Goal: Task Accomplishment & Management: Complete application form

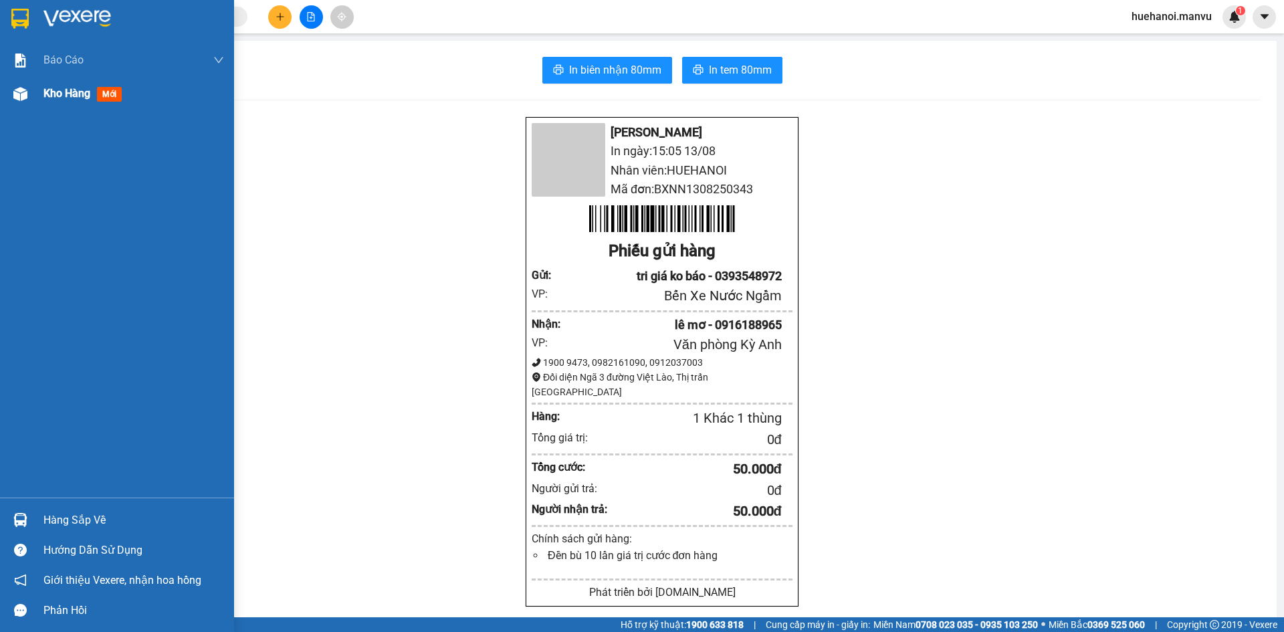
click at [58, 98] on span "Kho hàng" at bounding box center [66, 93] width 47 height 13
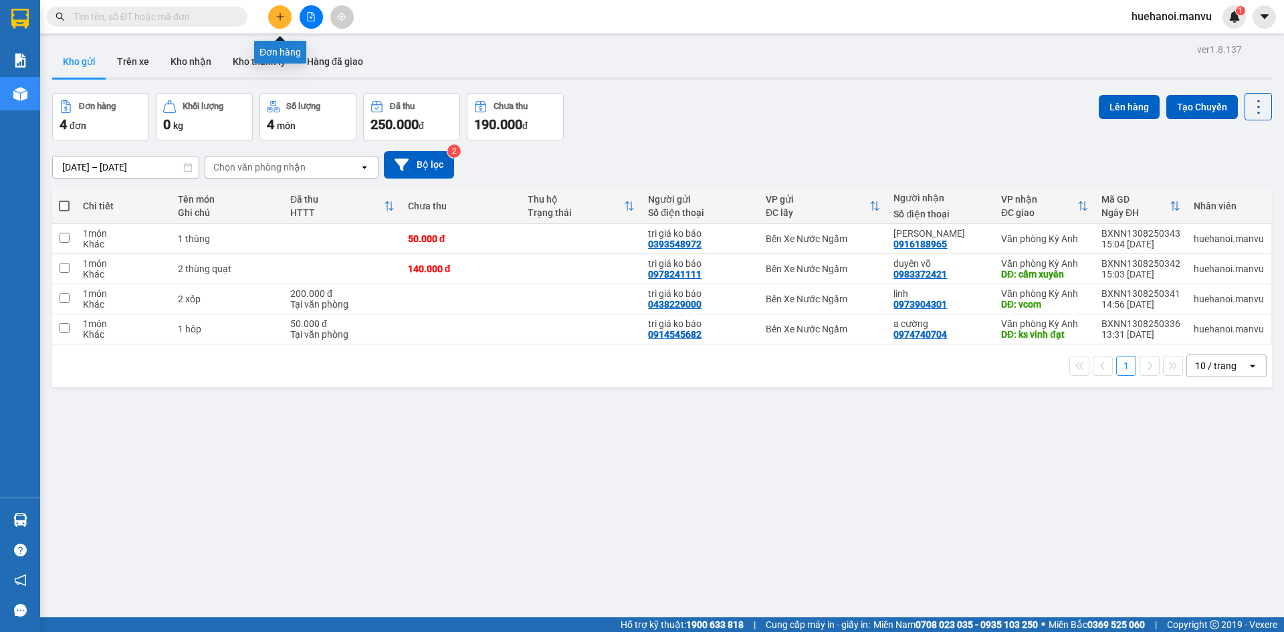
click at [285, 15] on button at bounding box center [279, 16] width 23 height 23
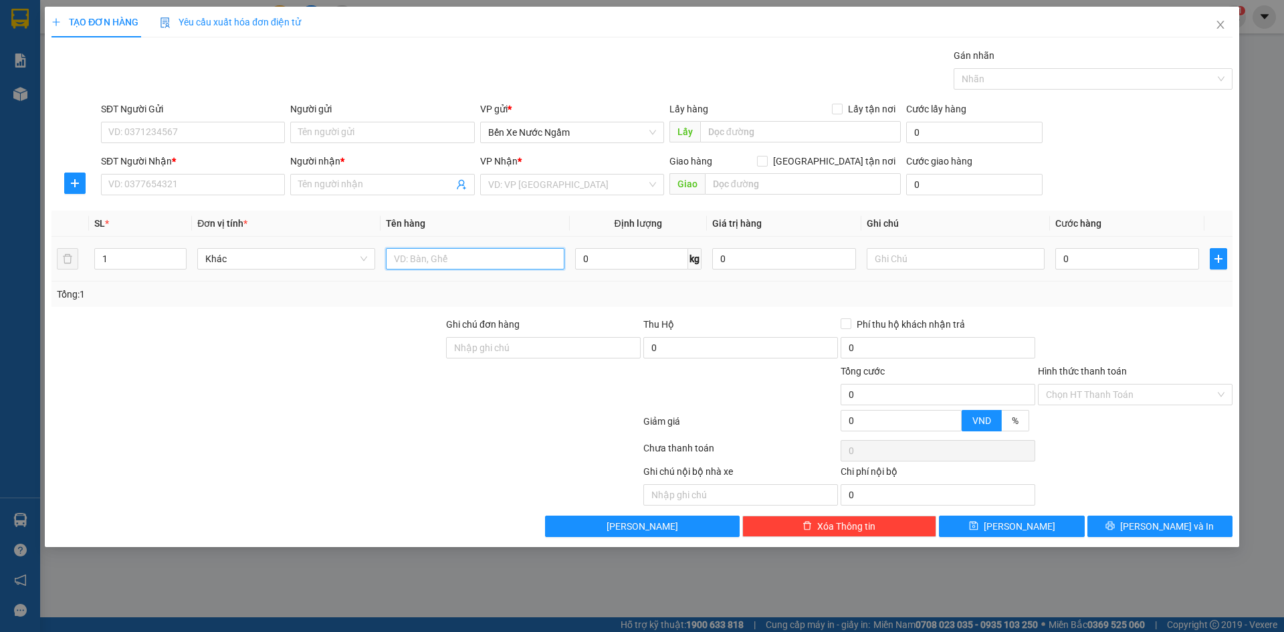
click at [477, 261] on input "text" at bounding box center [475, 258] width 178 height 21
type input "1 hồ so"
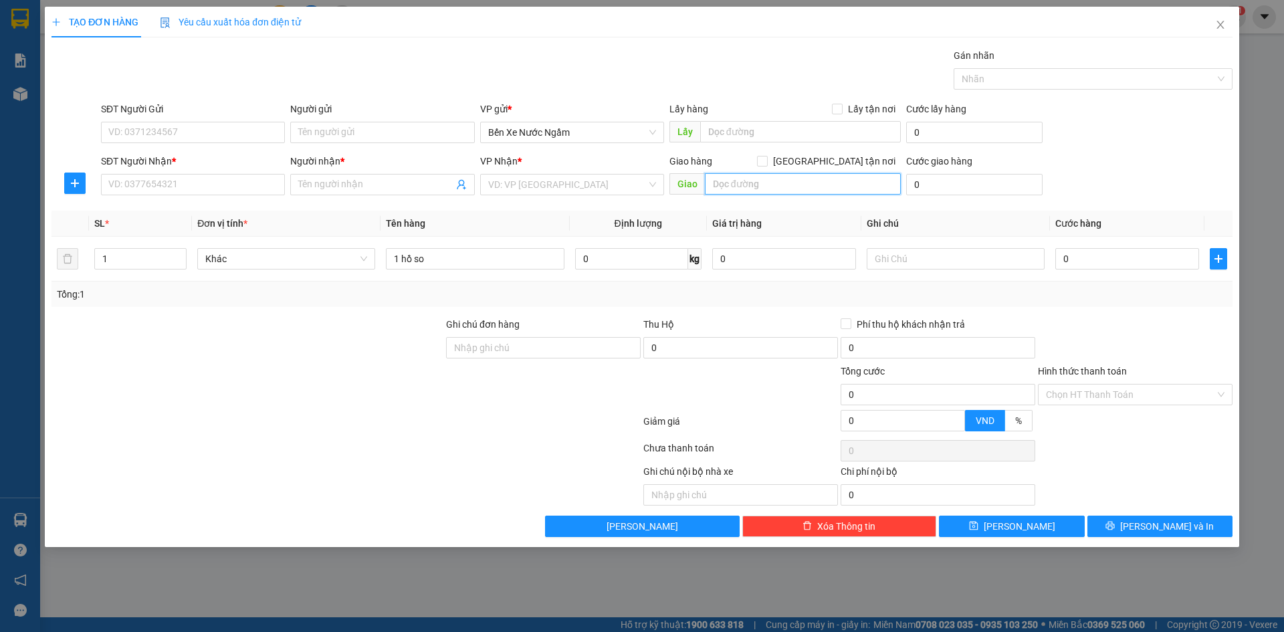
click at [811, 180] on input "text" at bounding box center [803, 183] width 196 height 21
type input "cổng fo"
click at [157, 185] on input "SĐT Người Nhận *" at bounding box center [193, 184] width 184 height 21
type input "0325550441"
click at [379, 189] on input "Người nhận *" at bounding box center [375, 184] width 155 height 15
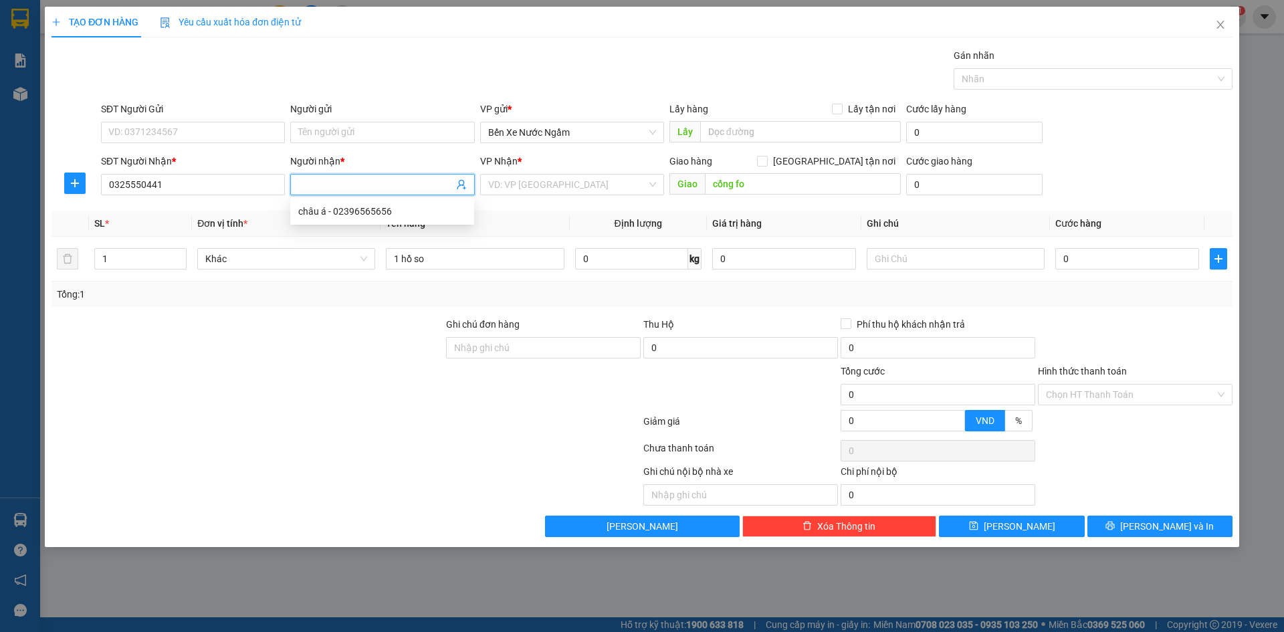
type input "d"
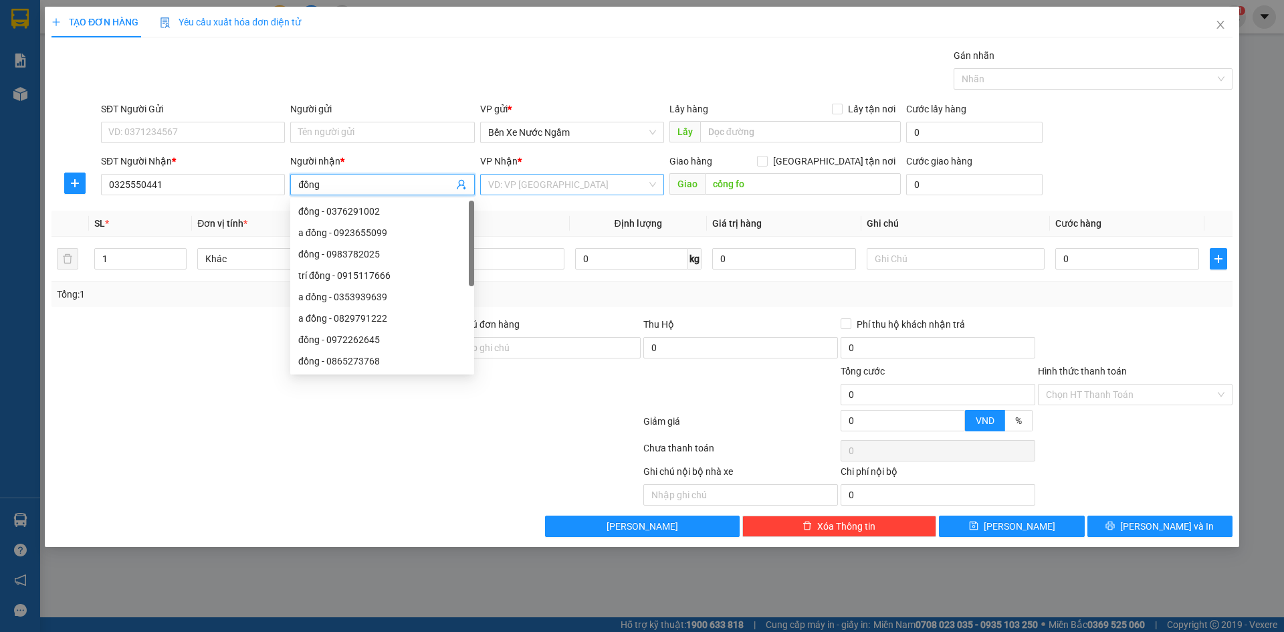
type input "đồng"
click at [611, 194] on input "search" at bounding box center [567, 185] width 159 height 20
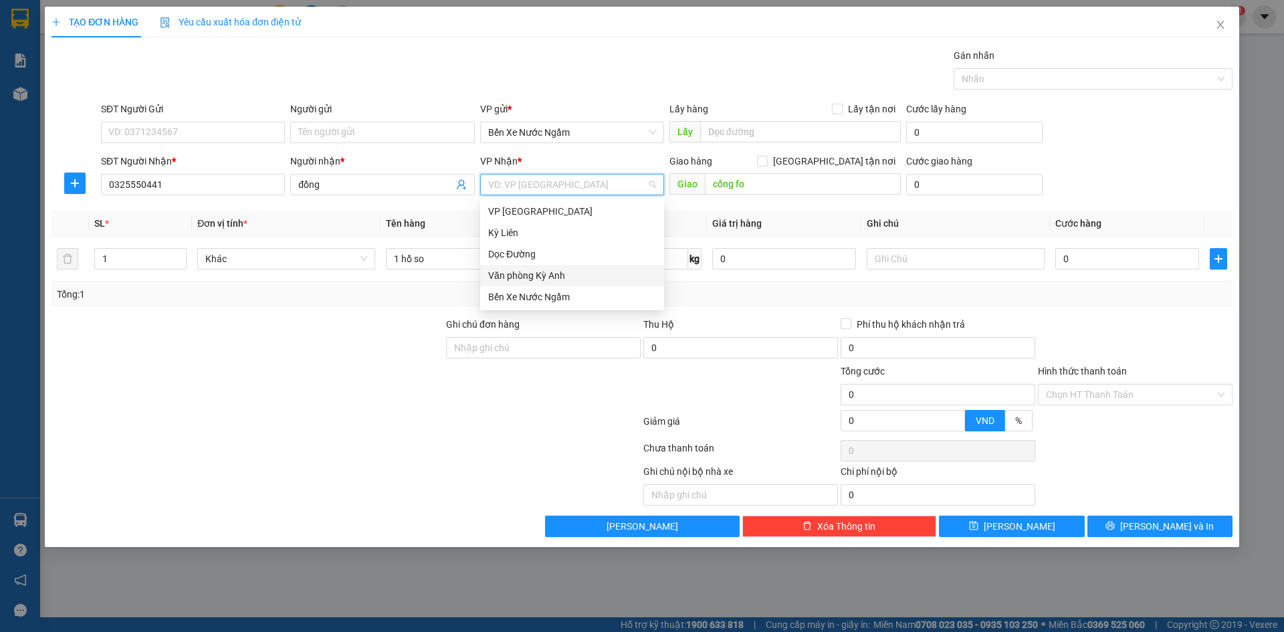
click at [567, 267] on div "Văn phòng Kỳ Anh" at bounding box center [572, 275] width 184 height 21
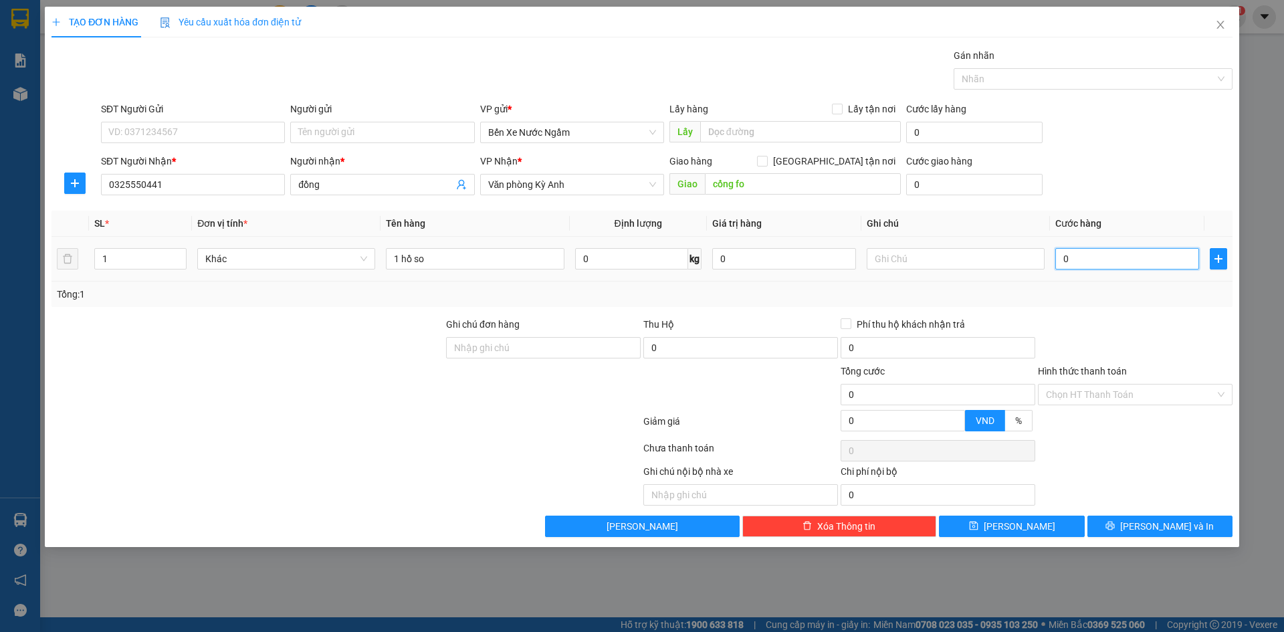
click at [1120, 260] on input "0" at bounding box center [1128, 258] width 144 height 21
type input "5"
type input "50"
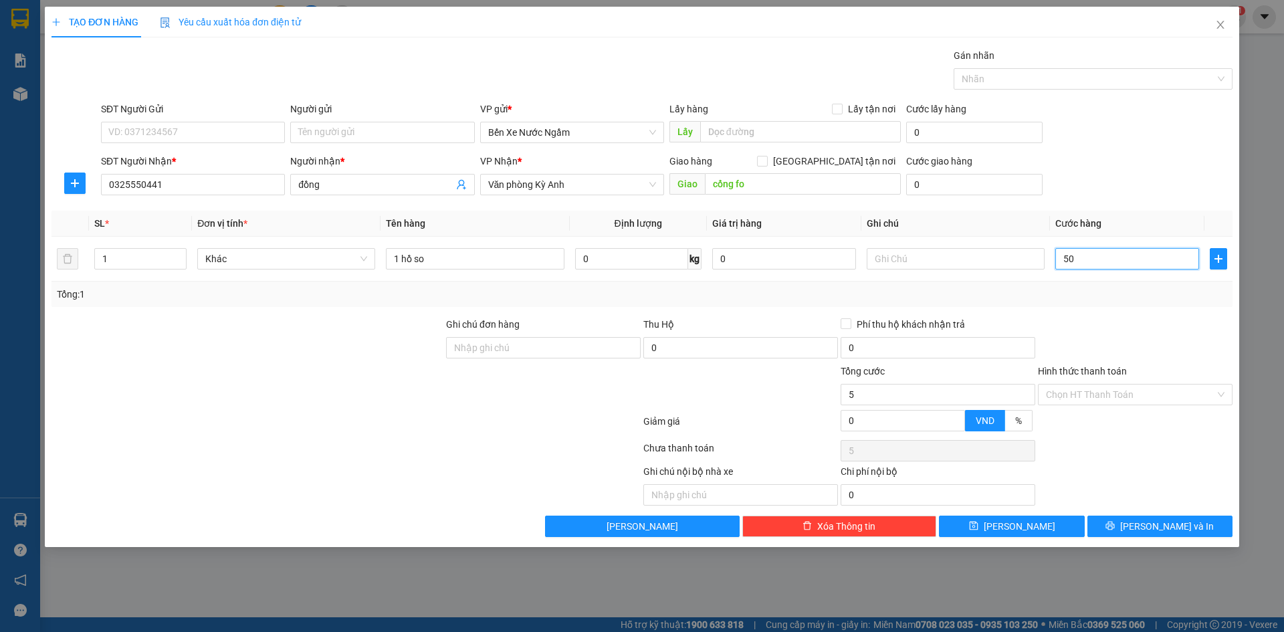
type input "50"
type input "500"
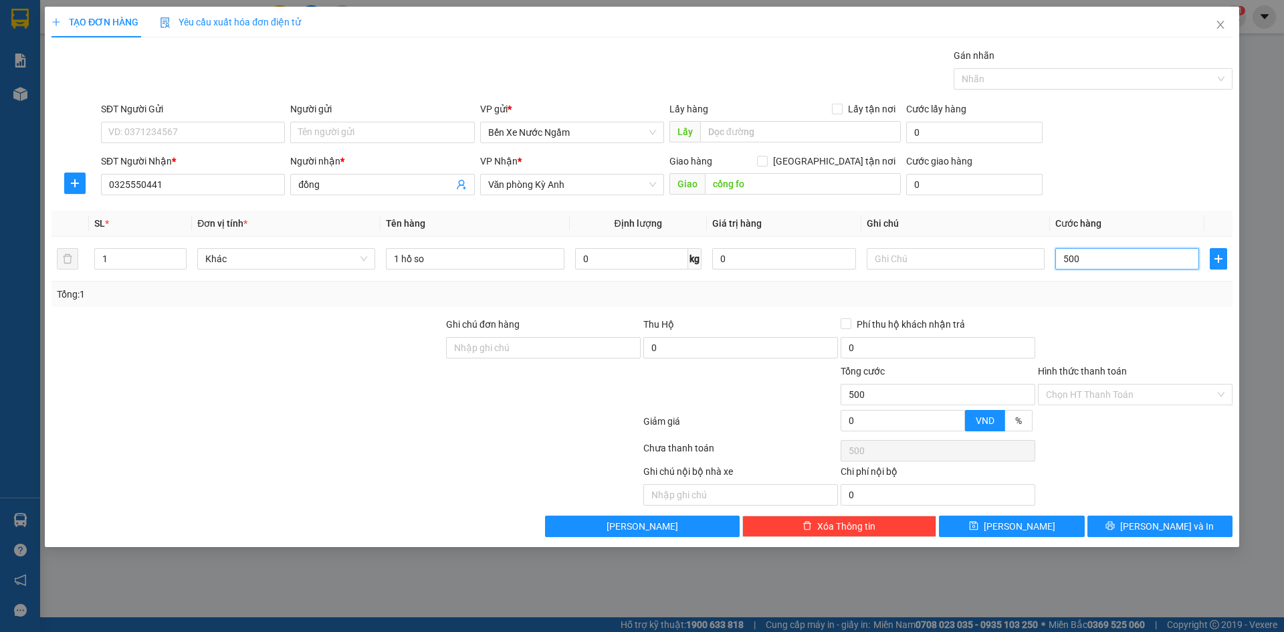
type input "5.000"
type input "50.000"
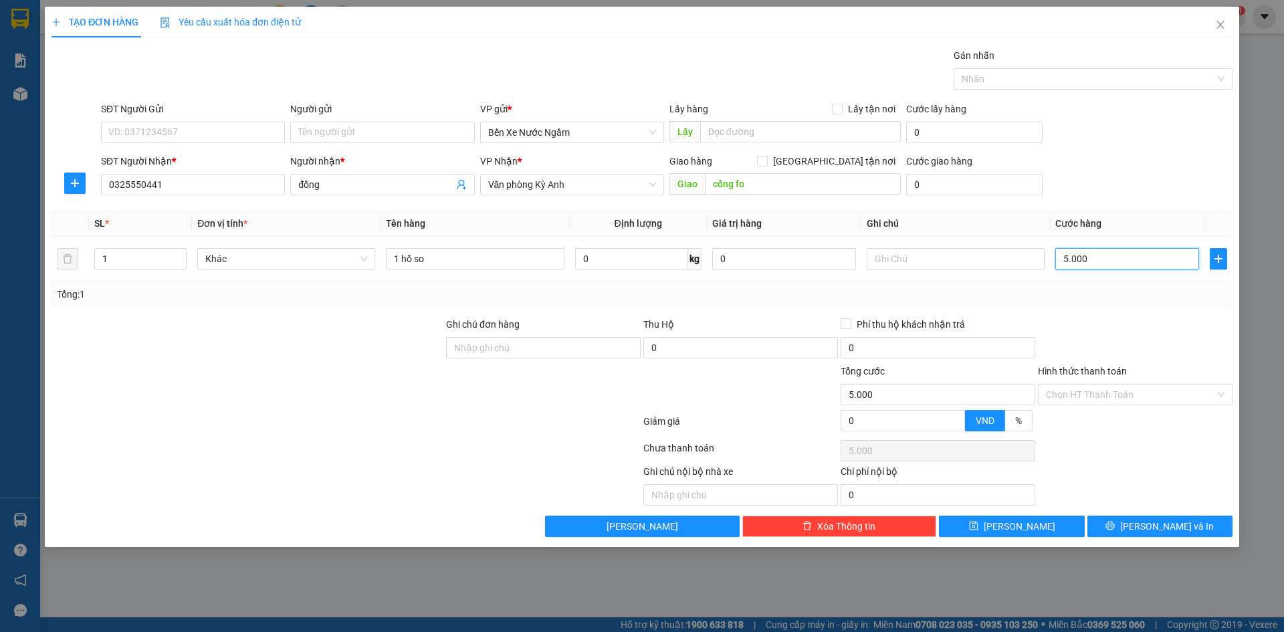
type input "50.000"
click at [1109, 400] on input "Hình thức thanh toán" at bounding box center [1130, 395] width 169 height 20
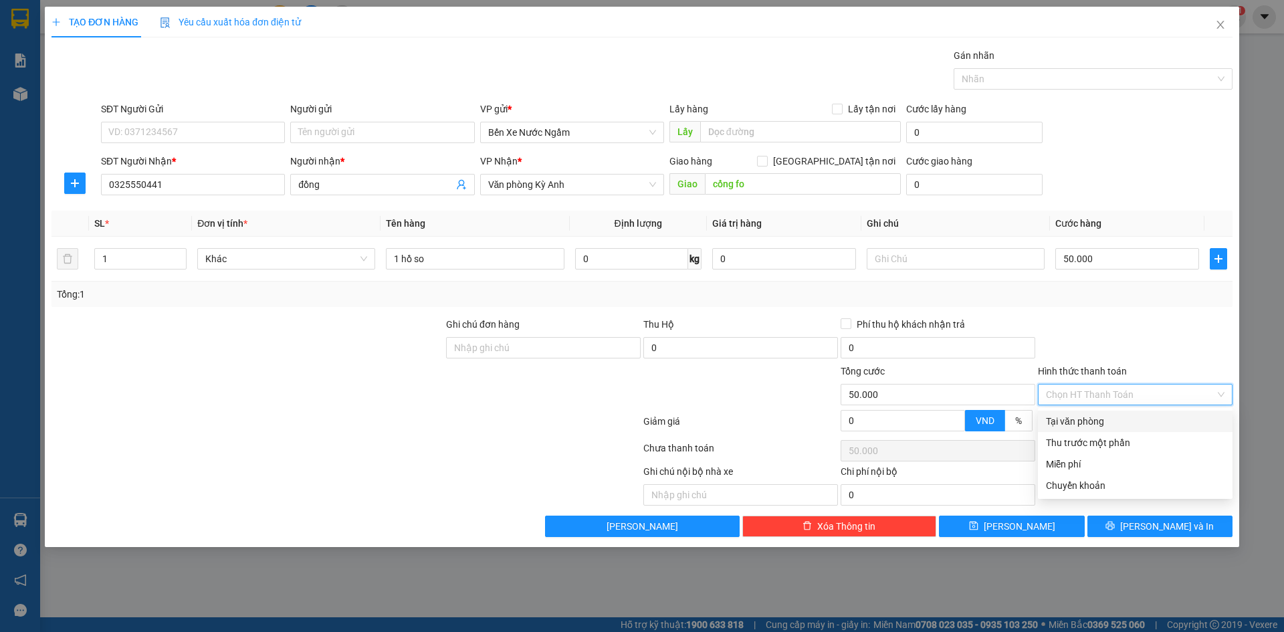
click at [1098, 423] on div "Tại văn phòng" at bounding box center [1135, 421] width 179 height 15
type input "0"
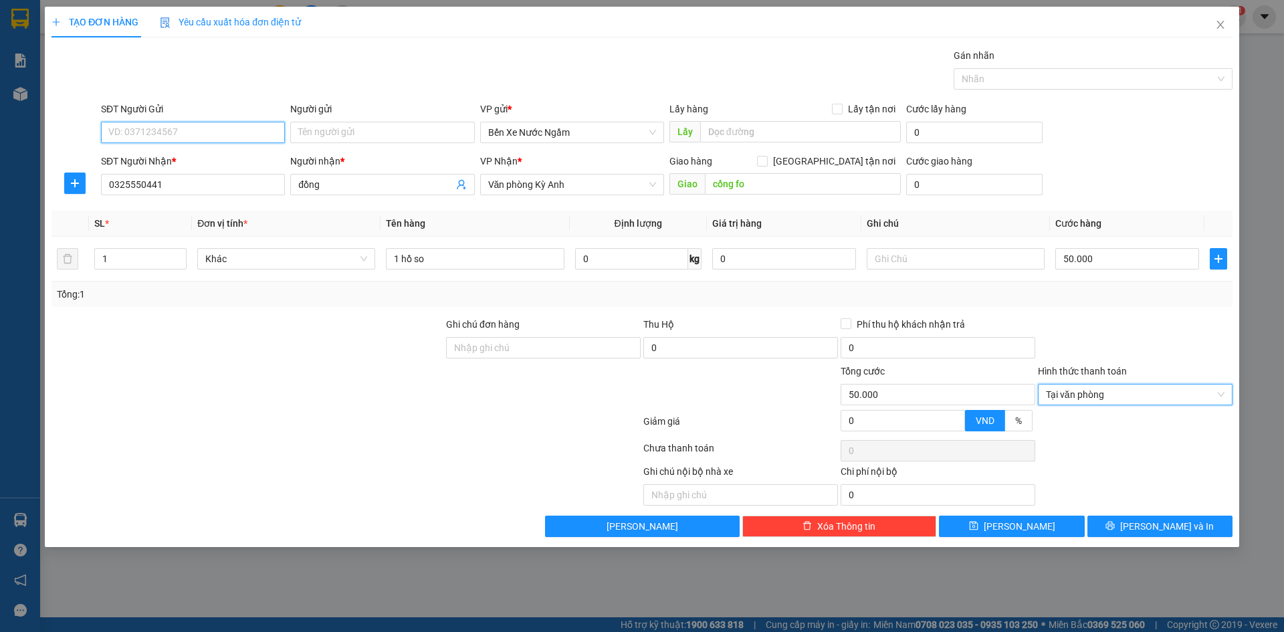
click at [209, 135] on input "SĐT Người Gửi" at bounding box center [193, 132] width 184 height 21
type input "0978453736"
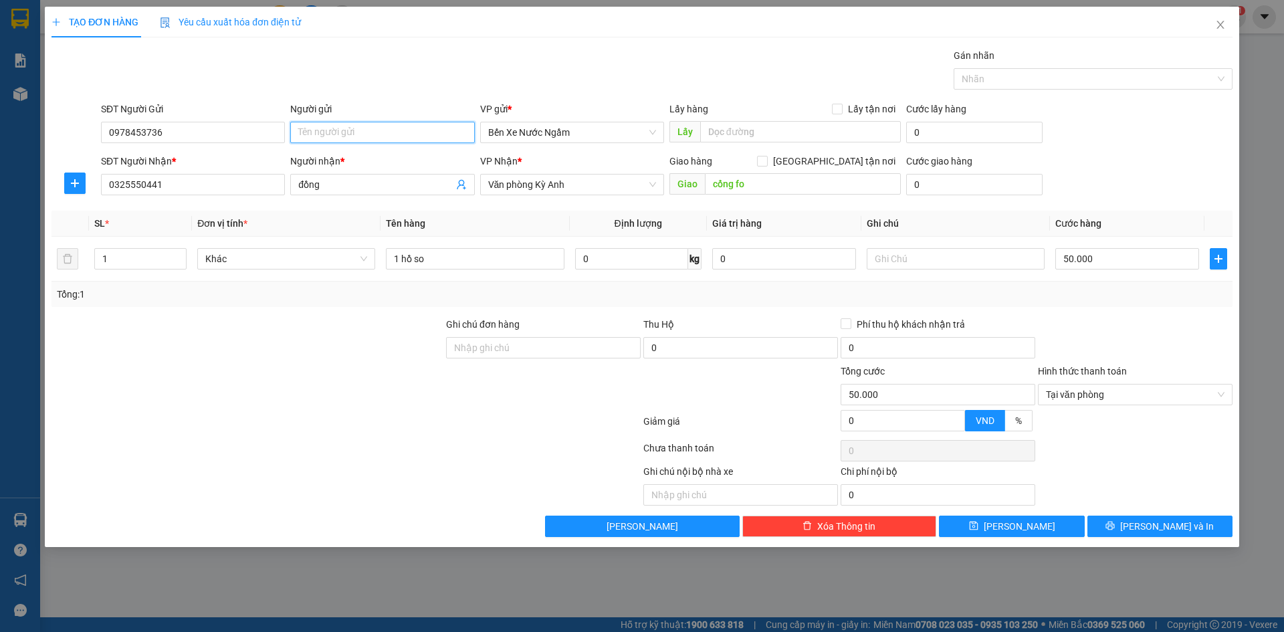
click at [325, 131] on input "Người gửi" at bounding box center [382, 132] width 184 height 21
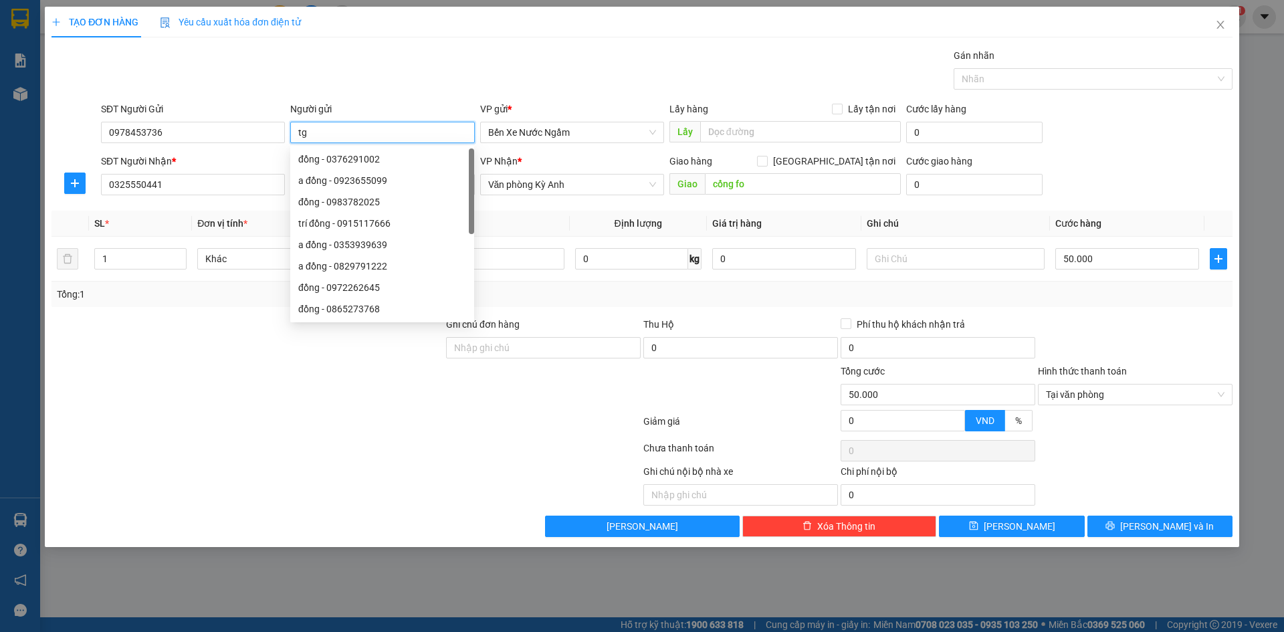
type input "t"
click at [1109, 395] on span "Tại văn phòng" at bounding box center [1135, 395] width 179 height 20
type input "tri giá ko báo"
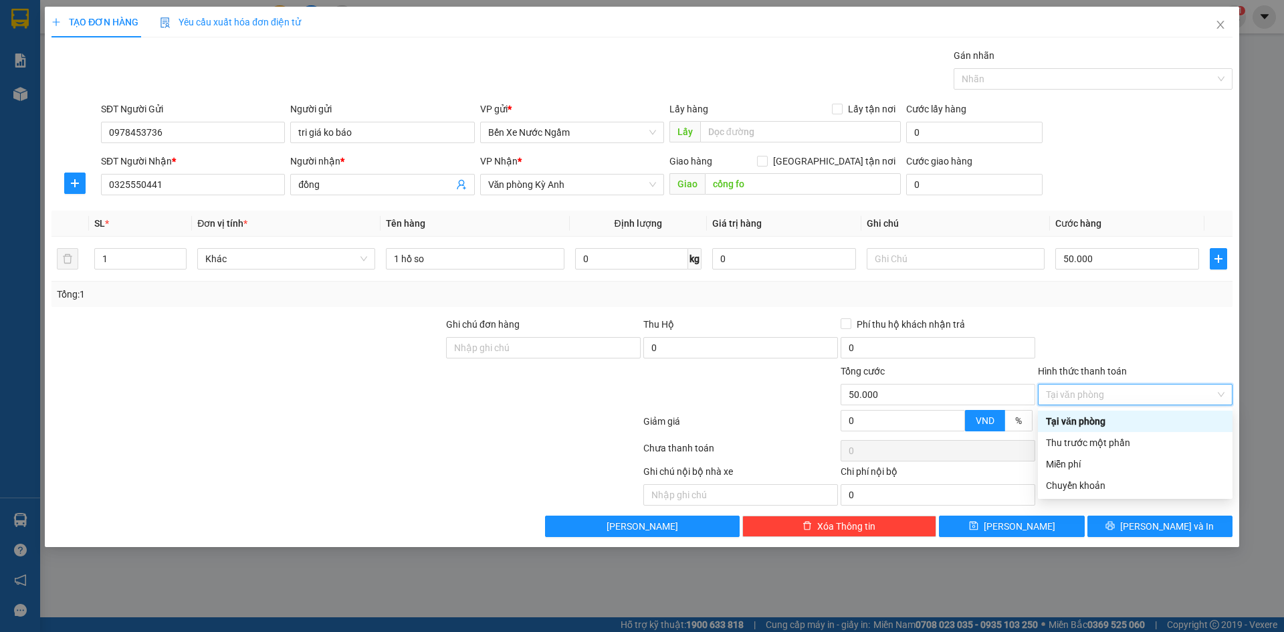
click at [1098, 420] on div "Tại văn phòng" at bounding box center [1135, 421] width 179 height 15
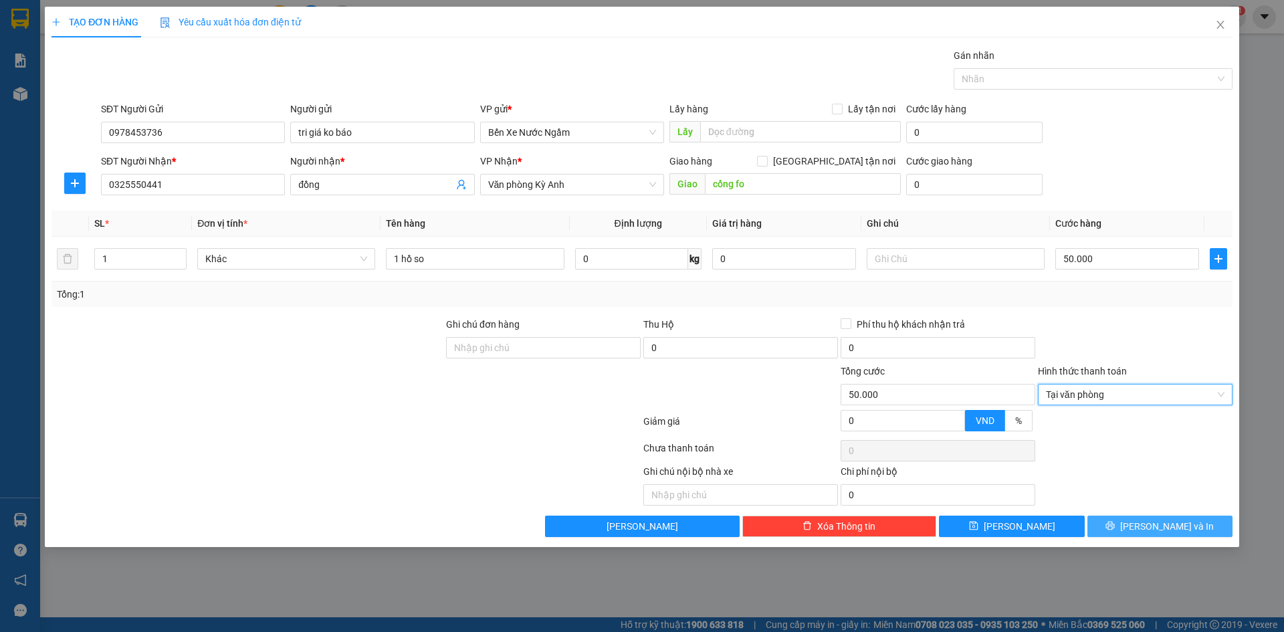
drag, startPoint x: 1118, startPoint y: 530, endPoint x: 1114, endPoint y: 521, distance: 9.9
click at [1118, 526] on button "[PERSON_NAME] và In" at bounding box center [1160, 526] width 145 height 21
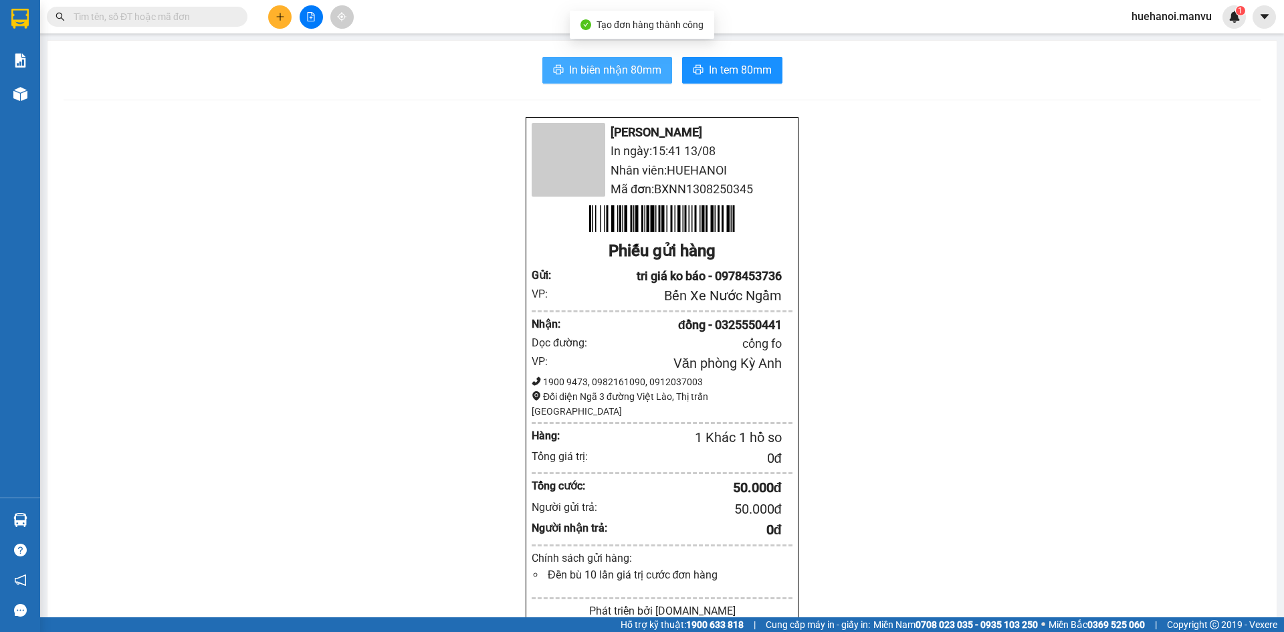
click at [610, 71] on span "In biên nhận 80mm" at bounding box center [615, 70] width 92 height 17
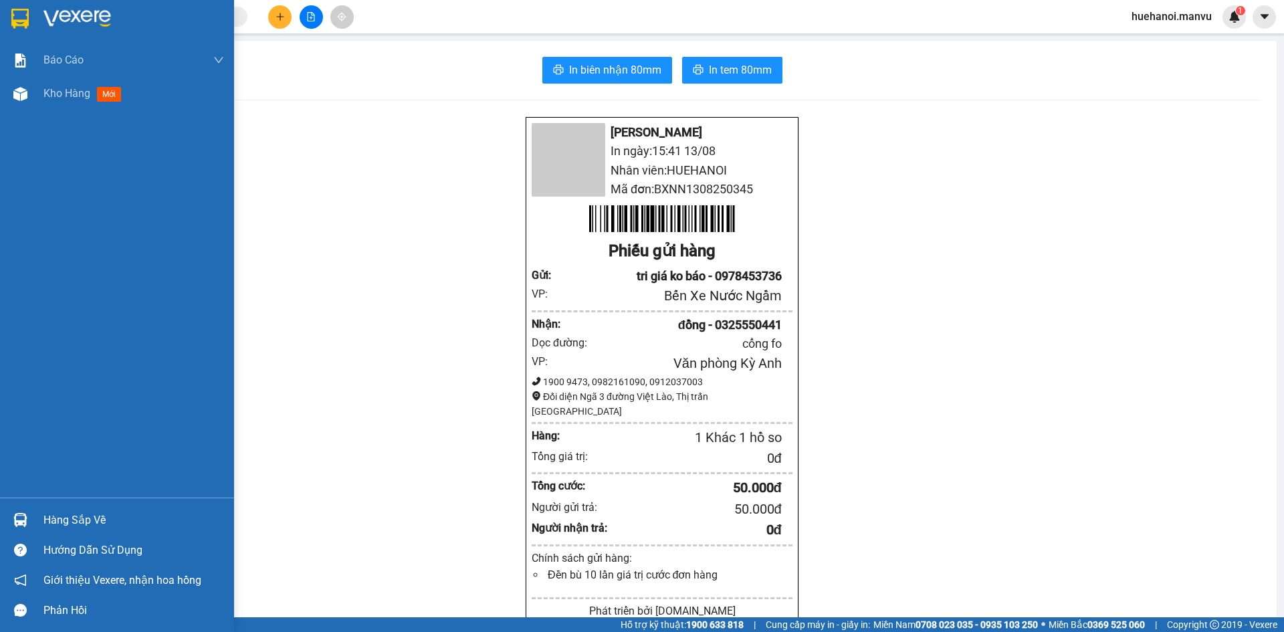
drag, startPoint x: 52, startPoint y: 86, endPoint x: 569, endPoint y: 619, distance: 743.2
click at [61, 98] on div "Kho hàng mới" at bounding box center [84, 93] width 83 height 17
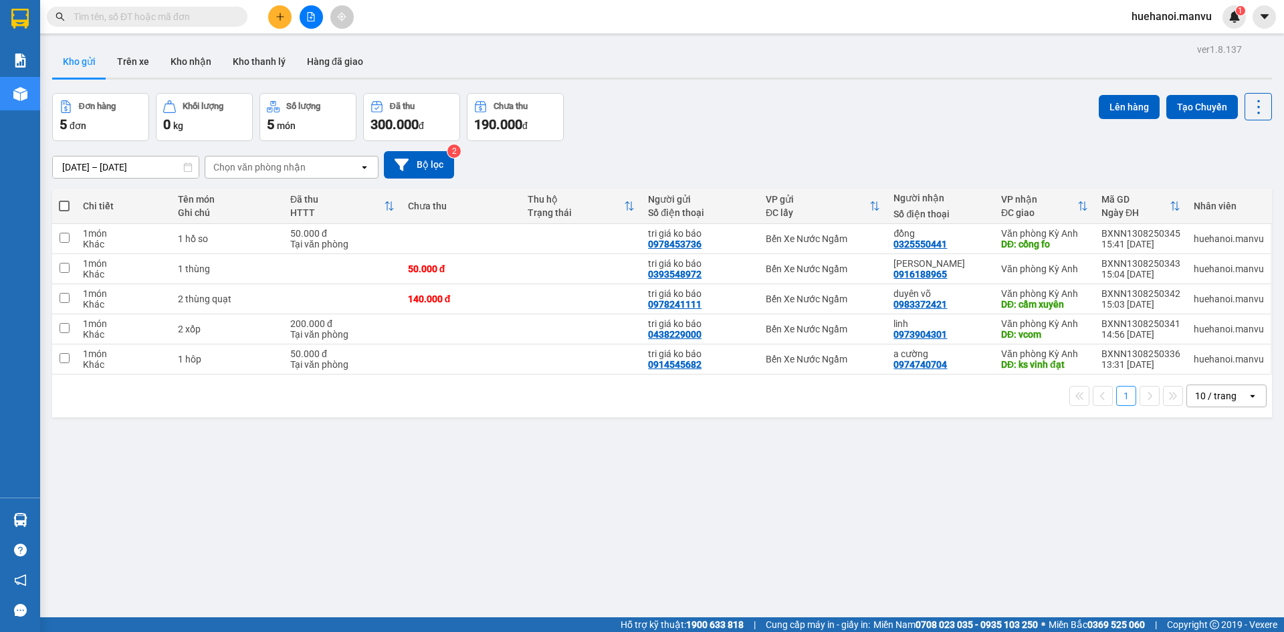
click at [293, 12] on div at bounding box center [311, 16] width 100 height 23
click at [285, 11] on button at bounding box center [279, 16] width 23 height 23
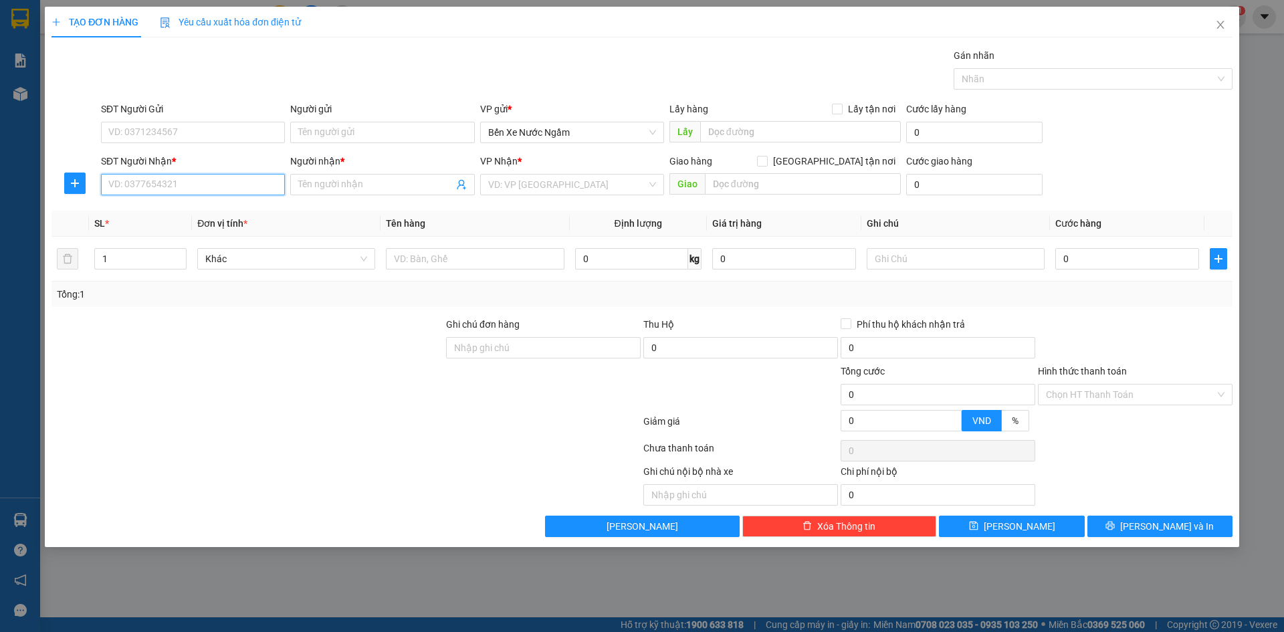
click at [157, 183] on input "SĐT Người Nhận *" at bounding box center [193, 184] width 184 height 21
click at [157, 183] on input "1687" at bounding box center [193, 184] width 184 height 21
click at [196, 214] on div "0972811687 - [GEOGRAPHIC_DATA]" at bounding box center [193, 211] width 168 height 15
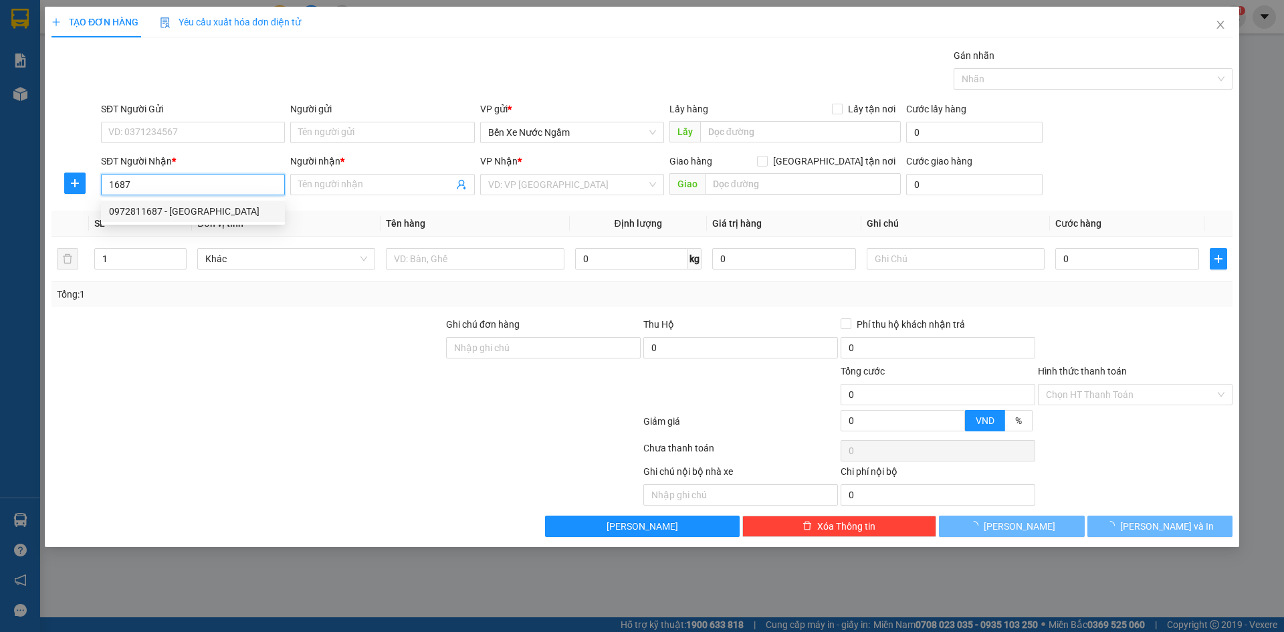
type input "0972811687"
type input "[GEOGRAPHIC_DATA]"
type input "đối dien vcb kỳ liên"
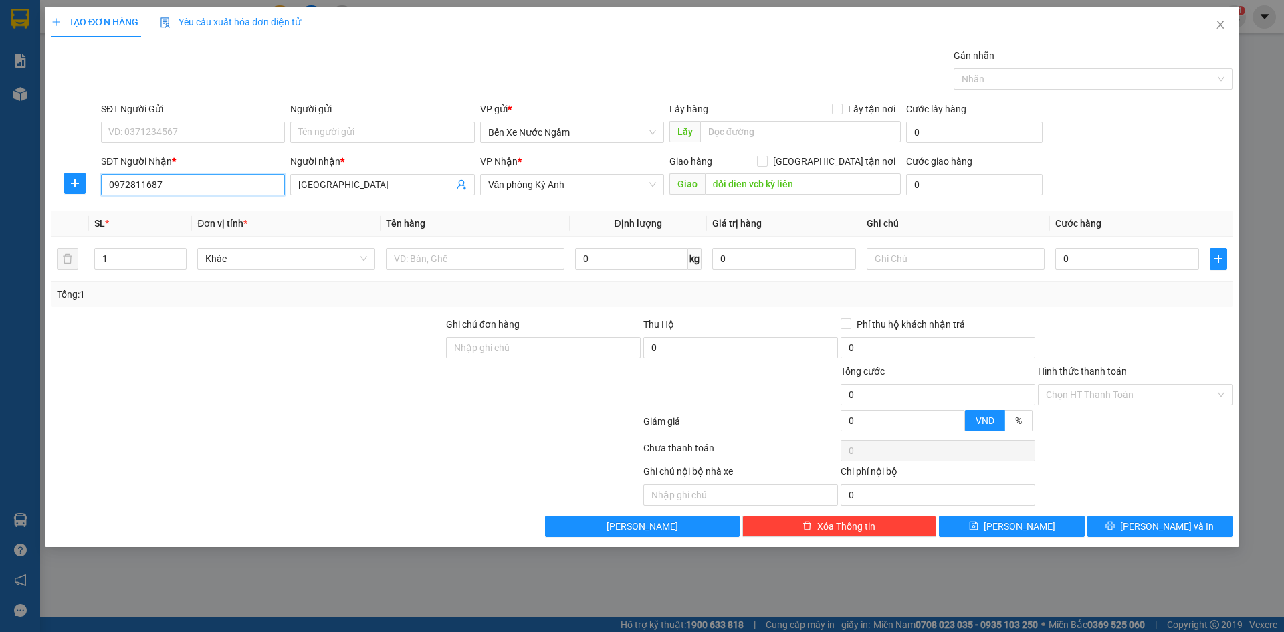
type input "0972811687"
click at [221, 146] on div "SĐT Người Gửi VD: 0371234567" at bounding box center [193, 125] width 184 height 47
click at [221, 132] on input "SĐT Người Gửi" at bounding box center [193, 132] width 184 height 21
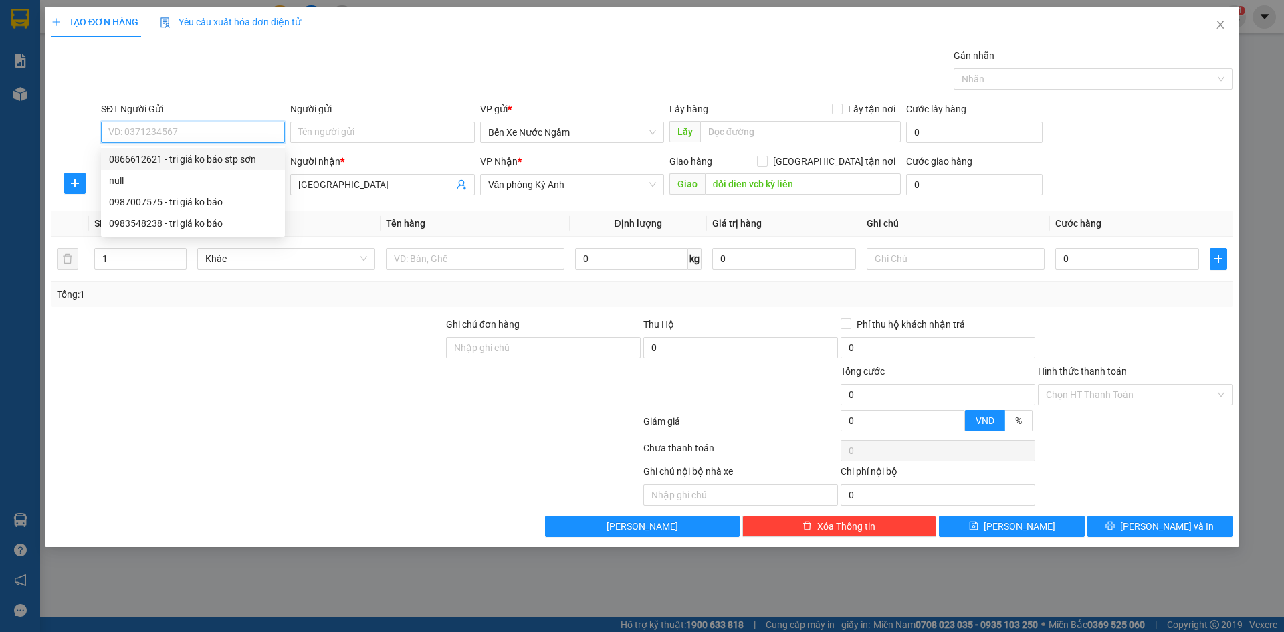
click at [215, 168] on div "0866612621 - tri giá ko báo stp sơn" at bounding box center [193, 159] width 184 height 21
type input "0866612621"
type input "tri giá ko báo stp sơn"
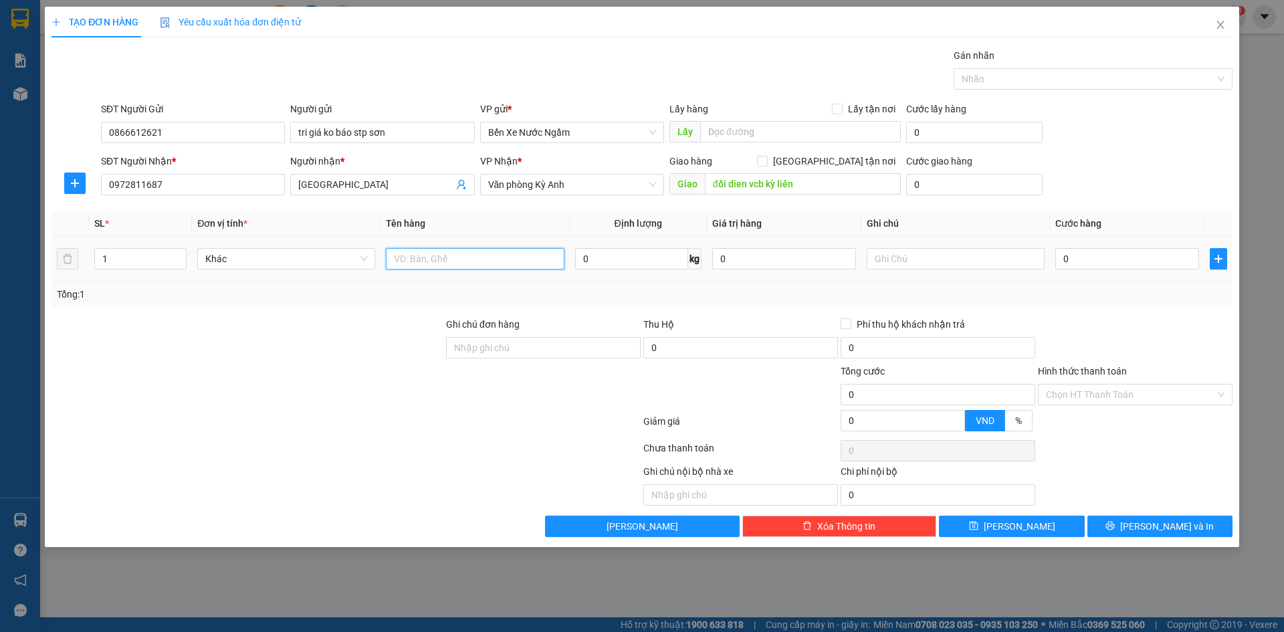
drag, startPoint x: 397, startPoint y: 262, endPoint x: 342, endPoint y: 237, distance: 59.6
click at [375, 258] on tr "1 Khác 0 kg 0 0" at bounding box center [642, 259] width 1181 height 45
type input "1 Kiện quả"
click at [1097, 272] on div "0" at bounding box center [1128, 259] width 144 height 27
click at [1096, 252] on input "0" at bounding box center [1128, 258] width 144 height 21
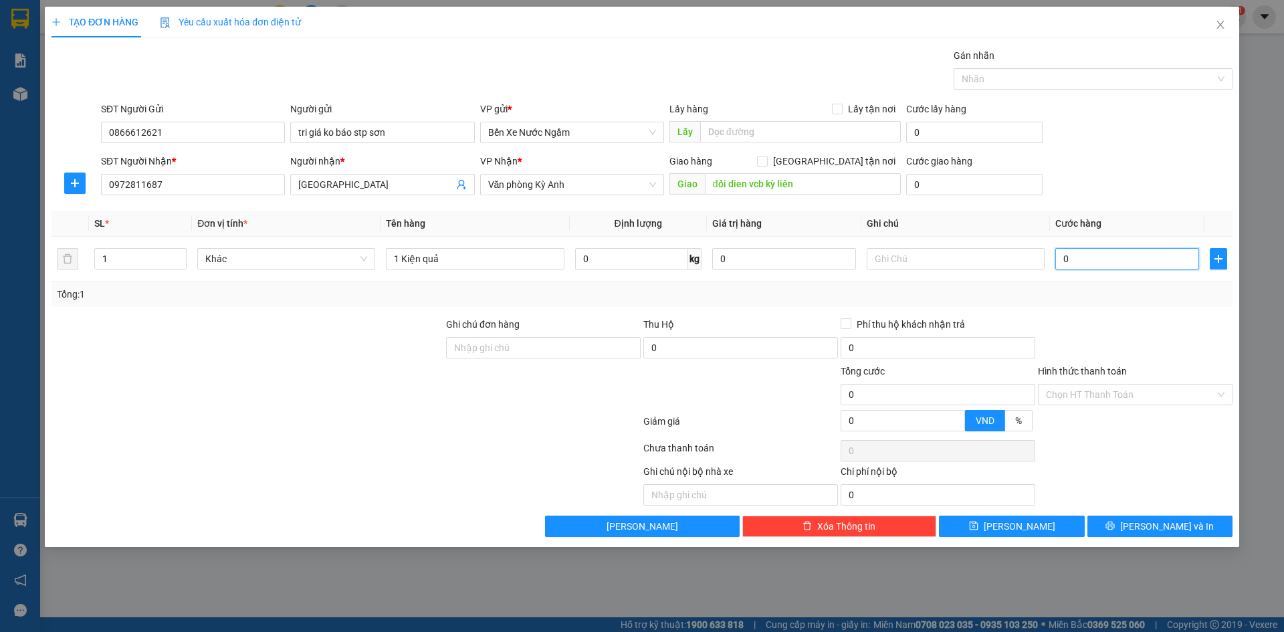
type input "5"
type input "50"
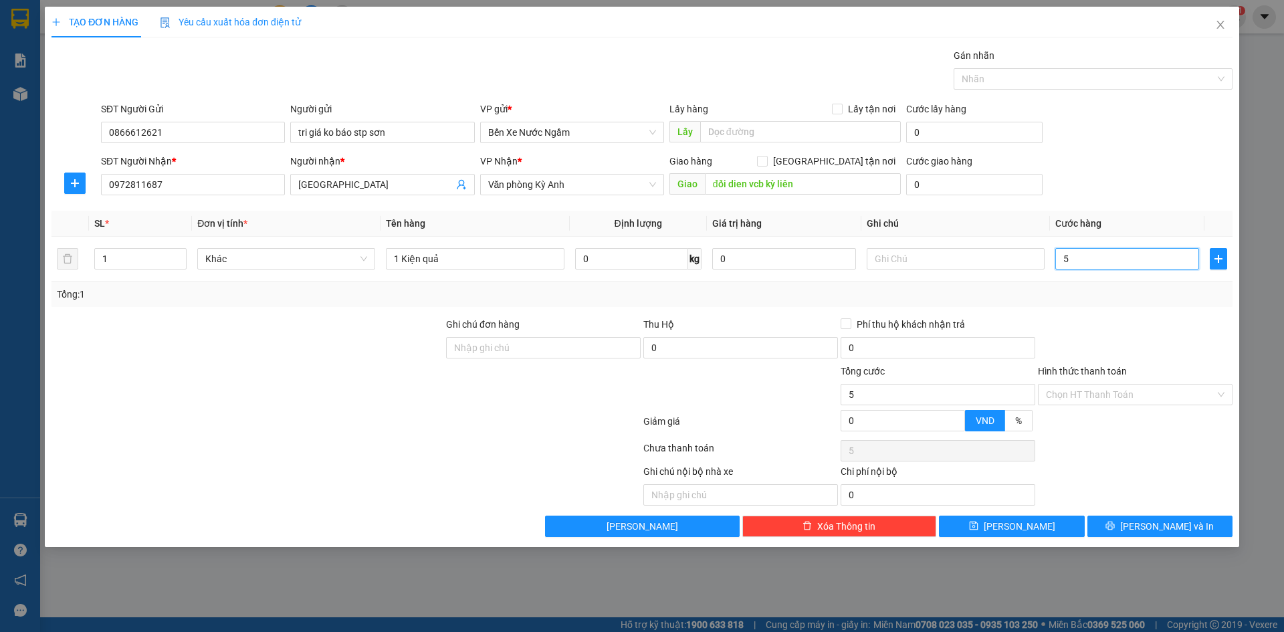
type input "50"
type input "500"
type input "5.000"
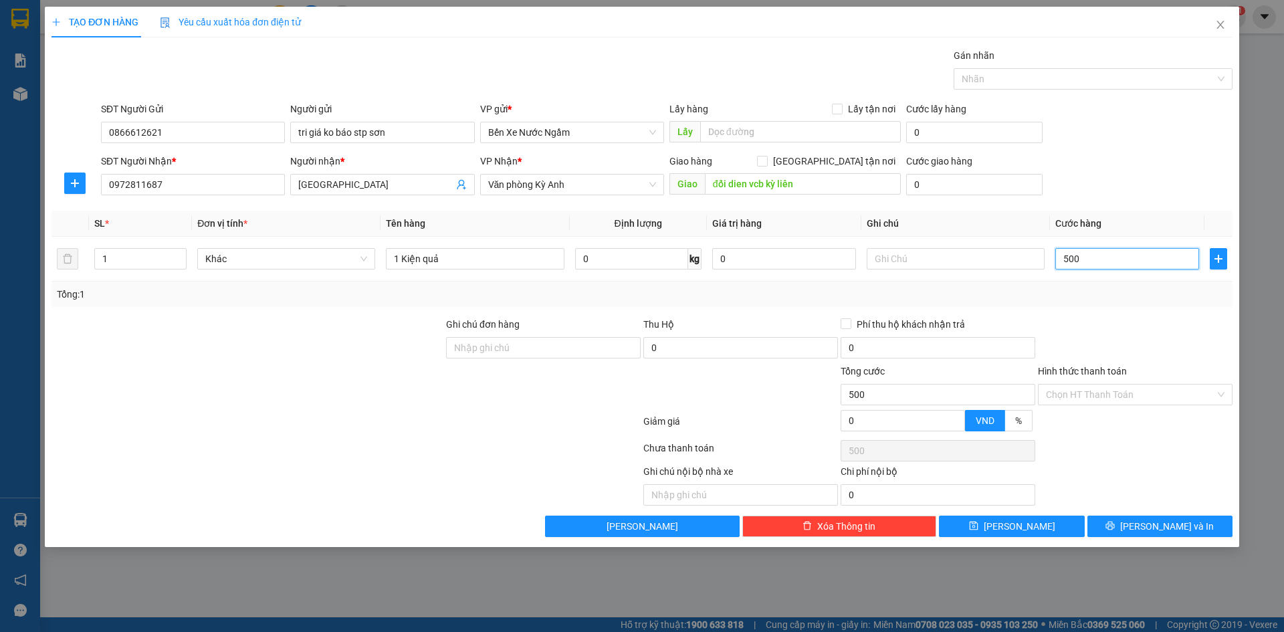
type input "5.000"
type input "50.000"
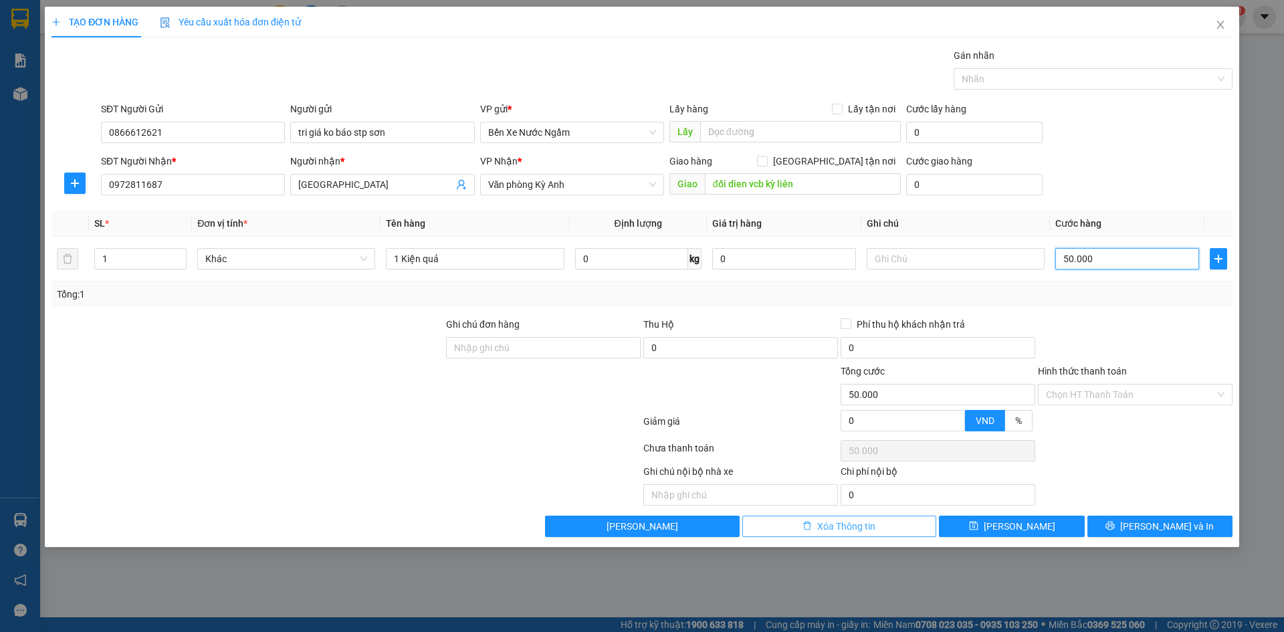
type input "50.000"
drag, startPoint x: 886, startPoint y: 524, endPoint x: 1003, endPoint y: 514, distance: 117.6
click at [1003, 514] on div "Transit Pickup Surcharge Ids Transit Deliver Surcharge Ids Transit Deliver Surc…" at bounding box center [642, 292] width 1181 height 489
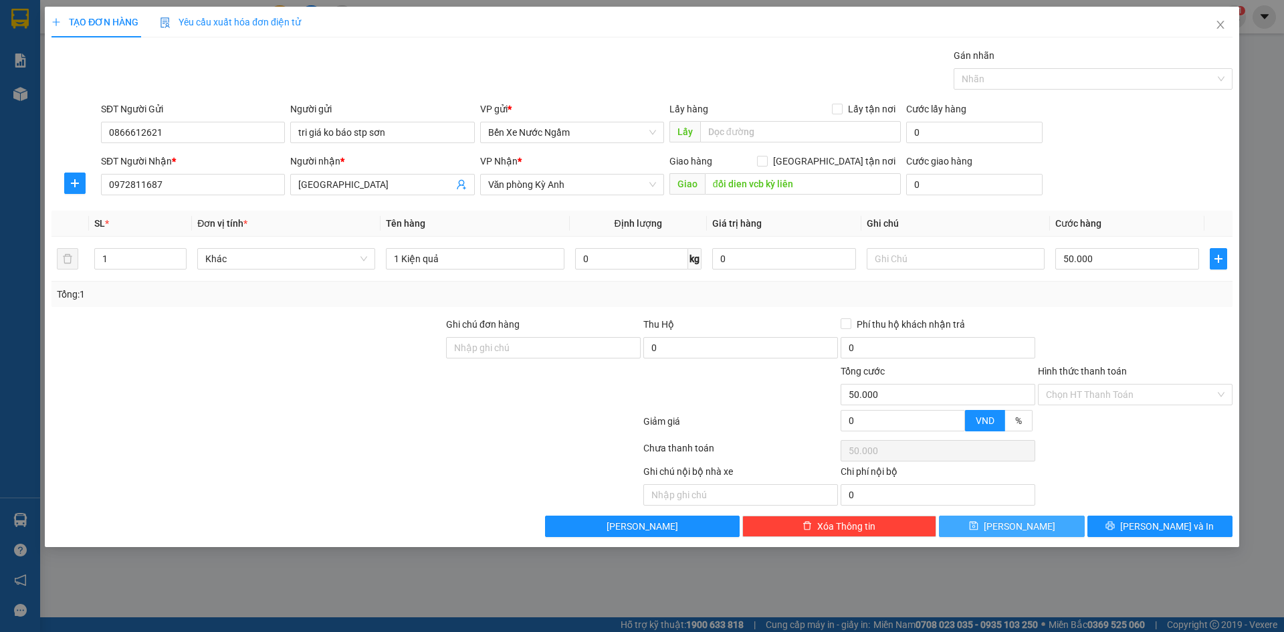
click at [1009, 524] on button "[PERSON_NAME]" at bounding box center [1011, 526] width 145 height 21
type input "0"
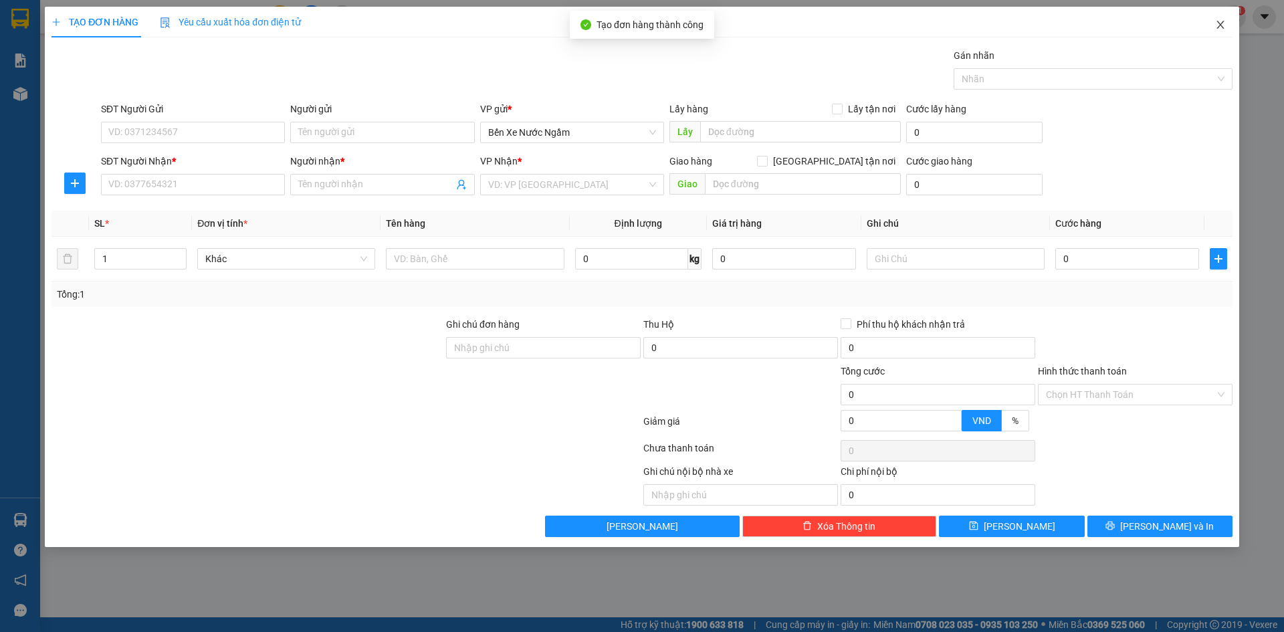
click at [1224, 20] on icon "close" at bounding box center [1220, 24] width 11 height 11
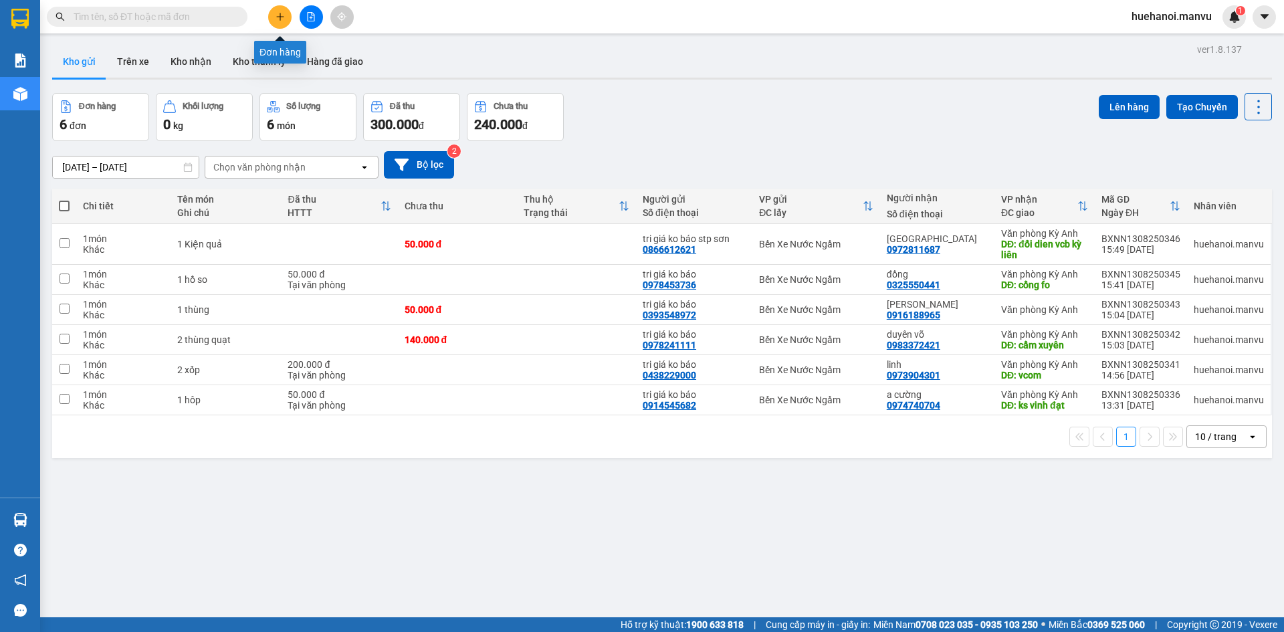
click at [273, 16] on button at bounding box center [279, 16] width 23 height 23
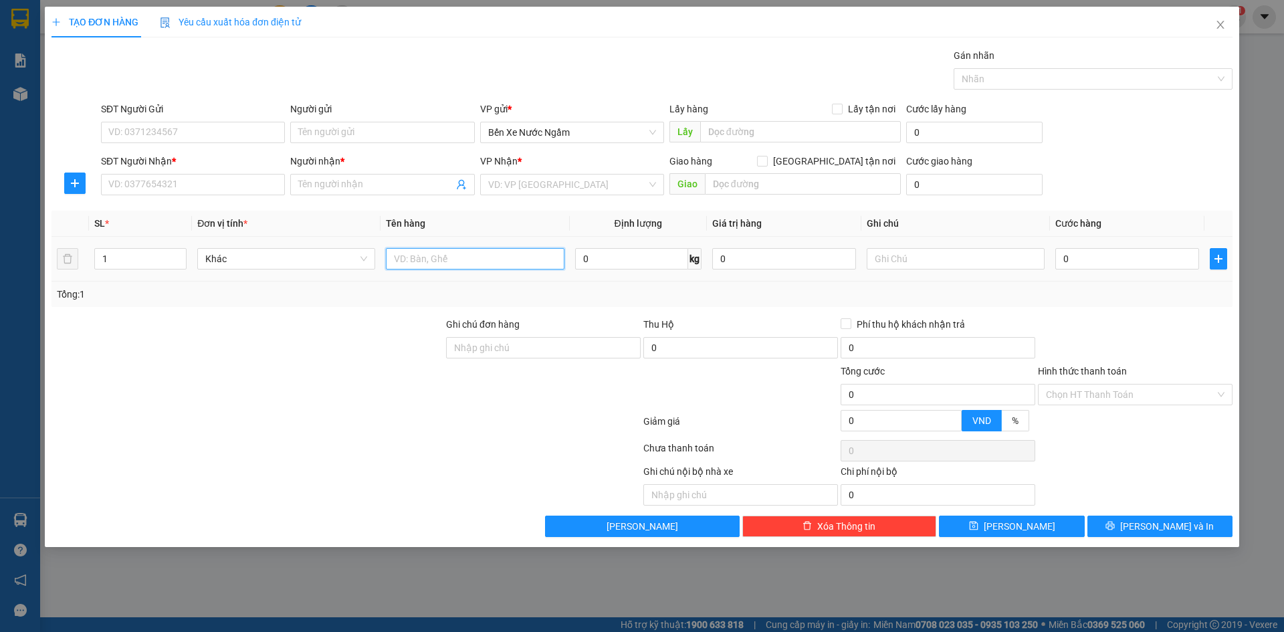
click at [449, 260] on input "text" at bounding box center [475, 258] width 178 height 21
type input "1 thùng"
click at [171, 187] on input "SĐT Người Nhận *" at bounding box center [193, 184] width 184 height 21
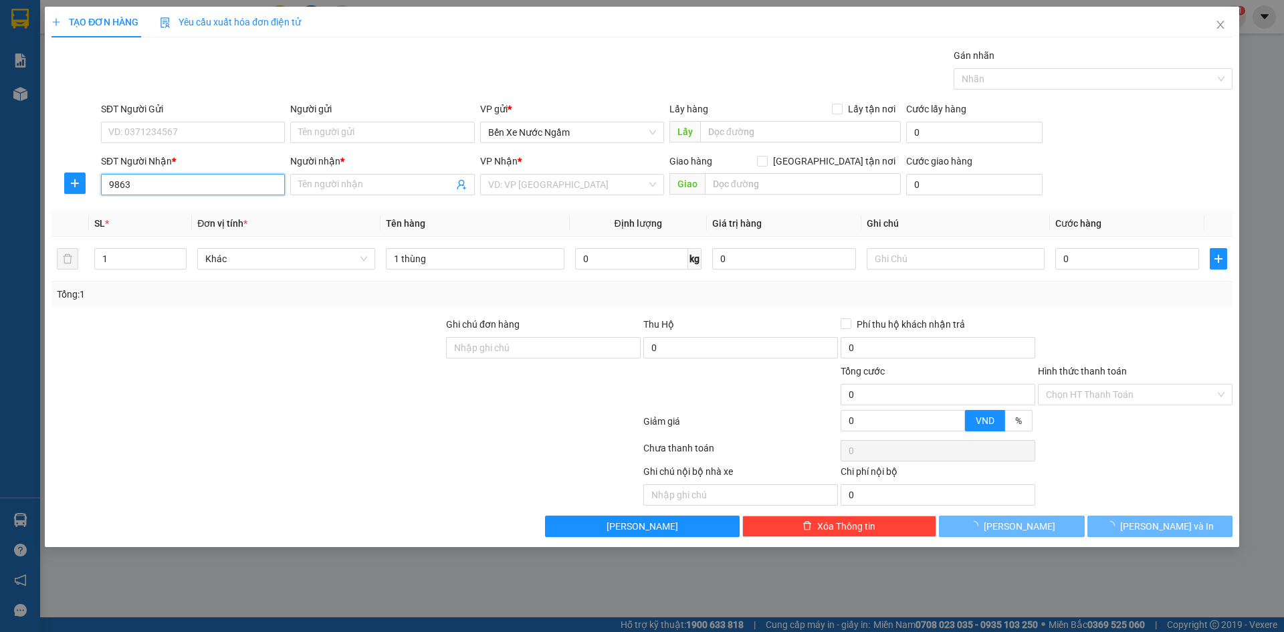
click at [171, 187] on input "9863" at bounding box center [193, 184] width 184 height 21
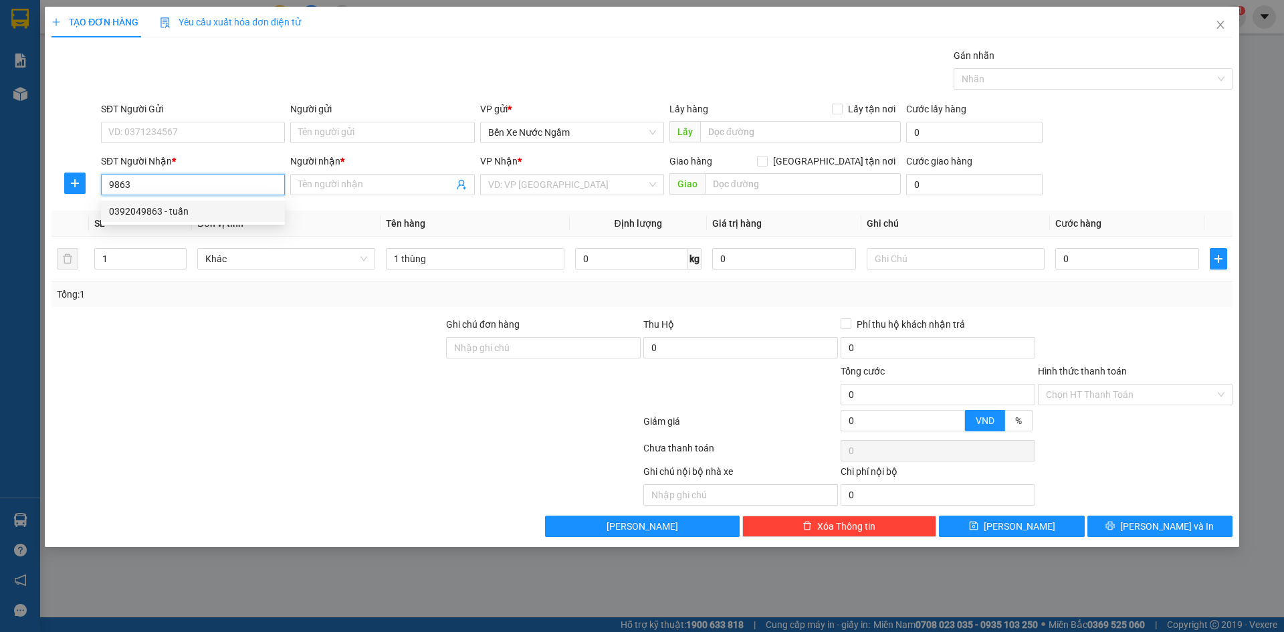
click at [165, 215] on div "0392049863 - tuấn" at bounding box center [193, 211] width 168 height 15
type input "0392049863"
type input "tuấn"
type input "0392049863"
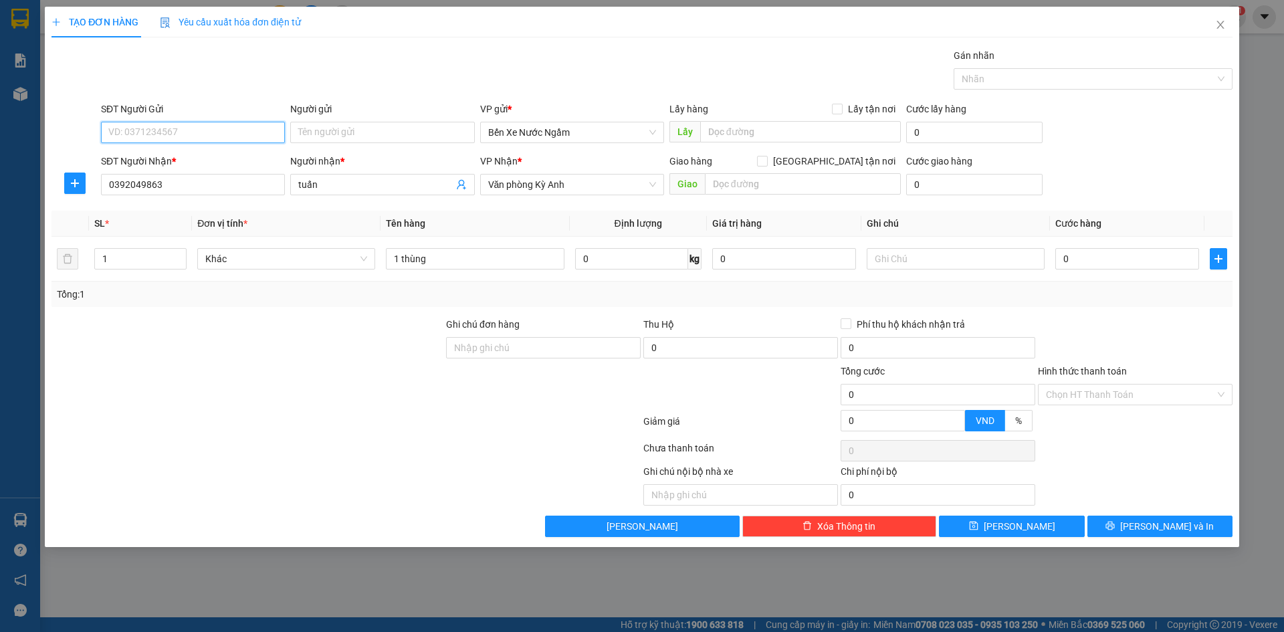
click at [171, 131] on input "SĐT Người Gửi" at bounding box center [193, 132] width 184 height 21
click at [179, 161] on div "0987305708 - thế gioi nc tri giá ko báo" at bounding box center [193, 159] width 168 height 15
type input "0987305708"
type input "thế gioi nc tri giá ko báo"
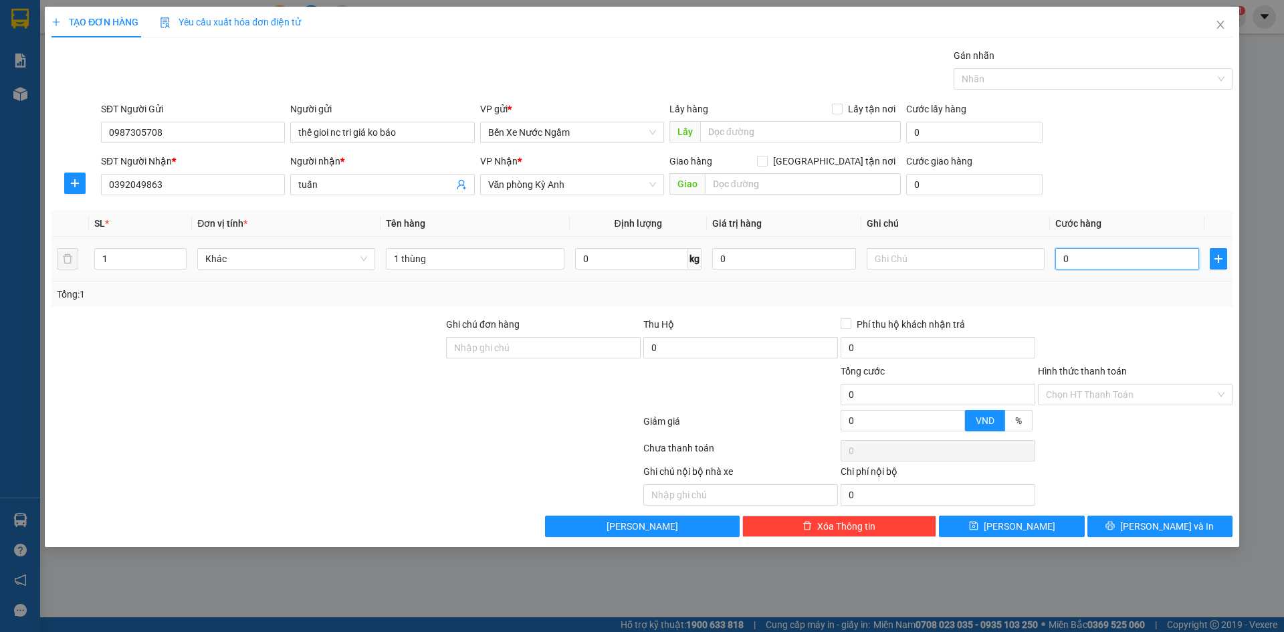
click at [1117, 248] on input "0" at bounding box center [1128, 258] width 144 height 21
type input "5"
type input "500"
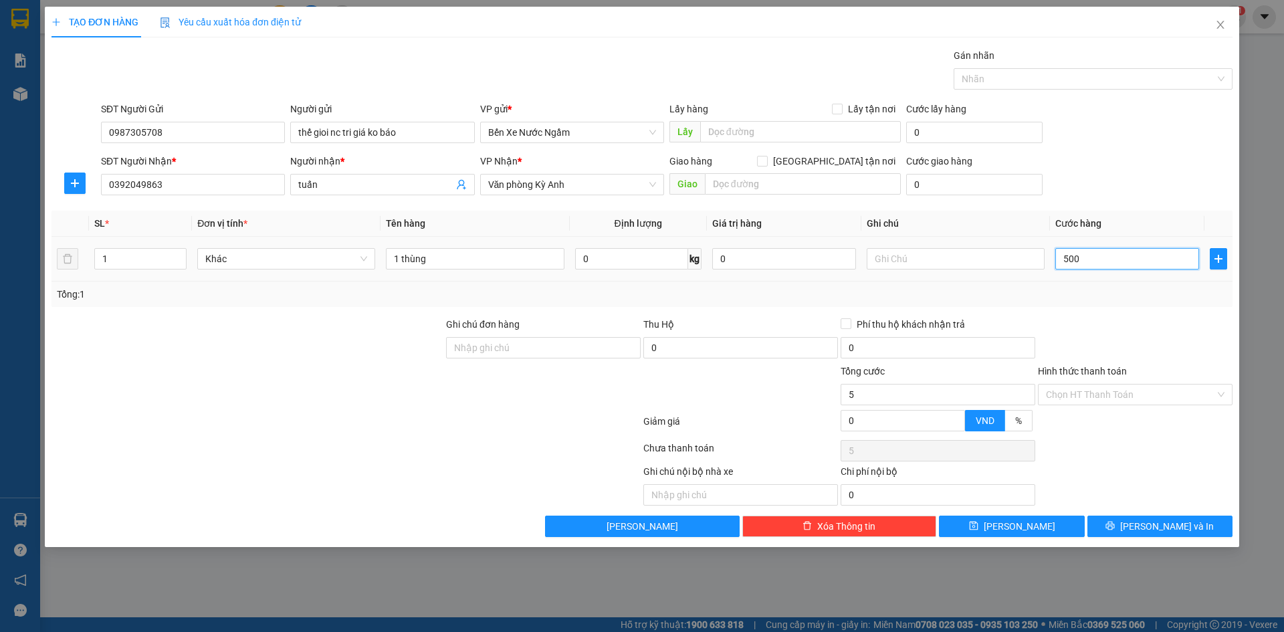
type input "500"
type input "5.000"
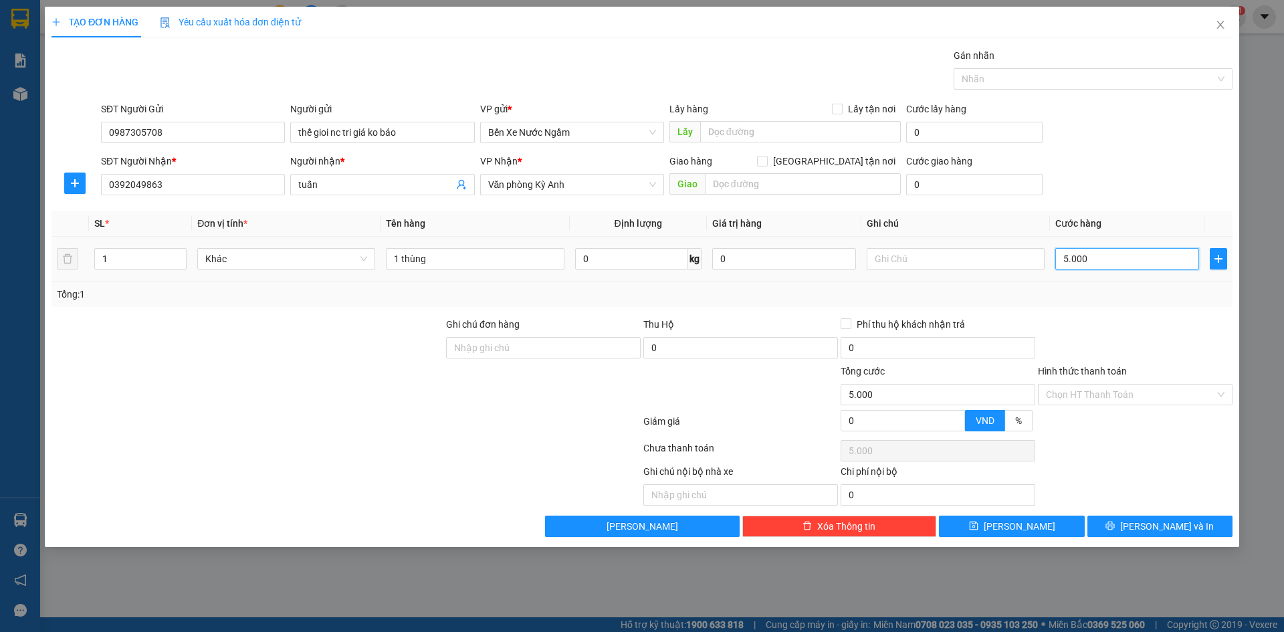
type input "50.000"
click at [535, 259] on input "1 thùng" at bounding box center [475, 258] width 178 height 21
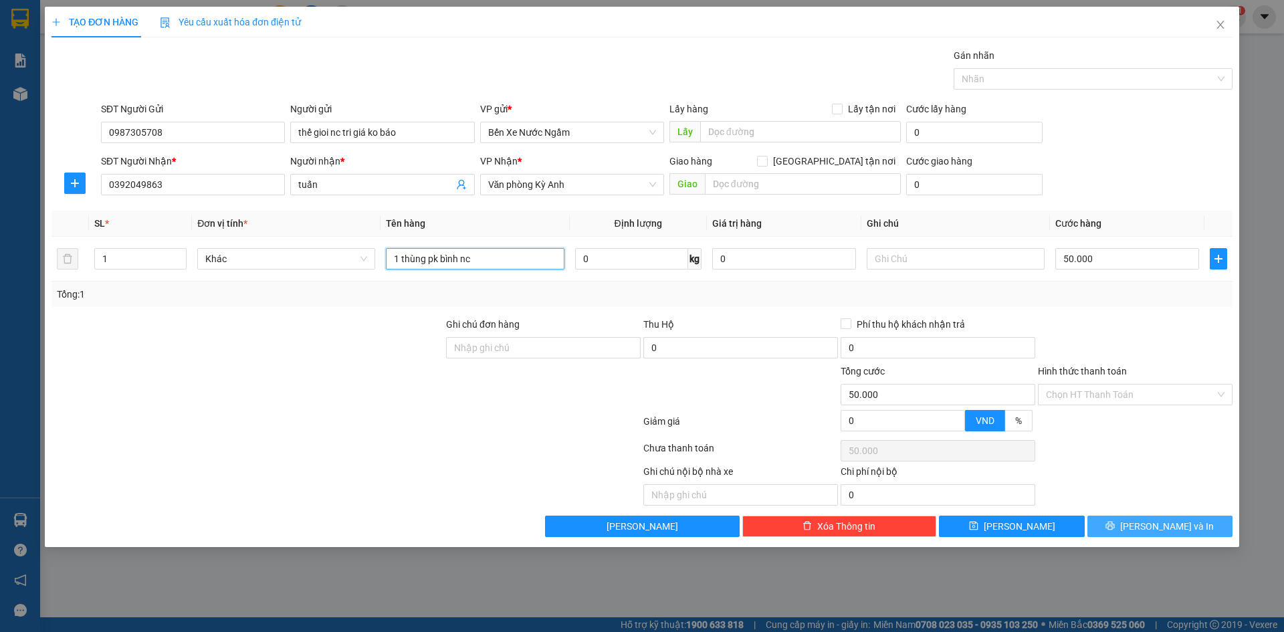
type input "1 thùng pk bình nc"
click at [1112, 521] on button "[PERSON_NAME] và In" at bounding box center [1160, 526] width 145 height 21
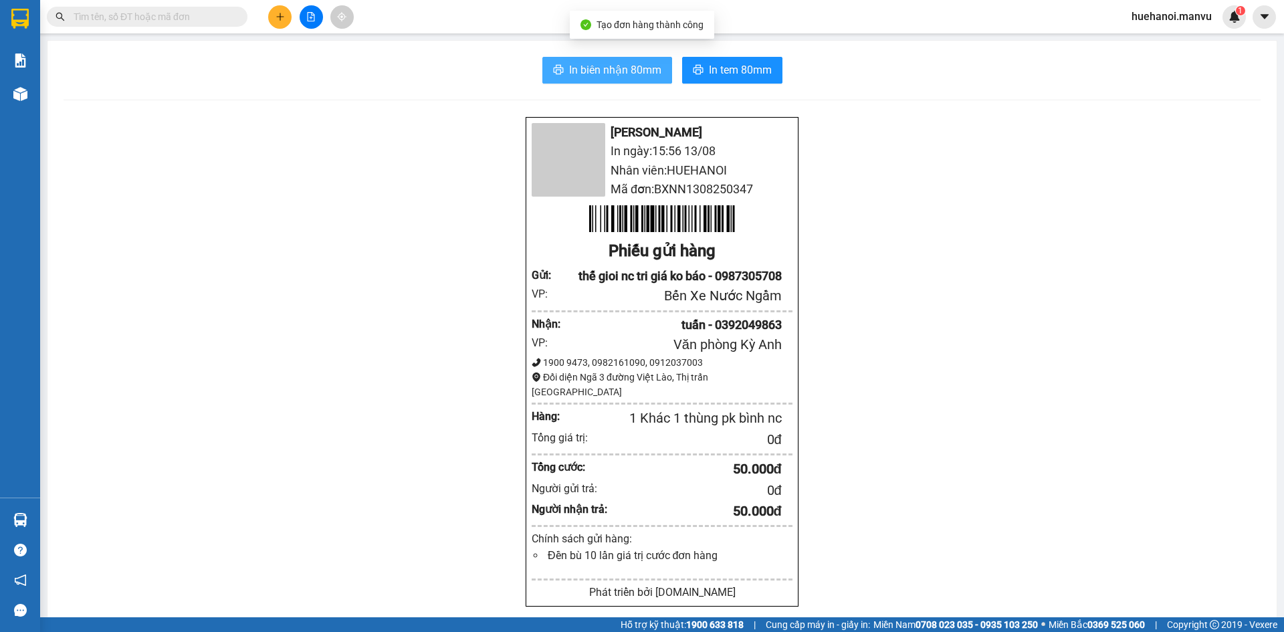
click at [626, 83] on button "In biên nhận 80mm" at bounding box center [608, 70] width 130 height 27
click at [625, 79] on button "In biên nhận 80mm" at bounding box center [608, 70] width 130 height 27
click at [607, 82] on button "In biên nhận 80mm" at bounding box center [608, 70] width 130 height 27
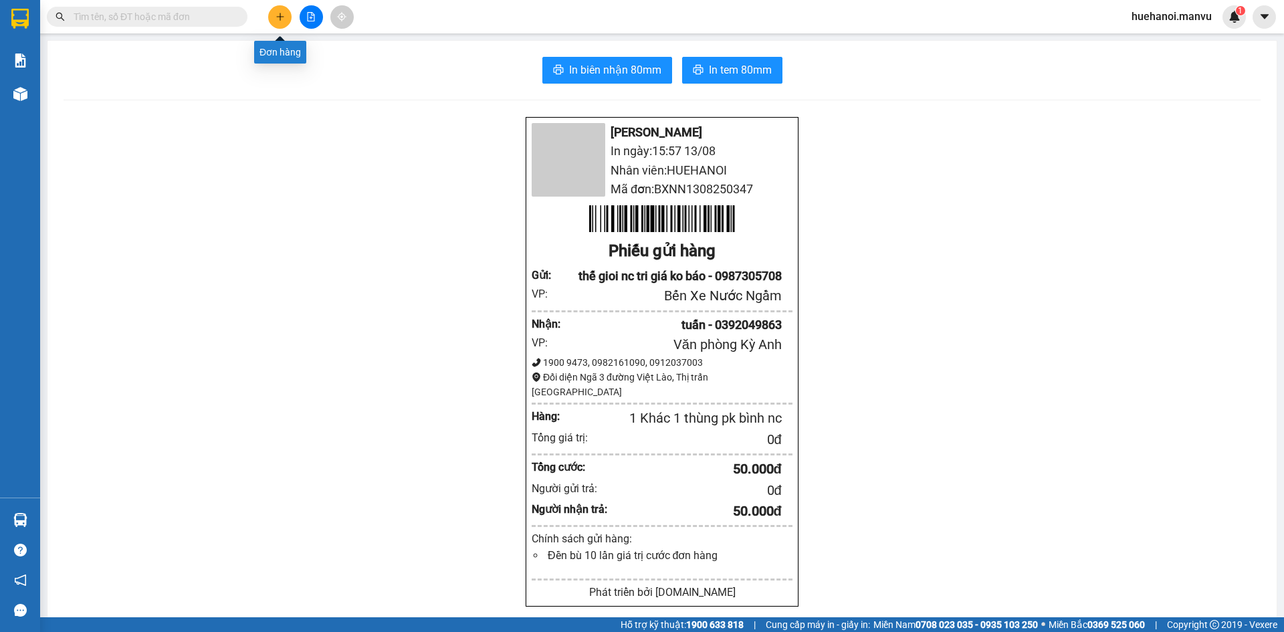
click at [279, 15] on icon "plus" at bounding box center [280, 16] width 9 height 9
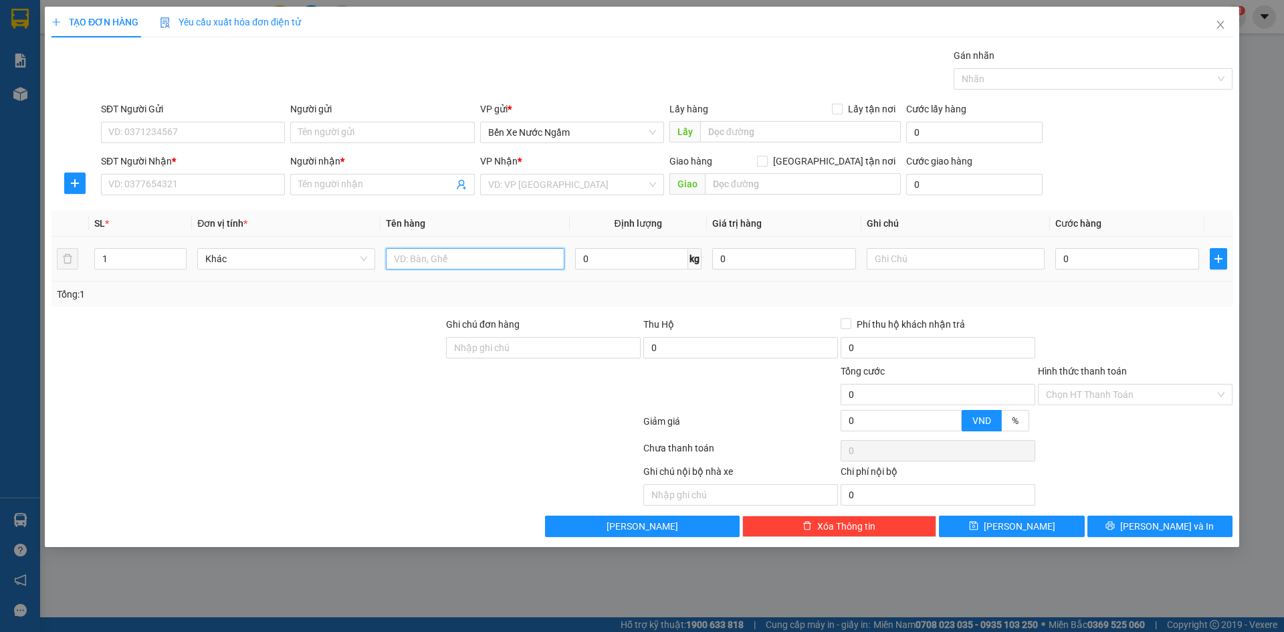
click at [460, 264] on input "text" at bounding box center [475, 258] width 178 height 21
type input "1 hôp"
click at [215, 193] on input "SĐT Người Nhận *" at bounding box center [193, 184] width 184 height 21
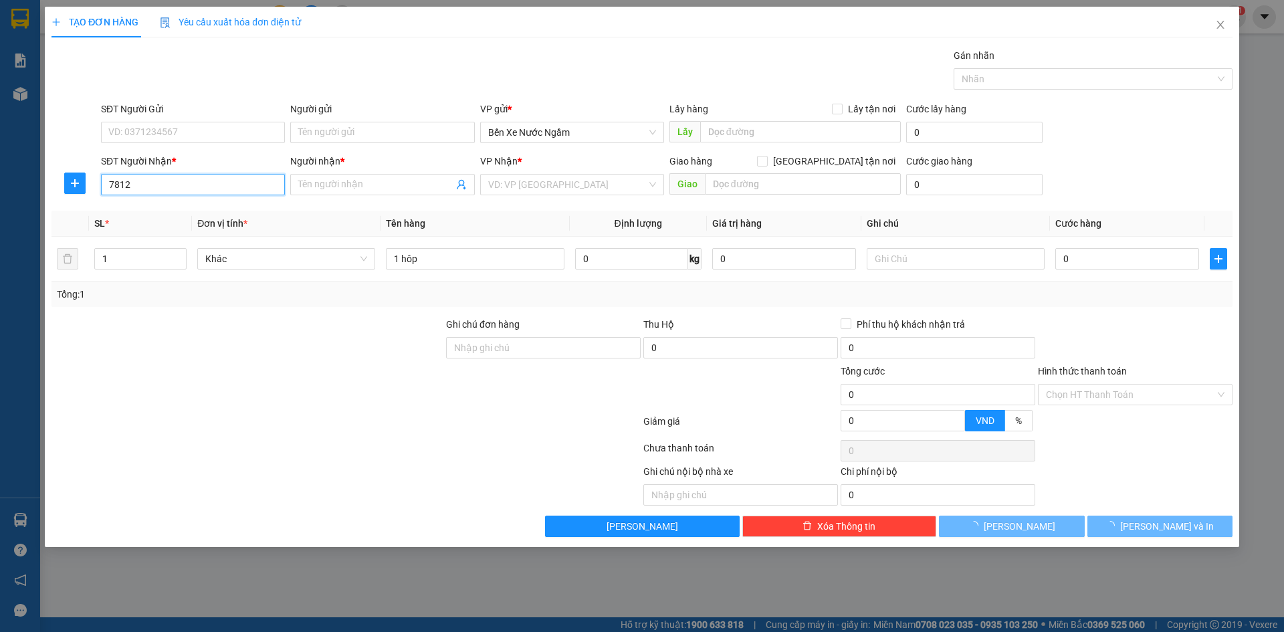
click at [214, 193] on input "7812" at bounding box center [193, 184] width 184 height 21
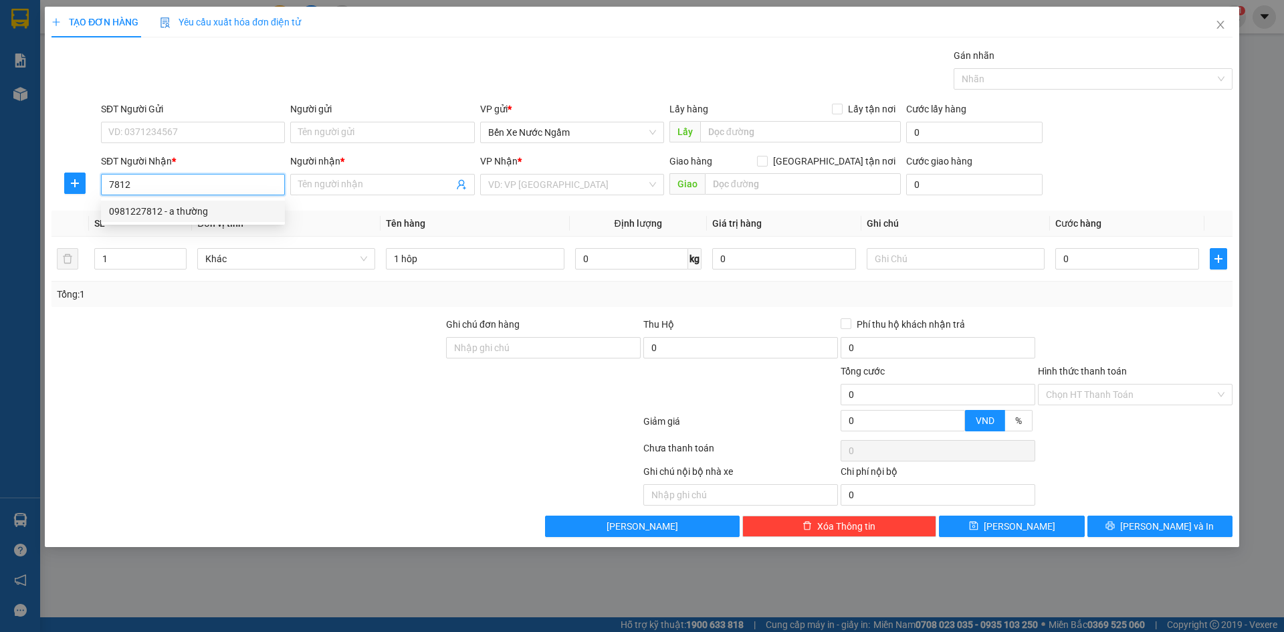
click at [180, 213] on div "0981227812 - a thường" at bounding box center [193, 211] width 168 height 15
type input "0981227812"
type input "a thường"
type input "kỳ phuong"
type input "0981227812"
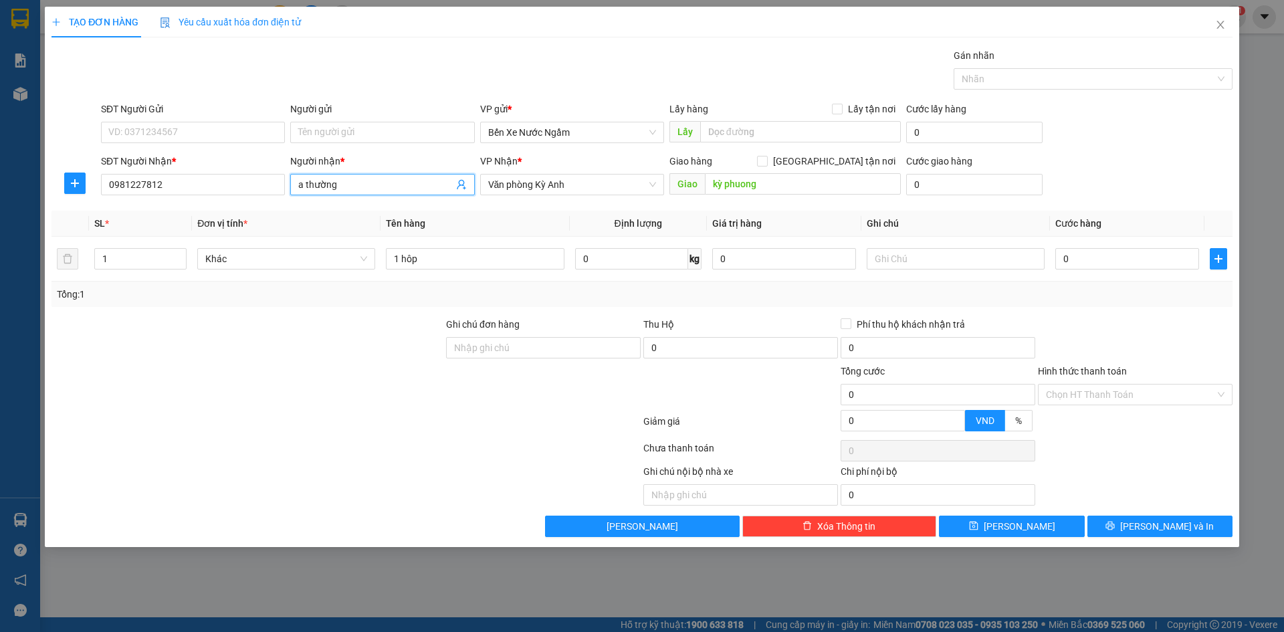
click at [326, 188] on input "a thường" at bounding box center [375, 184] width 155 height 15
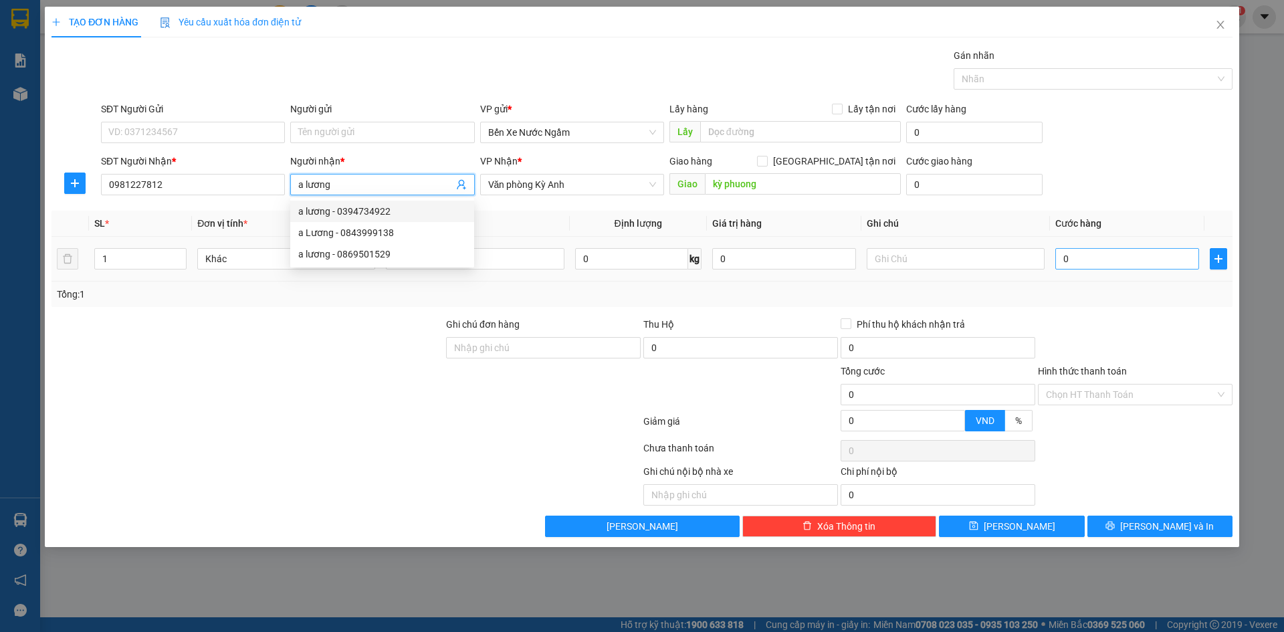
type input "a lương"
click at [1147, 265] on input "0" at bounding box center [1128, 258] width 144 height 21
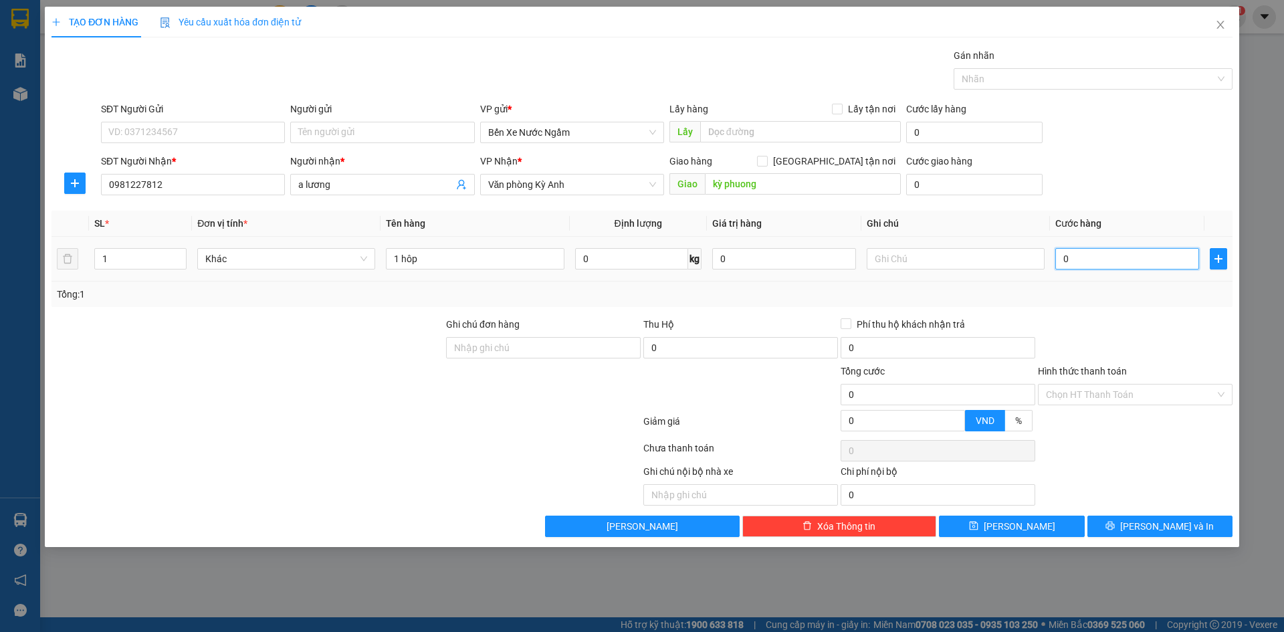
type input "5"
type input "50"
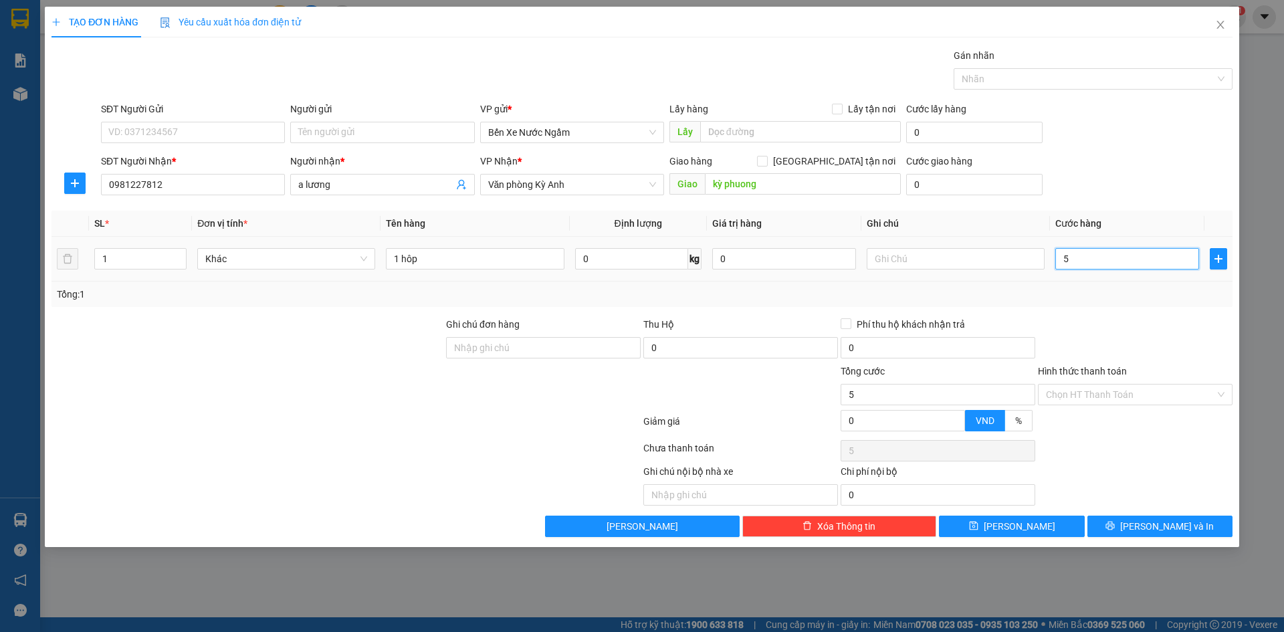
type input "50"
type input "500"
type input "5.000"
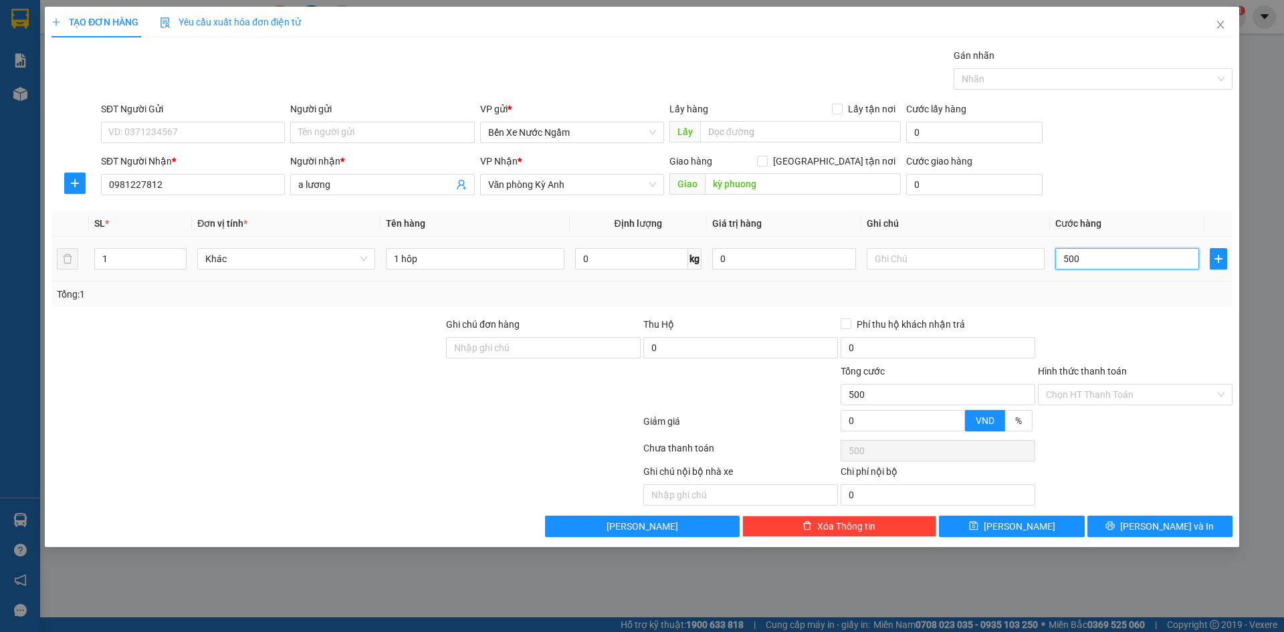
type input "5.000"
type input "50.000"
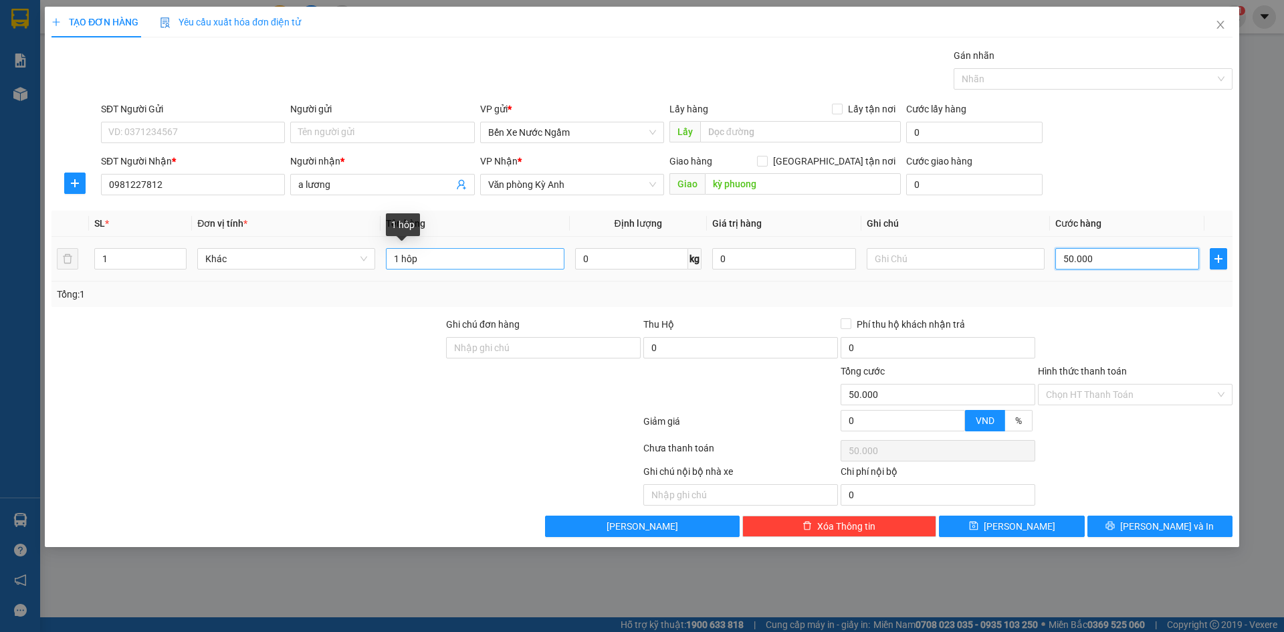
type input "50.000"
click at [439, 268] on input "1 hôp" at bounding box center [475, 258] width 178 height 21
type input "1 hôp pt"
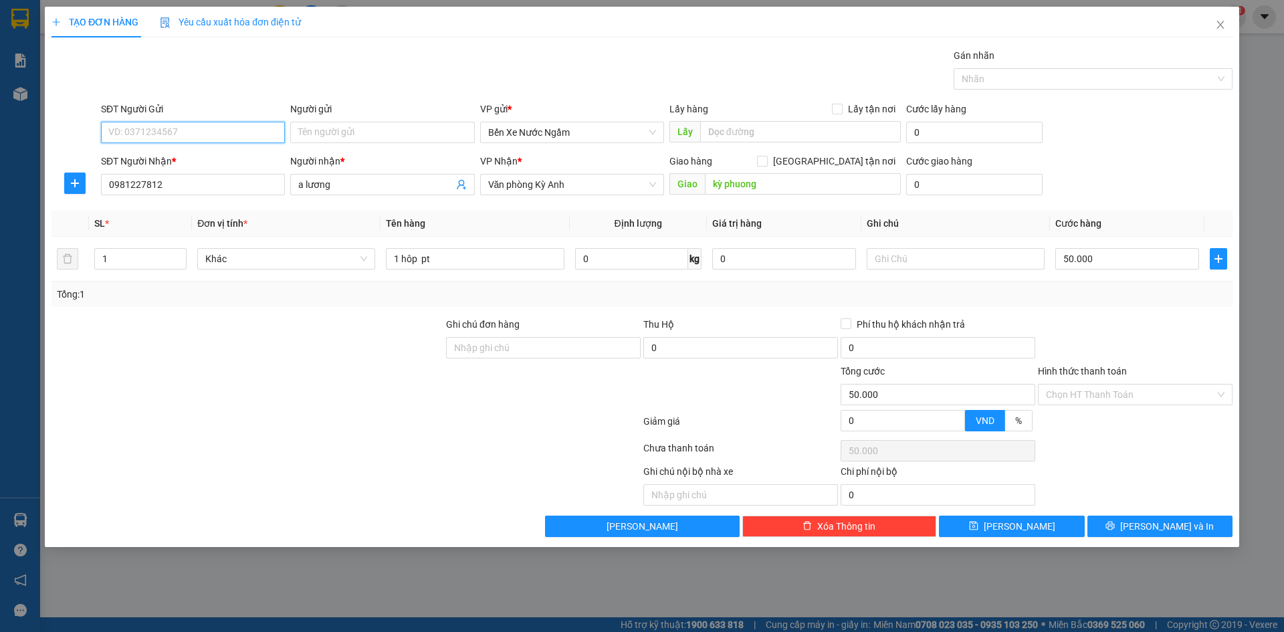
click at [188, 134] on input "SĐT Người Gửi" at bounding box center [193, 132] width 184 height 21
type input "0936161972"
click at [320, 135] on input "Người gửi" at bounding box center [382, 132] width 184 height 21
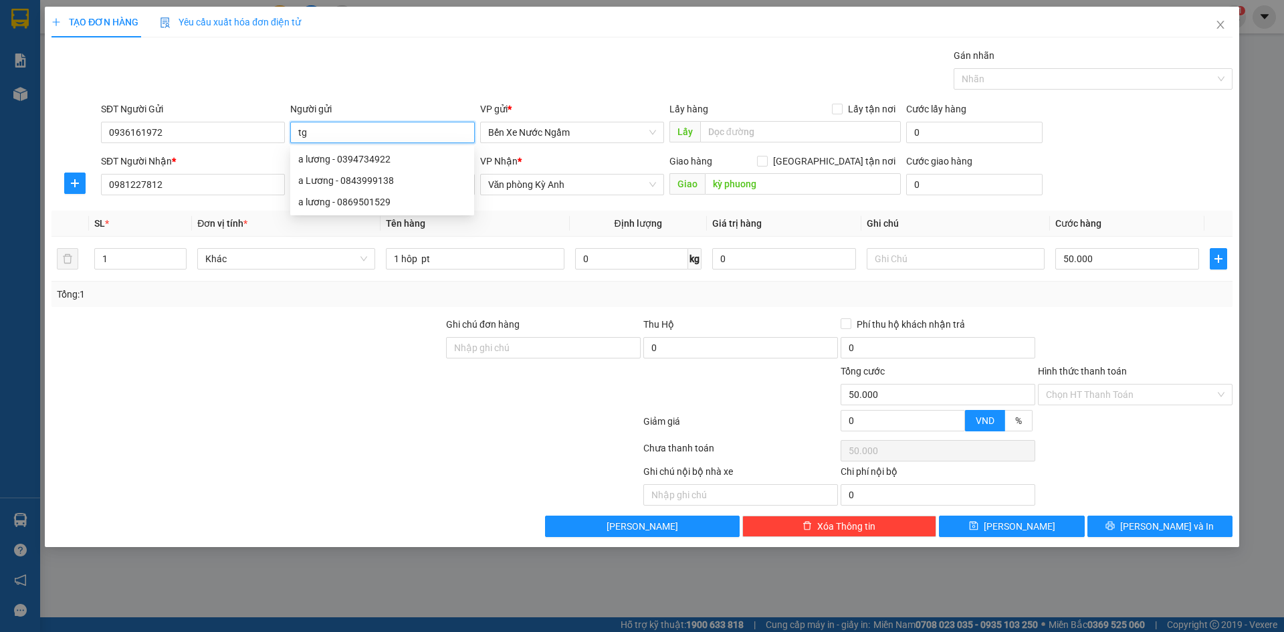
type input "t"
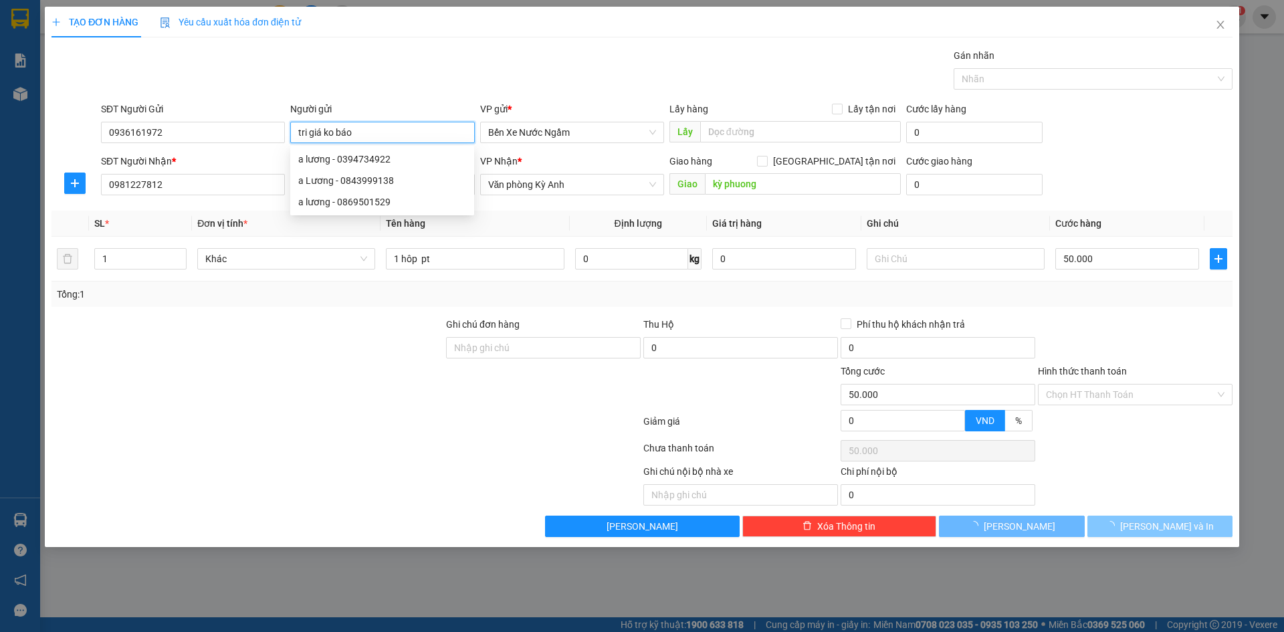
type input "tri giá ko báo"
click at [1122, 527] on button "[PERSON_NAME] và In" at bounding box center [1160, 526] width 145 height 21
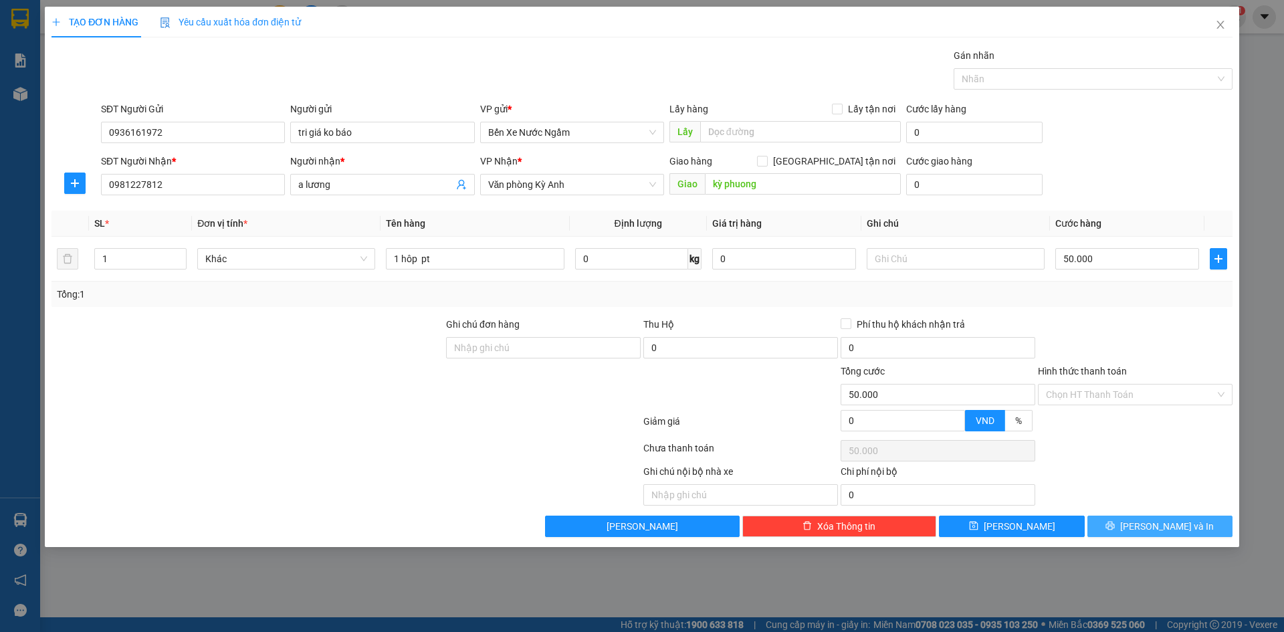
click at [1119, 525] on button "[PERSON_NAME] và In" at bounding box center [1160, 526] width 145 height 21
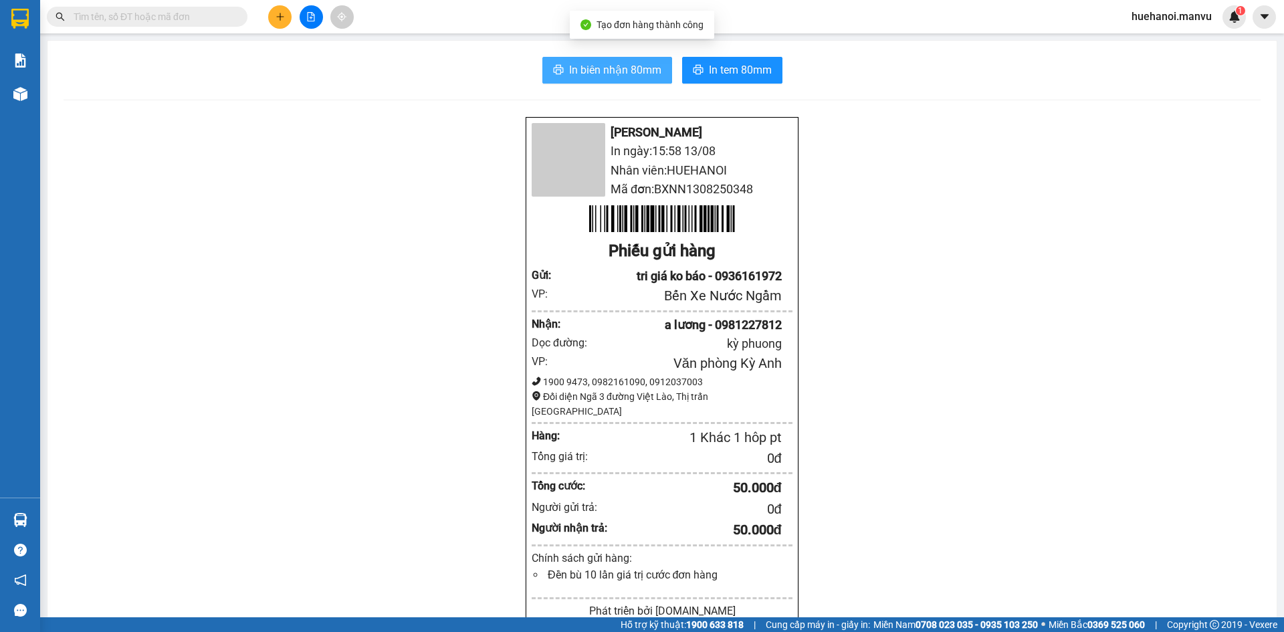
click at [609, 71] on span "In biên nhận 80mm" at bounding box center [615, 70] width 92 height 17
click at [611, 78] on button "In biên nhận 80mm" at bounding box center [608, 70] width 130 height 27
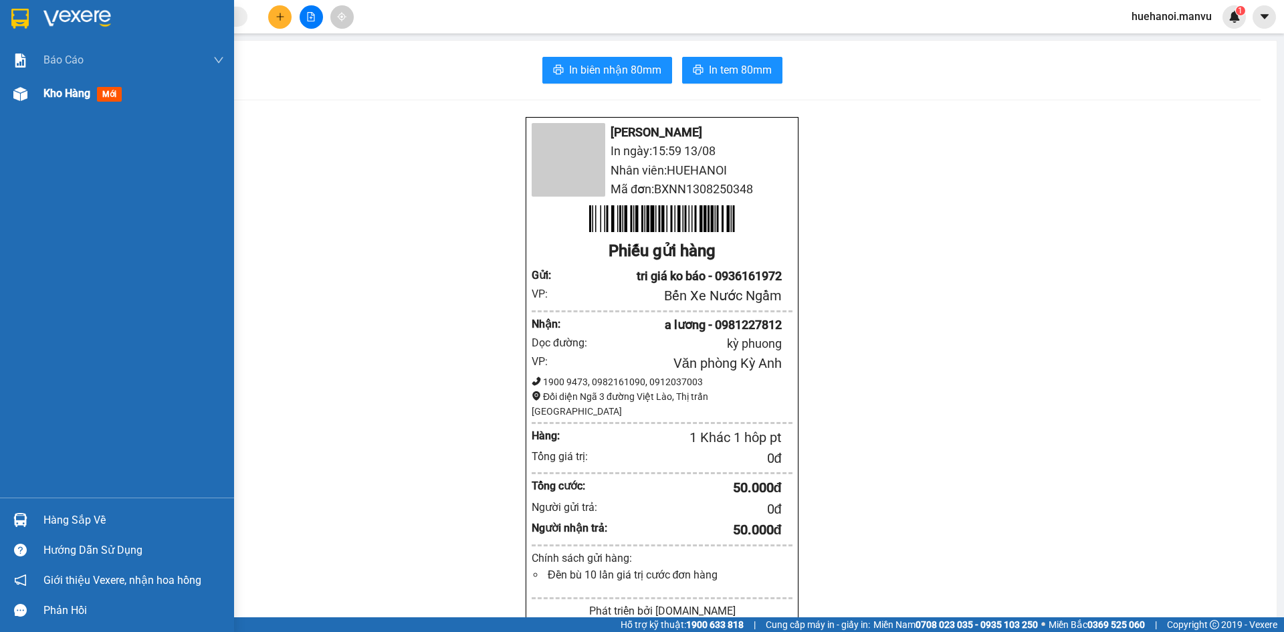
click at [58, 84] on div "Kho hàng mới" at bounding box center [133, 93] width 181 height 33
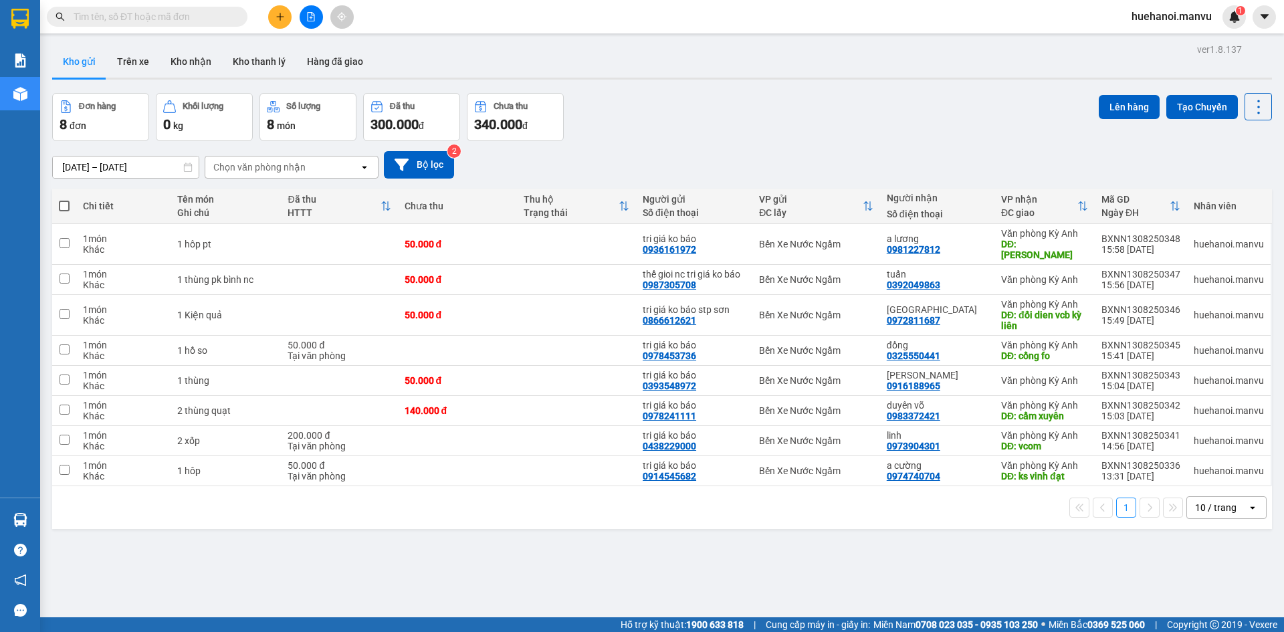
click at [284, 19] on icon "plus" at bounding box center [280, 16] width 9 height 9
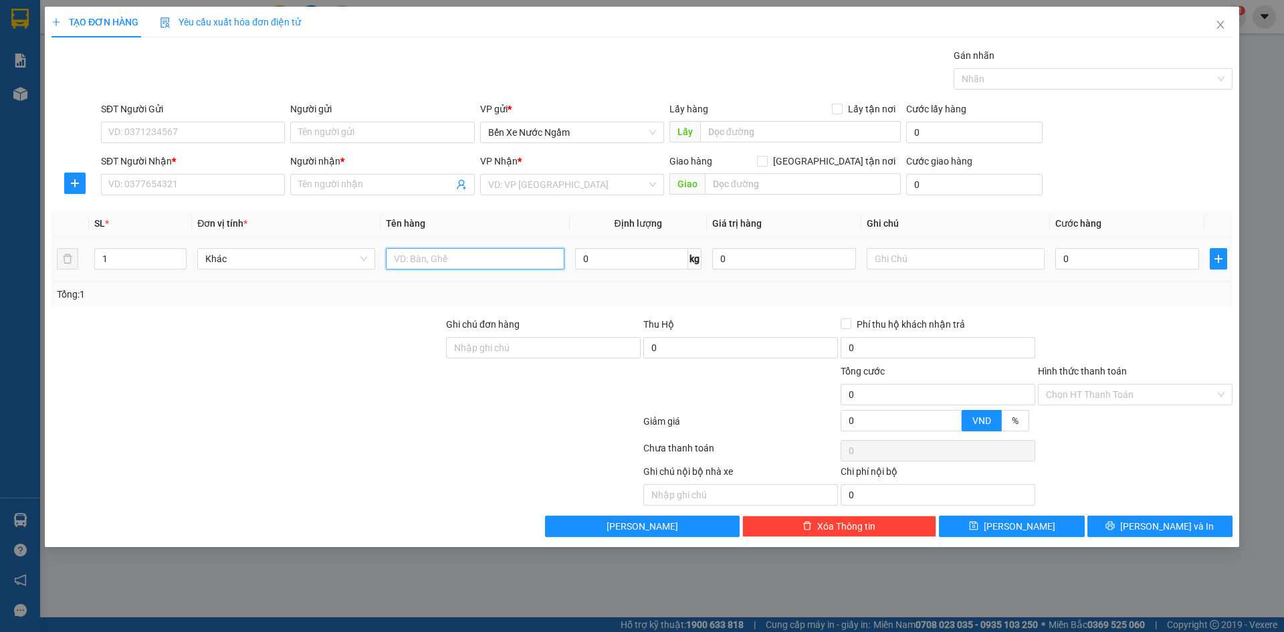
click at [464, 267] on input "text" at bounding box center [475, 258] width 178 height 21
type input "1 thùng"
click at [199, 183] on input "SĐT Người Nhận *" at bounding box center [193, 184] width 184 height 21
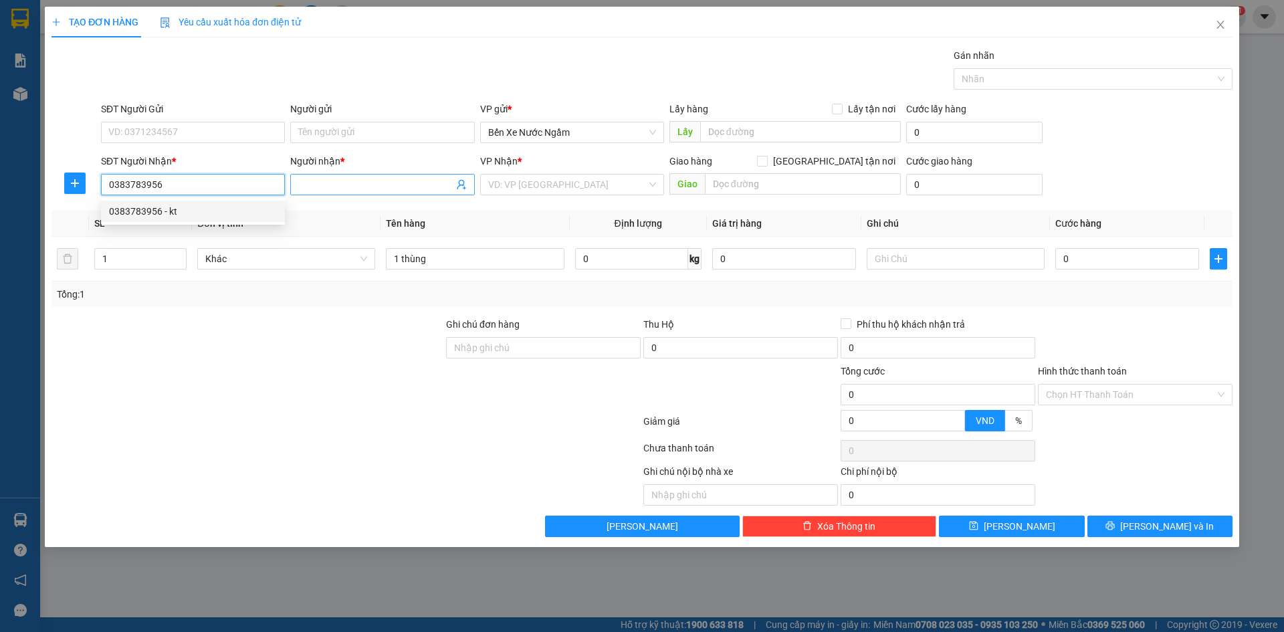
type input "0383783956"
click at [328, 183] on input "Người nhận *" at bounding box center [375, 184] width 155 height 15
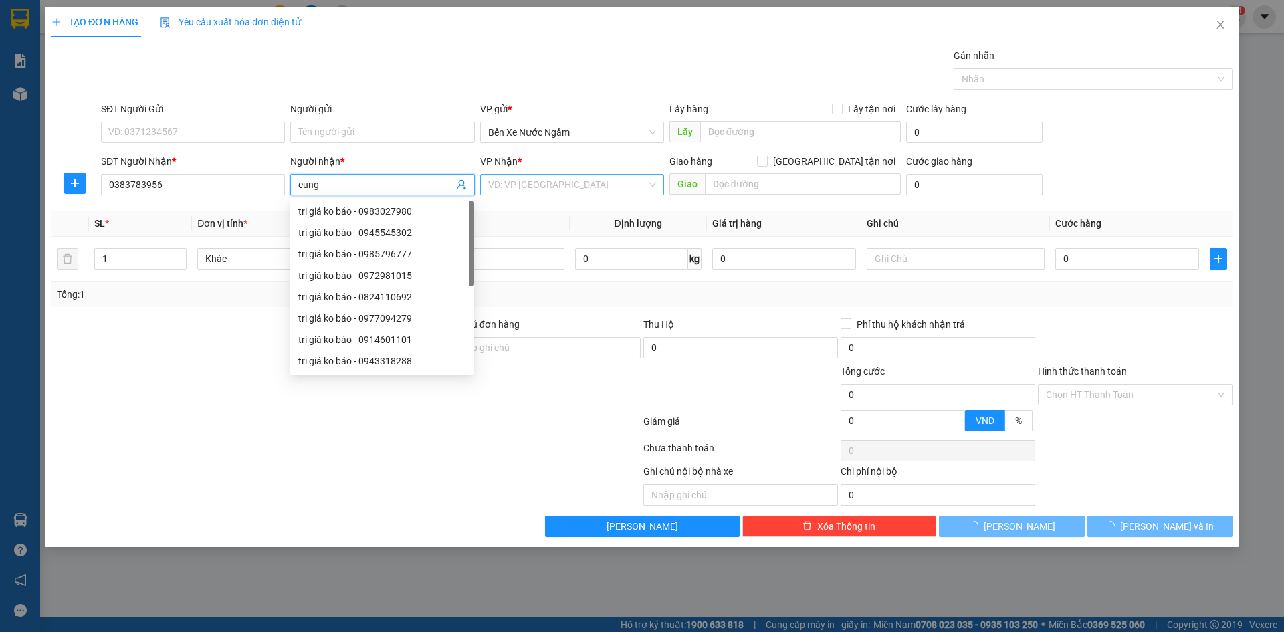
type input "cung"
click at [559, 185] on input "search" at bounding box center [567, 185] width 159 height 20
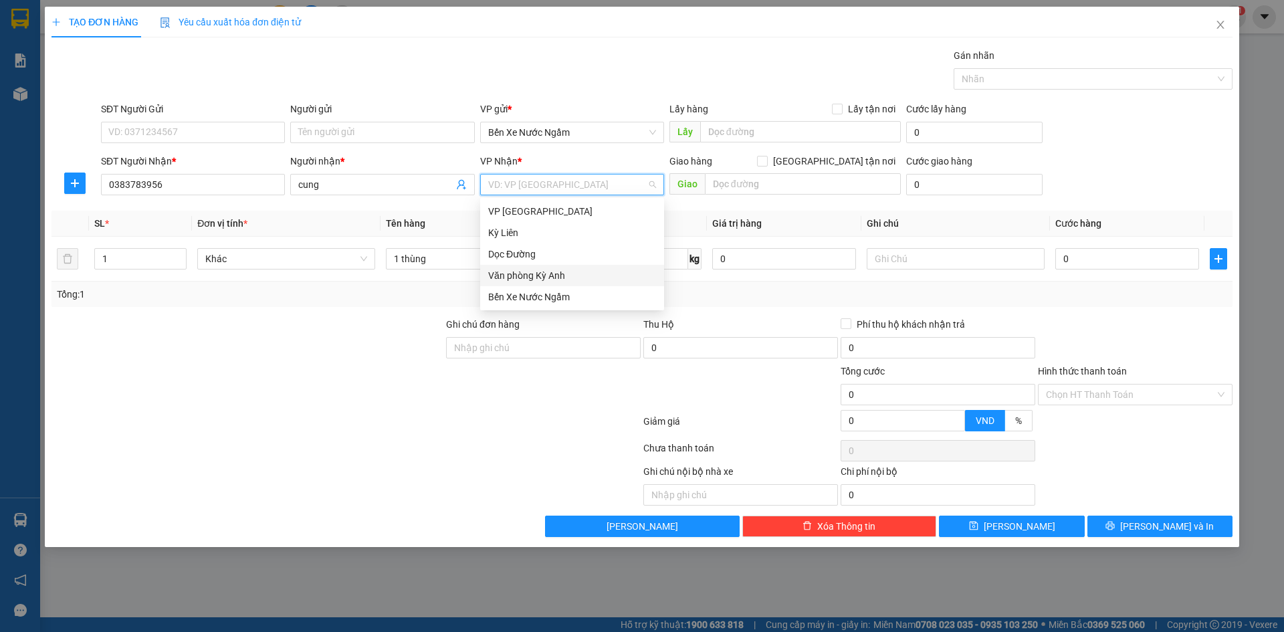
click at [563, 272] on div "Văn phòng Kỳ Anh" at bounding box center [572, 275] width 168 height 15
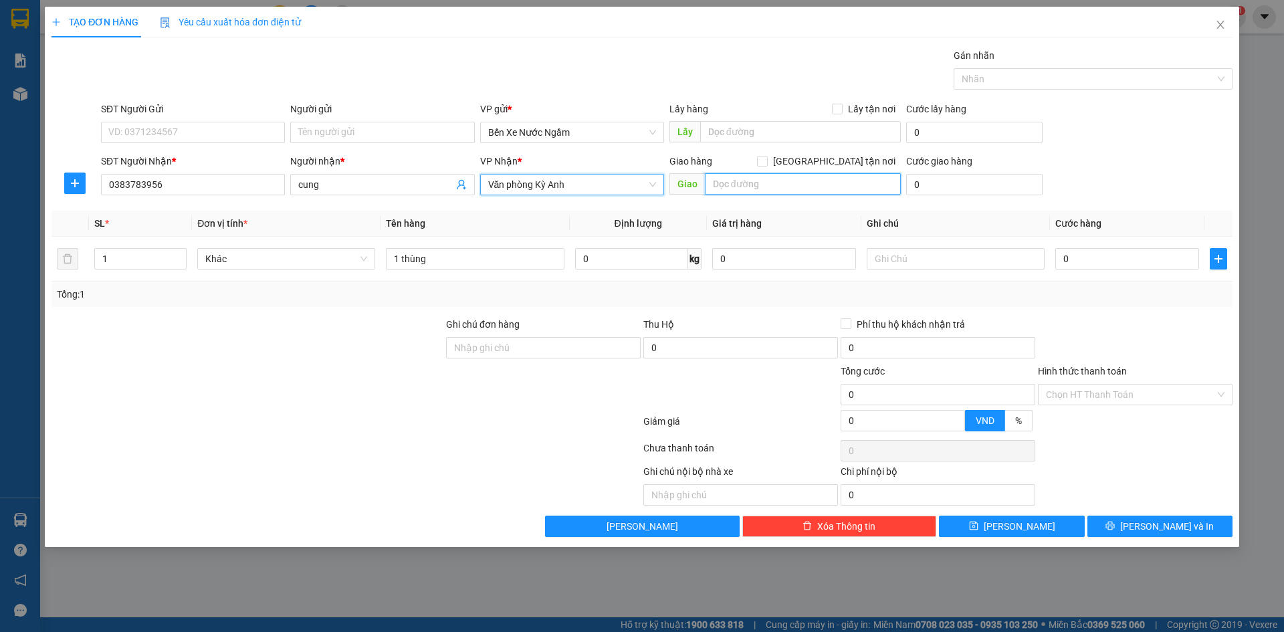
click at [737, 187] on input "text" at bounding box center [803, 183] width 196 height 21
type input "k"
type input "kỳ khang"
click at [1101, 246] on div "0" at bounding box center [1128, 259] width 144 height 27
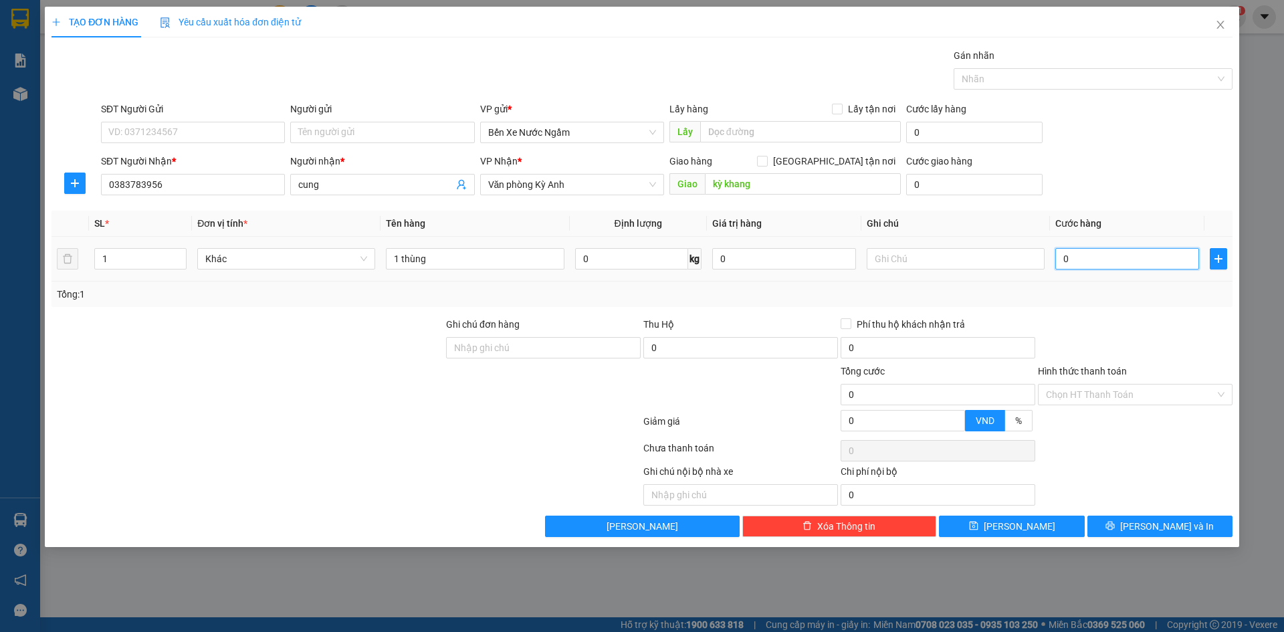
click at [1104, 259] on input "0" at bounding box center [1128, 258] width 144 height 21
type input "1"
type input "12"
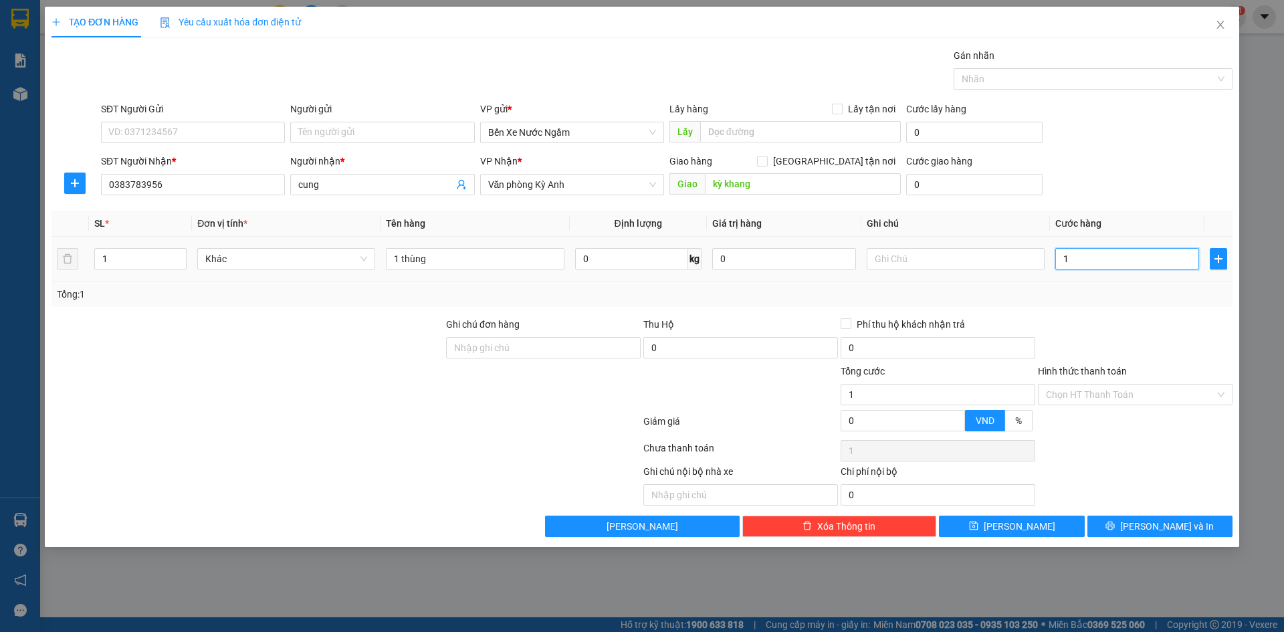
type input "12"
type input "120"
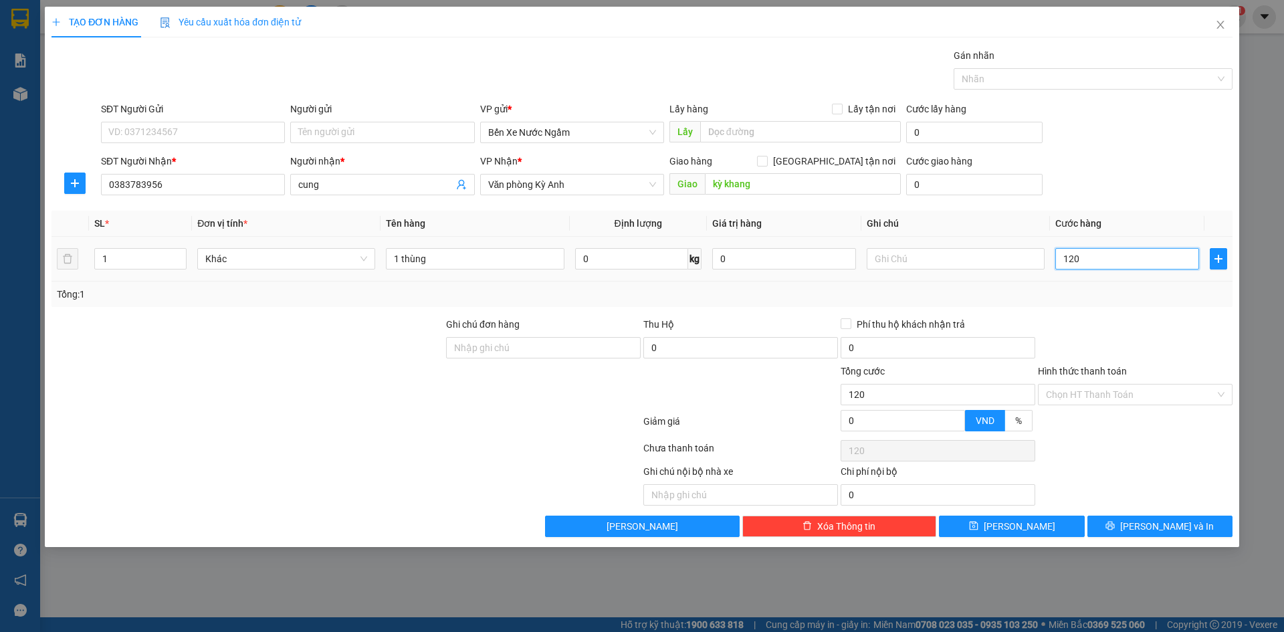
type input "1.200"
type input "12.000"
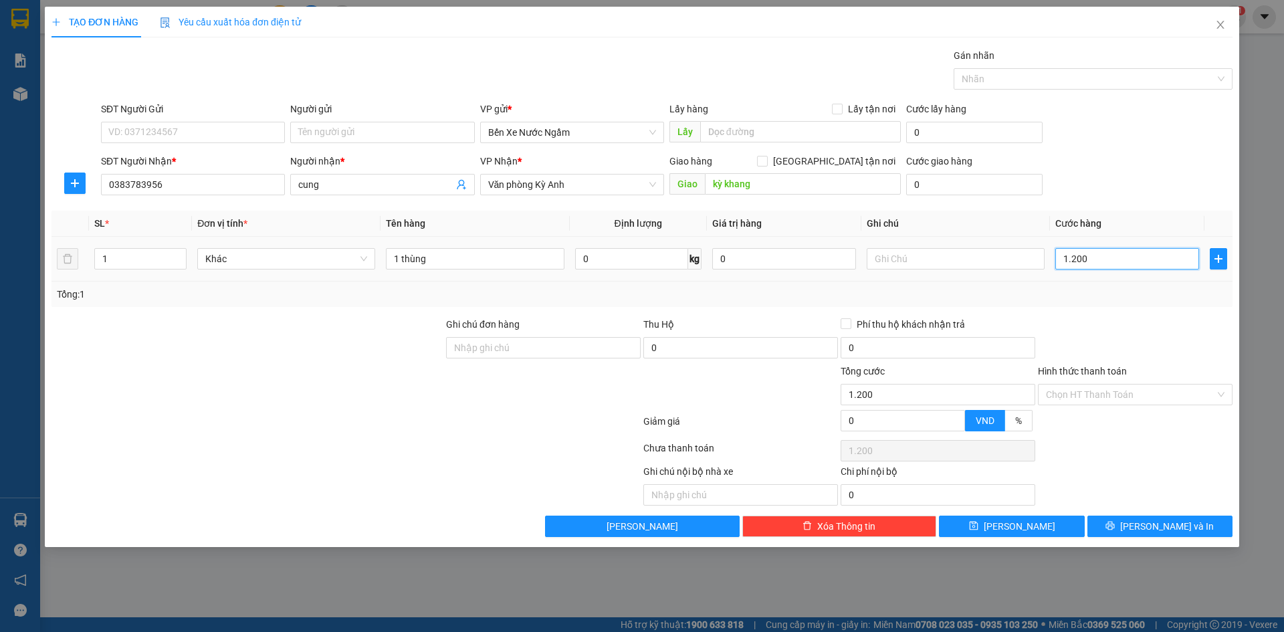
type input "12.000"
type input "120.000"
type input "1.200.000"
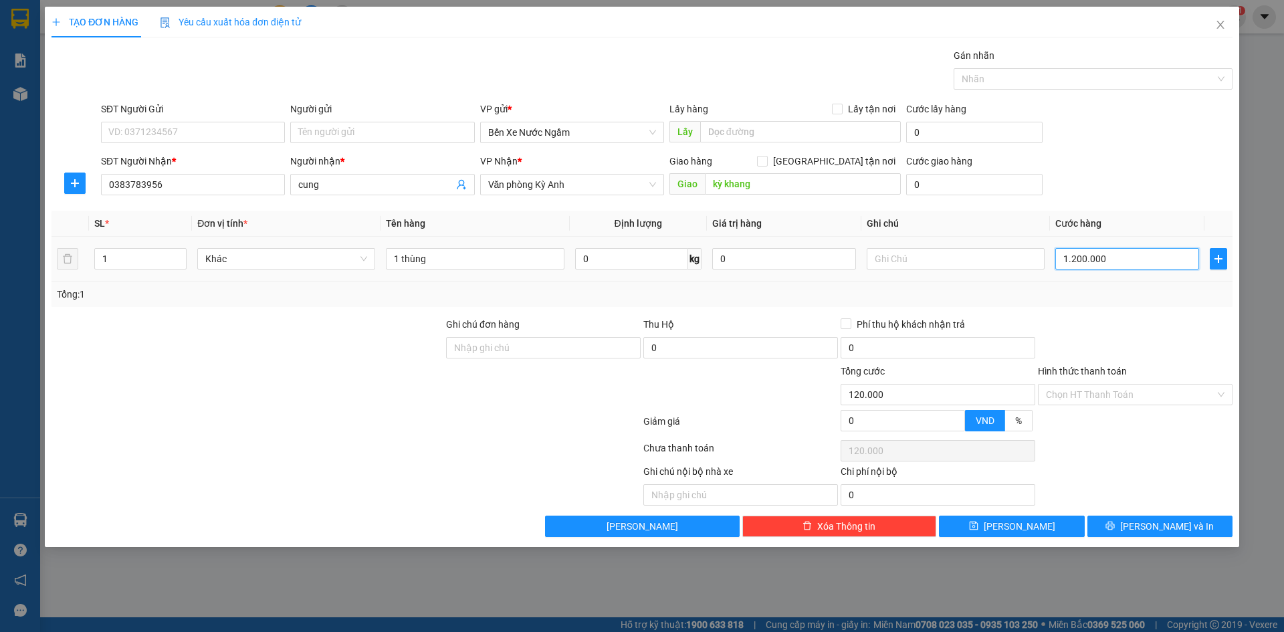
type input "1.200.000"
type input "120.000"
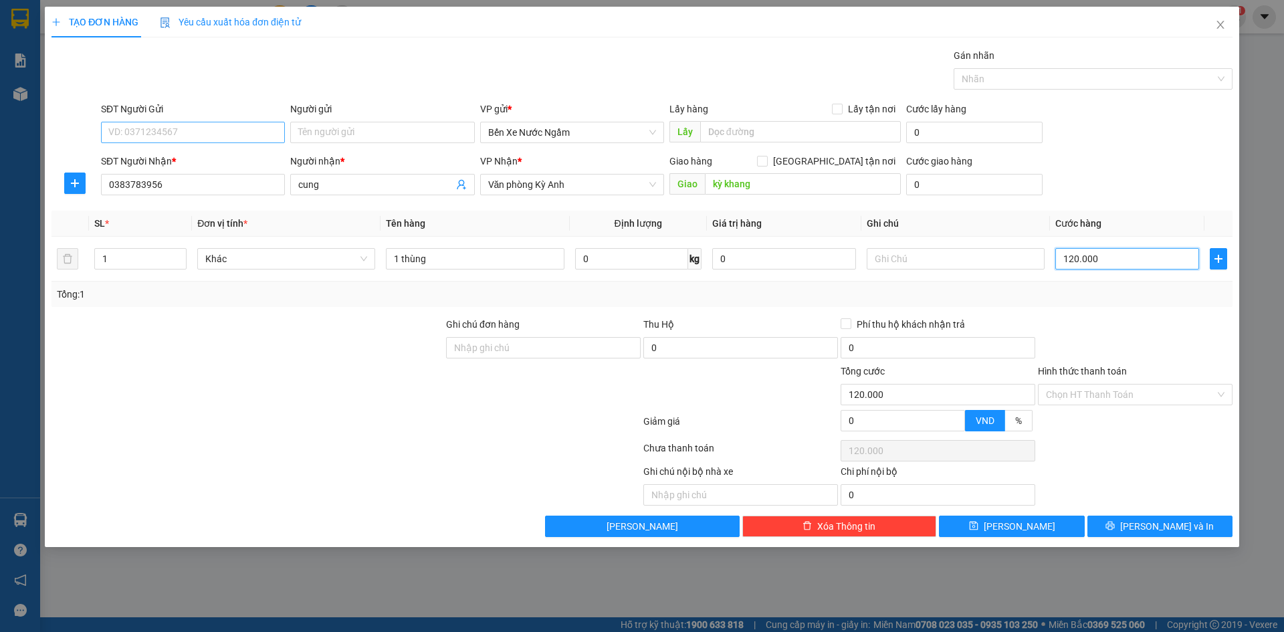
type input "120.000"
click at [199, 130] on input "SĐT Người Gửi" at bounding box center [193, 132] width 184 height 21
click at [327, 137] on input "Người gửi" at bounding box center [382, 132] width 184 height 21
click at [215, 130] on input "SĐT Người Gửi" at bounding box center [193, 132] width 184 height 21
click at [215, 130] on input "489" at bounding box center [193, 132] width 184 height 21
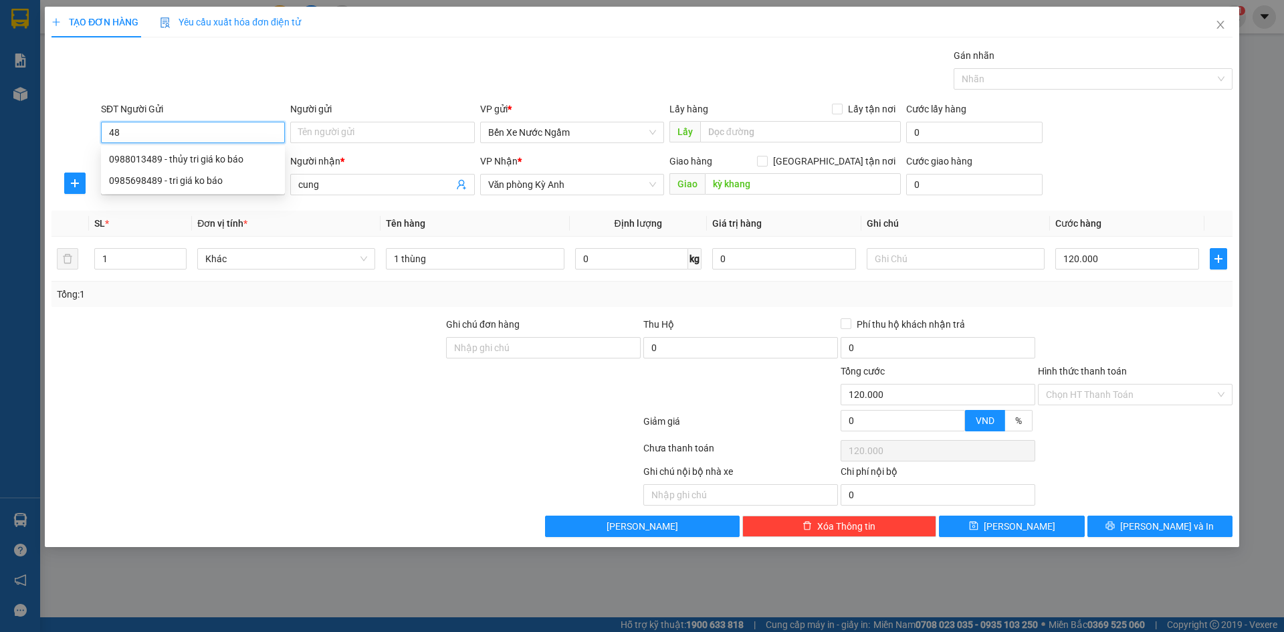
type input "4"
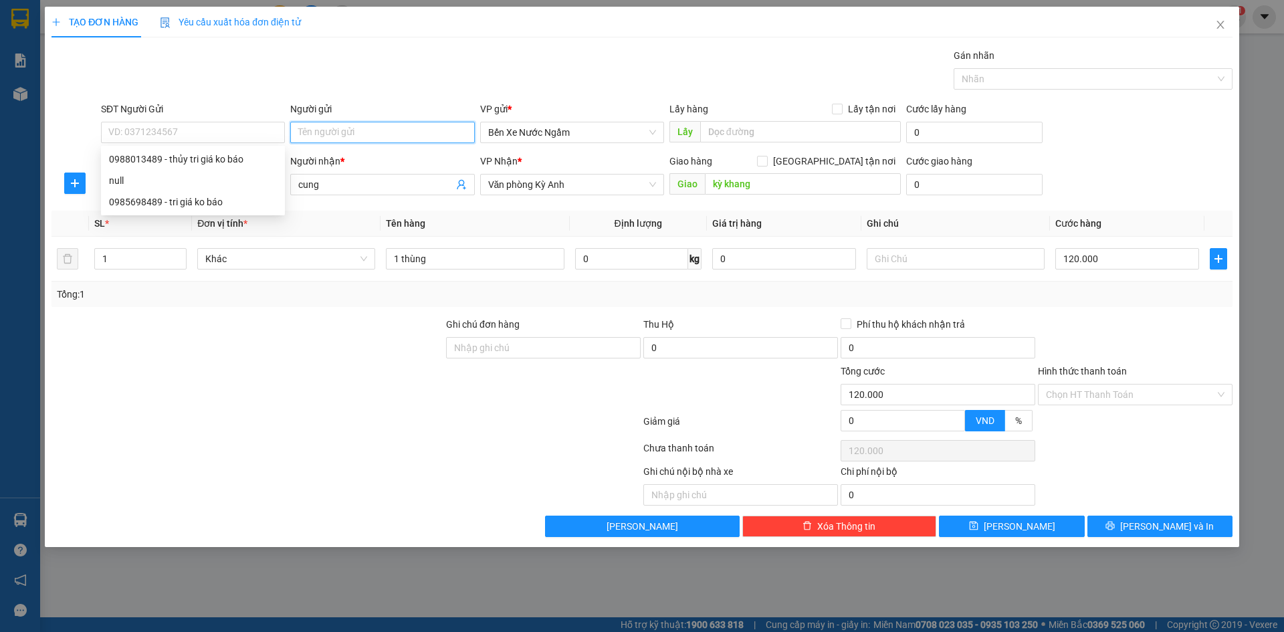
click at [322, 132] on input "Người gửi" at bounding box center [382, 132] width 184 height 21
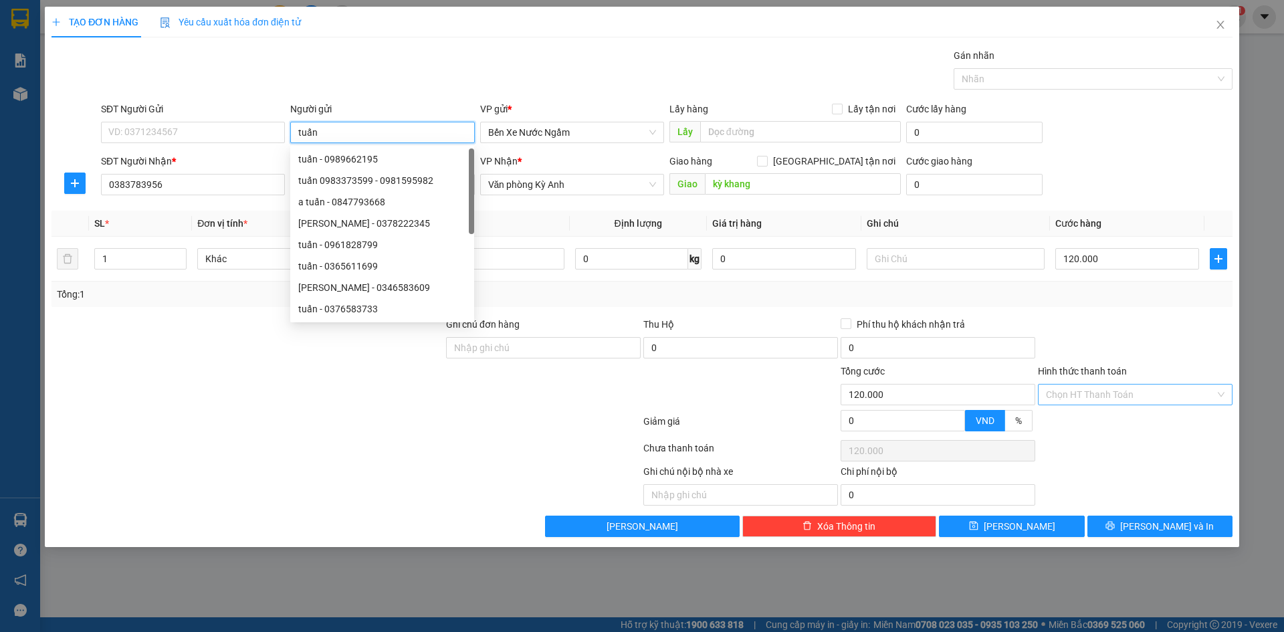
type input "tuấn"
click at [1133, 393] on input "Hình thức thanh toán" at bounding box center [1130, 395] width 169 height 20
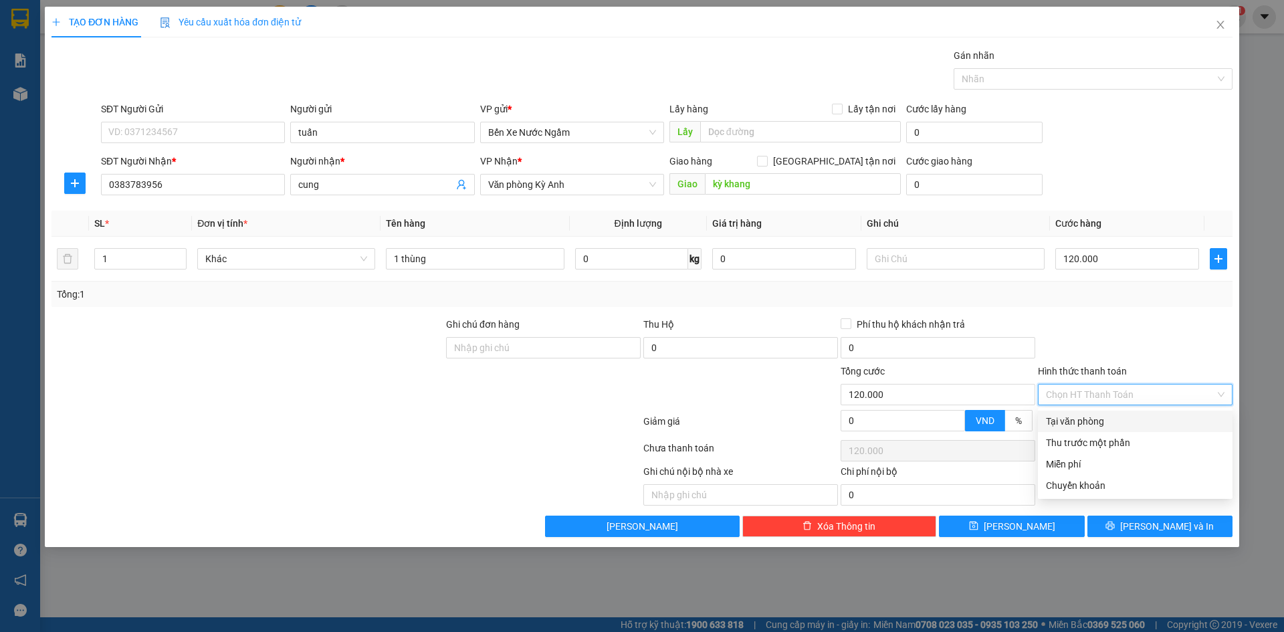
click at [1124, 415] on div "Tại văn phòng" at bounding box center [1135, 421] width 179 height 15
type input "0"
click at [1051, 537] on div "TẠO ĐƠN HÀNG Yêu cầu xuất hóa đơn điện tử Transit Pickup Surcharge Ids Transit …" at bounding box center [642, 277] width 1195 height 541
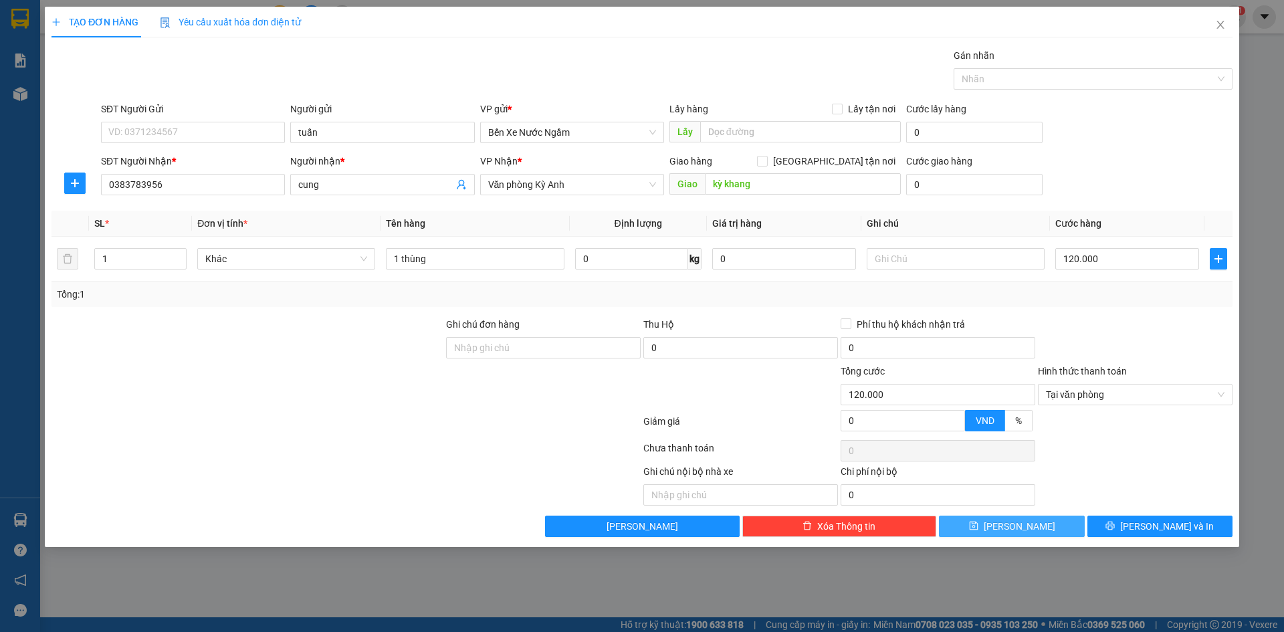
click at [1044, 520] on button "[PERSON_NAME]" at bounding box center [1011, 526] width 145 height 21
type input "0"
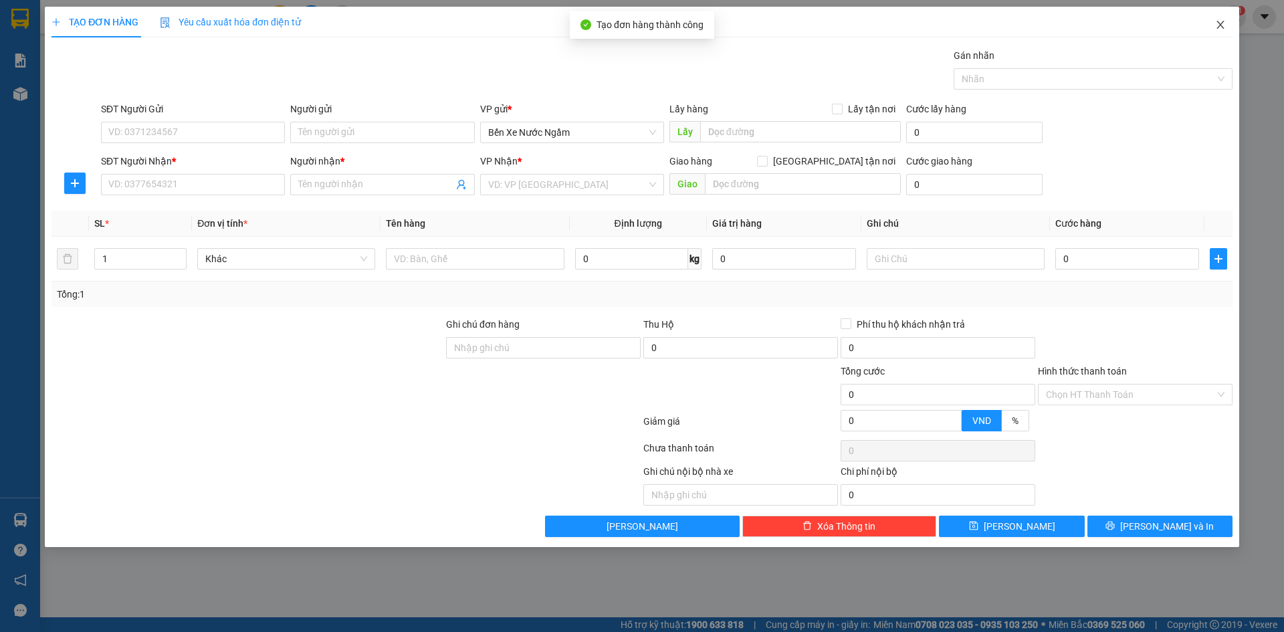
click at [1226, 21] on span "Close" at bounding box center [1220, 25] width 37 height 37
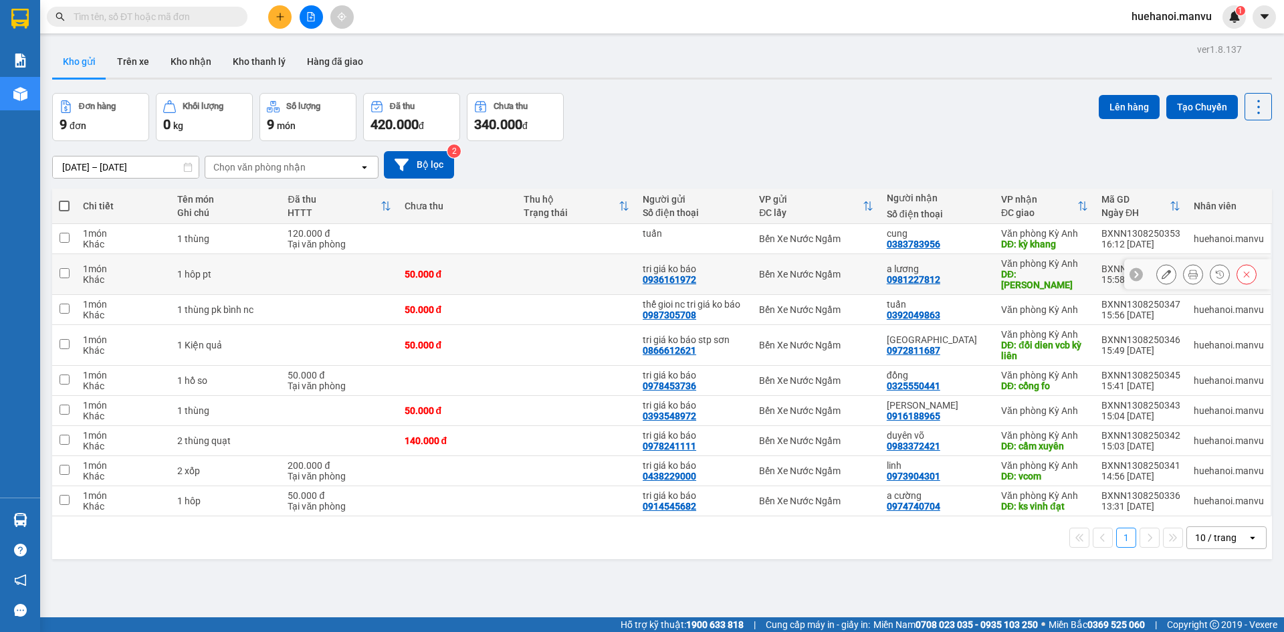
click at [76, 268] on td "1 món Khác" at bounding box center [123, 274] width 94 height 41
checkbox input "true"
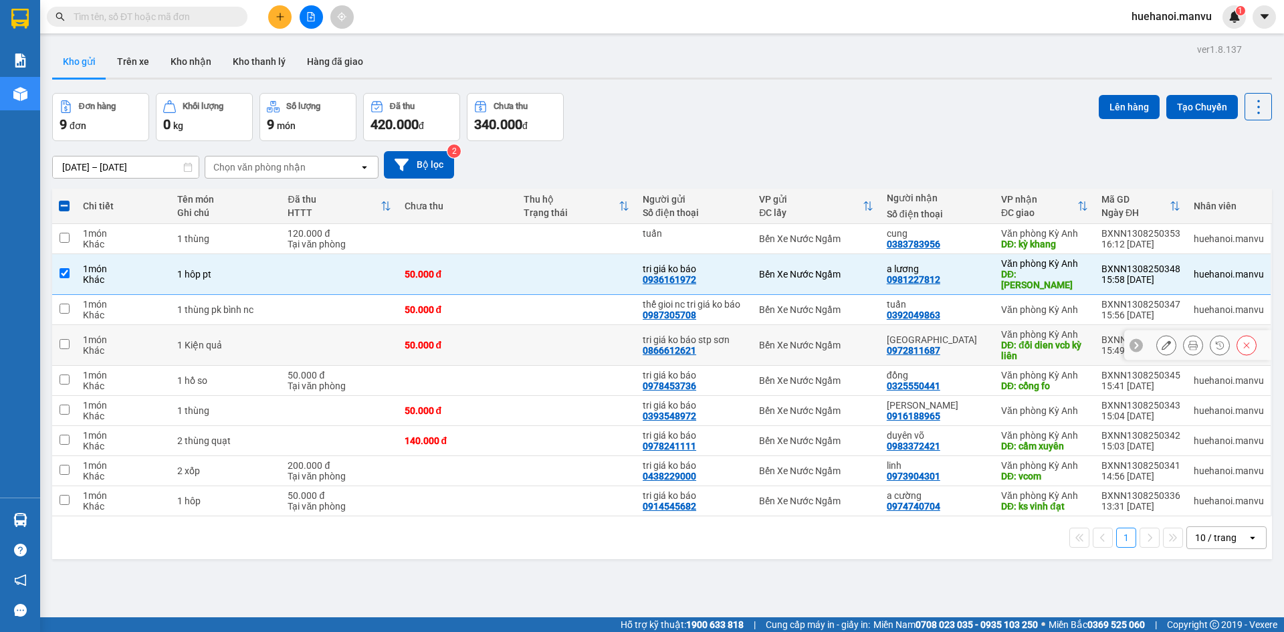
click at [79, 325] on td "1 món Khác" at bounding box center [123, 345] width 94 height 41
checkbox input "true"
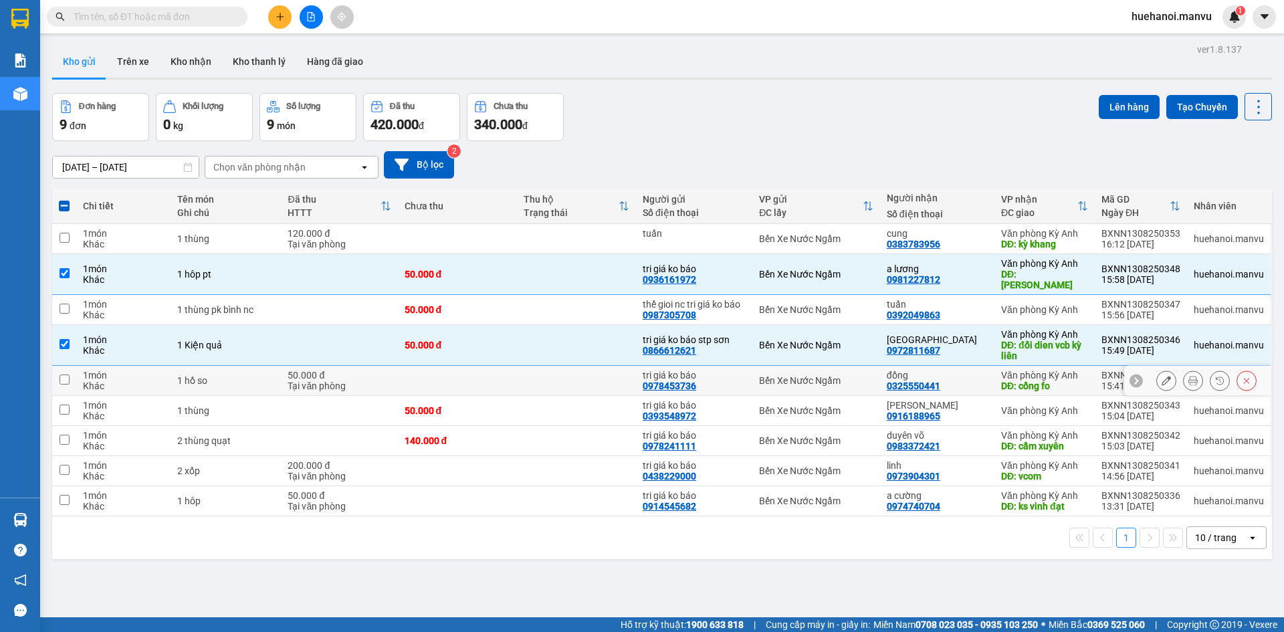
click at [84, 370] on div "1 món" at bounding box center [123, 375] width 80 height 11
checkbox input "true"
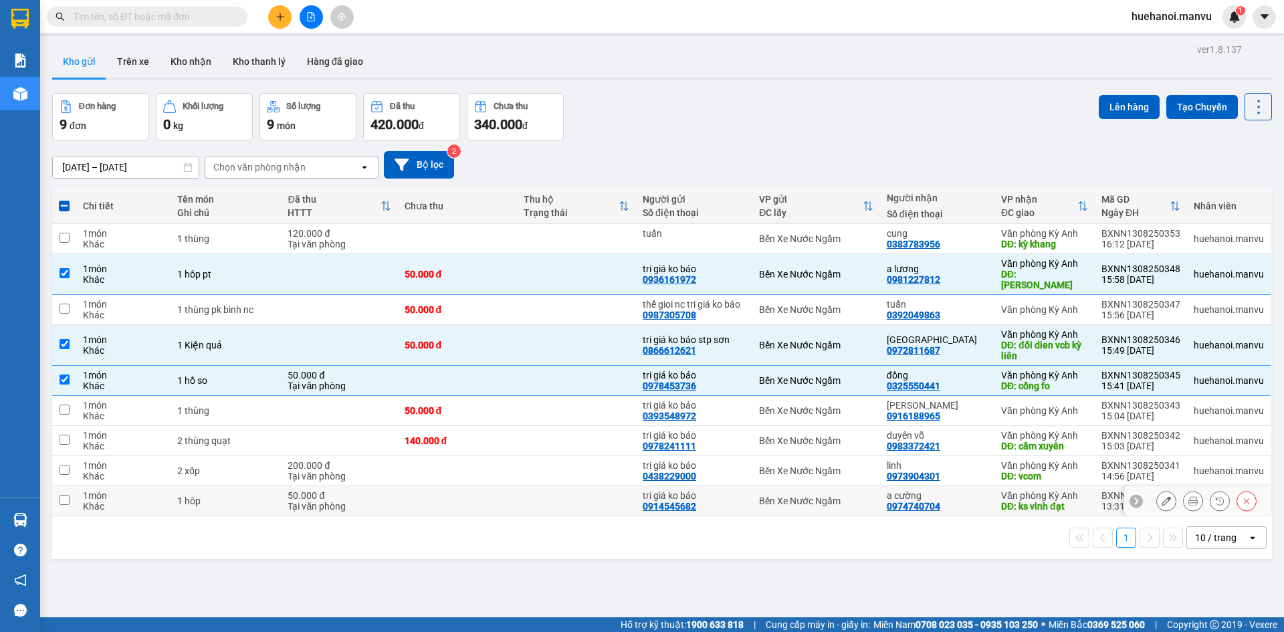
click at [72, 486] on td at bounding box center [64, 501] width 24 height 30
checkbox input "true"
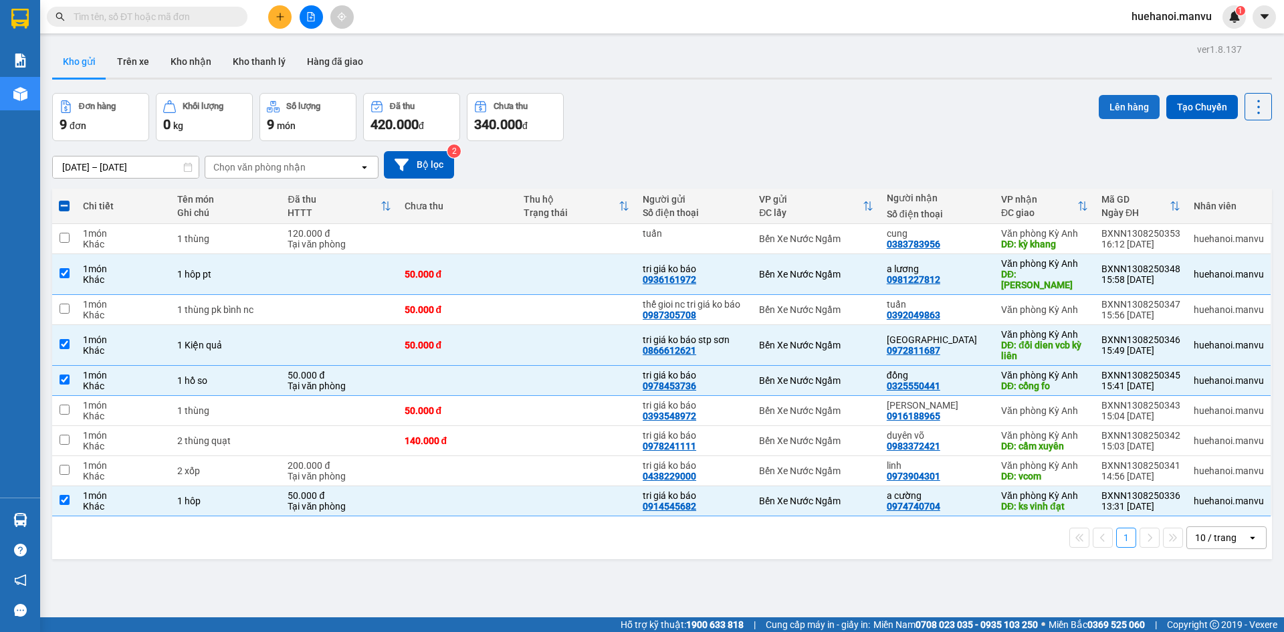
click at [1117, 110] on button "Lên hàng" at bounding box center [1129, 107] width 61 height 24
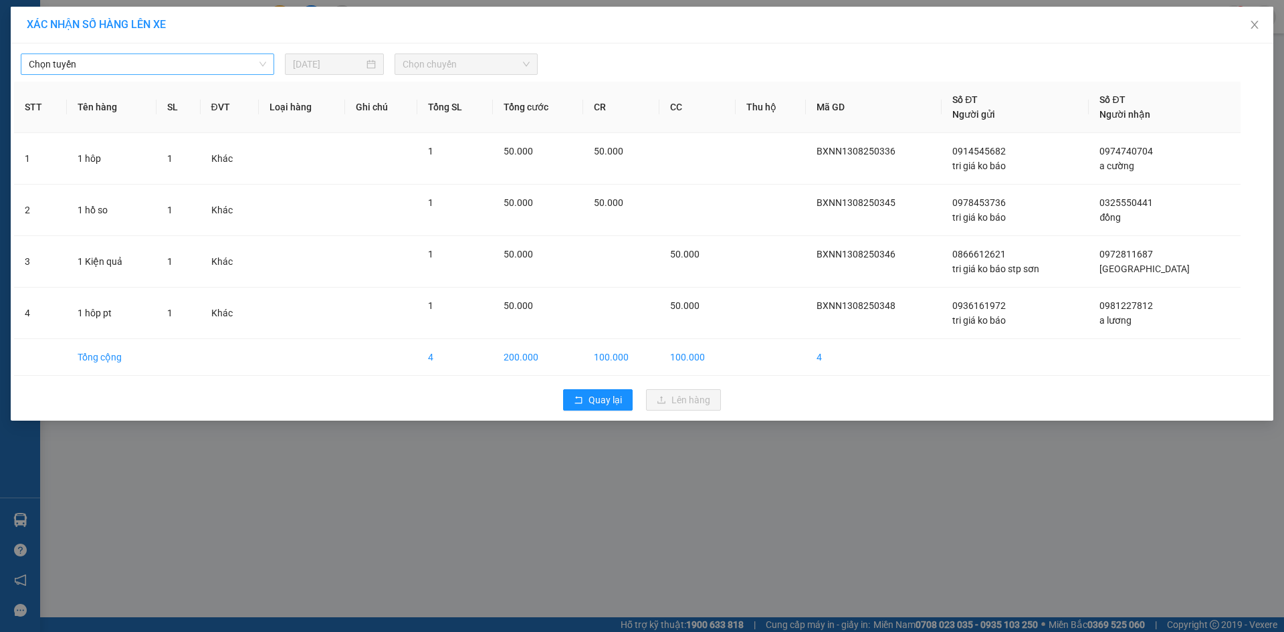
click at [79, 56] on span "Chọn tuyến" at bounding box center [147, 64] width 237 height 20
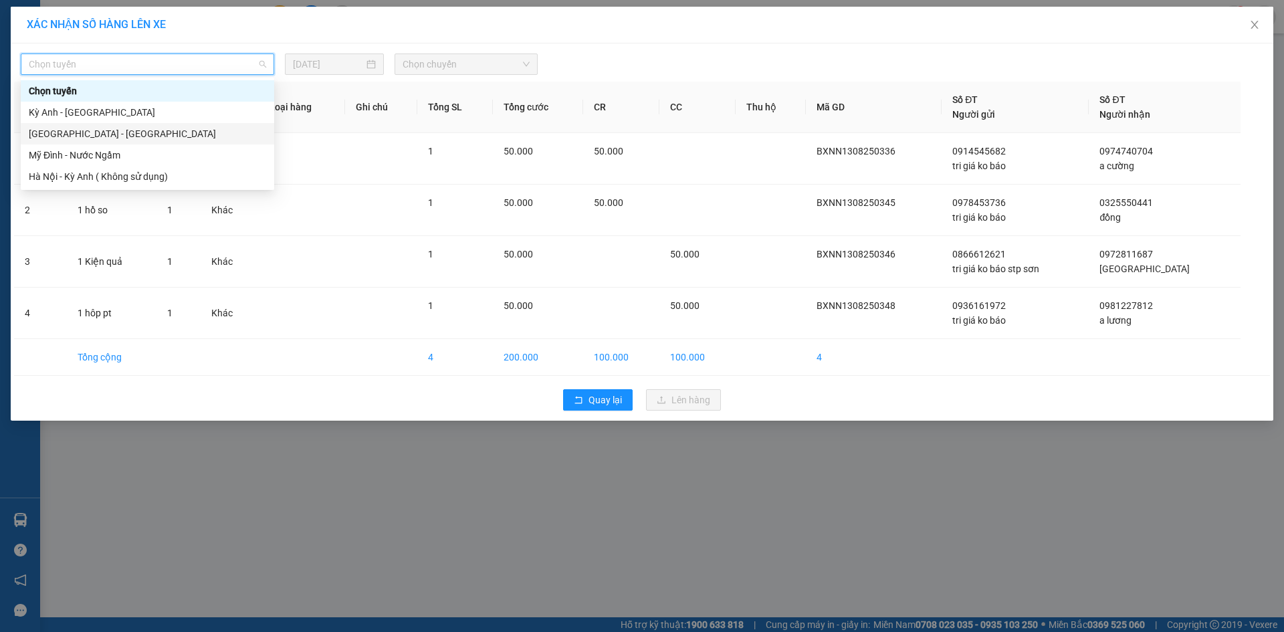
click at [58, 132] on div "[GEOGRAPHIC_DATA] - [GEOGRAPHIC_DATA]" at bounding box center [147, 133] width 237 height 15
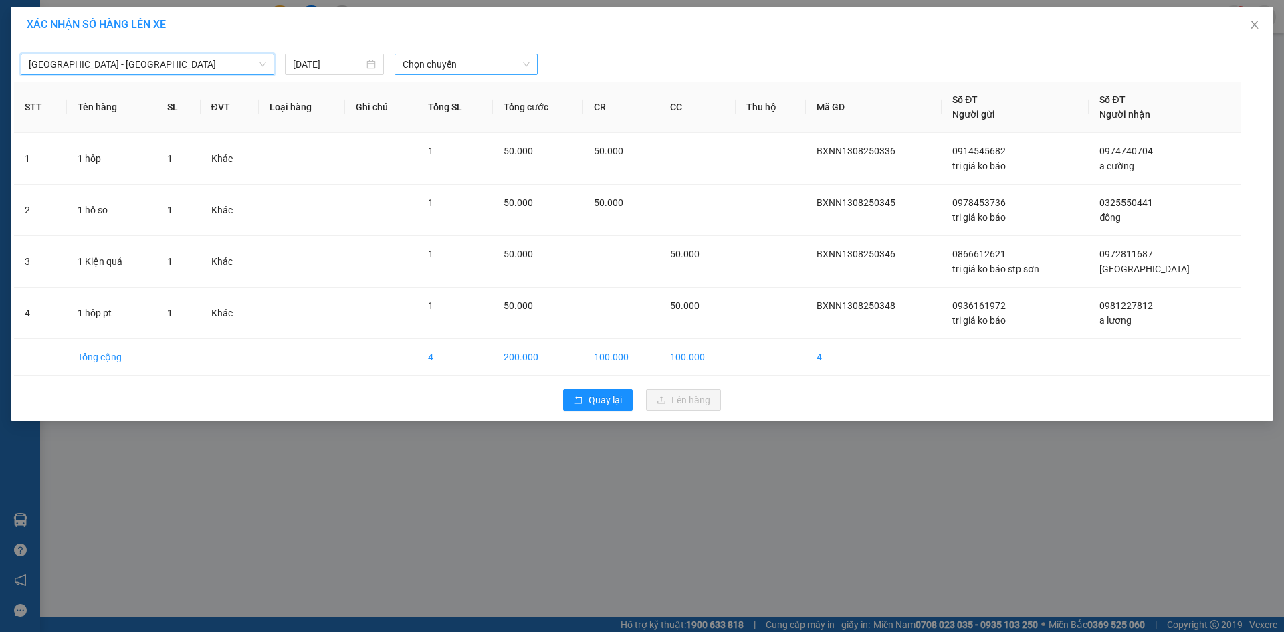
click at [448, 55] on span "Chọn chuyến" at bounding box center [466, 64] width 127 height 20
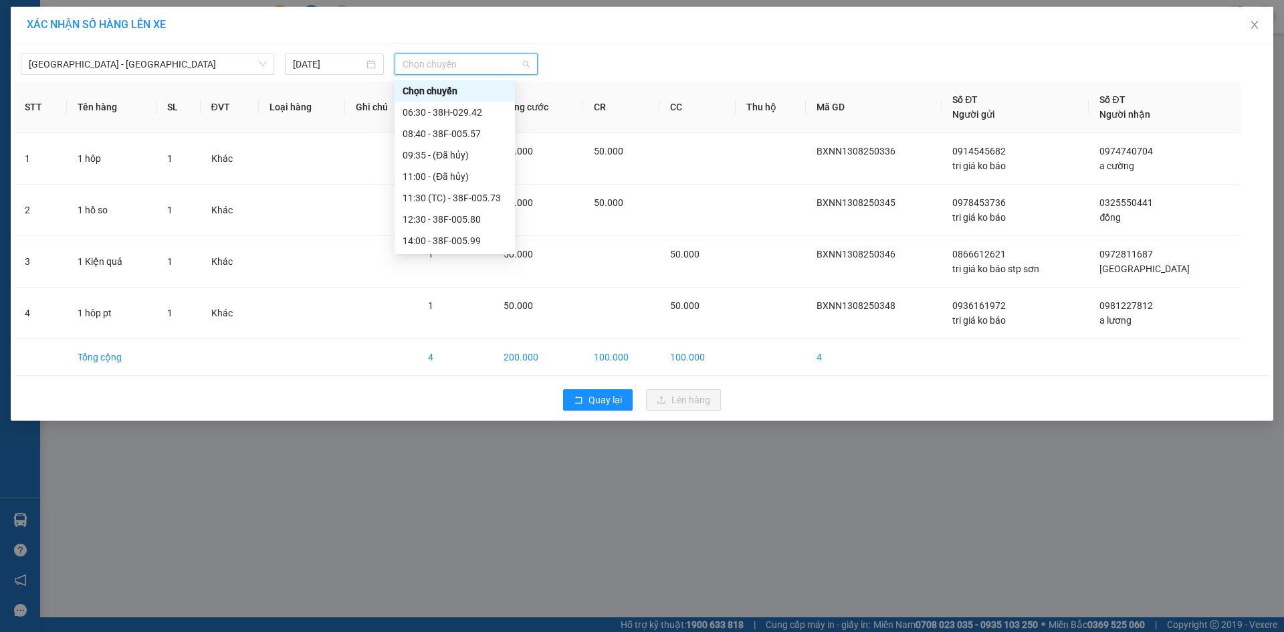
click at [458, 362] on div "21:00 - 38B-008.93" at bounding box center [455, 369] width 104 height 15
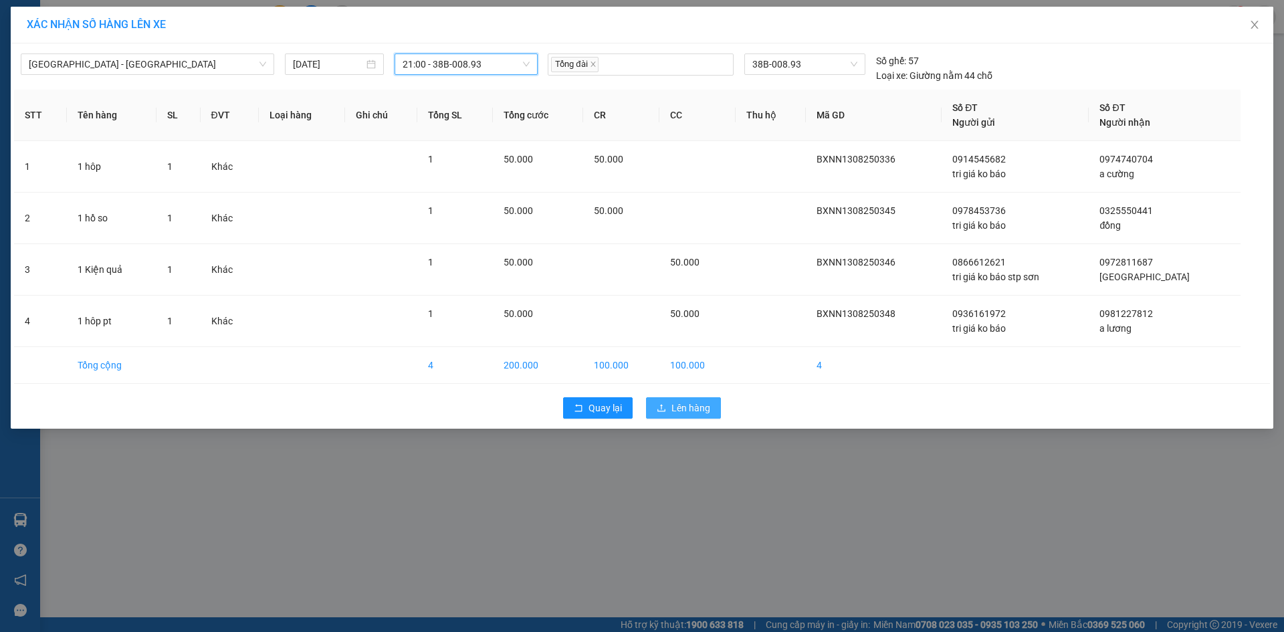
click at [676, 410] on span "Lên hàng" at bounding box center [691, 408] width 39 height 15
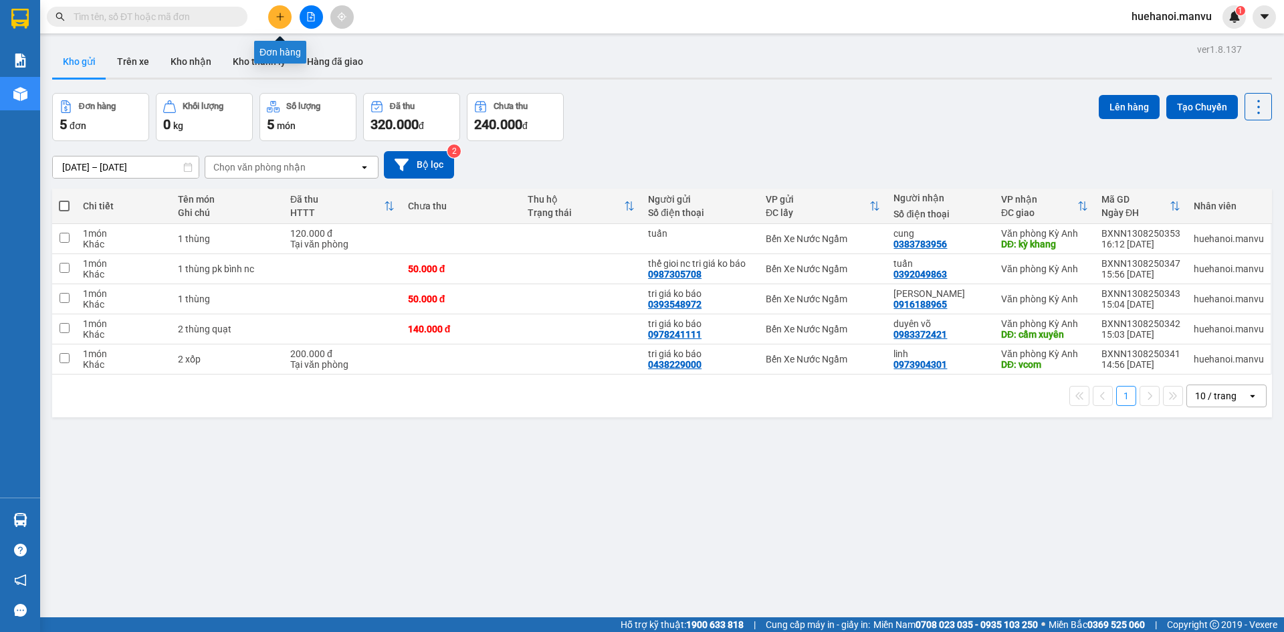
click at [288, 22] on button at bounding box center [279, 16] width 23 height 23
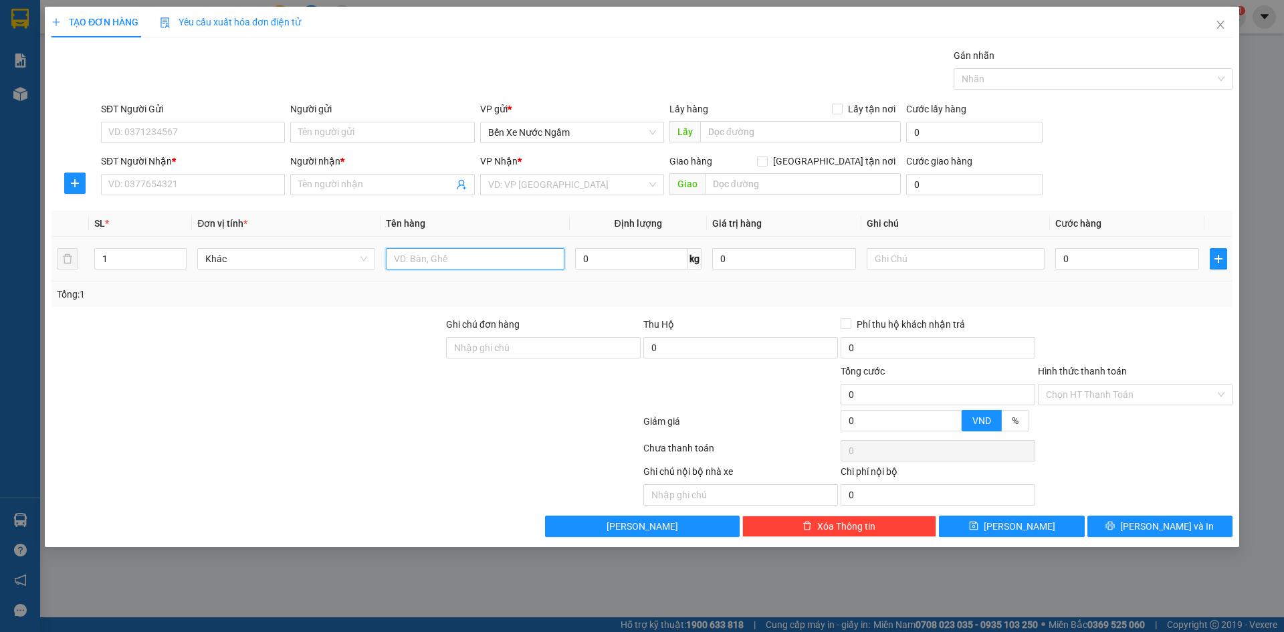
click at [450, 257] on input "text" at bounding box center [475, 258] width 178 height 21
type input "1 thùng 1 hồ so"
click at [172, 138] on input "SĐT Người Gửi" at bounding box center [193, 132] width 184 height 21
click at [191, 185] on input "SĐT Người Nhận *" at bounding box center [193, 184] width 184 height 21
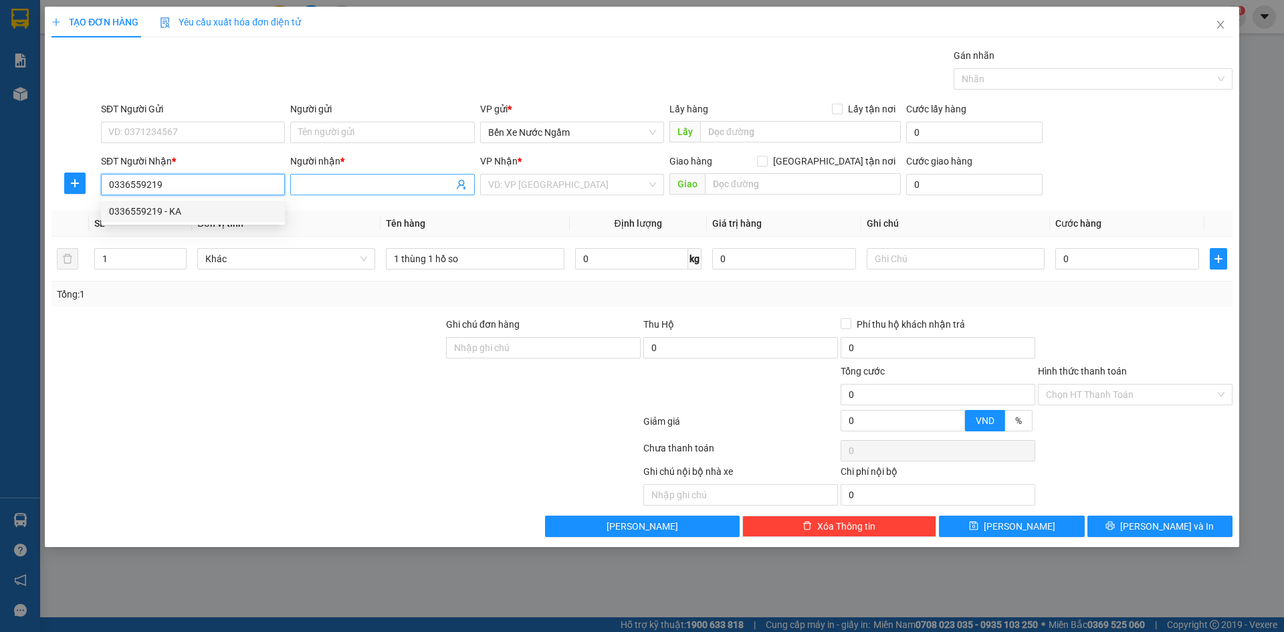
type input "0336559219"
click at [313, 188] on input "Người nhận *" at bounding box center [375, 184] width 155 height 15
type input "miên lành 0385378288"
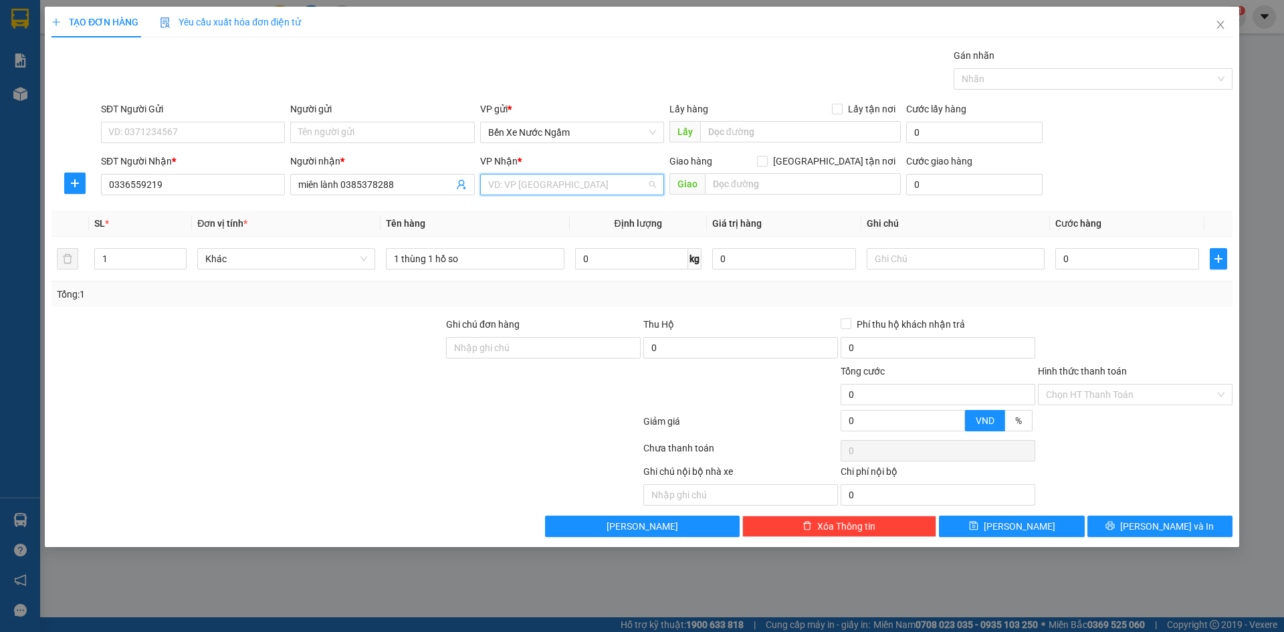
click at [567, 183] on input "search" at bounding box center [567, 185] width 159 height 20
click at [563, 278] on div "Văn phòng Kỳ Anh" at bounding box center [572, 275] width 168 height 15
click at [751, 192] on input "text" at bounding box center [803, 183] width 196 height 21
type input "k"
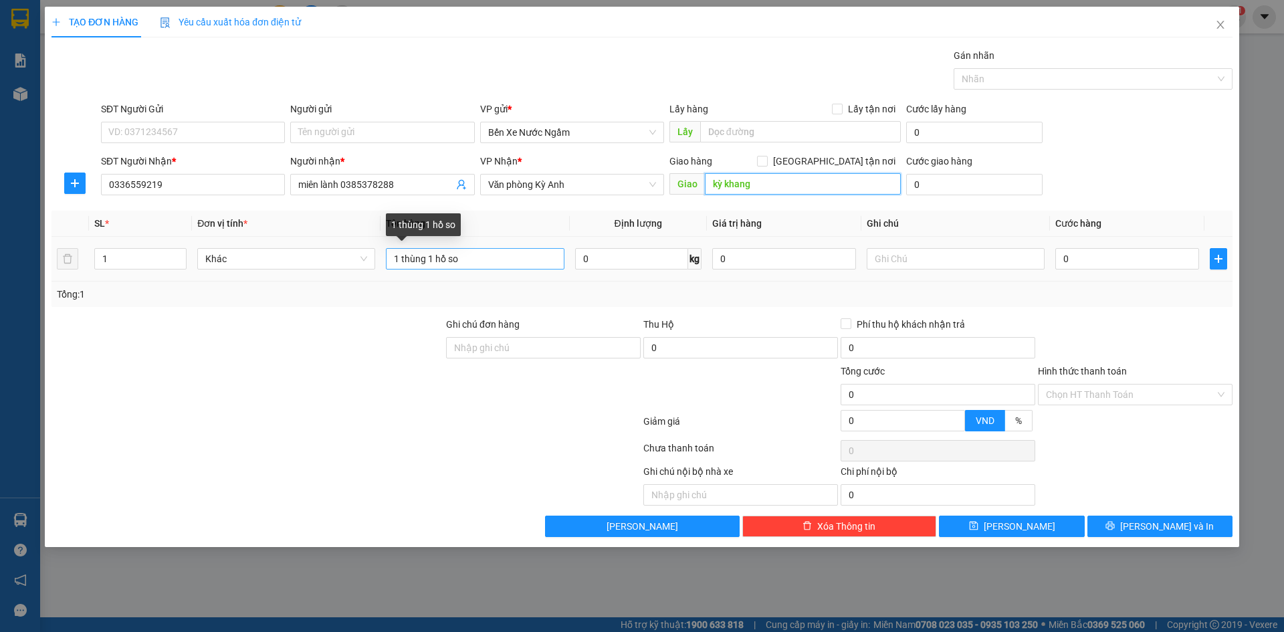
type input "kỳ khang"
click at [426, 261] on input "1 thùng 1 hồ so" at bounding box center [475, 258] width 178 height 21
click at [454, 262] on input "1 thùng mphaam 1 hồ so" at bounding box center [475, 258] width 178 height 21
type input "1 thùng mpham 1 hồ so"
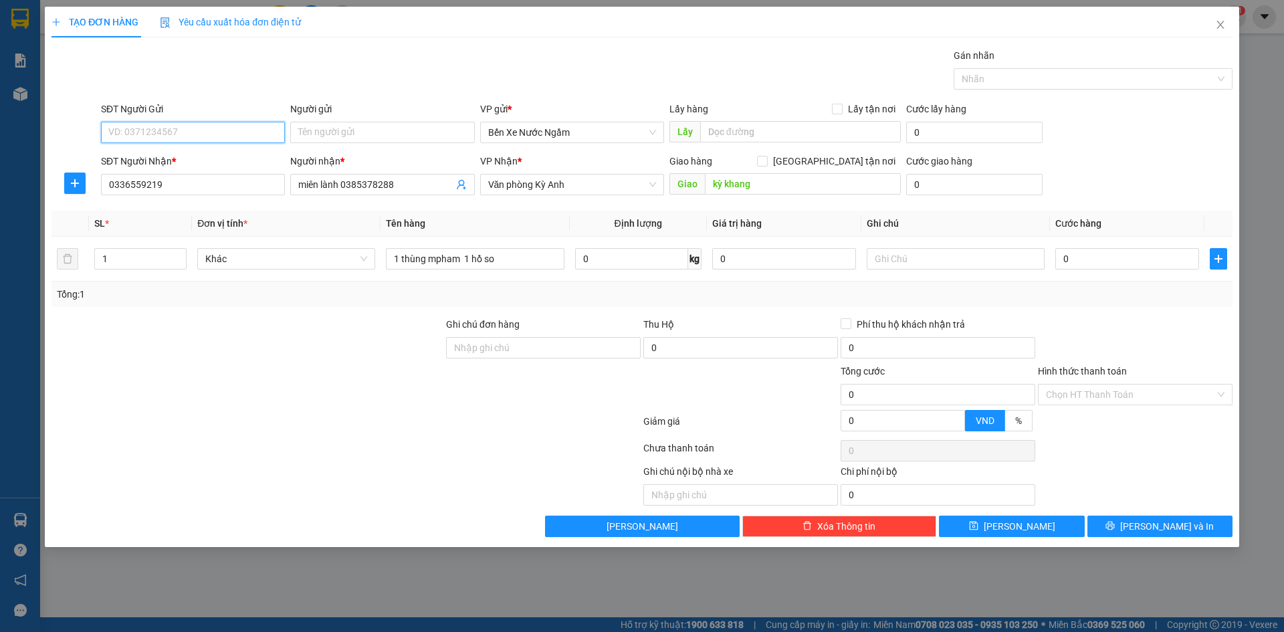
click at [256, 136] on input "SĐT Người Gửi" at bounding box center [193, 132] width 184 height 21
click at [974, 254] on input "text" at bounding box center [956, 258] width 178 height 21
type input "cc"
click at [1139, 270] on div "0" at bounding box center [1128, 259] width 144 height 27
click at [1139, 269] on input "0" at bounding box center [1128, 258] width 144 height 21
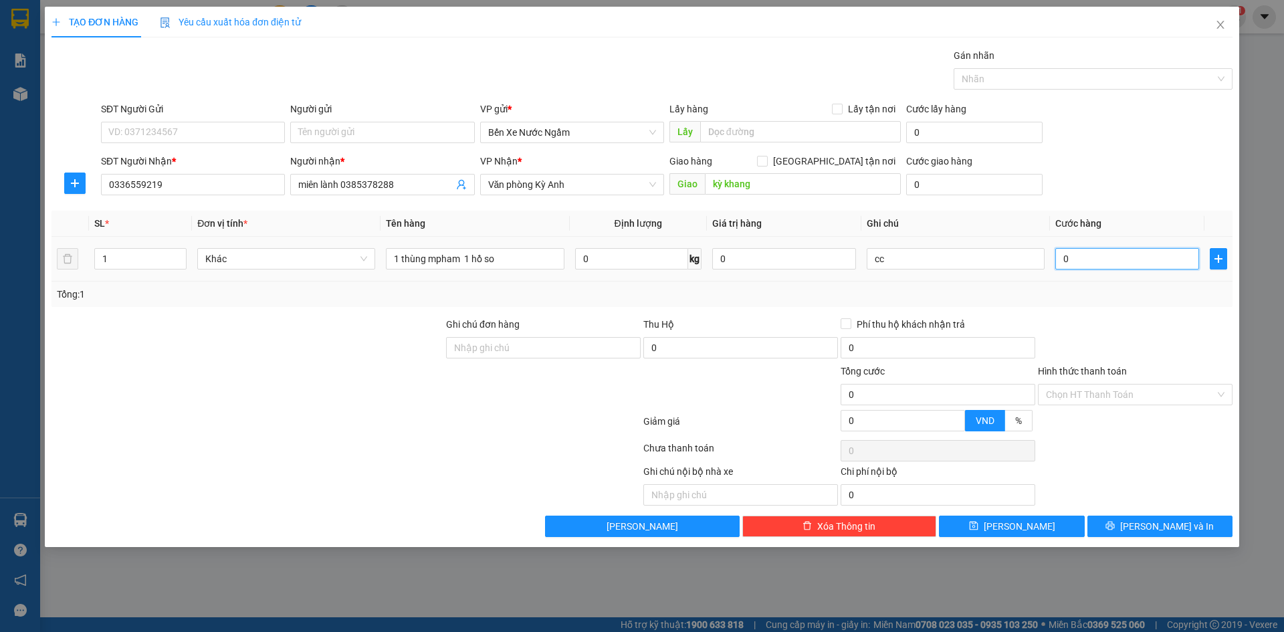
type input "1"
type input "10"
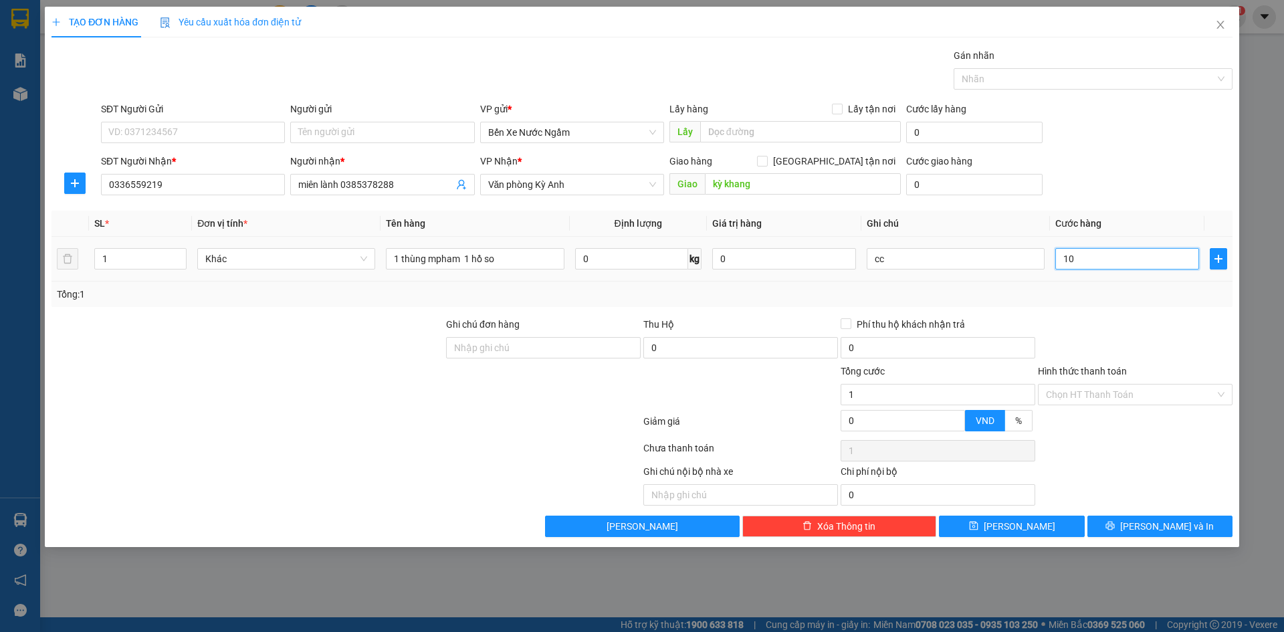
type input "10"
type input "100"
type input "1.000"
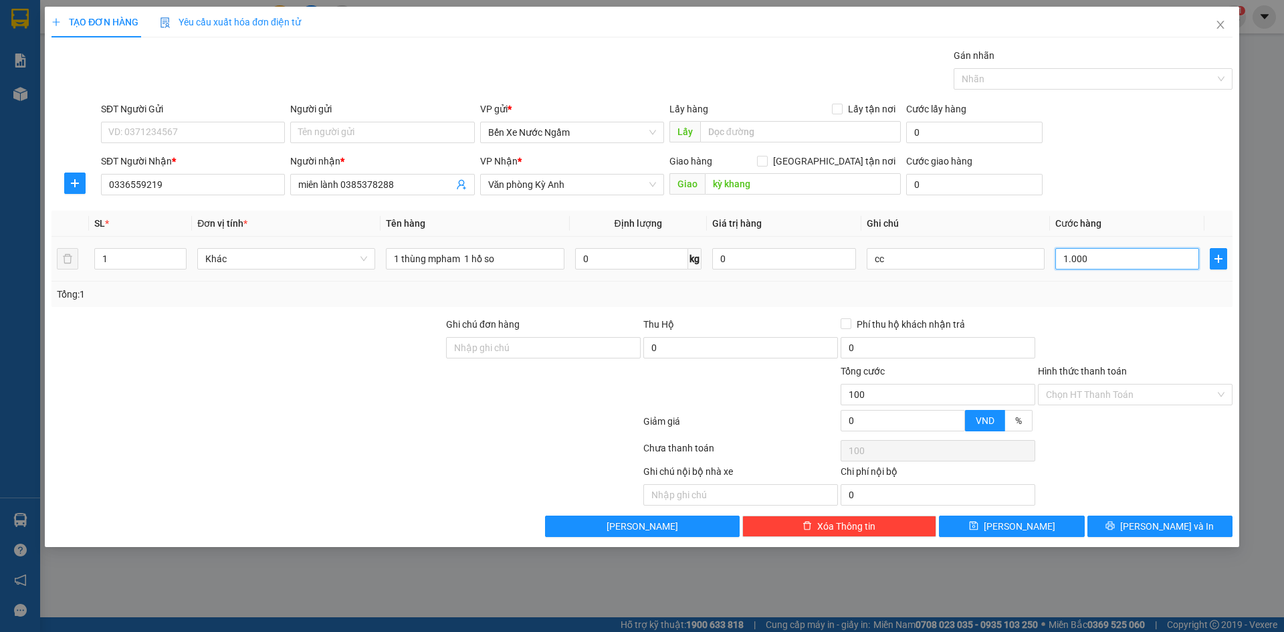
type input "1.000"
type input "10.000"
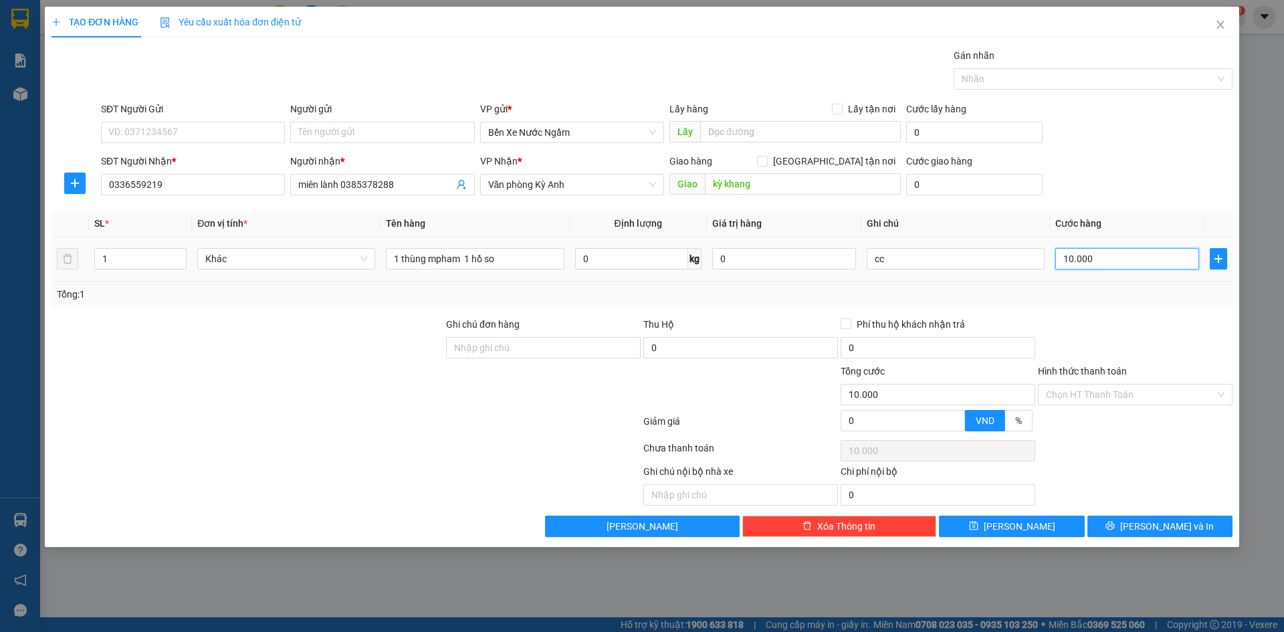
type input "100.000"
click at [383, 141] on input "Người gửi" at bounding box center [382, 132] width 184 height 21
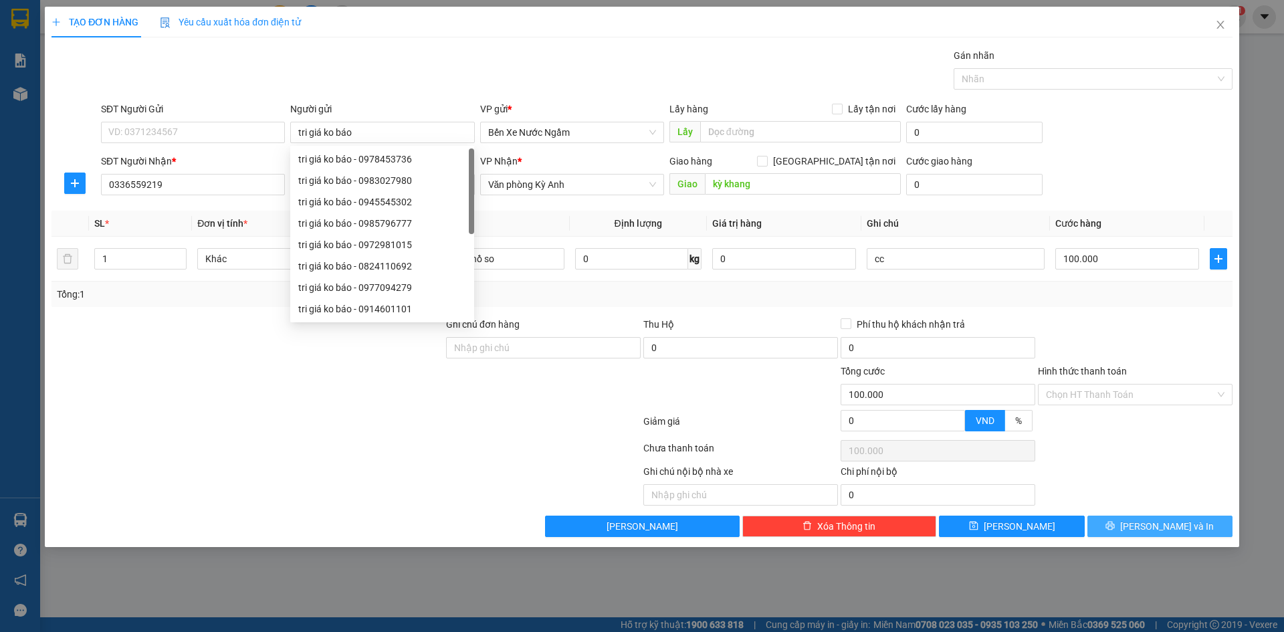
click at [1114, 526] on button "[PERSON_NAME] và In" at bounding box center [1160, 526] width 145 height 21
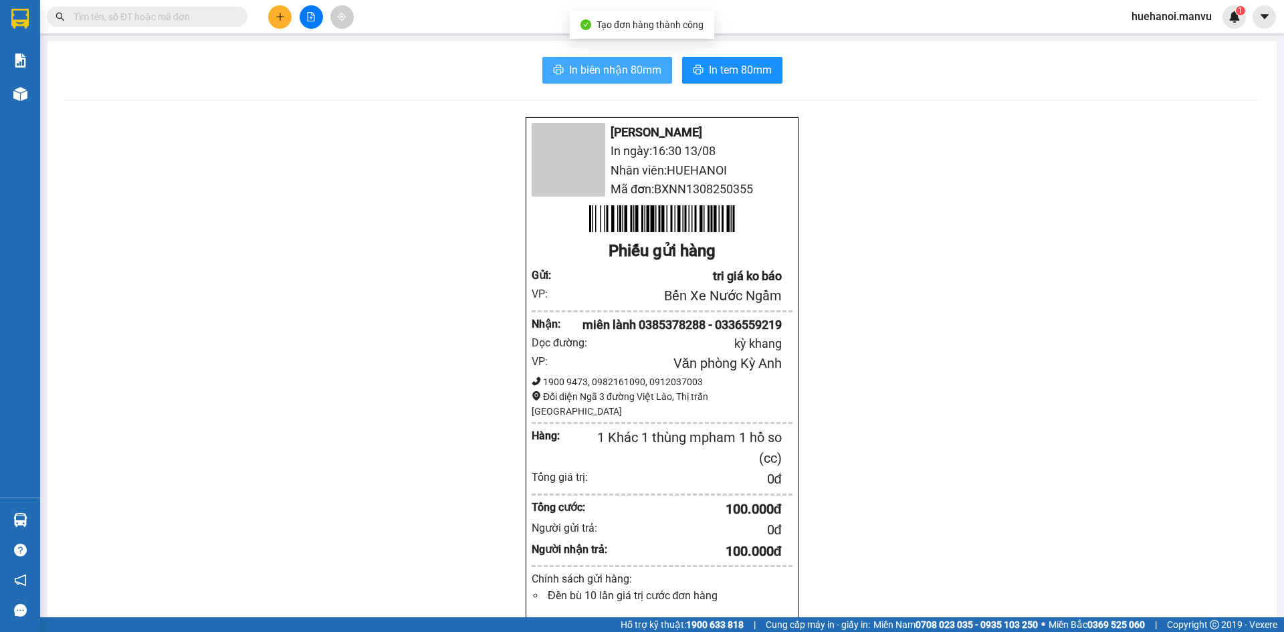
click at [616, 74] on span "In biên nhận 80mm" at bounding box center [615, 70] width 92 height 17
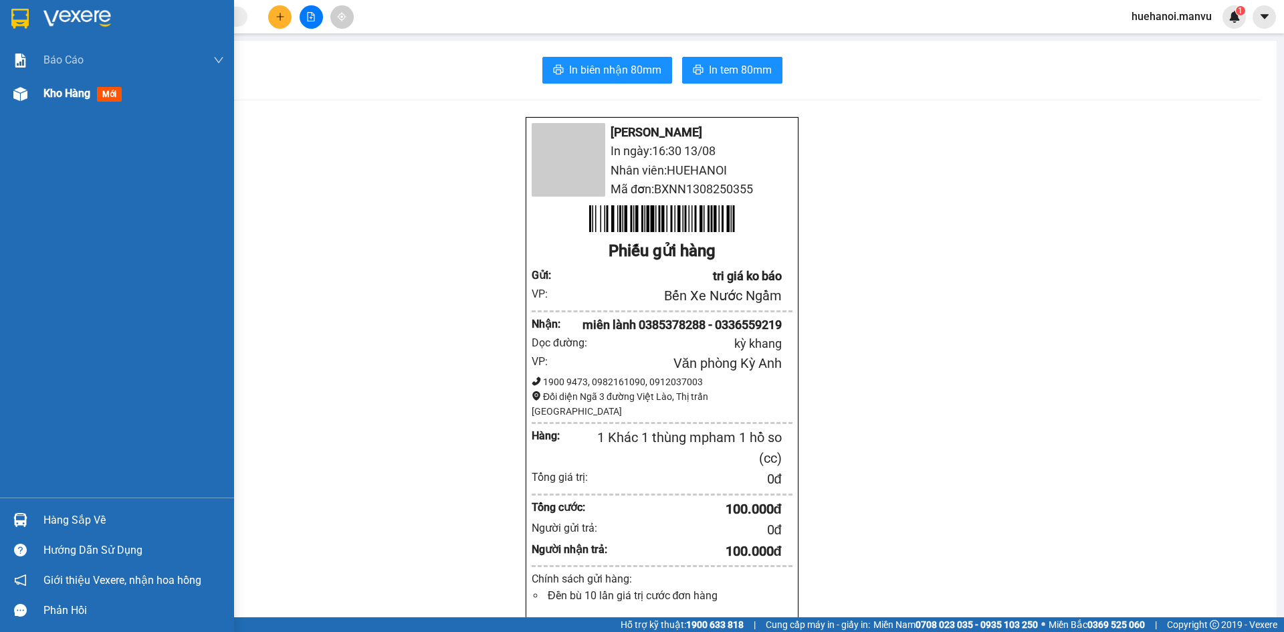
click at [62, 90] on span "Kho hàng" at bounding box center [66, 93] width 47 height 13
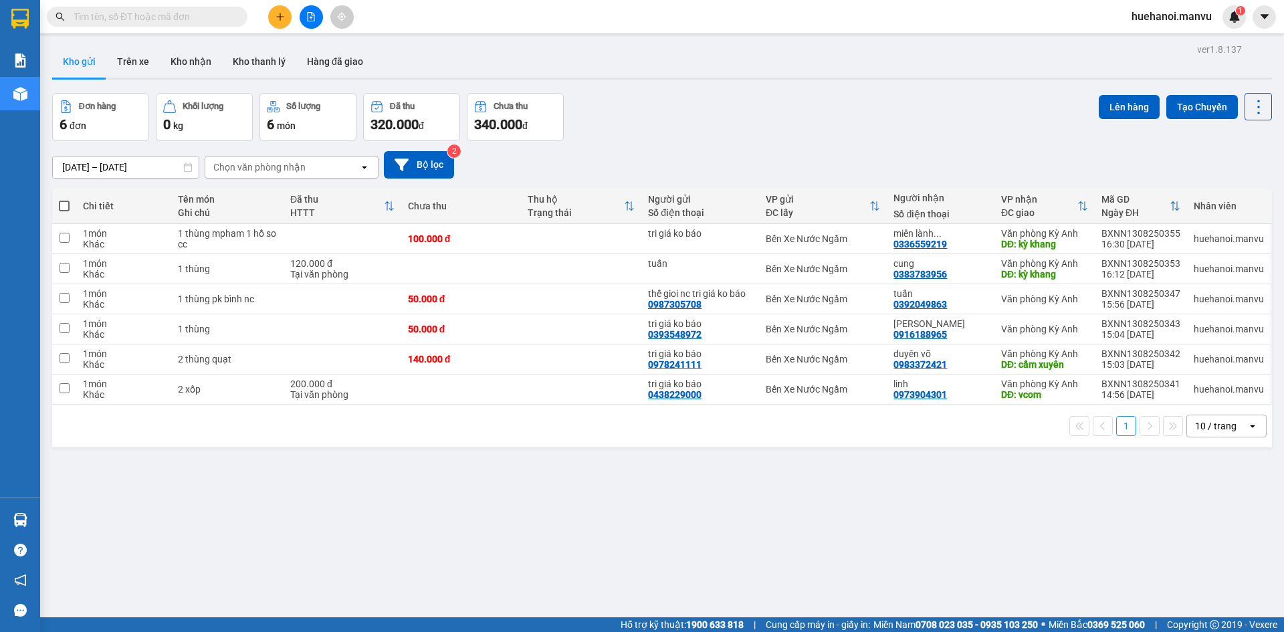
click at [66, 211] on span at bounding box center [64, 206] width 11 height 11
click at [64, 199] on input "checkbox" at bounding box center [64, 199] width 0 height 0
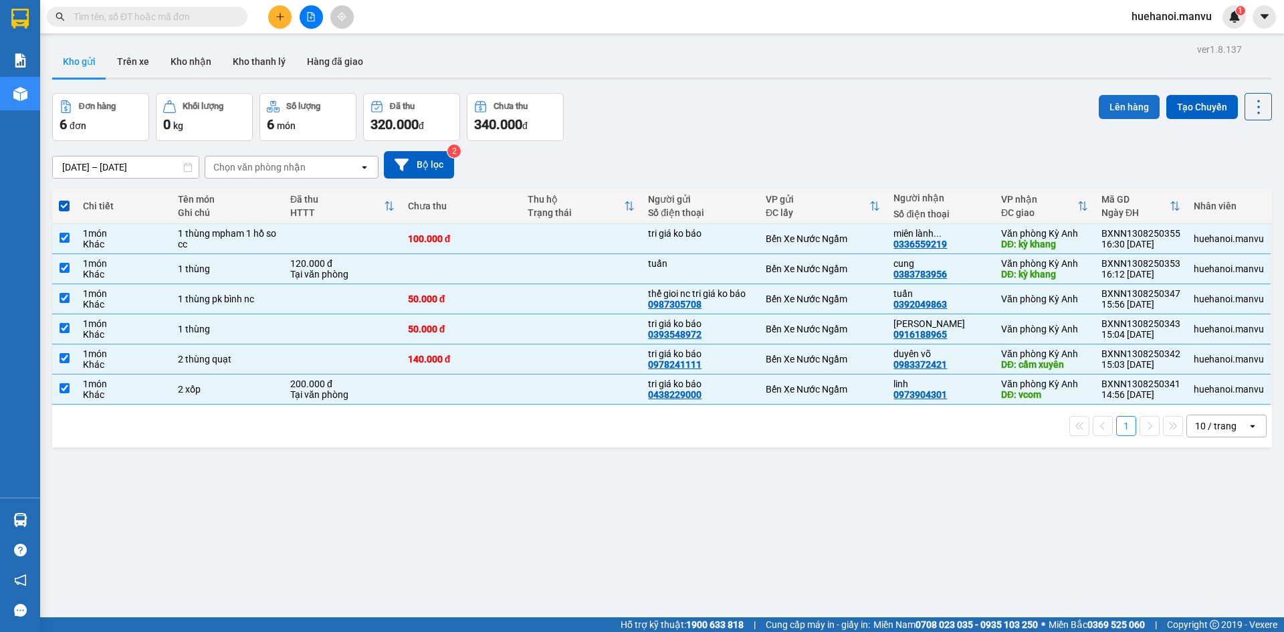
click at [1109, 112] on button "Lên hàng" at bounding box center [1129, 107] width 61 height 24
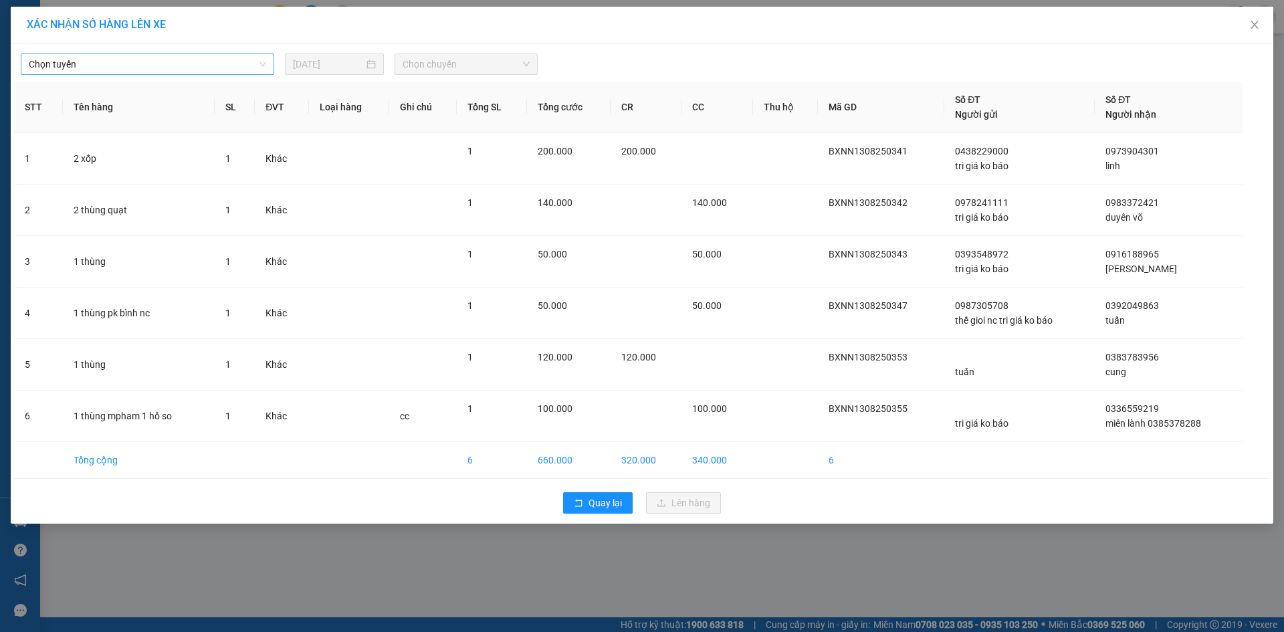
click at [107, 61] on span "Chọn tuyến" at bounding box center [147, 64] width 237 height 20
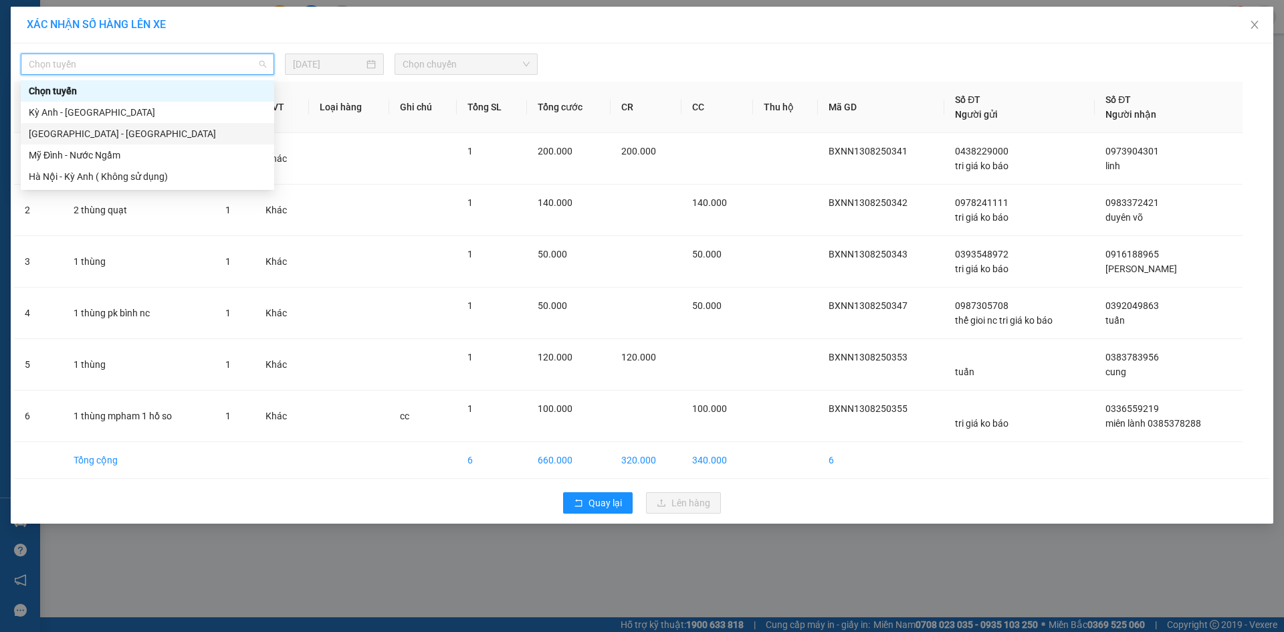
click at [93, 126] on div "[GEOGRAPHIC_DATA] - [GEOGRAPHIC_DATA]" at bounding box center [148, 133] width 254 height 21
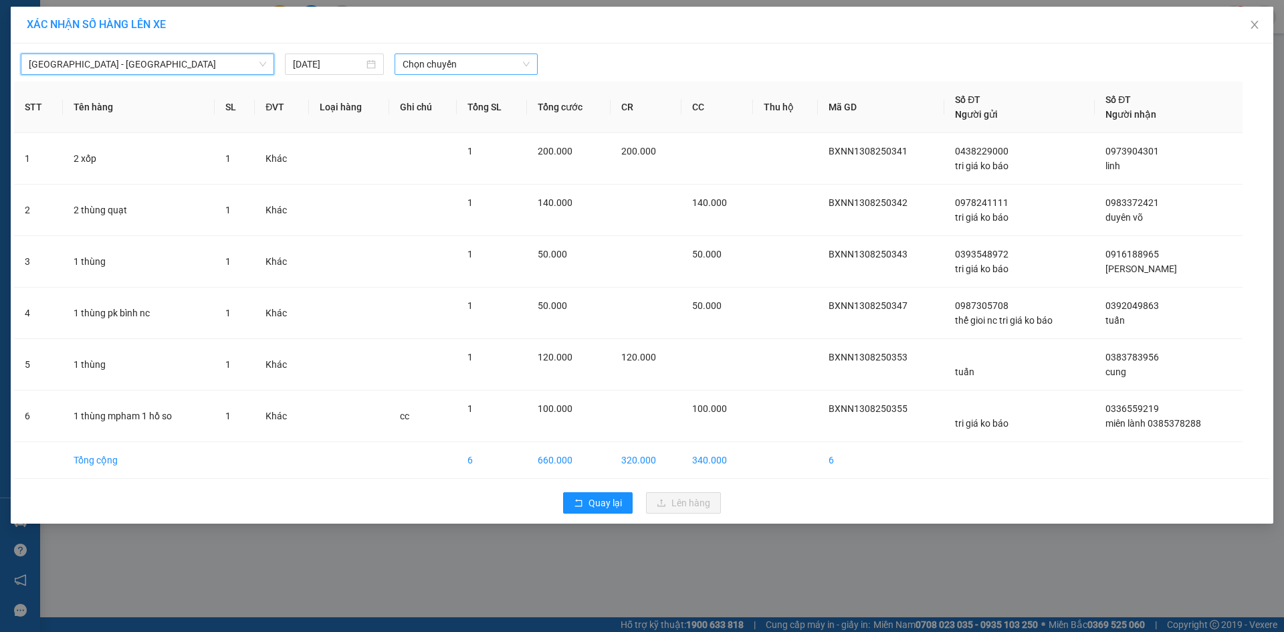
click at [425, 70] on span "Chọn chuyến" at bounding box center [466, 64] width 127 height 20
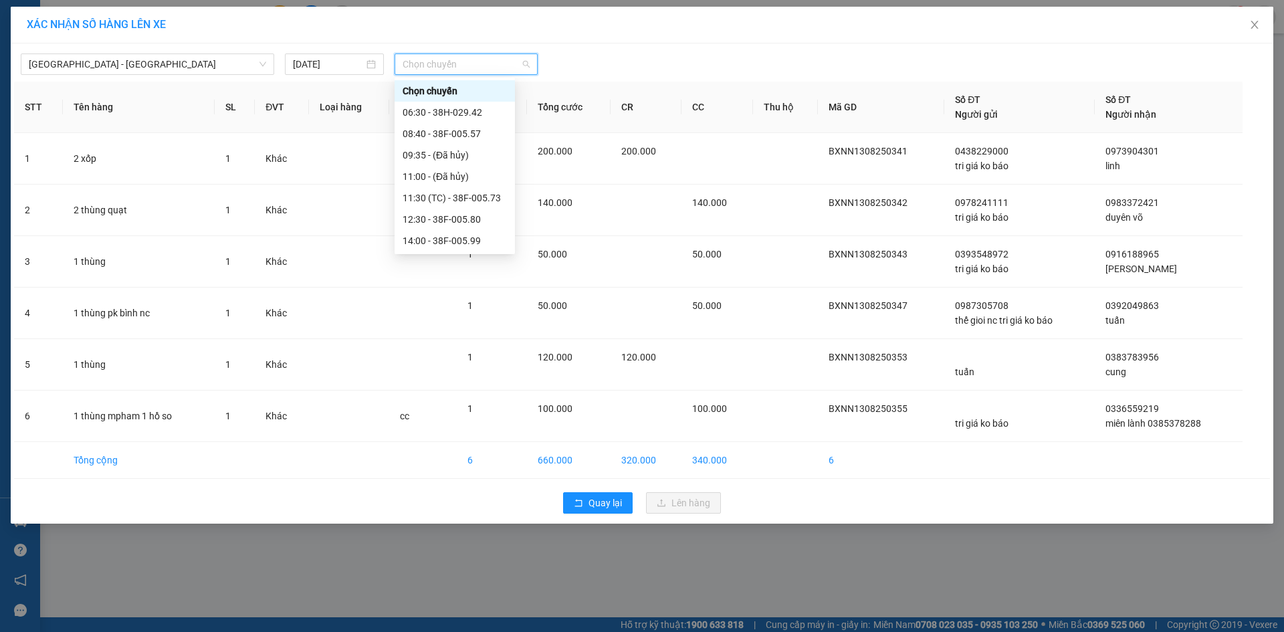
click at [441, 298] on div "16:30 (TC) - 38E-005.52" at bounding box center [455, 305] width 104 height 15
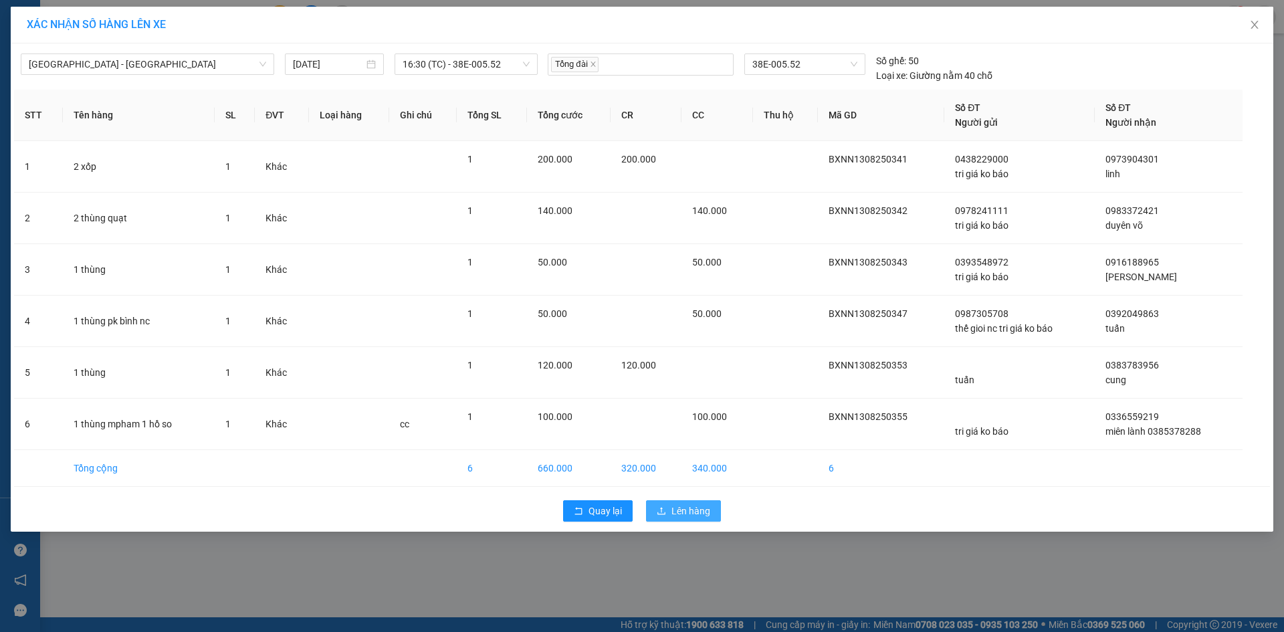
click at [674, 512] on span "Lên hàng" at bounding box center [691, 511] width 39 height 15
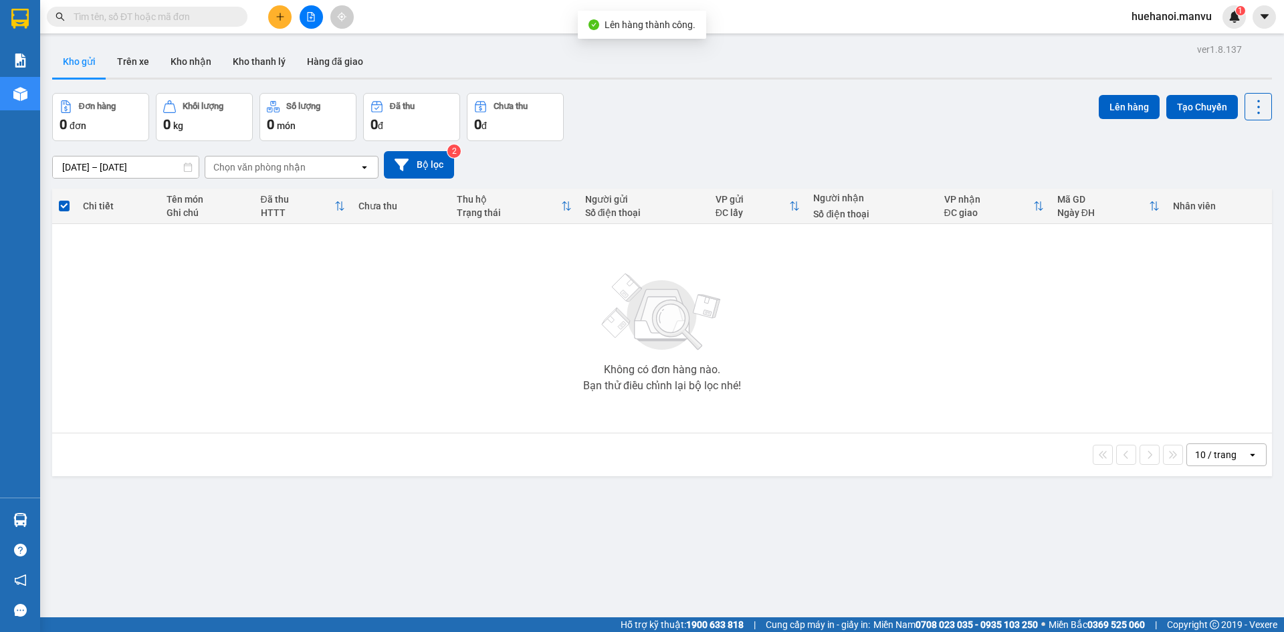
click at [314, 23] on button at bounding box center [311, 16] width 23 height 23
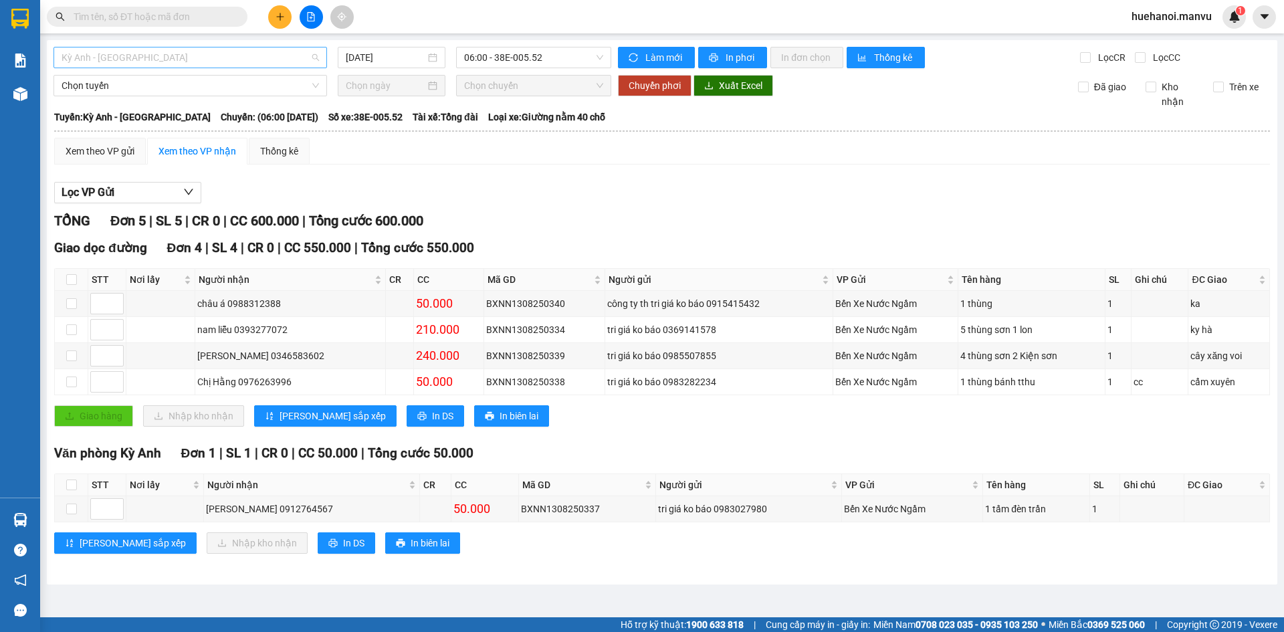
click at [171, 59] on span "Kỳ Anh - [GEOGRAPHIC_DATA]" at bounding box center [191, 57] width 258 height 20
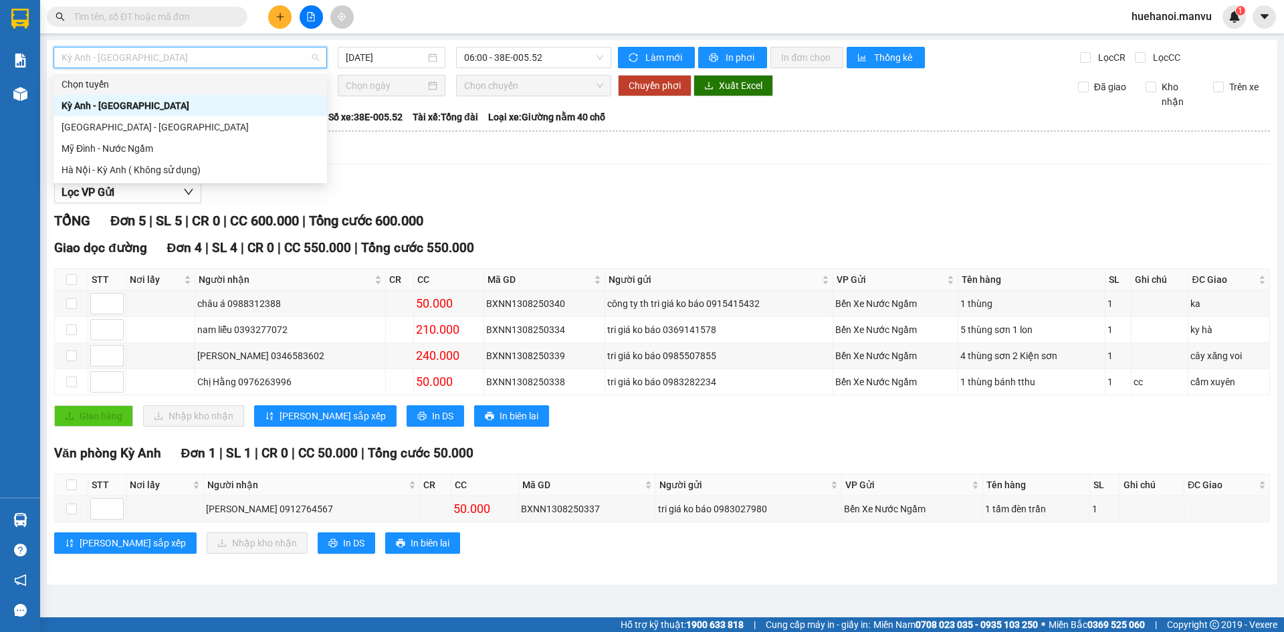
click at [138, 128] on div "[GEOGRAPHIC_DATA] - [GEOGRAPHIC_DATA]" at bounding box center [191, 127] width 258 height 15
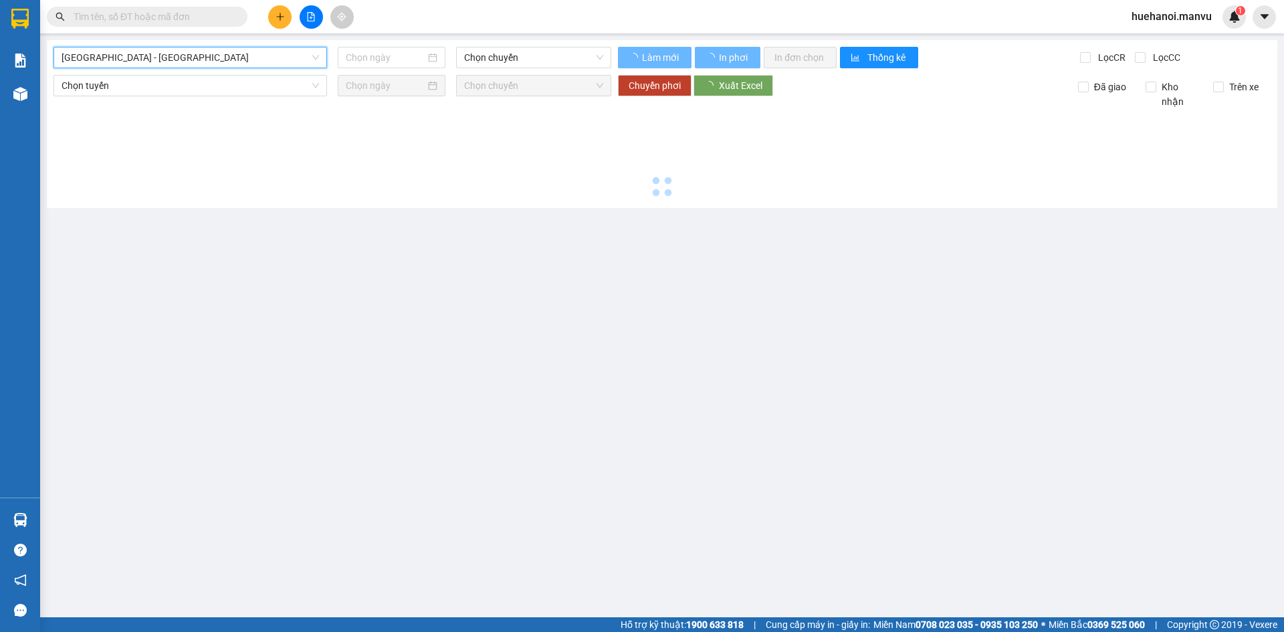
type input "[DATE]"
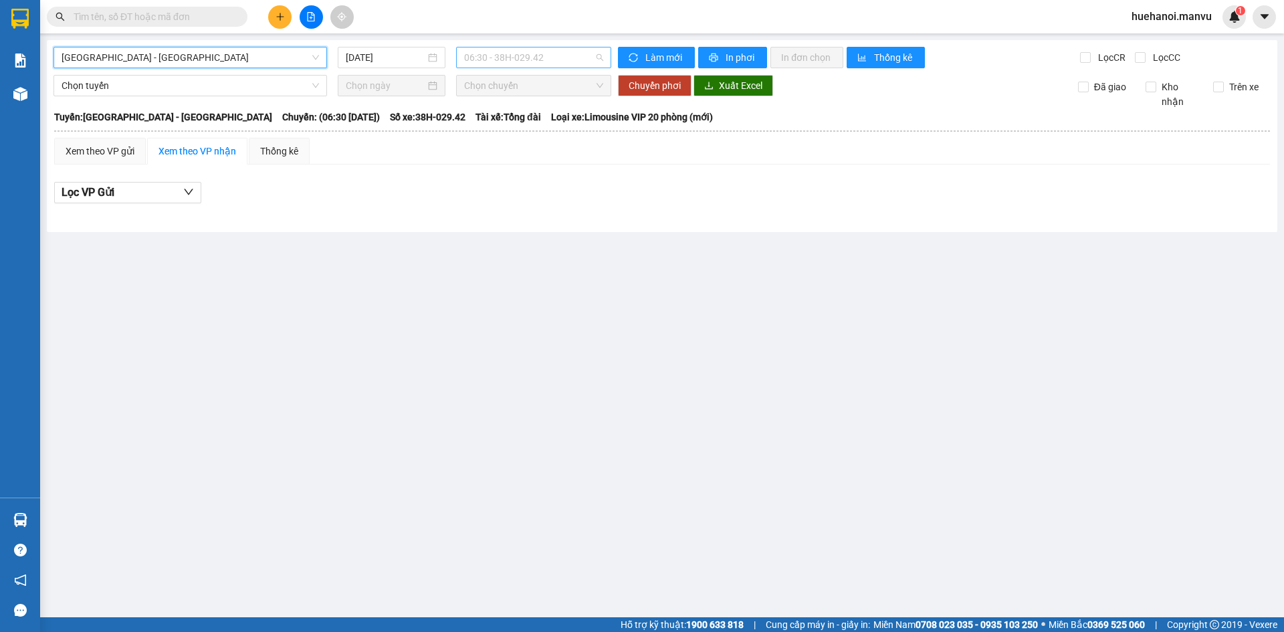
click at [544, 55] on span "06:30 - 38H-029.42" at bounding box center [533, 57] width 139 height 20
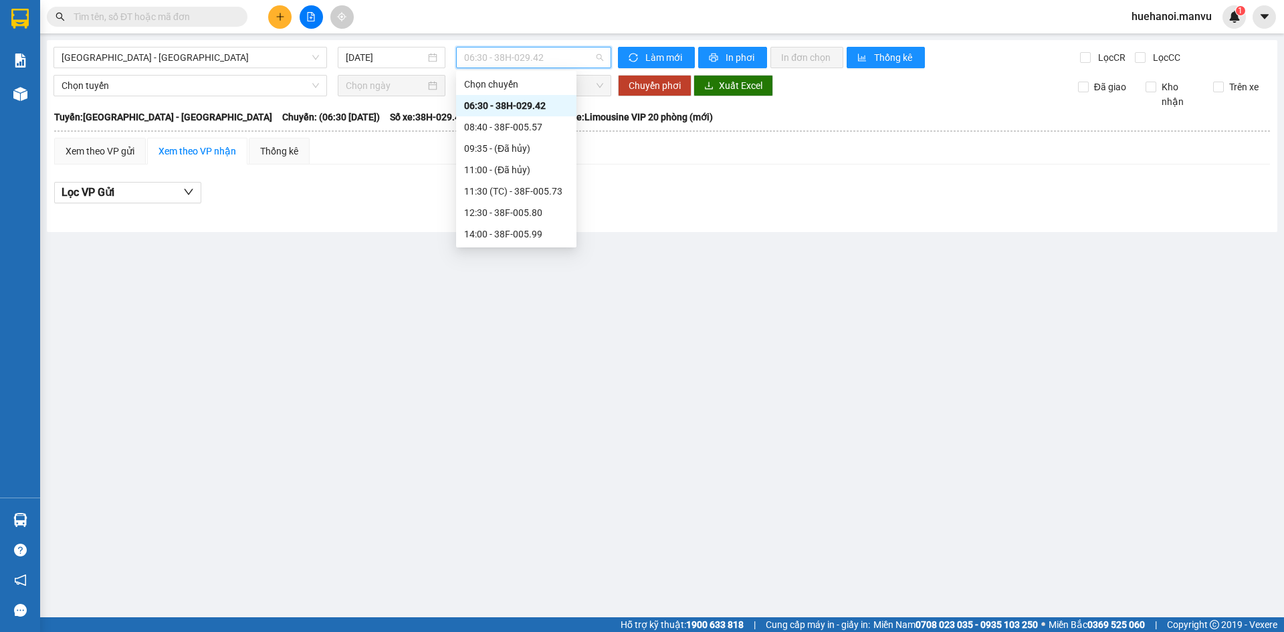
click at [496, 291] on div "16:30 (TC) - 38E-005.52" at bounding box center [516, 298] width 104 height 15
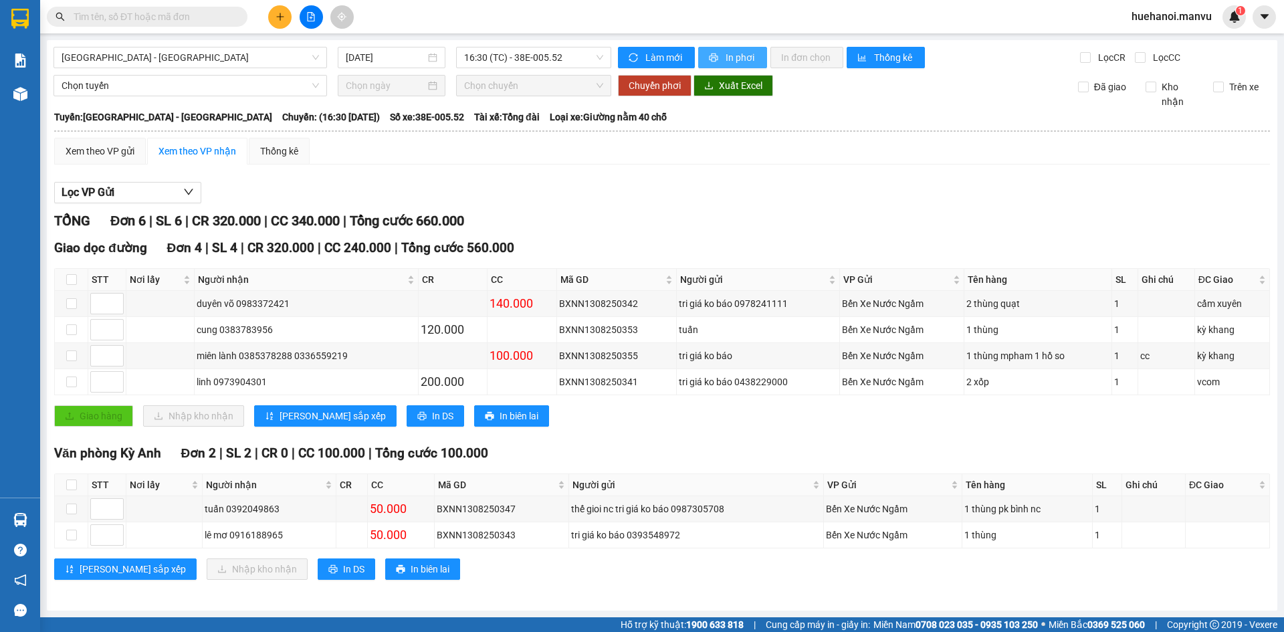
click at [737, 60] on span "In phơi" at bounding box center [741, 57] width 31 height 15
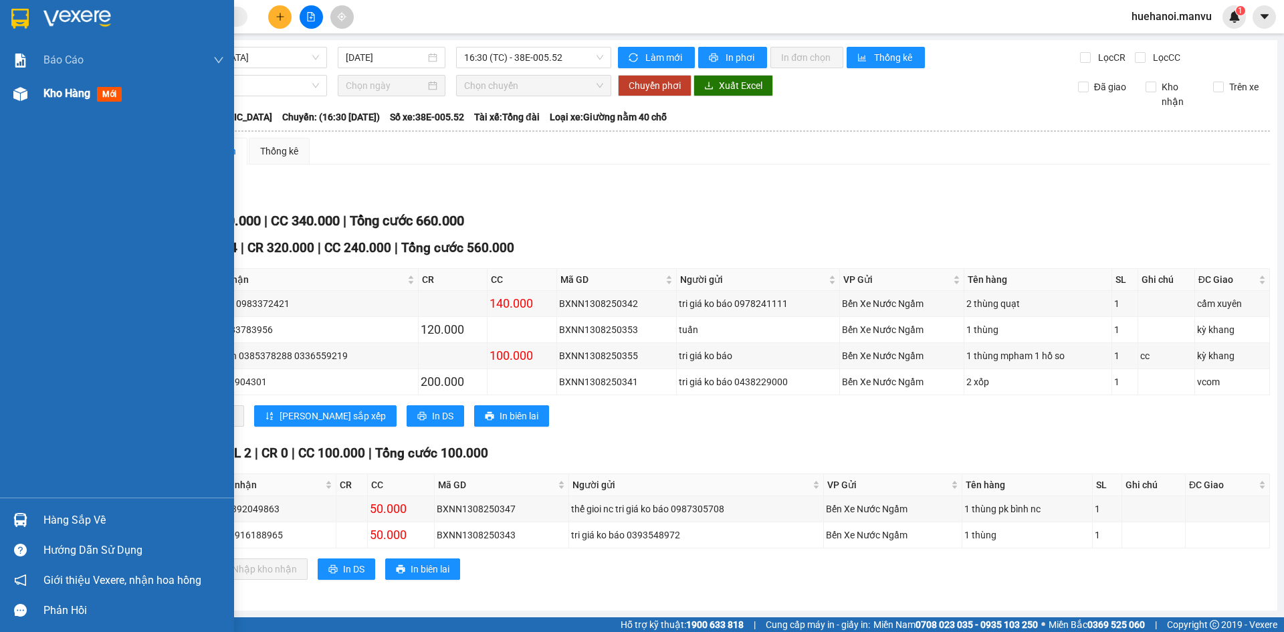
click at [69, 88] on span "Kho hàng" at bounding box center [66, 93] width 47 height 13
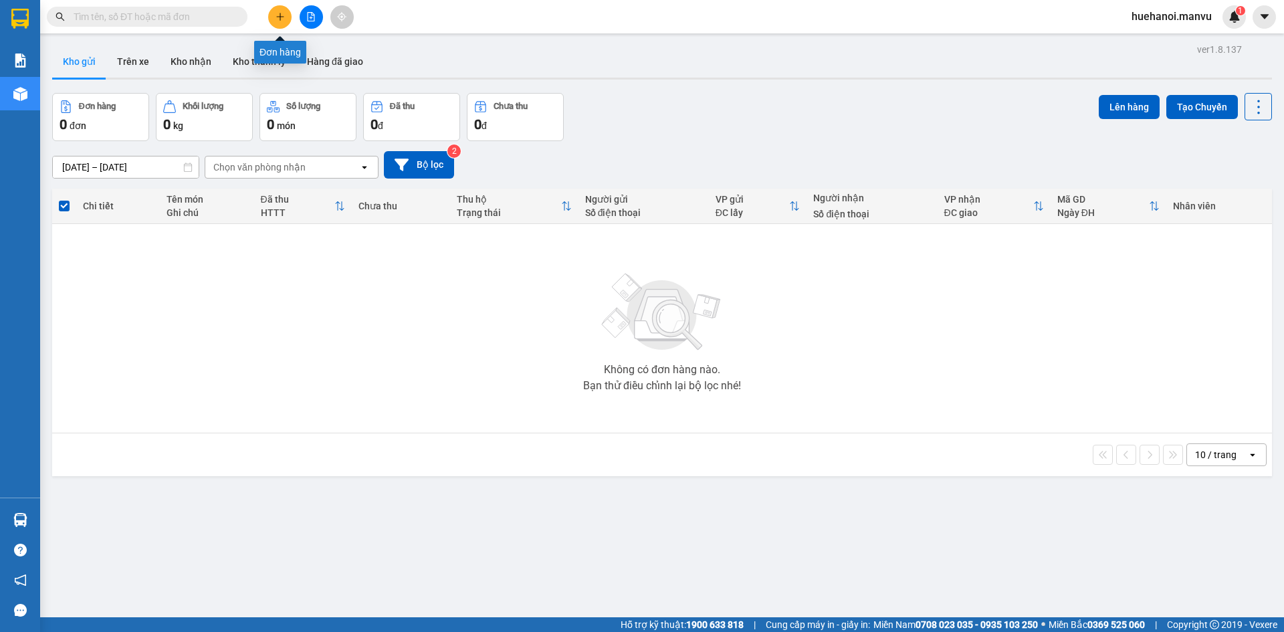
click at [287, 19] on button at bounding box center [279, 16] width 23 height 23
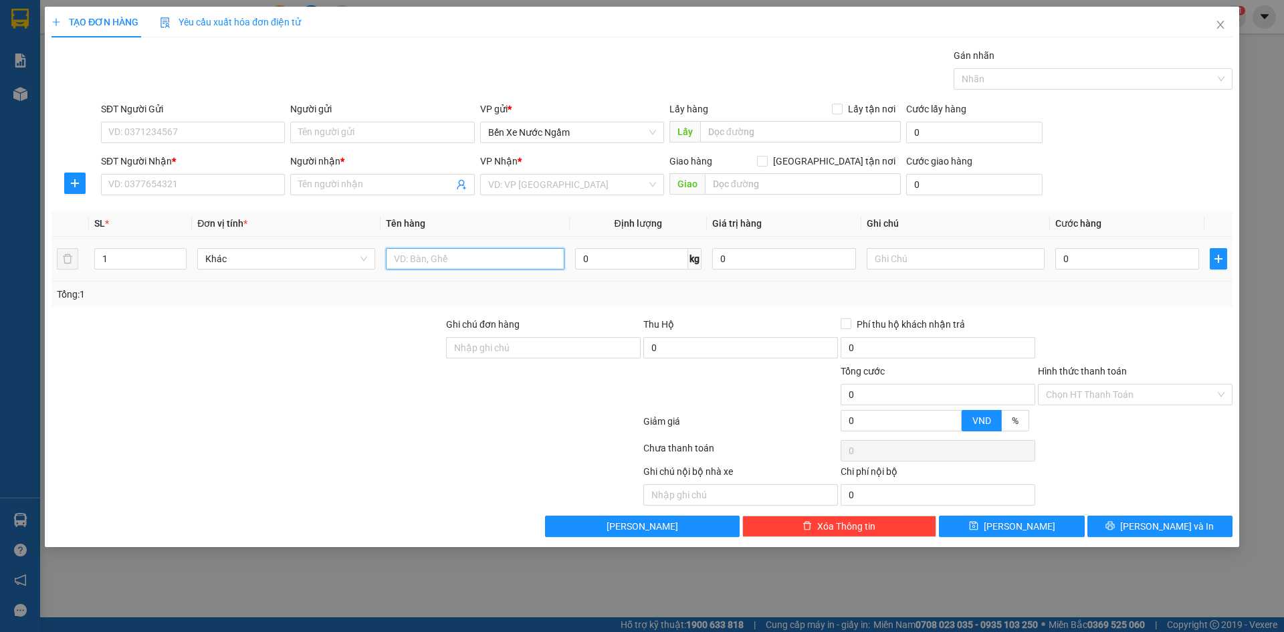
click at [474, 267] on input "text" at bounding box center [475, 258] width 178 height 21
type input "1 hôp"
click at [139, 190] on input "SĐT Người Nhận *" at bounding box center [193, 184] width 184 height 21
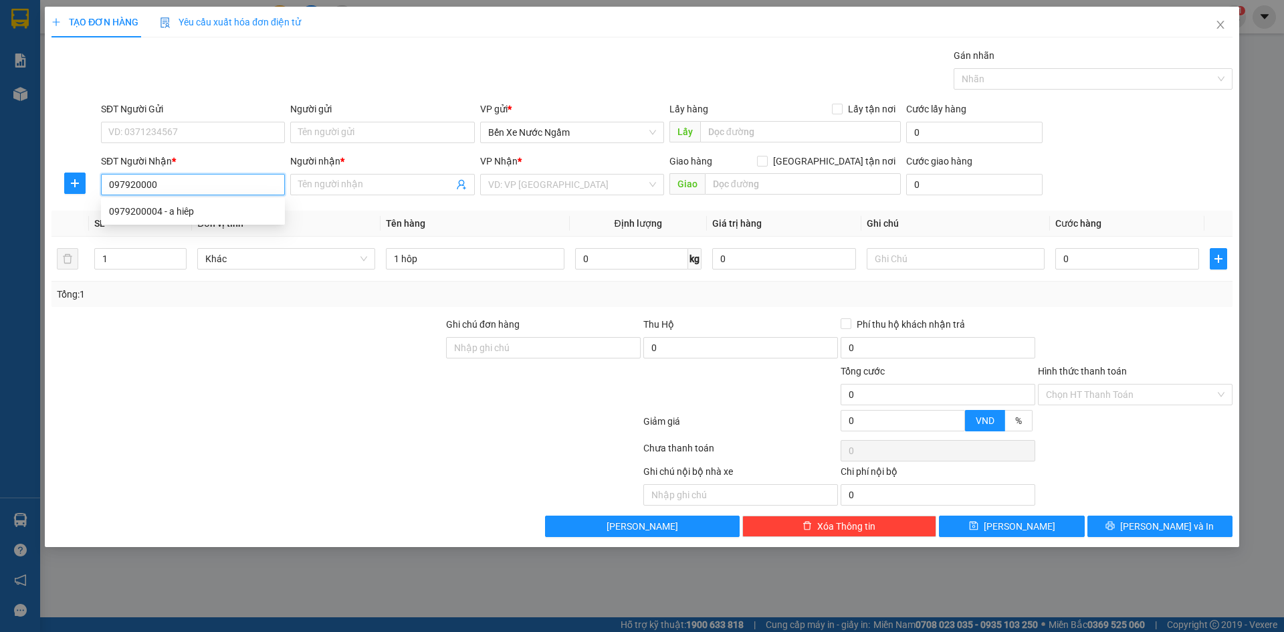
type input "0979200004"
click at [151, 212] on div "0979200004 - a hiêp" at bounding box center [193, 211] width 168 height 15
type input "a hiêp"
type input "0979200004"
click at [188, 120] on div "SĐT Người Gửi" at bounding box center [193, 112] width 184 height 20
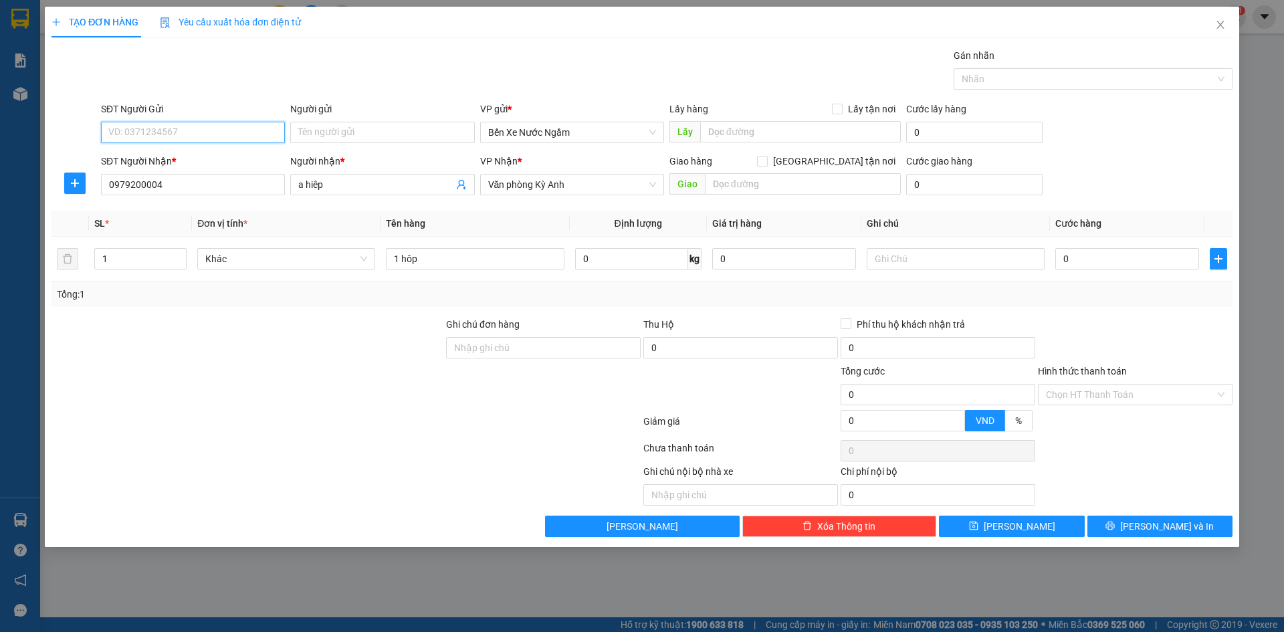
click at [190, 139] on input "SĐT Người Gửi" at bounding box center [193, 132] width 184 height 21
type input "0397379628"
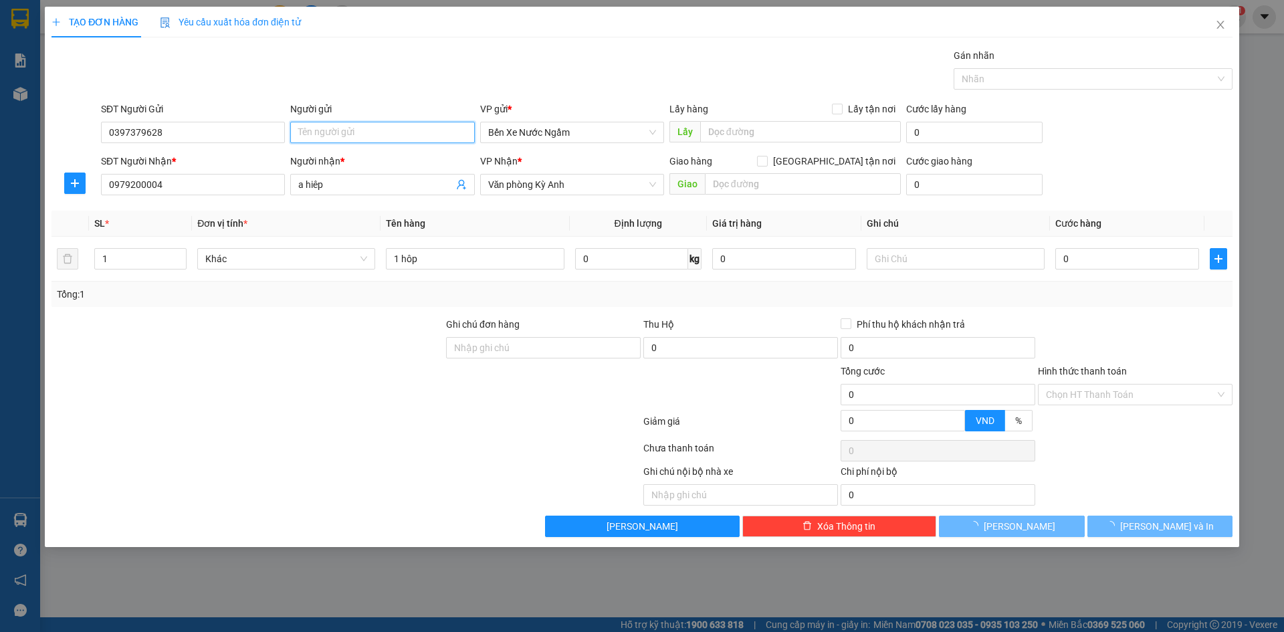
click at [326, 133] on input "Người gửi" at bounding box center [382, 132] width 184 height 21
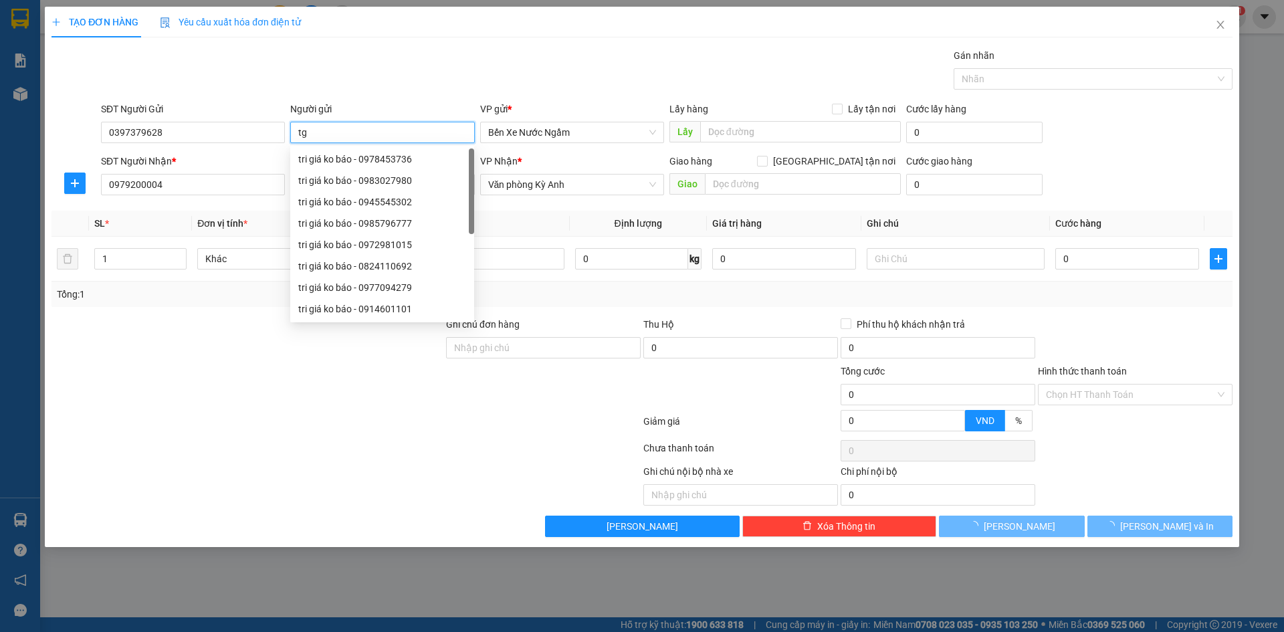
type input "t"
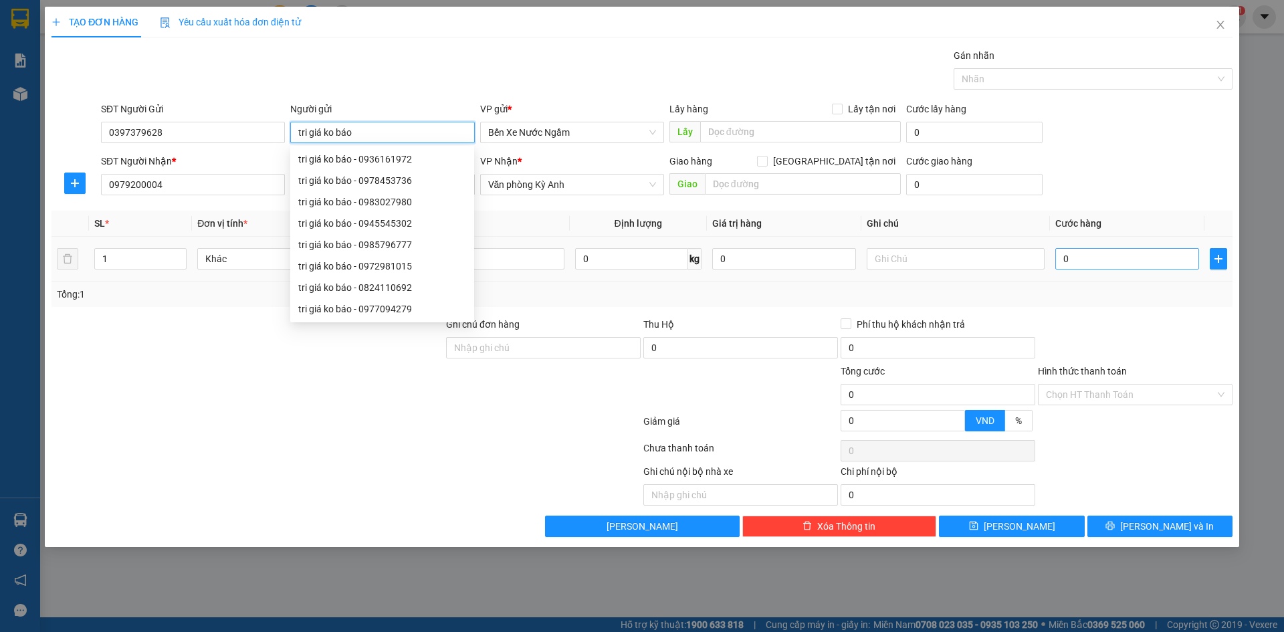
type input "tri giá ko báo"
click at [1065, 256] on input "0" at bounding box center [1128, 258] width 144 height 21
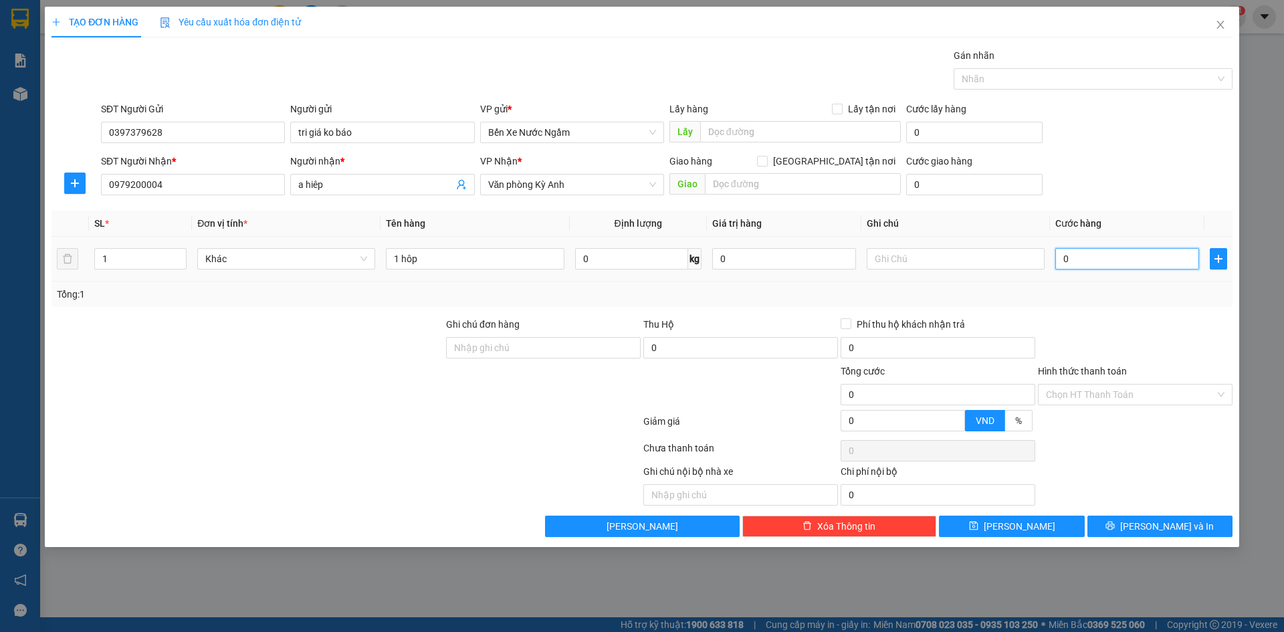
type input "5"
type input "50"
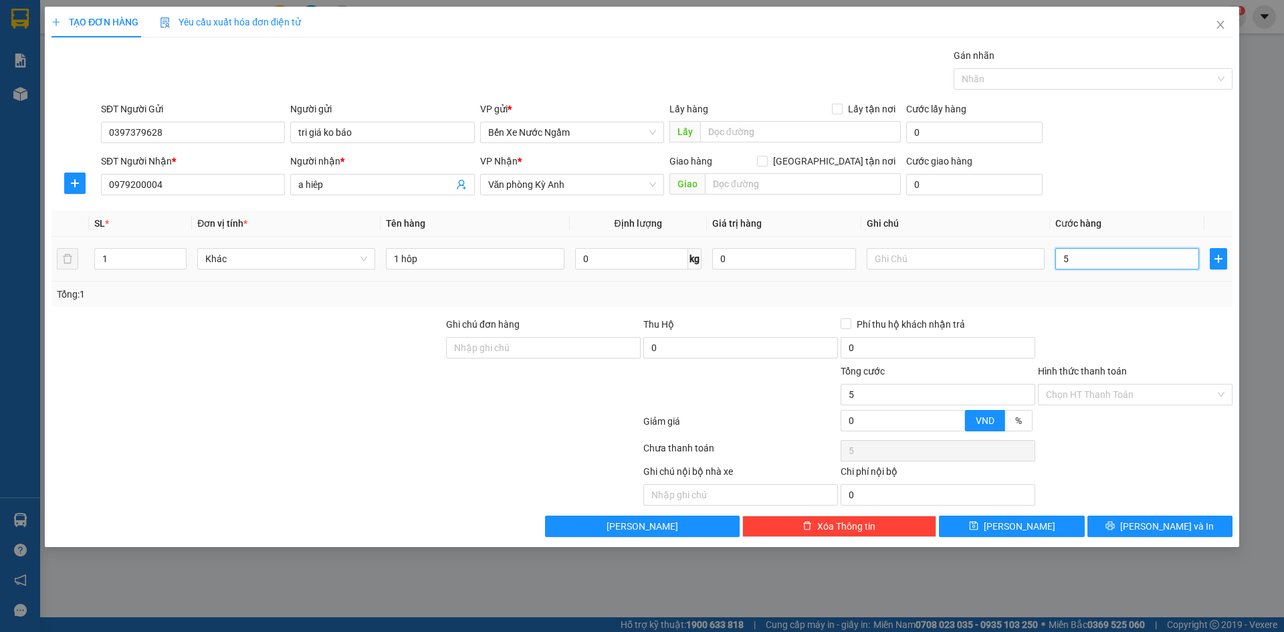
type input "50"
type input "500"
type input "5.000"
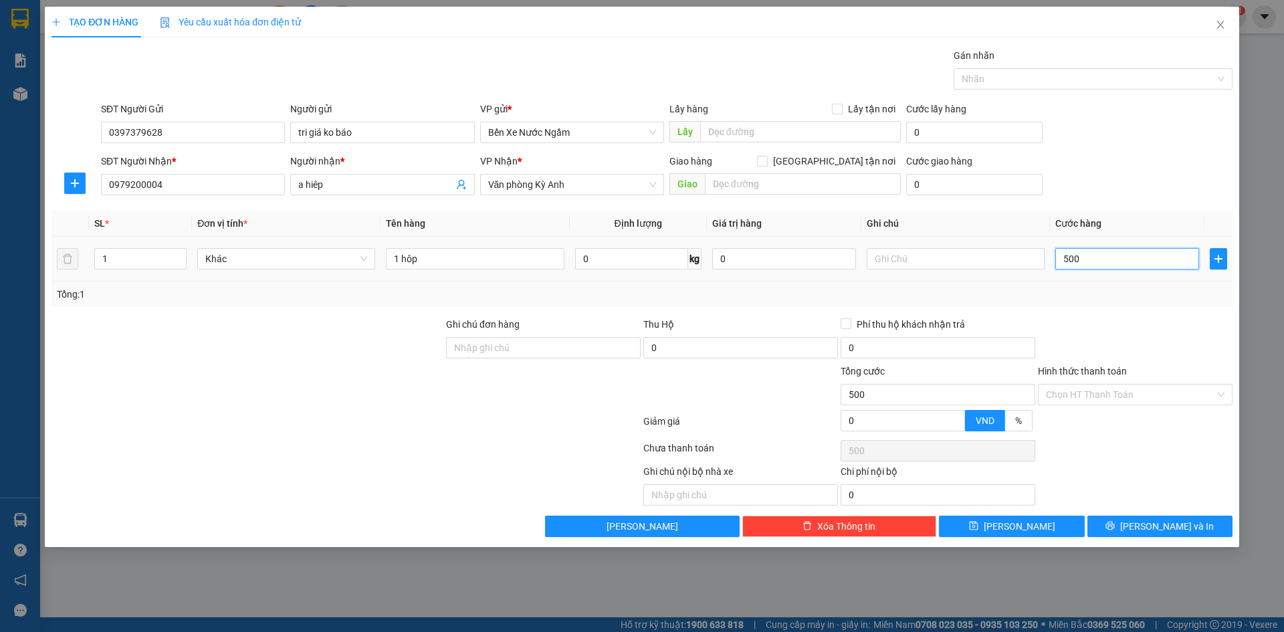
type input "5.000"
type input "50.000"
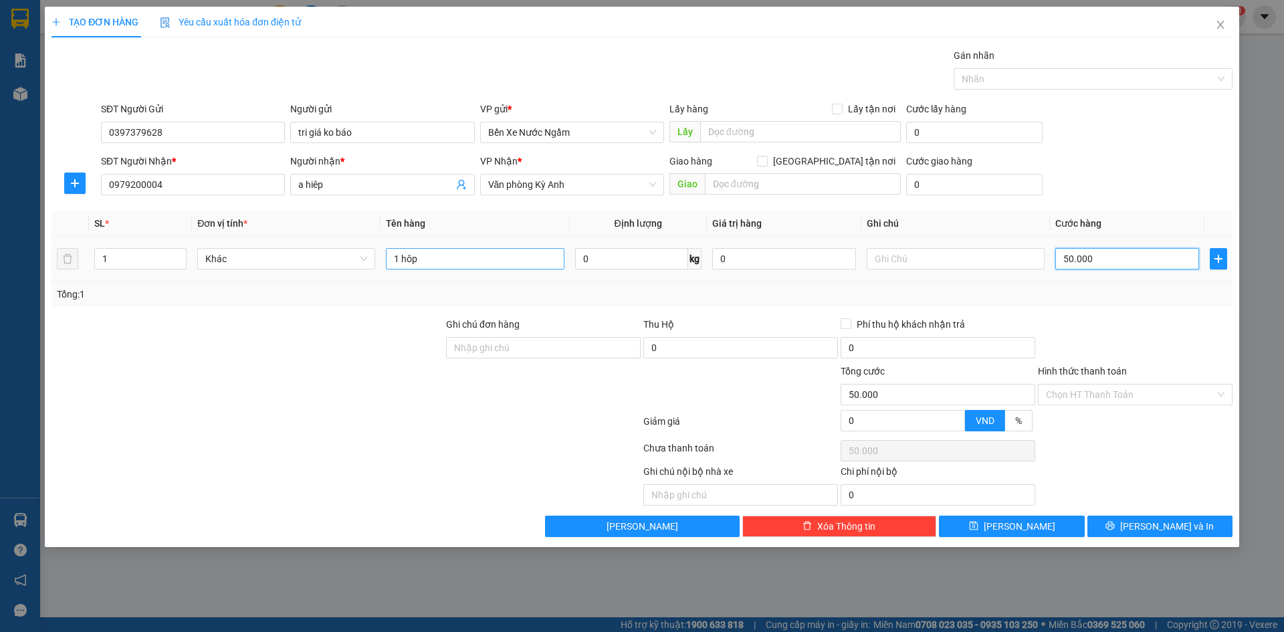
type input "50.000"
click at [470, 262] on input "1 hôp" at bounding box center [475, 258] width 178 height 21
type input "1 hôp nha khoa"
click at [1091, 391] on input "Hình thức thanh toán" at bounding box center [1130, 395] width 169 height 20
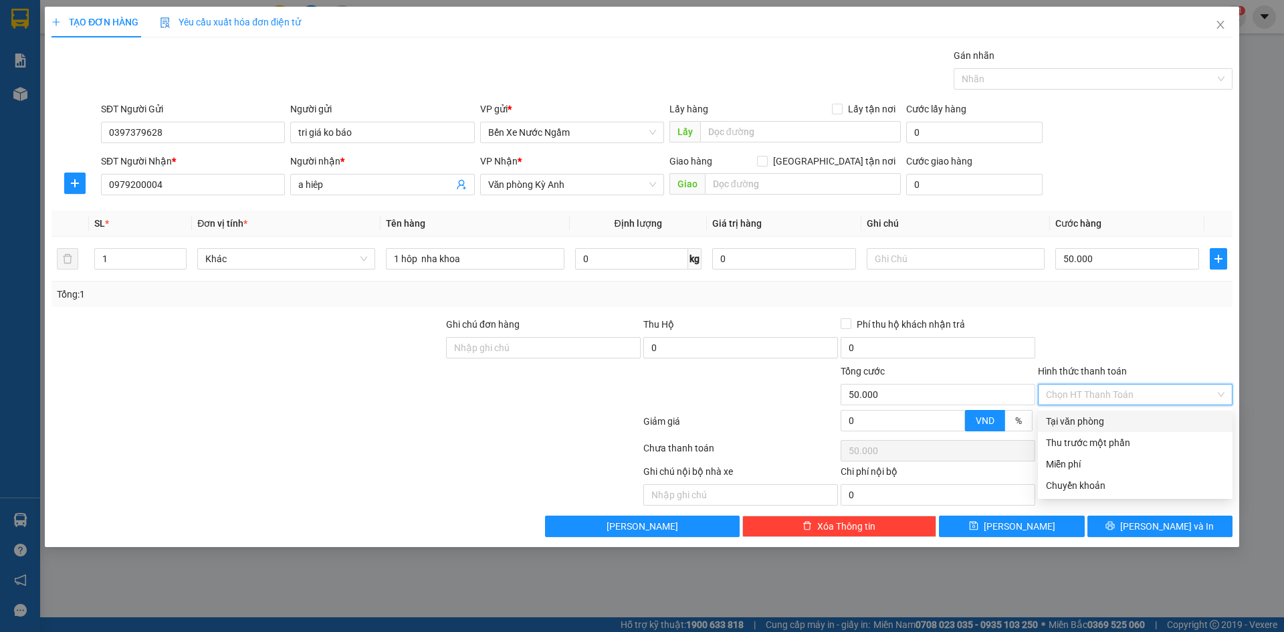
click at [1085, 424] on div "Tại văn phòng" at bounding box center [1135, 421] width 179 height 15
type input "0"
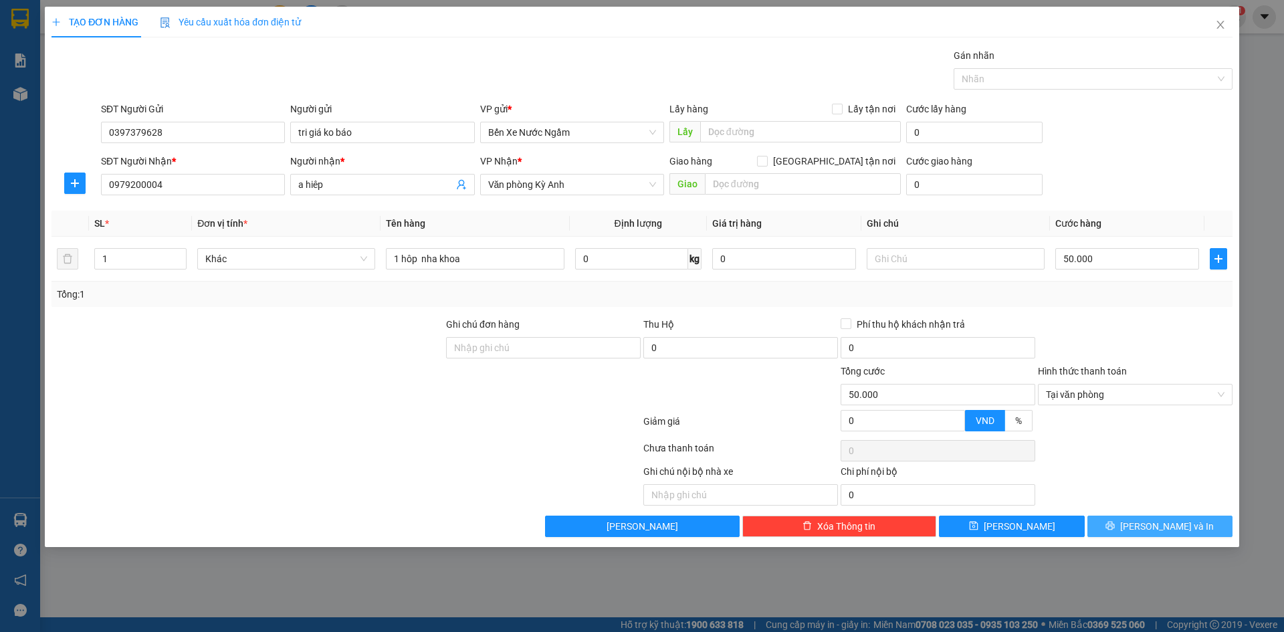
click at [1112, 532] on button "[PERSON_NAME] và In" at bounding box center [1160, 526] width 145 height 21
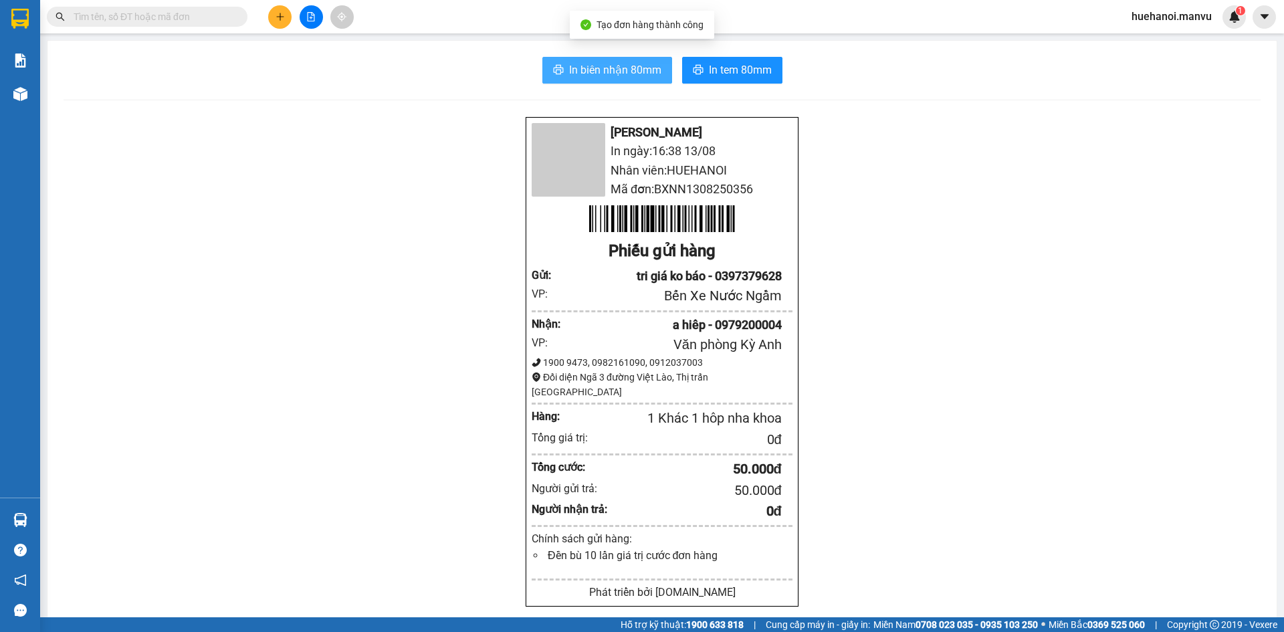
click at [611, 74] on span "In biên nhận 80mm" at bounding box center [615, 70] width 92 height 17
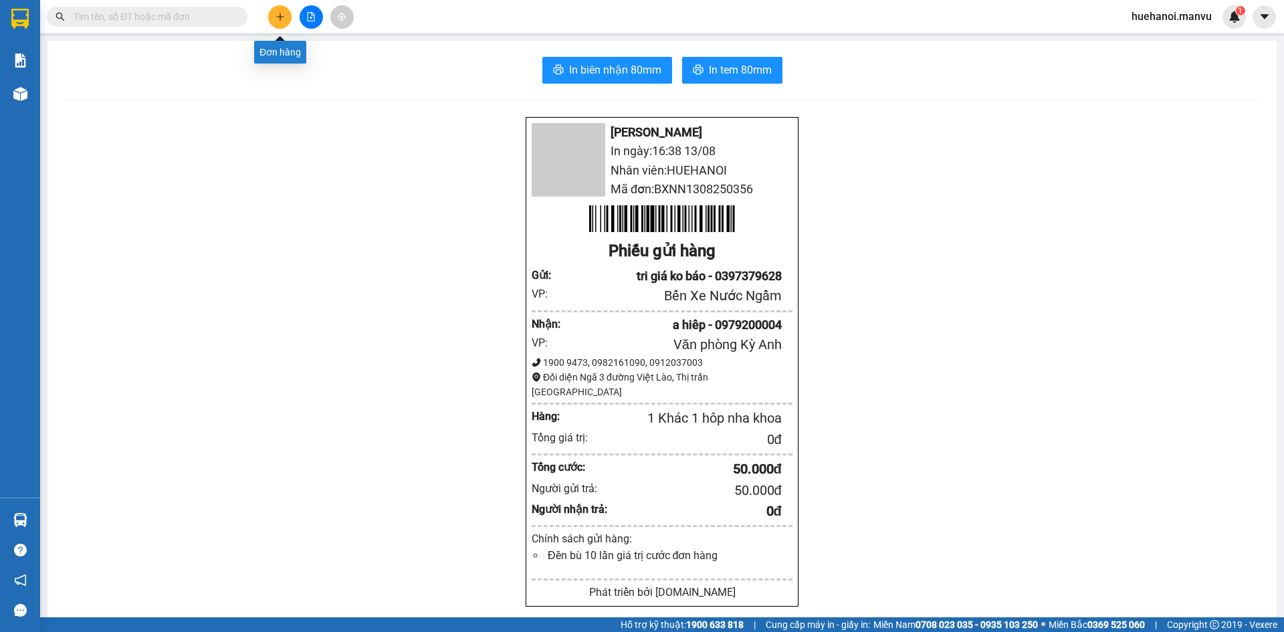
click at [275, 24] on button at bounding box center [279, 16] width 23 height 23
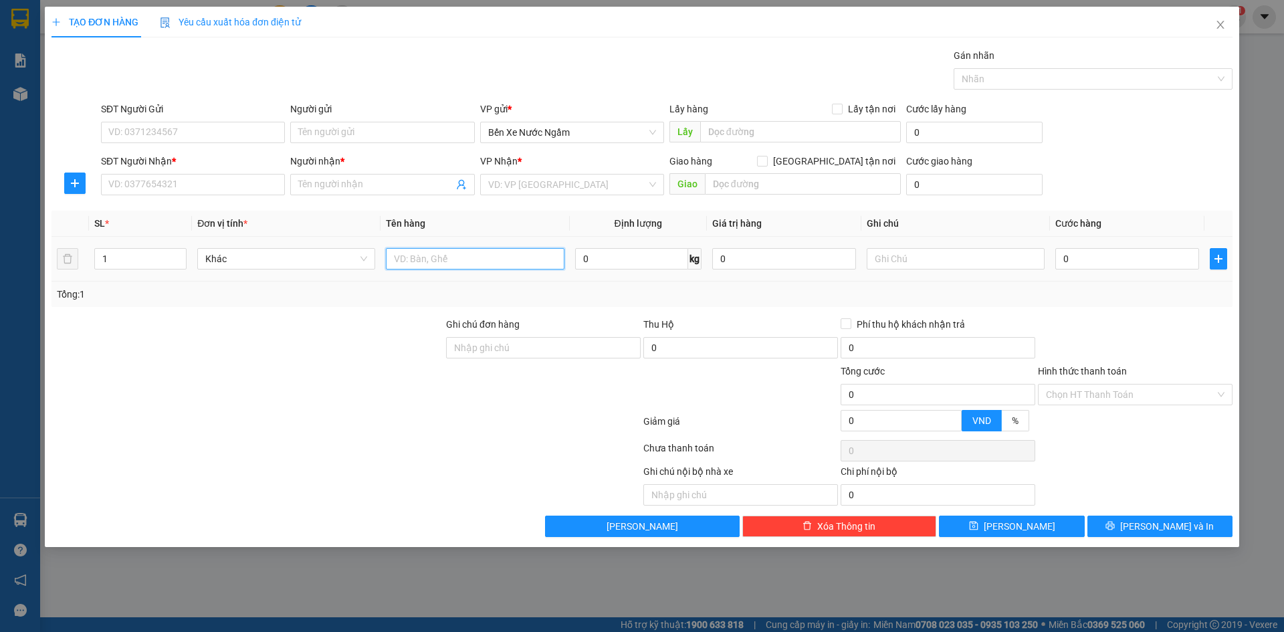
click at [484, 254] on input "text" at bounding box center [475, 258] width 178 height 21
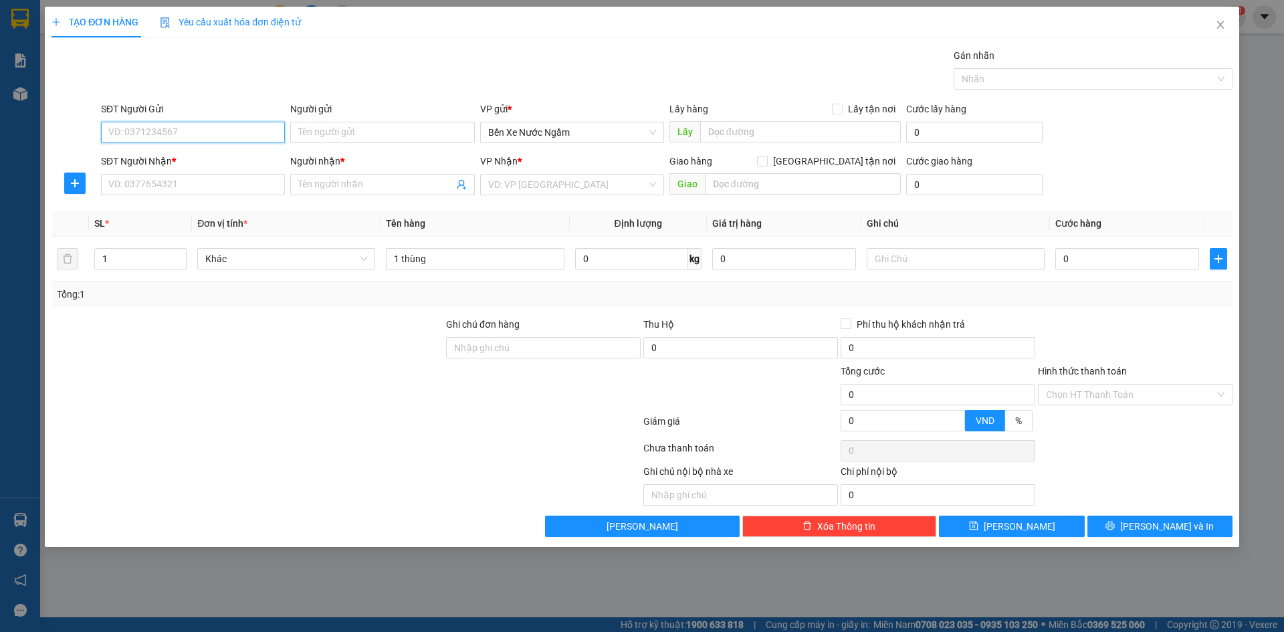
click at [212, 138] on input "SĐT Người Gửi" at bounding box center [193, 132] width 184 height 21
click at [191, 133] on input "SĐT Người Gửi" at bounding box center [193, 132] width 184 height 21
click at [174, 153] on div "0904639380 - tri giá ko báo" at bounding box center [193, 159] width 168 height 15
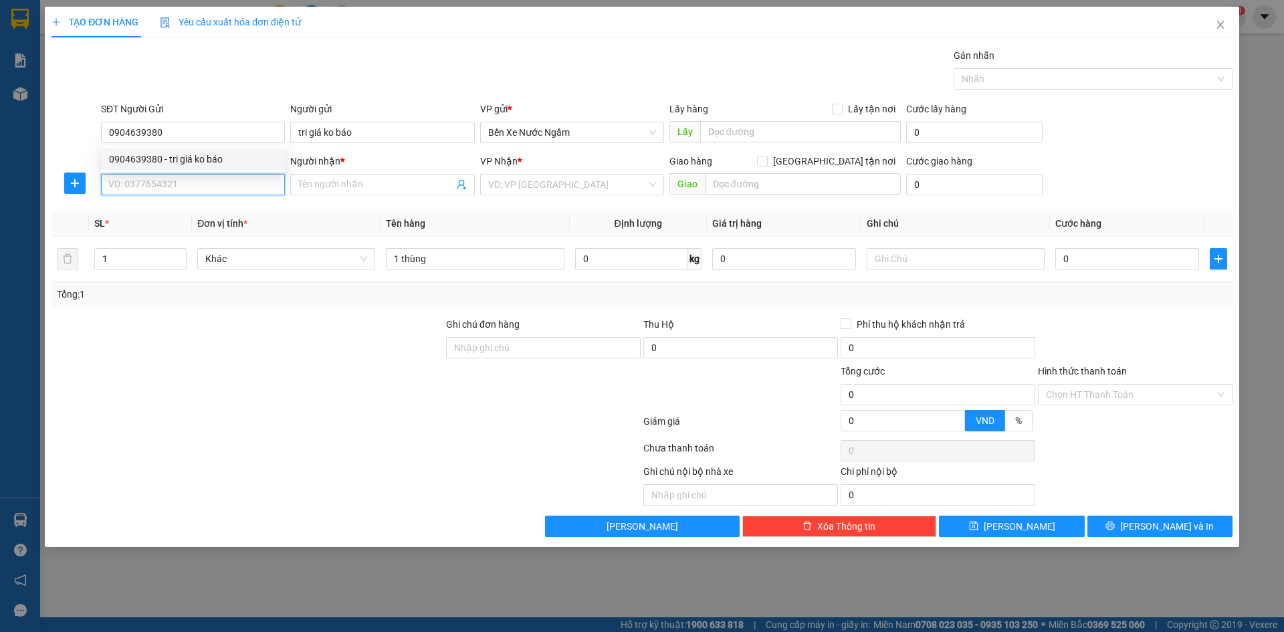
click at [186, 183] on input "SĐT Người Nhận *" at bounding box center [193, 184] width 184 height 21
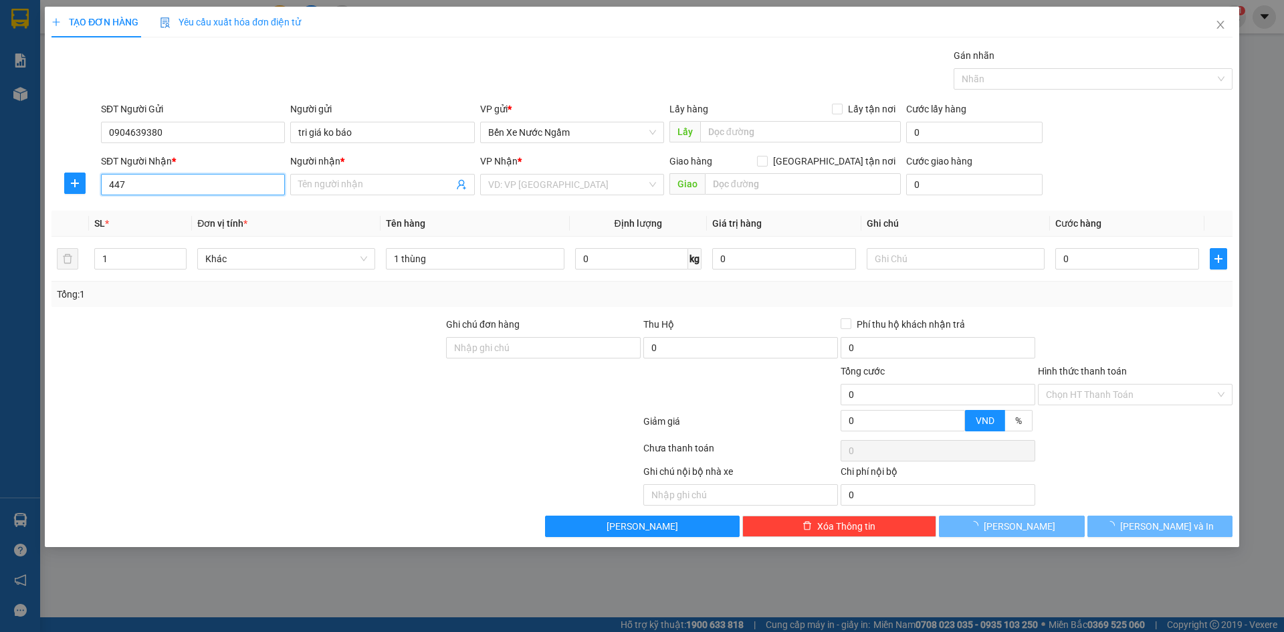
click at [186, 183] on input "447" at bounding box center [193, 184] width 184 height 21
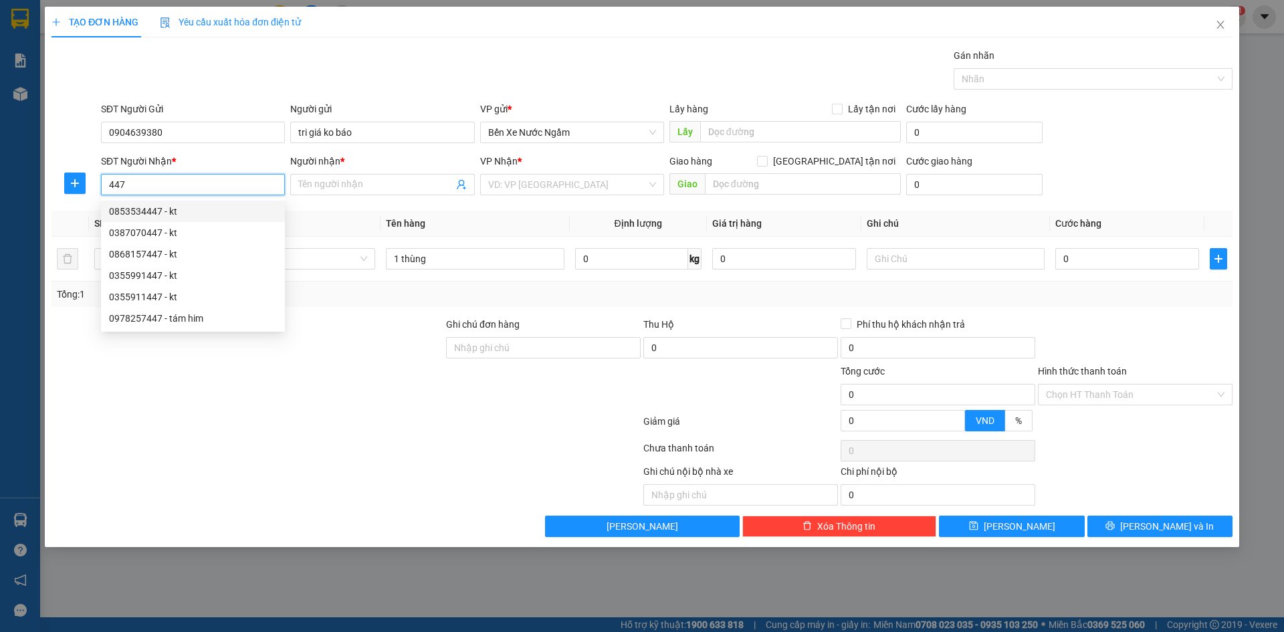
click at [164, 186] on input "447" at bounding box center [193, 184] width 184 height 21
click at [157, 211] on div "0985032477 - lam" at bounding box center [193, 211] width 168 height 15
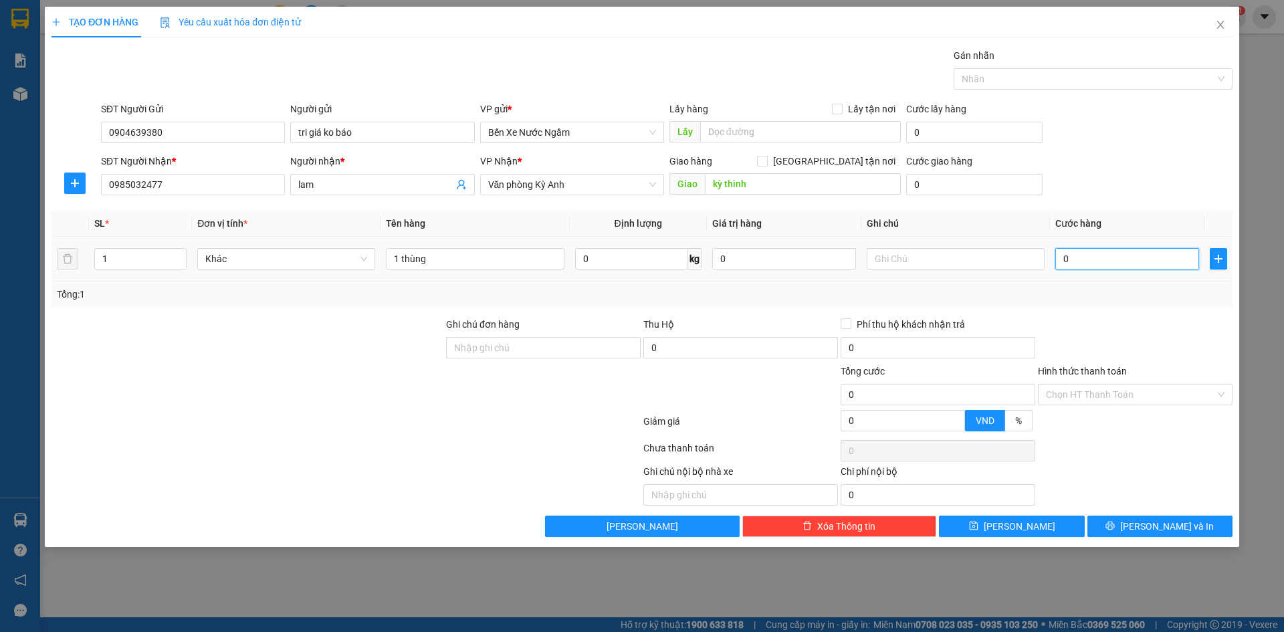
click at [1088, 257] on input "0" at bounding box center [1128, 258] width 144 height 21
click at [1115, 526] on icon "printer" at bounding box center [1110, 526] width 9 height 9
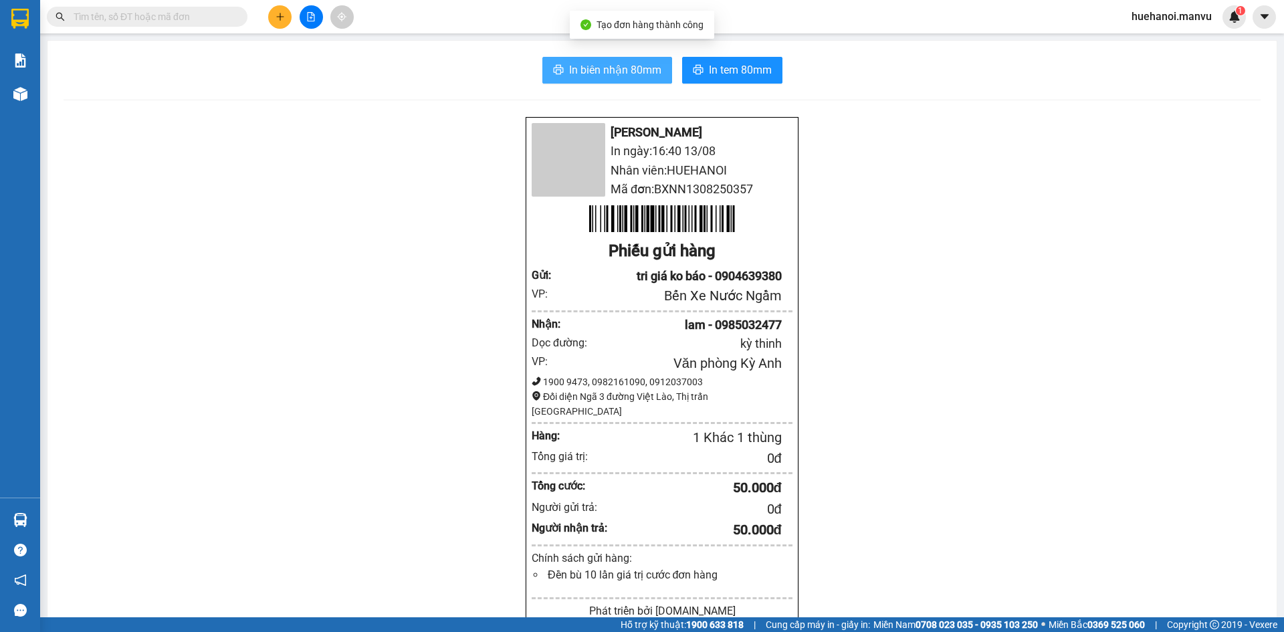
click at [642, 76] on span "In biên nhận 80mm" at bounding box center [615, 70] width 92 height 17
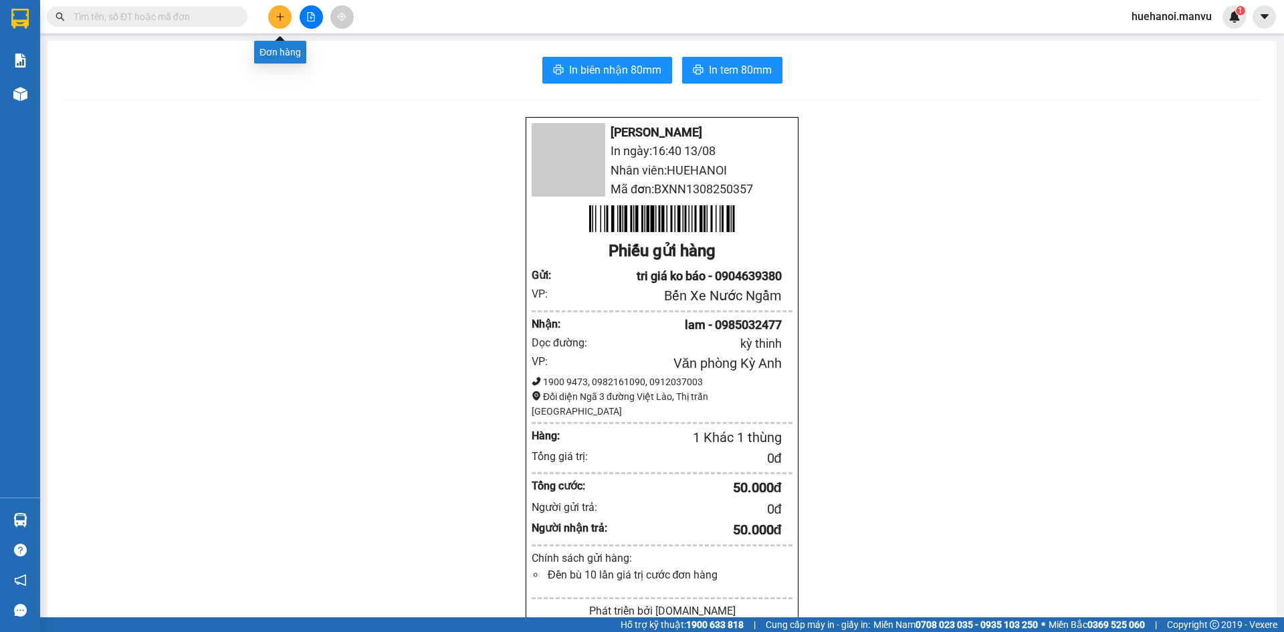
click at [282, 21] on button at bounding box center [279, 16] width 23 height 23
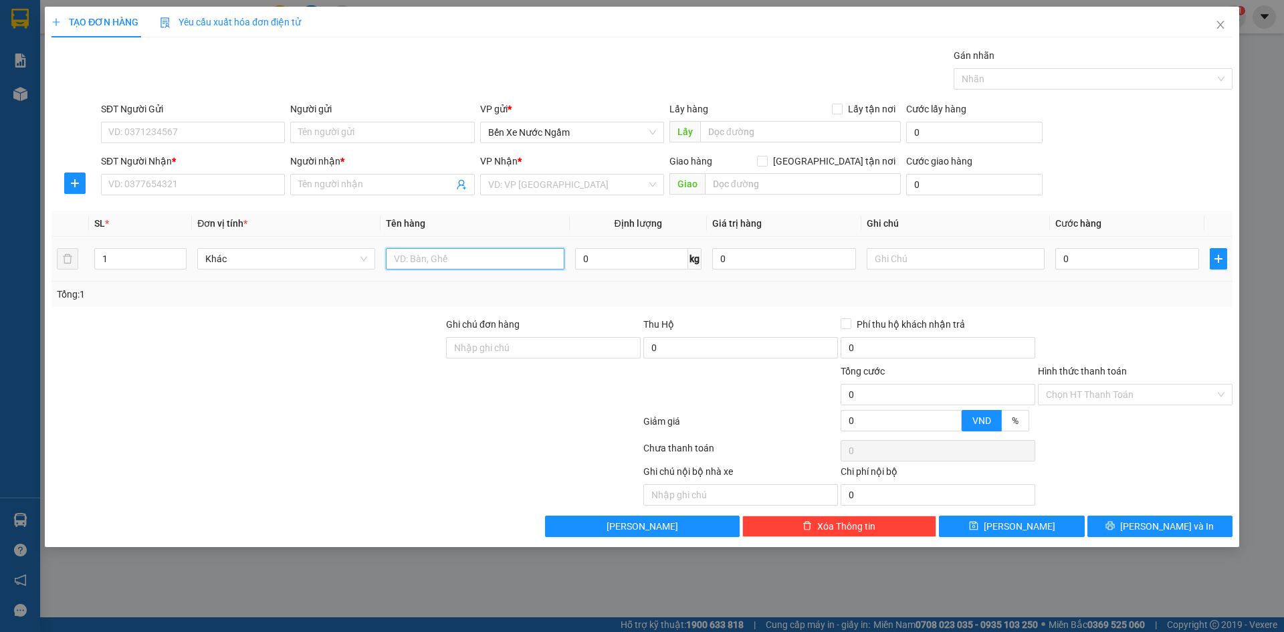
click at [412, 264] on input "text" at bounding box center [475, 258] width 178 height 21
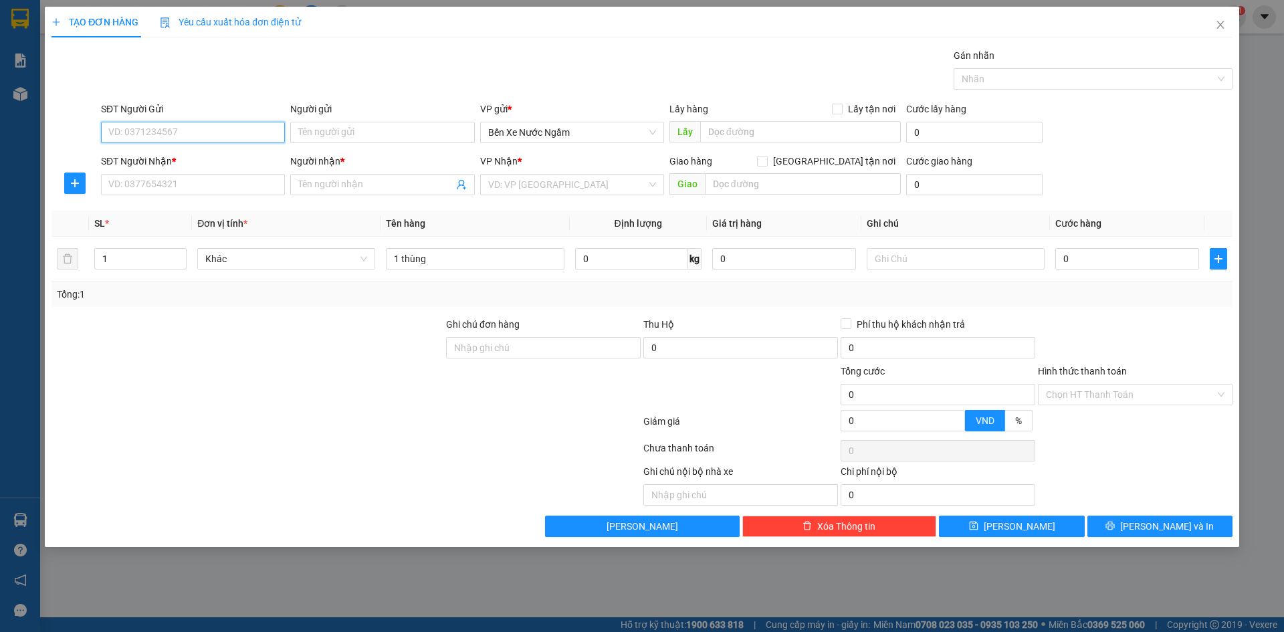
click at [156, 140] on input "SĐT Người Gửi" at bounding box center [193, 132] width 184 height 21
click at [174, 160] on div "0974347422 - tri giá ko báo thoa" at bounding box center [193, 159] width 168 height 15
click at [179, 178] on input "SĐT Người Nhận *" at bounding box center [193, 184] width 184 height 21
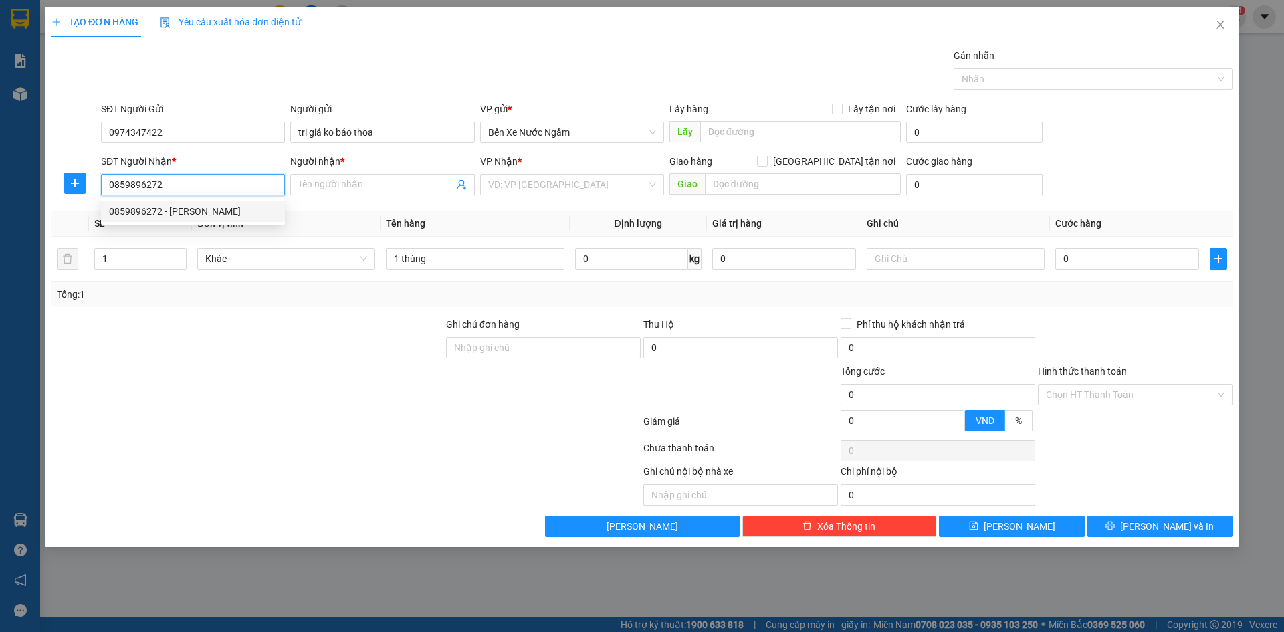
click at [169, 212] on div "0859896272 - [PERSON_NAME]" at bounding box center [193, 211] width 168 height 15
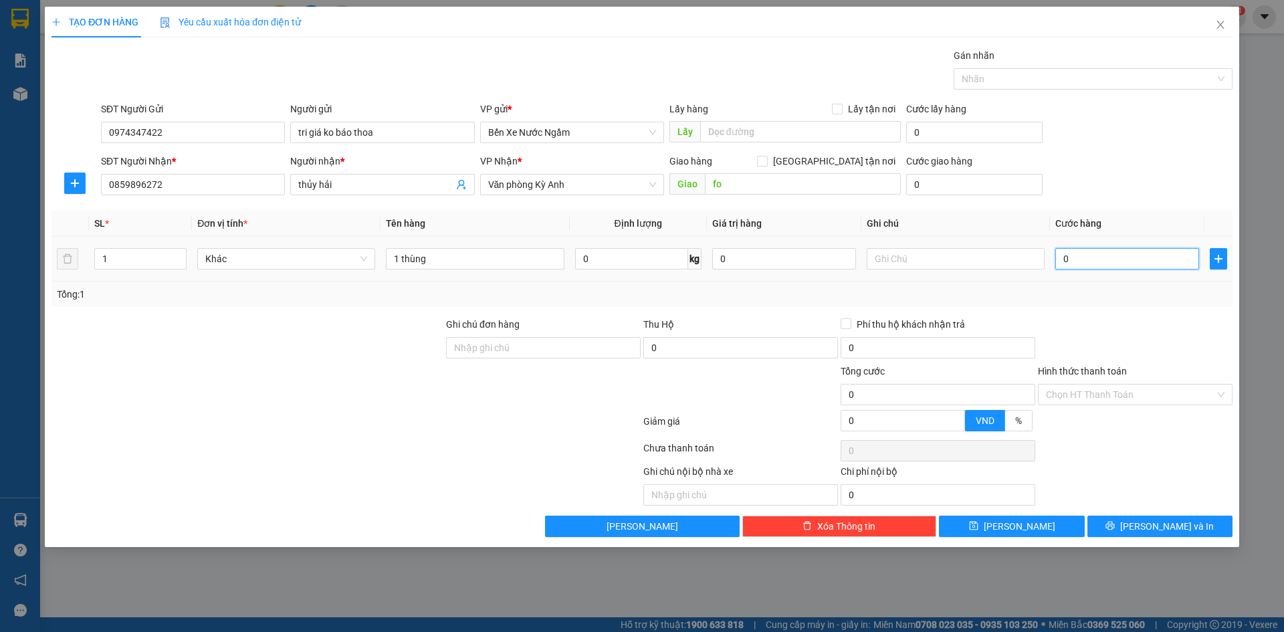
click at [1108, 266] on input "0" at bounding box center [1128, 258] width 144 height 21
click at [452, 260] on input "1 thùng" at bounding box center [475, 258] width 178 height 21
click at [1134, 532] on button "[PERSON_NAME] và In" at bounding box center [1160, 526] width 145 height 21
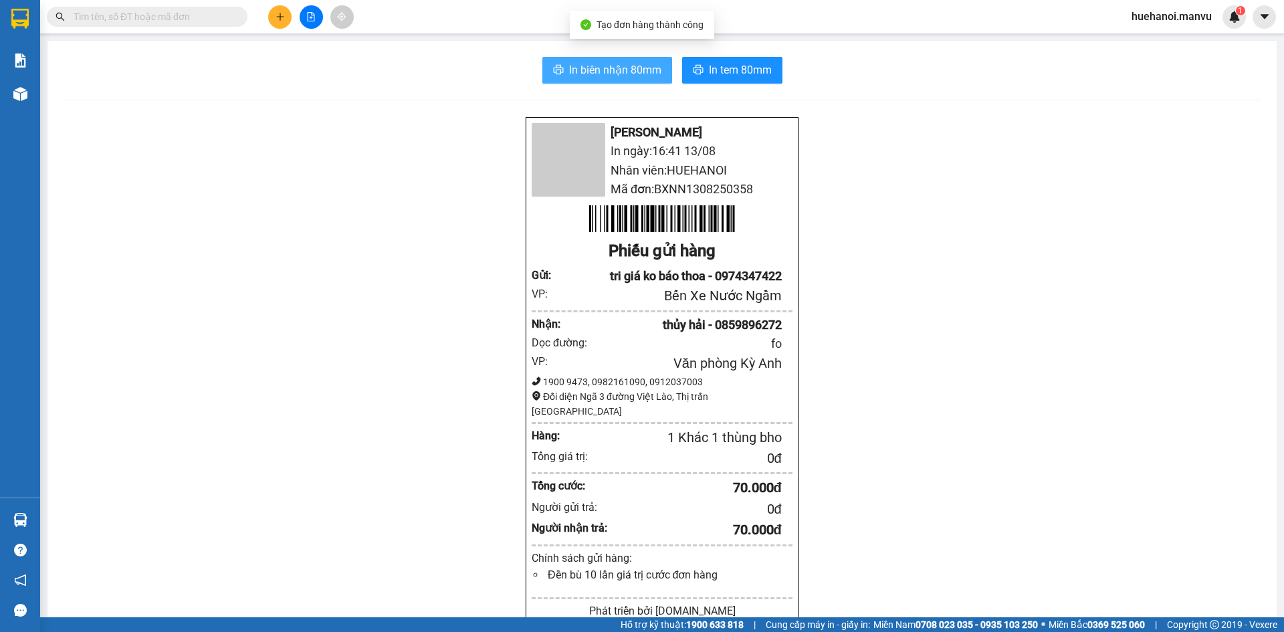
click at [577, 61] on button "In biên nhận 80mm" at bounding box center [608, 70] width 130 height 27
click at [574, 72] on span "In biên nhận 80mm" at bounding box center [615, 70] width 92 height 17
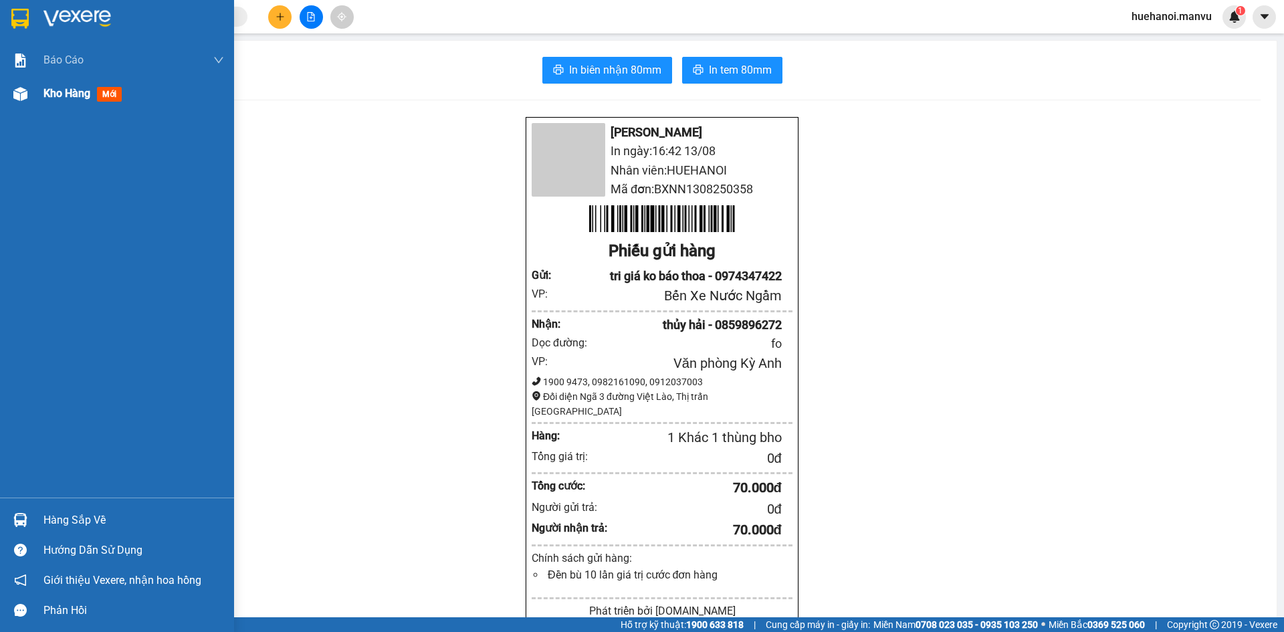
click at [56, 93] on span "Kho hàng" at bounding box center [66, 93] width 47 height 13
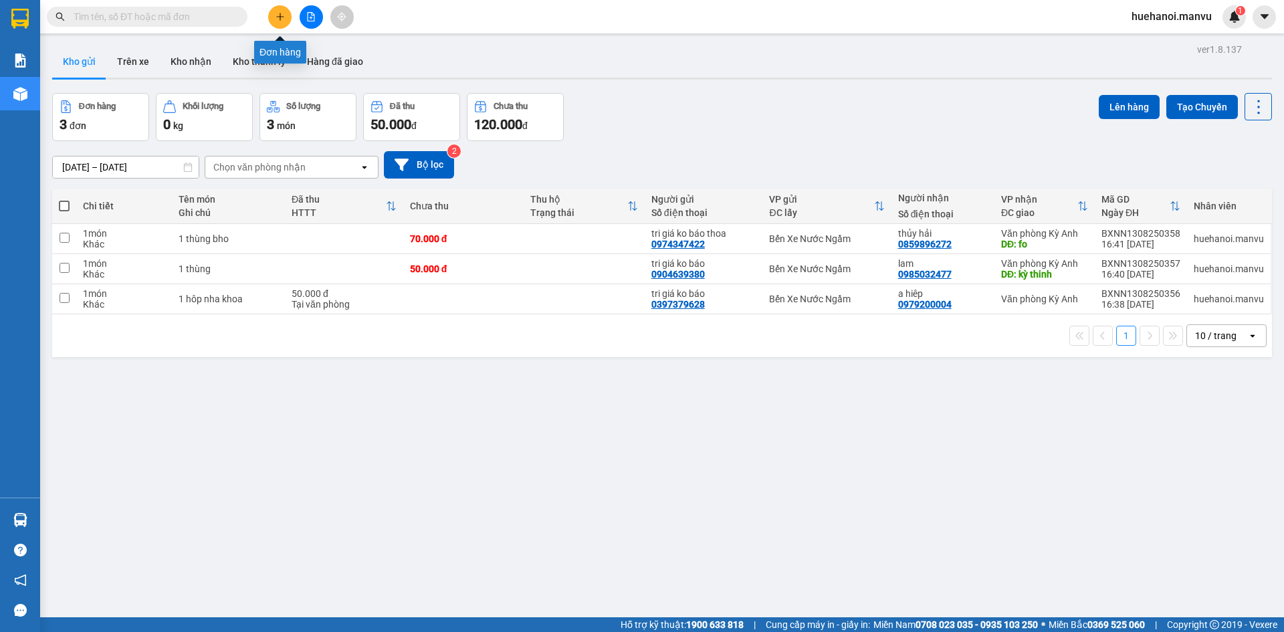
click at [282, 23] on button at bounding box center [279, 16] width 23 height 23
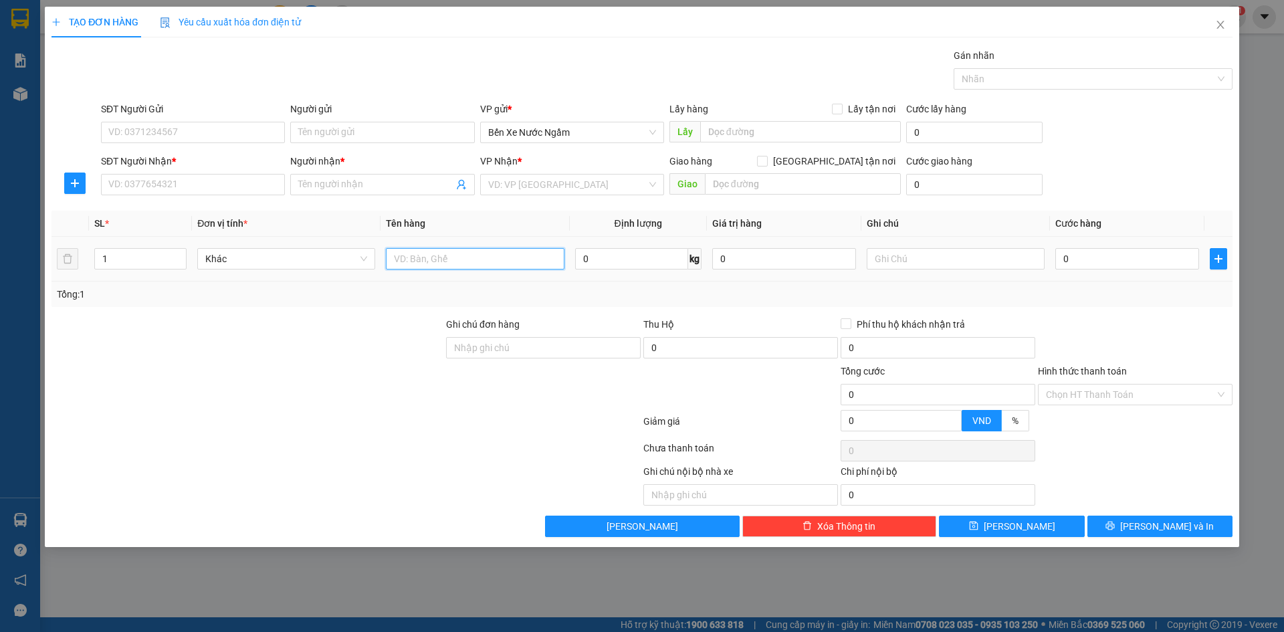
click at [405, 261] on input "text" at bounding box center [475, 258] width 178 height 21
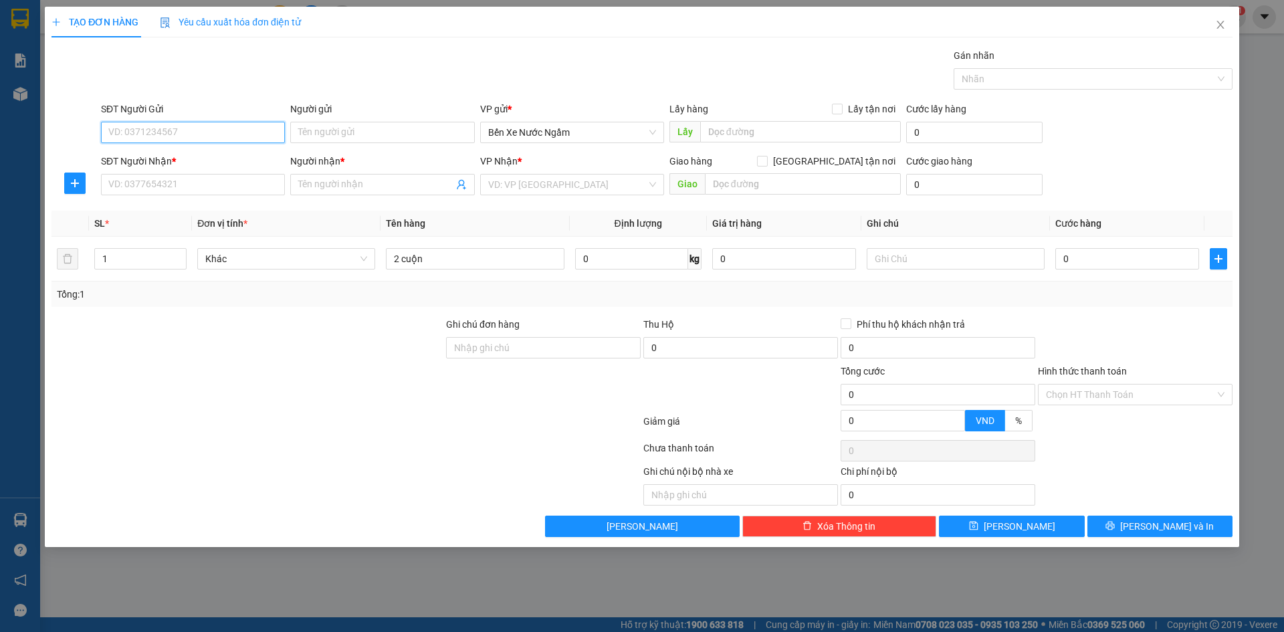
click at [172, 133] on input "SĐT Người Gửi" at bounding box center [193, 132] width 184 height 21
click at [183, 160] on div "0913239940 - tri giá ko báo" at bounding box center [193, 159] width 168 height 15
click at [195, 186] on input "SĐT Người Nhận *" at bounding box center [193, 184] width 184 height 21
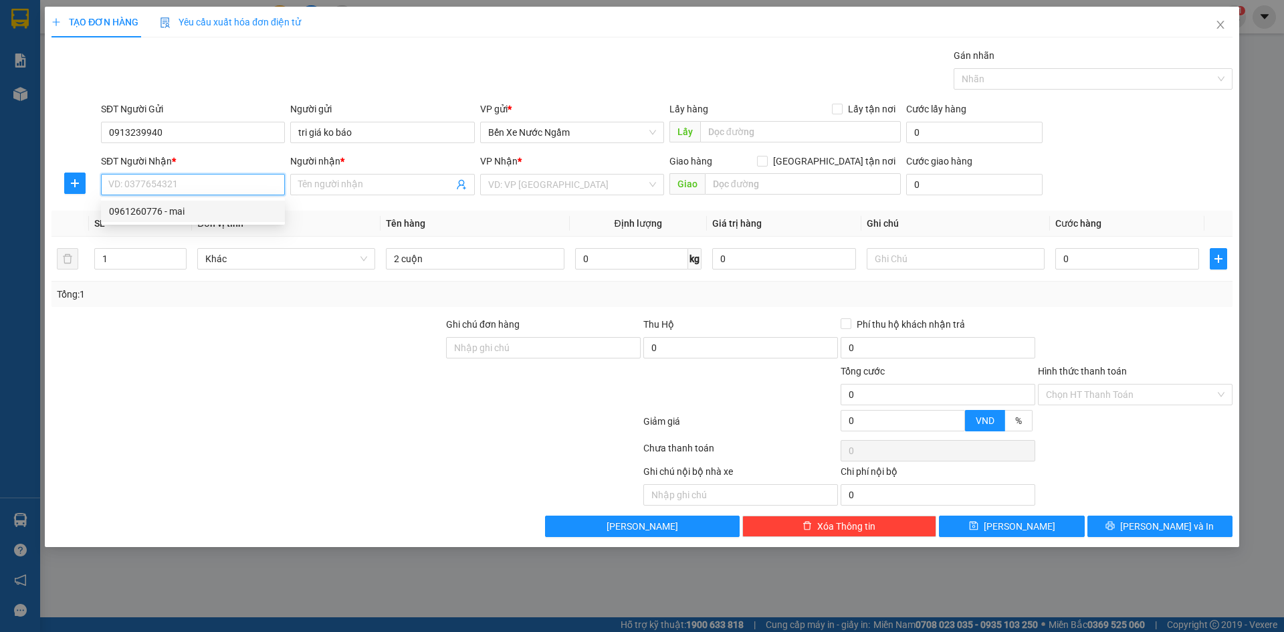
click at [154, 209] on div "0961260776 - mai" at bounding box center [193, 211] width 168 height 15
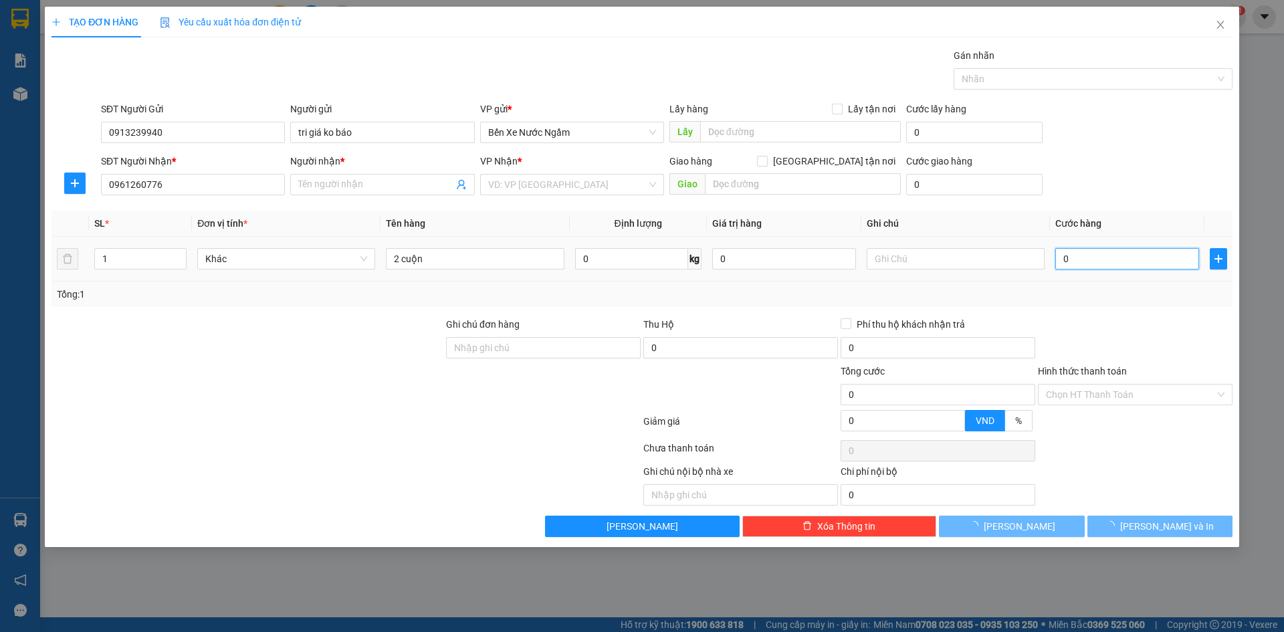
click at [1141, 260] on input "0" at bounding box center [1128, 258] width 144 height 21
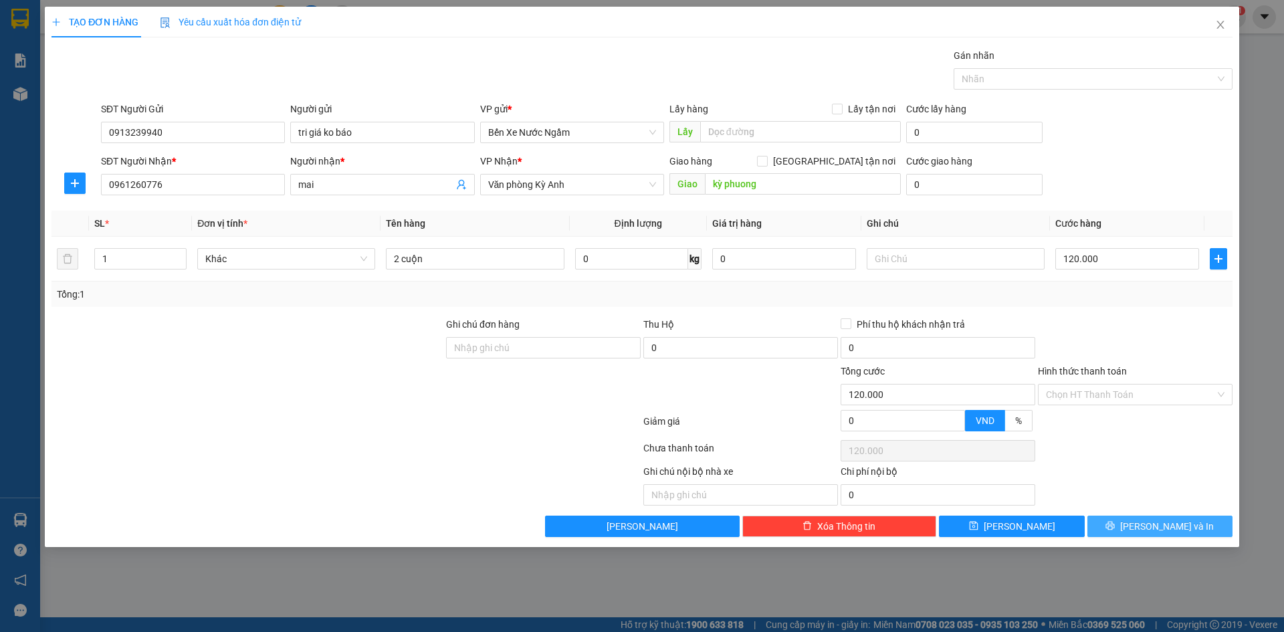
drag, startPoint x: 1117, startPoint y: 521, endPoint x: 1118, endPoint y: 496, distance: 24.8
click at [1118, 518] on button "[PERSON_NAME] và In" at bounding box center [1160, 526] width 145 height 21
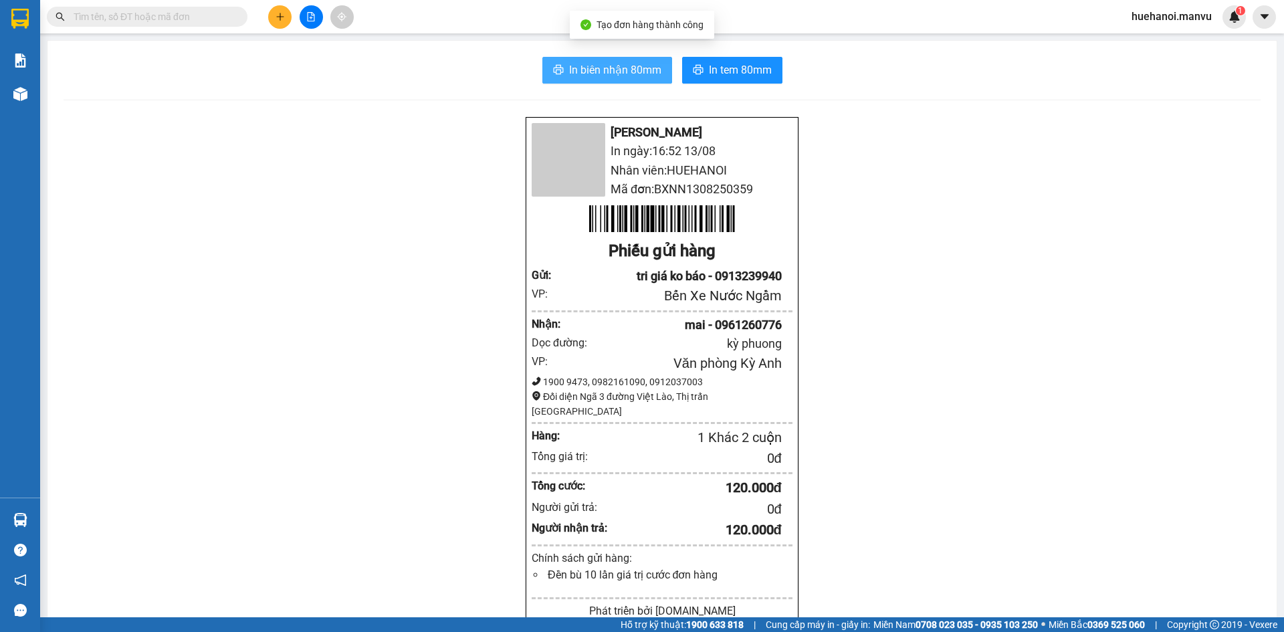
click at [593, 76] on span "In biên nhận 80mm" at bounding box center [615, 70] width 92 height 17
click at [278, 19] on icon "plus" at bounding box center [280, 16] width 9 height 9
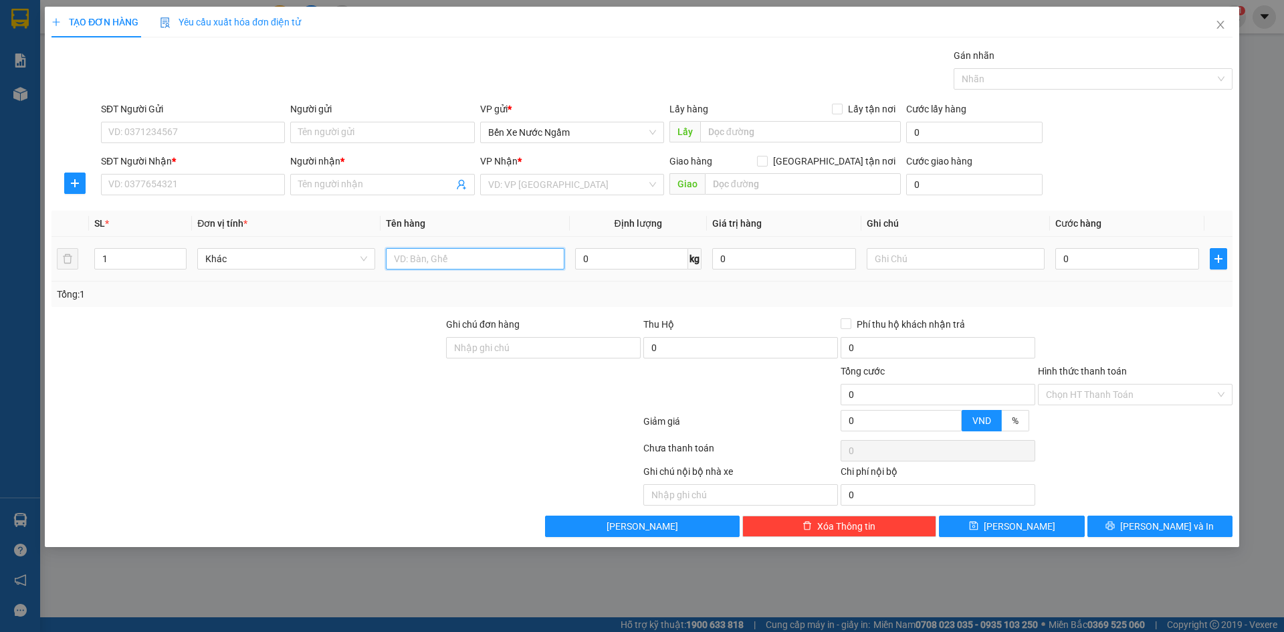
click at [460, 260] on input "text" at bounding box center [475, 258] width 178 height 21
click at [1114, 272] on td "0" at bounding box center [1127, 259] width 155 height 45
click at [1112, 258] on input "0" at bounding box center [1128, 258] width 144 height 21
click at [1100, 395] on input "Hình thức thanh toán" at bounding box center [1130, 395] width 169 height 20
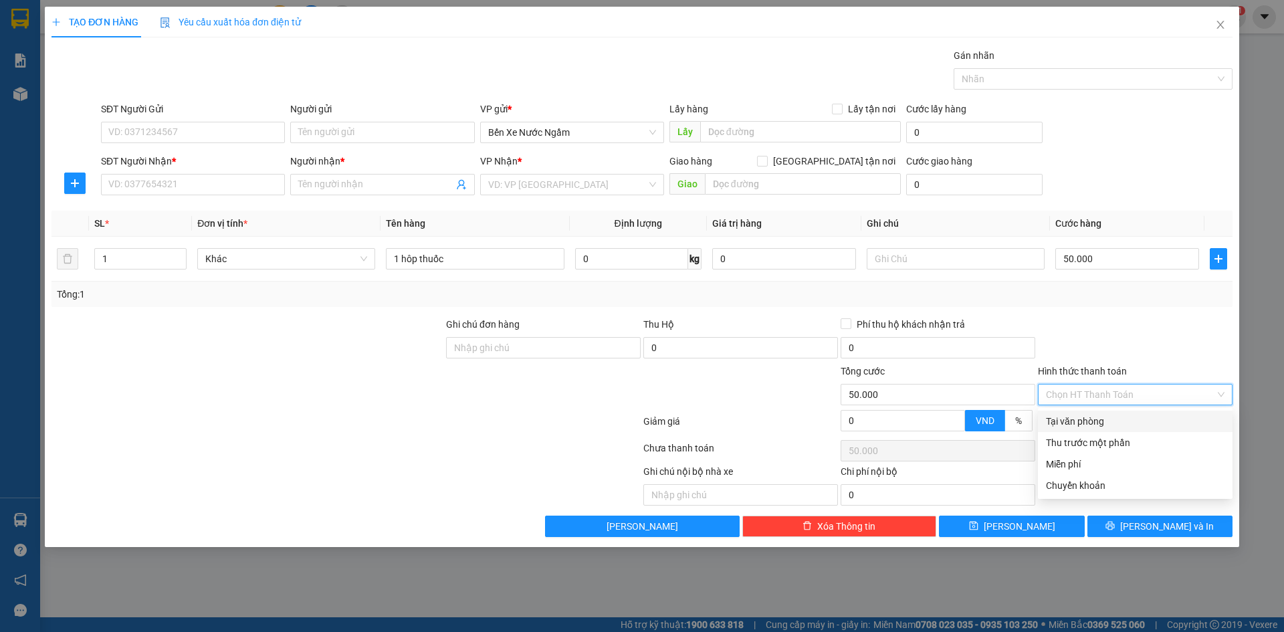
click at [1084, 425] on div "Tại văn phòng" at bounding box center [1135, 421] width 179 height 15
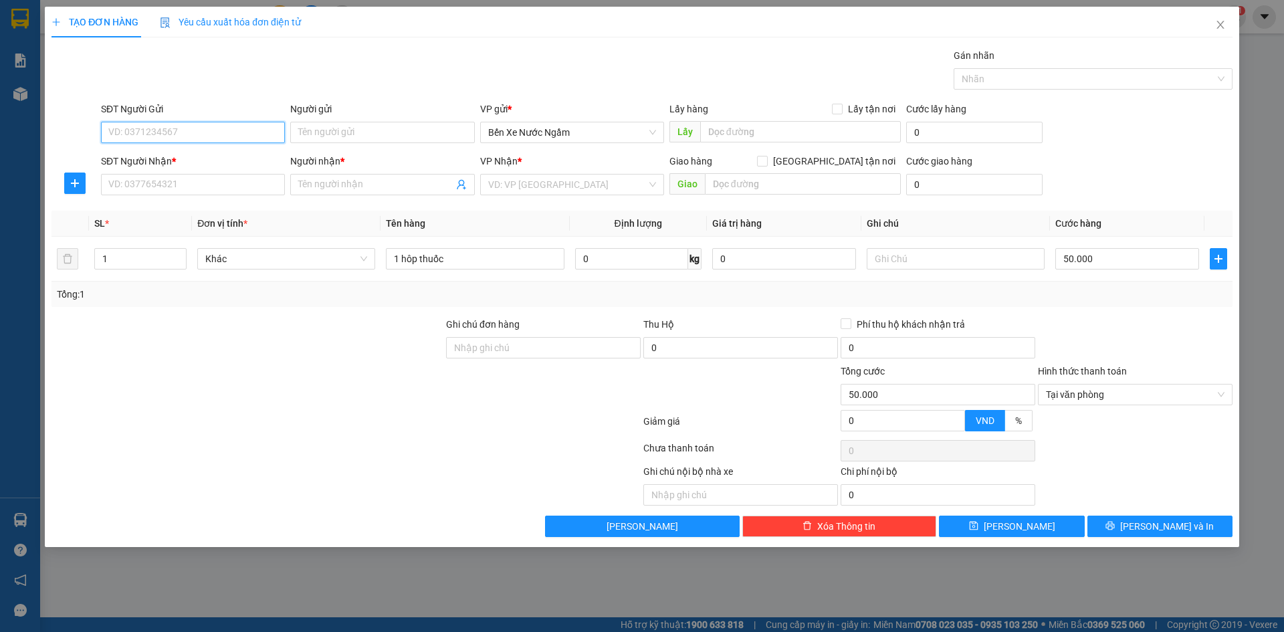
click at [155, 134] on input "SĐT Người Gửi" at bounding box center [193, 132] width 184 height 21
click at [149, 185] on input "SĐT Người Nhận *" at bounding box center [193, 184] width 184 height 21
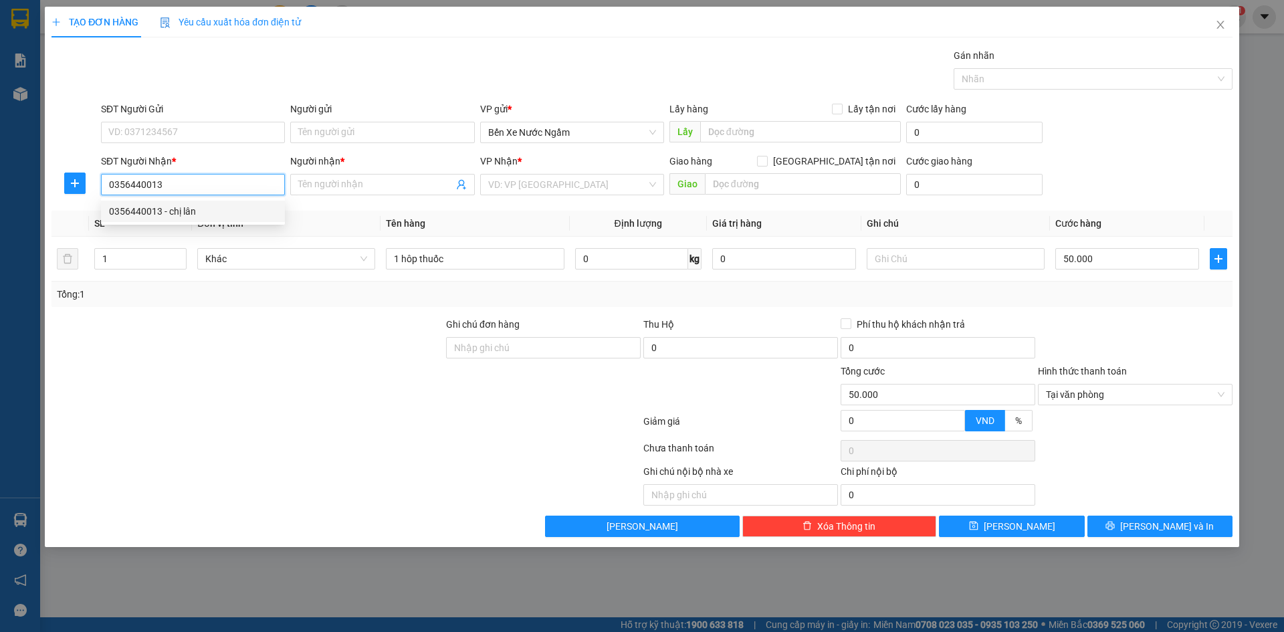
click at [153, 213] on div "0356440013 - chị lân" at bounding box center [193, 211] width 168 height 15
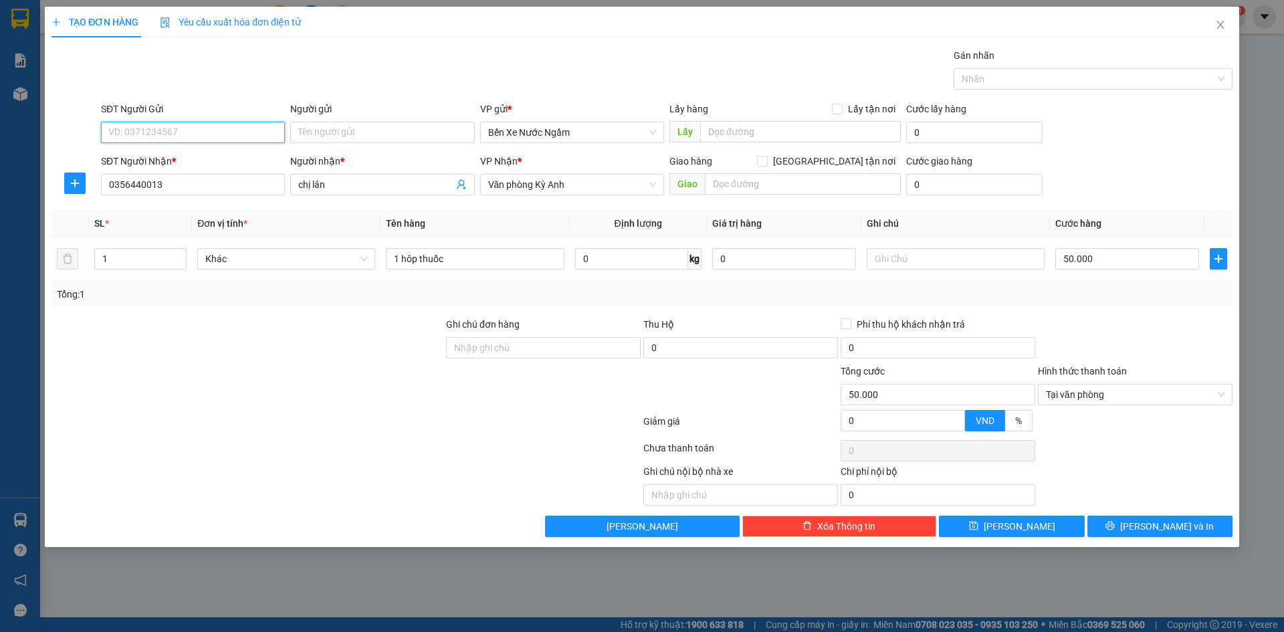
click at [169, 130] on input "SĐT Người Gửi" at bounding box center [193, 132] width 184 height 21
click at [171, 163] on div "0369956723 - kien tri giá ko báo" at bounding box center [193, 159] width 168 height 15
click at [1106, 530] on button "[PERSON_NAME] và In" at bounding box center [1160, 526] width 145 height 21
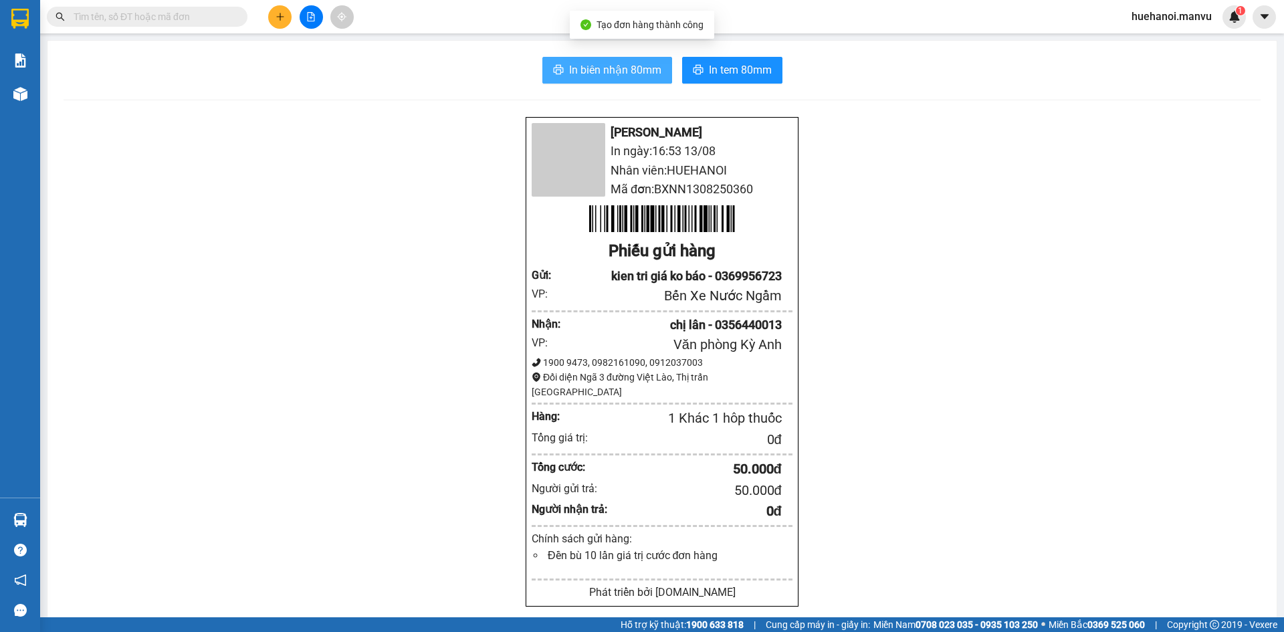
click at [620, 76] on span "In biên nhận 80mm" at bounding box center [615, 70] width 92 height 17
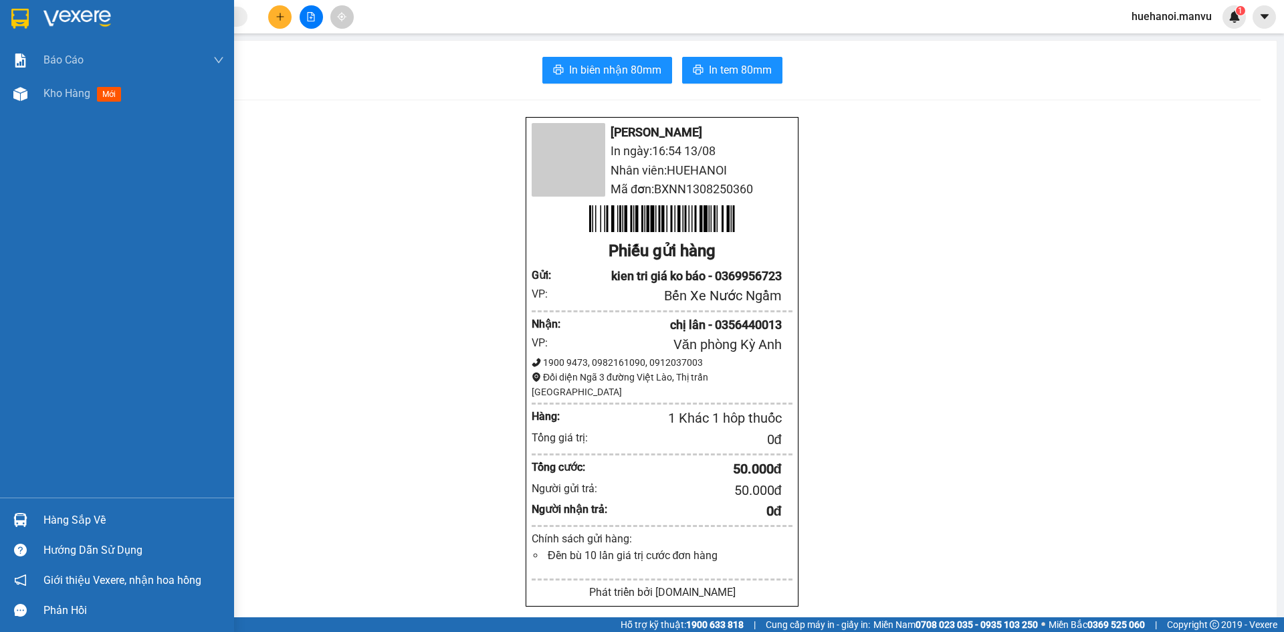
click at [31, 104] on div at bounding box center [20, 93] width 23 height 23
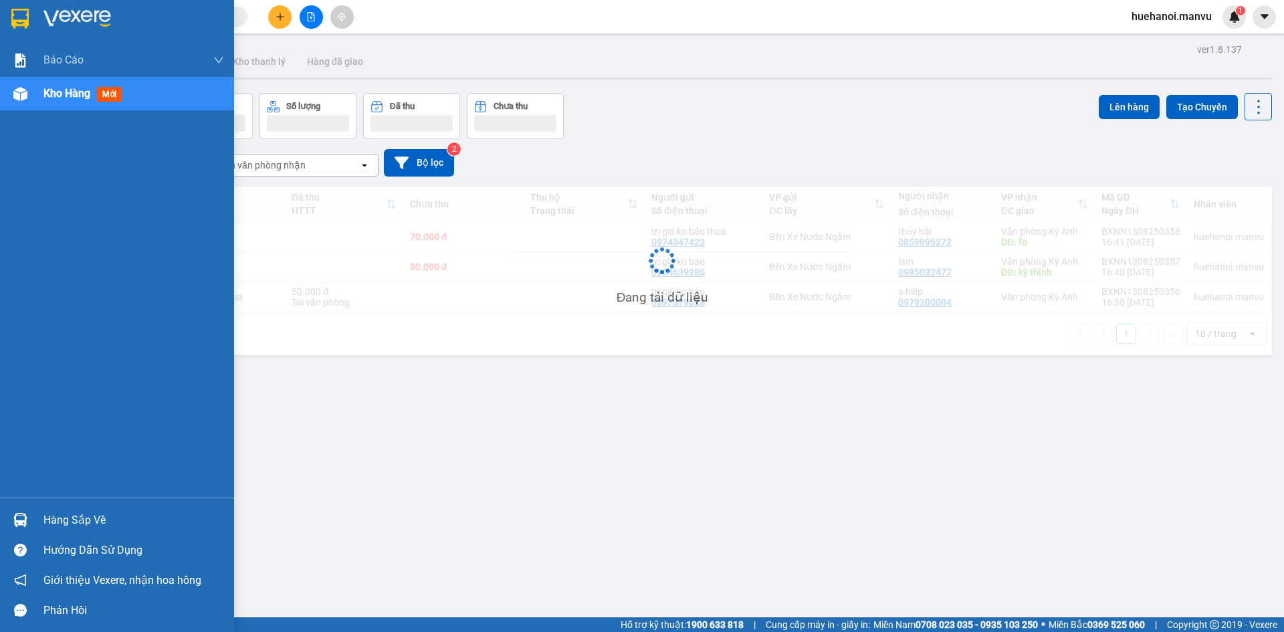
click at [50, 98] on span "Kho hàng" at bounding box center [66, 93] width 47 height 13
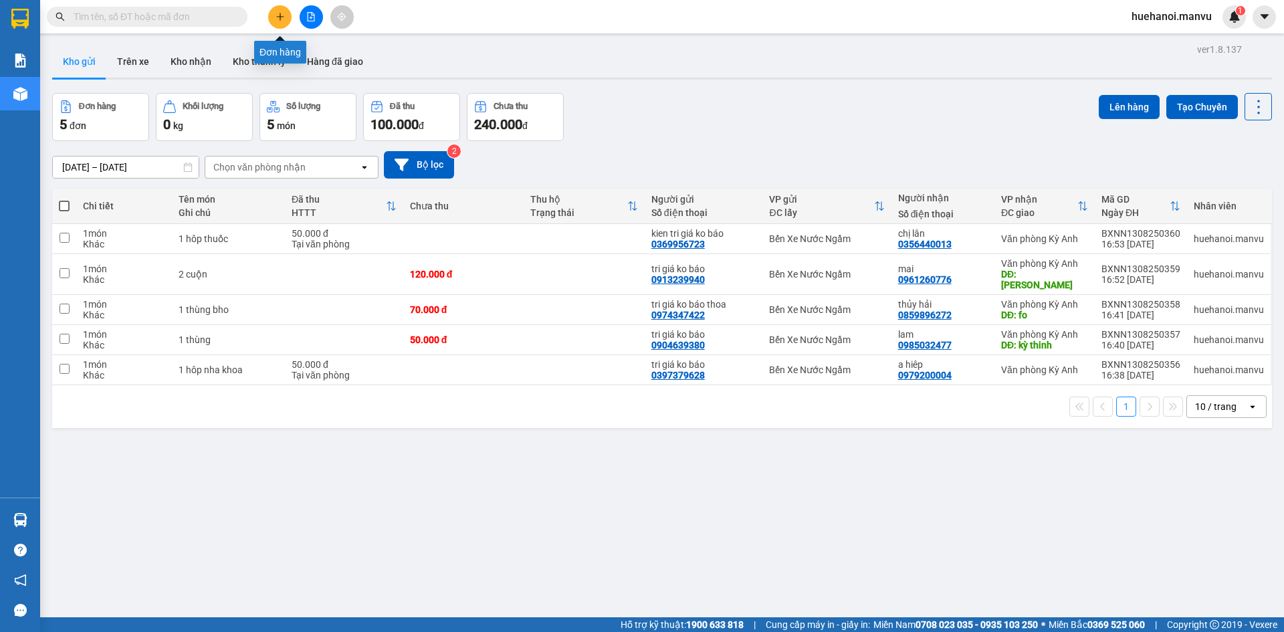
click at [284, 14] on icon "plus" at bounding box center [280, 16] width 9 height 9
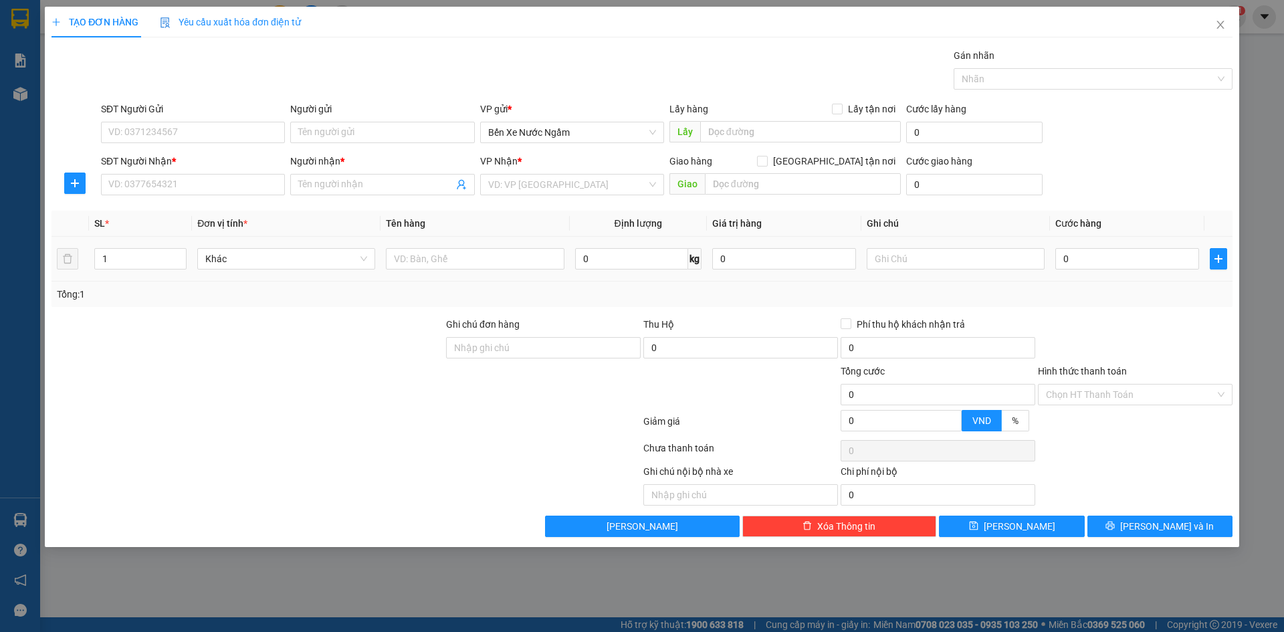
click at [430, 273] on td at bounding box center [475, 259] width 189 height 45
click at [430, 264] on input "text" at bounding box center [475, 258] width 178 height 21
click at [186, 132] on input "SĐT Người Gửi" at bounding box center [193, 132] width 184 height 21
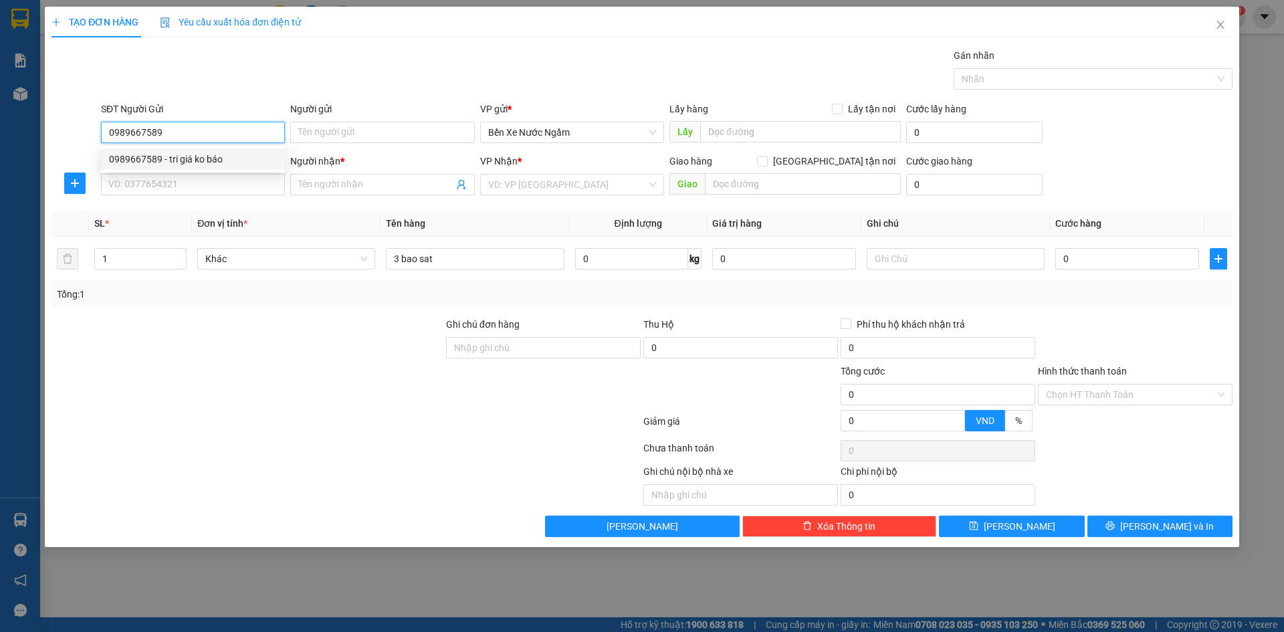
click at [195, 165] on div "0989667589 - tri giá ko báo" at bounding box center [193, 159] width 168 height 15
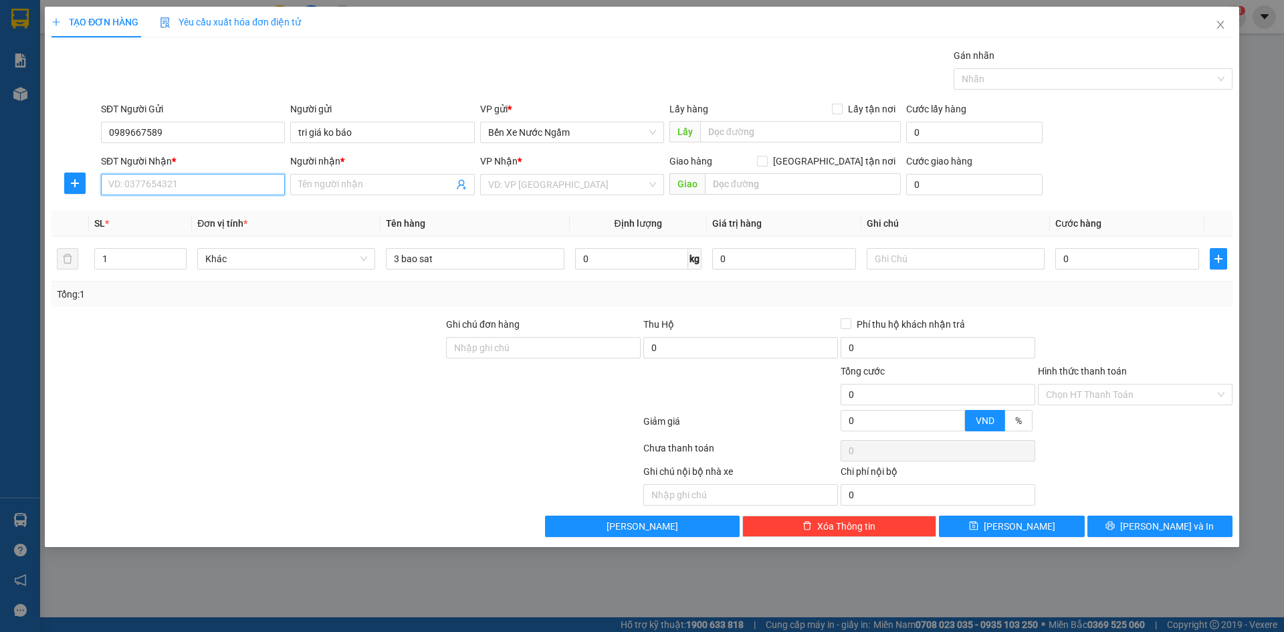
click at [193, 188] on input "SĐT Người Nhận *" at bounding box center [193, 184] width 184 height 21
click at [167, 235] on div "0983859789 - trung" at bounding box center [193, 232] width 168 height 15
click at [1096, 248] on div "0" at bounding box center [1128, 259] width 144 height 27
click at [1092, 262] on input "0" at bounding box center [1128, 258] width 144 height 21
click at [1133, 524] on button "[PERSON_NAME] và In" at bounding box center [1160, 526] width 145 height 21
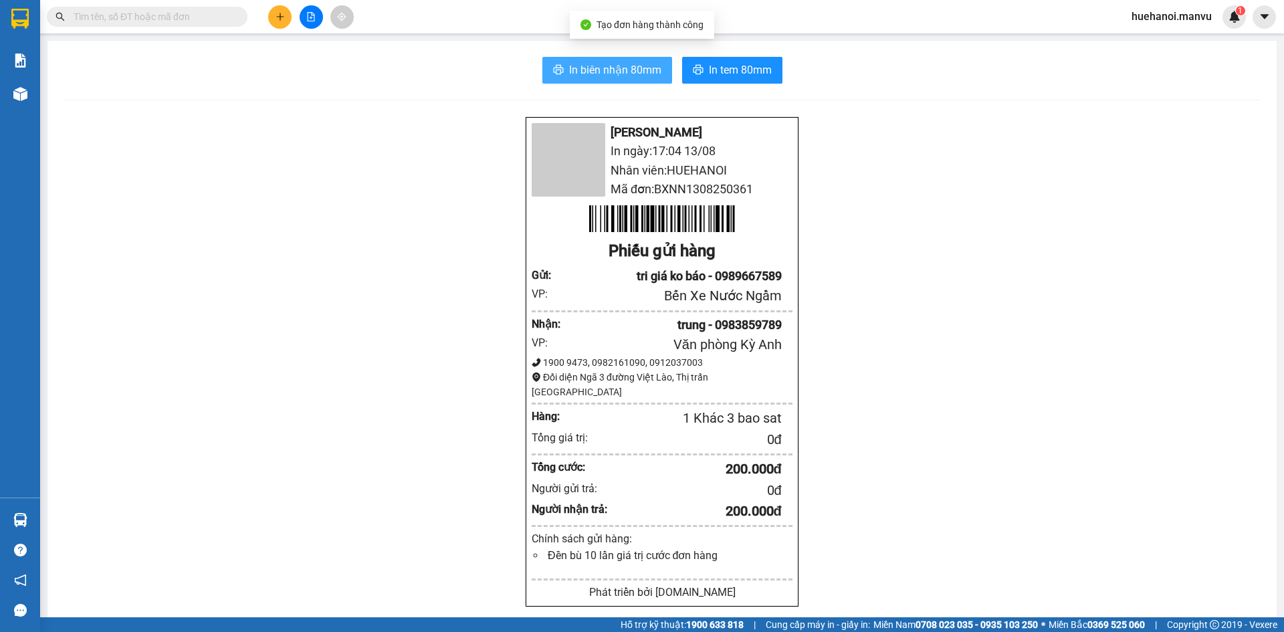
click at [617, 68] on span "In biên nhận 80mm" at bounding box center [615, 70] width 92 height 17
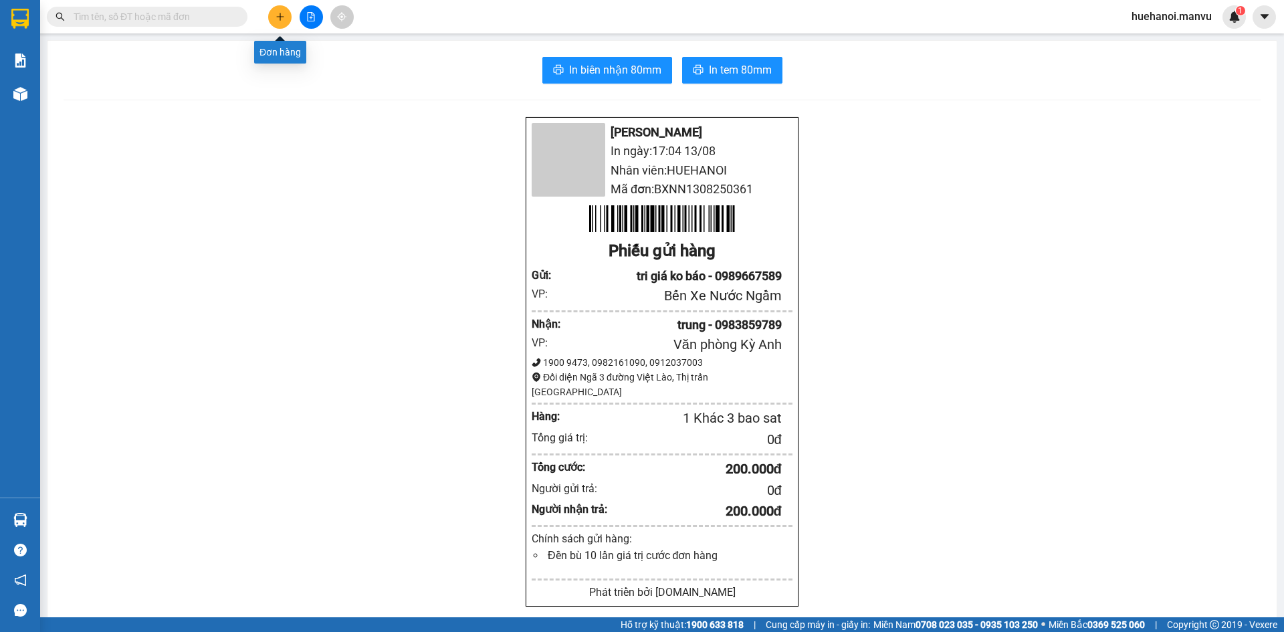
click at [280, 18] on icon "plus" at bounding box center [280, 16] width 1 height 7
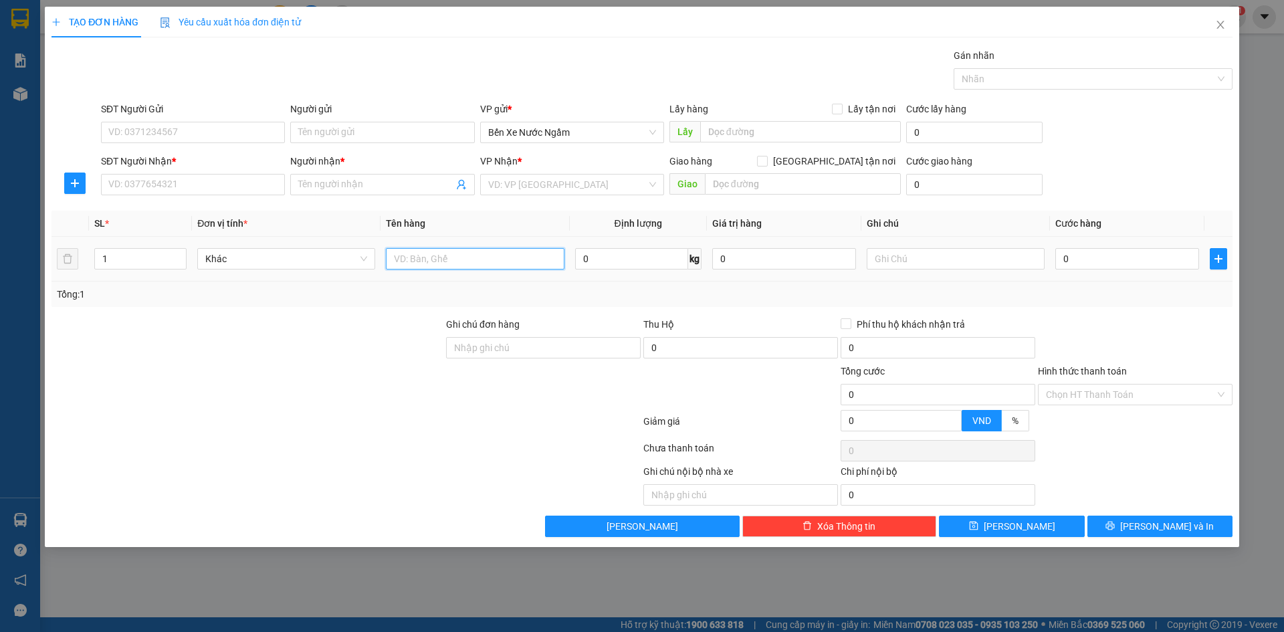
click at [496, 256] on input "text" at bounding box center [475, 258] width 178 height 21
click at [222, 136] on input "SĐT Người Gửi" at bounding box center [193, 132] width 184 height 21
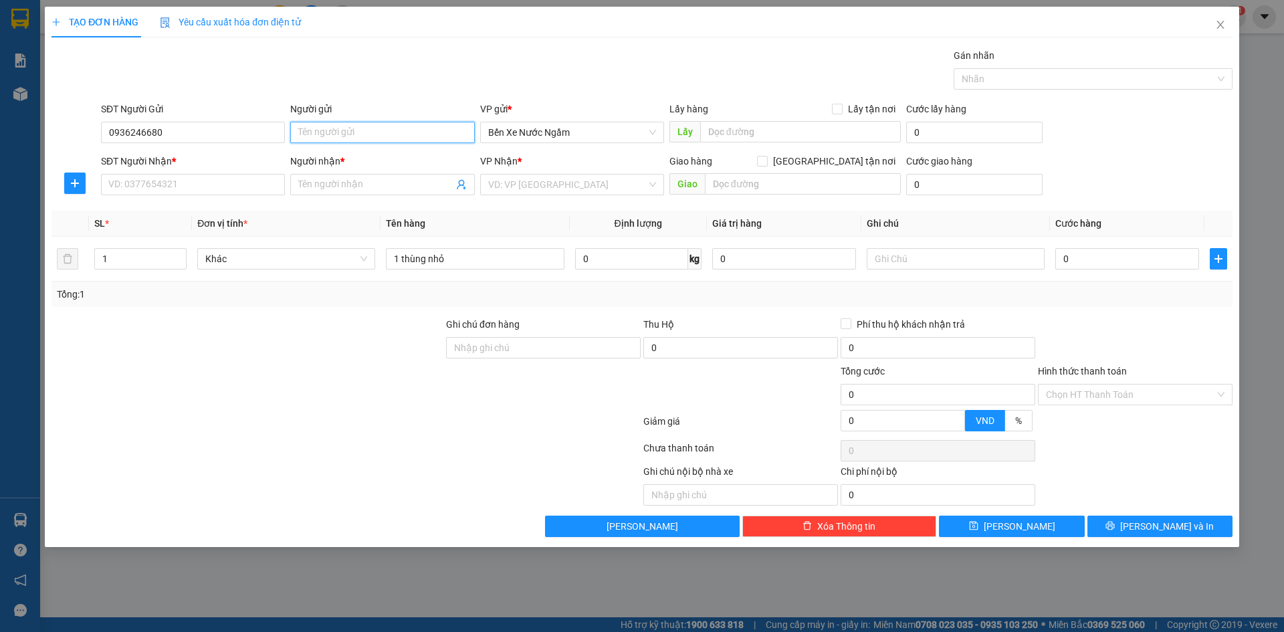
click at [306, 128] on input "Người gửi" at bounding box center [382, 132] width 184 height 21
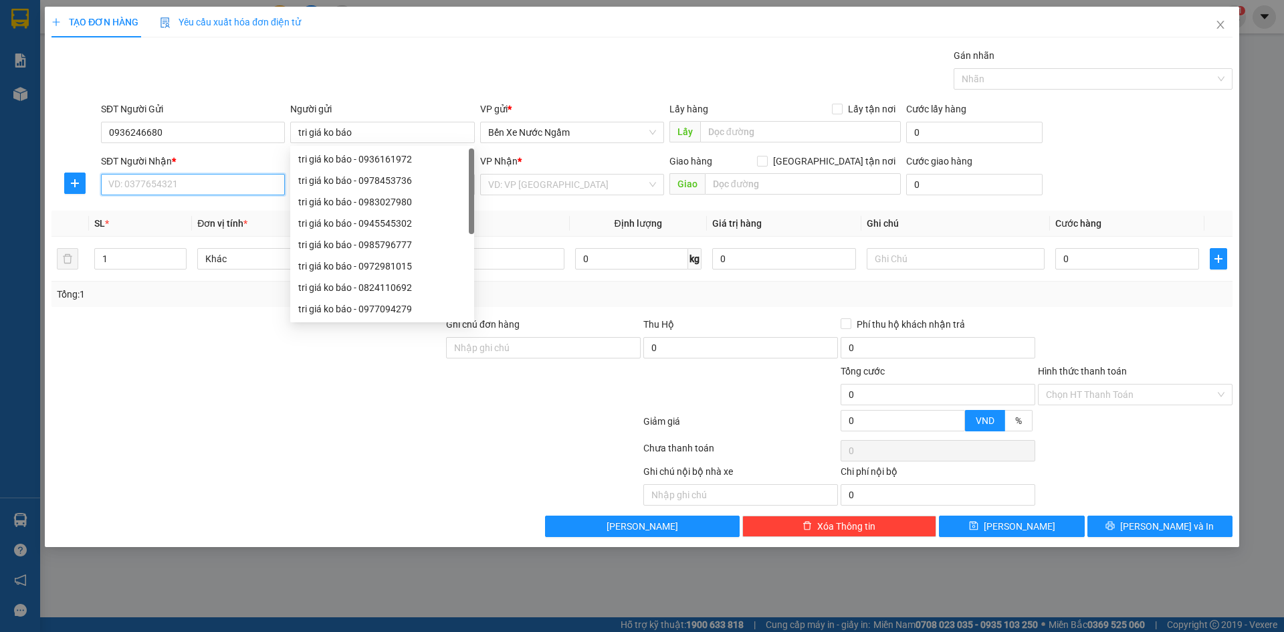
click at [177, 181] on input "SĐT Người Nhận *" at bounding box center [193, 184] width 184 height 21
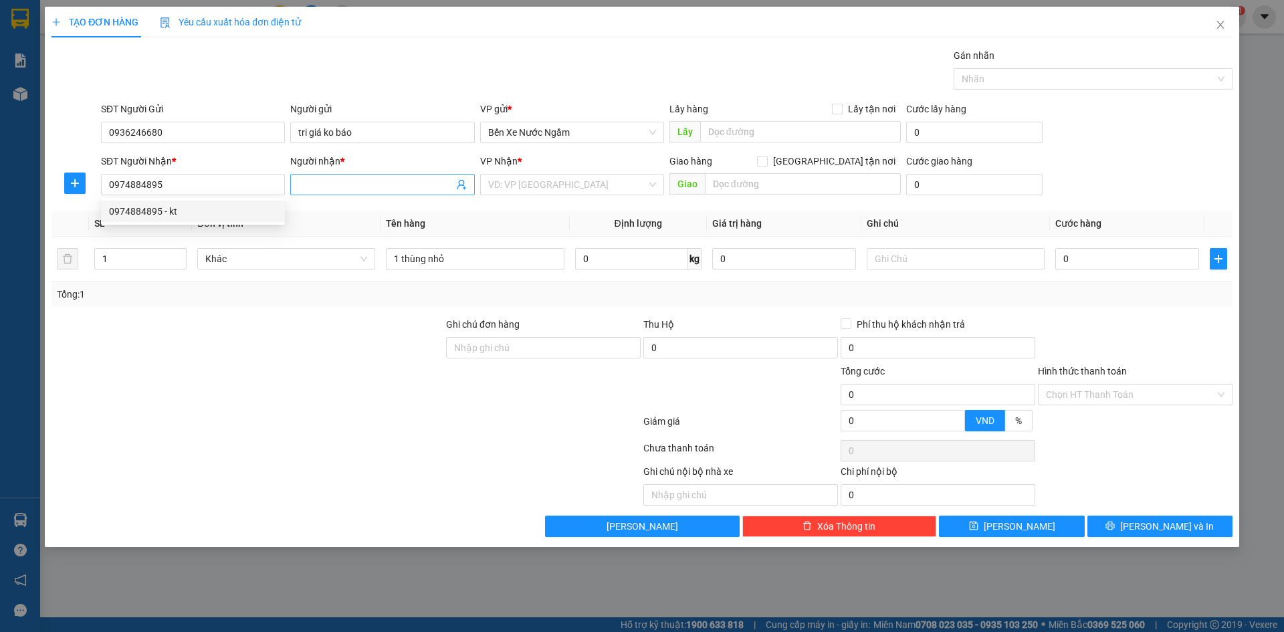
click at [330, 182] on input "Người nhận *" at bounding box center [375, 184] width 155 height 15
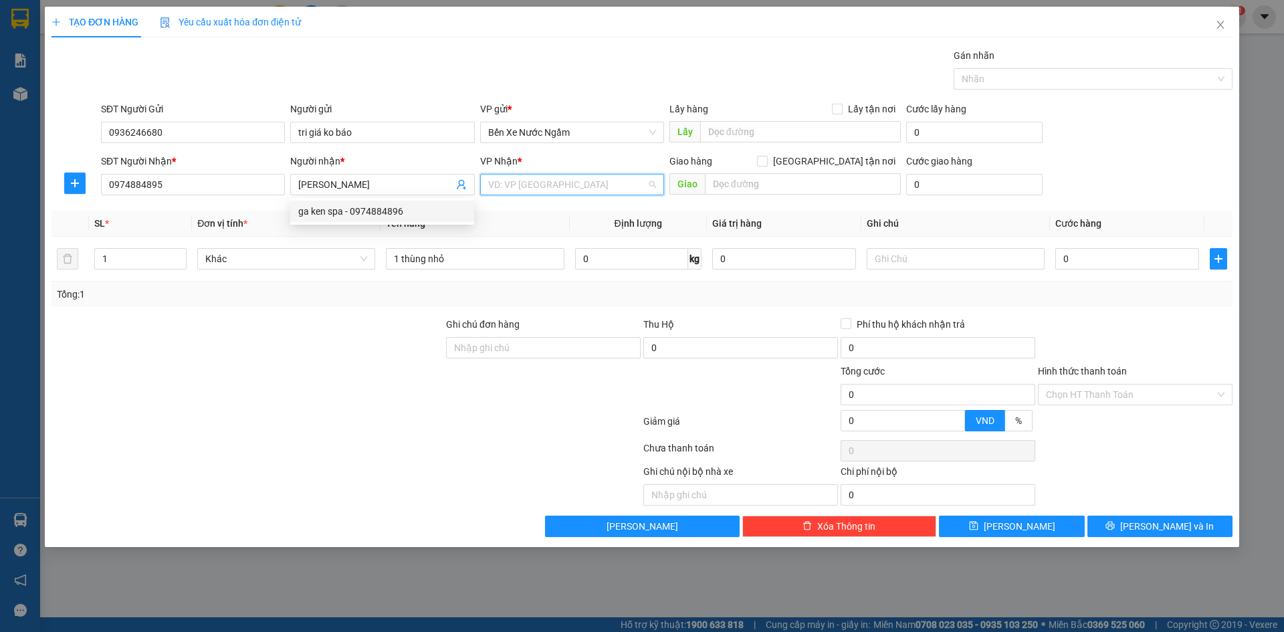
click at [528, 181] on input "search" at bounding box center [567, 185] width 159 height 20
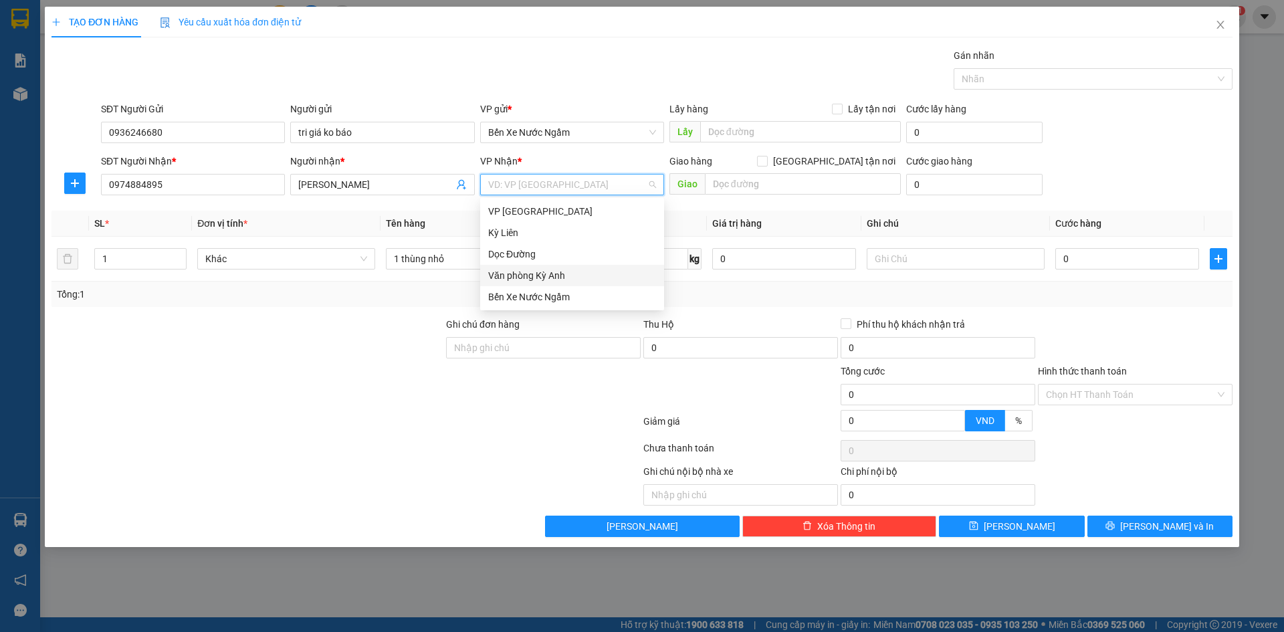
click at [538, 271] on div "Văn phòng Kỳ Anh" at bounding box center [572, 275] width 168 height 15
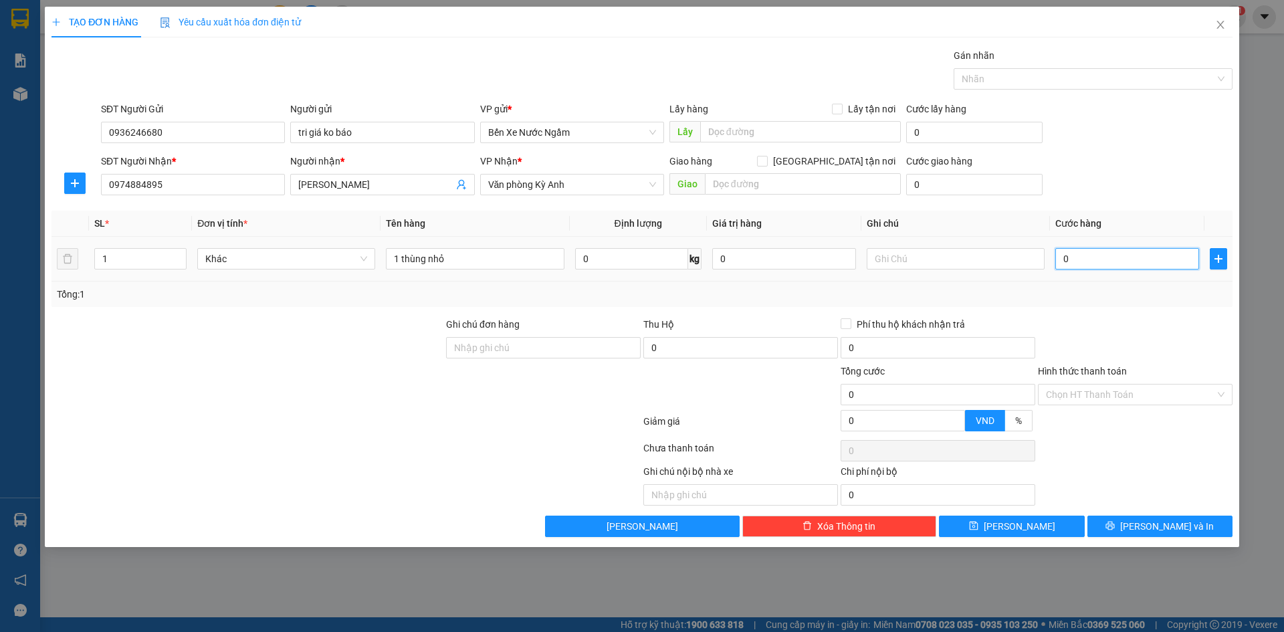
click at [1097, 260] on input "0" at bounding box center [1128, 258] width 144 height 21
click at [1112, 528] on button "[PERSON_NAME] và In" at bounding box center [1160, 526] width 145 height 21
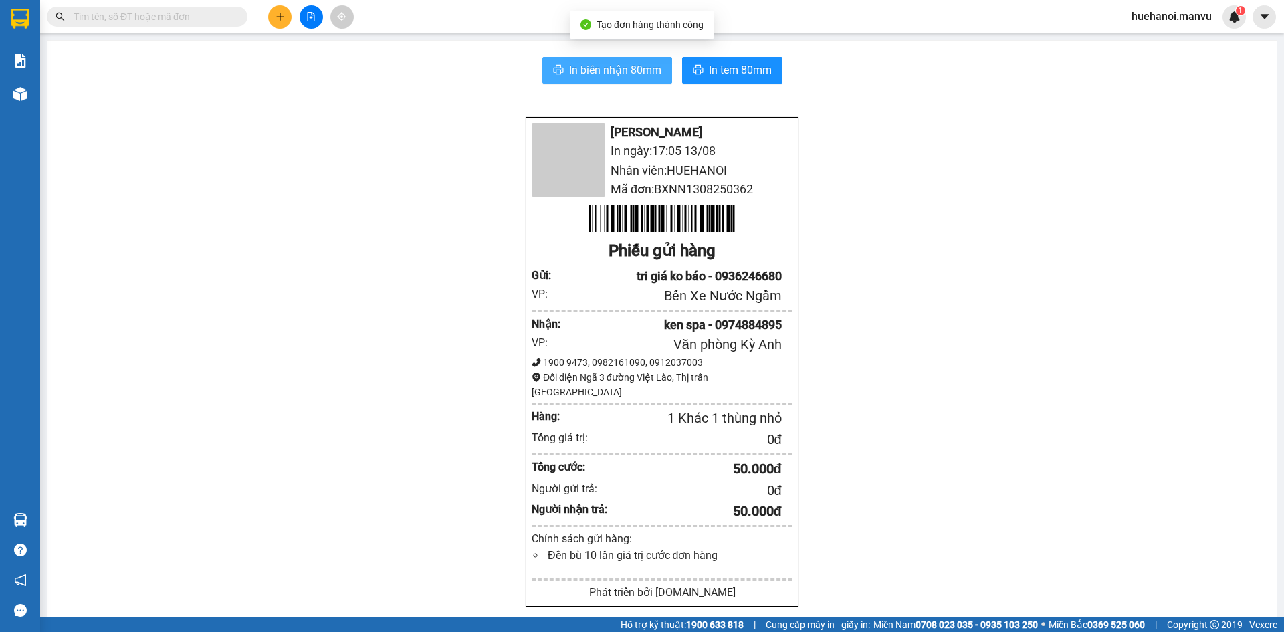
click at [601, 72] on span "In biên nhận 80mm" at bounding box center [615, 70] width 92 height 17
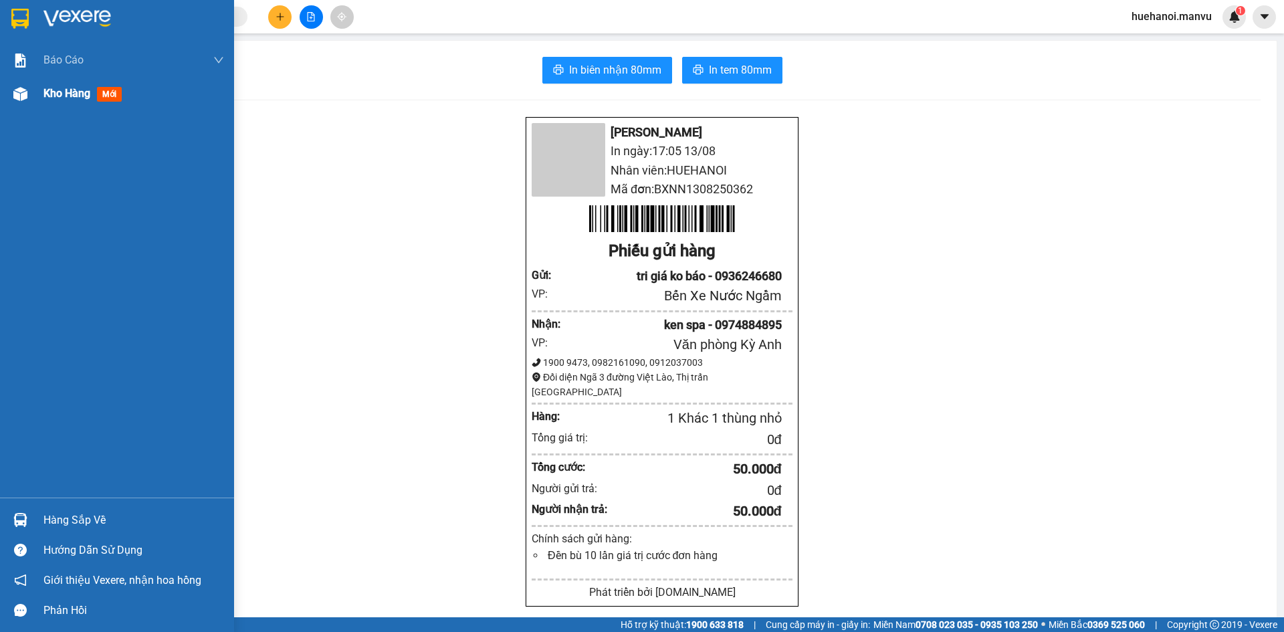
click at [50, 98] on span "Kho hàng" at bounding box center [66, 93] width 47 height 13
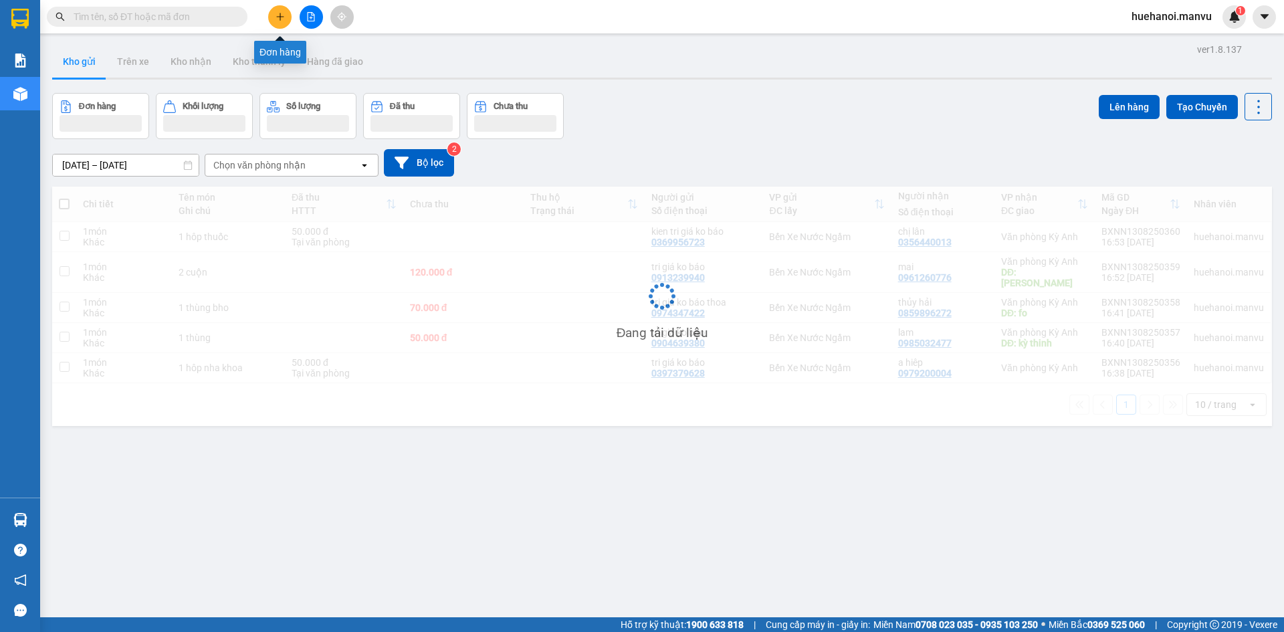
click at [282, 21] on button at bounding box center [279, 16] width 23 height 23
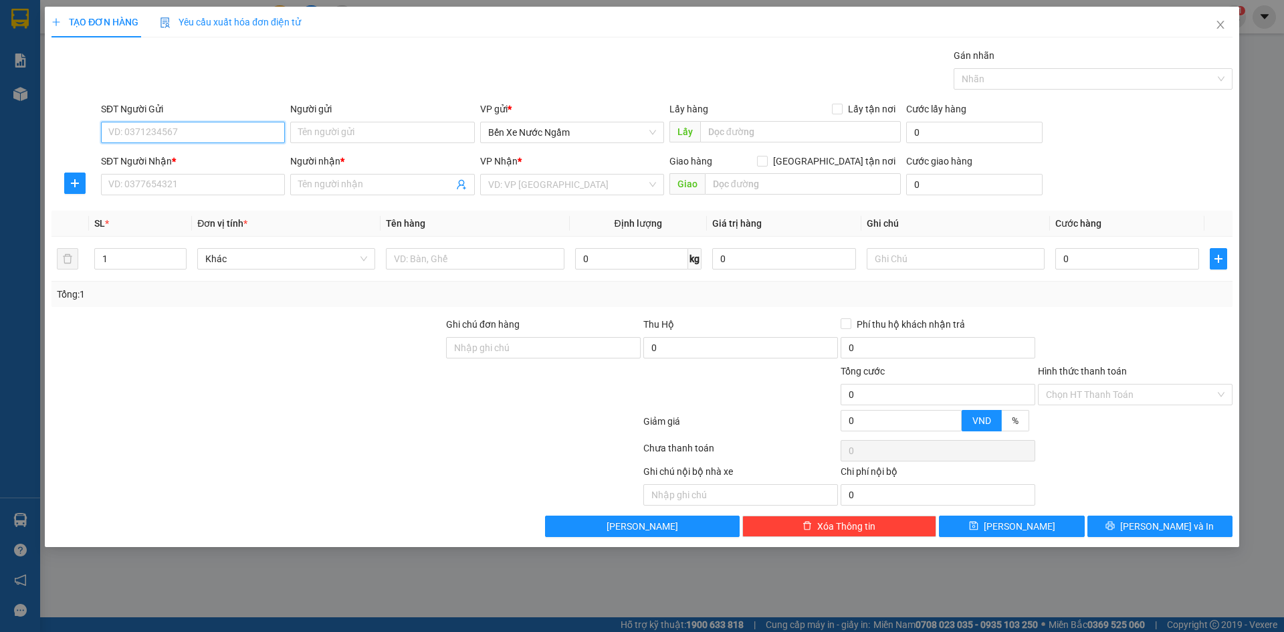
click at [205, 138] on input "SĐT Người Gửi" at bounding box center [193, 132] width 184 height 21
click at [205, 138] on input "397" at bounding box center [193, 132] width 184 height 21
click at [195, 156] on div "0969639397 - tri giá ko báo" at bounding box center [193, 159] width 168 height 15
click at [176, 181] on input "SĐT Người Nhận *" at bounding box center [193, 184] width 184 height 21
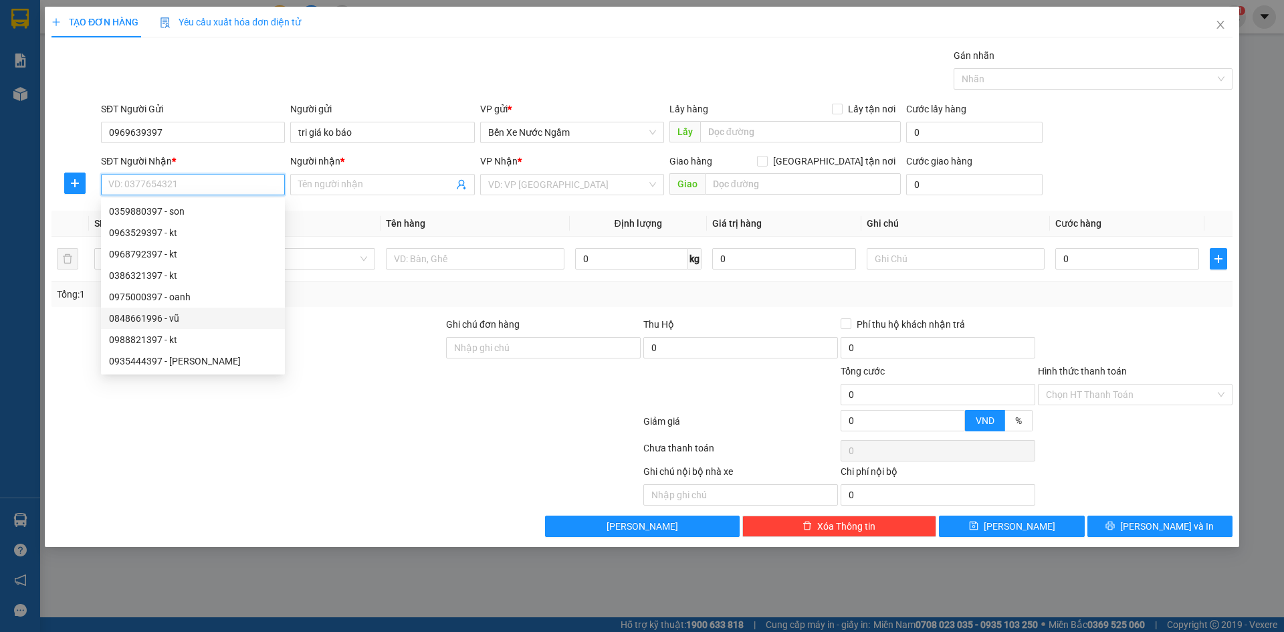
click at [173, 326] on div "0848661996 - vũ" at bounding box center [193, 318] width 184 height 21
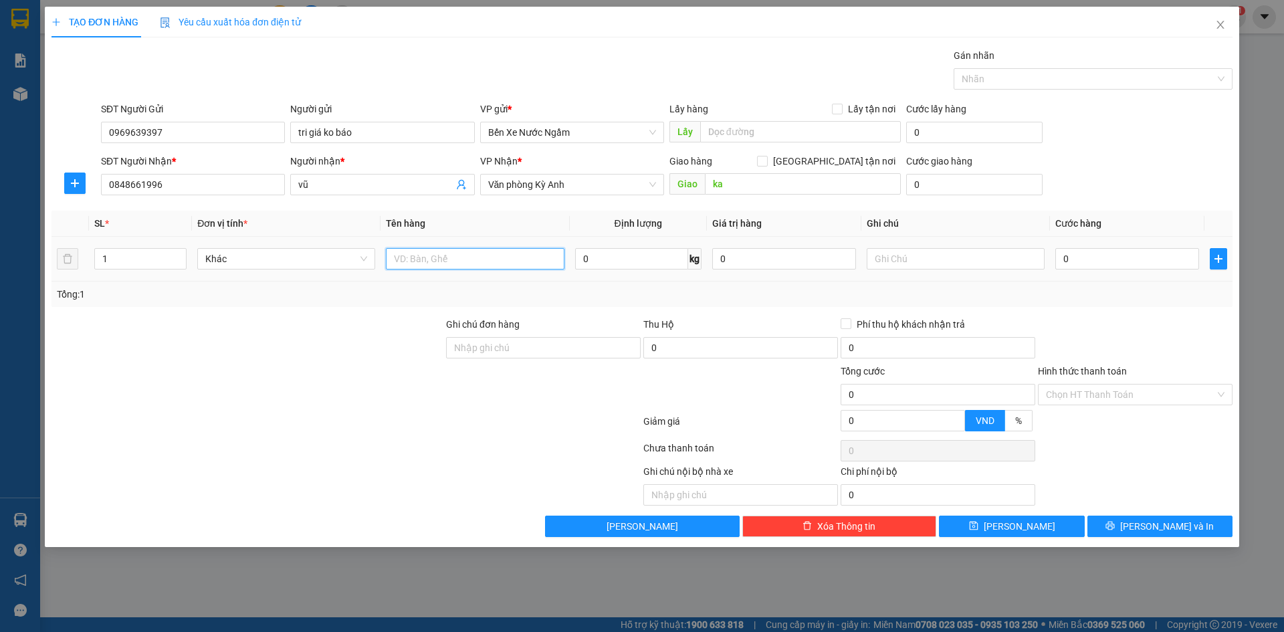
click at [438, 262] on input "text" at bounding box center [475, 258] width 178 height 21
click at [1109, 262] on input "0" at bounding box center [1128, 258] width 144 height 21
click at [427, 262] on input "1 thùng pkđt" at bounding box center [475, 258] width 178 height 21
click at [1115, 521] on icon "printer" at bounding box center [1110, 525] width 9 height 9
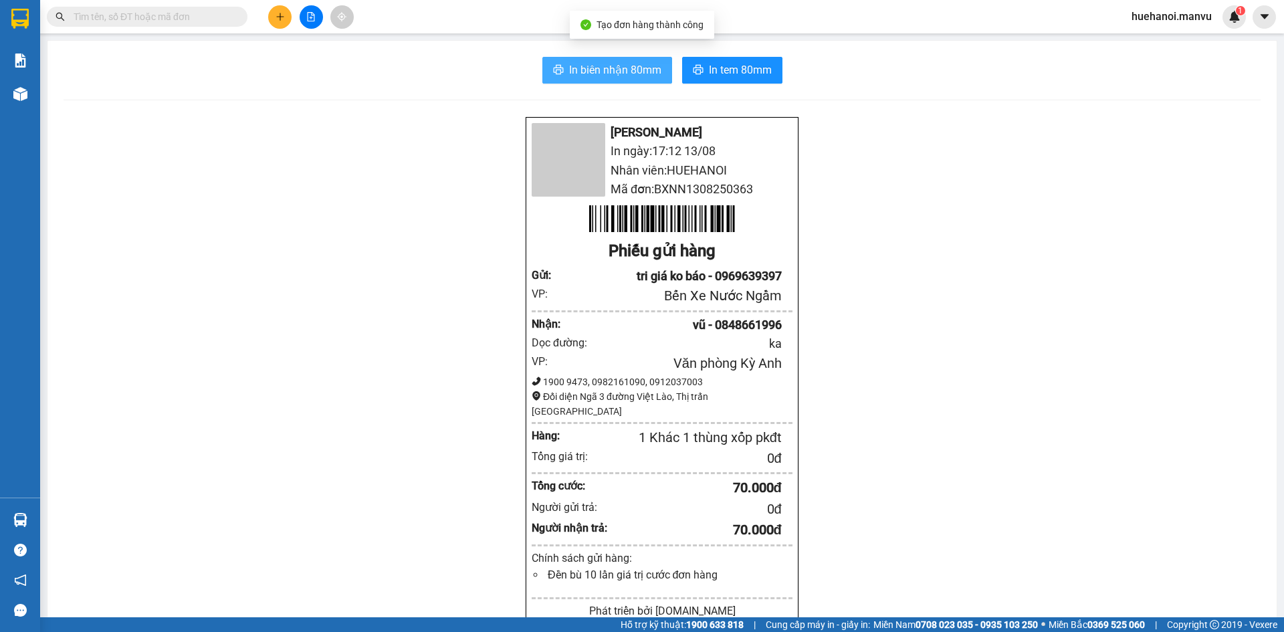
click at [601, 82] on button "In biên nhận 80mm" at bounding box center [608, 70] width 130 height 27
click at [600, 80] on button "In biên nhận 80mm" at bounding box center [608, 70] width 130 height 27
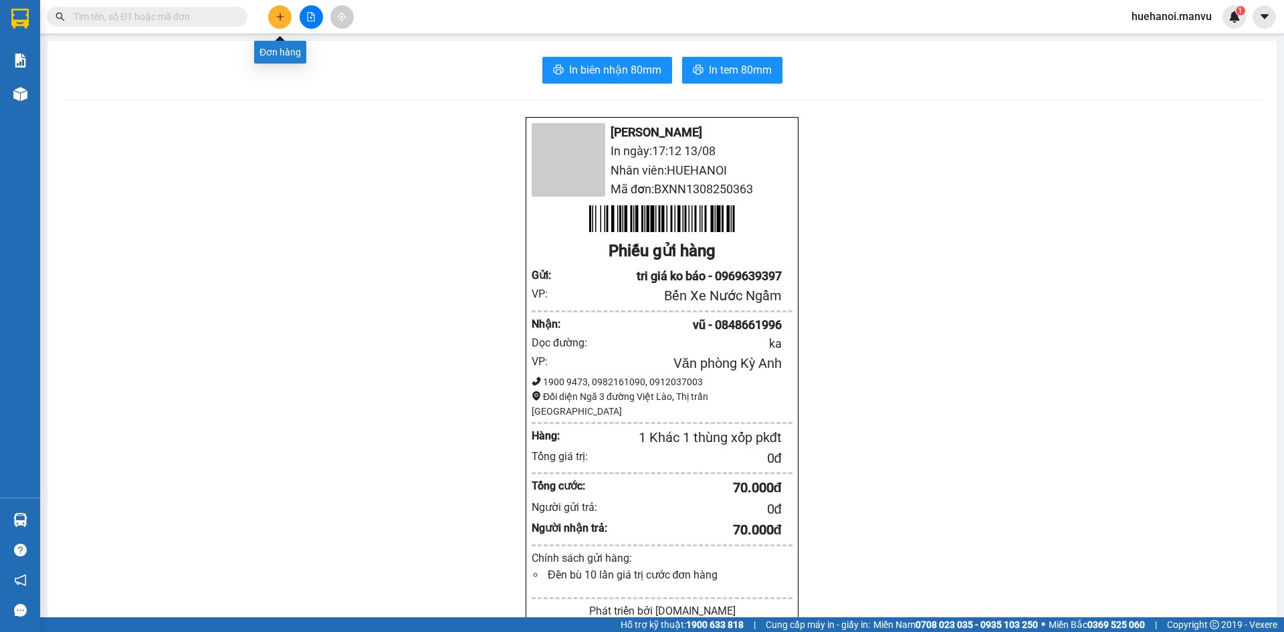
click at [283, 22] on button at bounding box center [279, 16] width 23 height 23
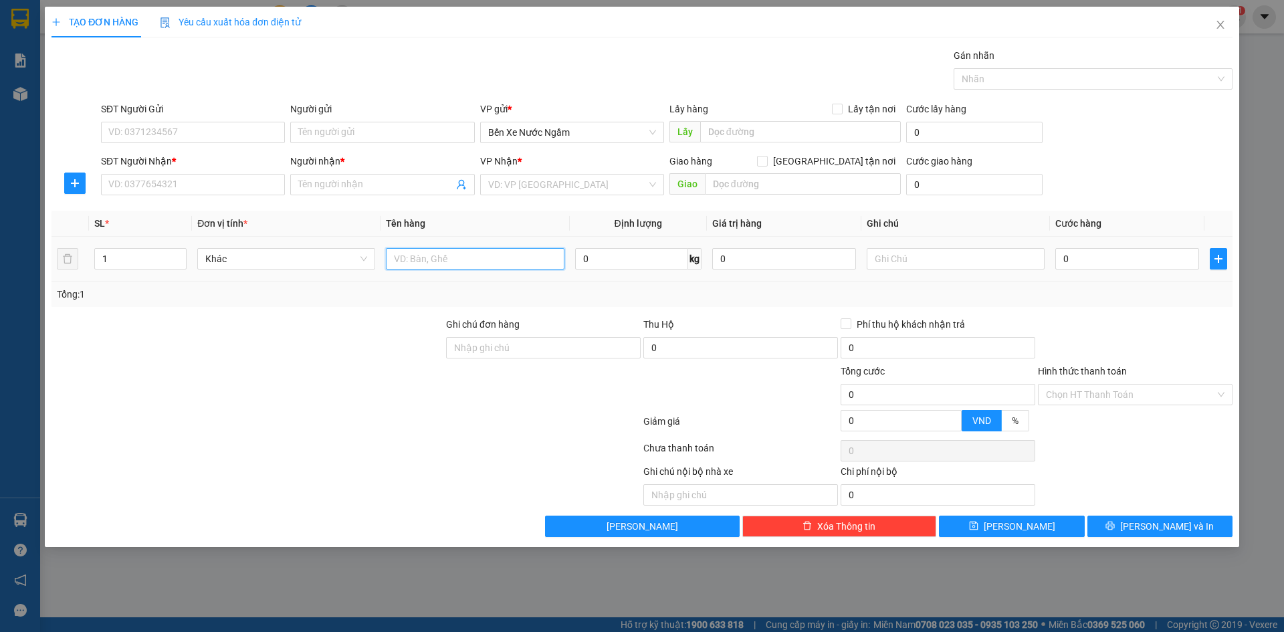
click at [410, 268] on input "text" at bounding box center [475, 258] width 178 height 21
click at [264, 191] on input "SĐT Người Nhận *" at bounding box center [193, 184] width 184 height 21
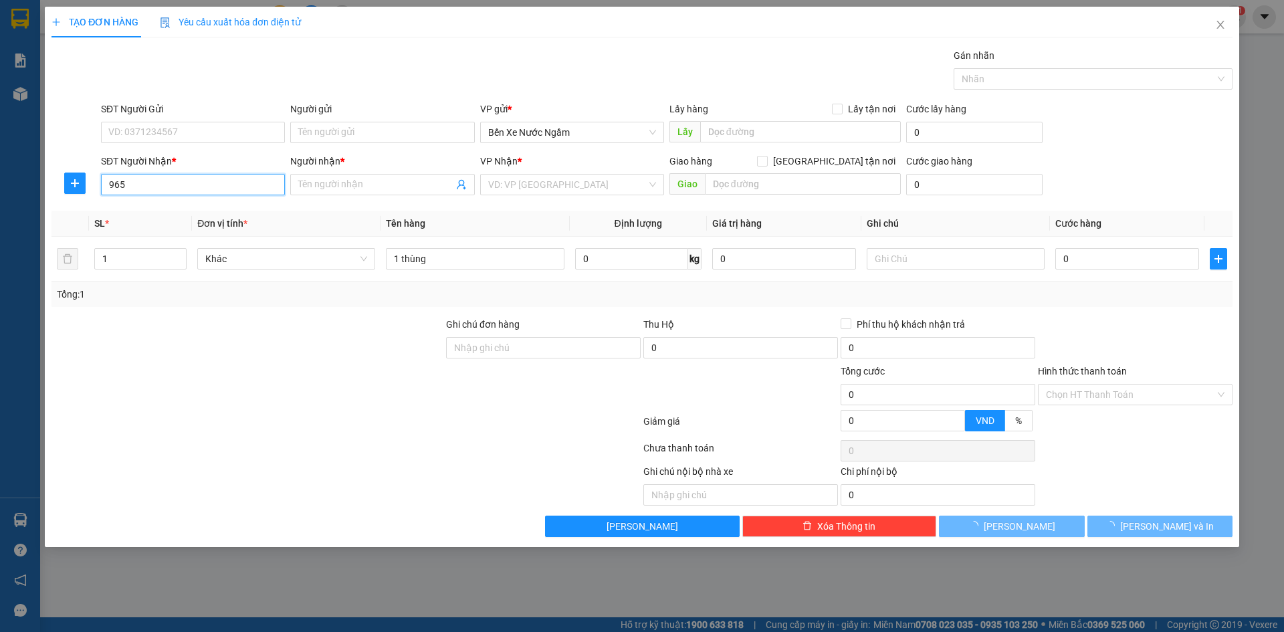
click at [264, 191] on input "965" at bounding box center [193, 184] width 184 height 21
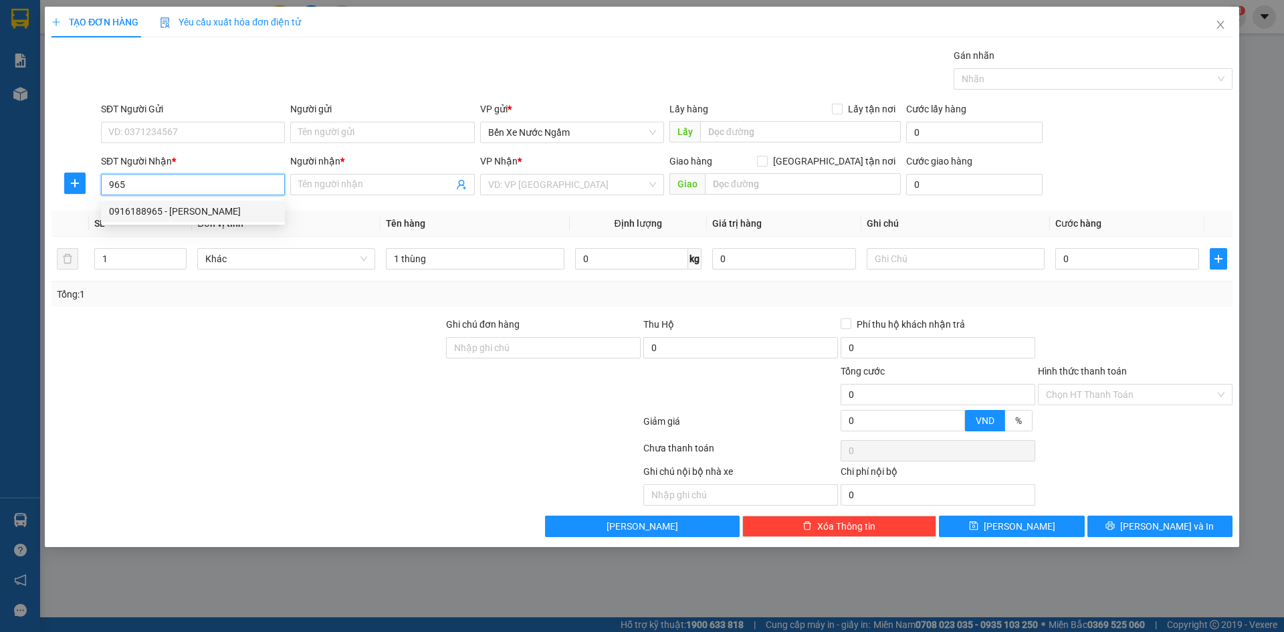
click at [193, 219] on div "0916188965 - [PERSON_NAME]" at bounding box center [193, 211] width 184 height 21
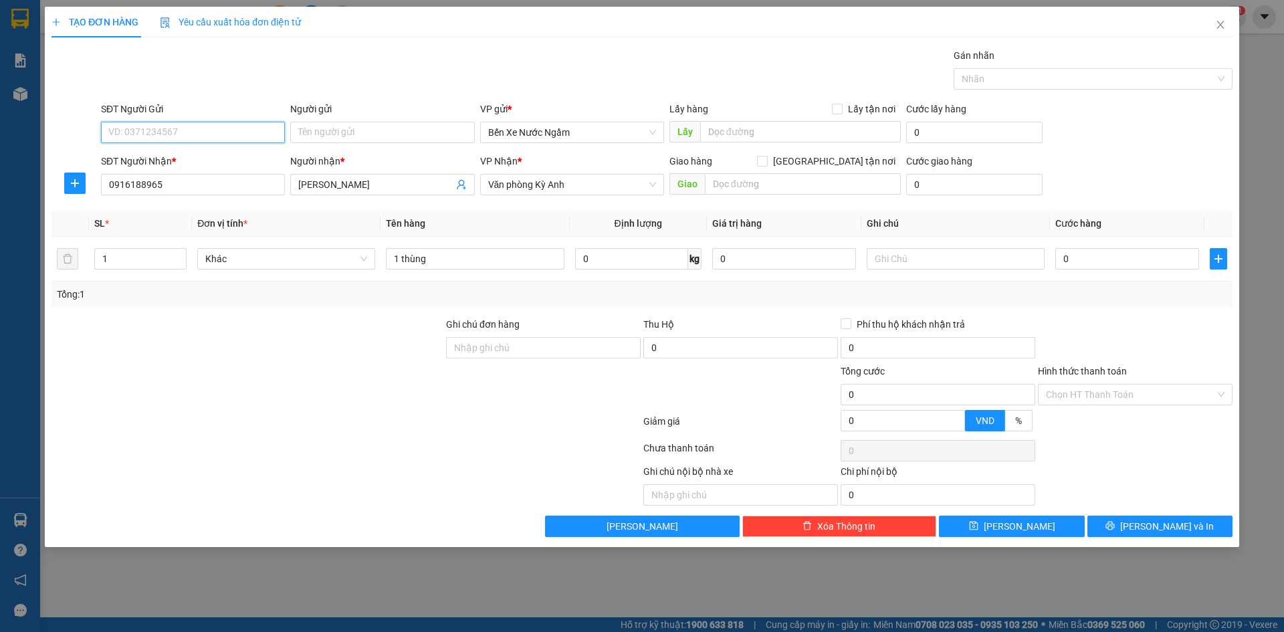
click at [229, 137] on input "SĐT Người Gửi" at bounding box center [193, 132] width 184 height 21
click at [205, 163] on div "0783210000 - tri giá ko báo" at bounding box center [193, 159] width 168 height 15
click at [1143, 258] on input "0" at bounding box center [1128, 258] width 144 height 21
click at [1135, 520] on button "[PERSON_NAME] và In" at bounding box center [1160, 526] width 145 height 21
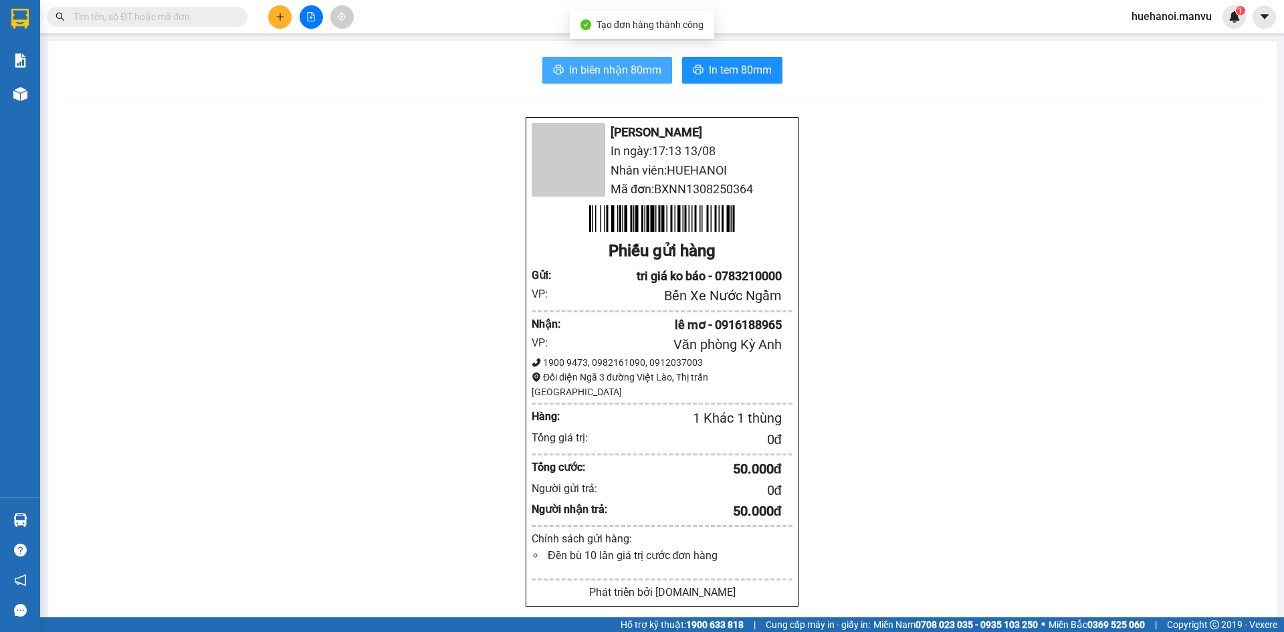
click at [635, 70] on span "In biên nhận 80mm" at bounding box center [615, 70] width 92 height 17
click at [569, 71] on span "In biên nhận 80mm" at bounding box center [615, 70] width 92 height 17
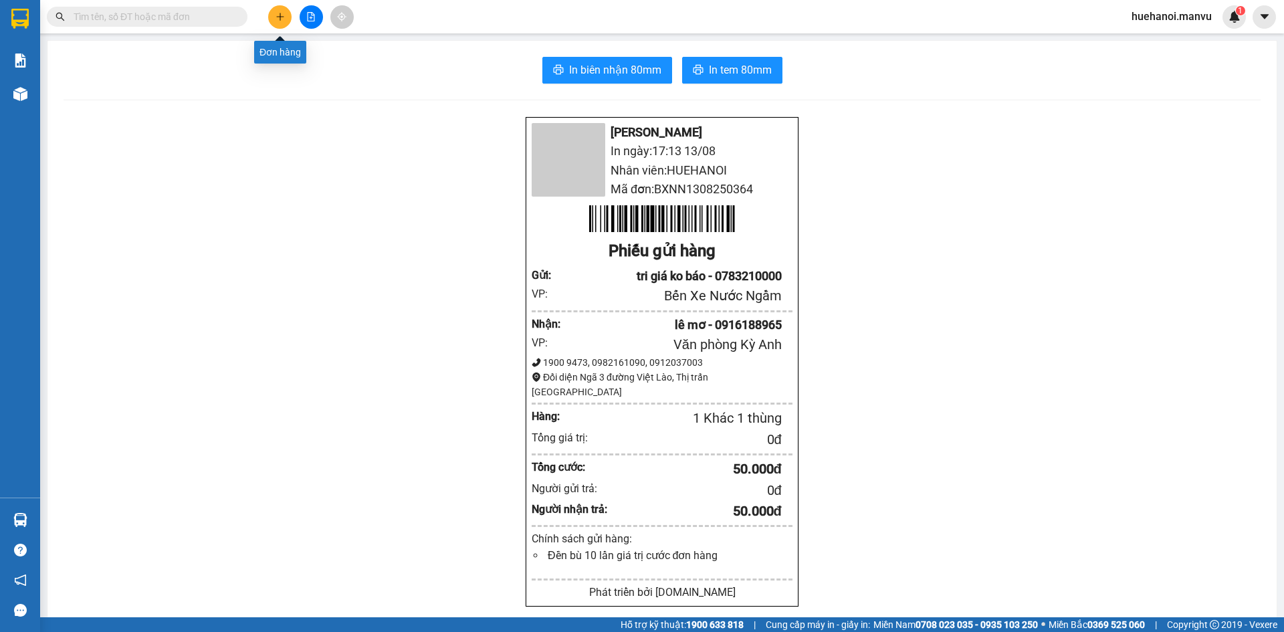
click at [274, 19] on button at bounding box center [279, 16] width 23 height 23
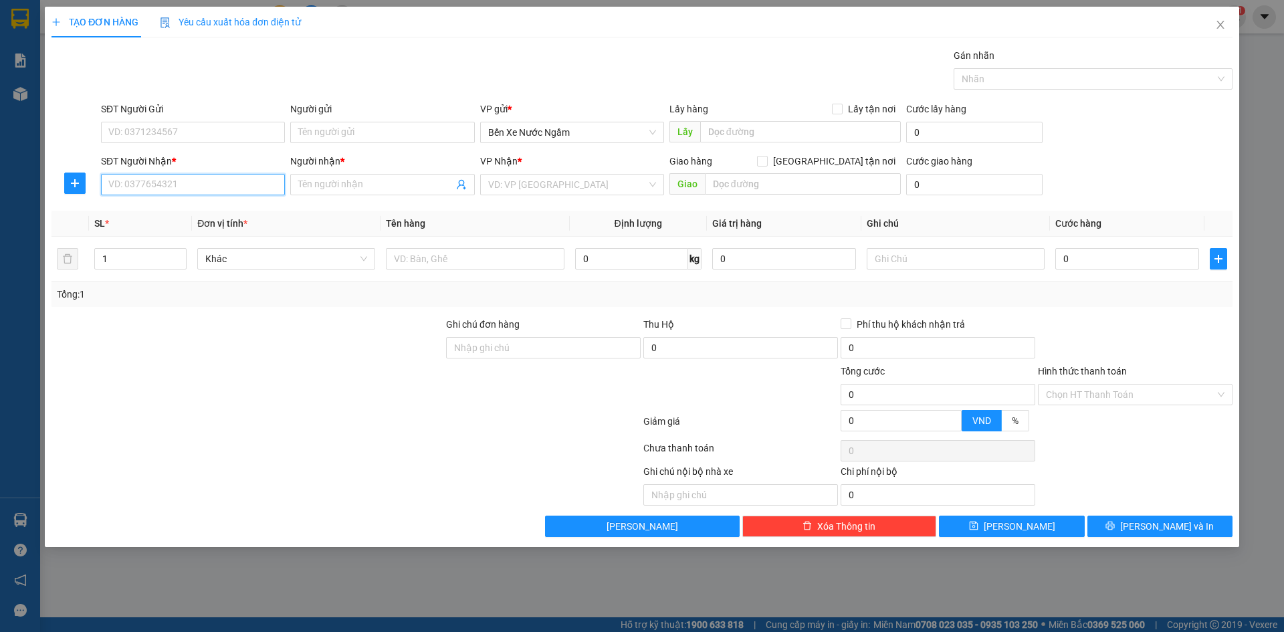
click at [166, 189] on input "SĐT Người Nhận *" at bounding box center [193, 184] width 184 height 21
click at [167, 189] on input "338" at bounding box center [193, 184] width 184 height 21
click at [180, 183] on input "338" at bounding box center [193, 184] width 184 height 21
click at [167, 186] on input "338" at bounding box center [193, 184] width 184 height 21
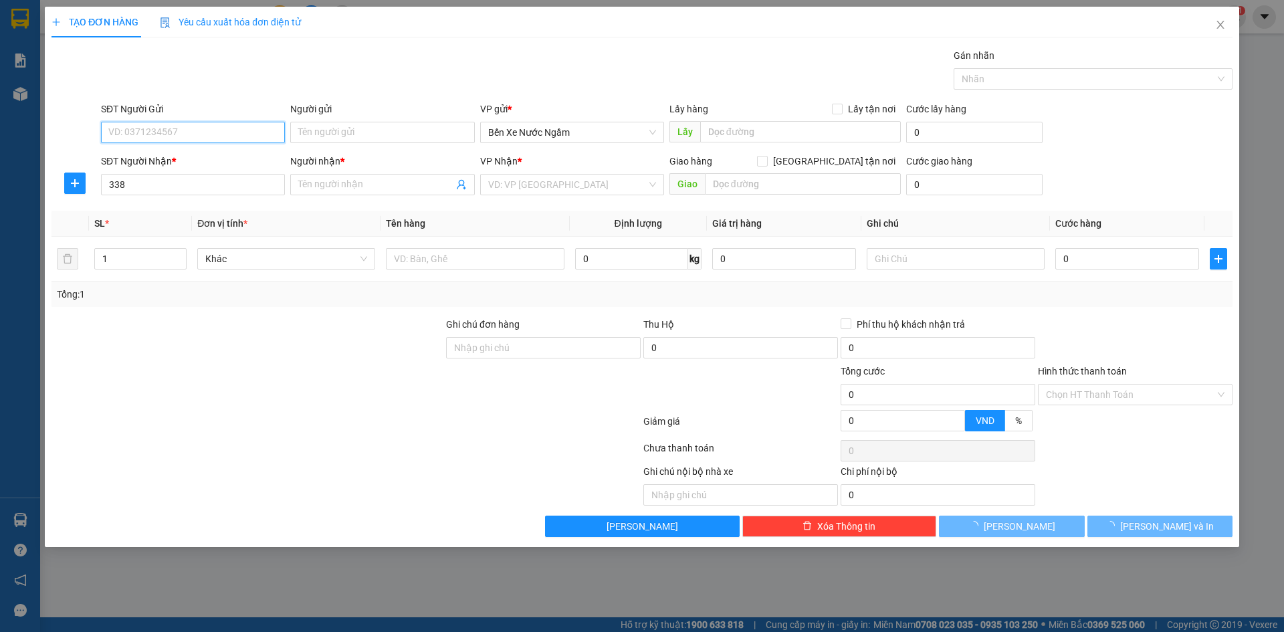
click at [195, 128] on input "SĐT Người Gửi" at bounding box center [193, 132] width 184 height 21
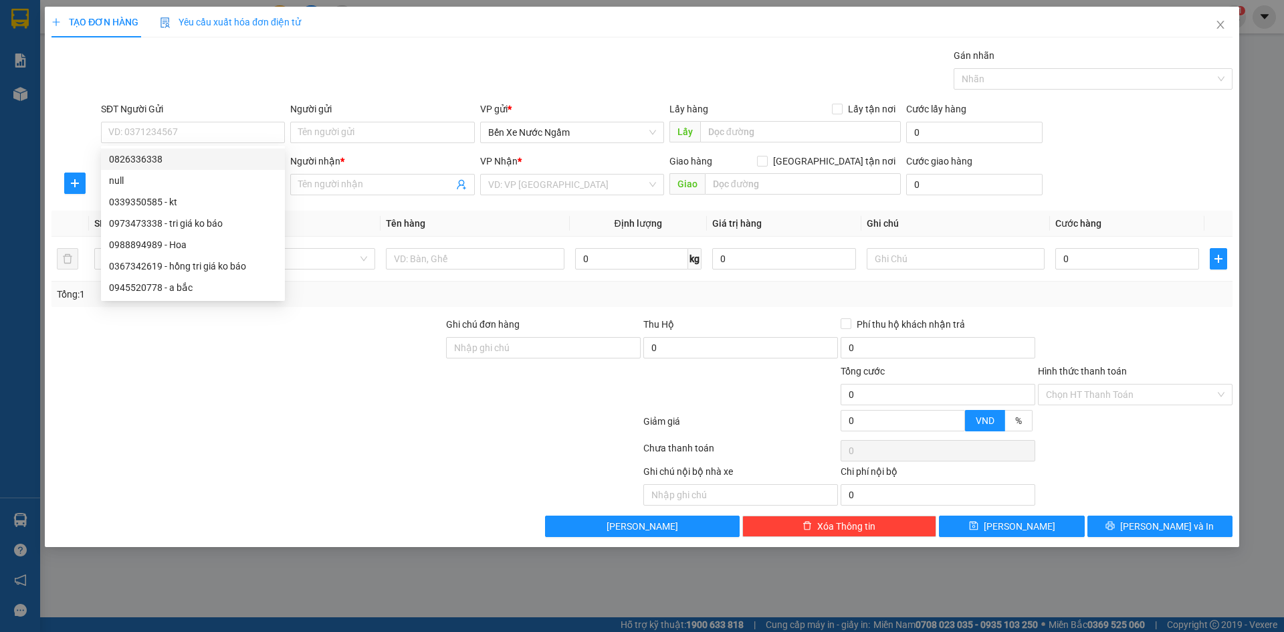
click at [263, 318] on div at bounding box center [247, 340] width 395 height 47
click at [330, 223] on th "Đơn vị tính *" at bounding box center [286, 224] width 189 height 26
click at [228, 417] on div at bounding box center [346, 424] width 592 height 27
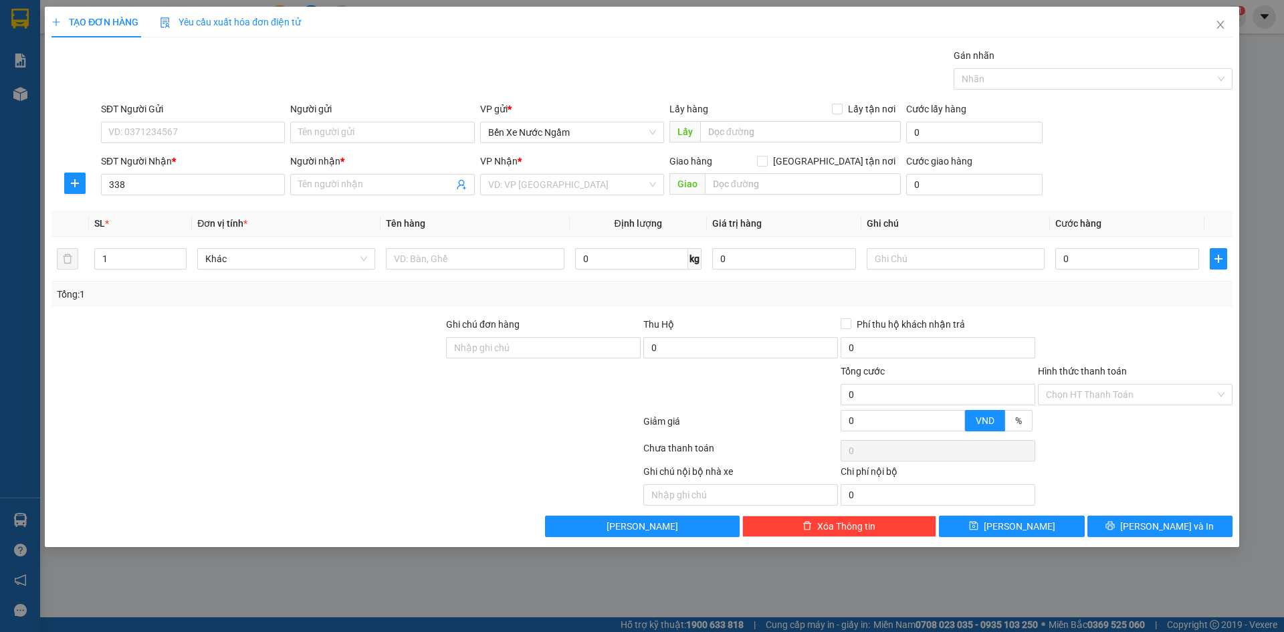
drag, startPoint x: 297, startPoint y: 377, endPoint x: 290, endPoint y: 375, distance: 7.0
click at [293, 376] on div at bounding box center [247, 387] width 395 height 47
click at [191, 189] on input "338" at bounding box center [193, 184] width 184 height 21
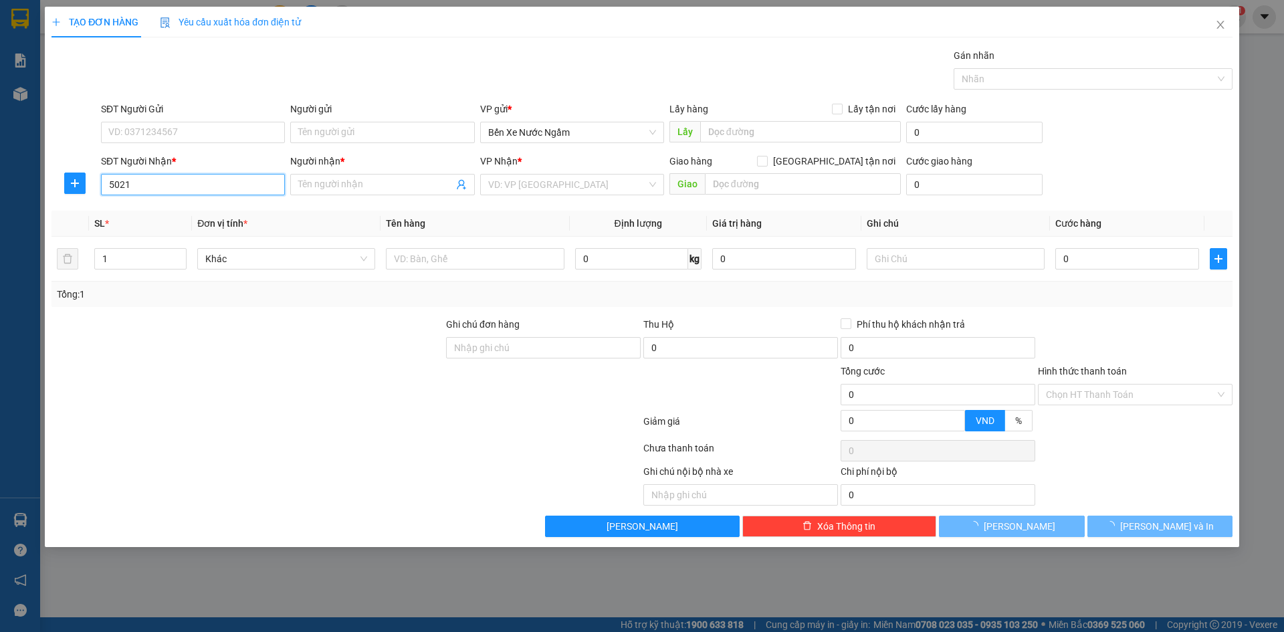
click at [190, 188] on input "5021" at bounding box center [193, 184] width 184 height 21
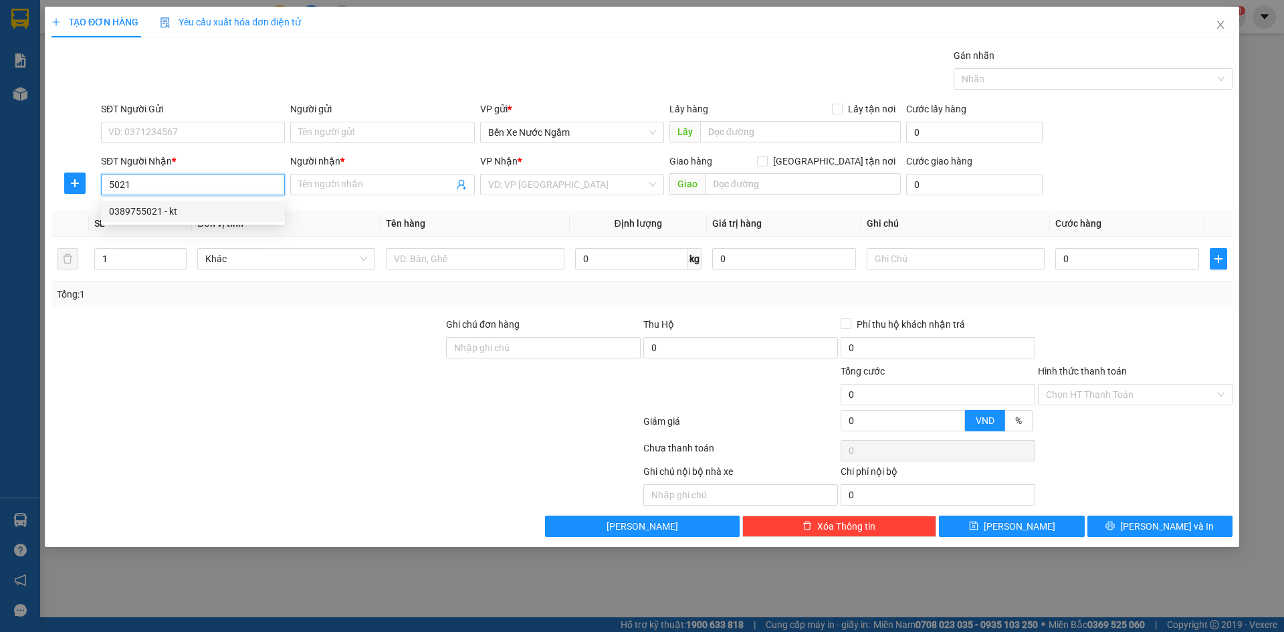
click at [165, 212] on div "0389755021 - kt" at bounding box center [193, 211] width 168 height 15
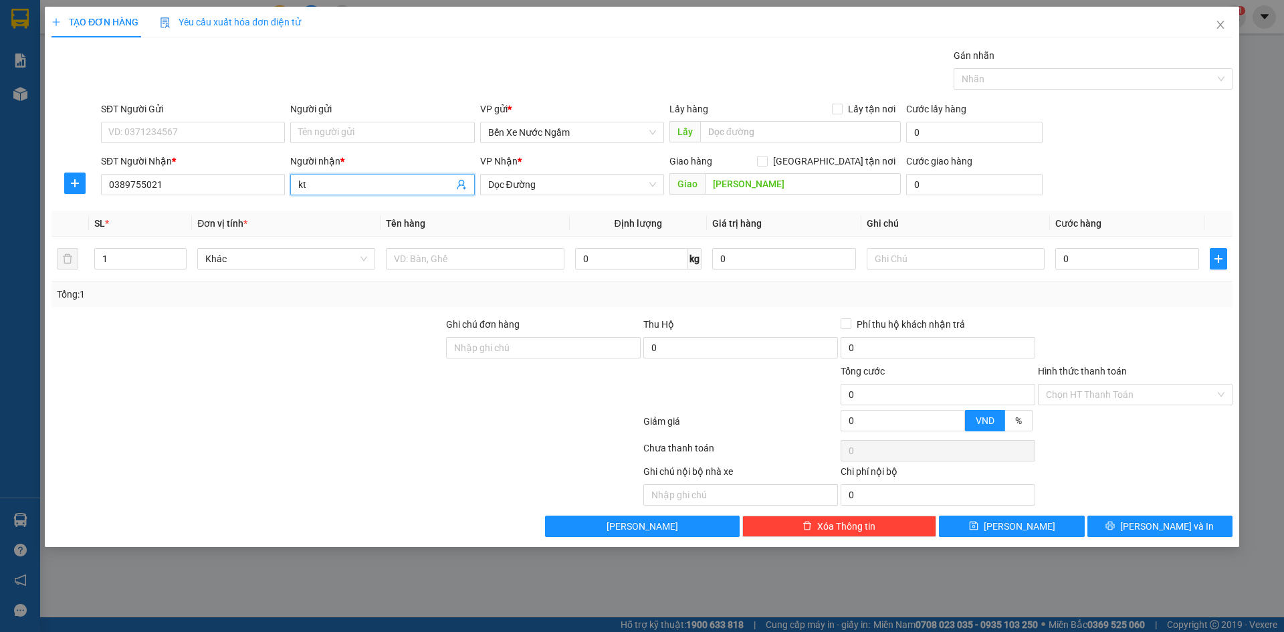
click at [357, 188] on input "kt" at bounding box center [375, 184] width 155 height 15
click at [146, 138] on input "SĐT Người Gửi" at bounding box center [193, 132] width 184 height 21
click at [146, 138] on input "038" at bounding box center [193, 132] width 184 height 21
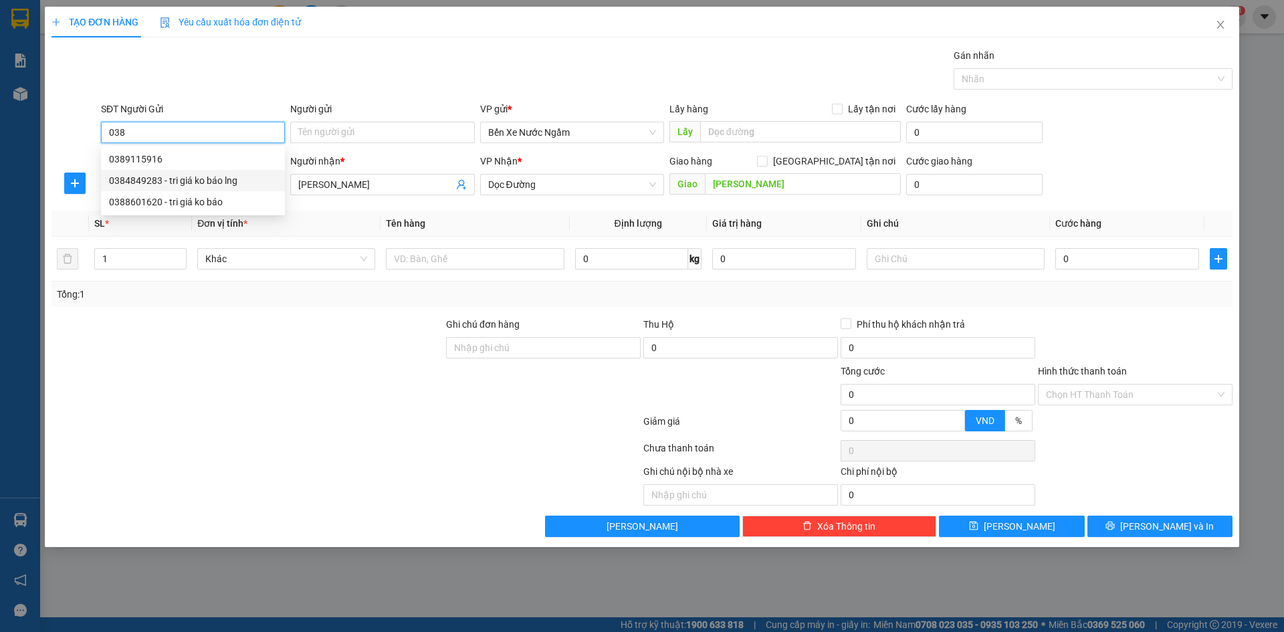
click at [152, 175] on div "0384849283 - tri giá ko báo lng" at bounding box center [193, 180] width 168 height 15
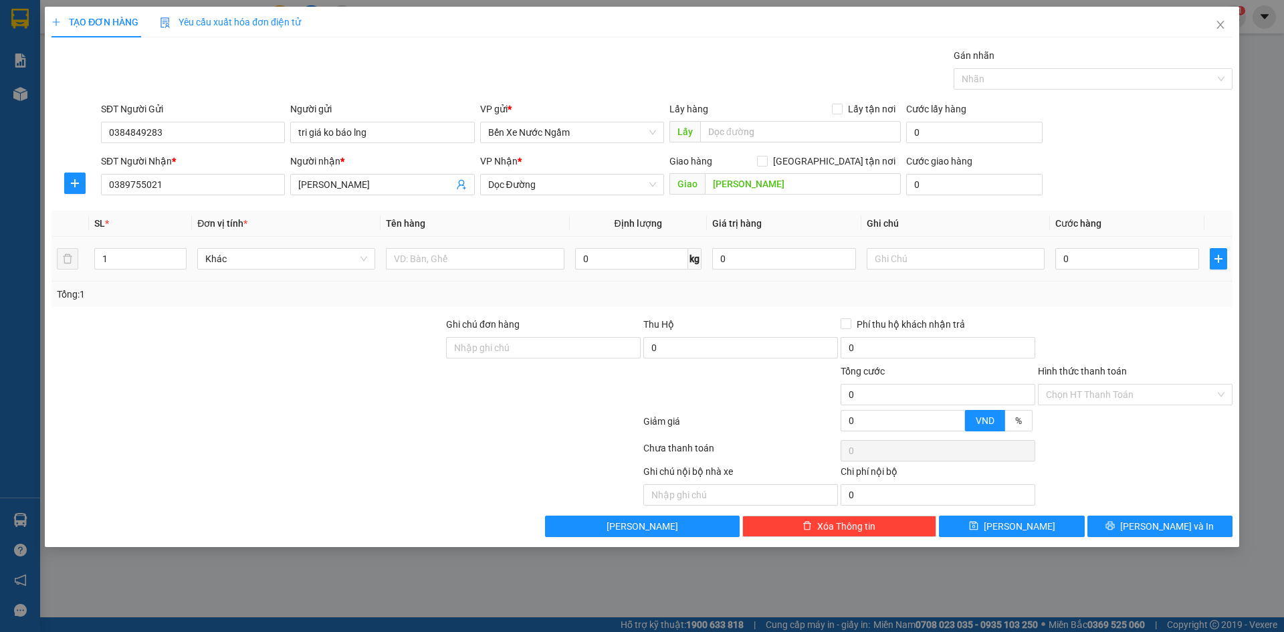
click at [1100, 272] on td "0" at bounding box center [1127, 259] width 155 height 45
click at [419, 249] on input "text" at bounding box center [475, 258] width 178 height 21
click at [1010, 522] on button "[PERSON_NAME]" at bounding box center [1011, 526] width 145 height 21
click at [510, 266] on input "text" at bounding box center [475, 258] width 178 height 21
click at [146, 140] on input "SĐT Người Gửi" at bounding box center [193, 132] width 184 height 21
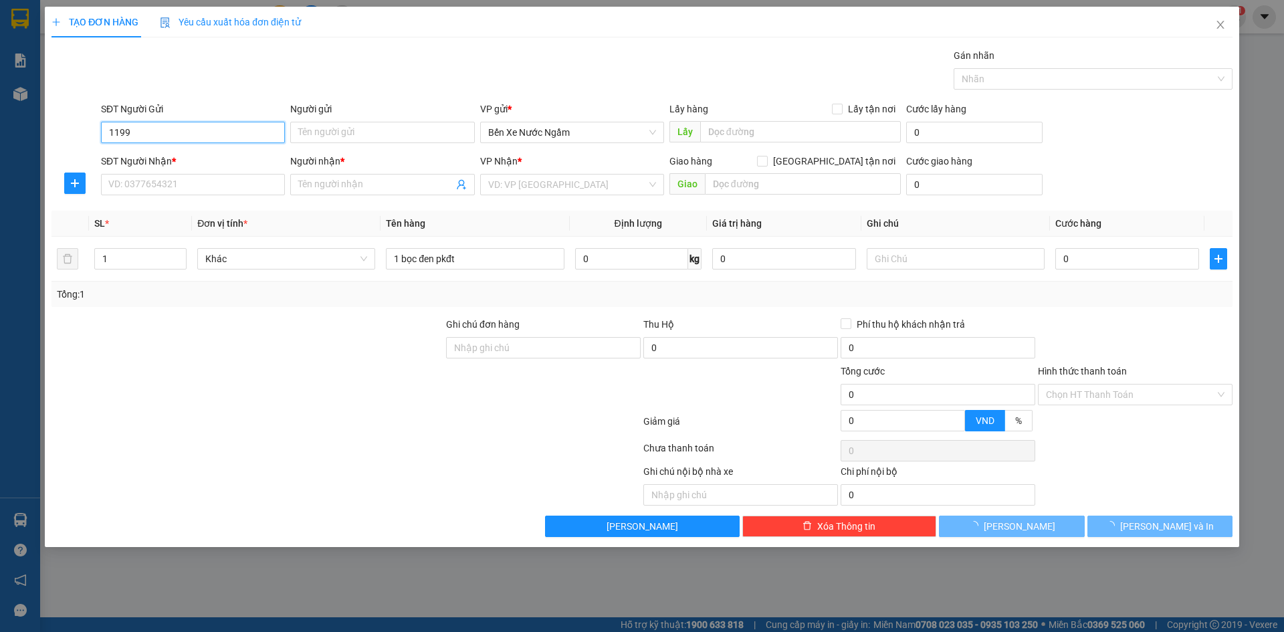
click at [143, 140] on input "1199" at bounding box center [193, 132] width 184 height 21
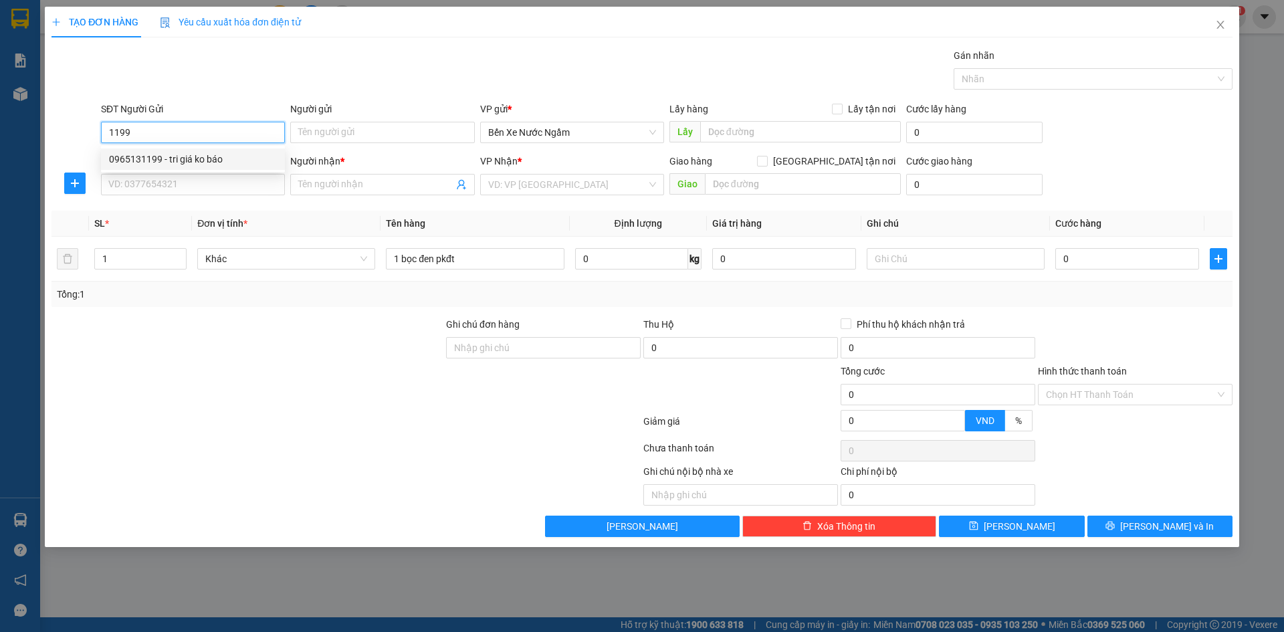
click at [189, 155] on div "0965131199 - tri giá ko báo" at bounding box center [193, 159] width 168 height 15
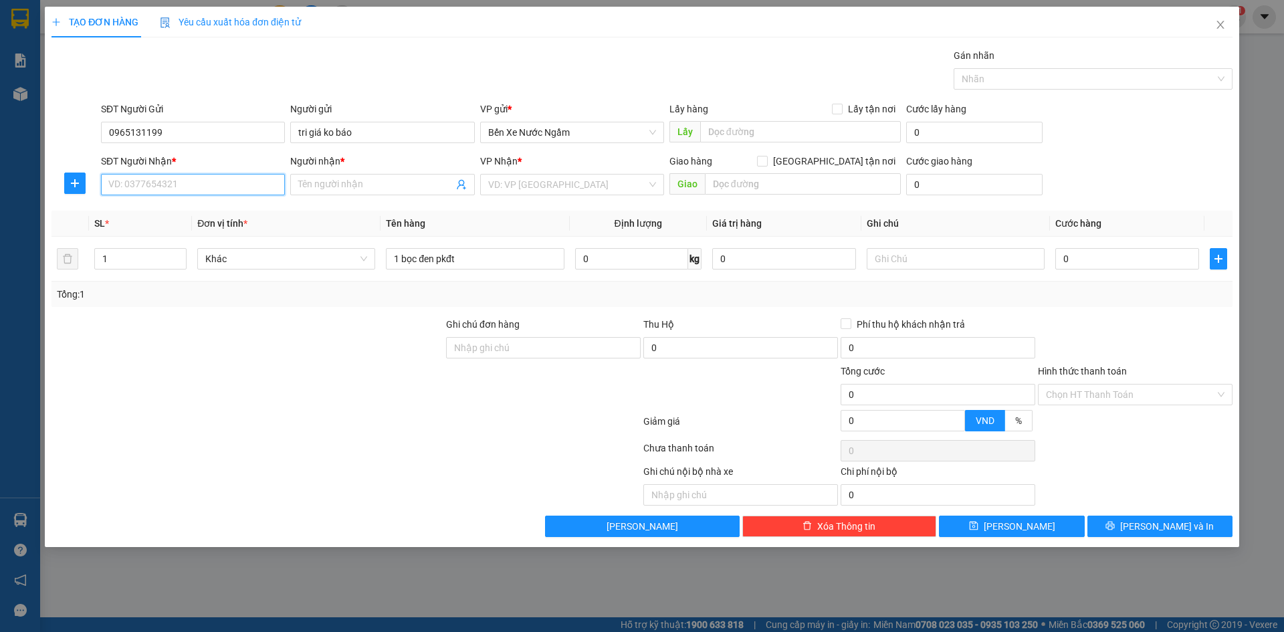
click at [184, 187] on input "SĐT Người Nhận *" at bounding box center [193, 184] width 184 height 21
click at [203, 211] on div "0868456111 - [PERSON_NAME]" at bounding box center [193, 211] width 168 height 15
click at [1080, 255] on input "0" at bounding box center [1128, 258] width 144 height 21
click at [1023, 524] on span "[PERSON_NAME]" at bounding box center [1020, 526] width 72 height 15
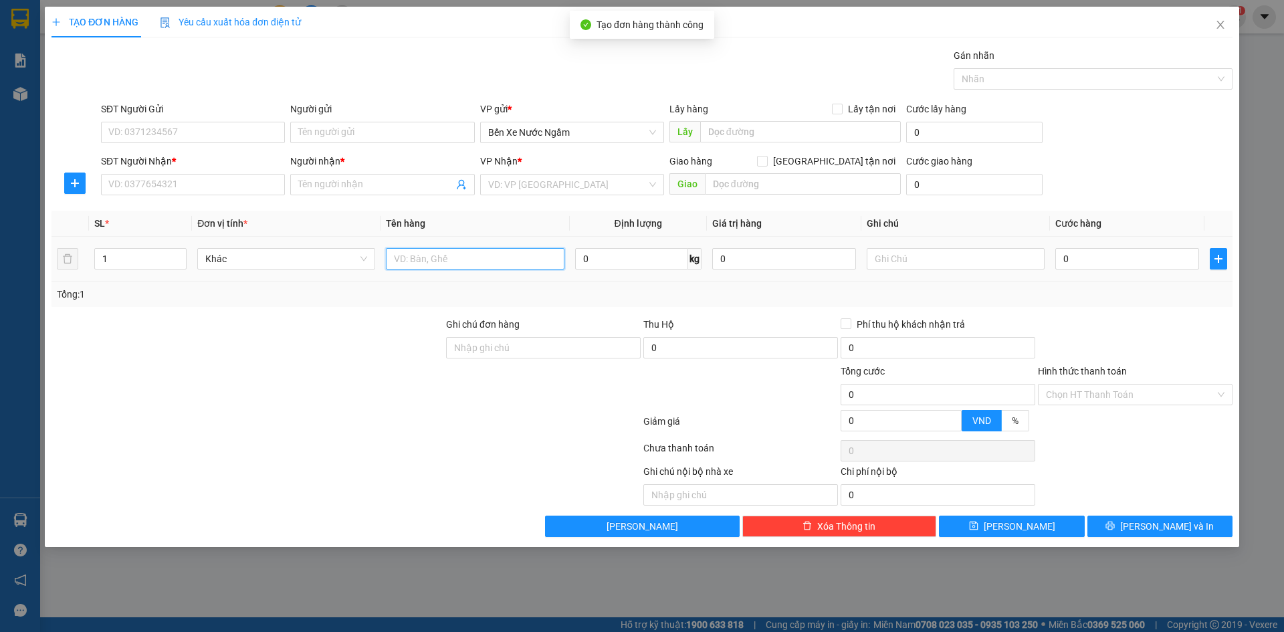
click at [485, 264] on input "text" at bounding box center [475, 258] width 178 height 21
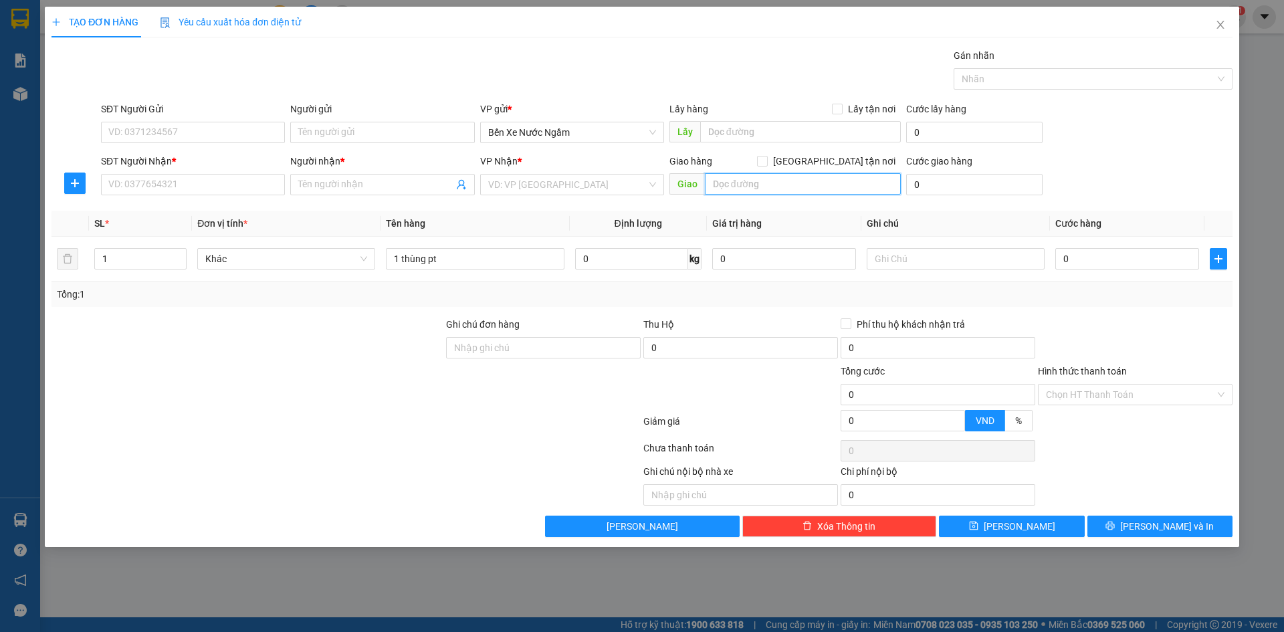
click at [817, 183] on input "text" at bounding box center [803, 183] width 196 height 21
click at [138, 131] on input "SĐT Người Gửi" at bounding box center [193, 132] width 184 height 21
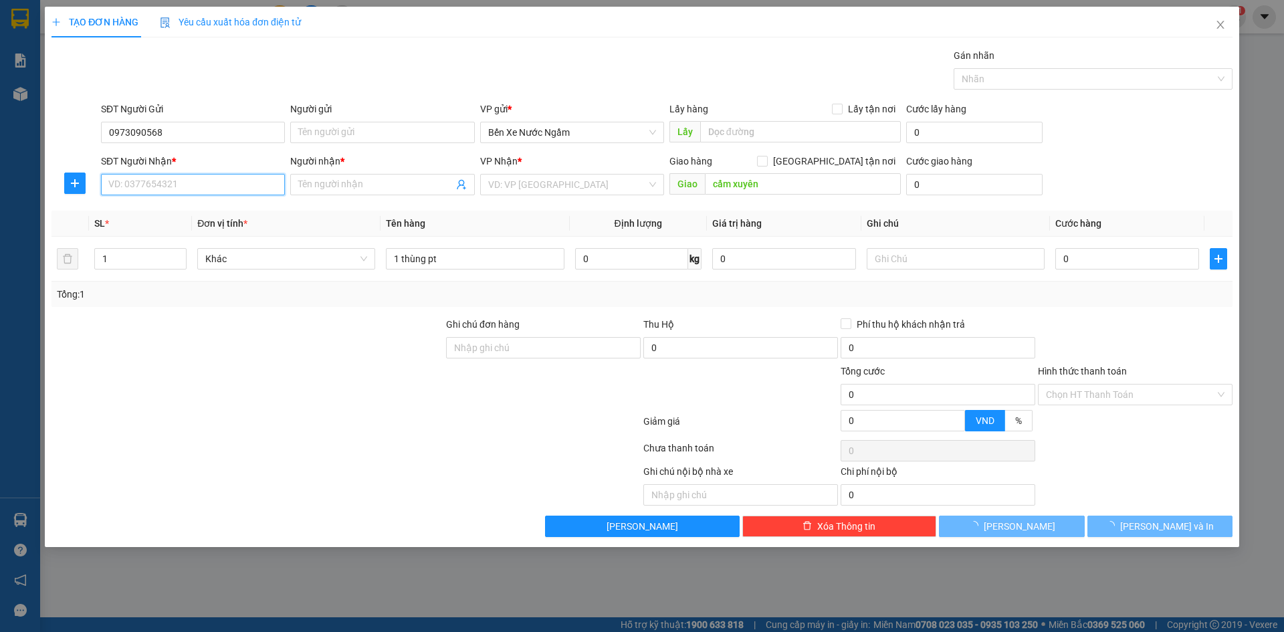
click at [186, 186] on input "SĐT Người Nhận *" at bounding box center [193, 184] width 184 height 21
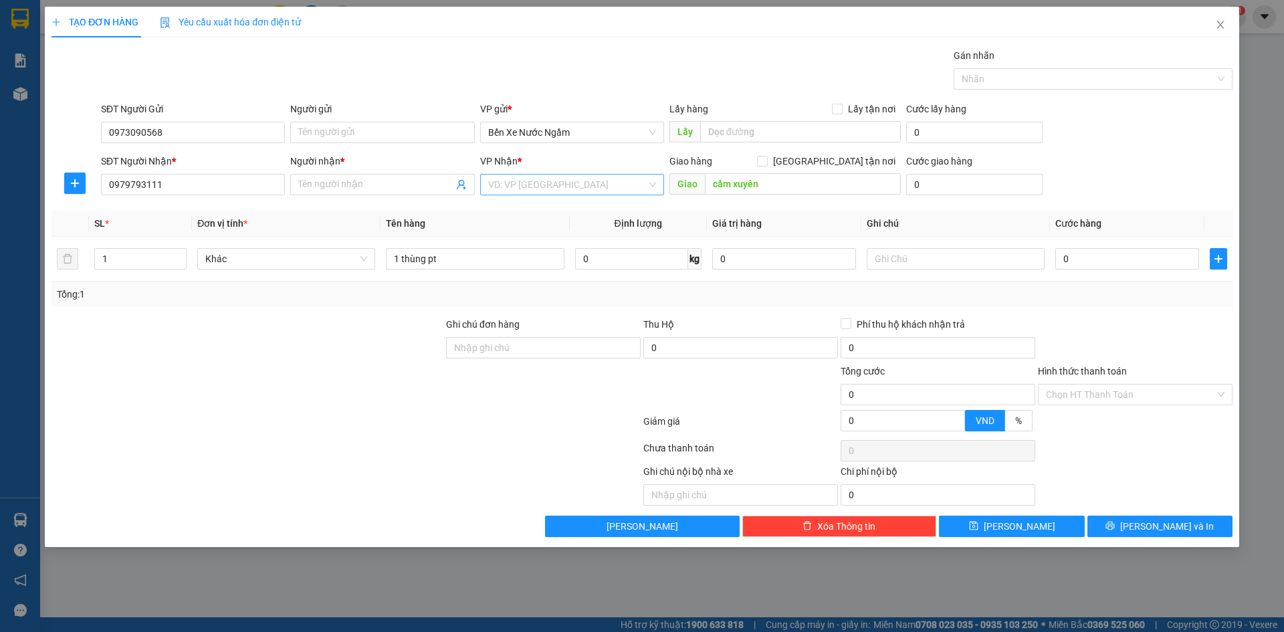
click at [536, 184] on input "search" at bounding box center [567, 185] width 159 height 20
click at [540, 272] on div "Văn phòng Kỳ Anh" at bounding box center [572, 275] width 168 height 15
click at [316, 184] on input "Người nhận *" at bounding box center [375, 184] width 155 height 15
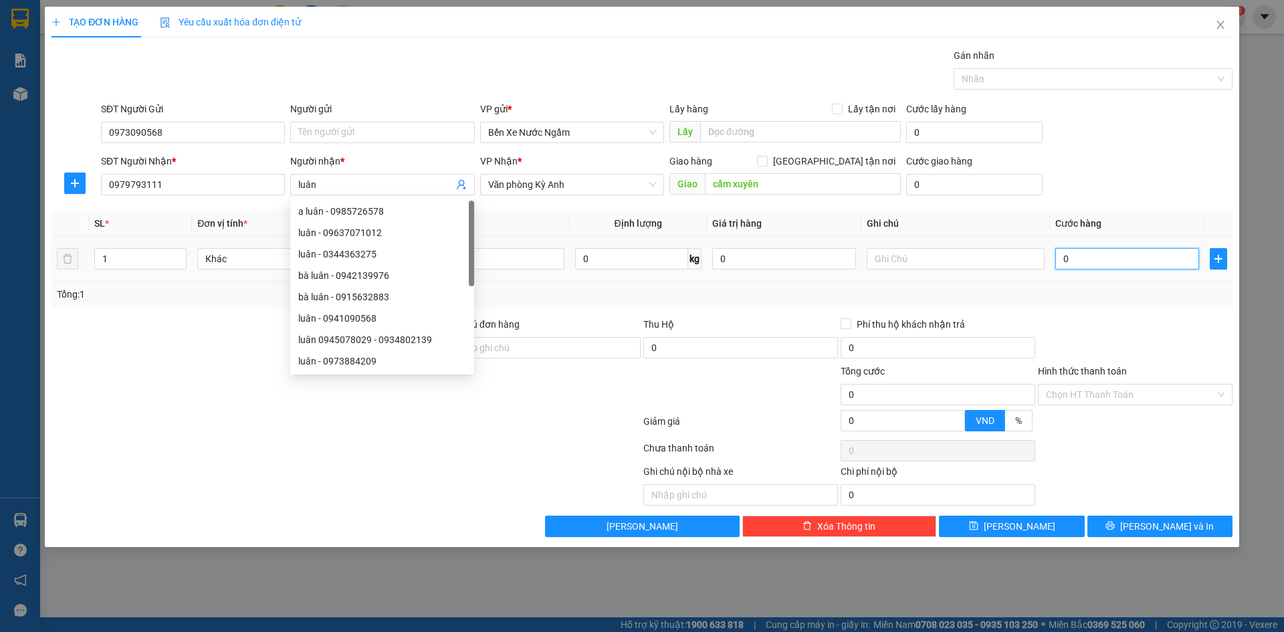
click at [1098, 253] on input "0" at bounding box center [1128, 258] width 144 height 21
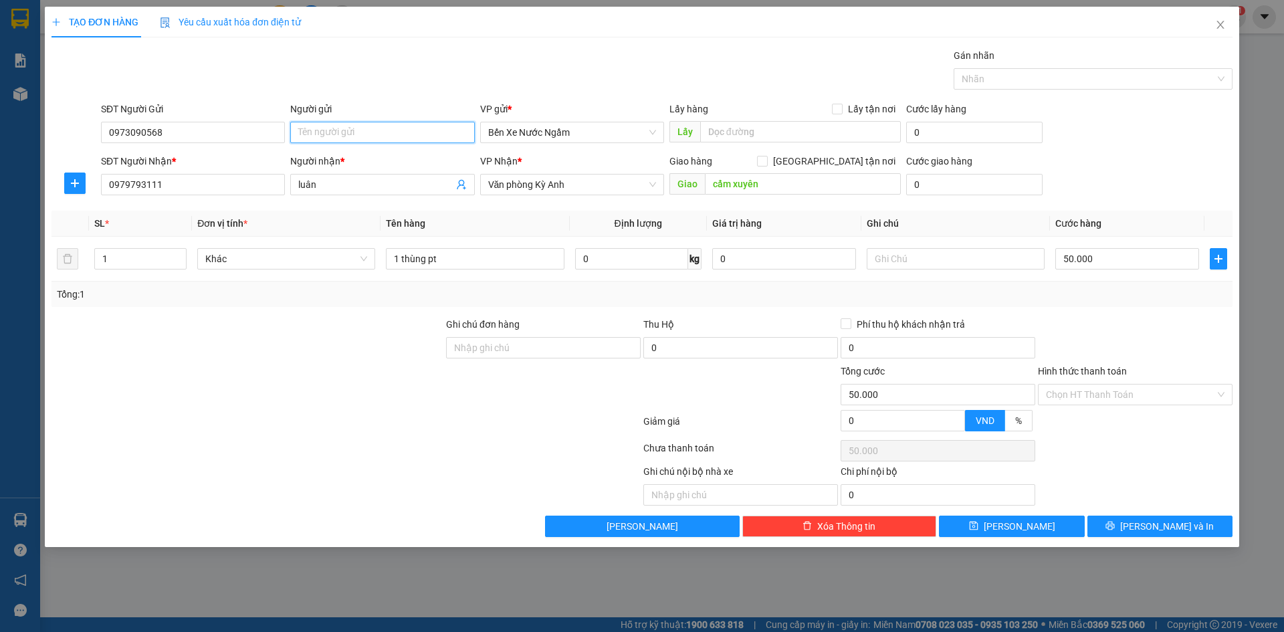
click at [388, 133] on input "Người gửi" at bounding box center [382, 132] width 184 height 21
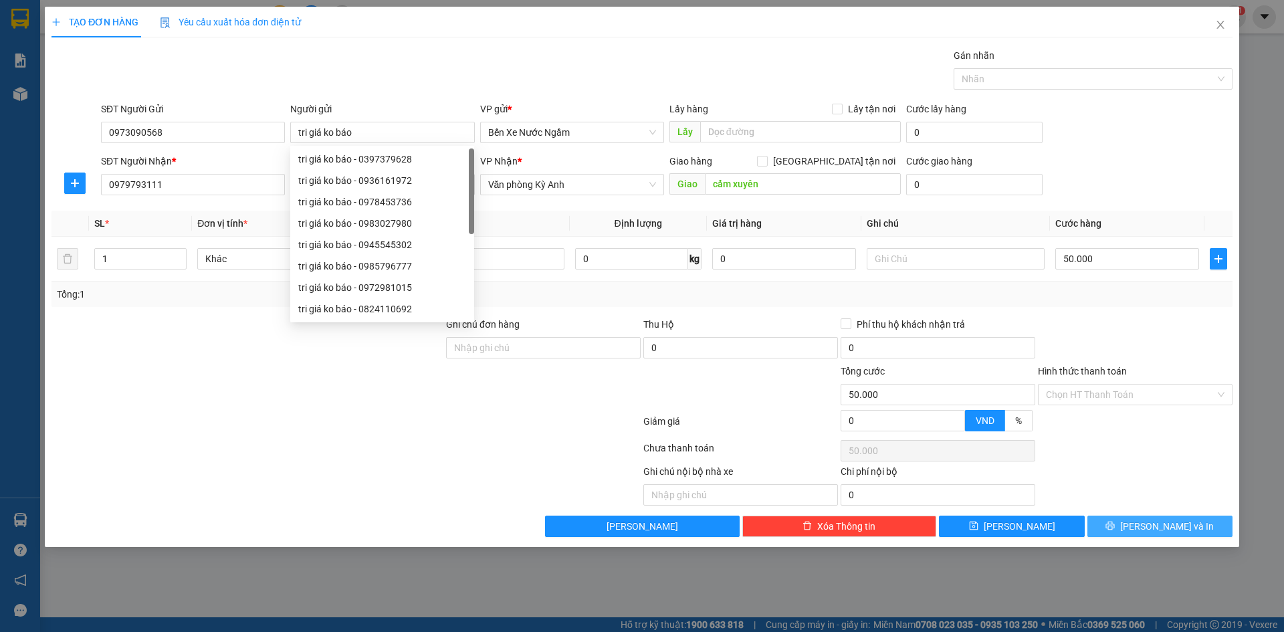
click at [1144, 526] on button "[PERSON_NAME] và In" at bounding box center [1160, 526] width 145 height 21
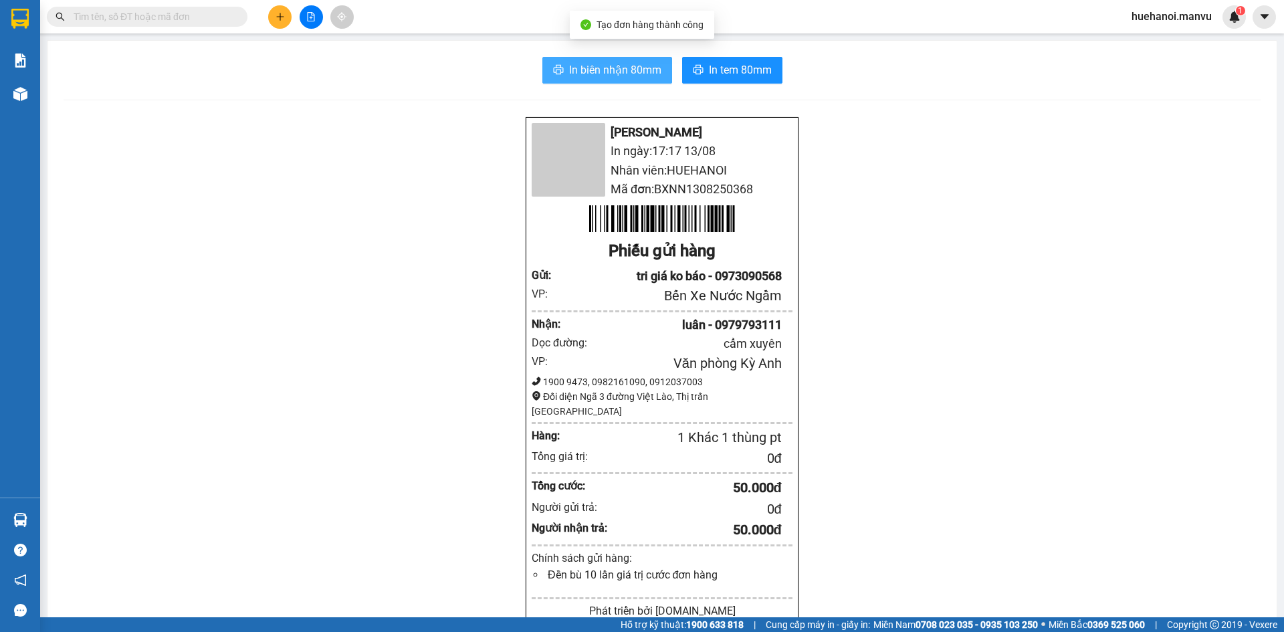
click at [584, 74] on span "In biên nhận 80mm" at bounding box center [615, 70] width 92 height 17
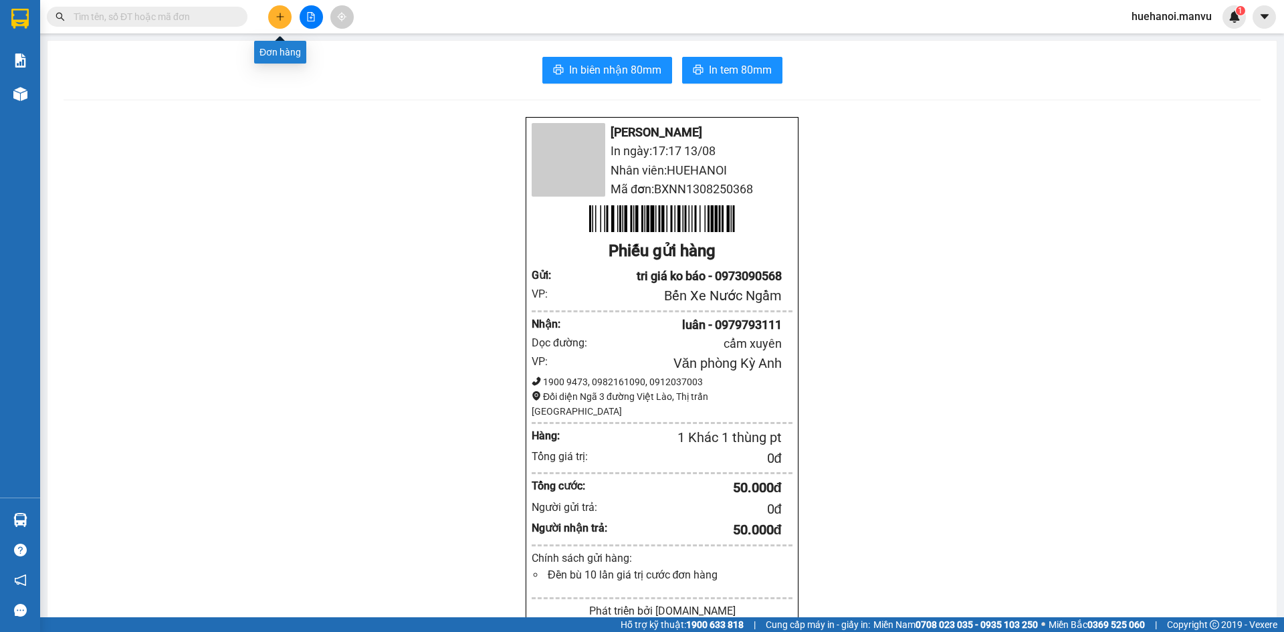
click at [280, 17] on icon "plus" at bounding box center [280, 16] width 9 height 9
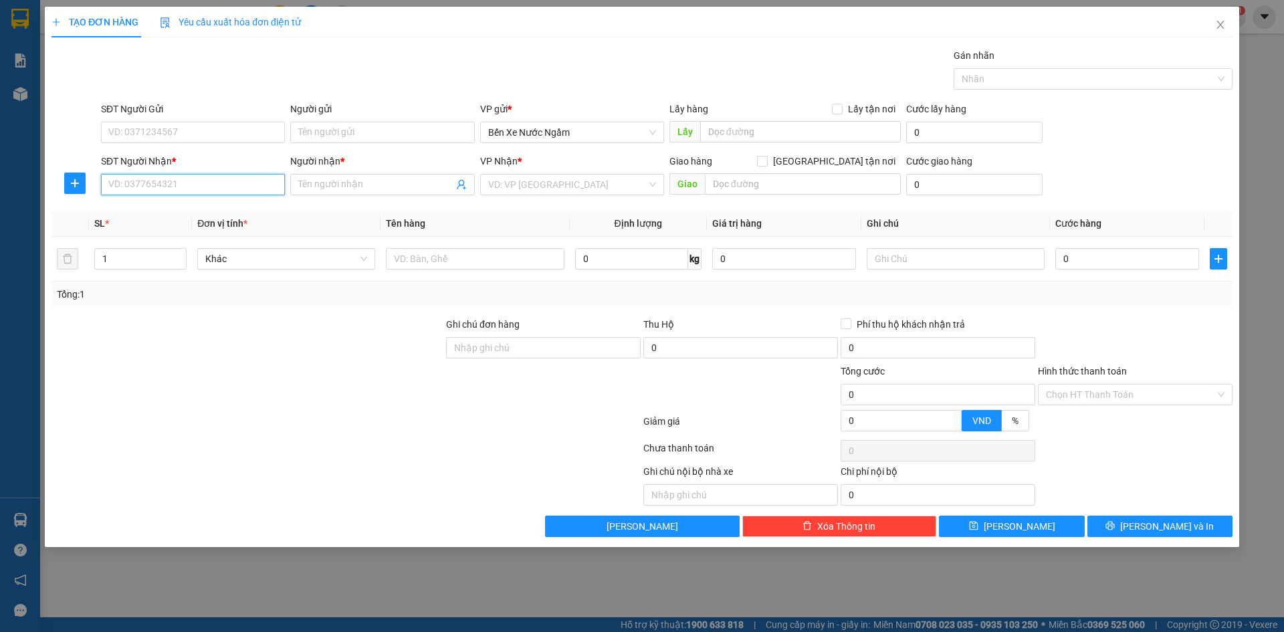
click at [205, 183] on input "SĐT Người Nhận *" at bounding box center [193, 184] width 184 height 21
click at [205, 183] on input "501" at bounding box center [193, 184] width 184 height 21
click at [151, 219] on div "0912070501 - sang" at bounding box center [193, 211] width 184 height 21
click at [167, 132] on input "SĐT Người Gửi" at bounding box center [193, 132] width 184 height 21
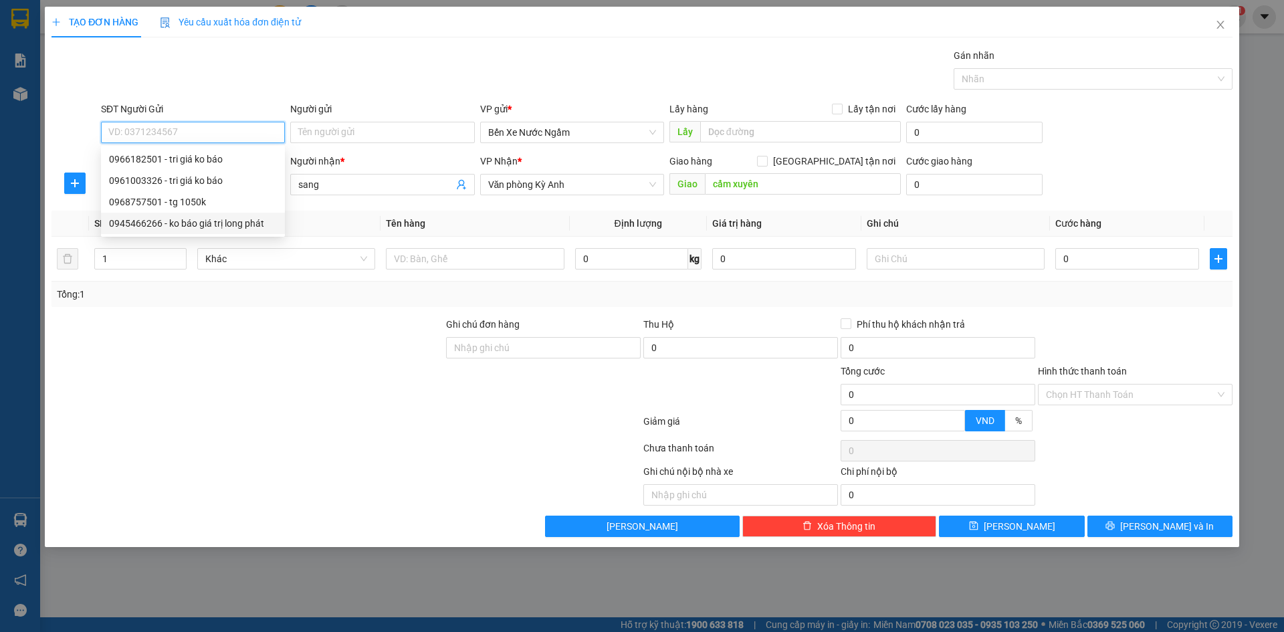
click at [258, 227] on div "0945466266 - ko báo giá trị long phát" at bounding box center [193, 223] width 168 height 15
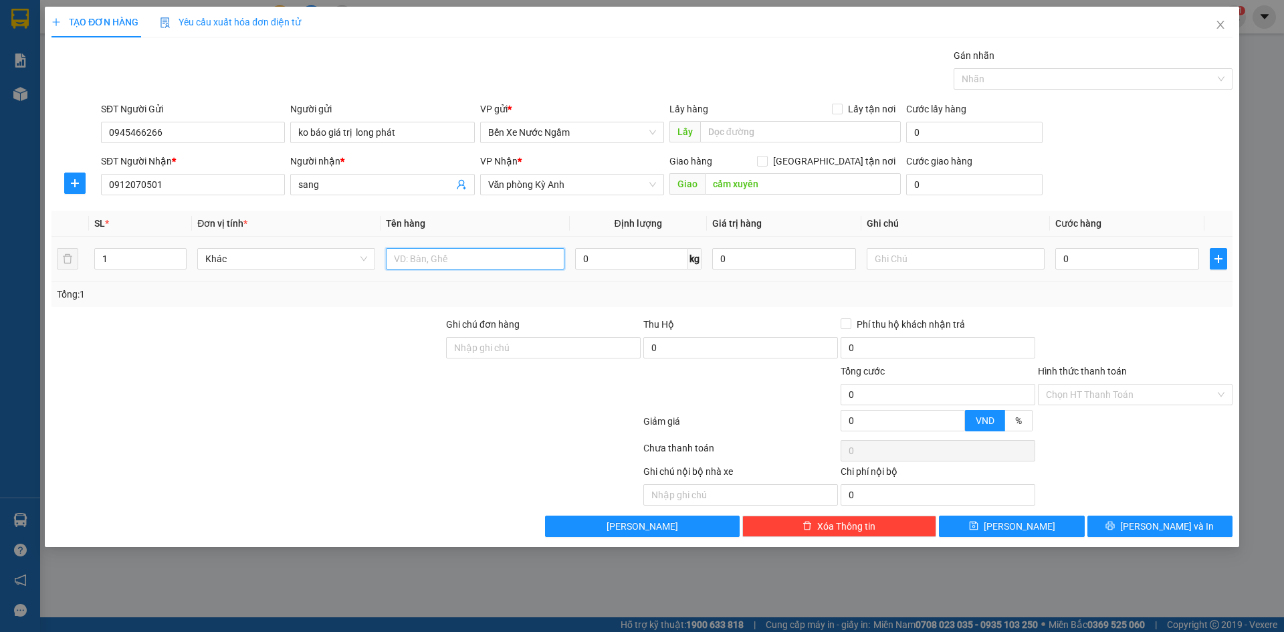
click at [445, 266] on input "text" at bounding box center [475, 258] width 178 height 21
click at [1141, 262] on input "0" at bounding box center [1128, 258] width 144 height 21
click at [452, 264] on input "1 thùng" at bounding box center [475, 258] width 178 height 21
click at [1101, 524] on button "[PERSON_NAME] và In" at bounding box center [1160, 526] width 145 height 21
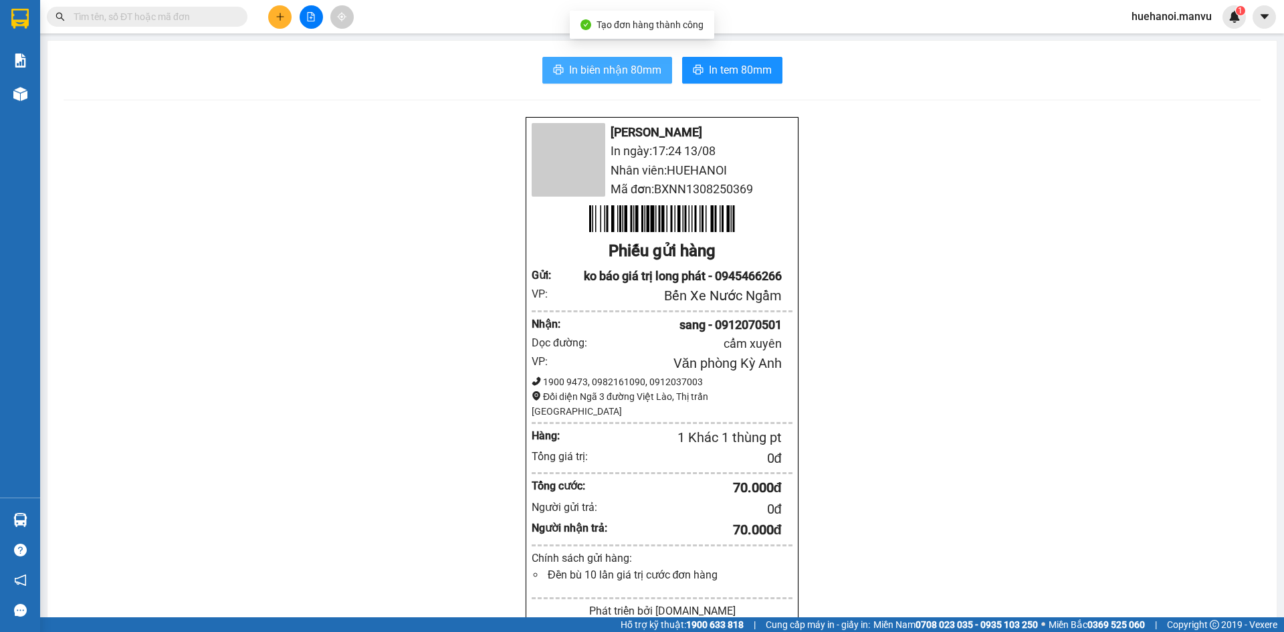
click at [613, 83] on button "In biên nhận 80mm" at bounding box center [608, 70] width 130 height 27
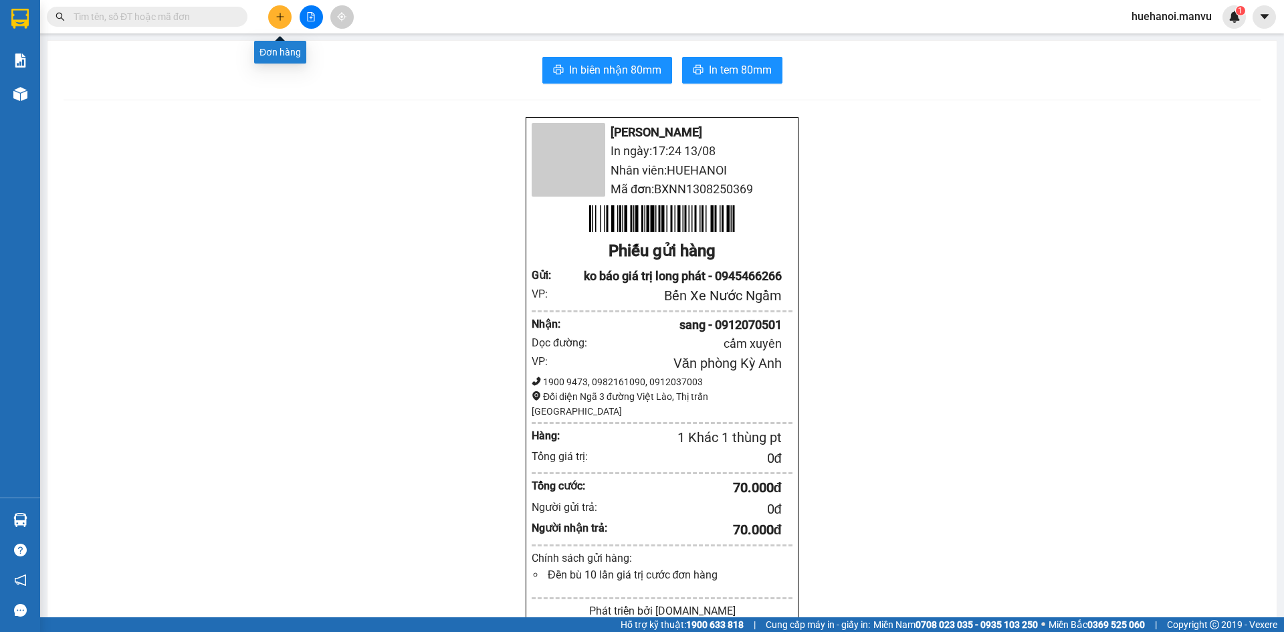
click at [281, 12] on icon "plus" at bounding box center [280, 16] width 9 height 9
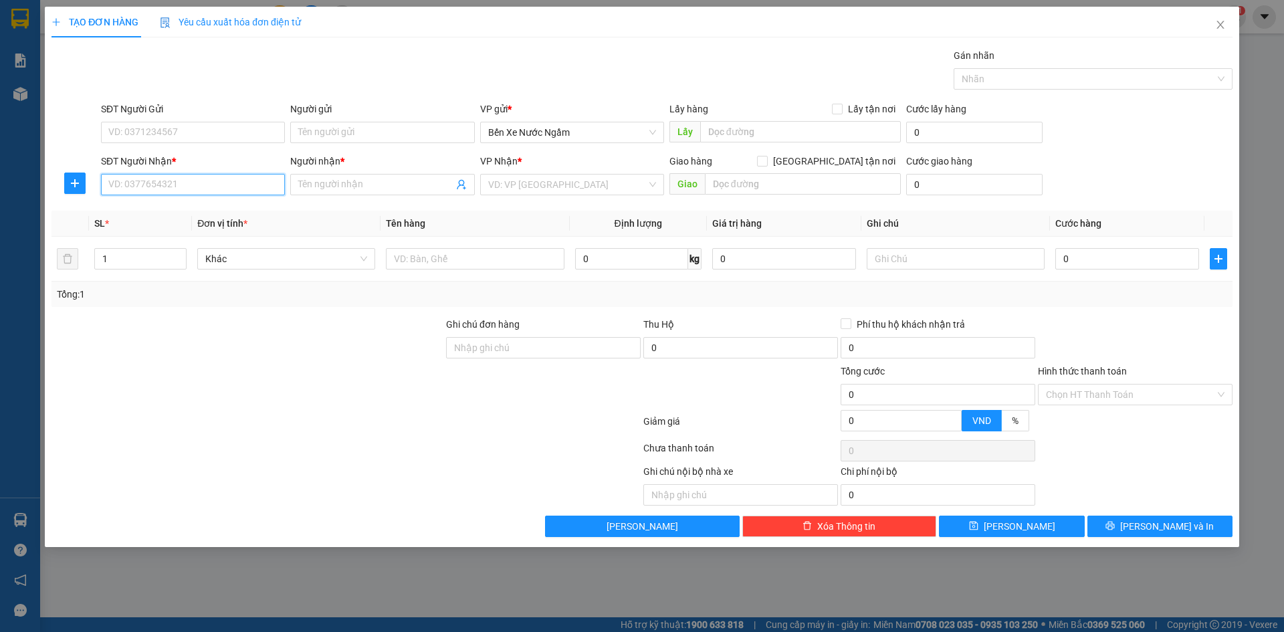
click at [213, 189] on input "SĐT Người Nhận *" at bounding box center [193, 184] width 184 height 21
click at [138, 215] on div "0852332567 - [PERSON_NAME]" at bounding box center [193, 211] width 168 height 15
click at [183, 135] on input "SĐT Người Gửi" at bounding box center [193, 132] width 184 height 21
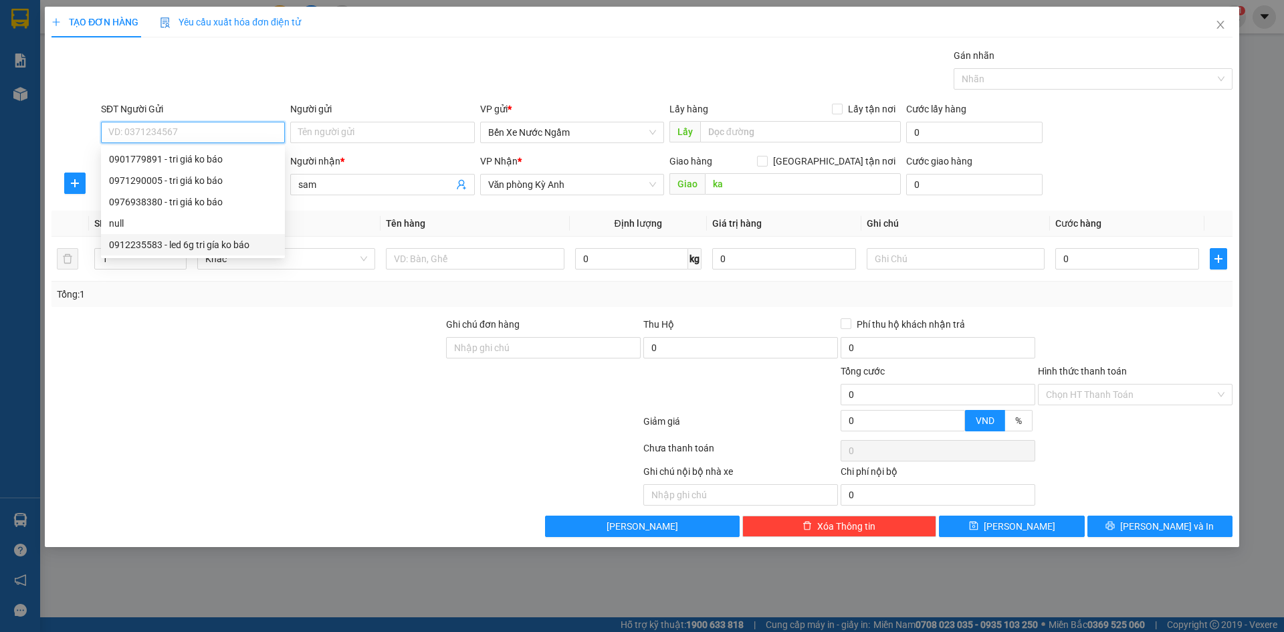
click at [153, 242] on div "0912235583 - led 6g tri gía ko báo" at bounding box center [193, 244] width 168 height 15
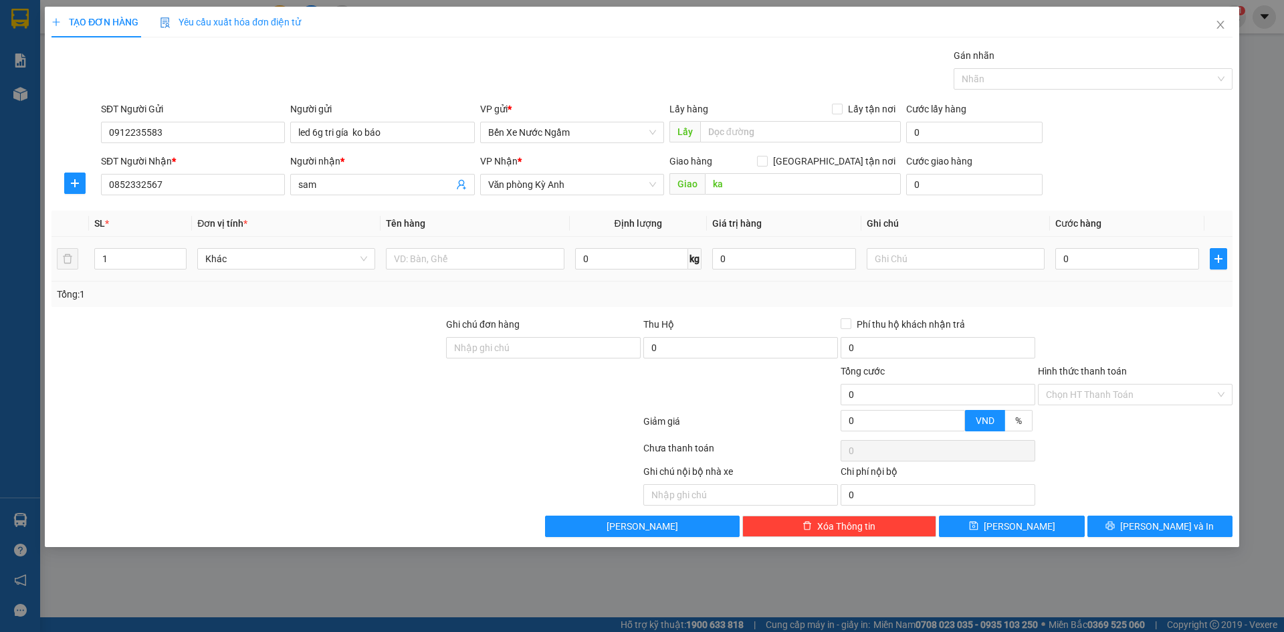
click at [448, 247] on div at bounding box center [475, 259] width 178 height 27
click at [441, 255] on input "text" at bounding box center [475, 258] width 178 height 21
click at [1133, 256] on input "0" at bounding box center [1128, 258] width 144 height 21
click at [1126, 522] on button "[PERSON_NAME] và In" at bounding box center [1160, 526] width 145 height 21
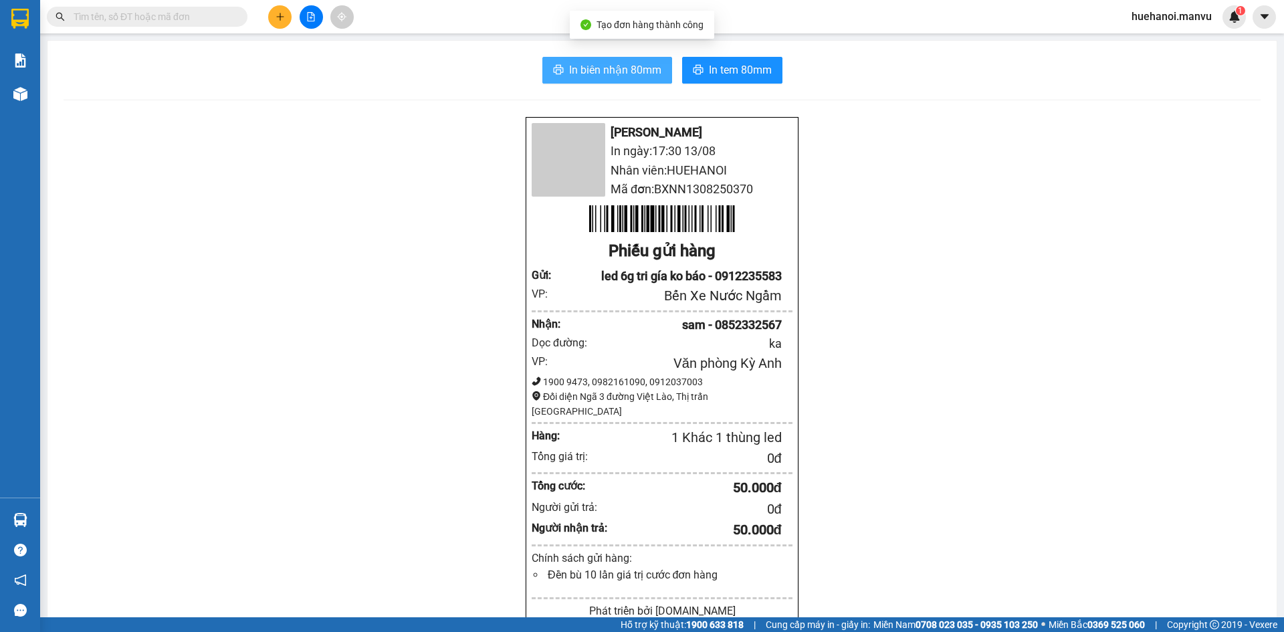
click at [597, 76] on span "In biên nhận 80mm" at bounding box center [615, 70] width 92 height 17
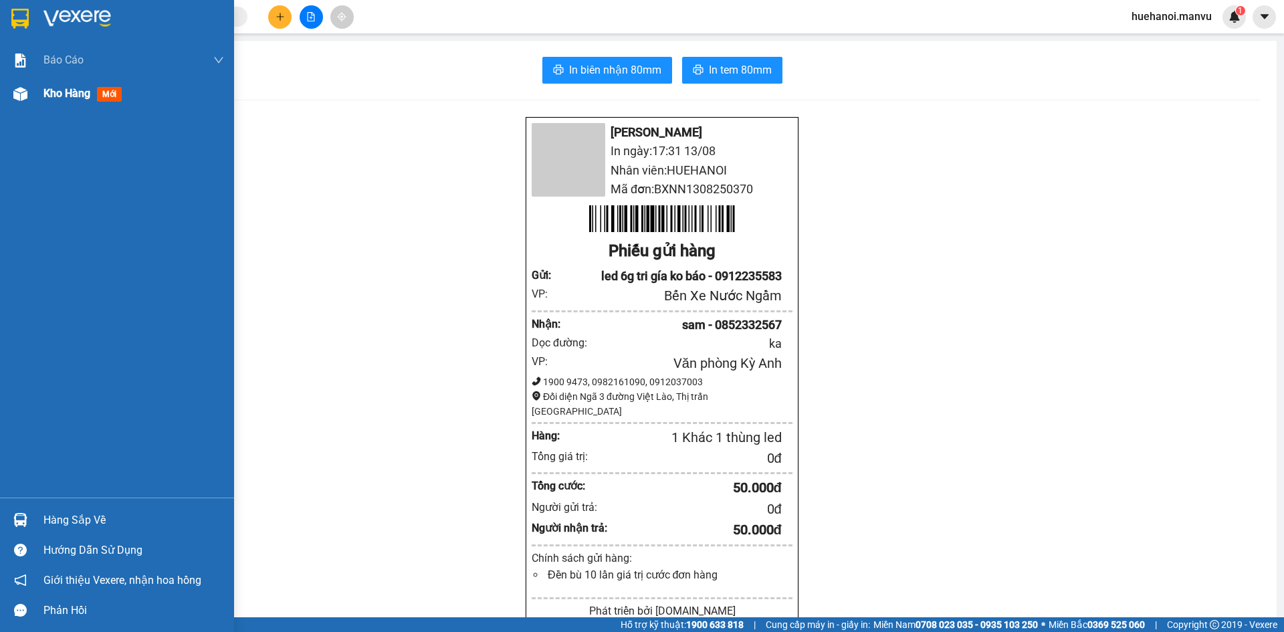
click at [58, 92] on span "Kho hàng" at bounding box center [66, 93] width 47 height 13
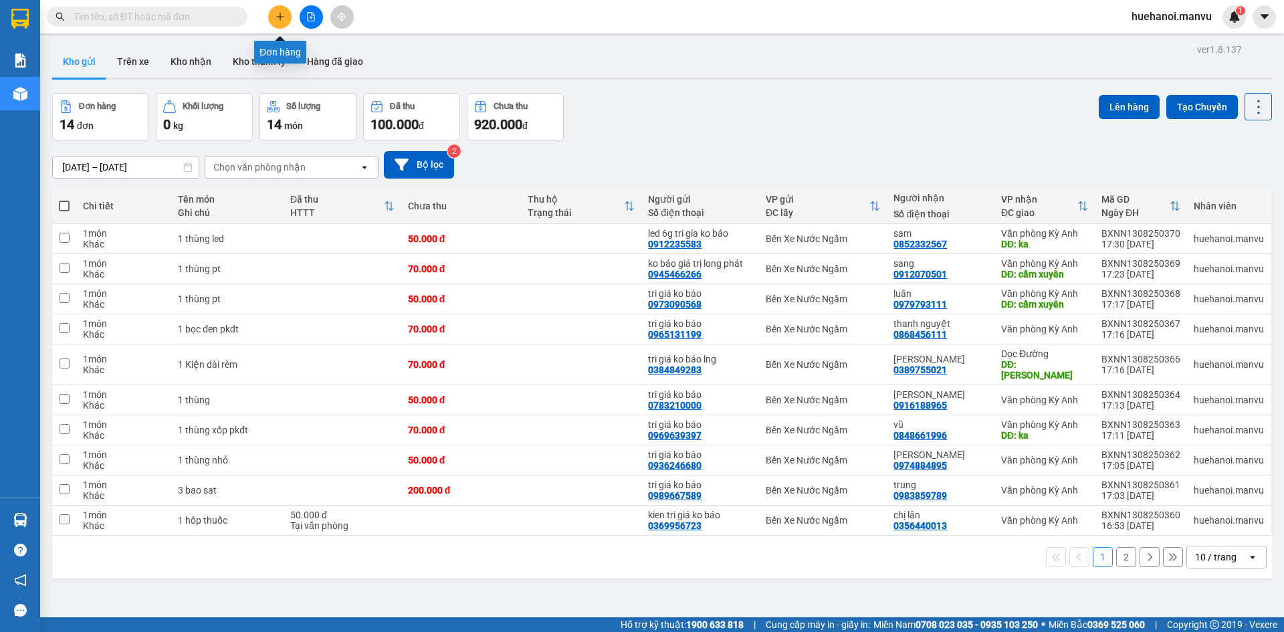
click at [281, 25] on button at bounding box center [279, 16] width 23 height 23
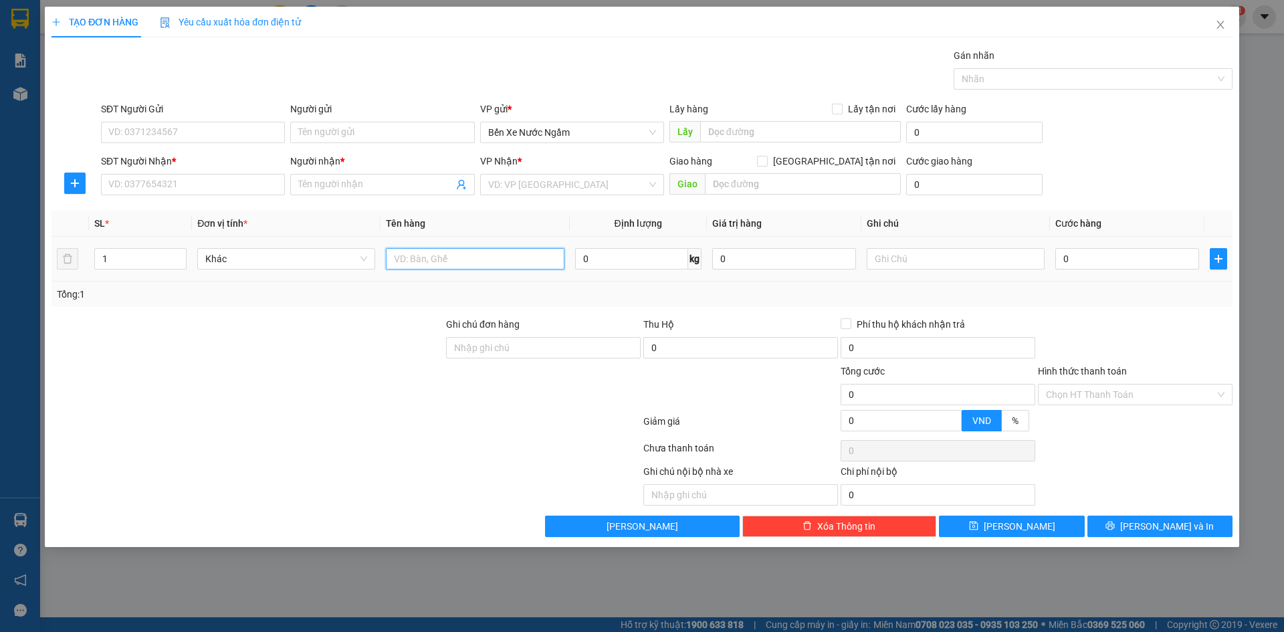
click at [410, 256] on input "text" at bounding box center [475, 258] width 178 height 21
click at [173, 187] on input "SĐT Người Nhận *" at bounding box center [193, 184] width 184 height 21
click at [168, 186] on input "9269" at bounding box center [193, 184] width 184 height 21
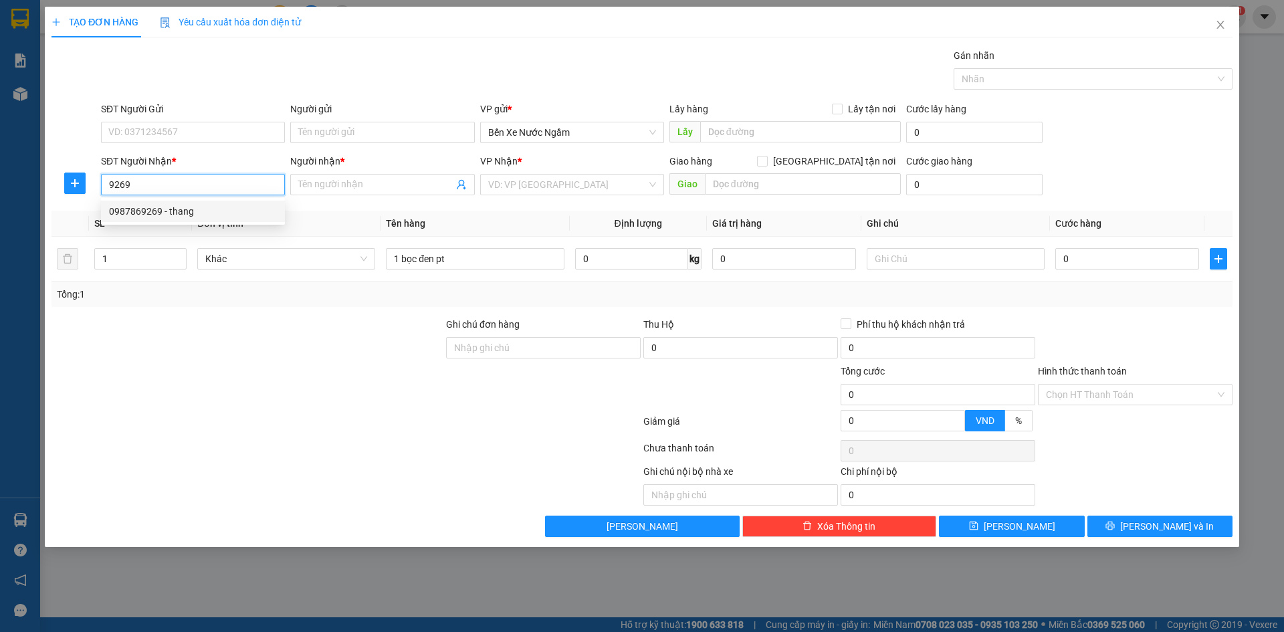
click at [163, 209] on div "0987869269 - thang" at bounding box center [193, 211] width 168 height 15
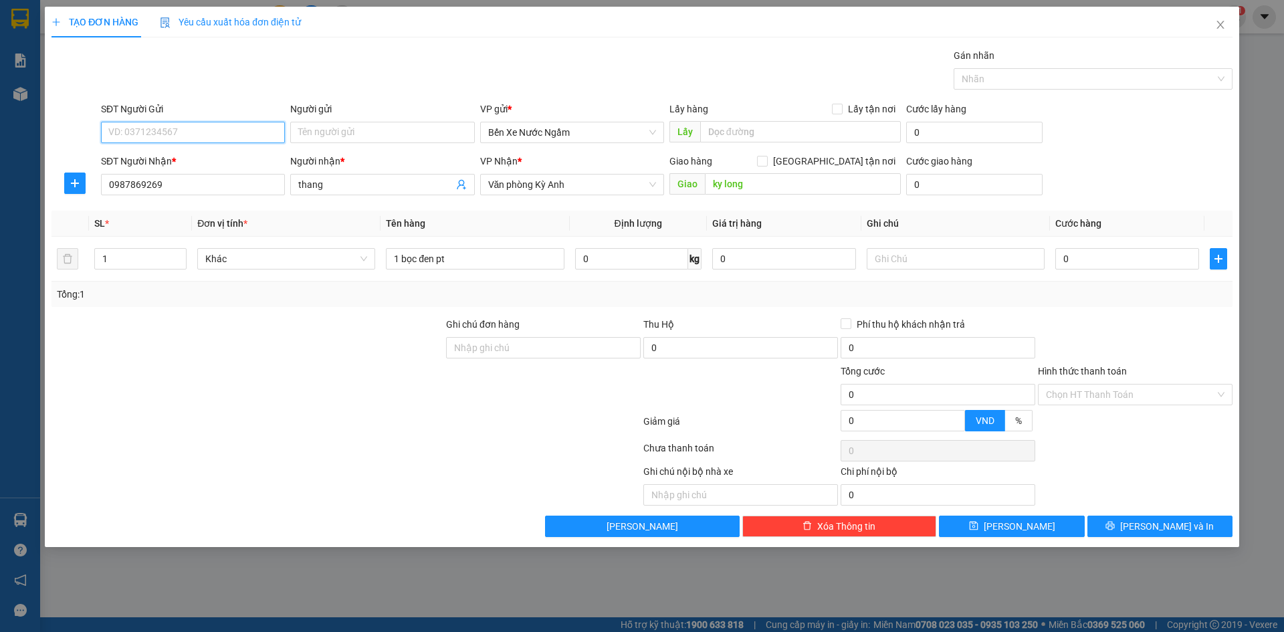
click at [167, 135] on input "SĐT Người Gửi" at bounding box center [193, 132] width 184 height 21
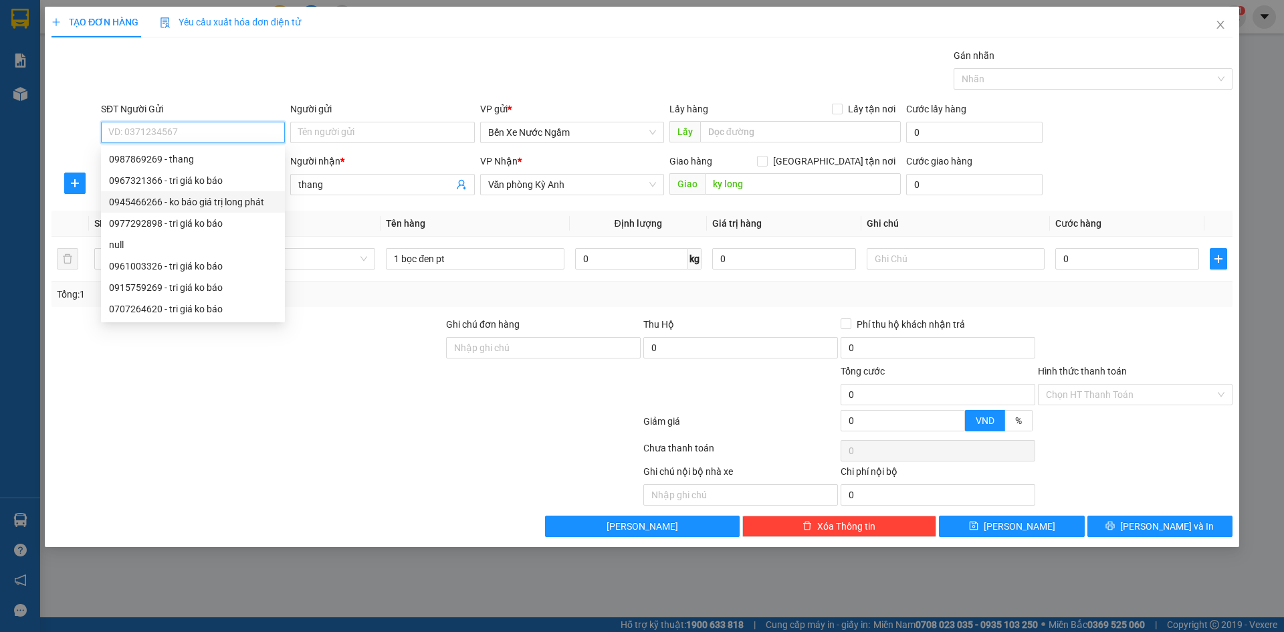
click at [165, 208] on div "0945466266 - ko báo giá trị long phát" at bounding box center [193, 202] width 168 height 15
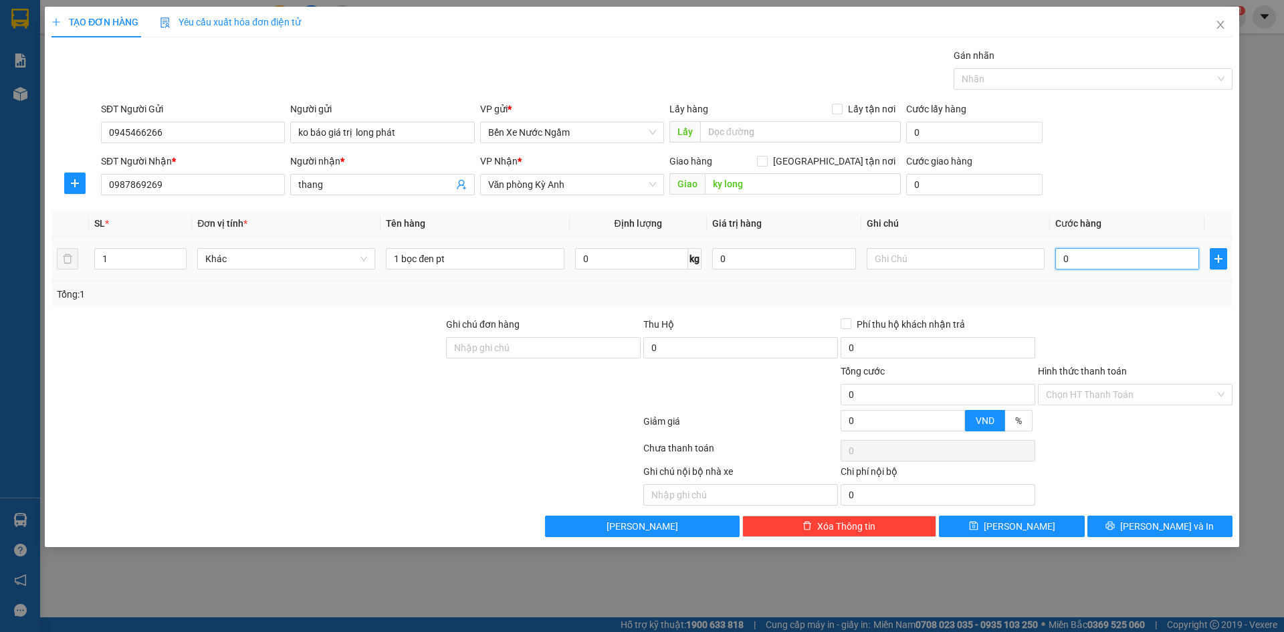
click at [1102, 263] on input "0" at bounding box center [1128, 258] width 144 height 21
click at [1134, 534] on button "[PERSON_NAME] và In" at bounding box center [1160, 526] width 145 height 21
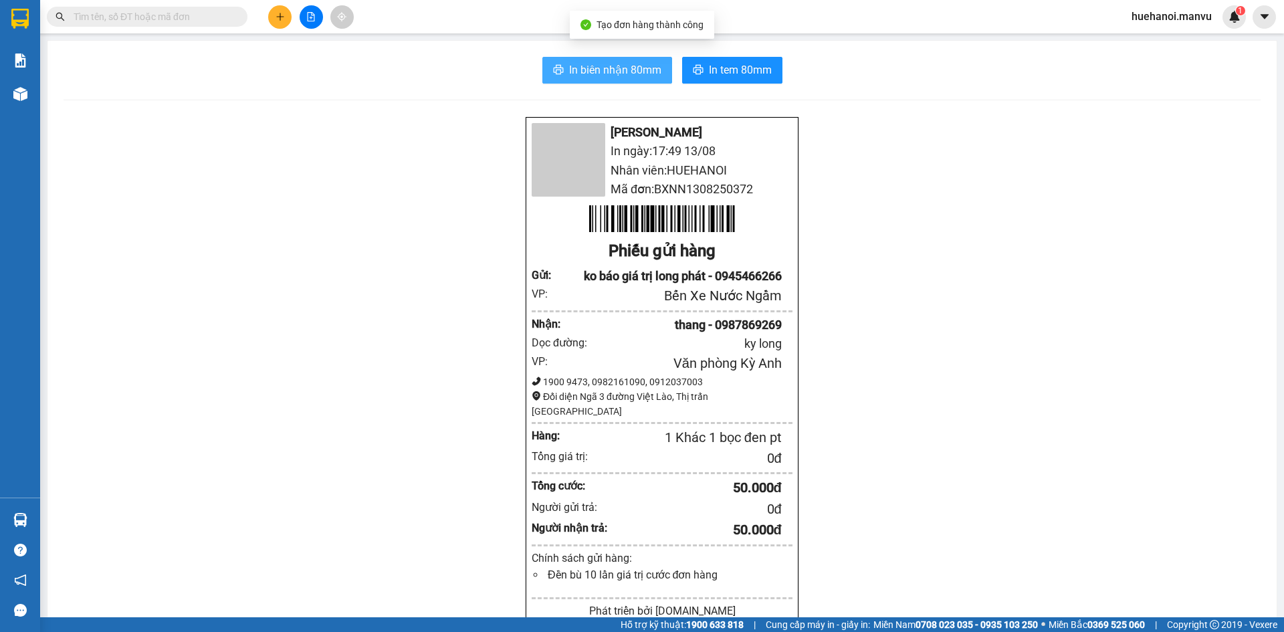
click at [631, 82] on button "In biên nhận 80mm" at bounding box center [608, 70] width 130 height 27
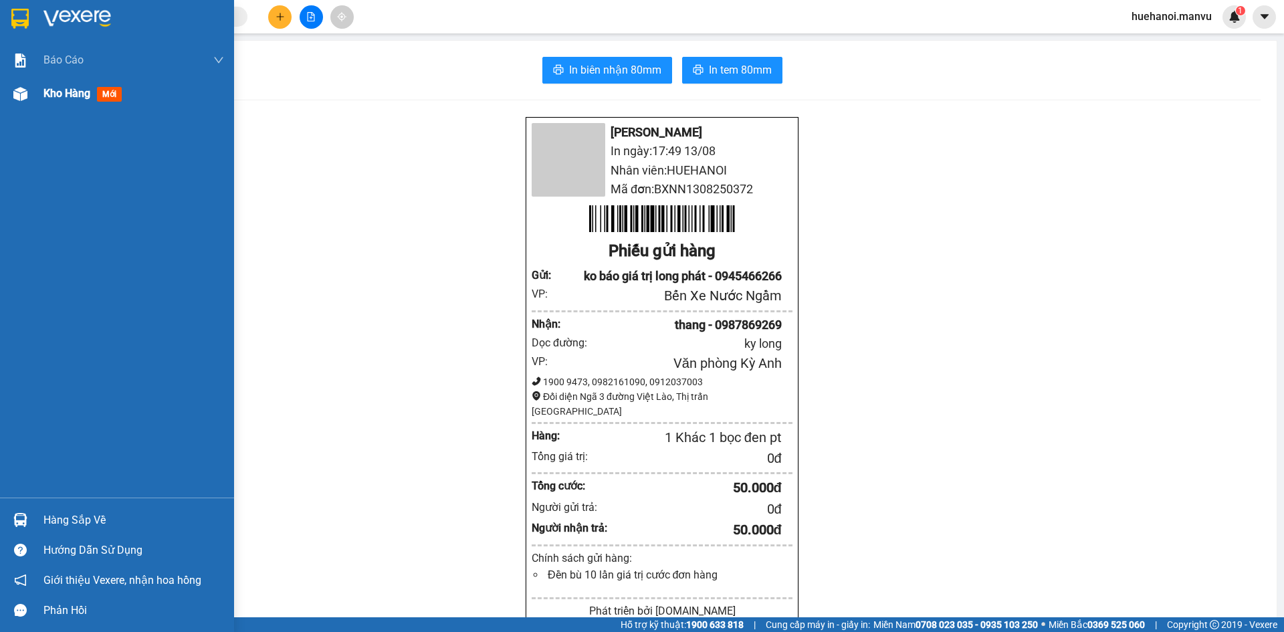
drag, startPoint x: 52, startPoint y: 98, endPoint x: 47, endPoint y: 91, distance: 8.2
click at [53, 96] on span "Kho hàng" at bounding box center [66, 93] width 47 height 13
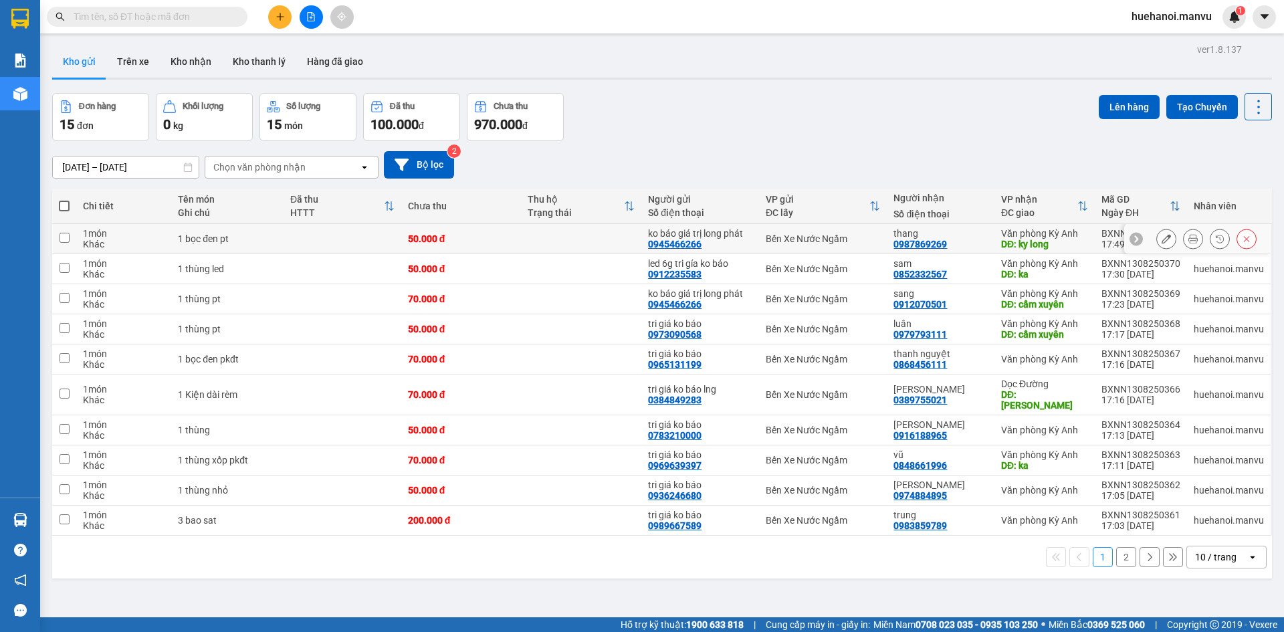
click at [65, 240] on input "checkbox" at bounding box center [65, 238] width 10 height 10
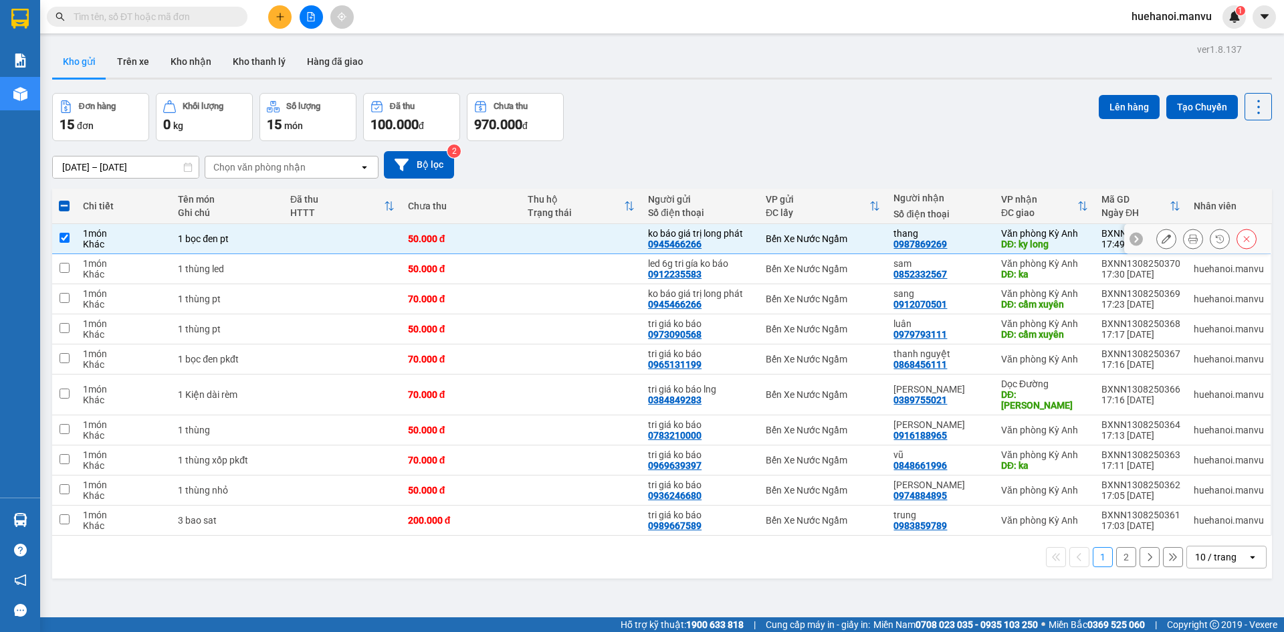
click at [64, 239] on input "checkbox" at bounding box center [65, 238] width 10 height 10
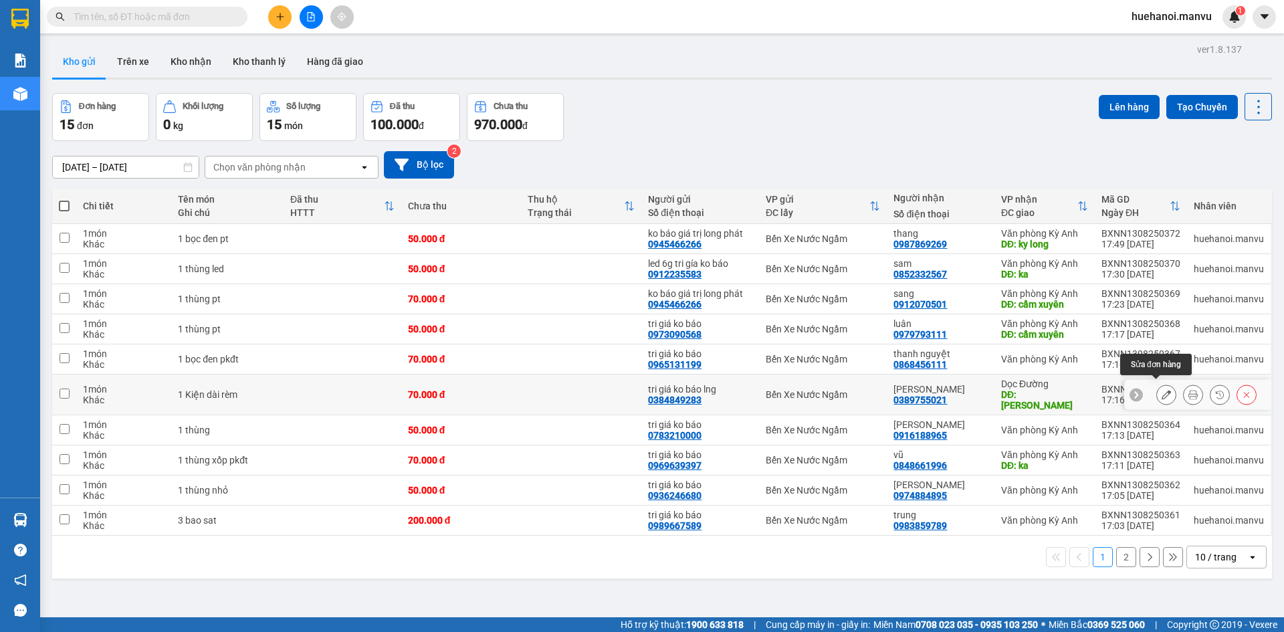
click at [1162, 391] on icon at bounding box center [1166, 394] width 9 height 9
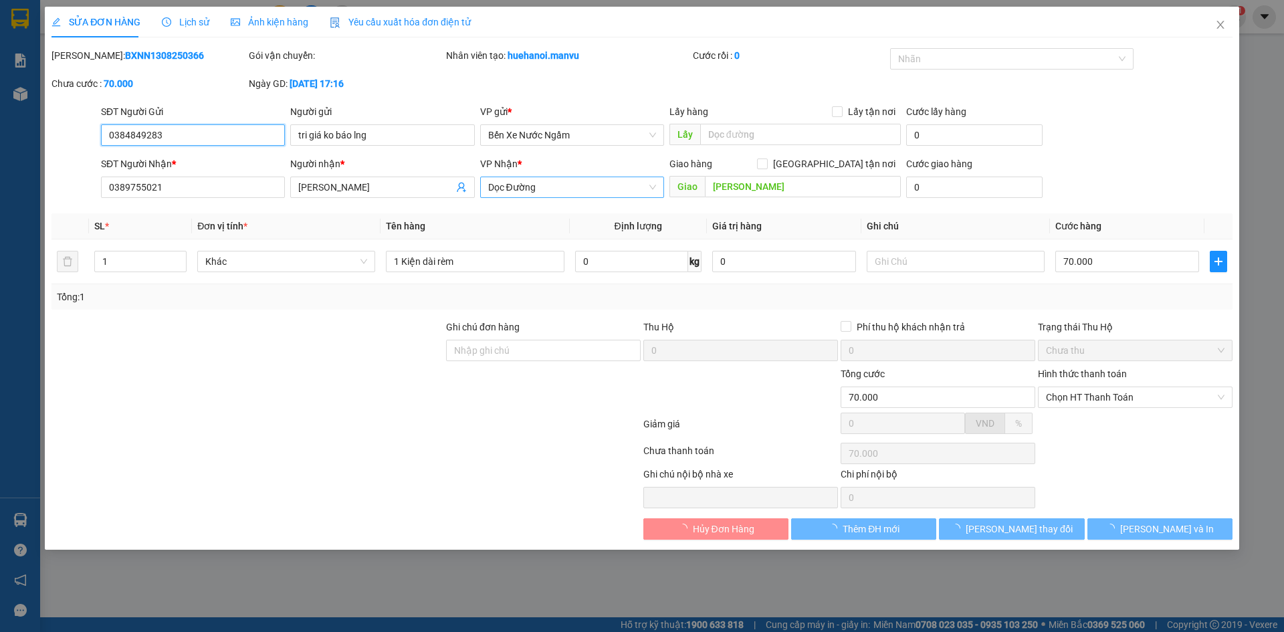
click at [516, 187] on span "Dọc Đường" at bounding box center [572, 187] width 168 height 20
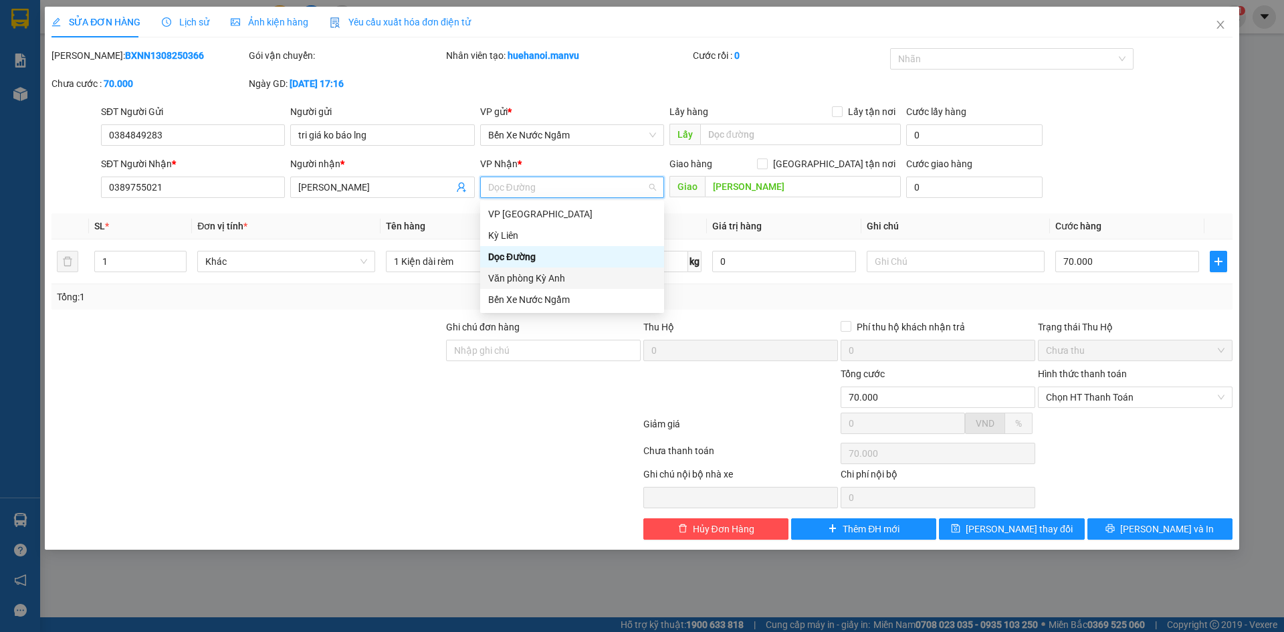
click at [551, 282] on div "Văn phòng Kỳ Anh" at bounding box center [572, 278] width 168 height 15
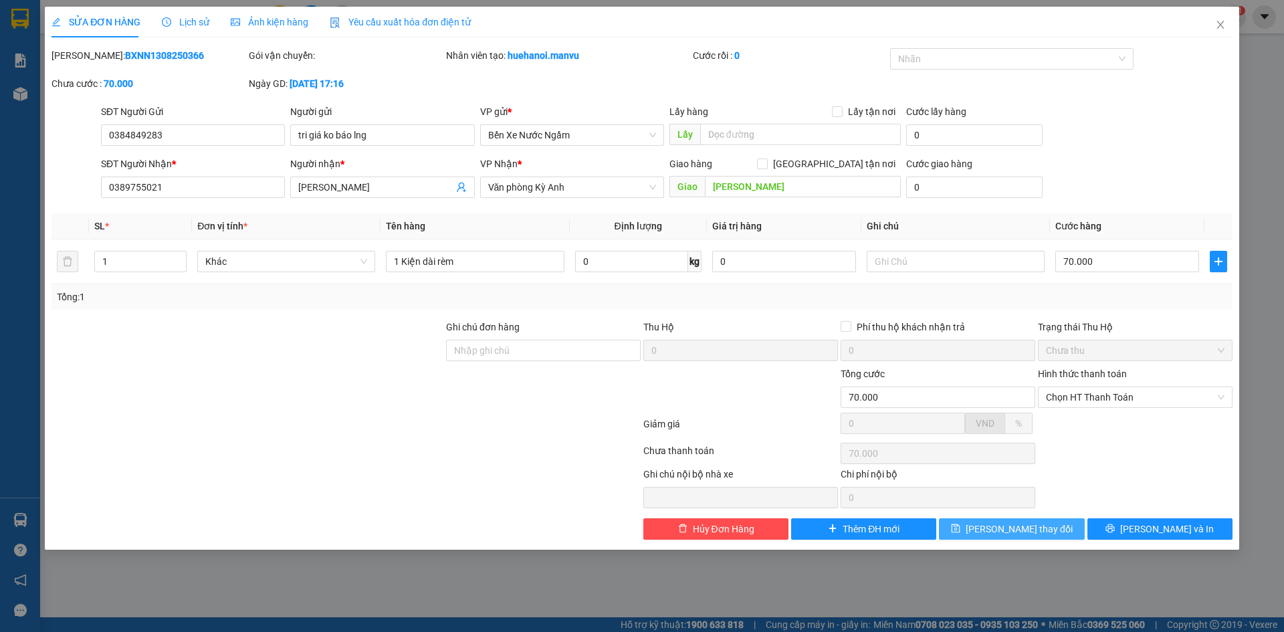
click at [1038, 531] on span "[PERSON_NAME] thay đổi" at bounding box center [1019, 529] width 107 height 15
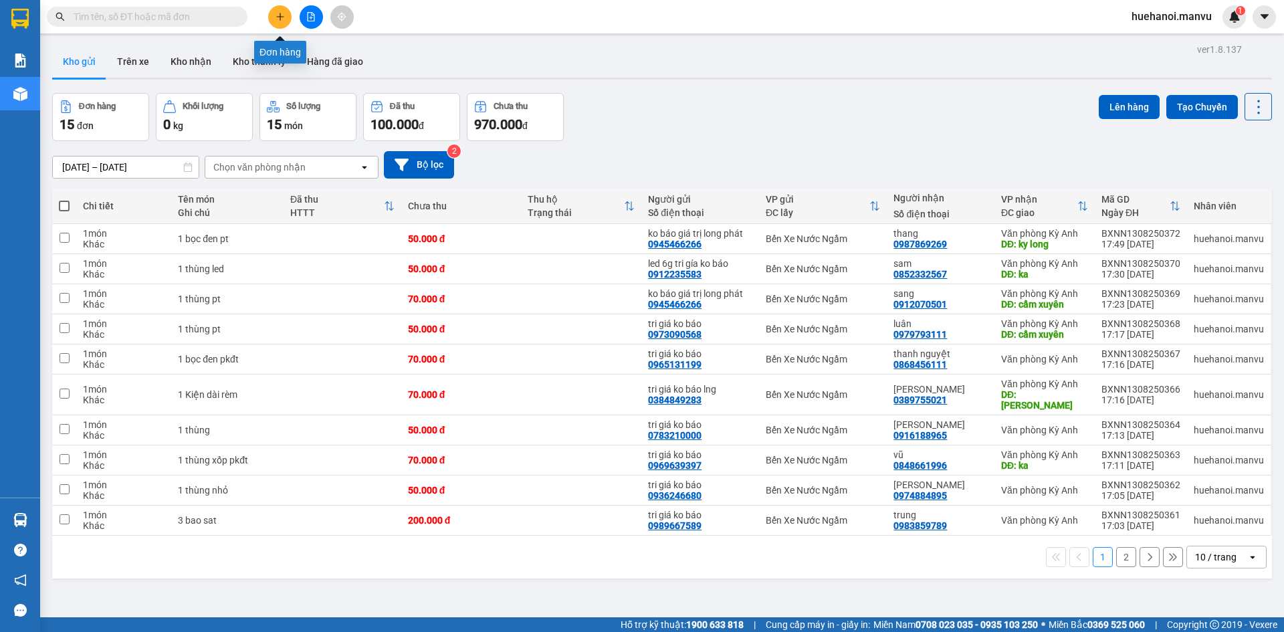
click at [276, 13] on icon "plus" at bounding box center [280, 16] width 9 height 9
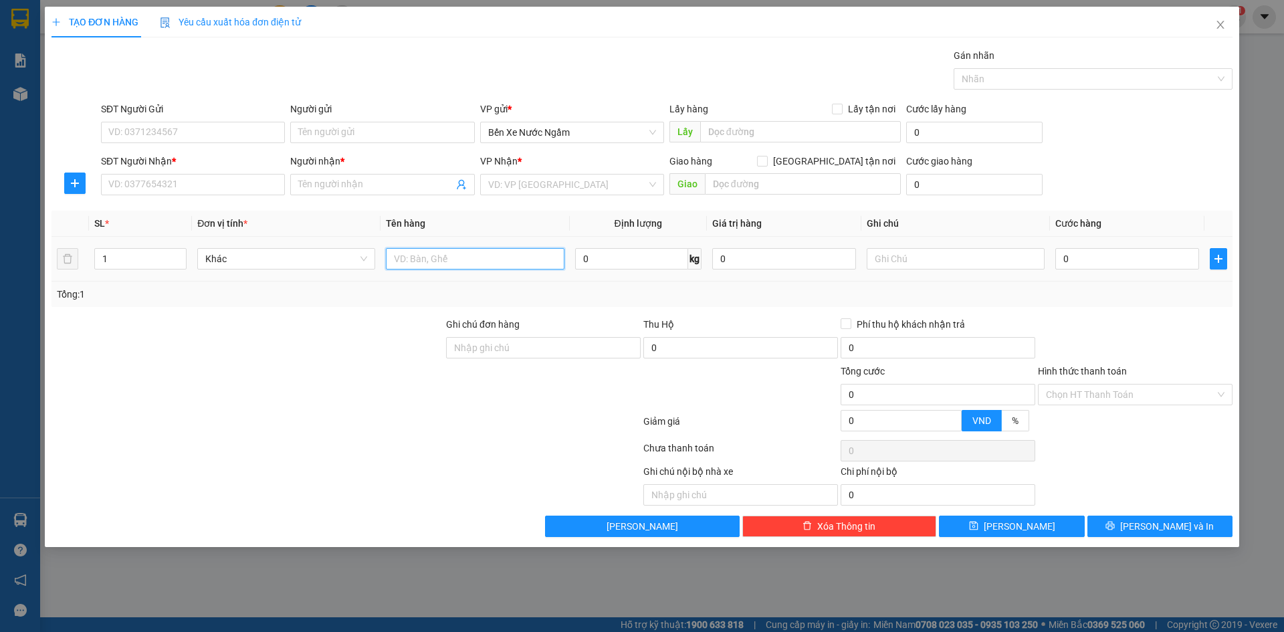
click at [496, 266] on input "text" at bounding box center [475, 258] width 178 height 21
click at [191, 126] on input "SĐT Người Gửi" at bounding box center [193, 132] width 184 height 21
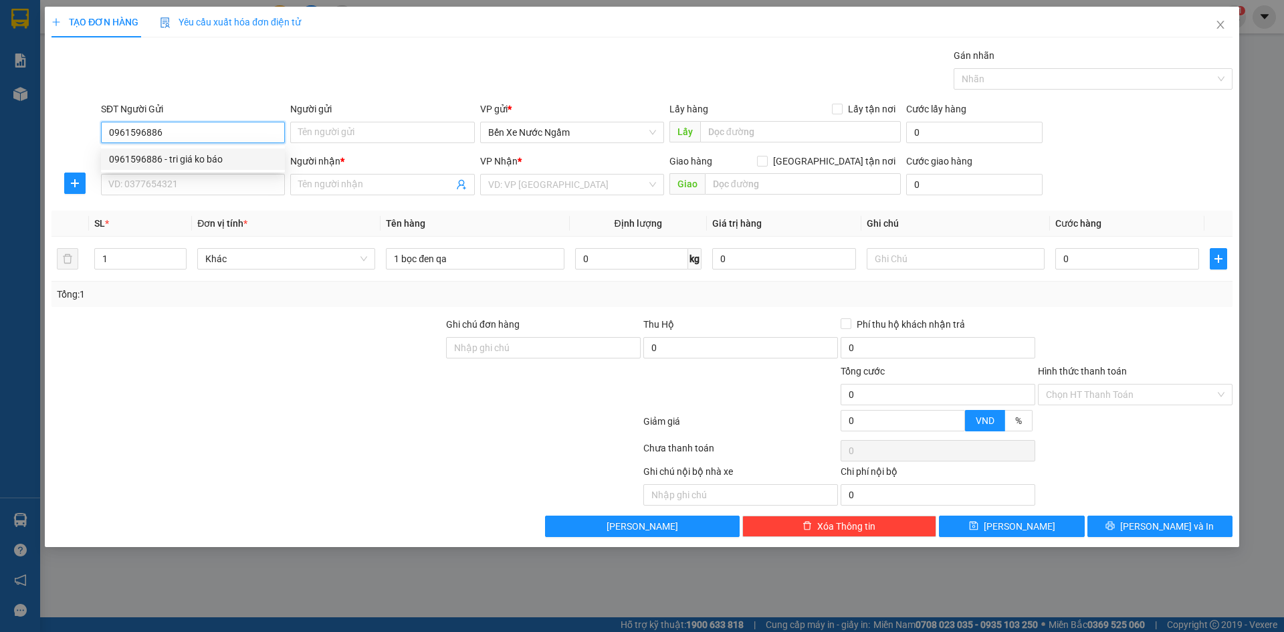
click at [197, 165] on div "0961596886 - tri giá ko báo" at bounding box center [193, 159] width 168 height 15
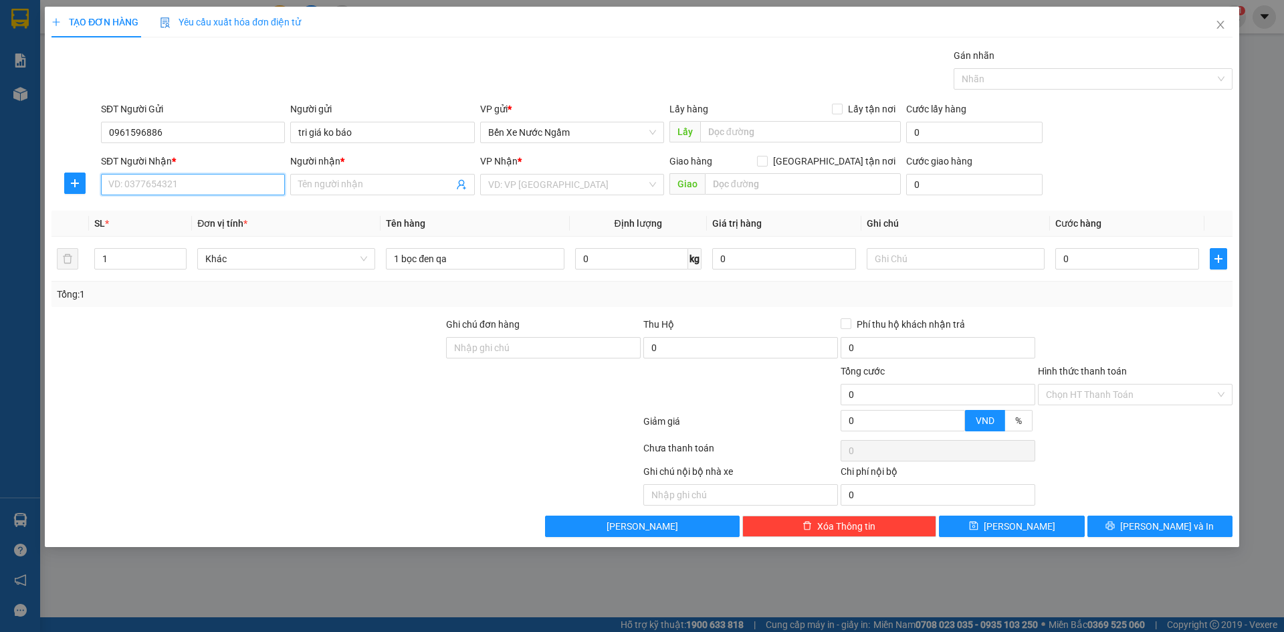
click at [188, 183] on input "SĐT Người Nhận *" at bounding box center [193, 184] width 184 height 21
click at [165, 228] on div "0981098189 - khanh" at bounding box center [193, 232] width 168 height 15
click at [1082, 237] on td "0" at bounding box center [1127, 259] width 155 height 45
drag, startPoint x: 1088, startPoint y: 262, endPoint x: 1078, endPoint y: 260, distance: 11.0
click at [1088, 263] on input "0" at bounding box center [1128, 258] width 144 height 21
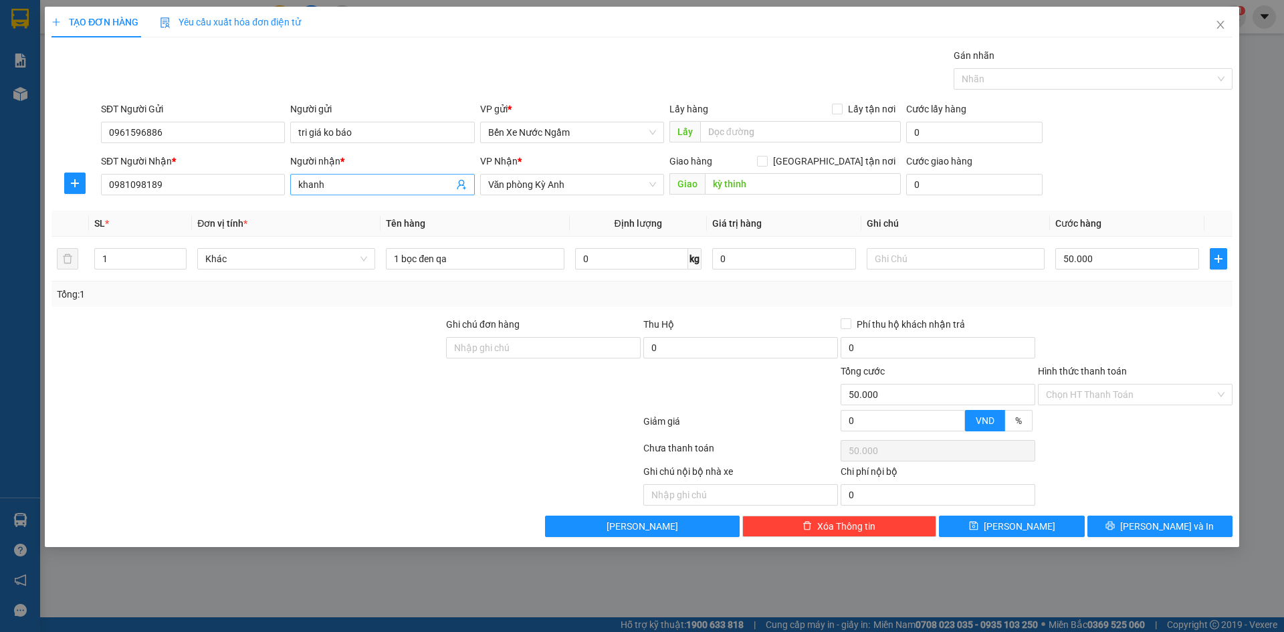
click at [385, 190] on input "khanh" at bounding box center [375, 184] width 155 height 15
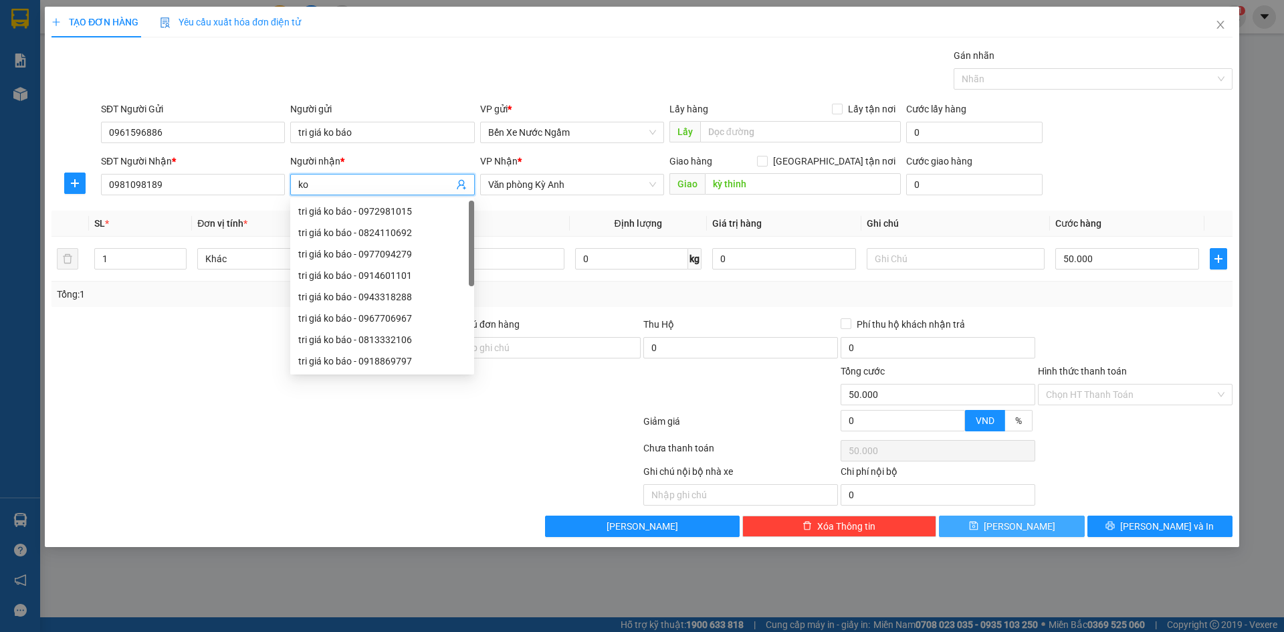
click at [1058, 520] on button "[PERSON_NAME]" at bounding box center [1011, 526] width 145 height 21
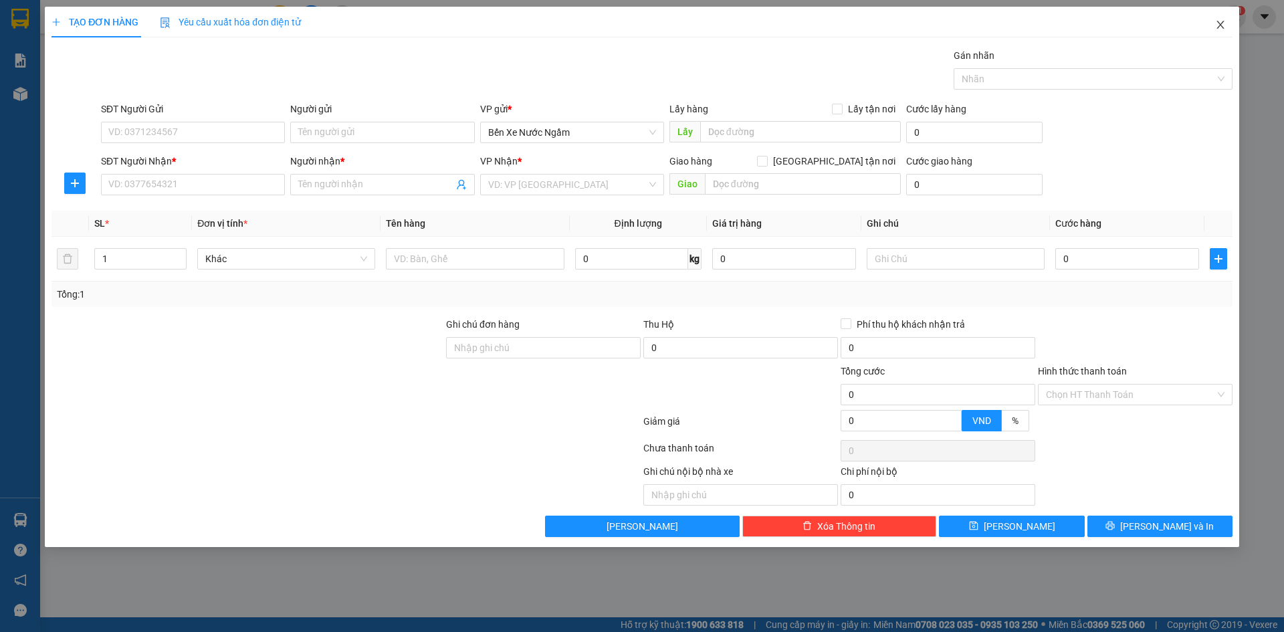
click at [1227, 27] on span "Close" at bounding box center [1220, 25] width 37 height 37
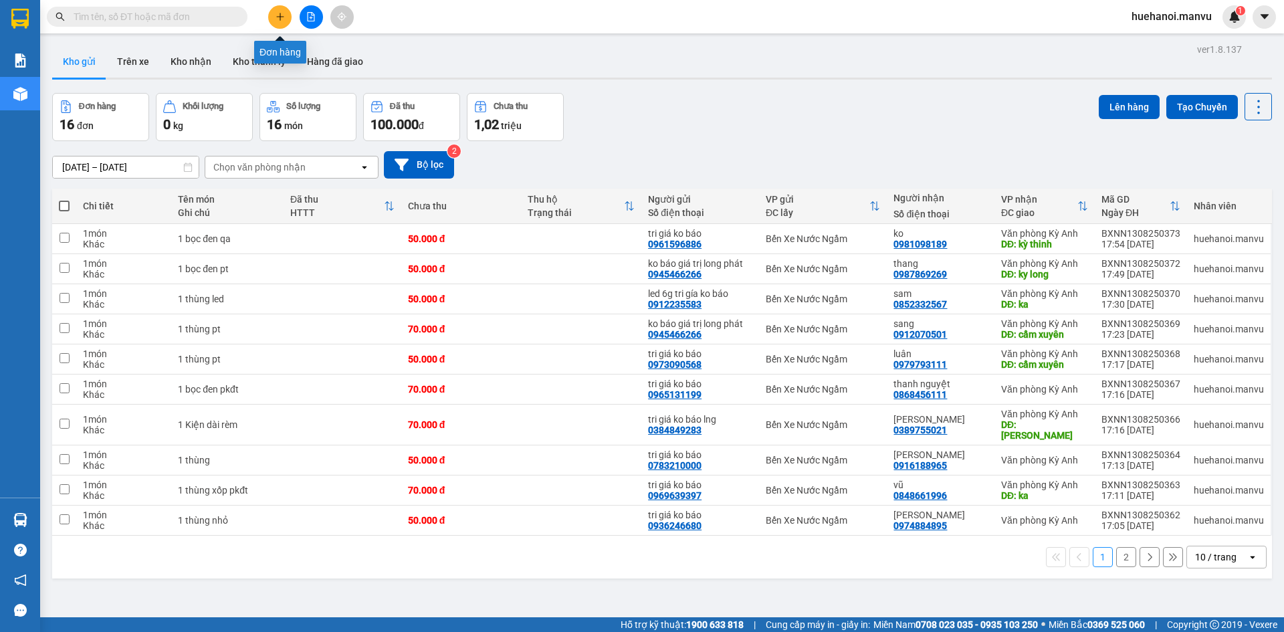
click at [278, 12] on icon "plus" at bounding box center [280, 16] width 9 height 9
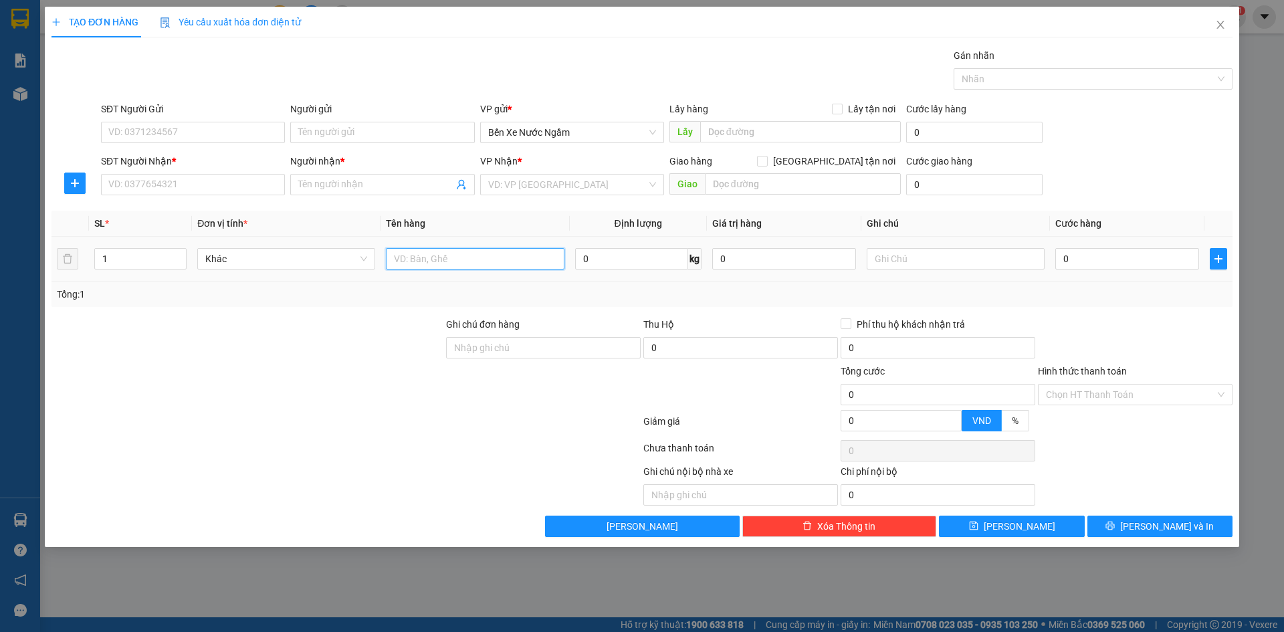
click at [431, 265] on input "text" at bounding box center [475, 258] width 178 height 21
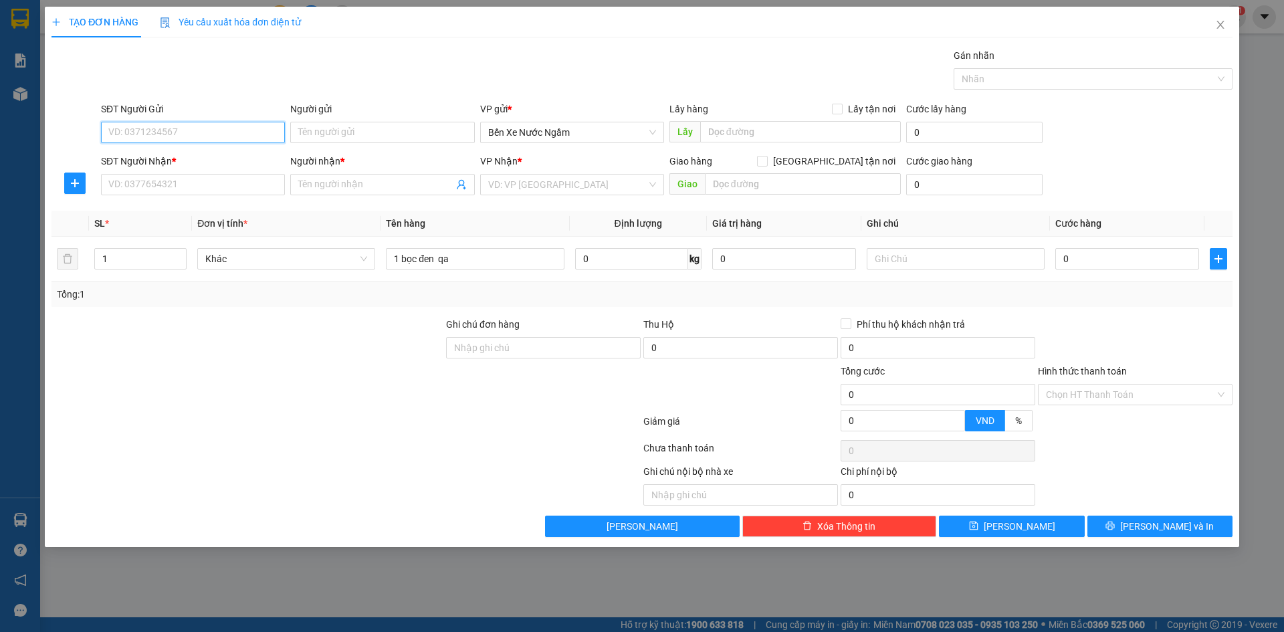
click at [205, 142] on input "SĐT Người Gửi" at bounding box center [193, 132] width 184 height 21
click at [196, 153] on div "0979257678 - tri giá 1 triệu" at bounding box center [193, 159] width 168 height 15
click at [185, 184] on input "SĐT Người Nhận *" at bounding box center [193, 184] width 184 height 21
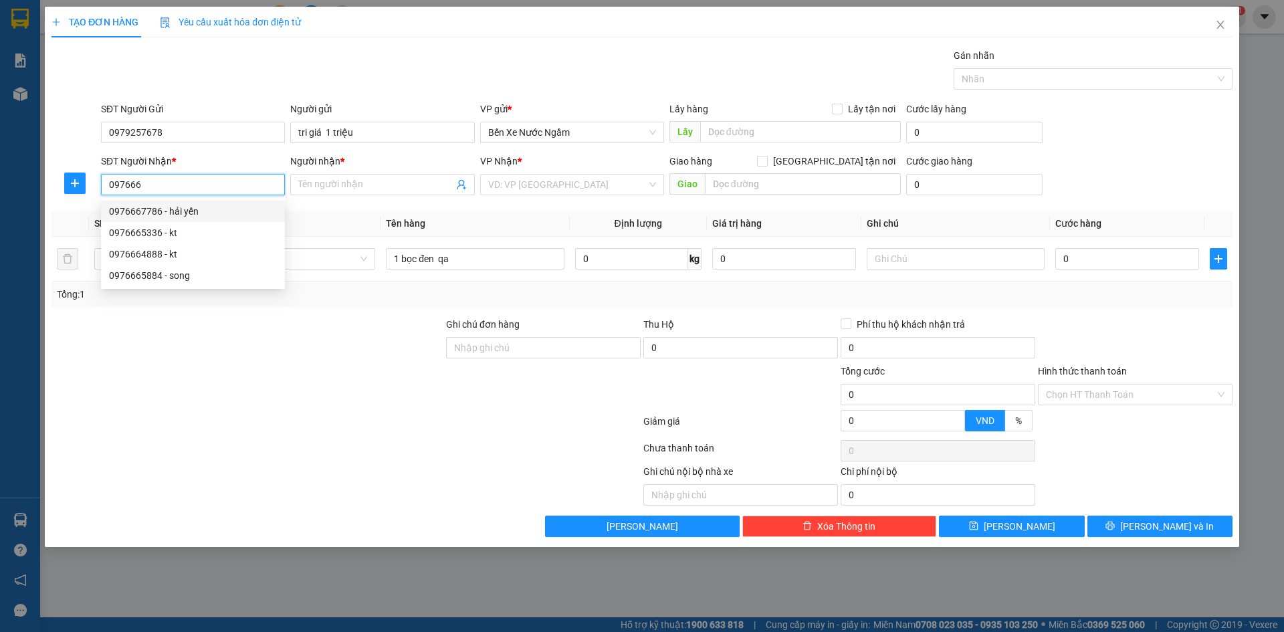
click at [155, 217] on div "0976667786 - hải yến" at bounding box center [193, 211] width 168 height 15
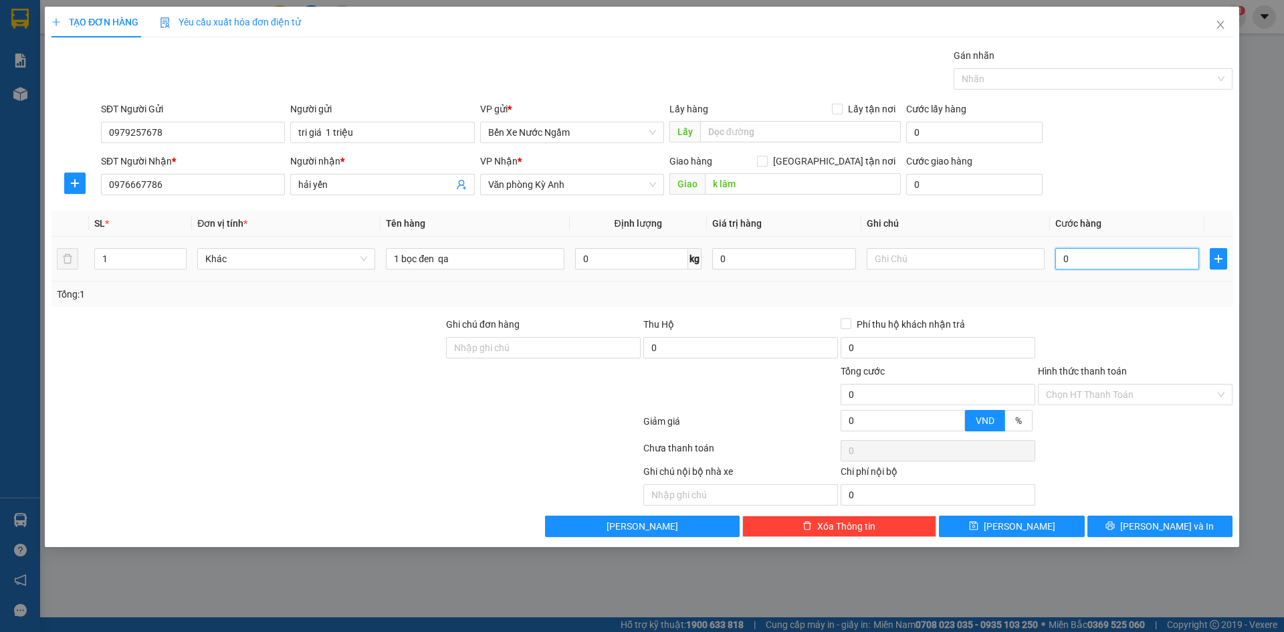
click at [1167, 266] on input "0" at bounding box center [1128, 258] width 144 height 21
click at [1115, 531] on span "printer" at bounding box center [1110, 526] width 9 height 11
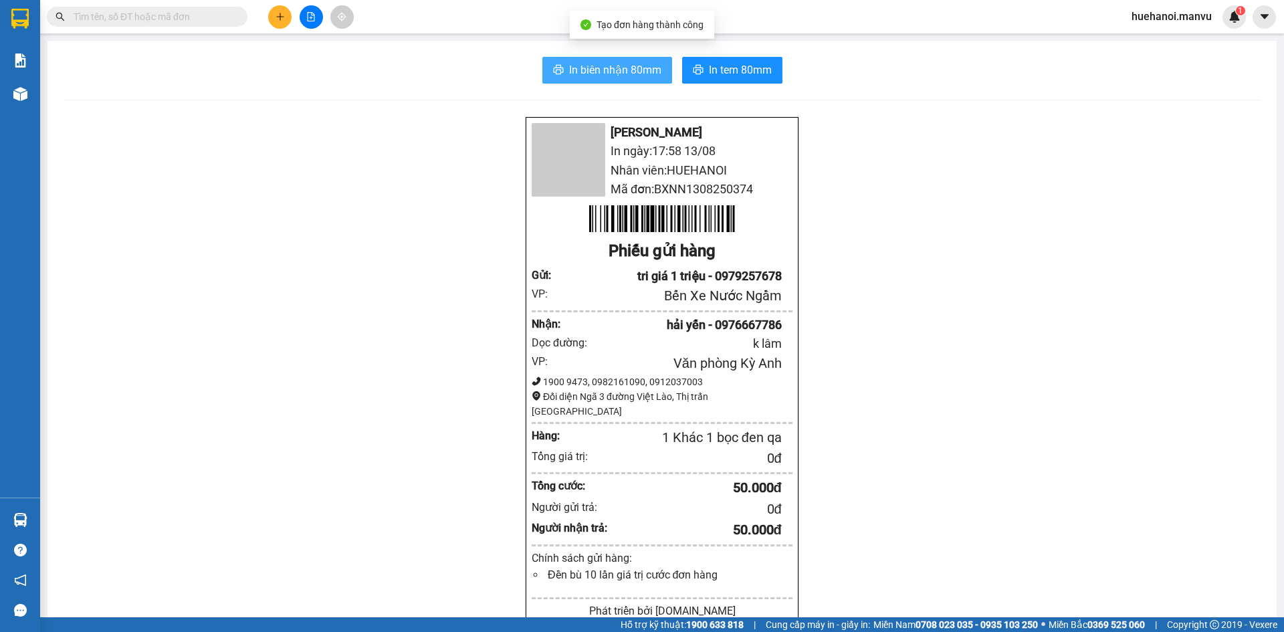
click at [581, 69] on span "In biên nhận 80mm" at bounding box center [615, 70] width 92 height 17
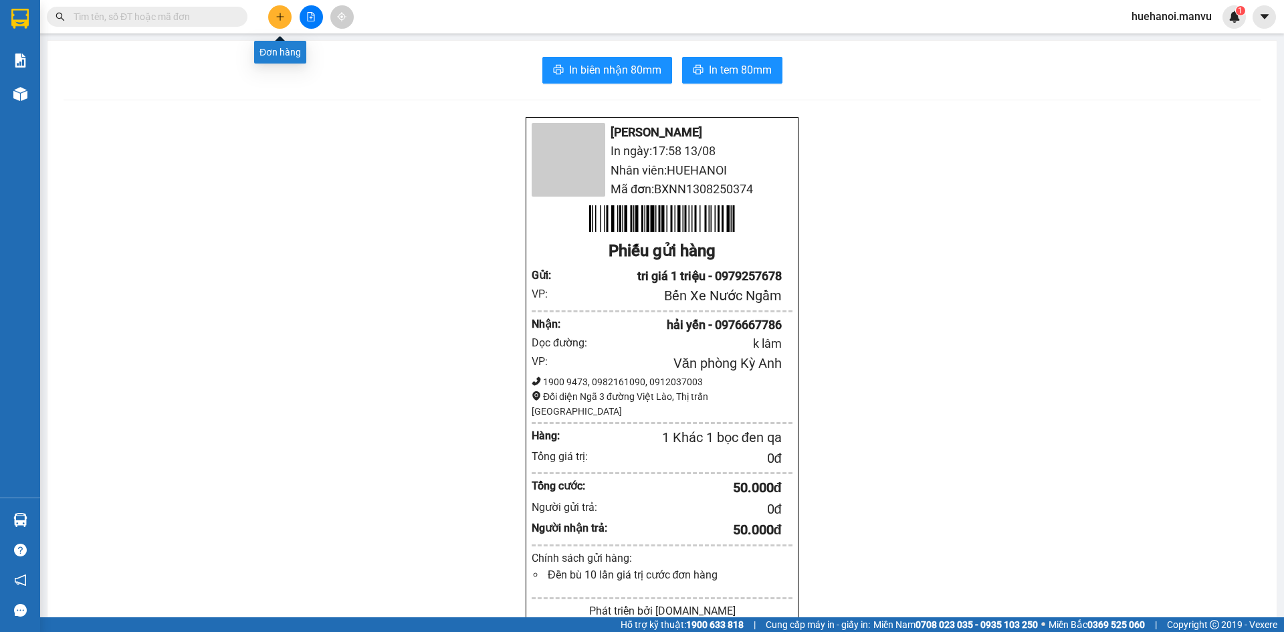
click at [281, 19] on icon "plus" at bounding box center [280, 16] width 9 height 9
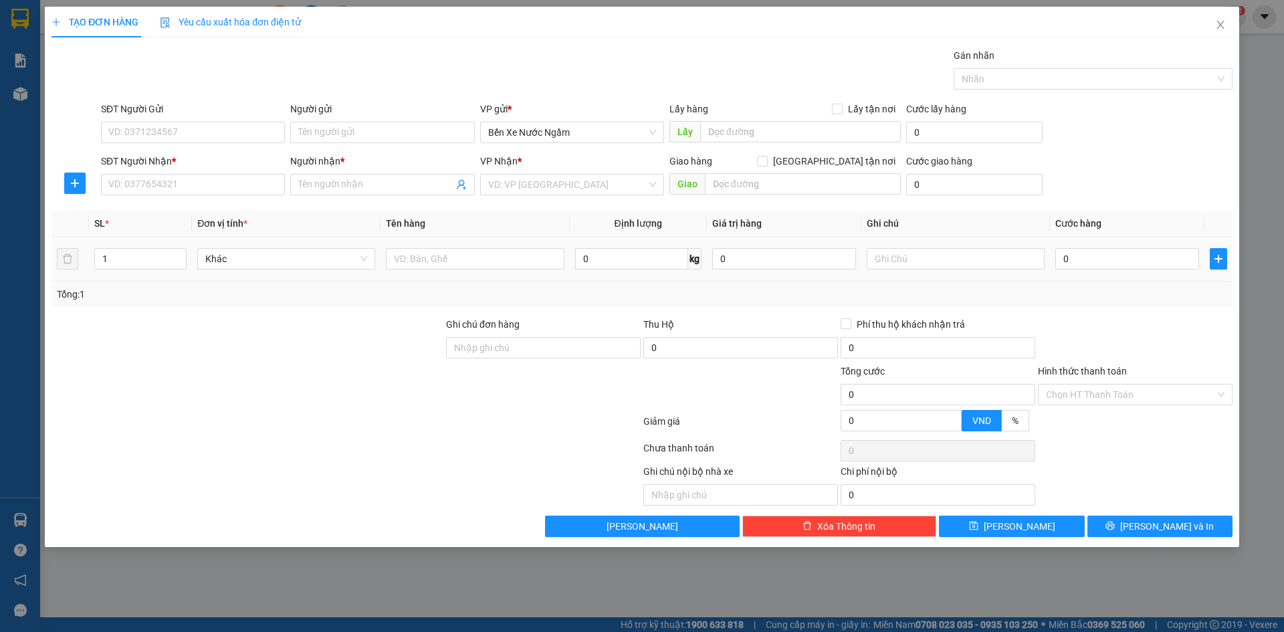
click at [503, 271] on div at bounding box center [475, 259] width 178 height 27
click at [502, 266] on input "text" at bounding box center [475, 258] width 178 height 21
click at [164, 139] on input "SĐT Người Gửi" at bounding box center [193, 132] width 184 height 21
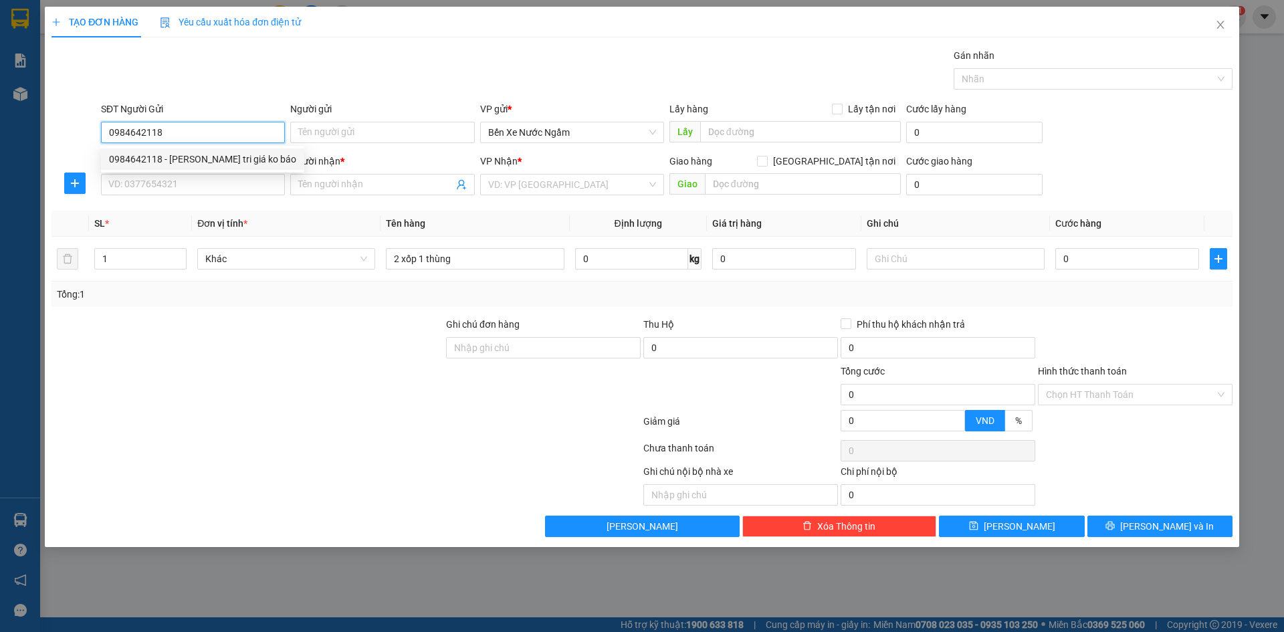
click at [169, 149] on div "0984642118 - [PERSON_NAME] tri giá ko báo" at bounding box center [202, 159] width 203 height 21
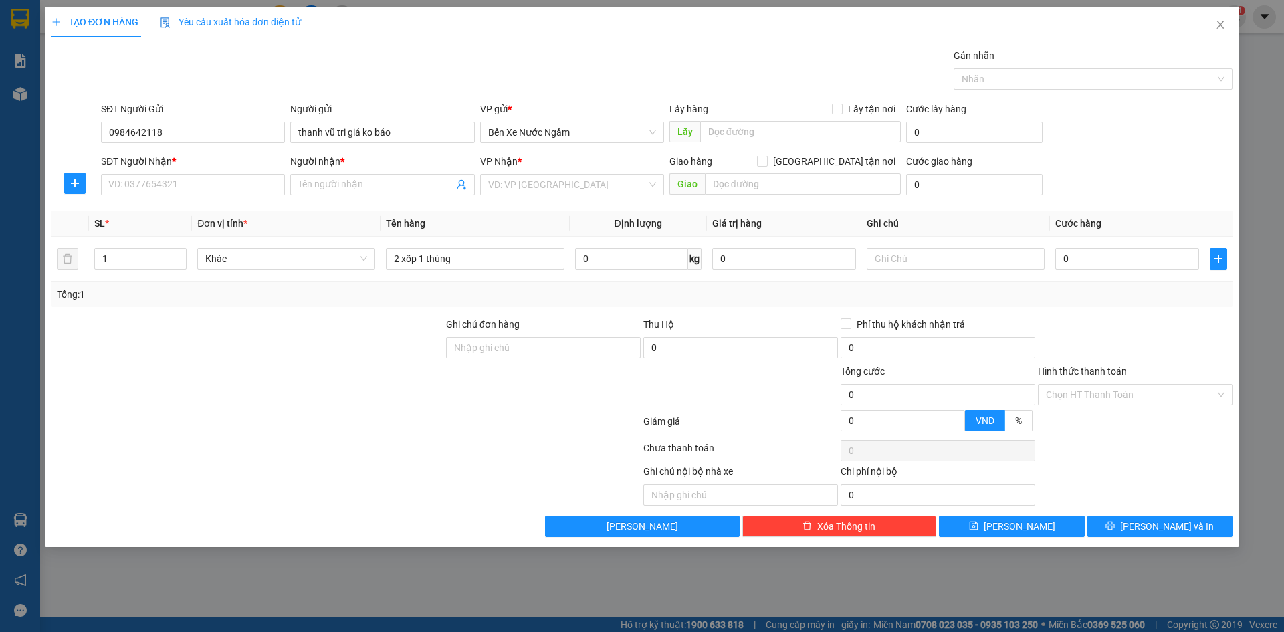
click at [167, 197] on div "SĐT Người Nhận * VD: 0377654321" at bounding box center [193, 177] width 184 height 47
click at [169, 193] on input "SĐT Người Nhận *" at bounding box center [193, 184] width 184 height 21
click at [173, 209] on div "0932344096 - [PERSON_NAME]" at bounding box center [193, 211] width 168 height 15
click at [1112, 260] on input "0" at bounding box center [1128, 258] width 144 height 21
click at [999, 534] on button "[PERSON_NAME]" at bounding box center [1011, 526] width 145 height 21
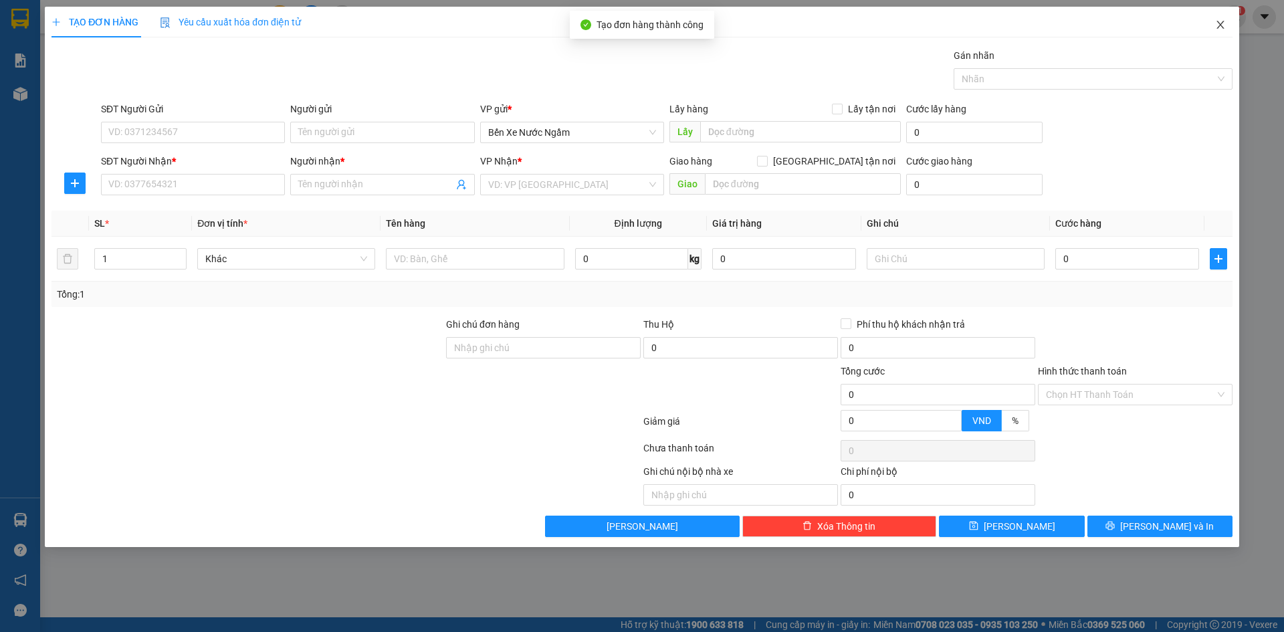
click at [1223, 21] on icon "close" at bounding box center [1220, 24] width 11 height 11
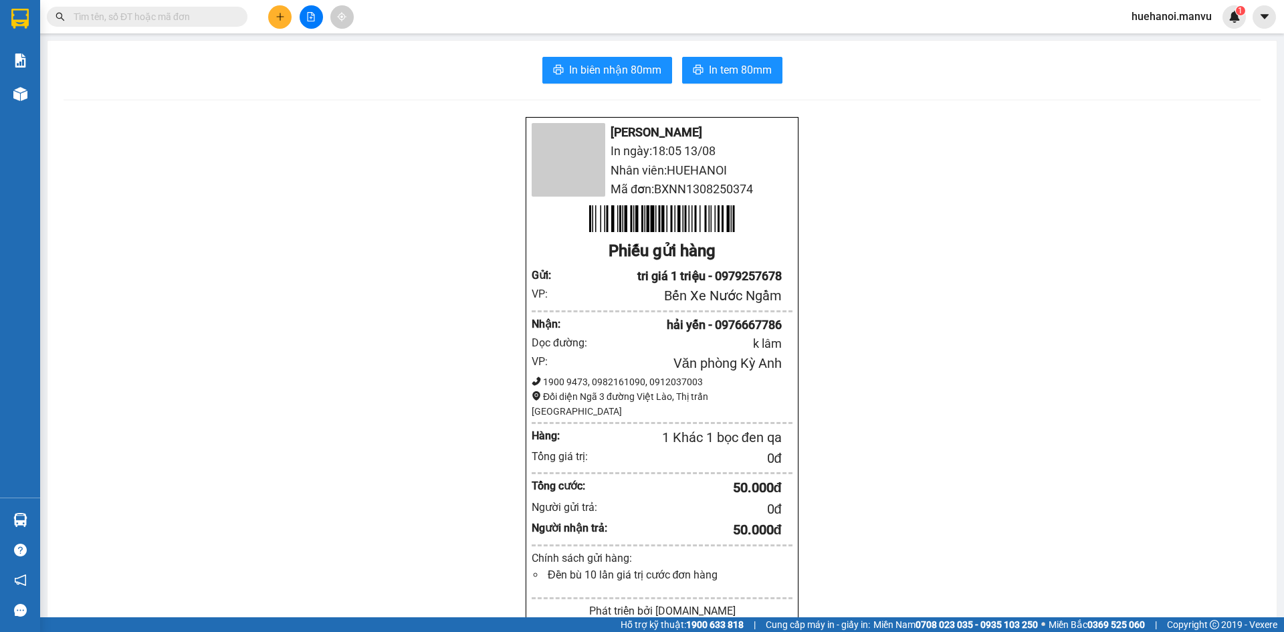
click at [64, 99] on div "In biên nhận 80mm In tem 80mm Mận Vũ In ngày: 18:05 [DATE] Nhân viên: HUEHANOI …" at bounding box center [662, 517] width 1230 height 952
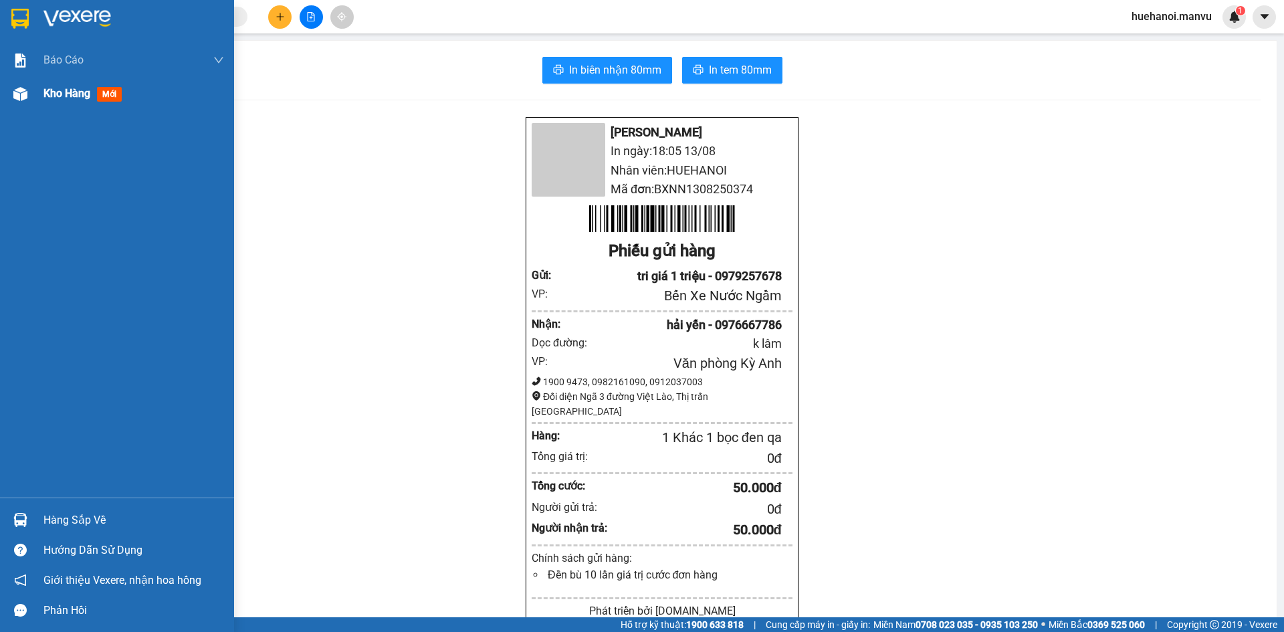
click at [55, 96] on span "Kho hàng" at bounding box center [66, 93] width 47 height 13
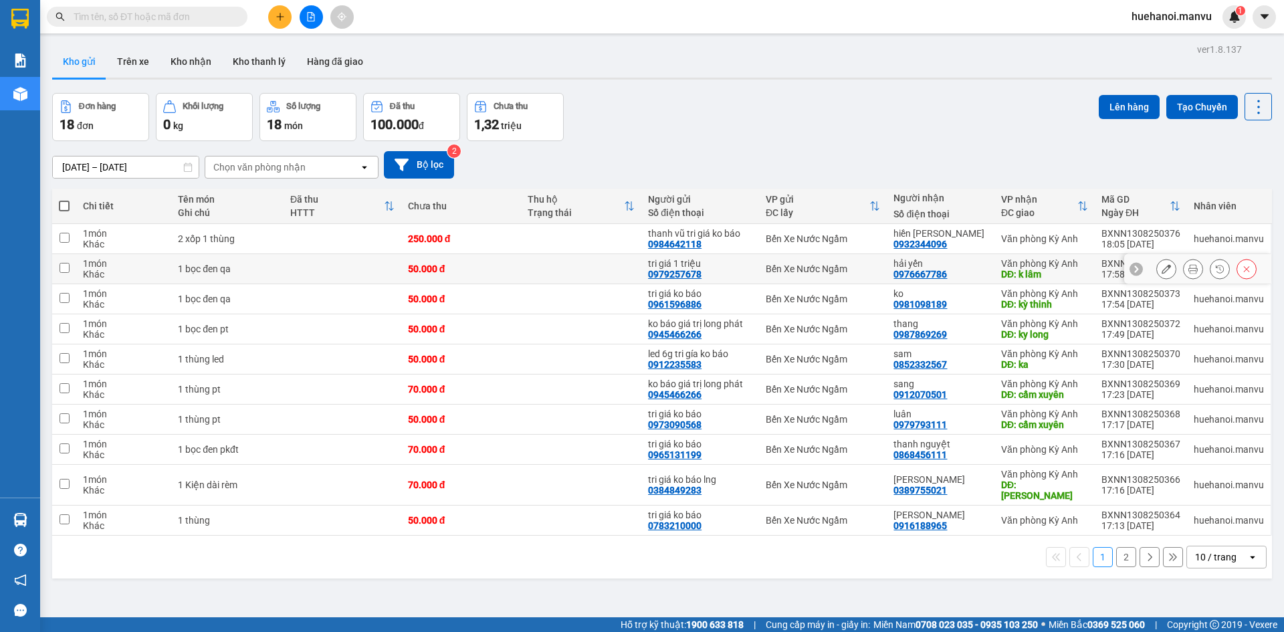
click at [72, 270] on td at bounding box center [64, 269] width 24 height 30
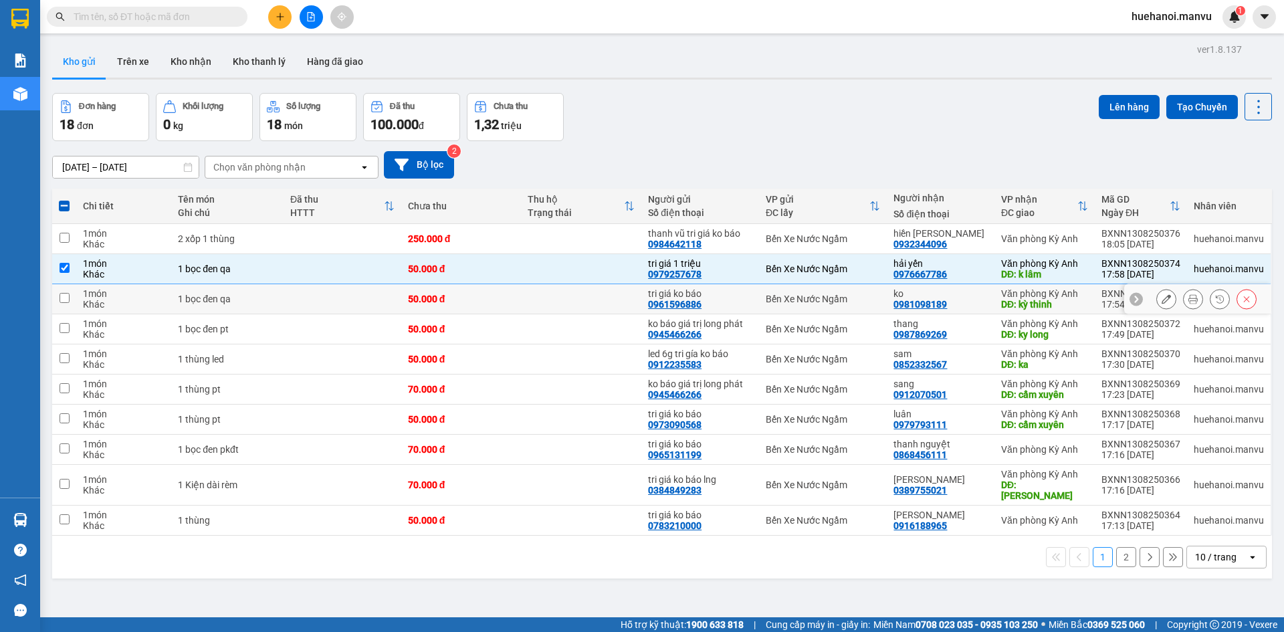
click at [70, 300] on td at bounding box center [64, 299] width 24 height 30
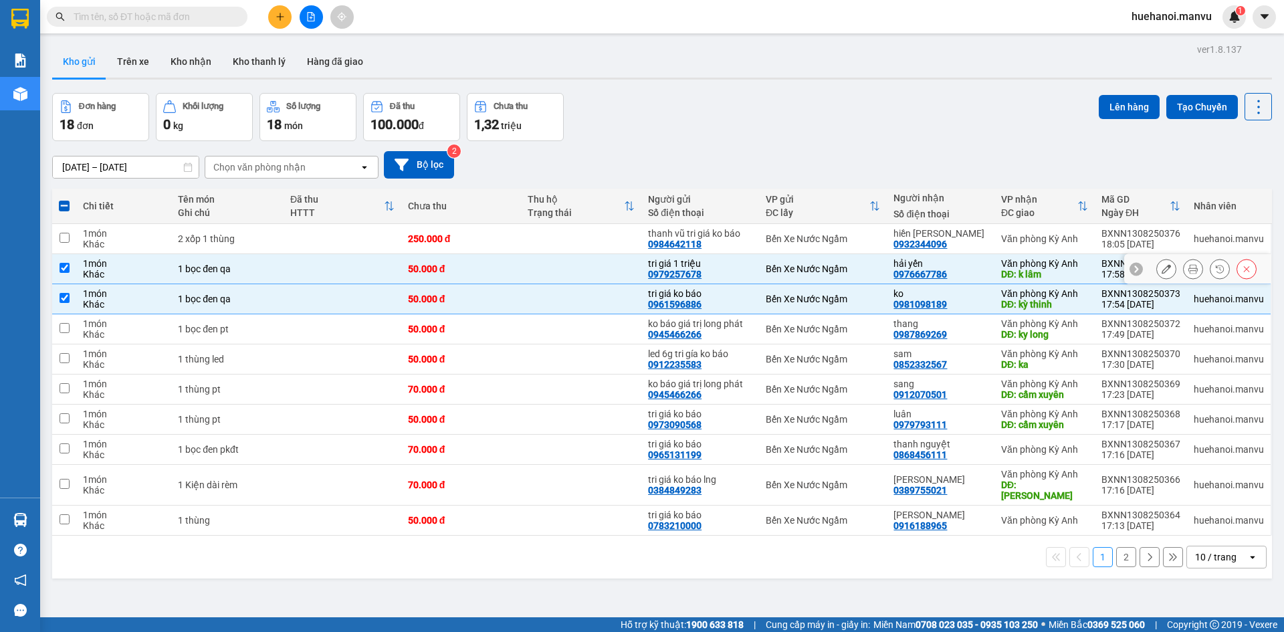
click at [64, 274] on td at bounding box center [64, 269] width 24 height 30
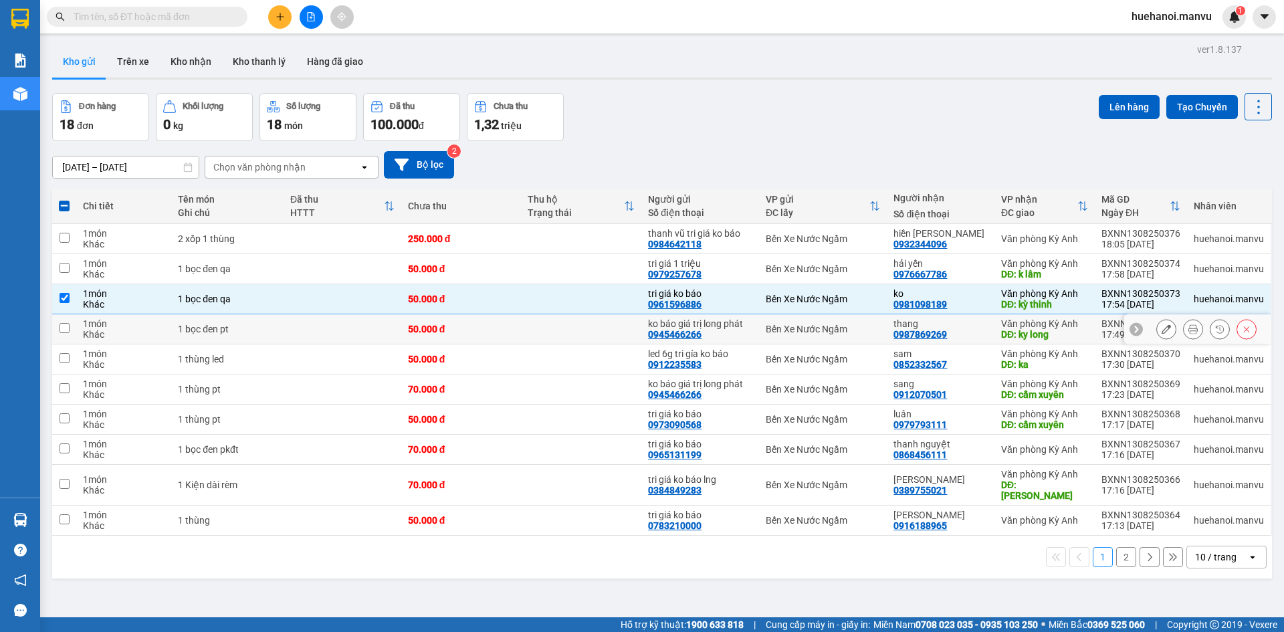
click at [76, 329] on td "1 món Khác" at bounding box center [123, 329] width 95 height 30
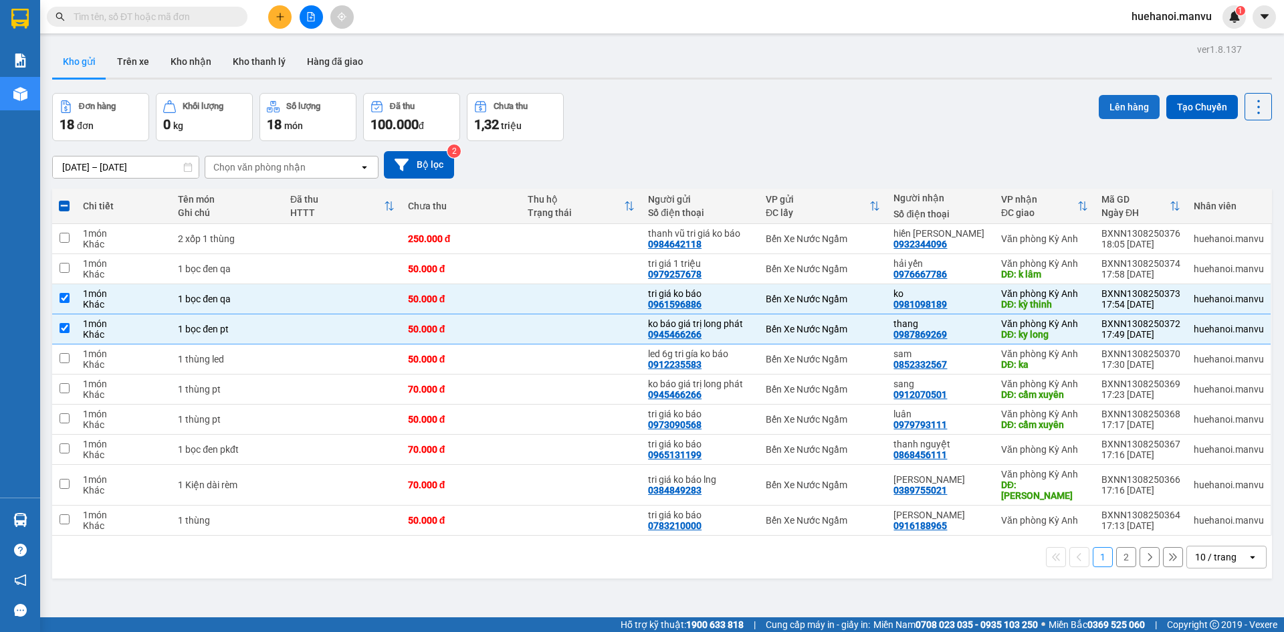
click at [1120, 112] on button "Lên hàng" at bounding box center [1129, 107] width 61 height 24
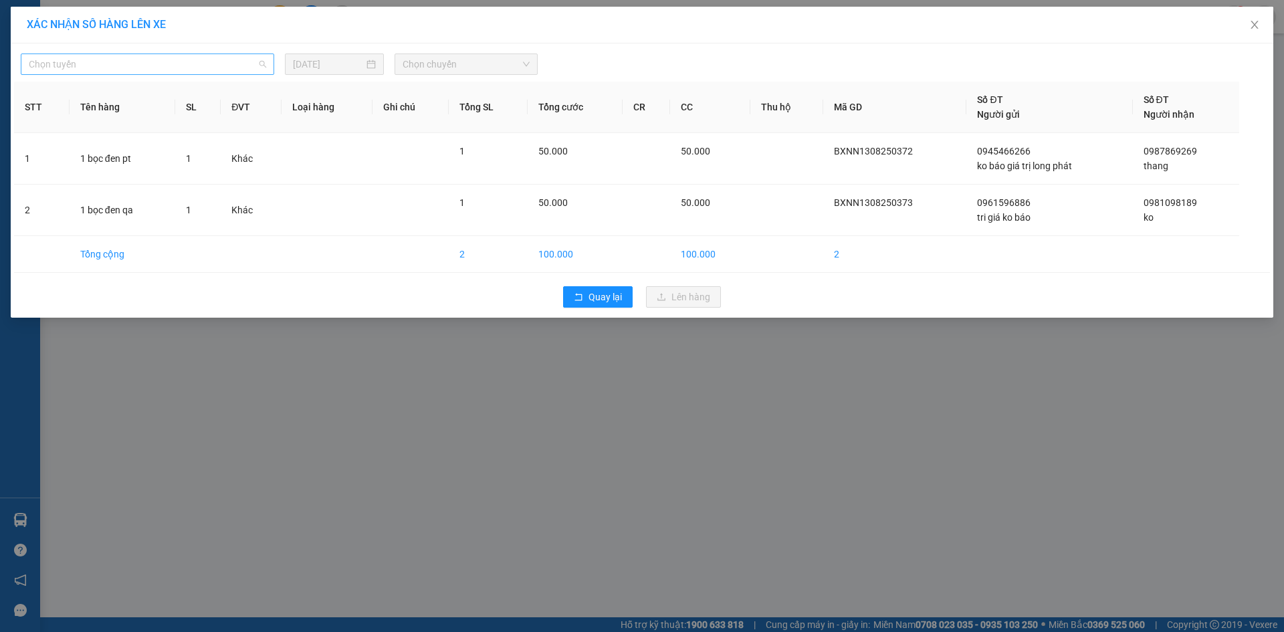
click at [112, 61] on span "Chọn tuyến" at bounding box center [147, 64] width 237 height 20
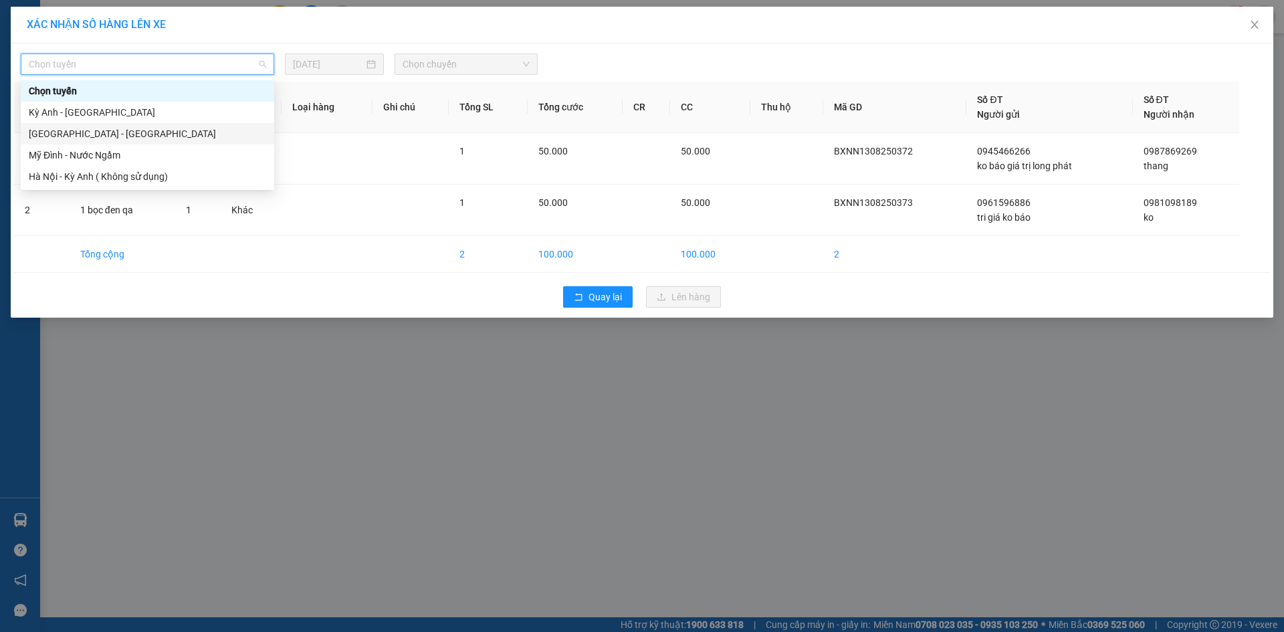
click at [76, 130] on div "[GEOGRAPHIC_DATA] - [GEOGRAPHIC_DATA]" at bounding box center [147, 133] width 237 height 15
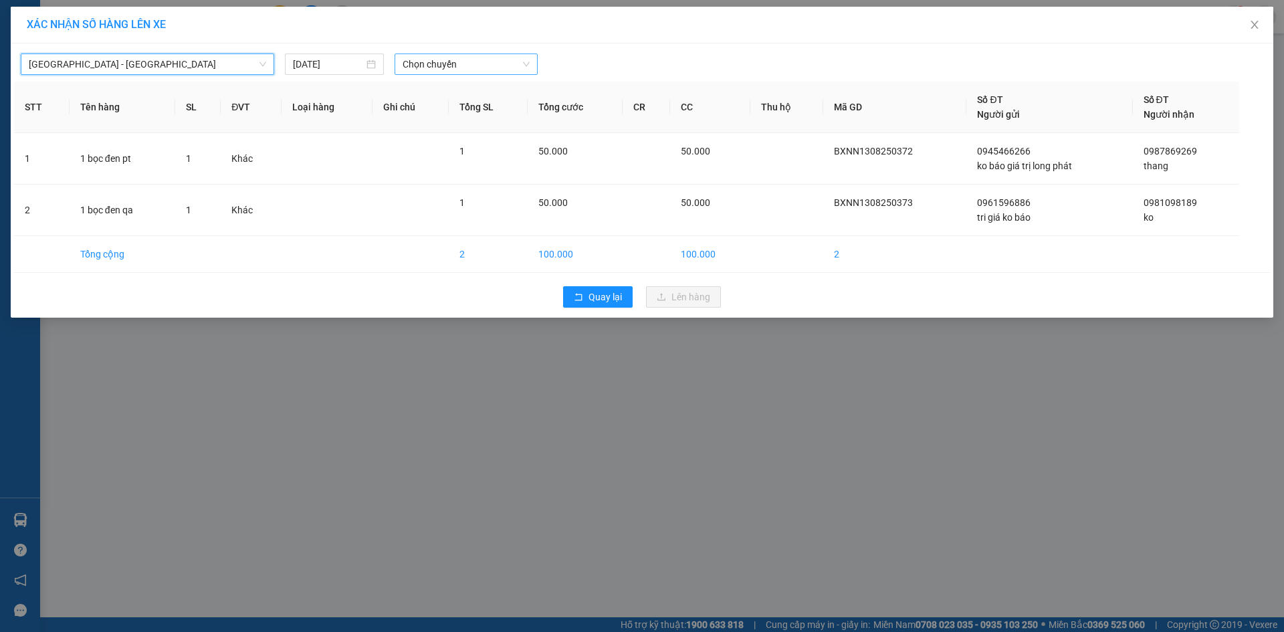
click at [450, 70] on span "Chọn chuyến" at bounding box center [466, 64] width 127 height 20
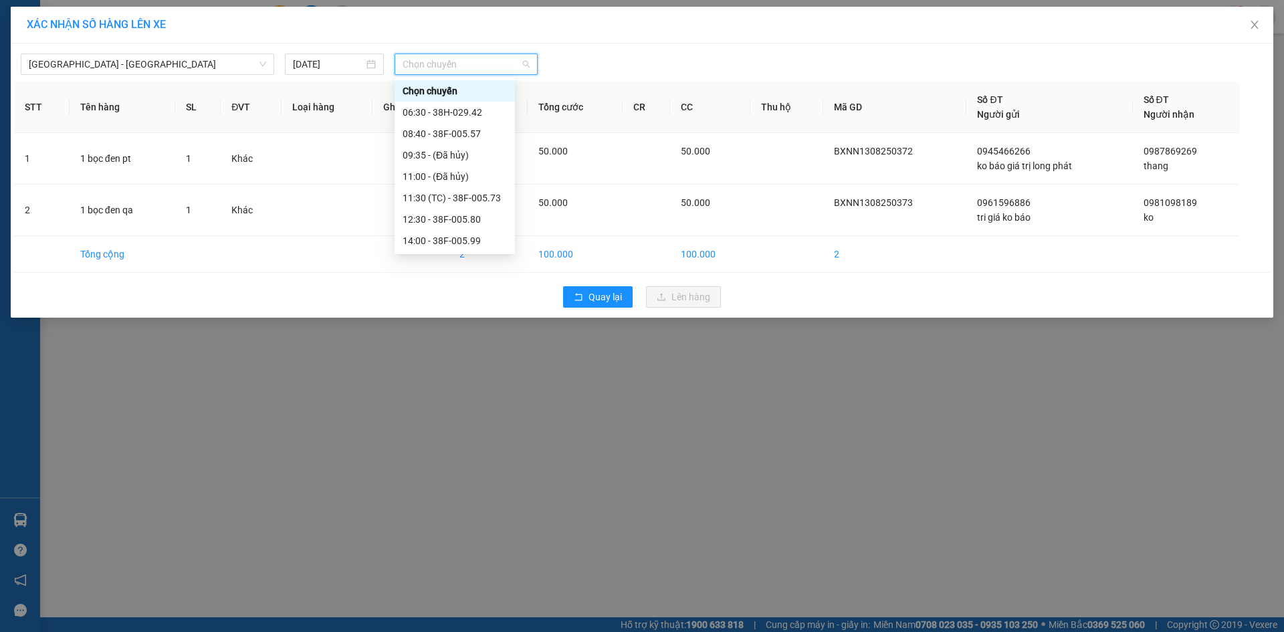
click at [439, 362] on div "21:00 - 38B-008.93" at bounding box center [455, 369] width 104 height 15
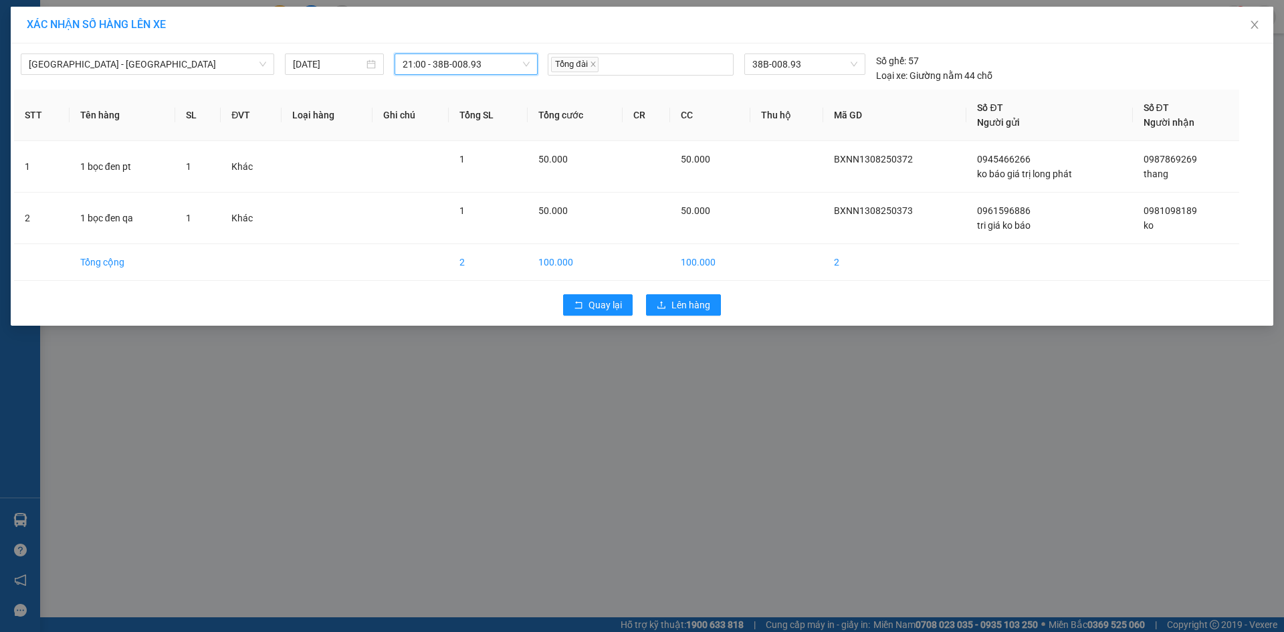
click at [669, 320] on div "Quay lại Lên hàng" at bounding box center [642, 305] width 1256 height 35
click at [677, 313] on button "Lên hàng" at bounding box center [683, 304] width 75 height 21
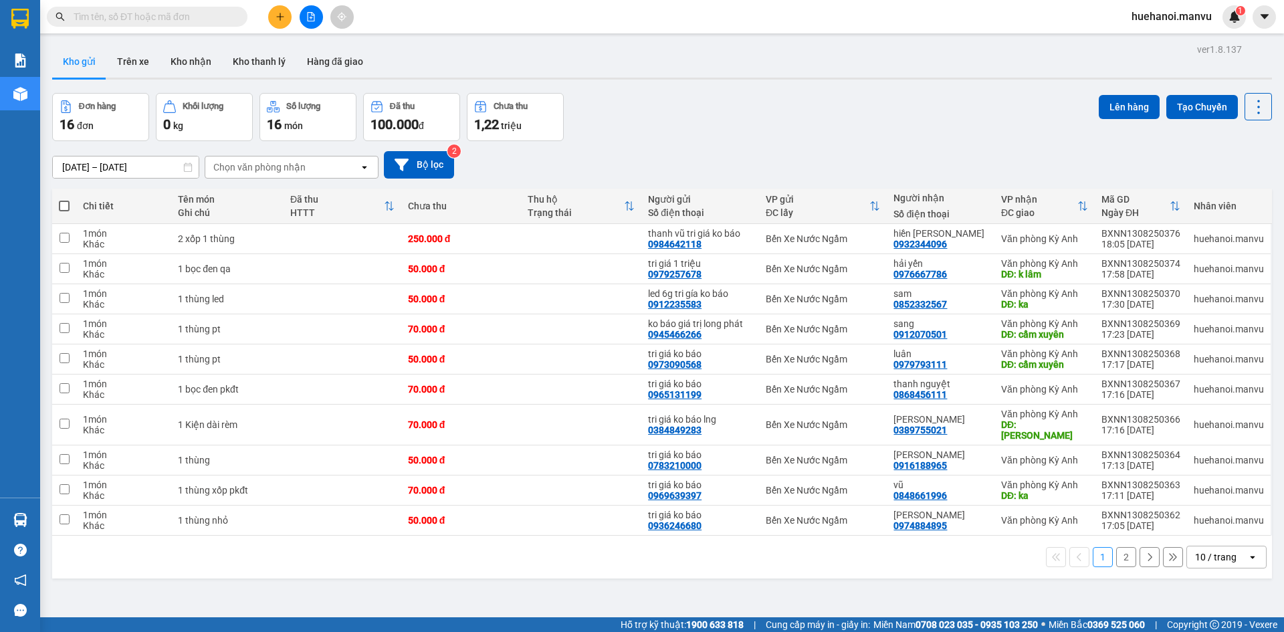
click at [72, 206] on th at bounding box center [64, 206] width 24 height 35
click at [72, 209] on th at bounding box center [64, 206] width 24 height 35
click at [62, 207] on span at bounding box center [64, 206] width 11 height 11
click at [64, 199] on input "checkbox" at bounding box center [64, 199] width 0 height 0
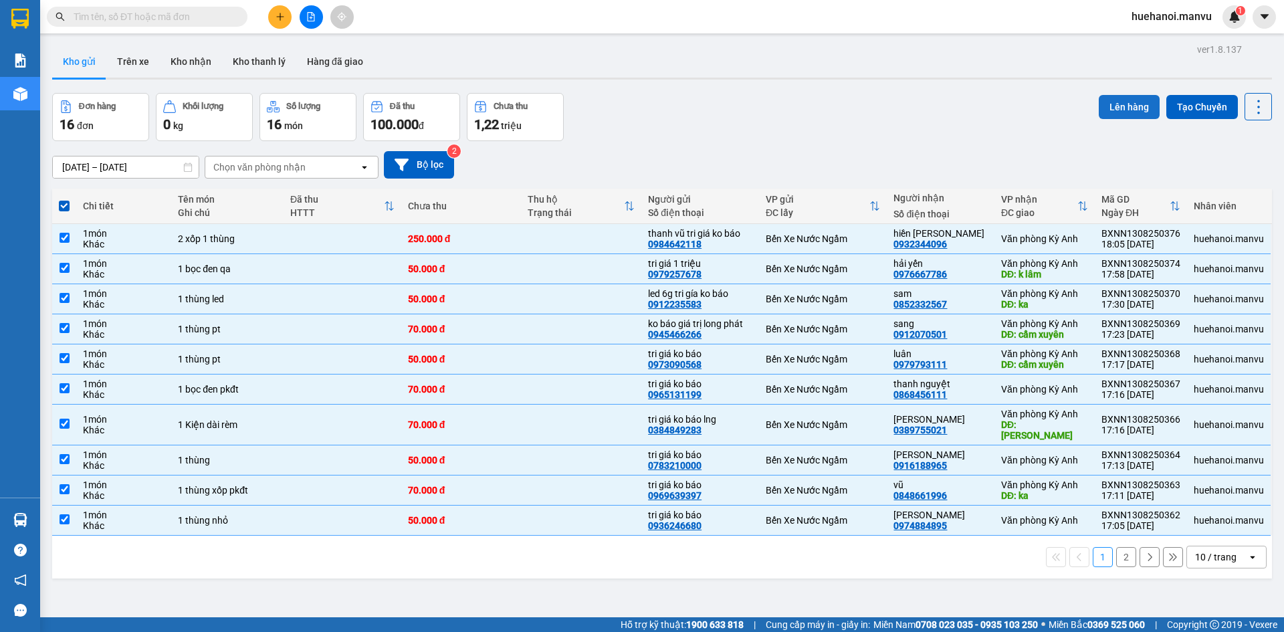
click at [1121, 107] on button "Lên hàng" at bounding box center [1129, 107] width 61 height 24
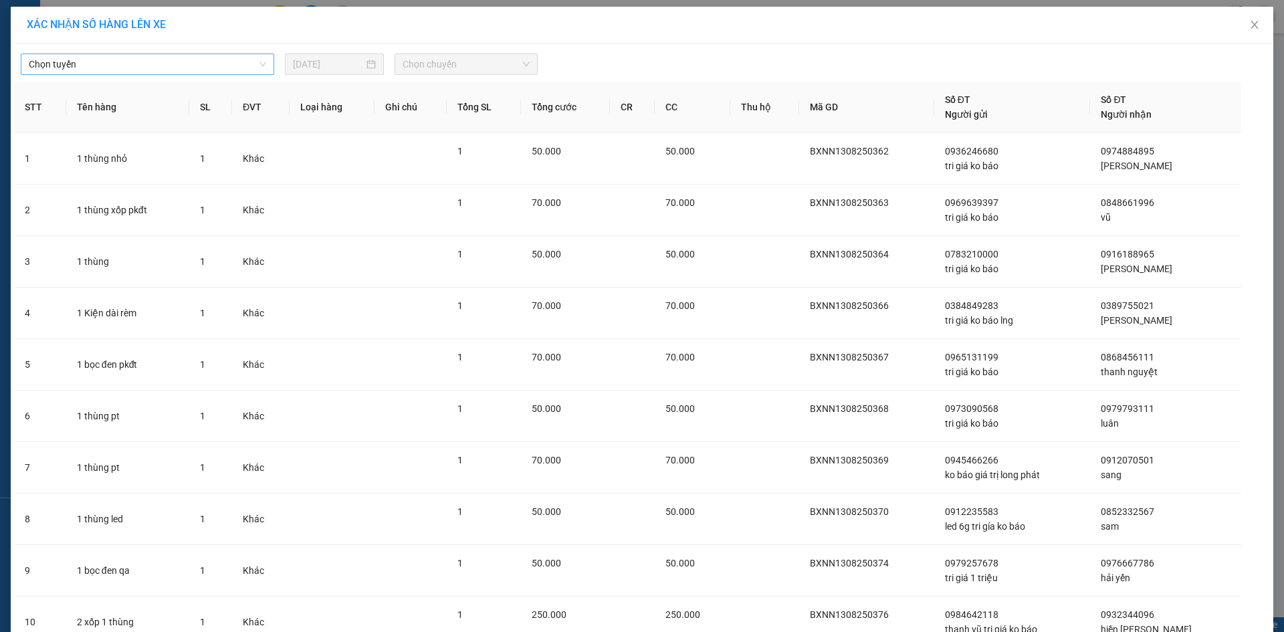
click at [86, 66] on span "Chọn tuyến" at bounding box center [147, 64] width 237 height 20
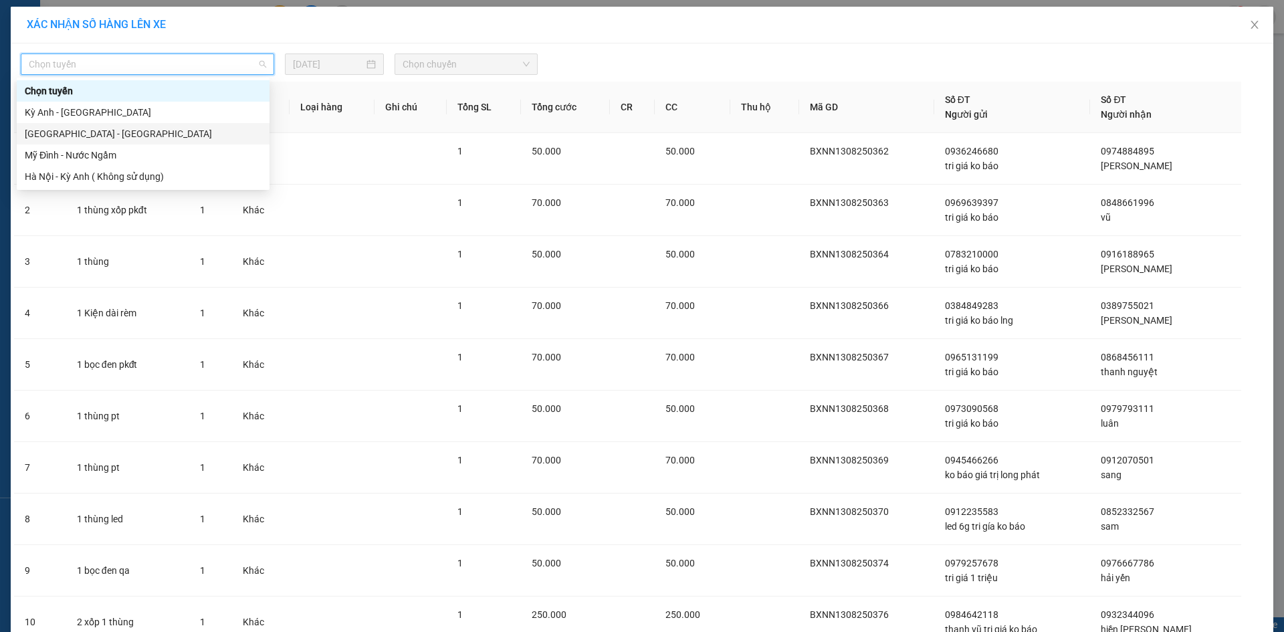
click at [58, 129] on div "[GEOGRAPHIC_DATA] - [GEOGRAPHIC_DATA]" at bounding box center [143, 133] width 237 height 15
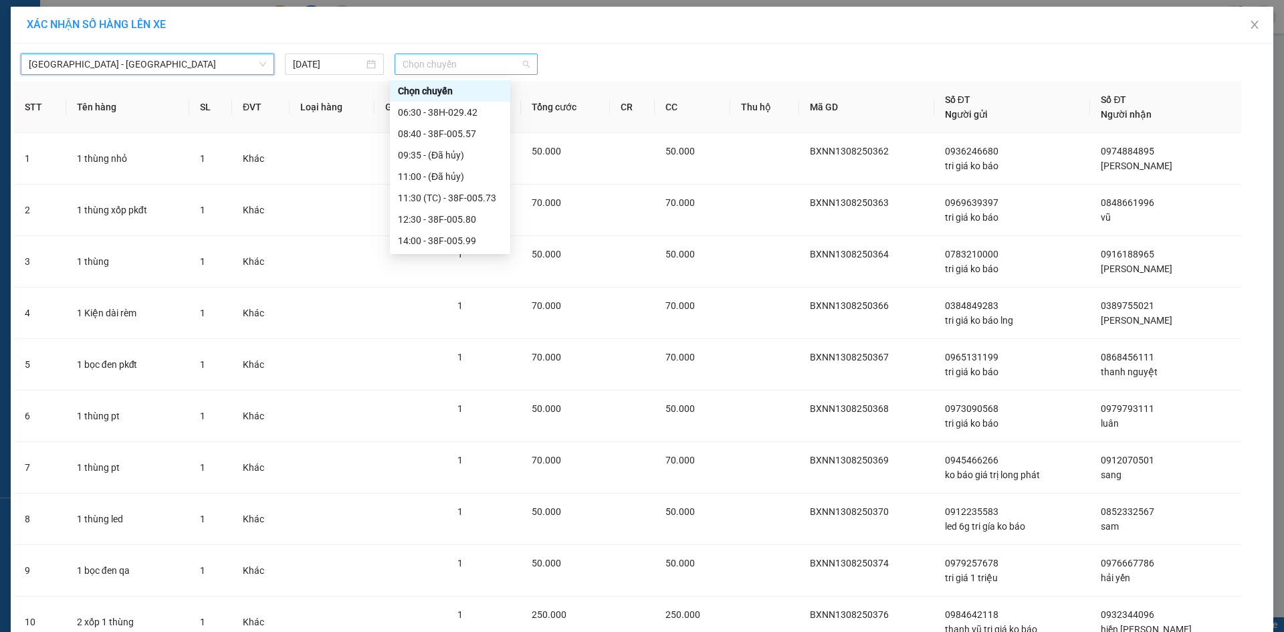
click at [412, 70] on span "Chọn chuyến" at bounding box center [466, 64] width 127 height 20
click at [425, 340] on div "18:30 - 38E-005.22" at bounding box center [450, 347] width 104 height 15
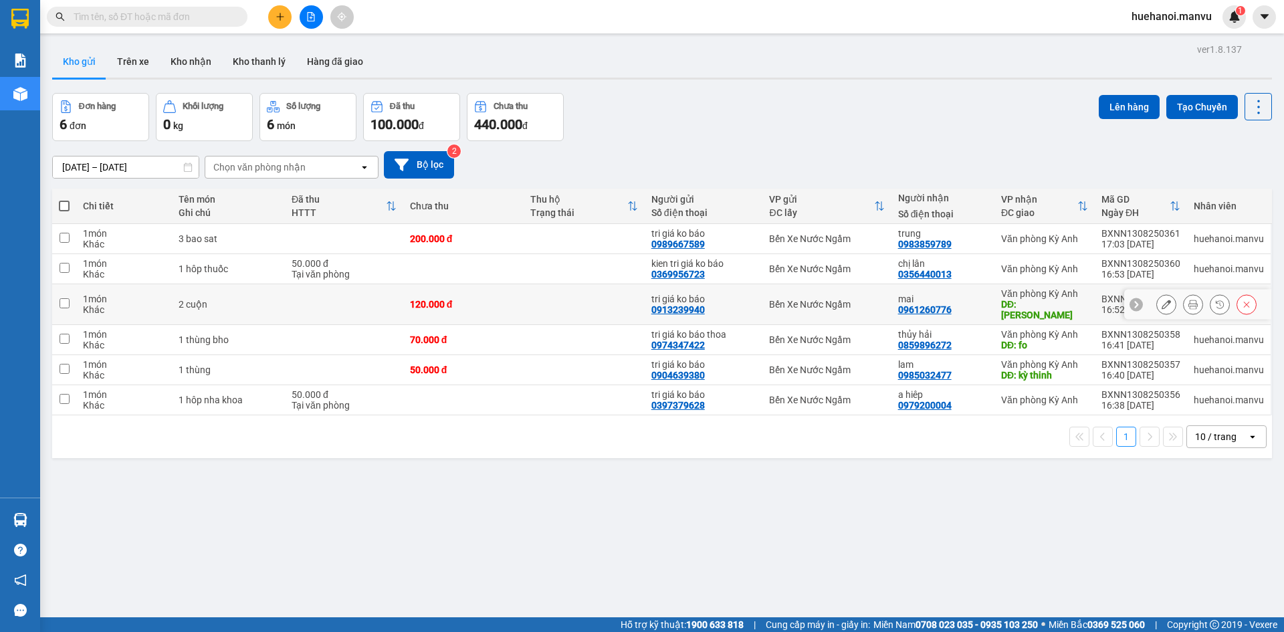
click at [62, 298] on input "checkbox" at bounding box center [65, 303] width 10 height 10
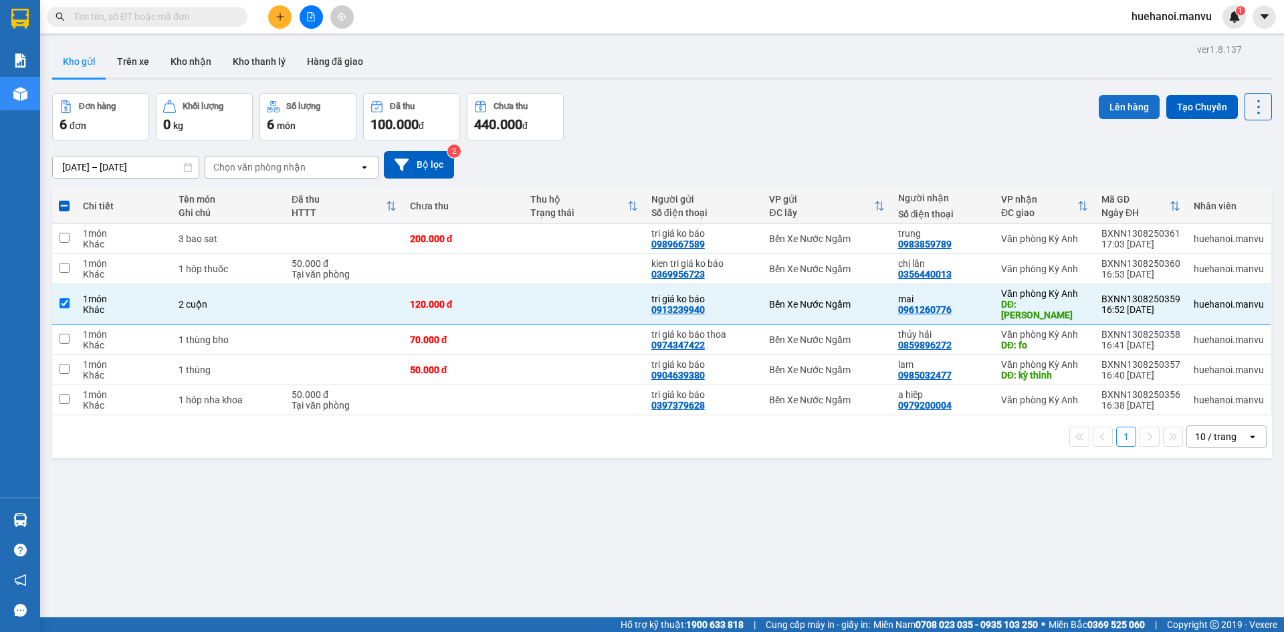
click at [1130, 106] on button "Lên hàng" at bounding box center [1129, 107] width 61 height 24
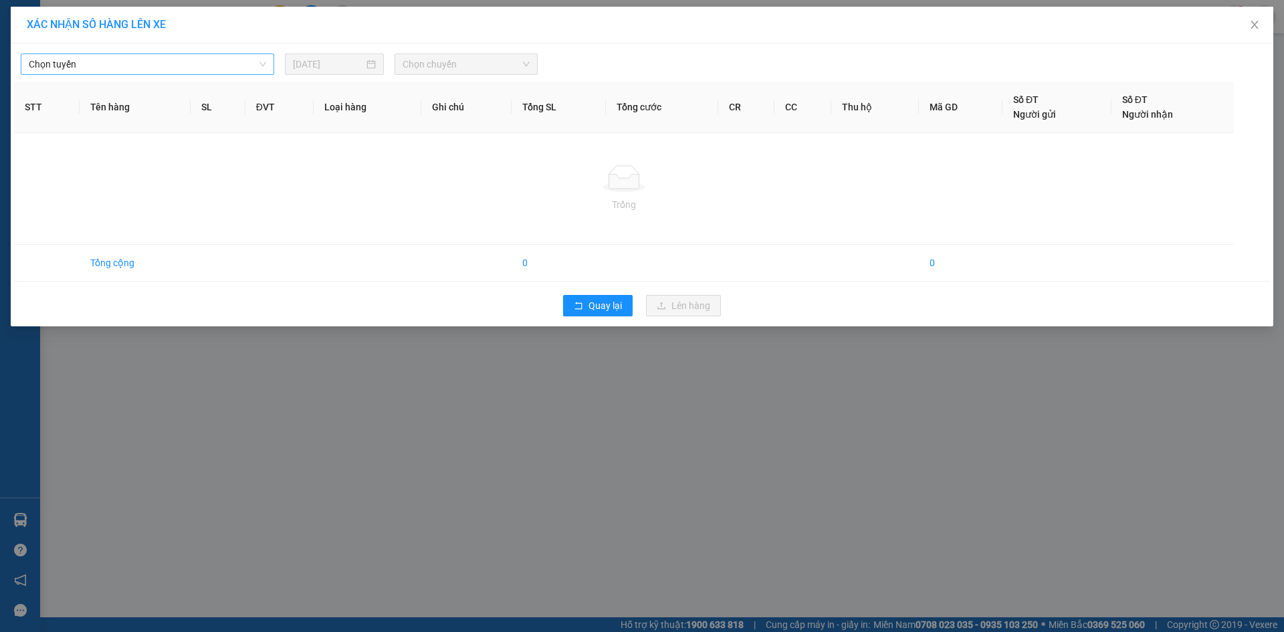
click at [62, 62] on span "Chọn tuyến" at bounding box center [147, 64] width 237 height 20
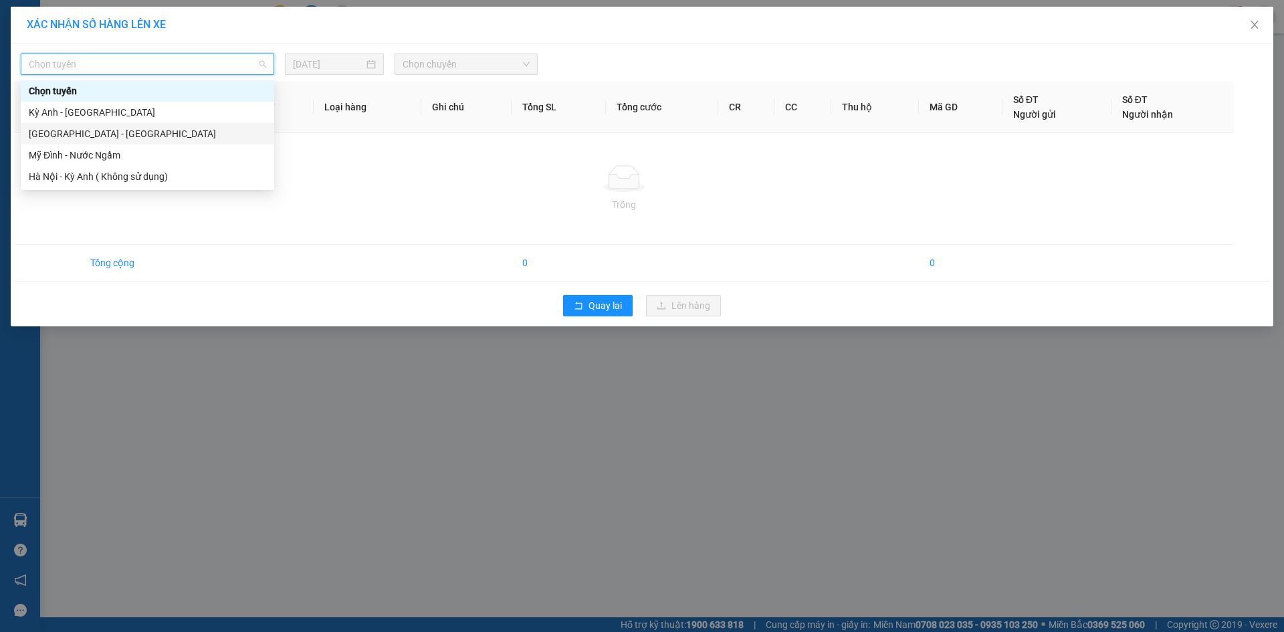
click at [70, 130] on div "[GEOGRAPHIC_DATA] - [GEOGRAPHIC_DATA]" at bounding box center [147, 133] width 237 height 15
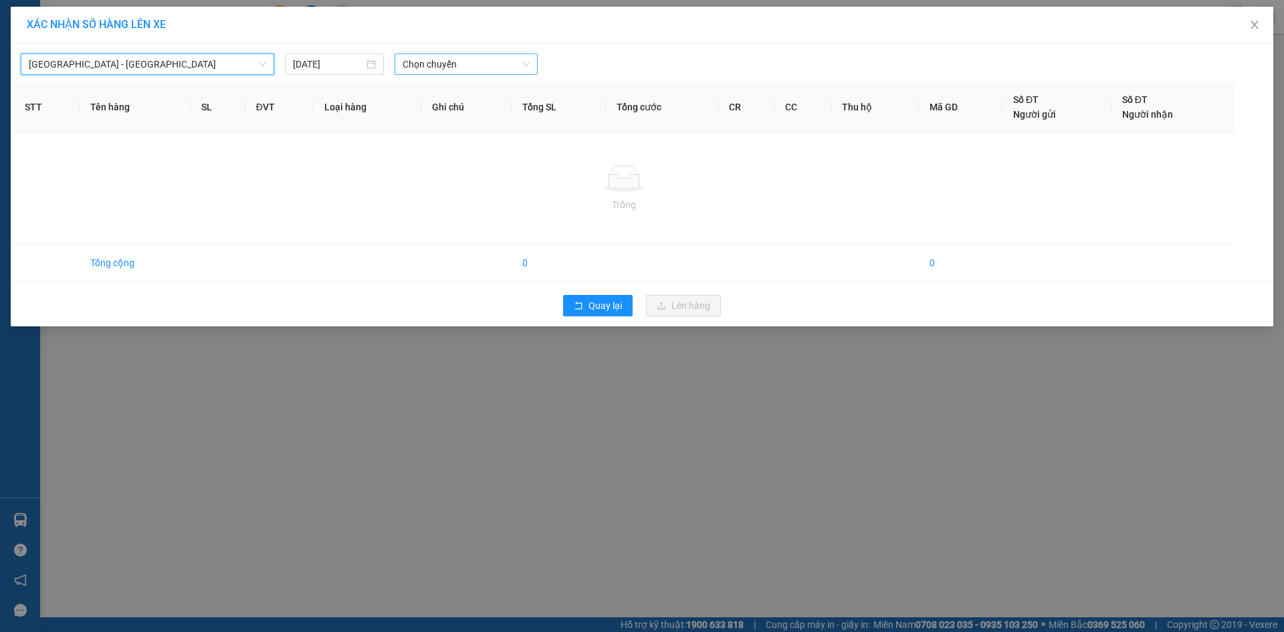
click at [431, 62] on span "Chọn chuyến" at bounding box center [466, 64] width 127 height 20
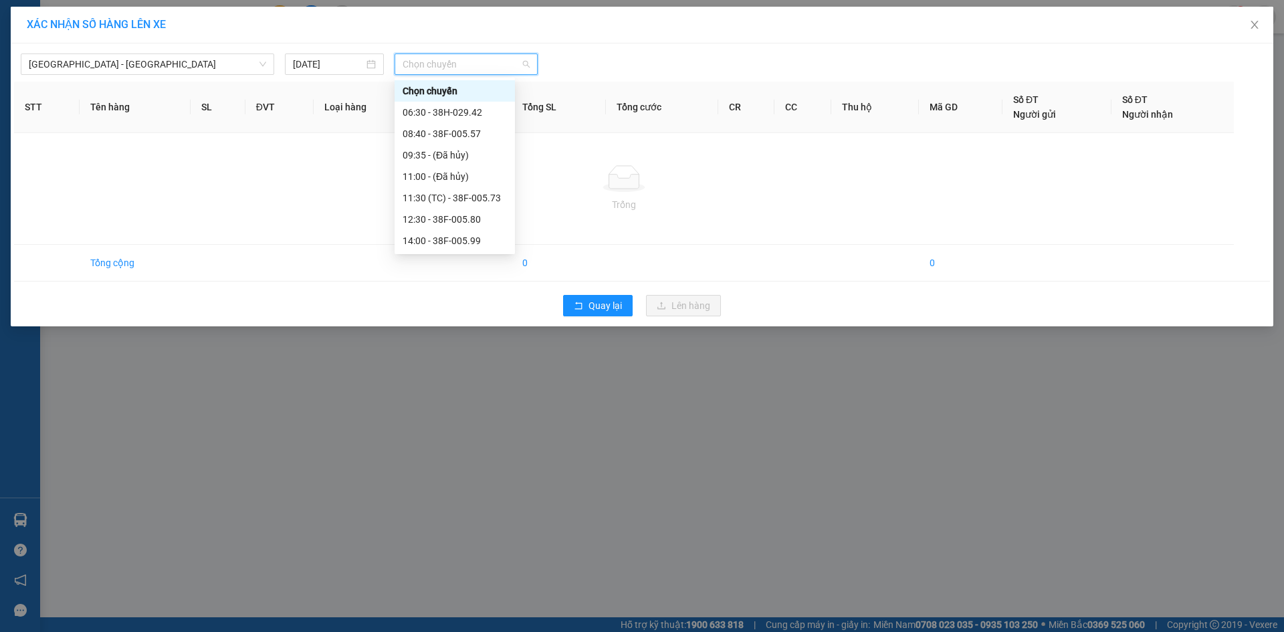
click at [446, 362] on div "21:00 - 38B-008.93" at bounding box center [455, 369] width 104 height 15
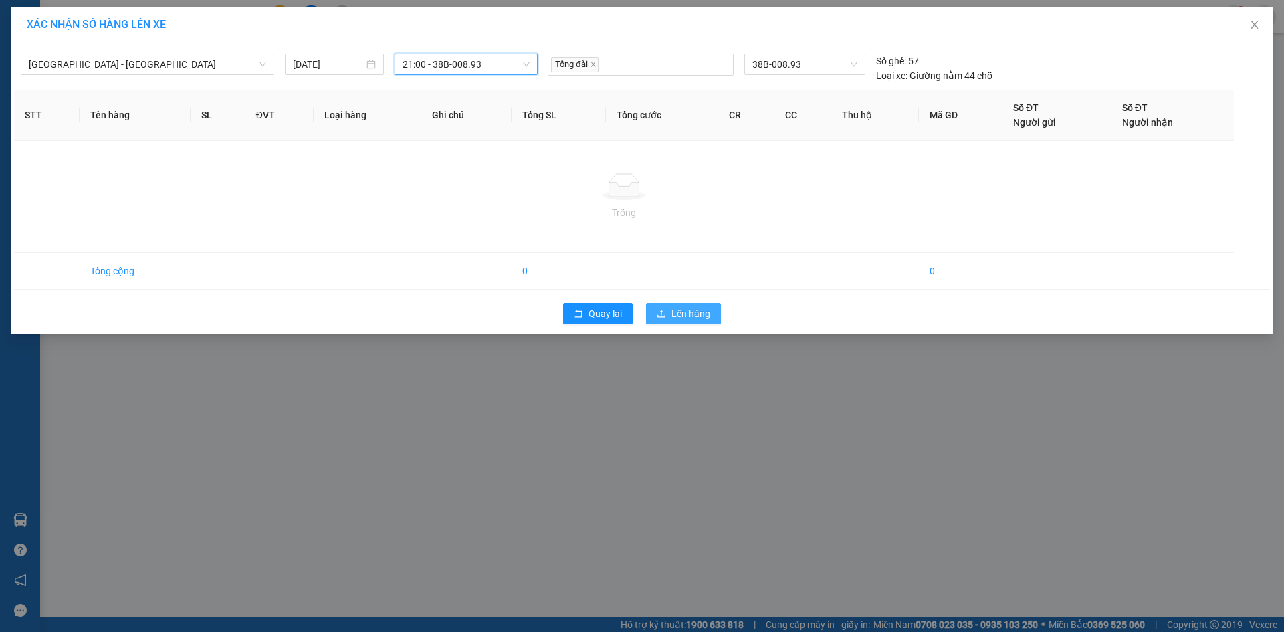
click at [654, 314] on button "Lên hàng" at bounding box center [683, 313] width 75 height 21
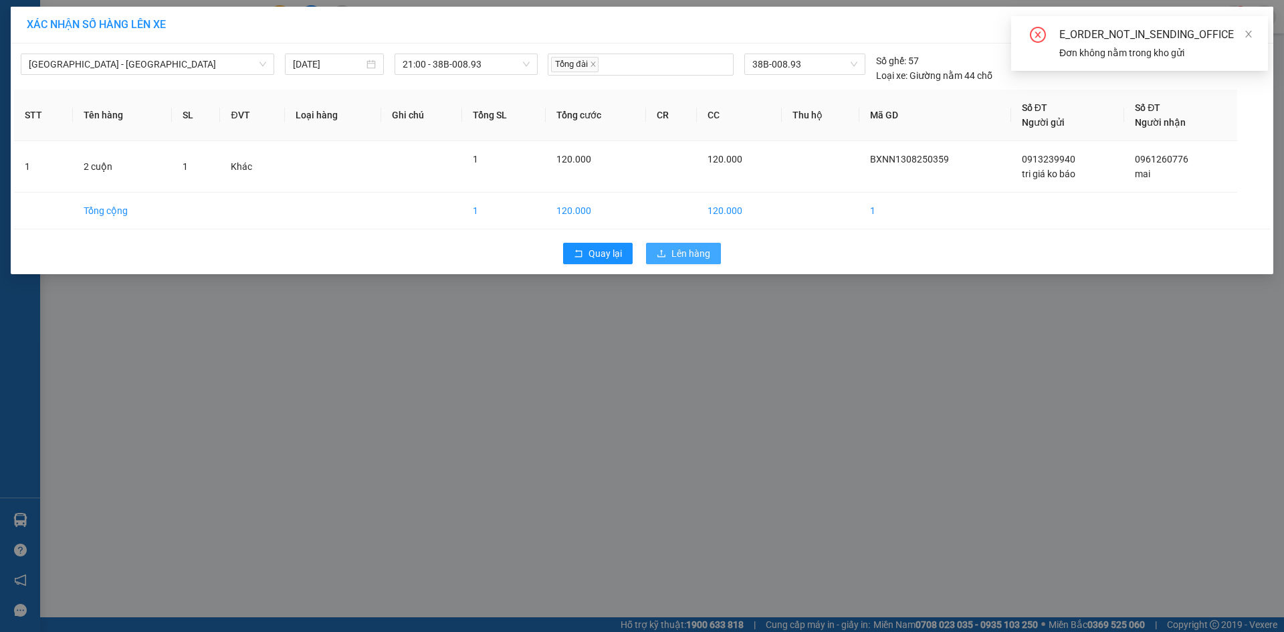
click at [666, 252] on icon "upload" at bounding box center [661, 253] width 9 height 9
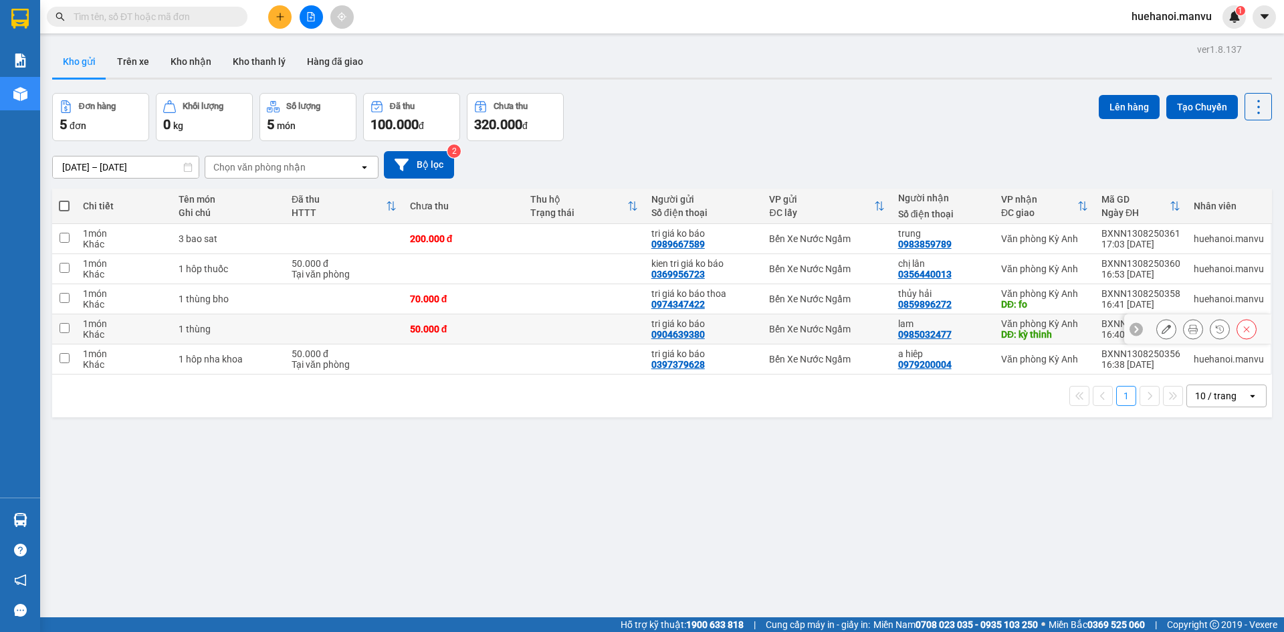
click at [70, 334] on td at bounding box center [64, 329] width 24 height 30
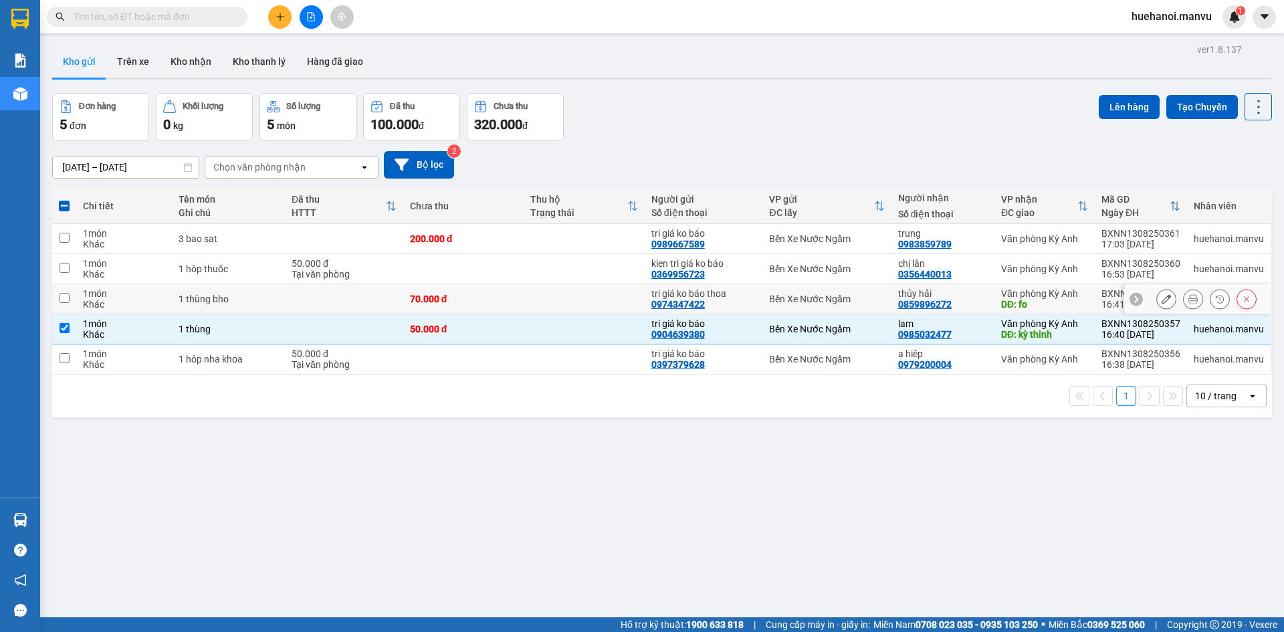
click at [70, 304] on td at bounding box center [64, 299] width 24 height 30
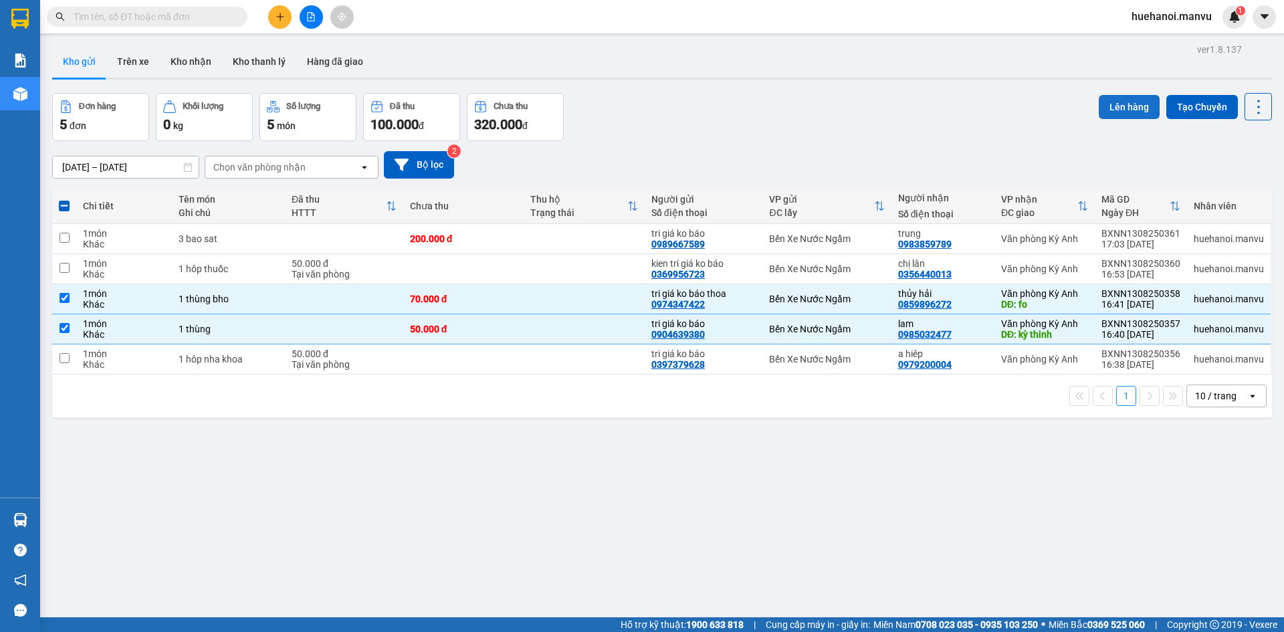
click at [1112, 102] on button "Lên hàng" at bounding box center [1129, 107] width 61 height 24
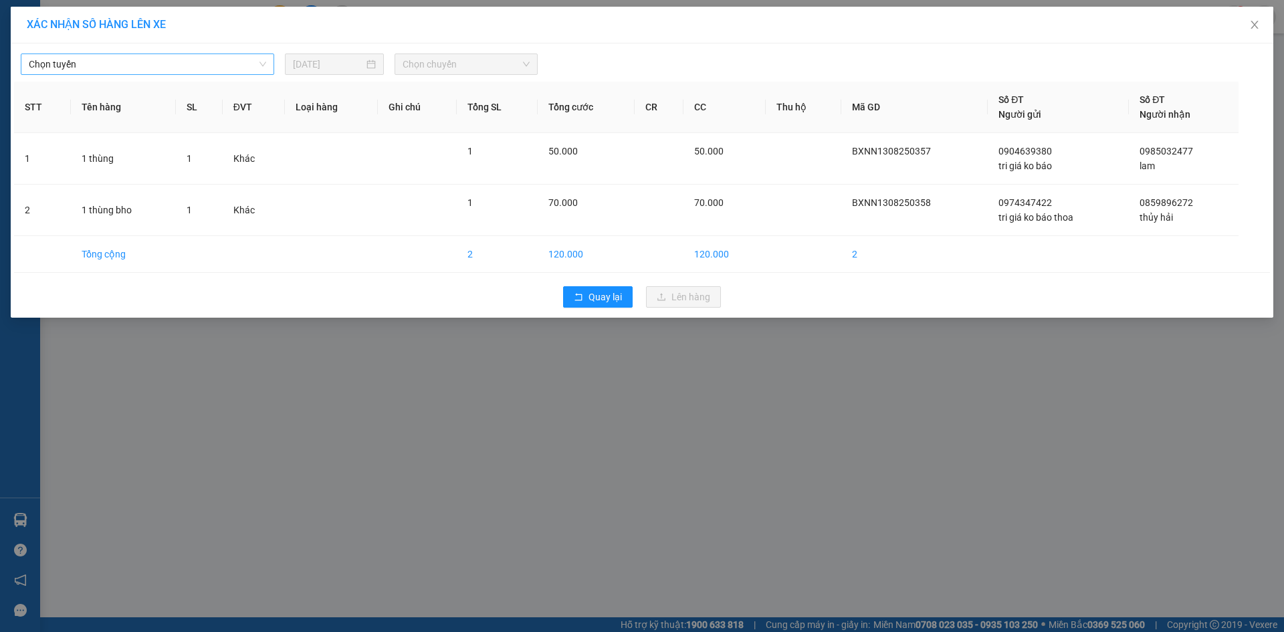
click at [82, 56] on span "Chọn tuyến" at bounding box center [147, 64] width 237 height 20
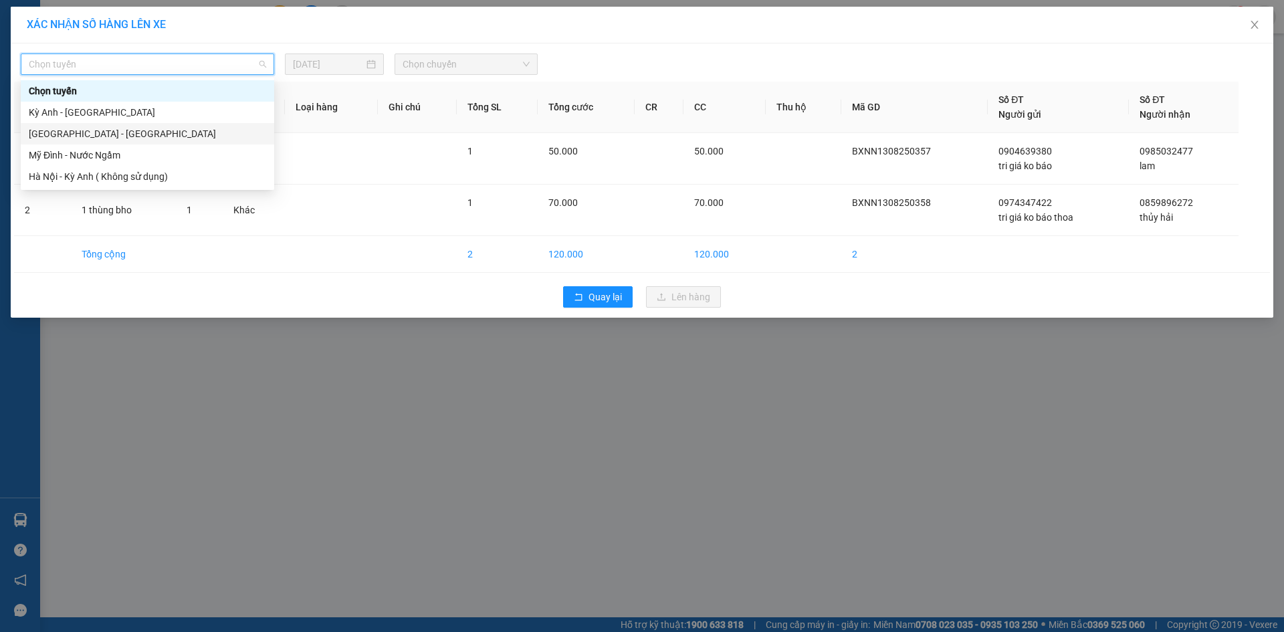
click at [69, 130] on div "[GEOGRAPHIC_DATA] - [GEOGRAPHIC_DATA]" at bounding box center [147, 133] width 237 height 15
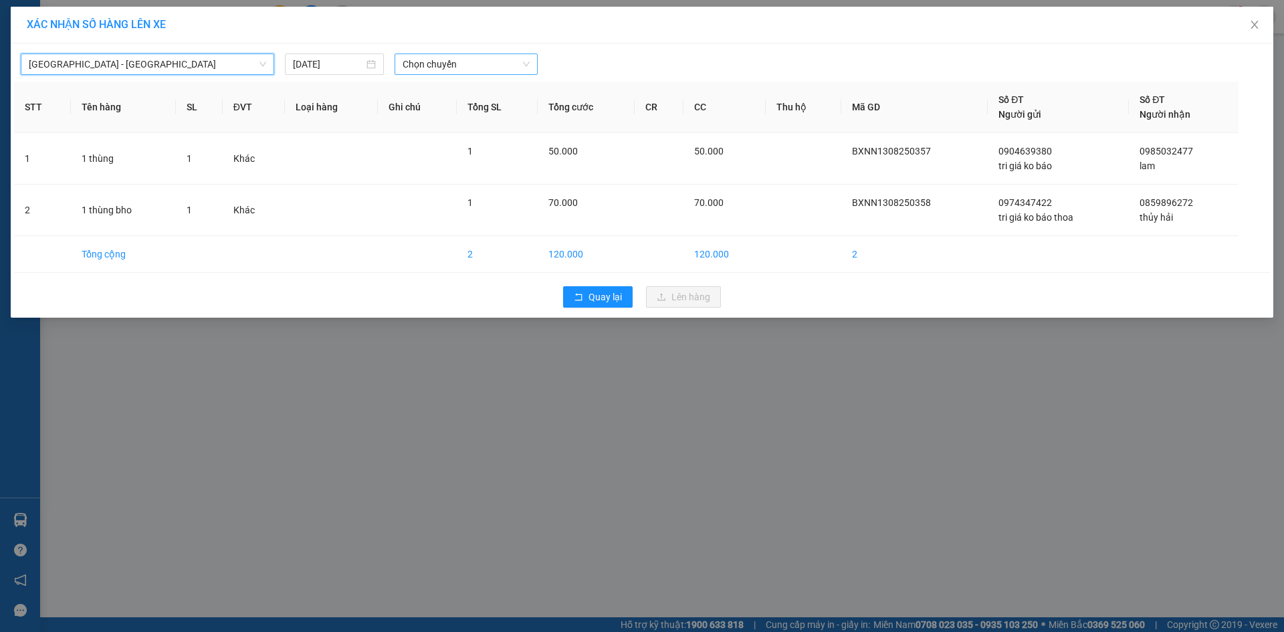
click at [442, 67] on span "Chọn chuyến" at bounding box center [466, 64] width 127 height 20
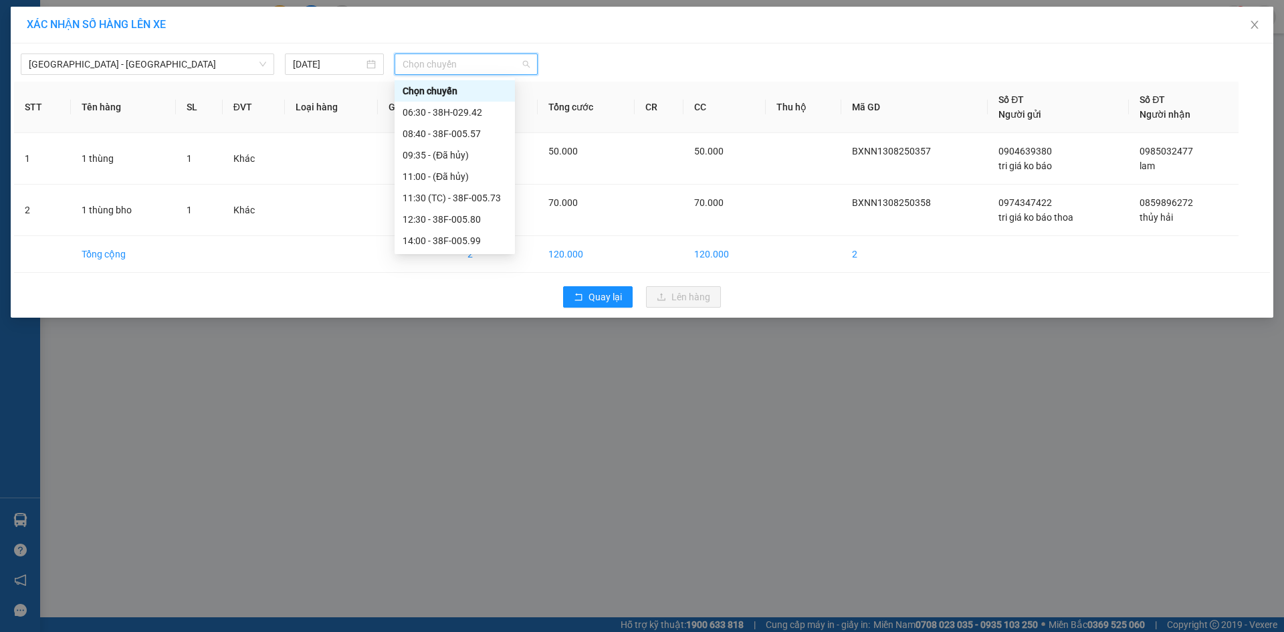
click at [435, 362] on div "21:00 - 38B-008.93" at bounding box center [455, 369] width 104 height 15
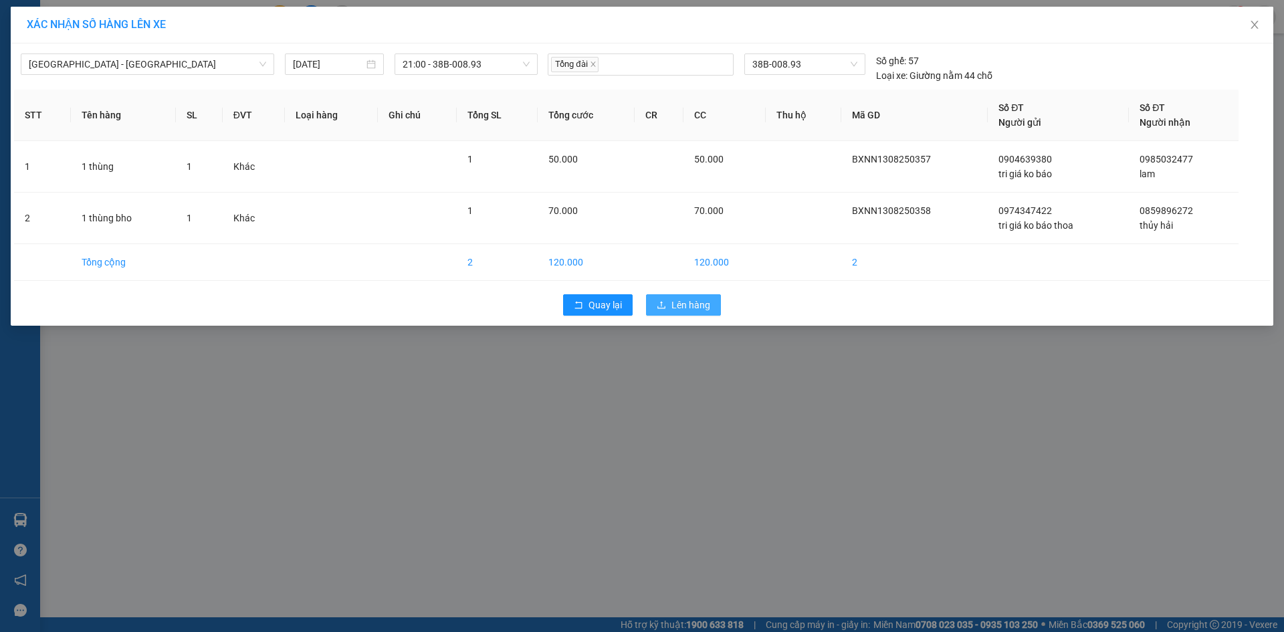
click at [658, 304] on icon "upload" at bounding box center [661, 304] width 9 height 9
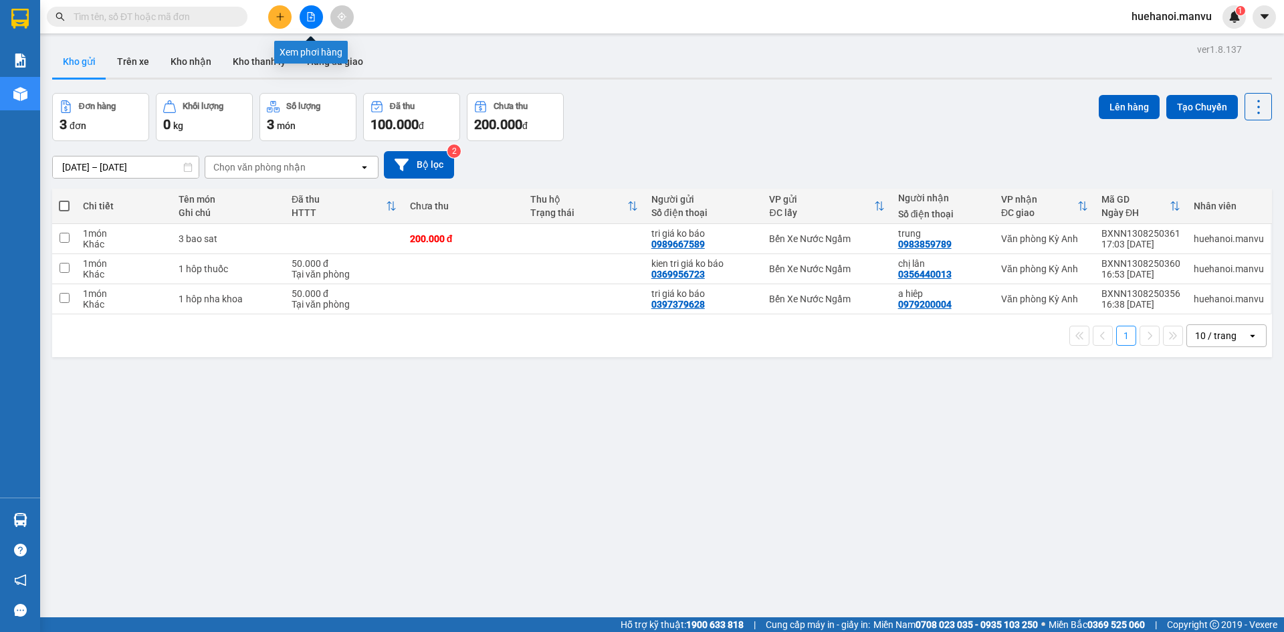
click at [312, 22] on button at bounding box center [311, 16] width 23 height 23
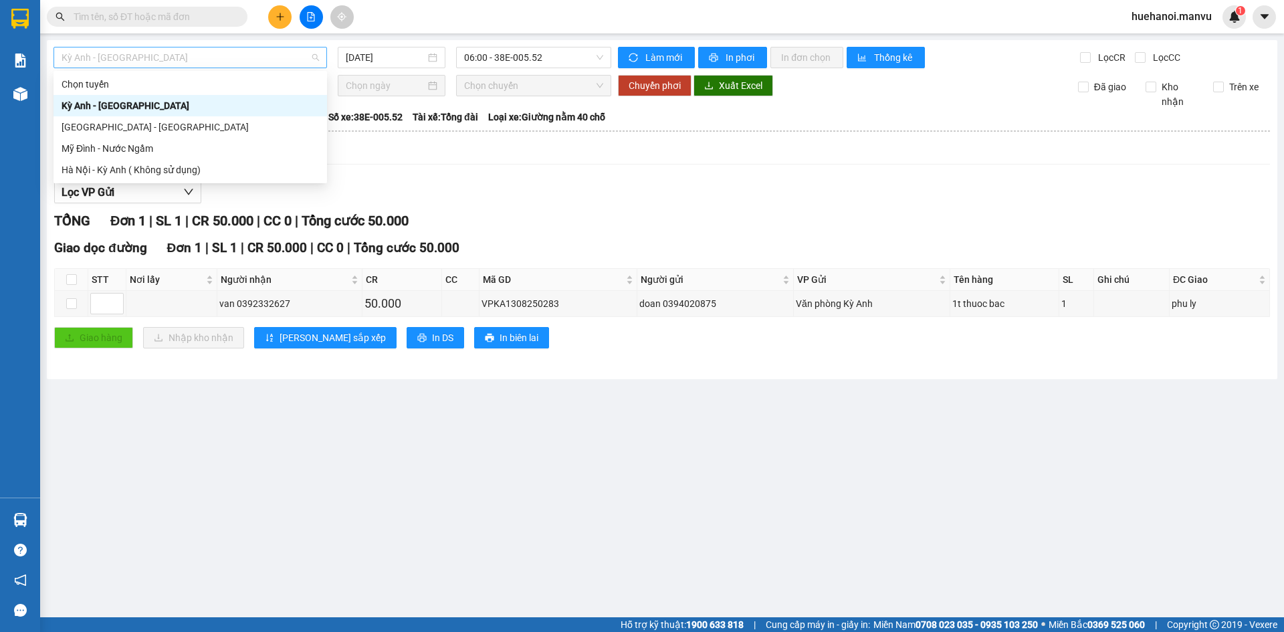
click at [161, 52] on span "Kỳ Anh - [GEOGRAPHIC_DATA]" at bounding box center [191, 57] width 258 height 20
click at [138, 116] on div "[GEOGRAPHIC_DATA] - [GEOGRAPHIC_DATA]" at bounding box center [191, 126] width 274 height 21
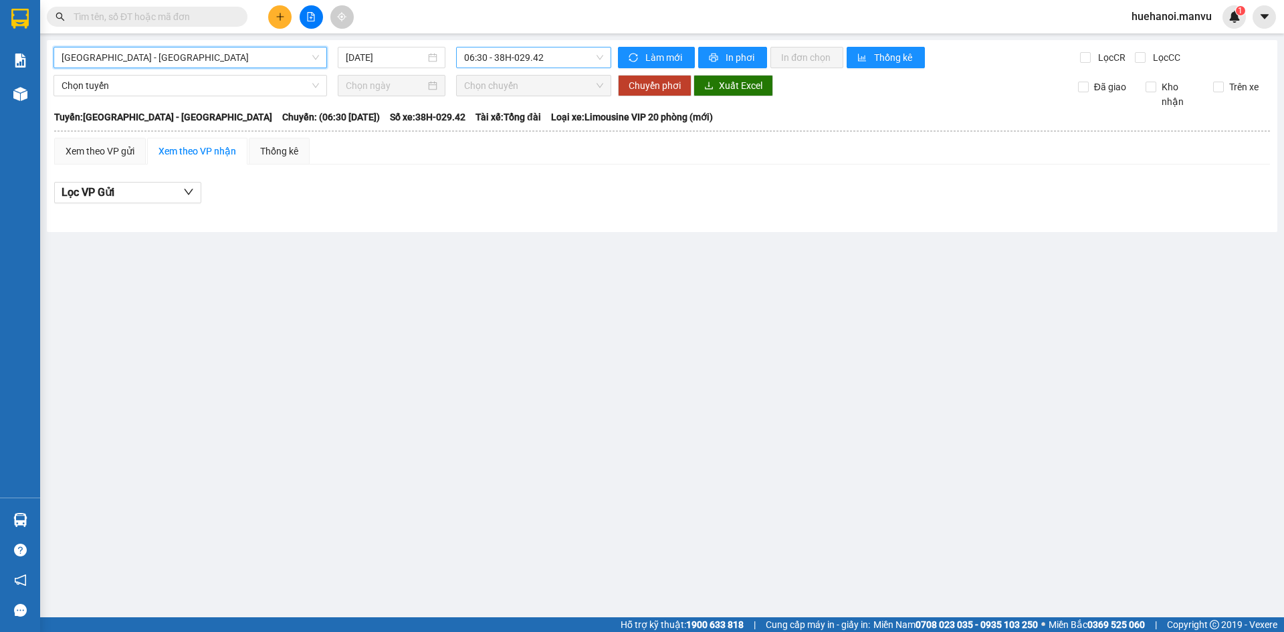
click at [524, 61] on span "06:30 - 38H-029.42" at bounding box center [533, 57] width 139 height 20
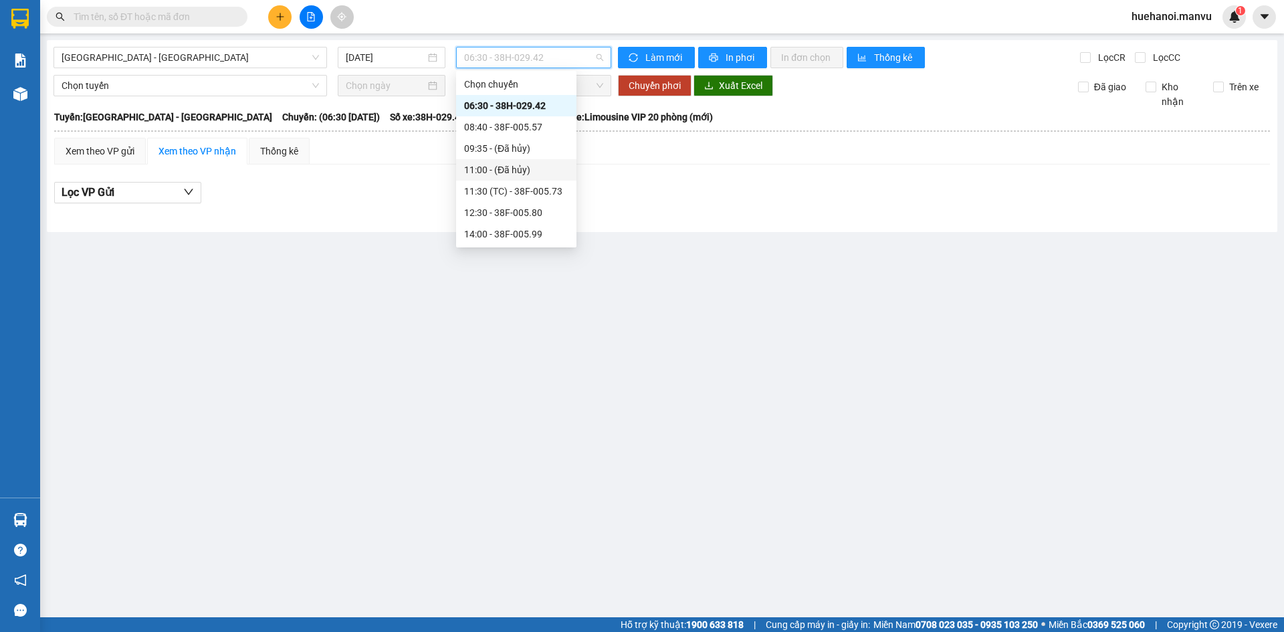
click at [514, 355] on div "21:00 - 38B-008.93" at bounding box center [516, 362] width 104 height 15
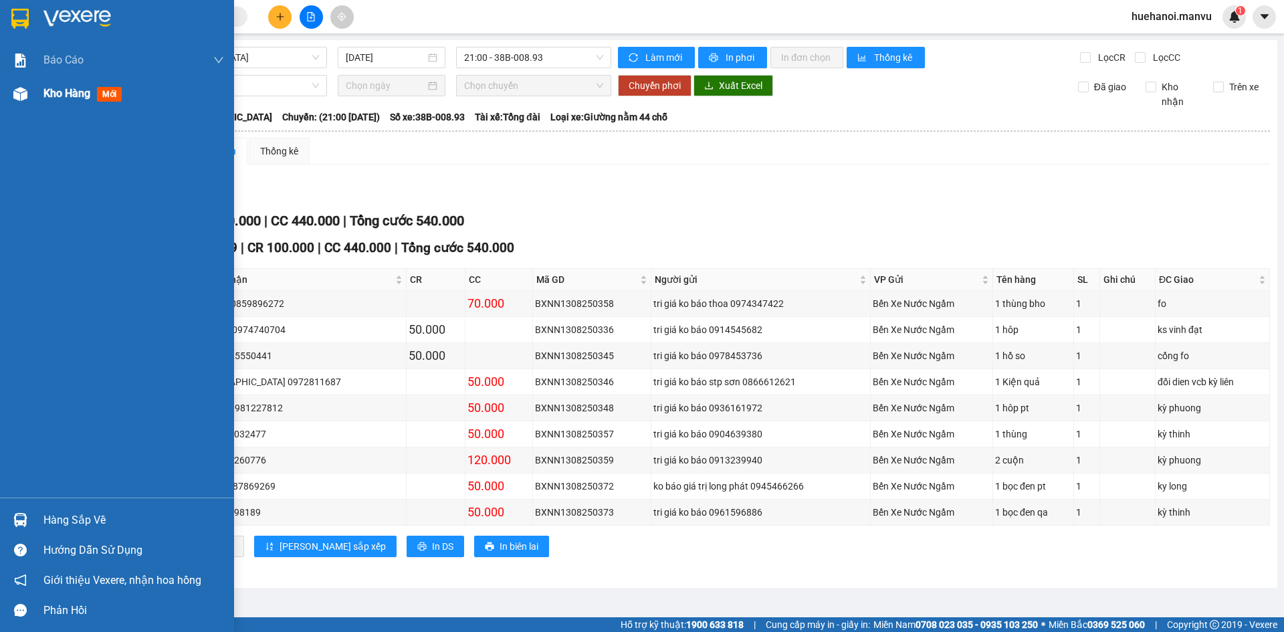
click at [50, 98] on span "Kho hàng" at bounding box center [66, 93] width 47 height 13
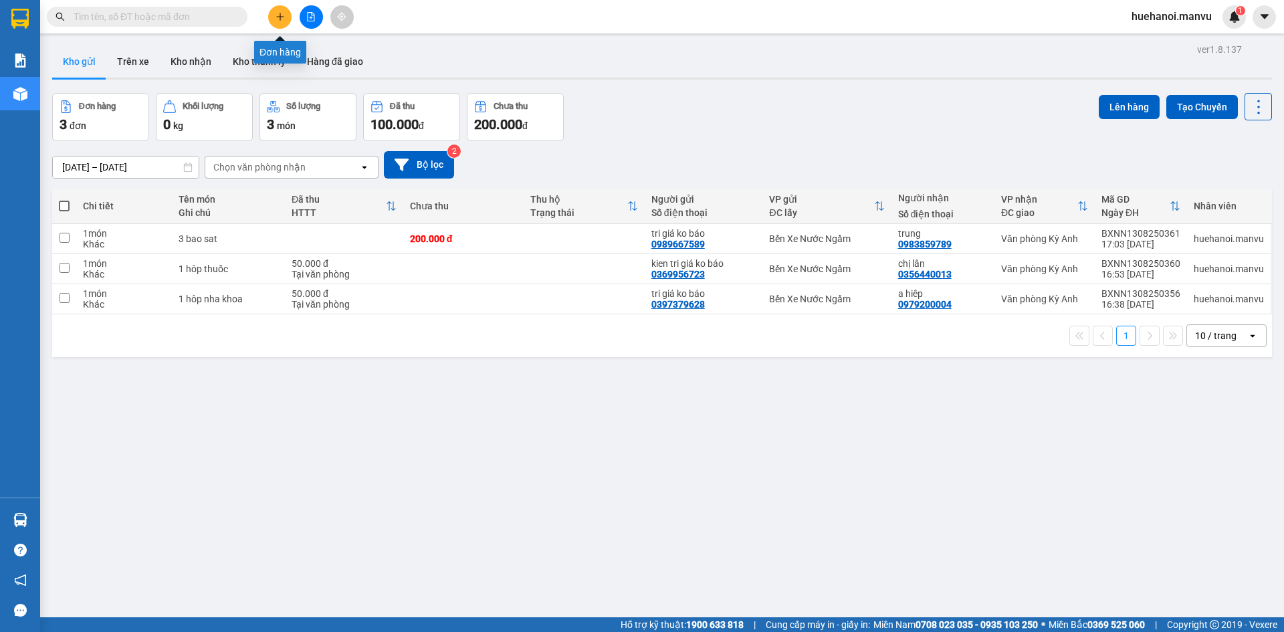
click at [278, 20] on icon "plus" at bounding box center [280, 16] width 9 height 9
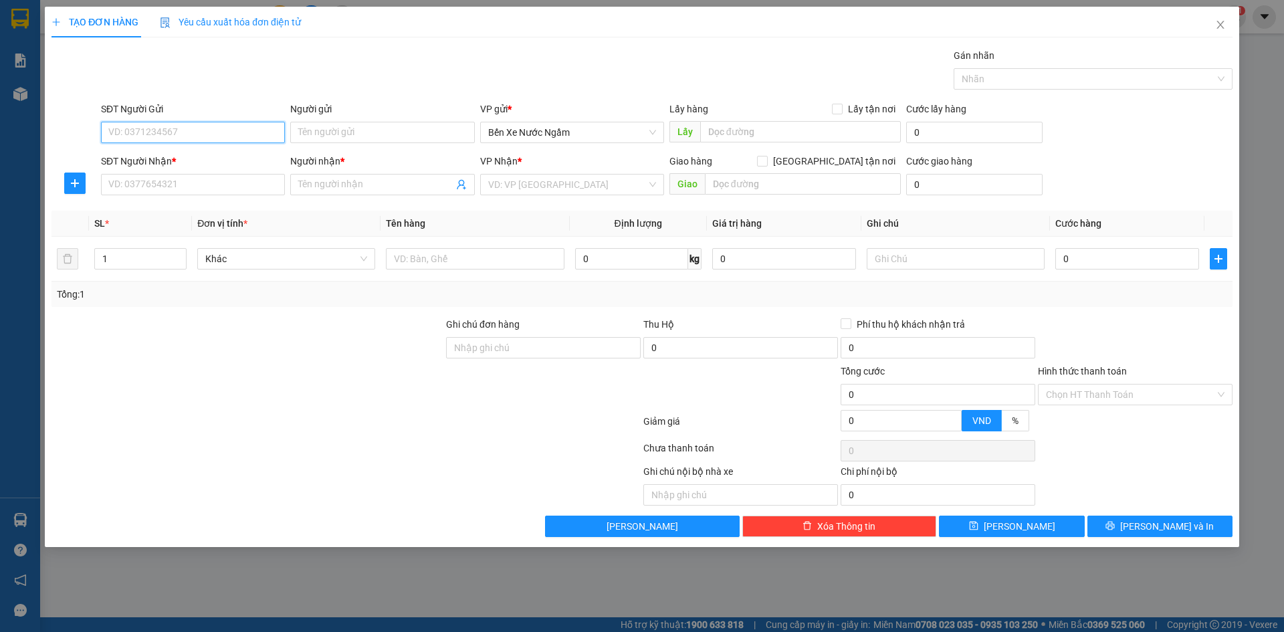
click at [248, 133] on input "SĐT Người Gửi" at bounding box center [193, 132] width 184 height 21
click at [248, 133] on input "357" at bounding box center [193, 132] width 184 height 21
drag, startPoint x: 200, startPoint y: 158, endPoint x: 203, endPoint y: 201, distance: 42.9
click at [203, 201] on body "Kết quả tìm kiếm ( 1 ) Bộ lọc Gửi 3 ngày gần nhất Mã ĐH Trạng thái Món hàng Thu…" at bounding box center [642, 316] width 1284 height 632
click at [204, 187] on div "0976977357 - pho tri giá ko báo" at bounding box center [193, 180] width 168 height 15
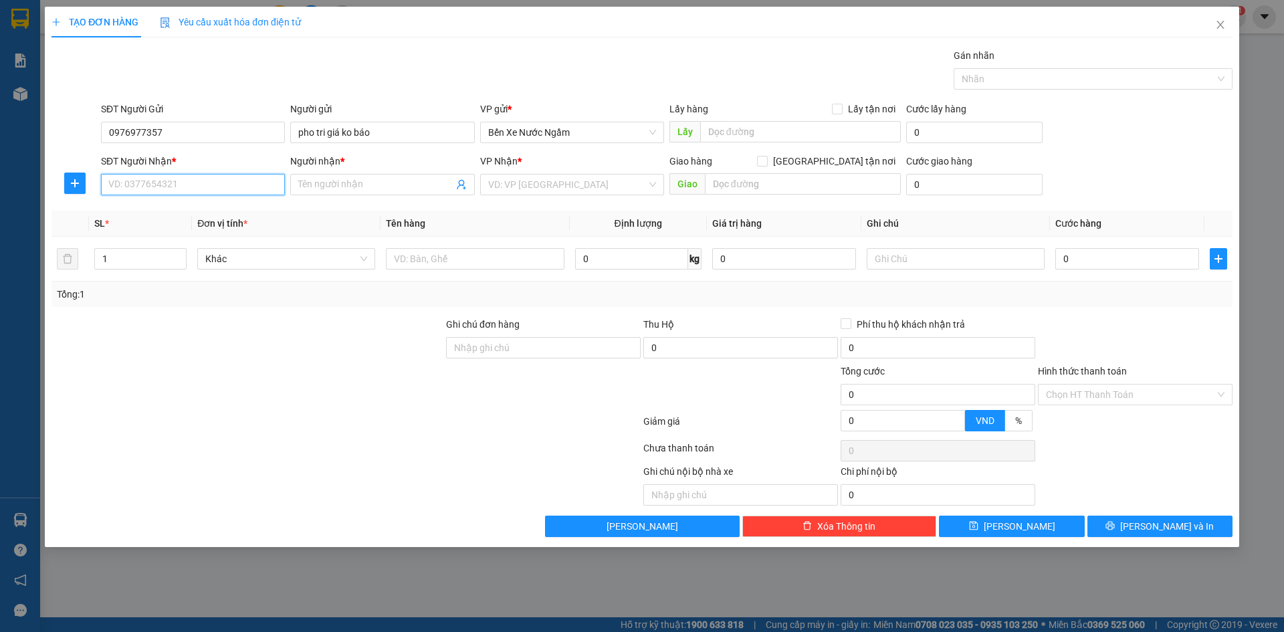
click at [204, 187] on input "SĐT Người Nhận *" at bounding box center [193, 184] width 184 height 21
click at [193, 231] on div "0961260776 - mai" at bounding box center [193, 232] width 168 height 15
click at [473, 271] on div at bounding box center [475, 259] width 178 height 27
click at [473, 262] on input "text" at bounding box center [475, 258] width 178 height 21
click at [1110, 260] on input "0" at bounding box center [1128, 258] width 144 height 21
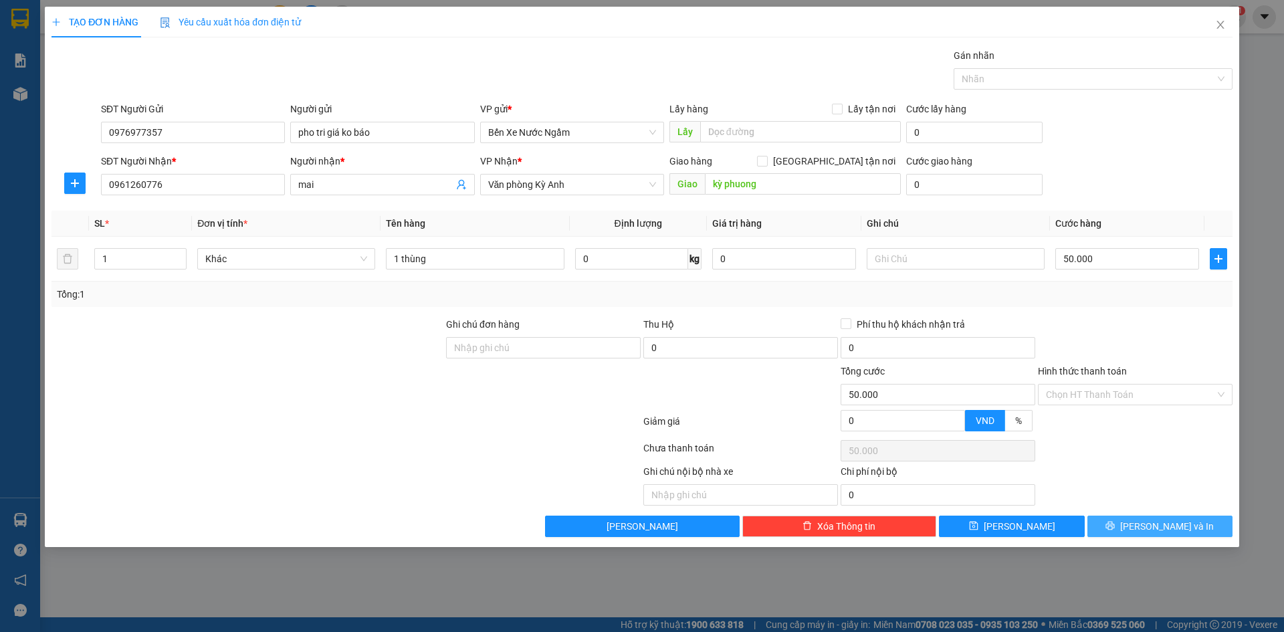
click at [1139, 518] on button "[PERSON_NAME] và In" at bounding box center [1160, 526] width 145 height 21
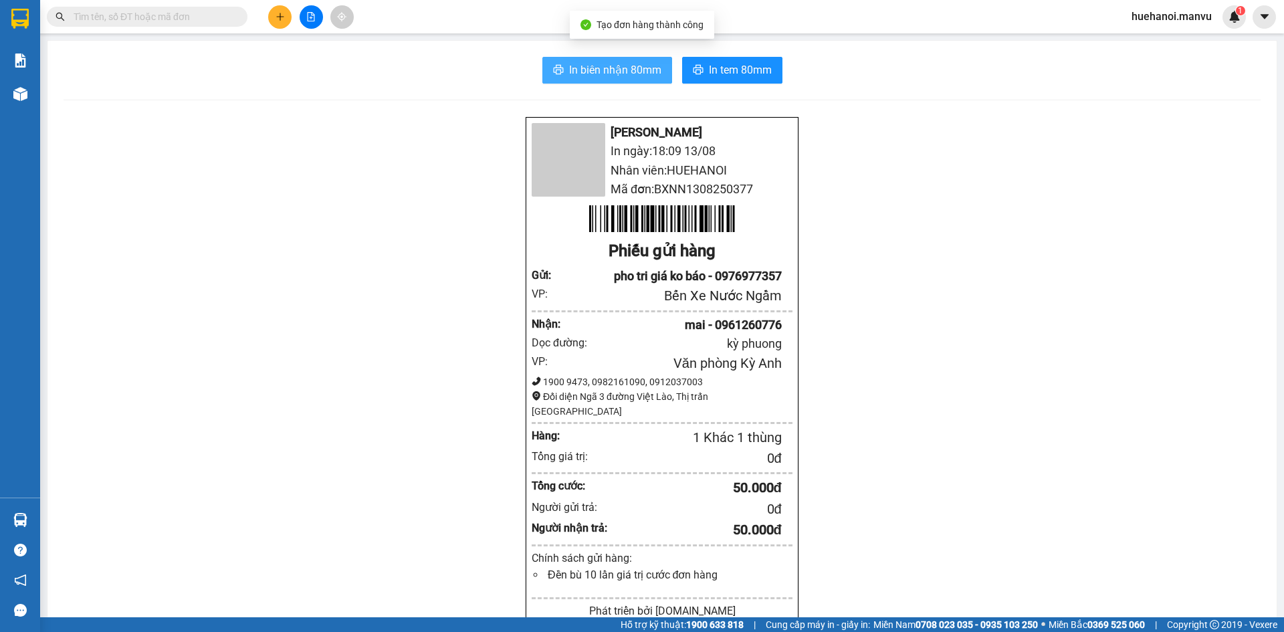
click at [630, 78] on span "In biên nhận 80mm" at bounding box center [615, 70] width 92 height 17
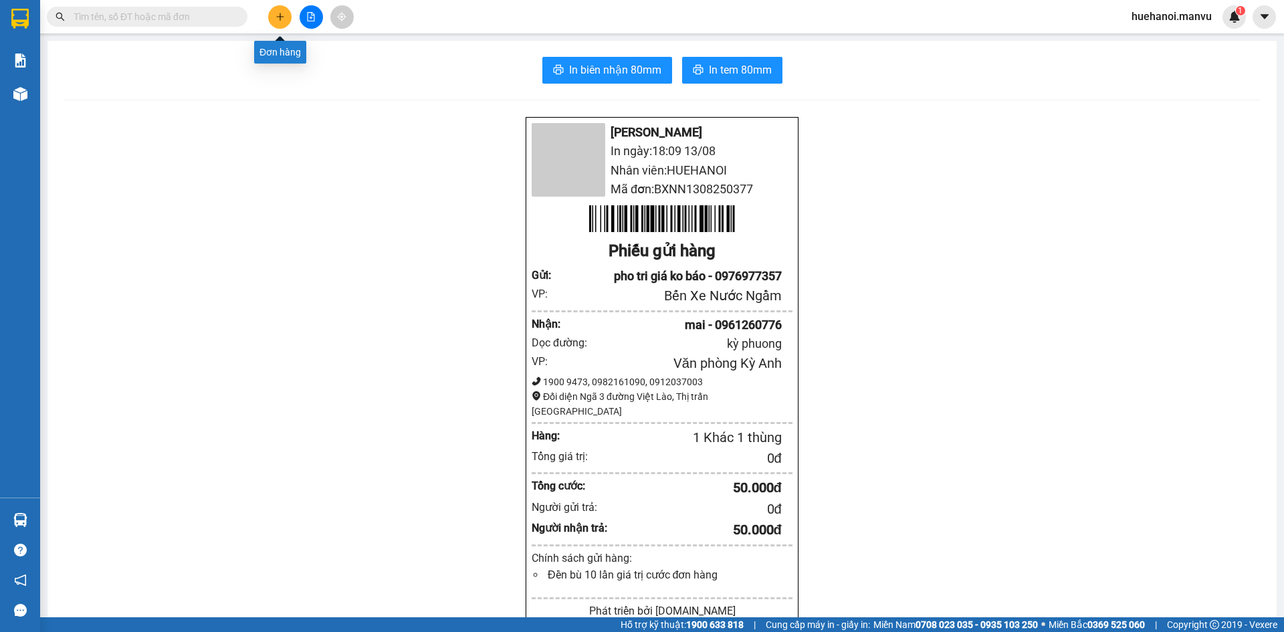
click at [278, 20] on icon "plus" at bounding box center [280, 16] width 9 height 9
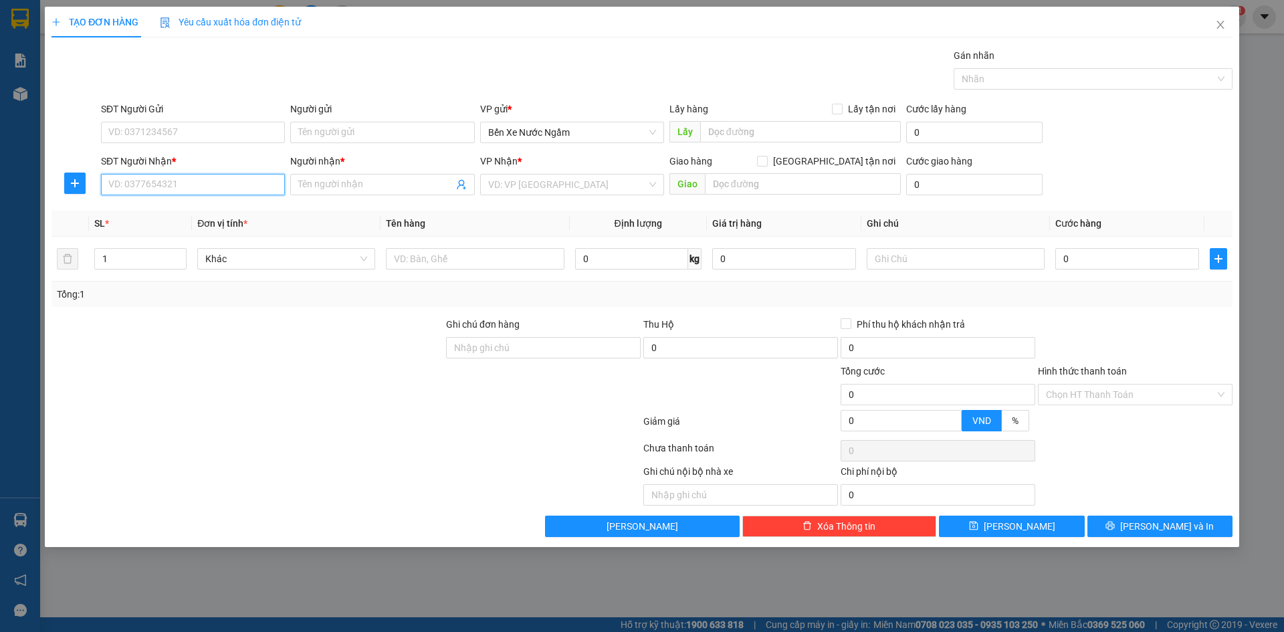
click at [243, 188] on input "SĐT Người Nhận *" at bounding box center [193, 184] width 184 height 21
click at [243, 188] on input "588" at bounding box center [193, 184] width 184 height 21
click at [167, 214] on div "0904917588 - kt" at bounding box center [193, 211] width 168 height 15
click at [179, 134] on input "SĐT Người Gửi" at bounding box center [193, 132] width 184 height 21
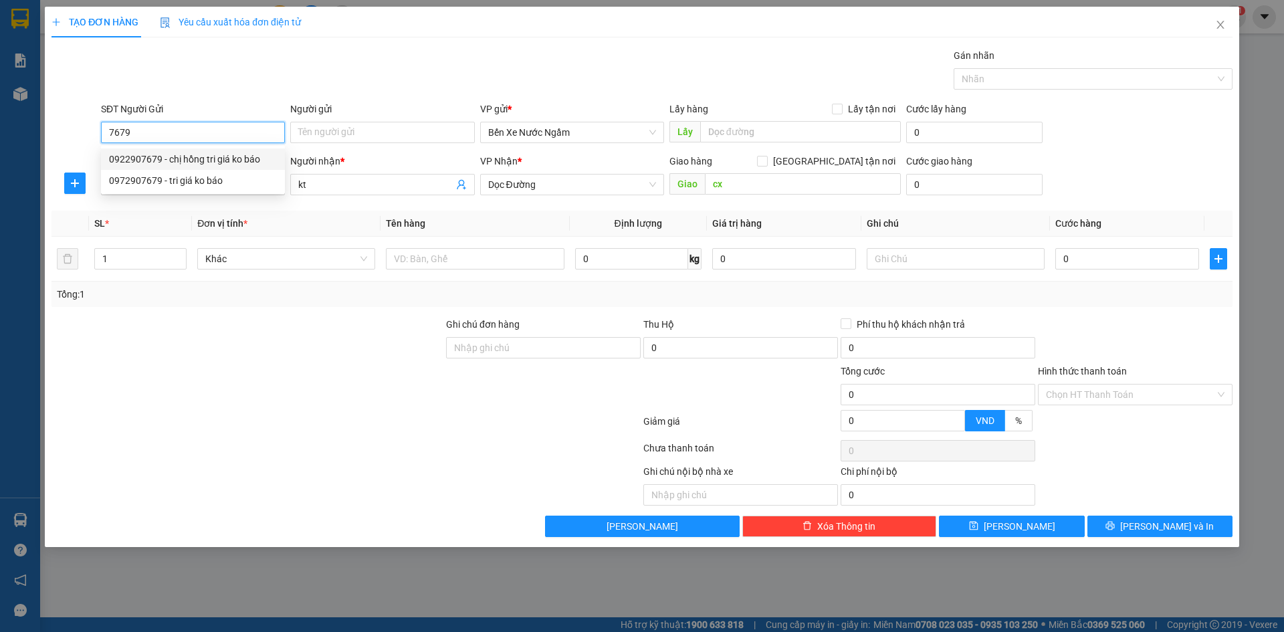
click at [142, 161] on div "0922907679 - chị hồng tri giá ko báo" at bounding box center [193, 159] width 168 height 15
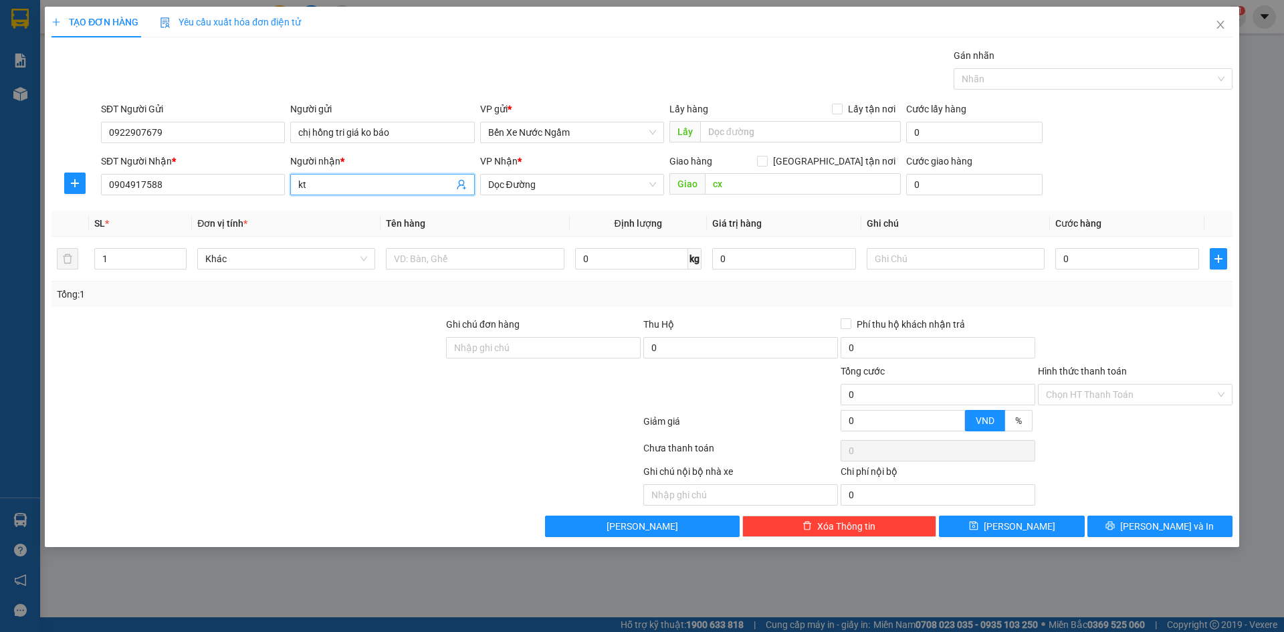
click at [347, 185] on input "kt" at bounding box center [375, 184] width 155 height 15
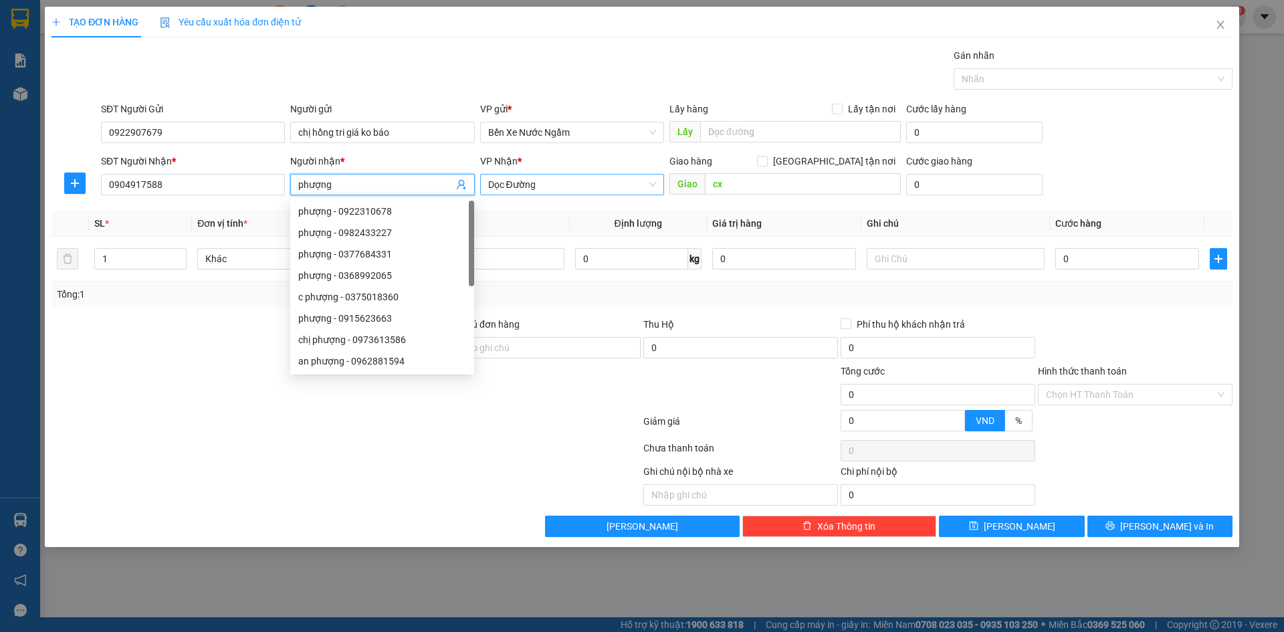
click at [528, 181] on span "Dọc Đường" at bounding box center [572, 185] width 168 height 20
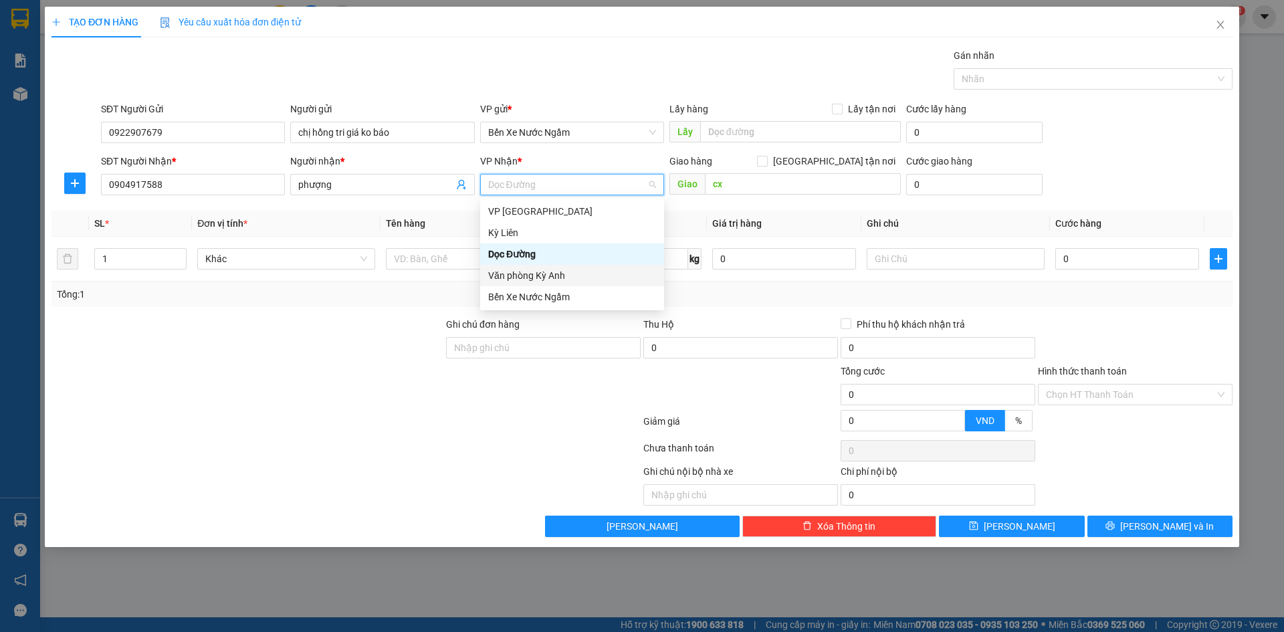
click at [565, 268] on div "Văn phòng Kỳ Anh" at bounding box center [572, 275] width 168 height 15
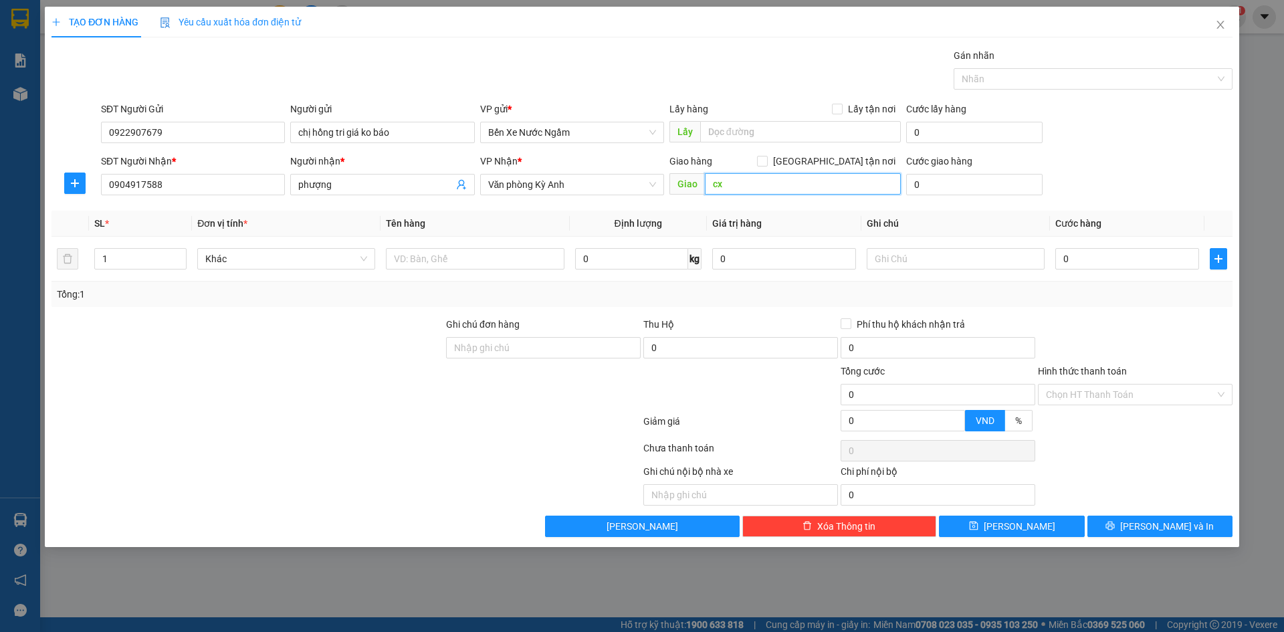
click at [753, 180] on input "cx" at bounding box center [803, 183] width 196 height 21
click at [444, 261] on input "text" at bounding box center [475, 258] width 178 height 21
click at [1082, 257] on input "0" at bounding box center [1128, 258] width 144 height 21
click at [1123, 532] on button "[PERSON_NAME] và In" at bounding box center [1160, 526] width 145 height 21
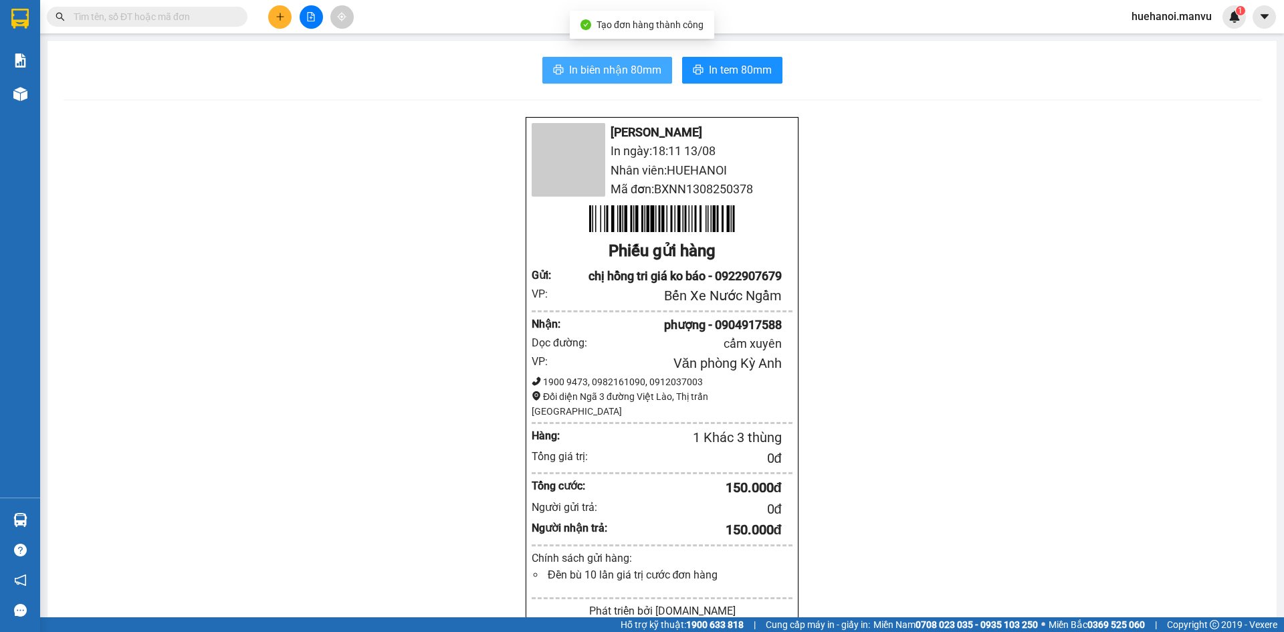
click at [611, 76] on span "In biên nhận 80mm" at bounding box center [615, 70] width 92 height 17
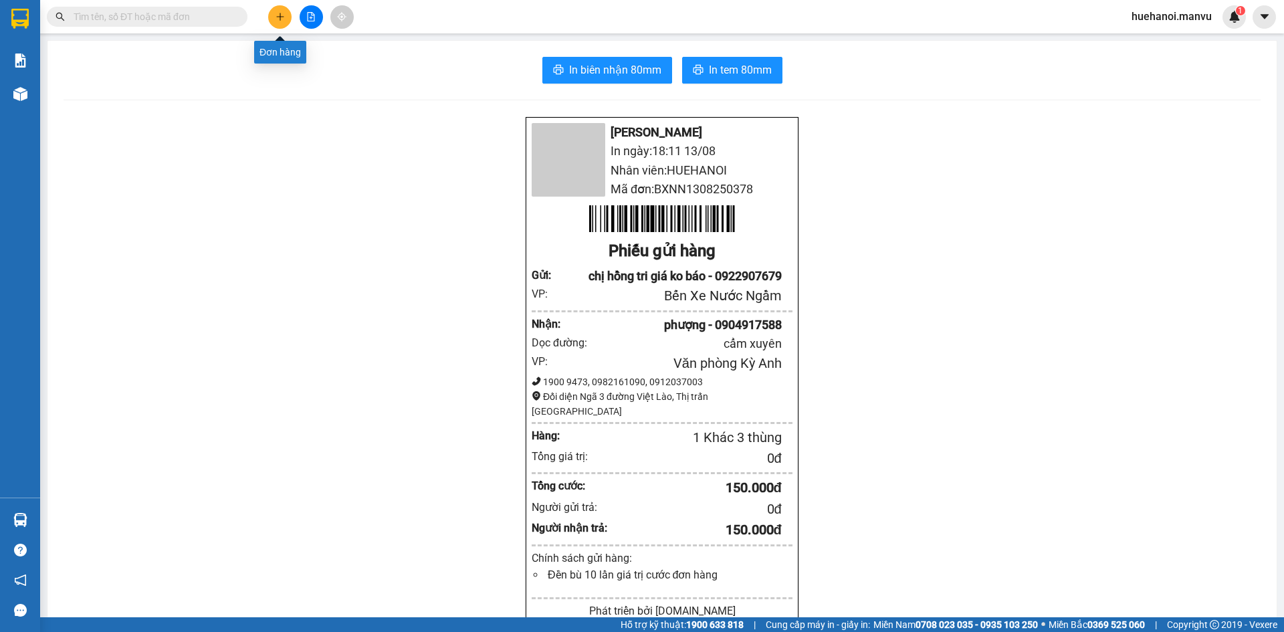
click at [269, 20] on button at bounding box center [279, 16] width 23 height 23
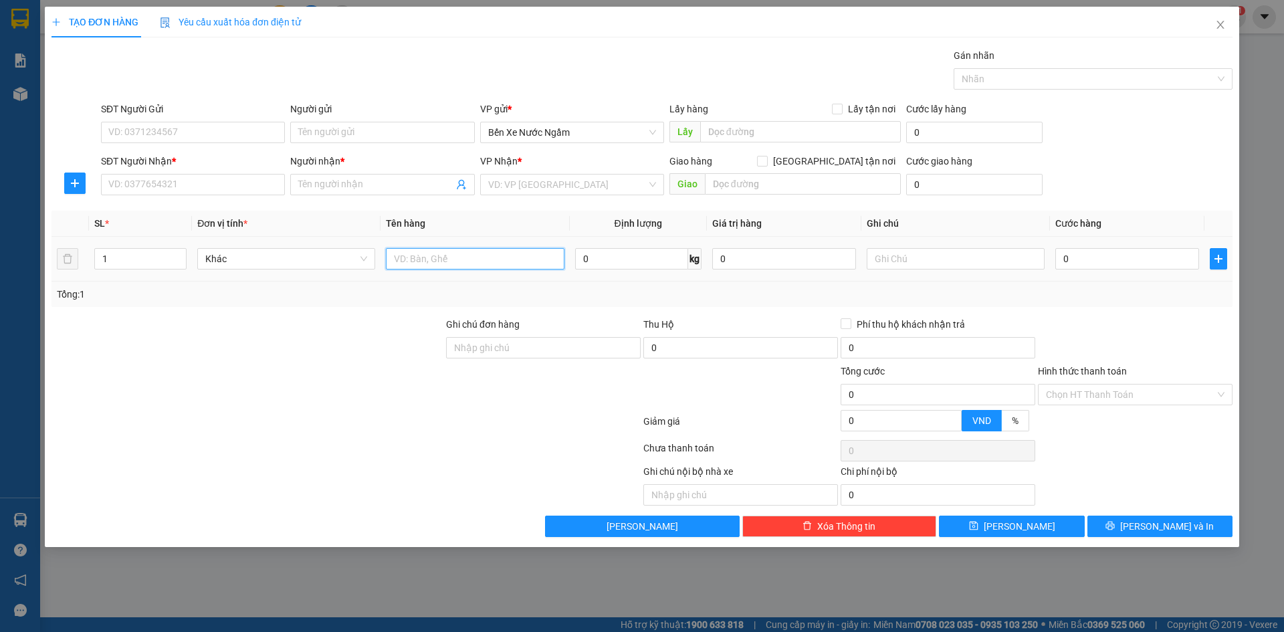
click at [427, 261] on input "text" at bounding box center [475, 258] width 178 height 21
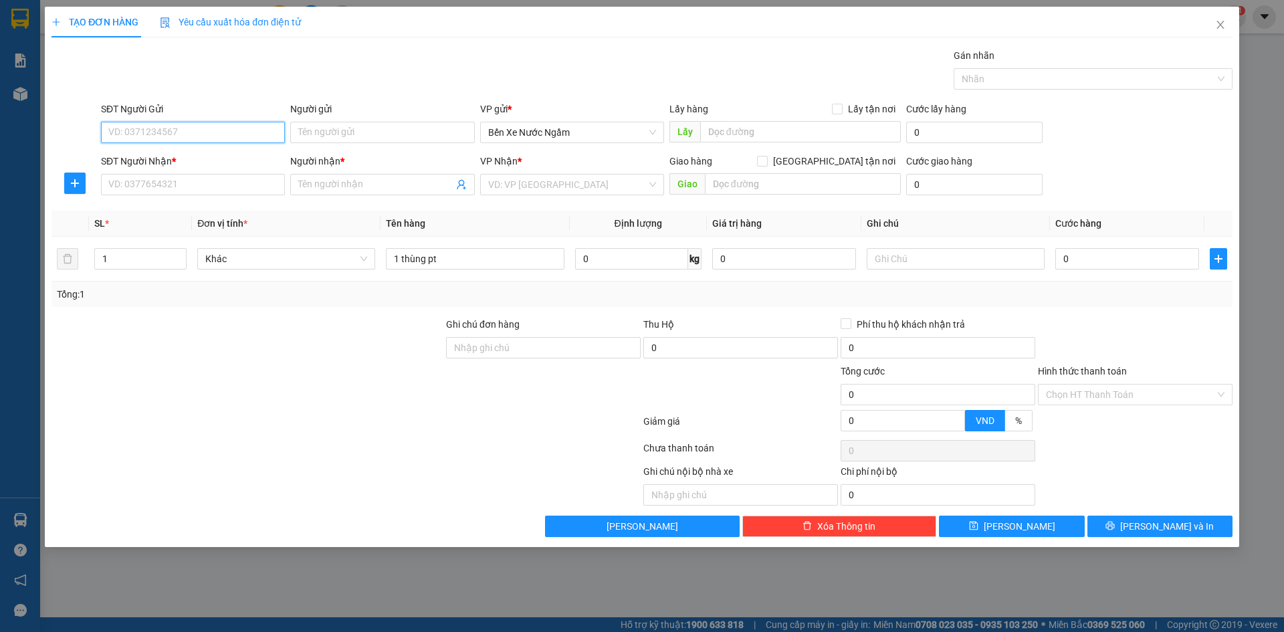
click at [214, 130] on input "SĐT Người Gửi" at bounding box center [193, 132] width 184 height 21
click at [221, 131] on input "0969006006" at bounding box center [193, 132] width 184 height 21
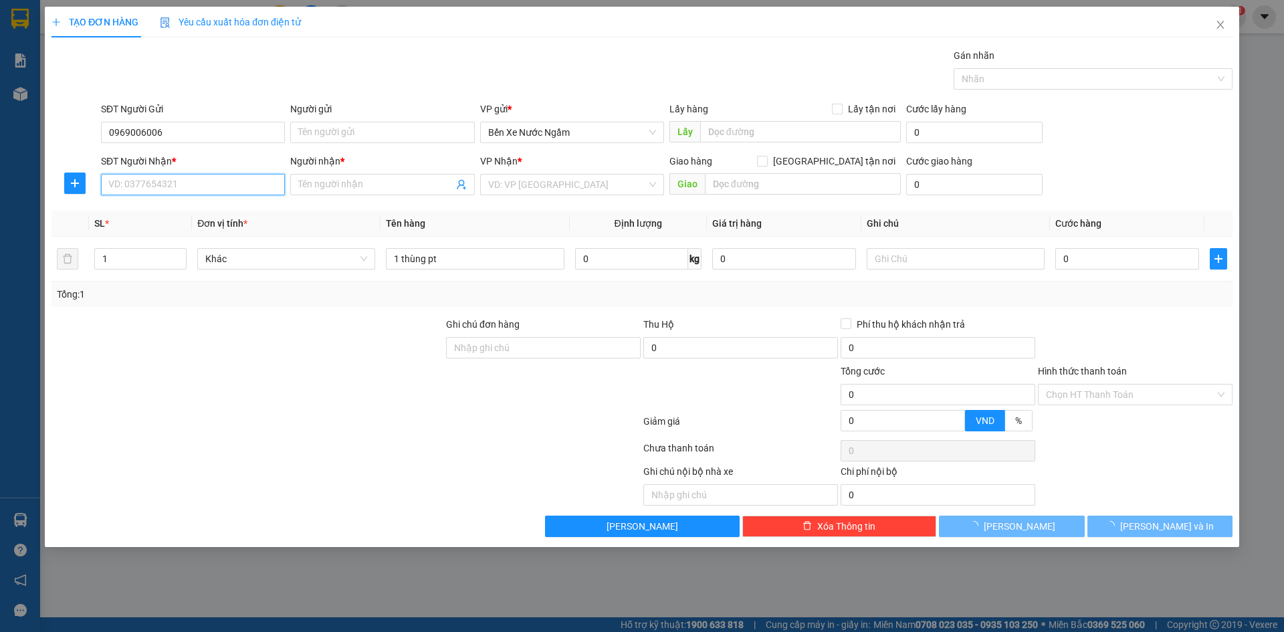
click at [190, 191] on input "SĐT Người Nhận *" at bounding box center [193, 184] width 184 height 21
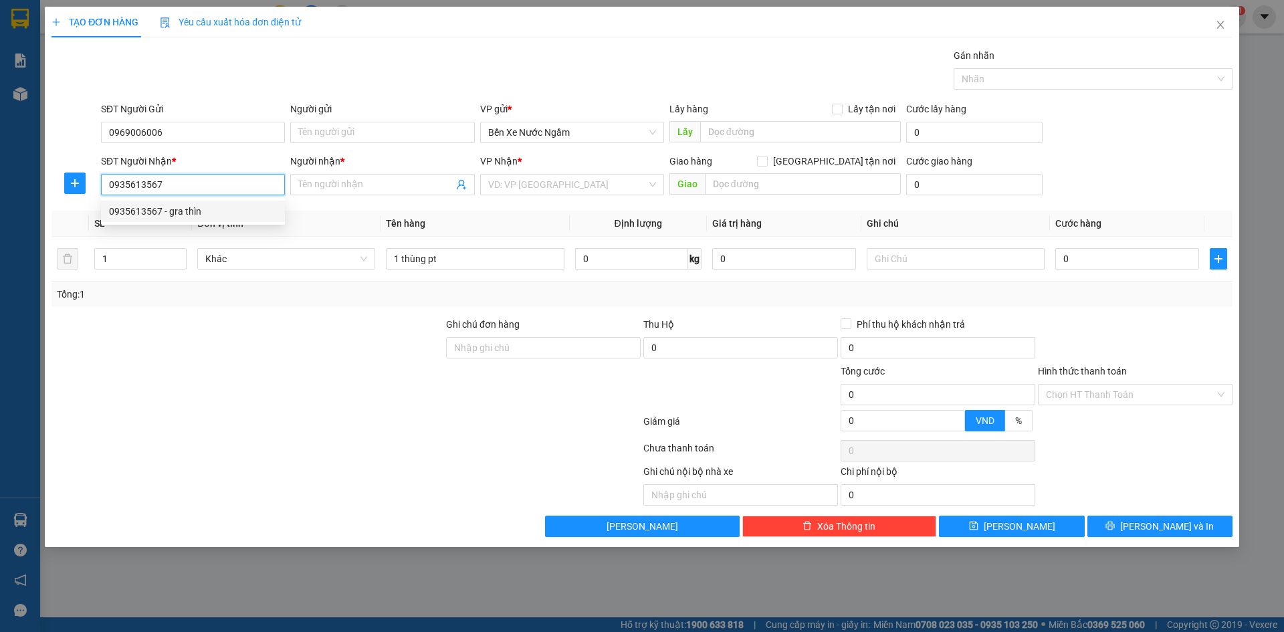
click at [184, 213] on div "0935613567 - gra thìn" at bounding box center [193, 211] width 168 height 15
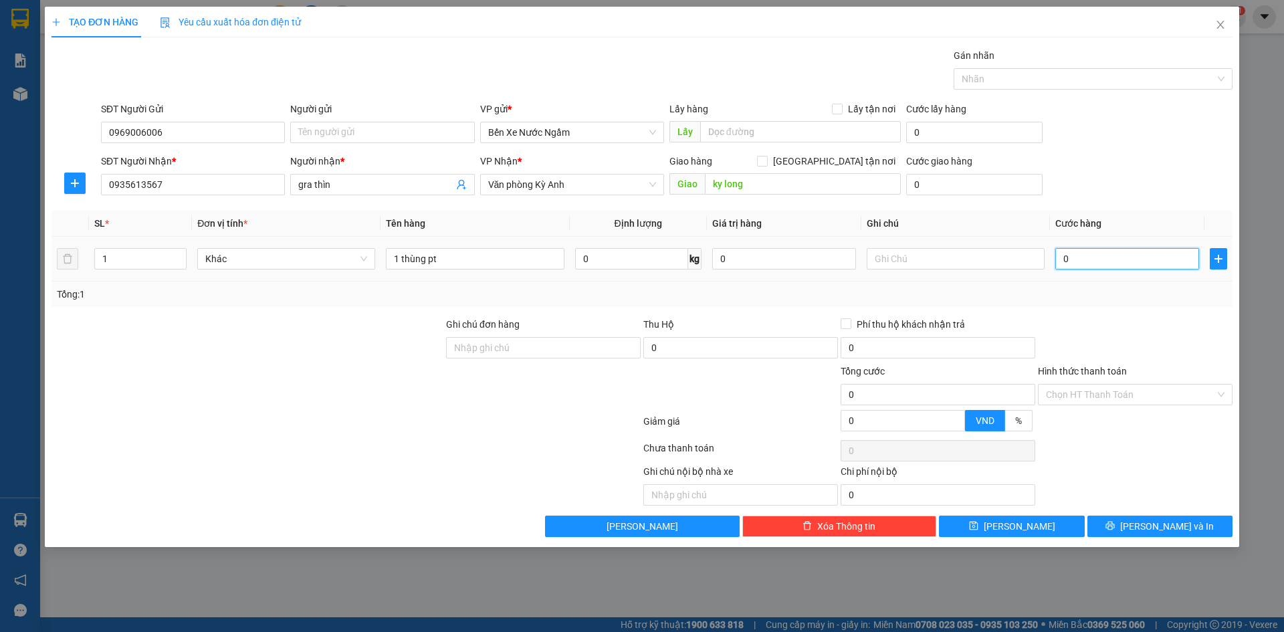
click at [1078, 261] on input "0" at bounding box center [1128, 258] width 144 height 21
click at [324, 134] on input "Người gửi" at bounding box center [382, 132] width 184 height 21
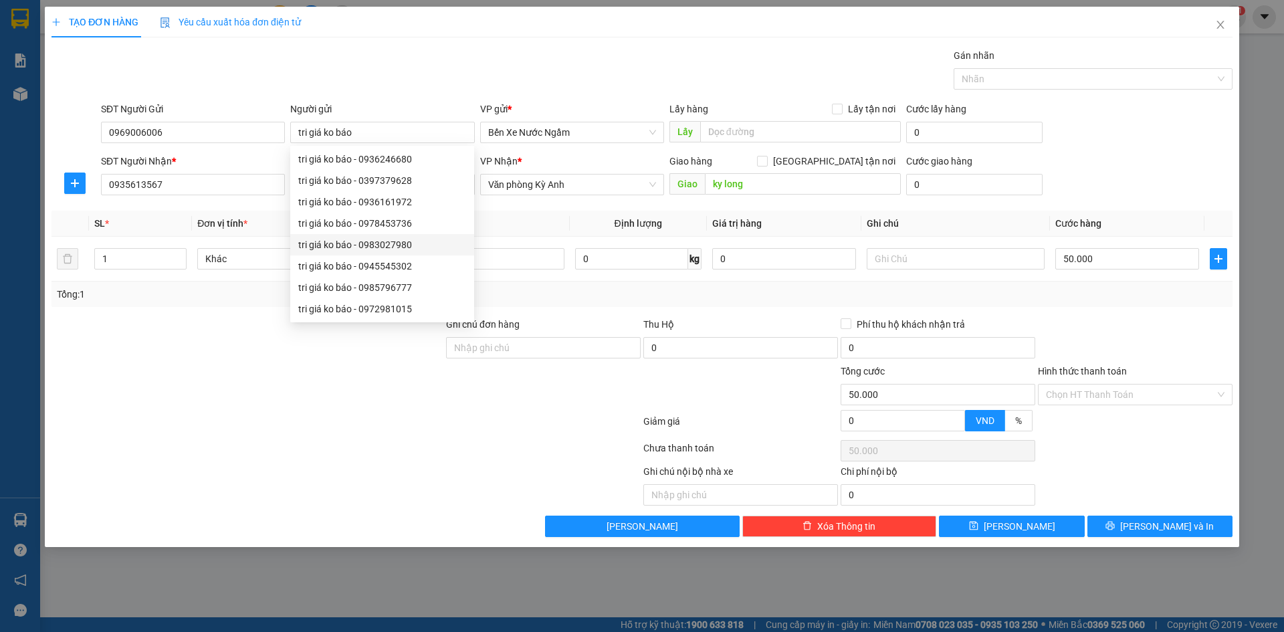
click at [511, 220] on th "Tên hàng" at bounding box center [475, 224] width 189 height 26
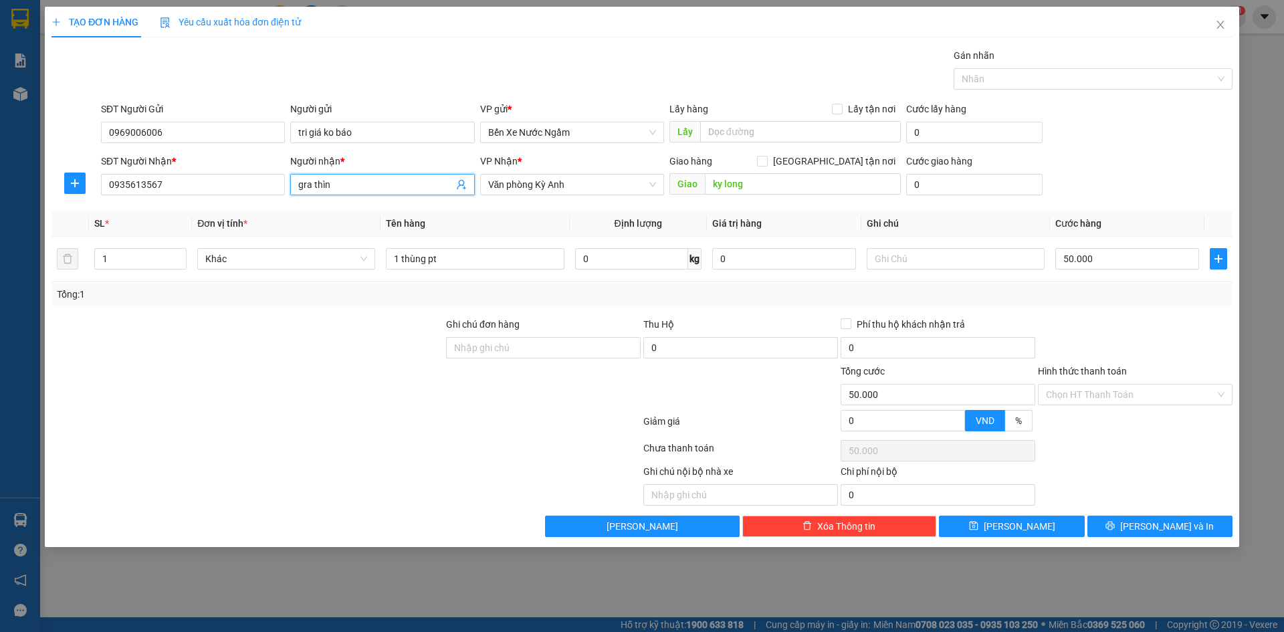
click at [371, 186] on input "gra thìn" at bounding box center [375, 184] width 155 height 15
click at [1098, 524] on button "[PERSON_NAME] và In" at bounding box center [1160, 526] width 145 height 21
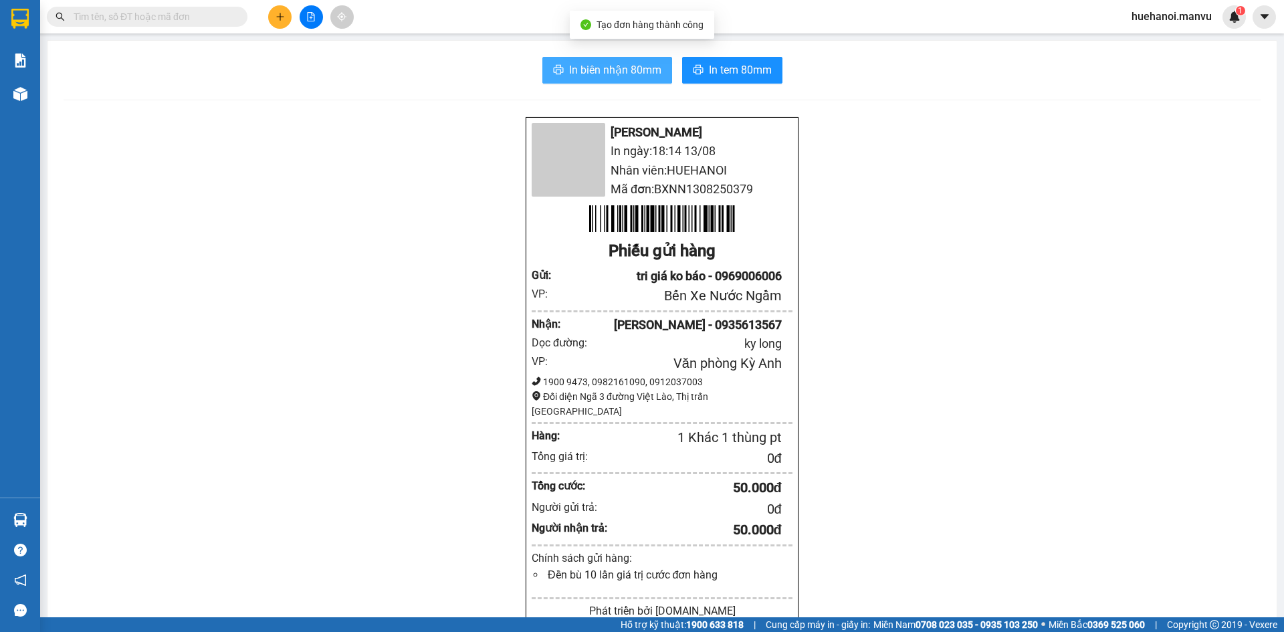
click at [635, 71] on span "In biên nhận 80mm" at bounding box center [615, 70] width 92 height 17
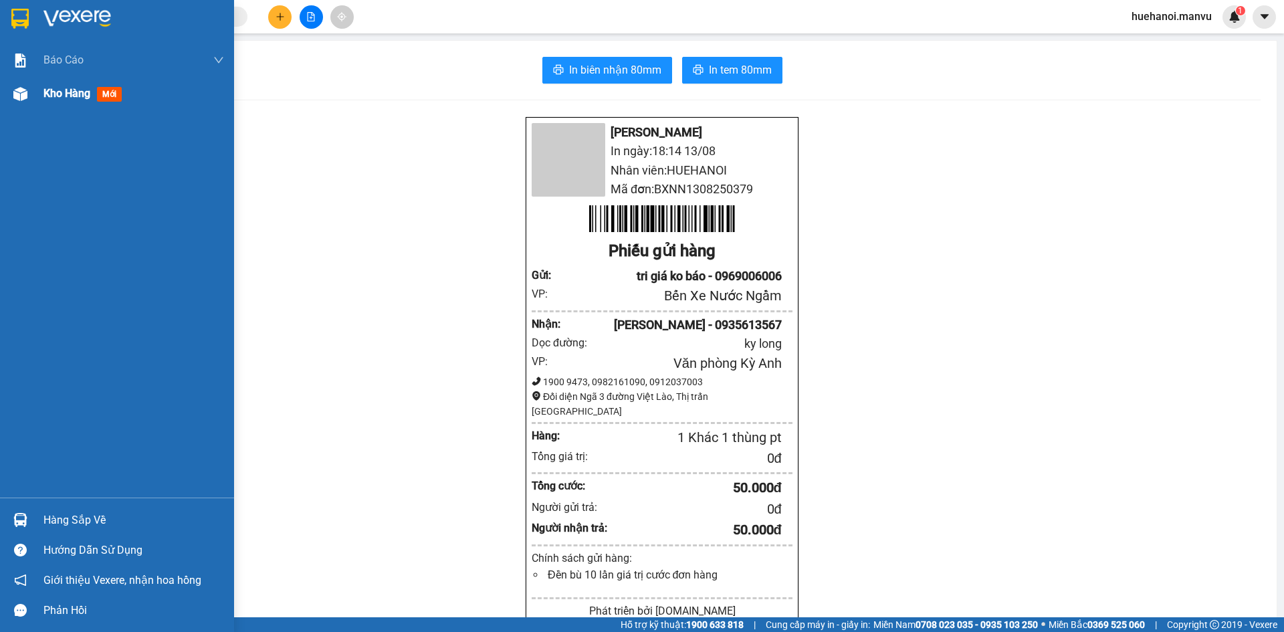
click at [56, 87] on span "Kho hàng" at bounding box center [66, 93] width 47 height 13
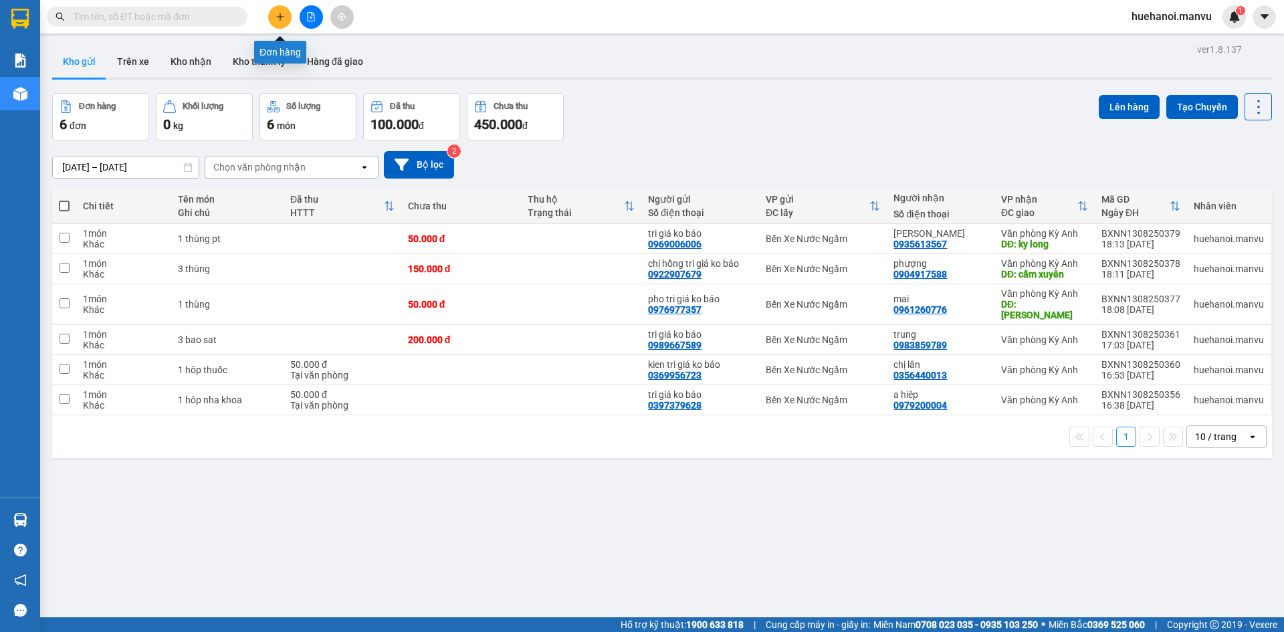
click at [286, 15] on button at bounding box center [279, 16] width 23 height 23
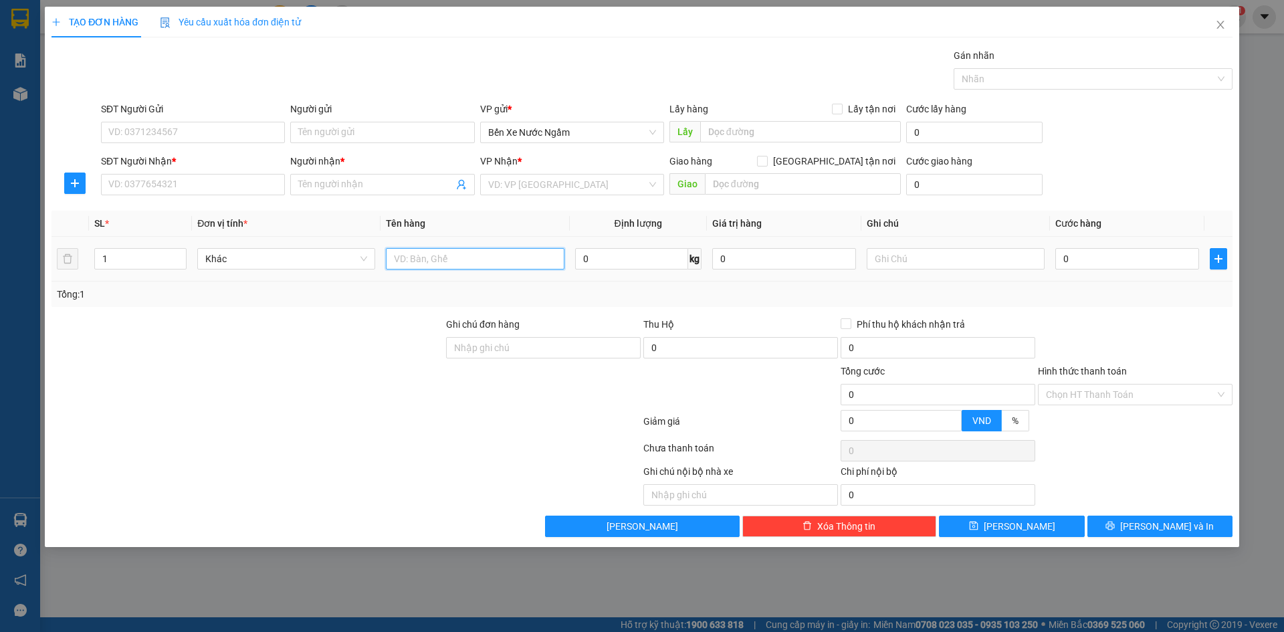
click at [463, 256] on input "text" at bounding box center [475, 258] width 178 height 21
type input "1 hôp"
click at [214, 183] on input "SĐT Người Nhận *" at bounding box center [193, 184] width 184 height 21
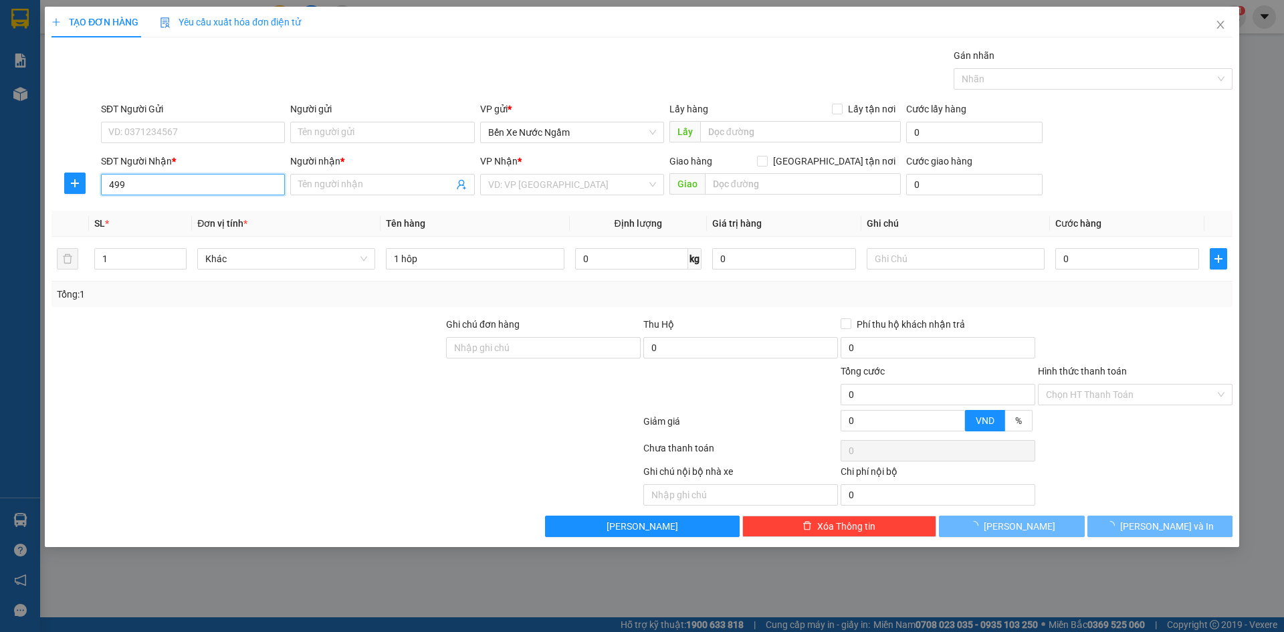
click at [211, 183] on input "499" at bounding box center [193, 184] width 184 height 21
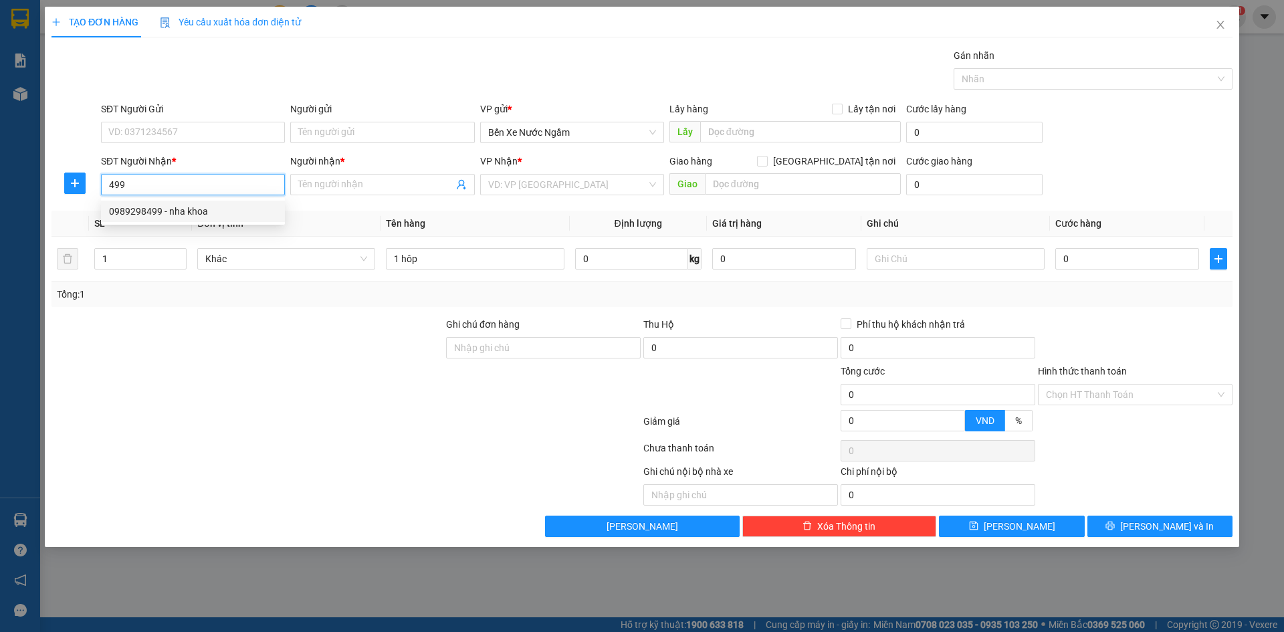
click at [187, 213] on div "0989298499 - nha khoa" at bounding box center [193, 211] width 168 height 15
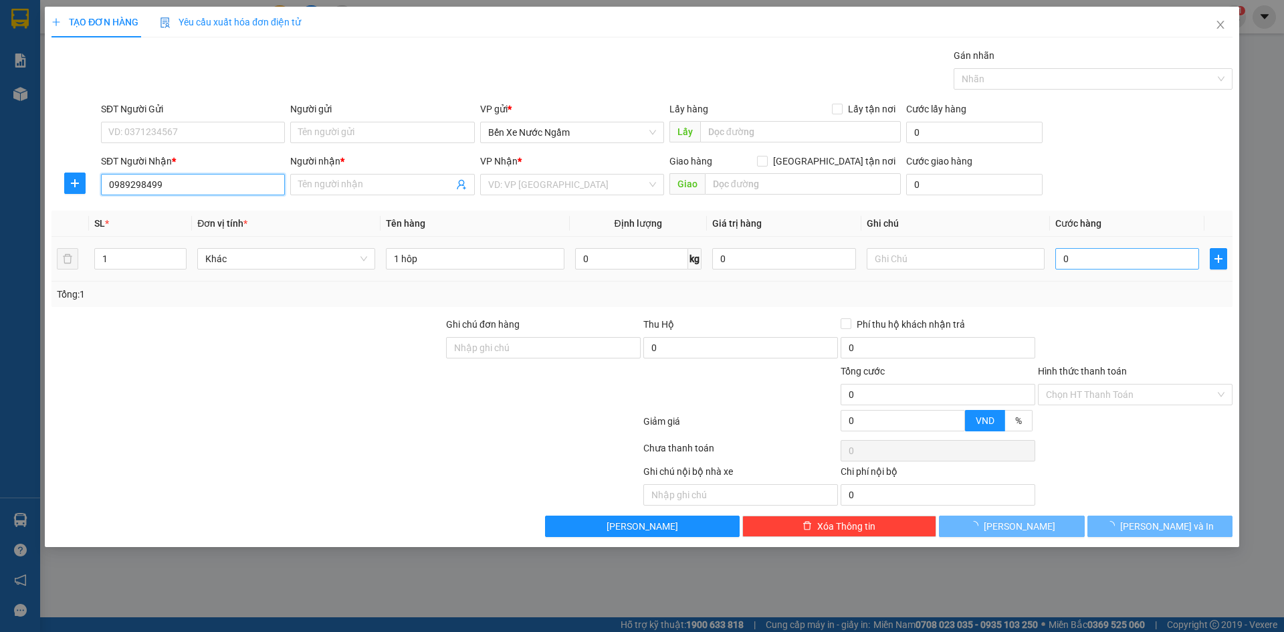
type input "0989298499"
type input "nha khoa"
type input "ka"
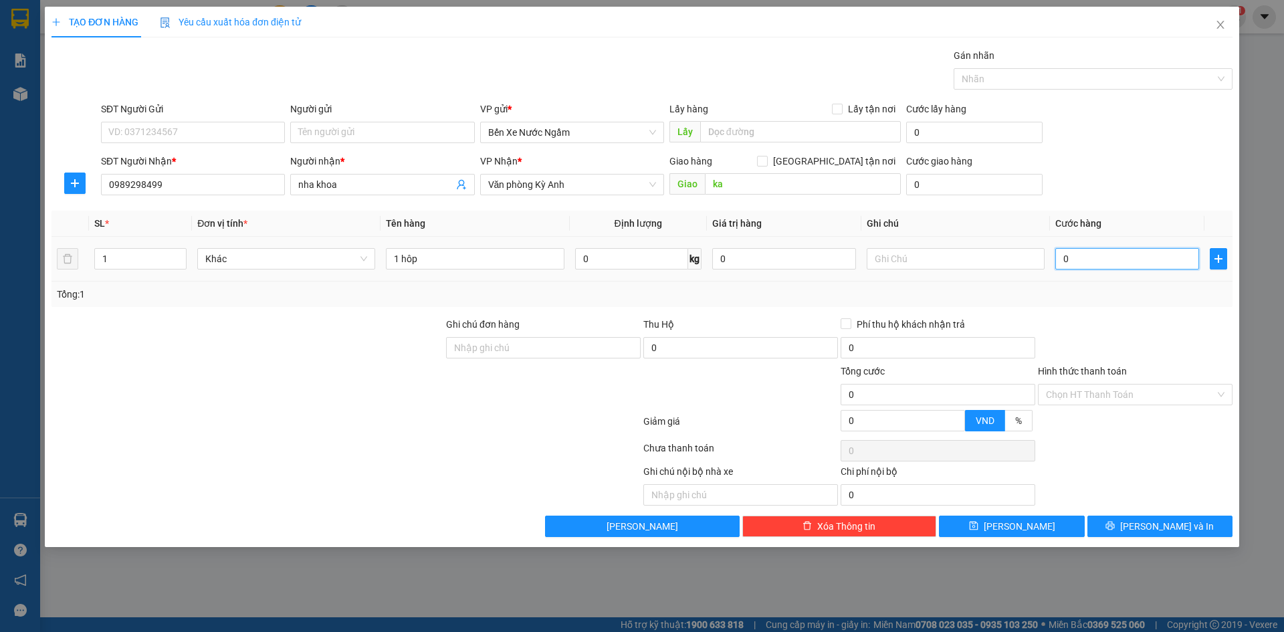
click at [1098, 260] on input "0" at bounding box center [1128, 258] width 144 height 21
type input "5"
type input "50"
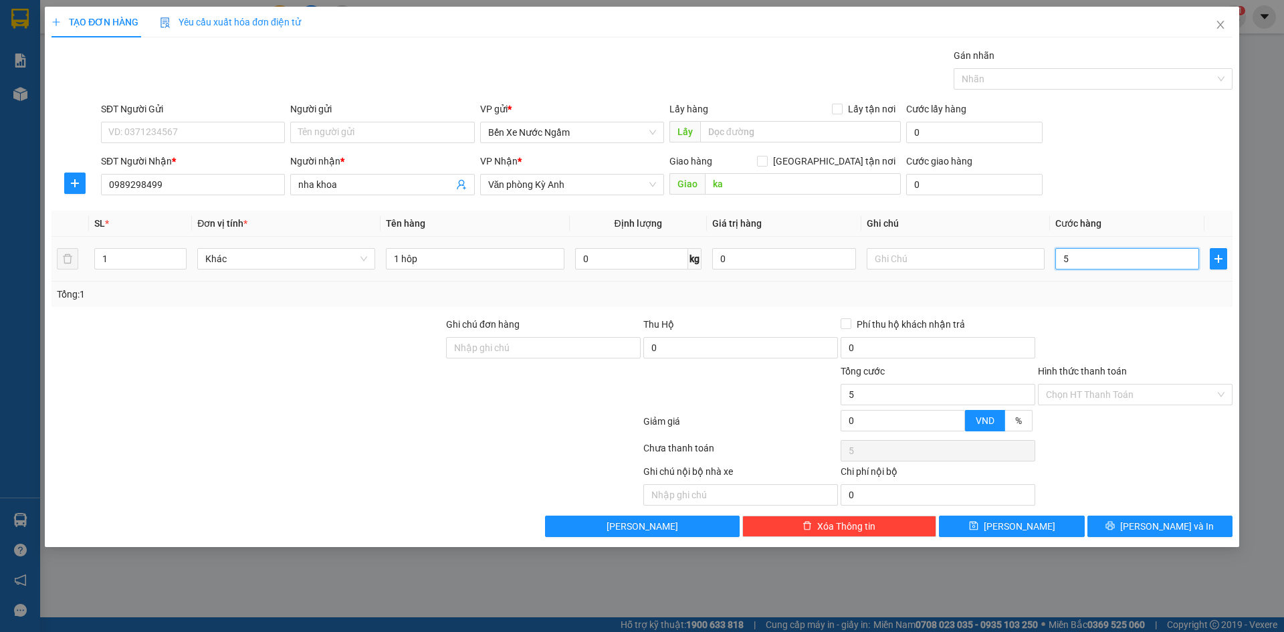
type input "50"
type input "500"
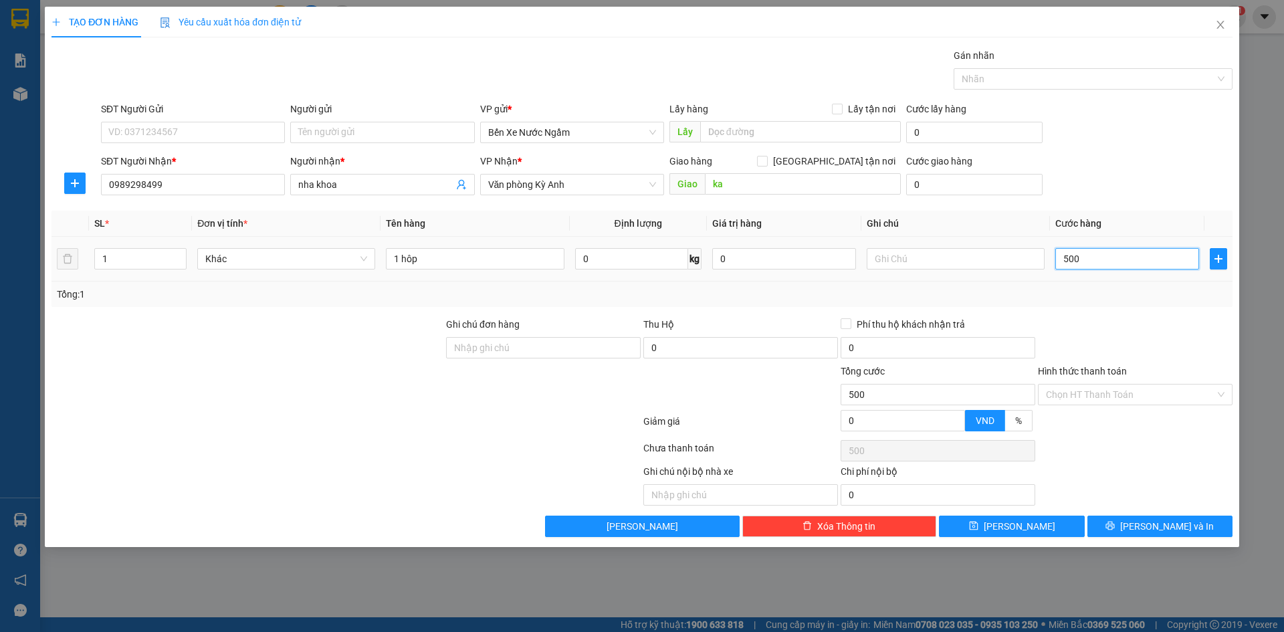
type input "5.000"
type input "50.000"
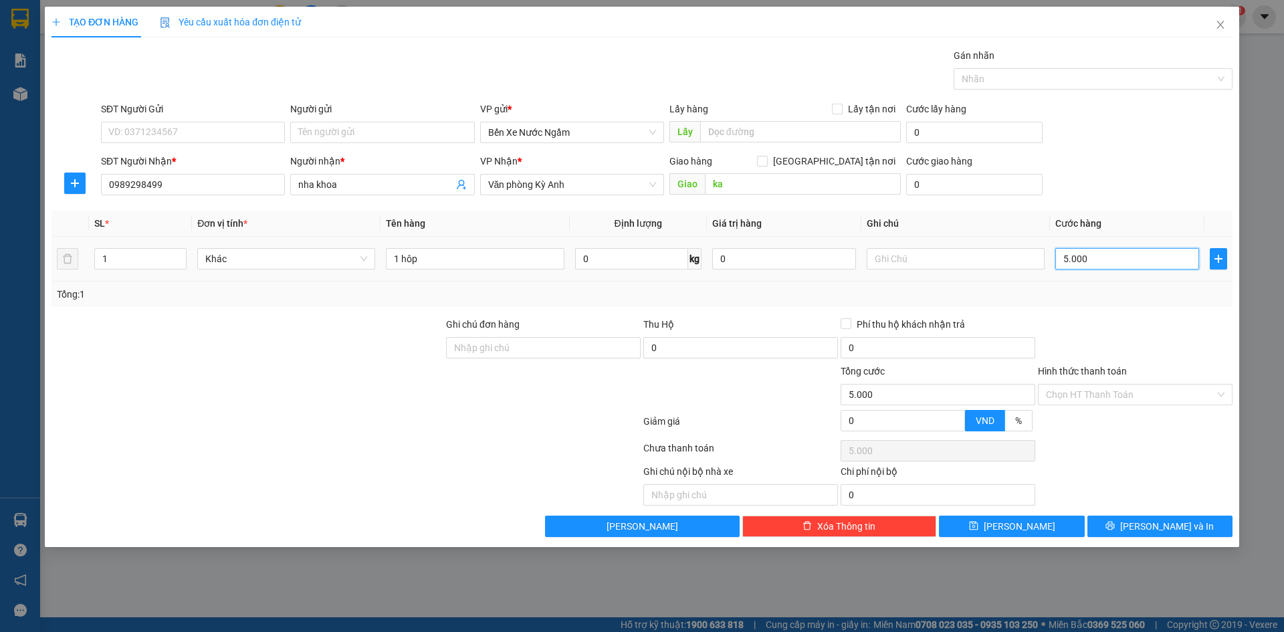
type input "50.000"
click at [1080, 401] on input "Hình thức thanh toán" at bounding box center [1130, 395] width 169 height 20
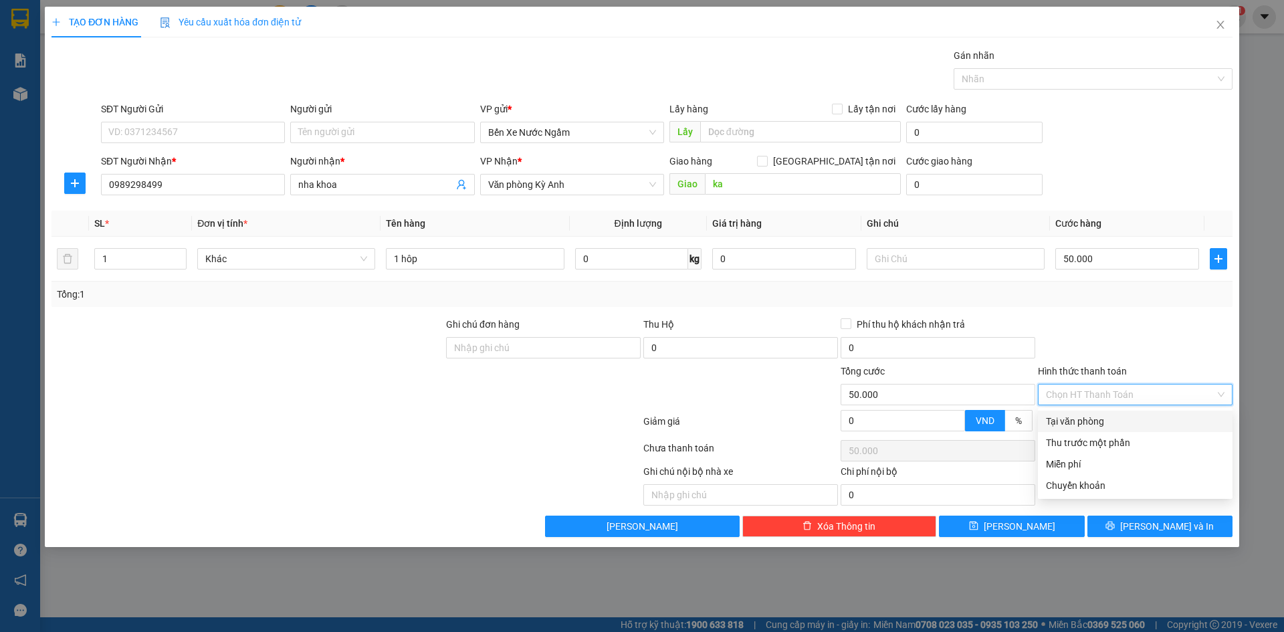
click at [1076, 423] on div "Tại văn phòng" at bounding box center [1135, 421] width 179 height 15
type input "0"
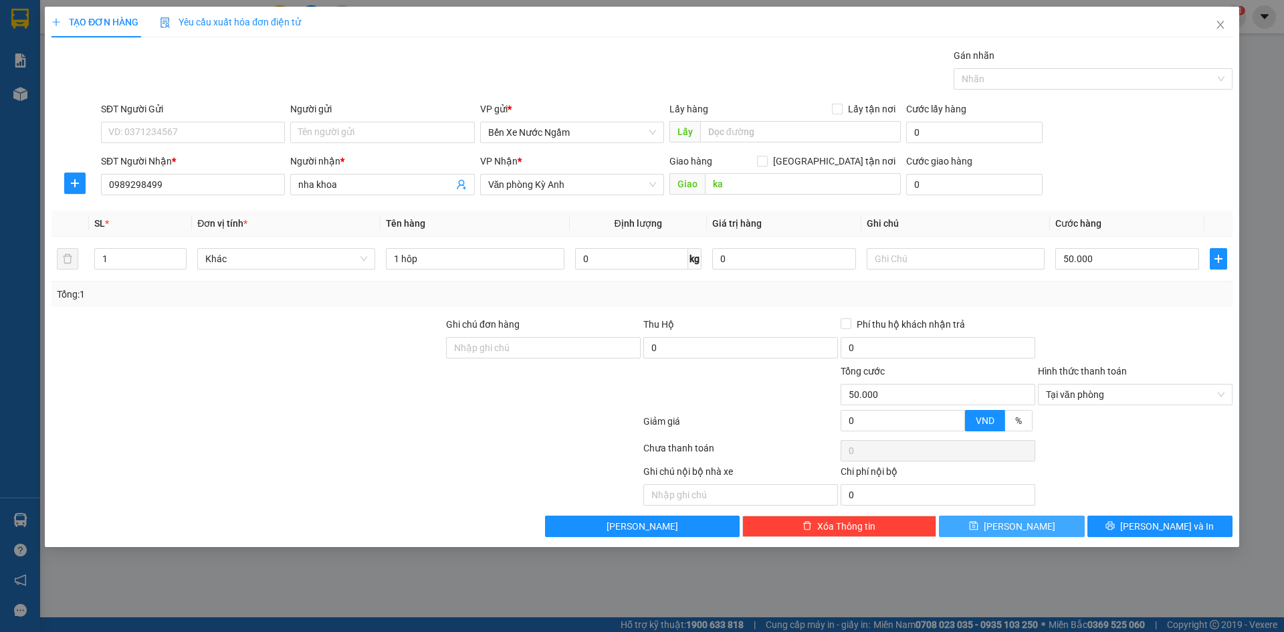
click at [1029, 522] on button "[PERSON_NAME]" at bounding box center [1011, 526] width 145 height 21
type input "0"
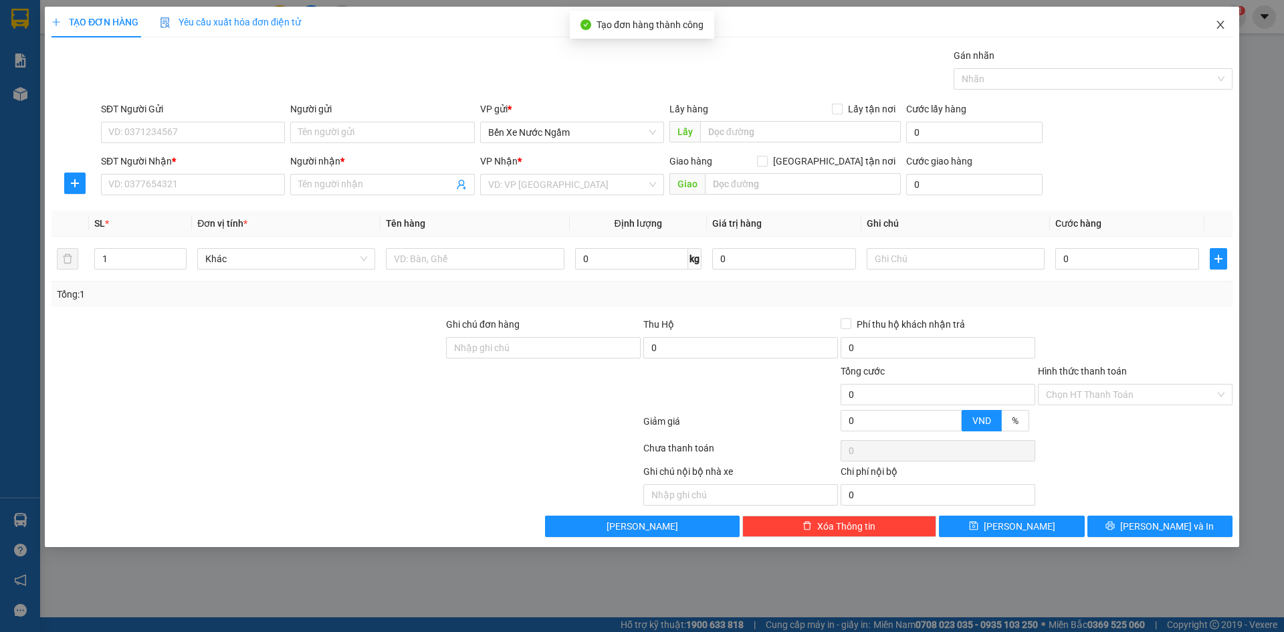
click at [1222, 26] on icon "close" at bounding box center [1220, 24] width 11 height 11
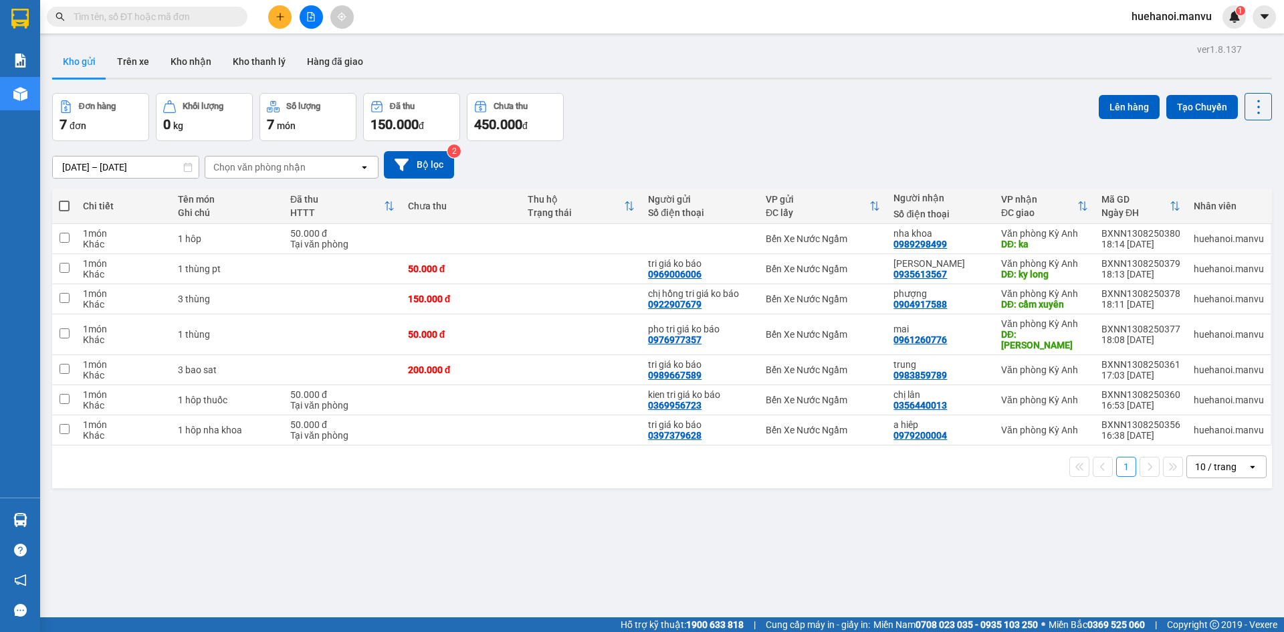
click at [274, 17] on button at bounding box center [279, 16] width 23 height 23
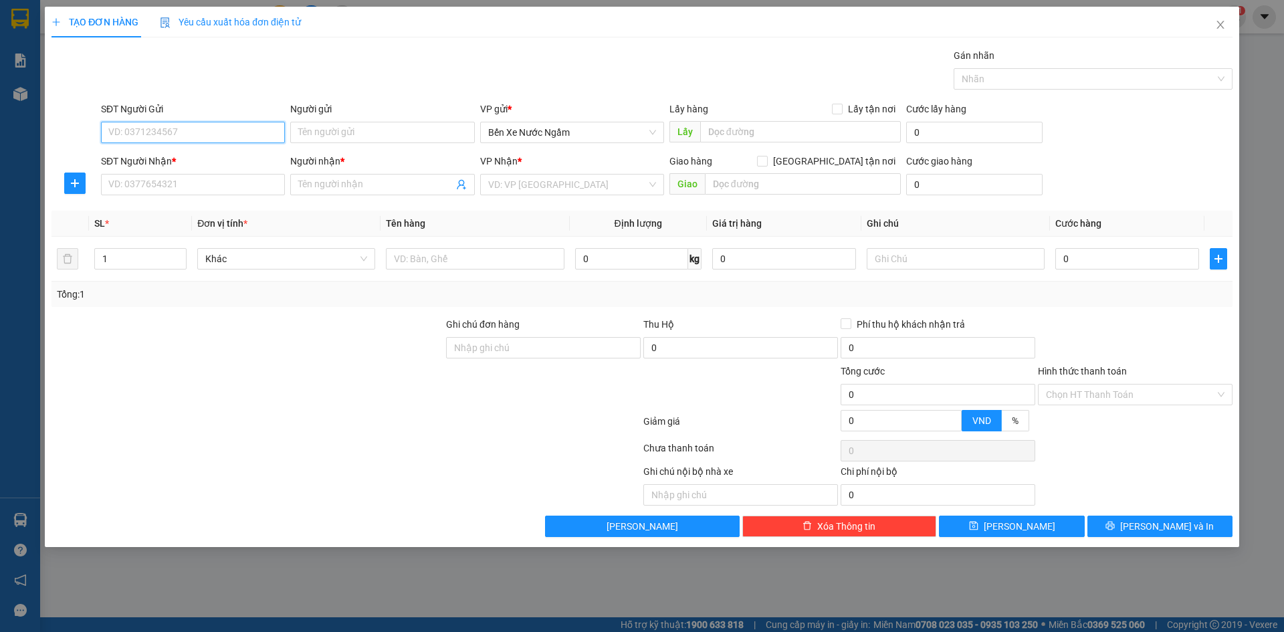
click at [238, 130] on input "SĐT Người Gửi" at bounding box center [193, 132] width 184 height 21
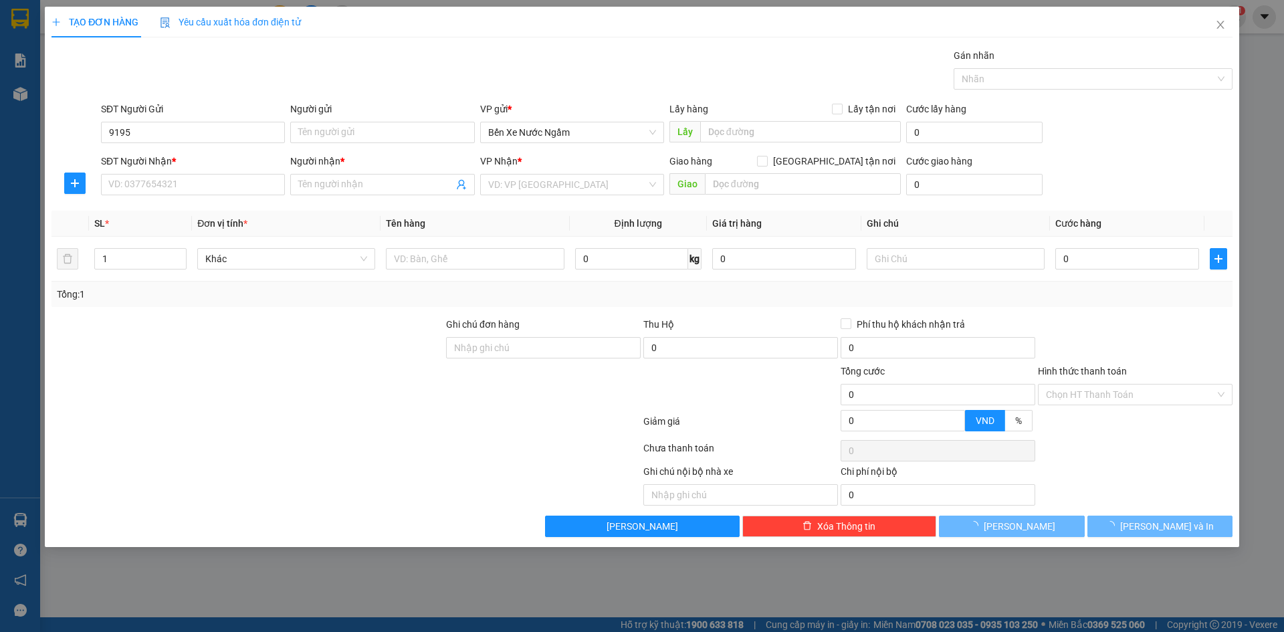
click at [242, 120] on div "SĐT Người Gửi" at bounding box center [193, 112] width 184 height 20
click at [250, 131] on input "9195" at bounding box center [193, 132] width 184 height 21
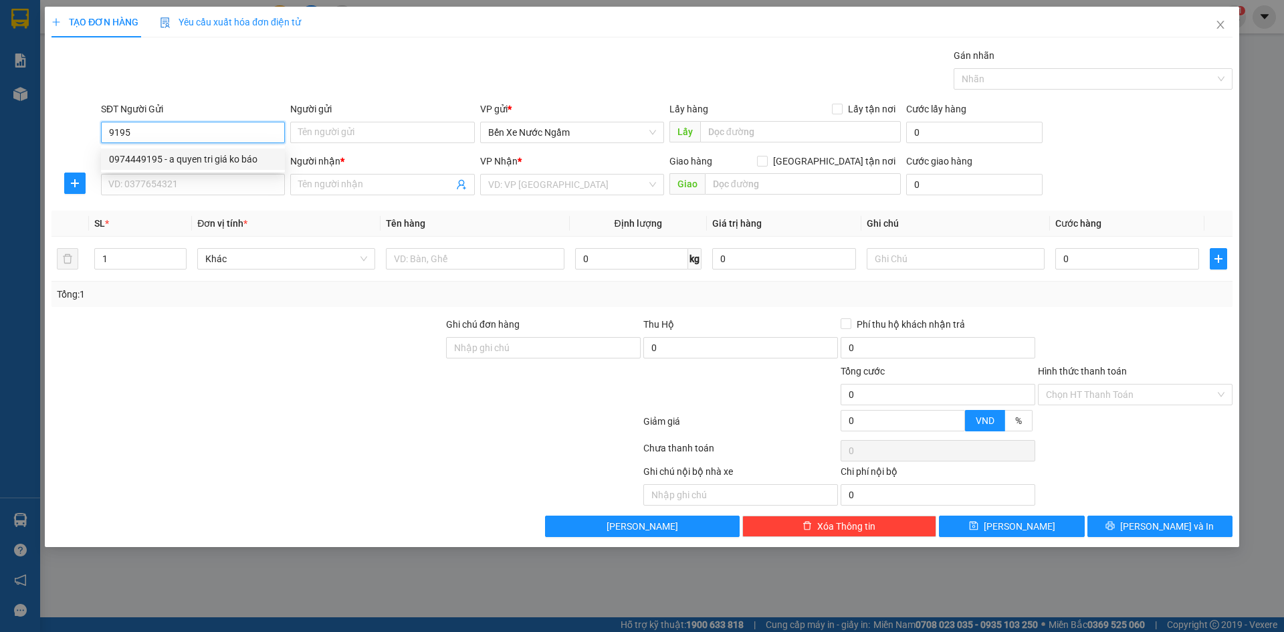
click at [217, 160] on div "0974449195 - a quyen tri giá ko báo" at bounding box center [193, 159] width 168 height 15
type input "0974449195"
type input "a quyen tri giá ko báo"
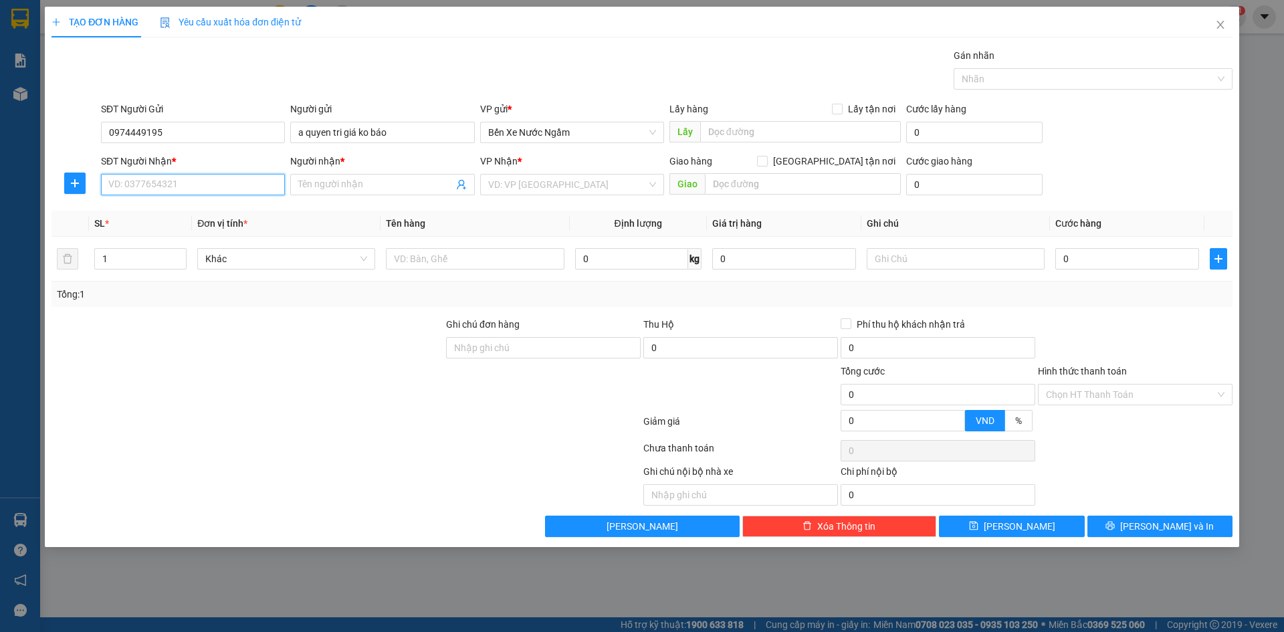
click at [231, 180] on input "SĐT Người Nhận *" at bounding box center [193, 184] width 184 height 21
click at [208, 215] on div "0949957728 - hoàng quân" at bounding box center [193, 211] width 168 height 15
type input "0949957728"
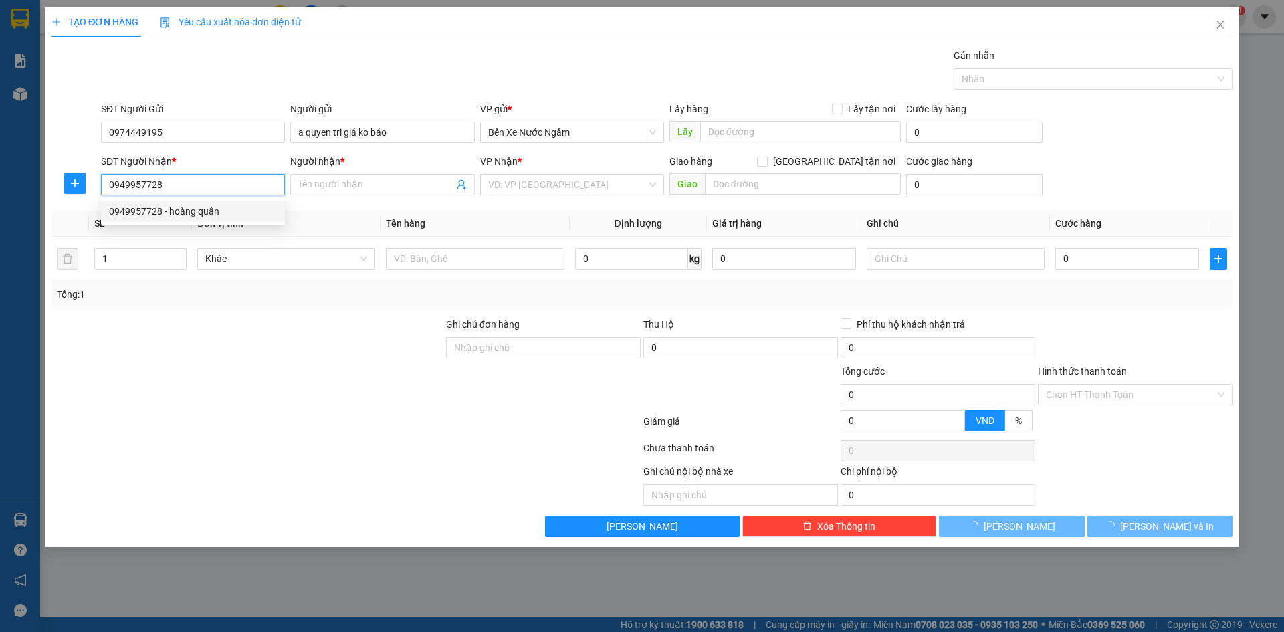
type input "hoàng quân"
type input "cẩm xuyên"
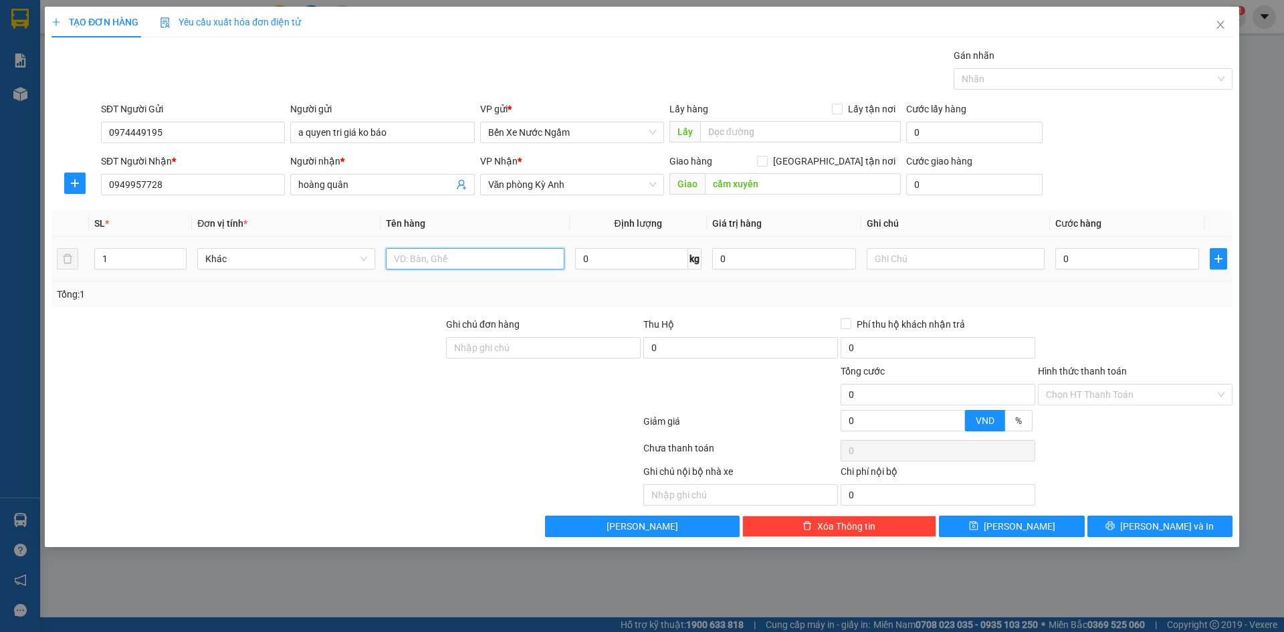
click at [427, 266] on input "text" at bounding box center [475, 258] width 178 height 21
type input "1 hôp pt"
click at [1084, 257] on input "0" at bounding box center [1128, 258] width 144 height 21
type input "5"
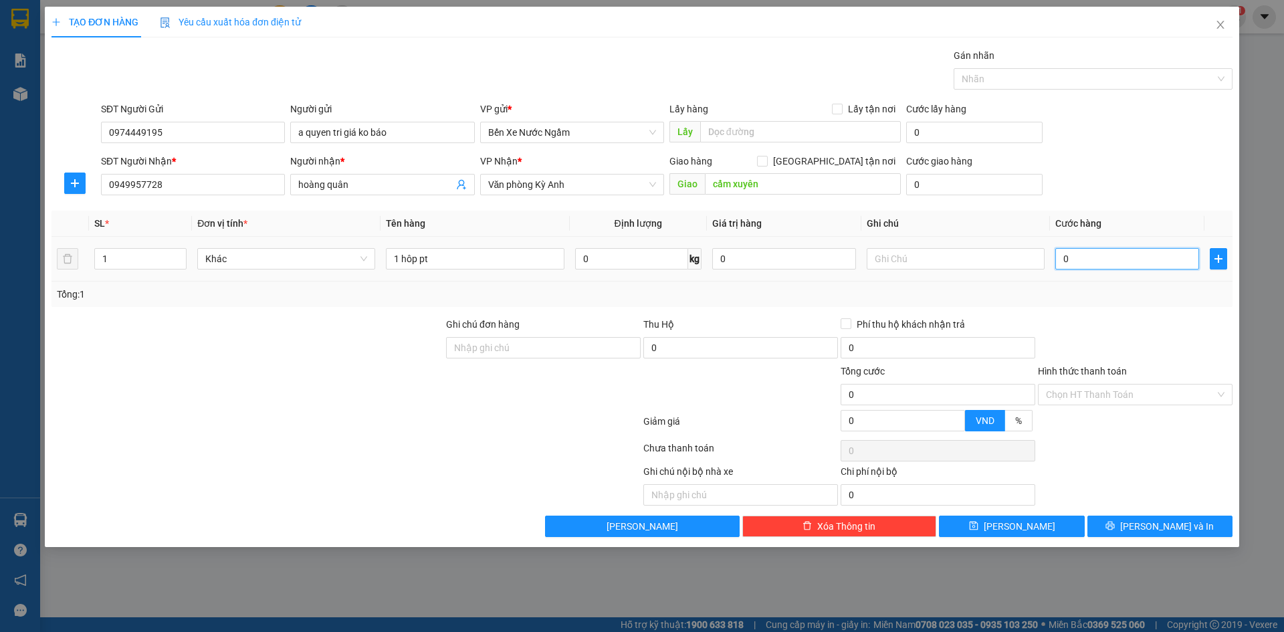
type input "5"
type input "50"
type input "500"
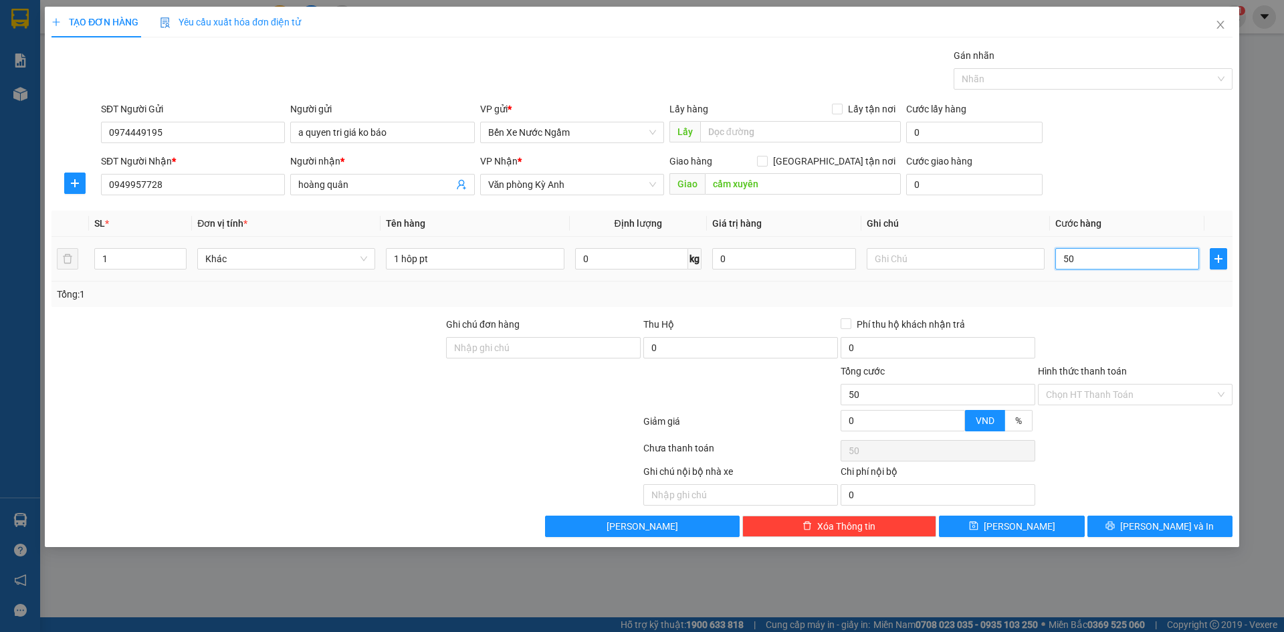
type input "500"
type input "5.000"
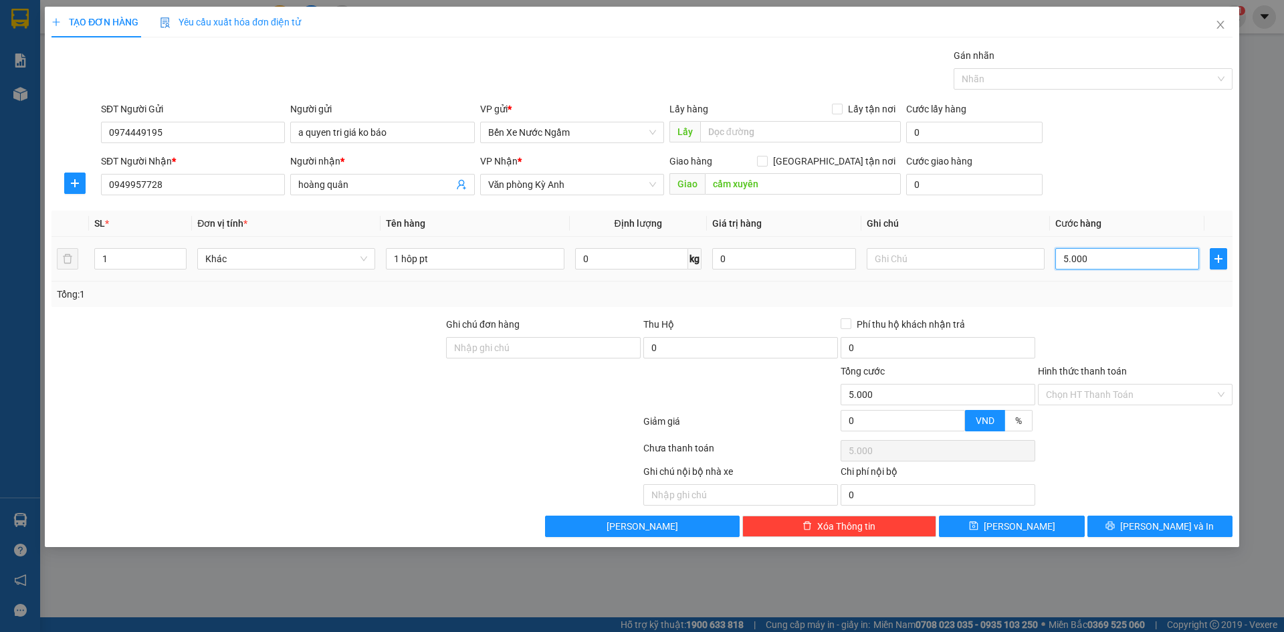
type input "50.000"
click at [1025, 523] on span "[PERSON_NAME]" at bounding box center [1020, 526] width 72 height 15
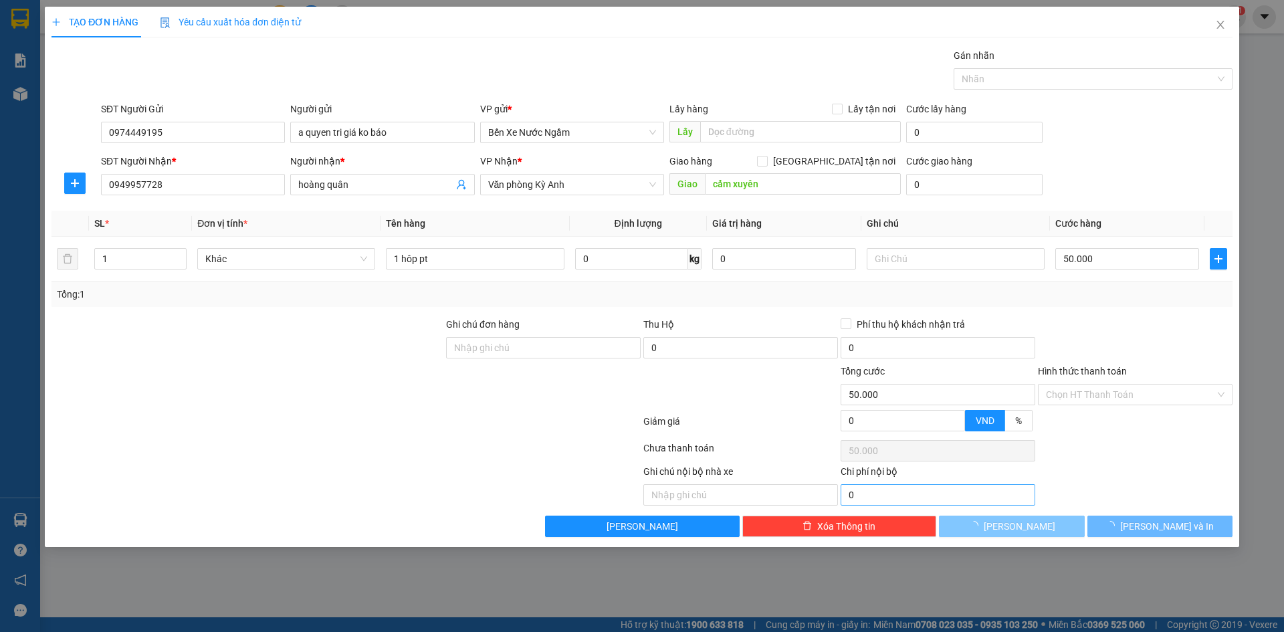
type input "0"
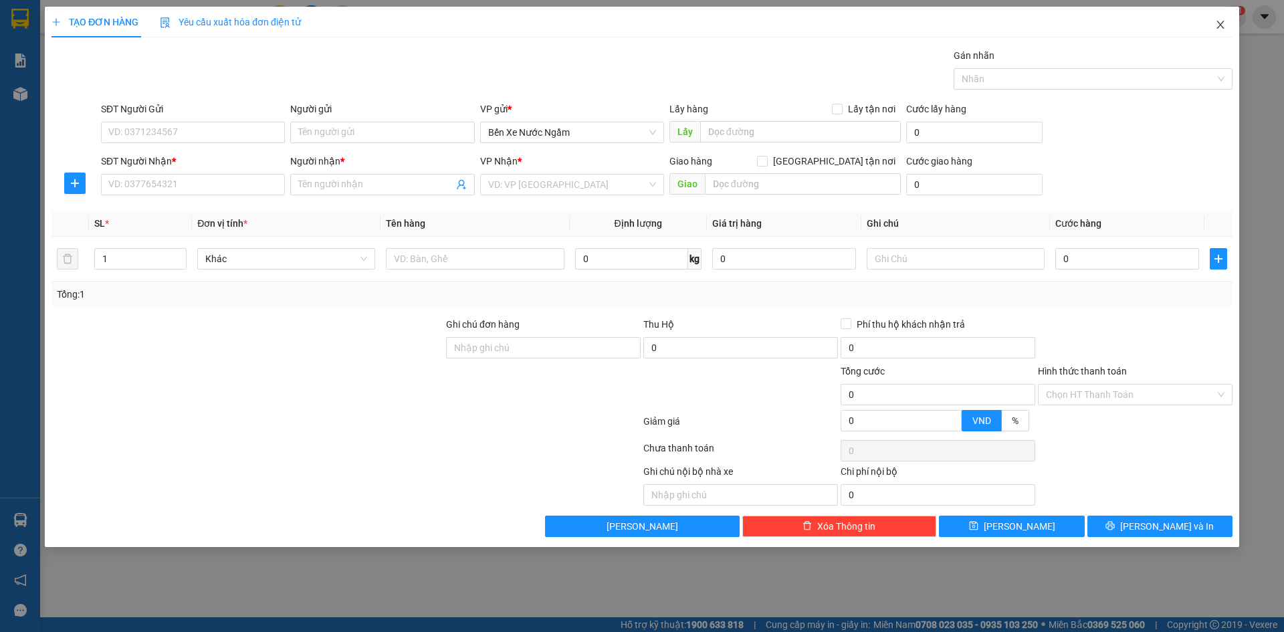
click at [1215, 24] on icon "close" at bounding box center [1220, 24] width 11 height 11
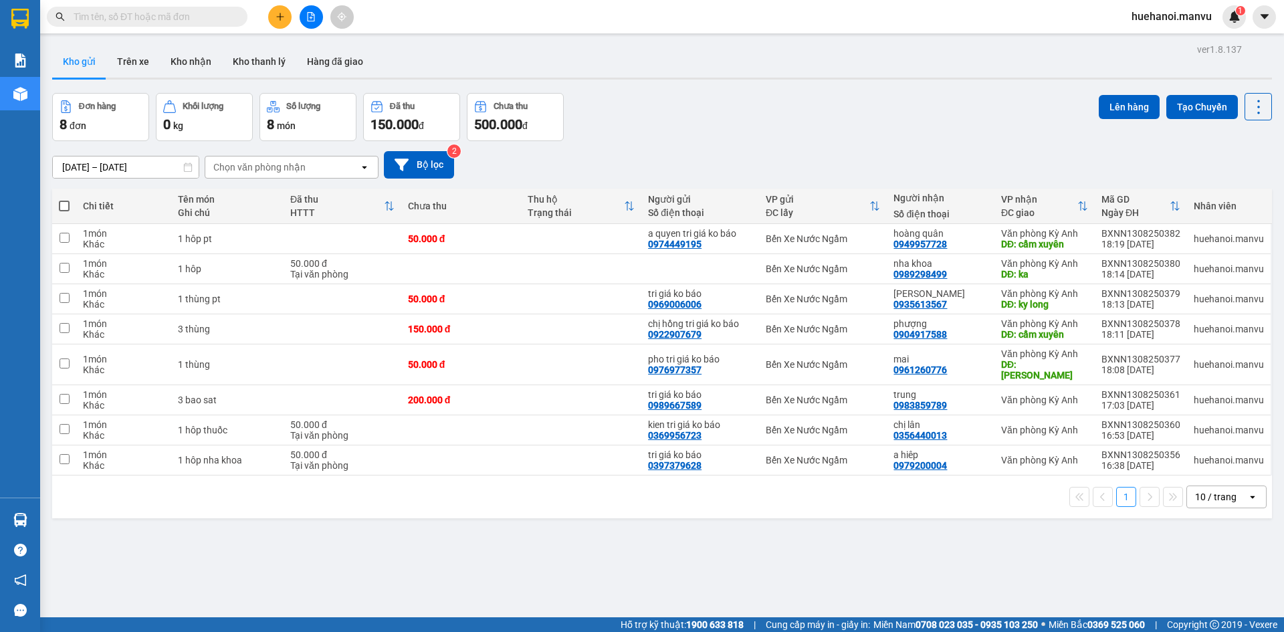
click at [63, 207] on span at bounding box center [64, 206] width 11 height 11
click at [64, 199] on input "checkbox" at bounding box center [64, 199] width 0 height 0
checkbox input "true"
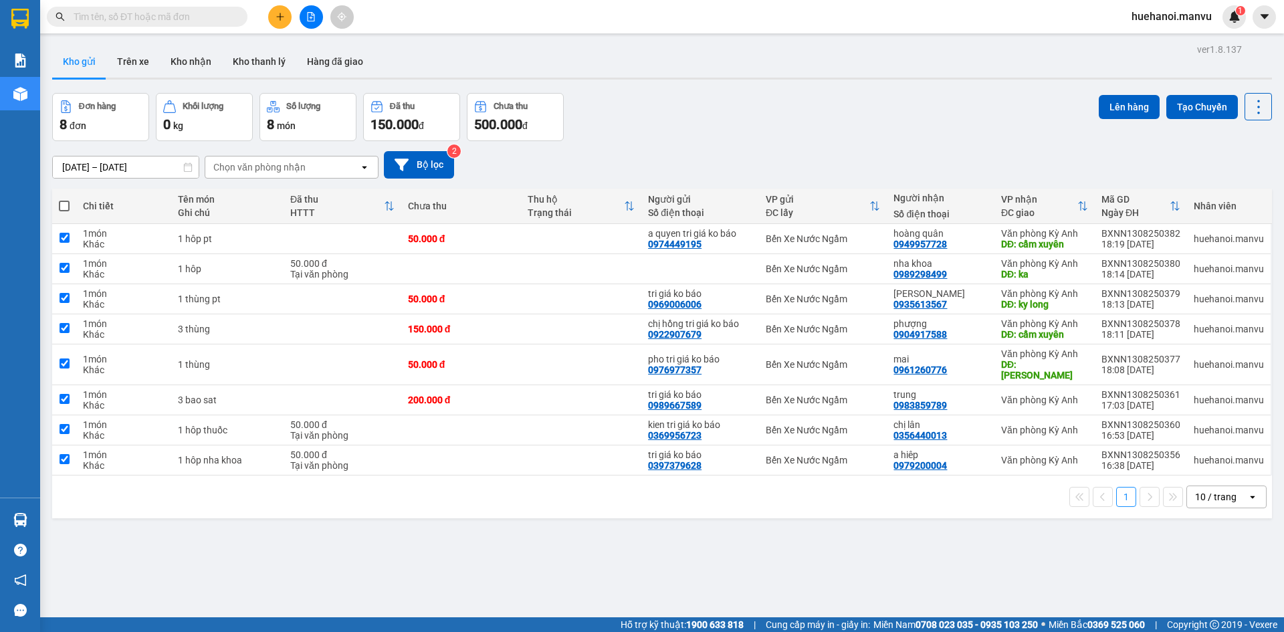
checkbox input "true"
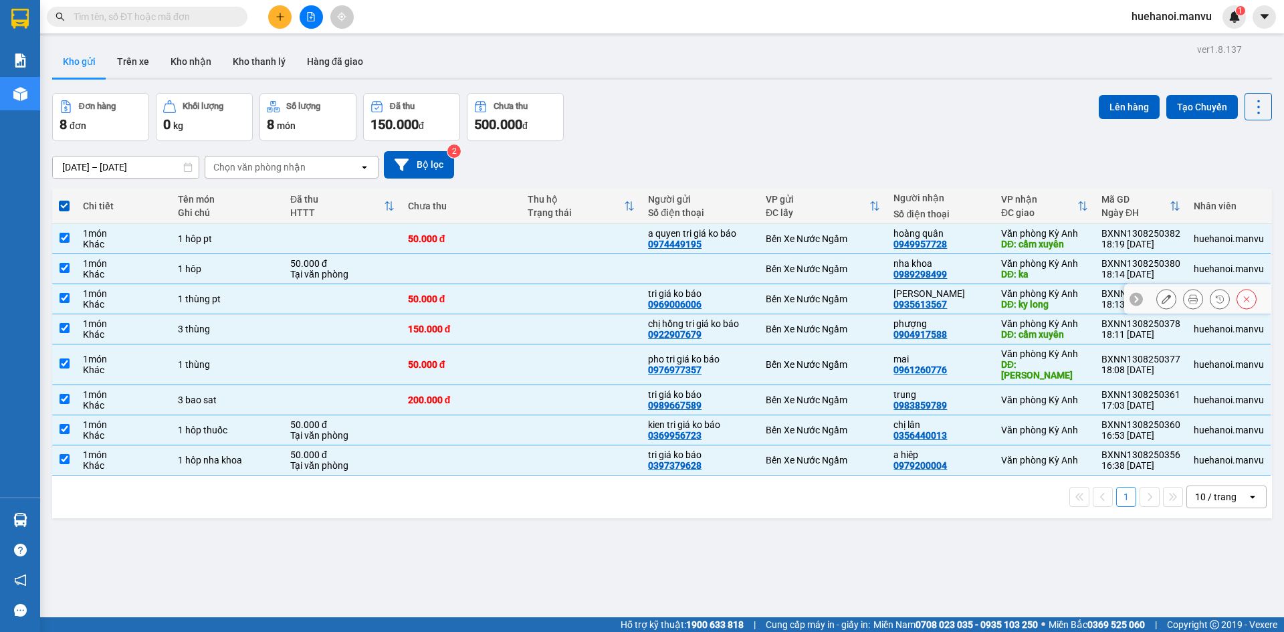
click at [71, 298] on td at bounding box center [64, 299] width 24 height 30
checkbox input "false"
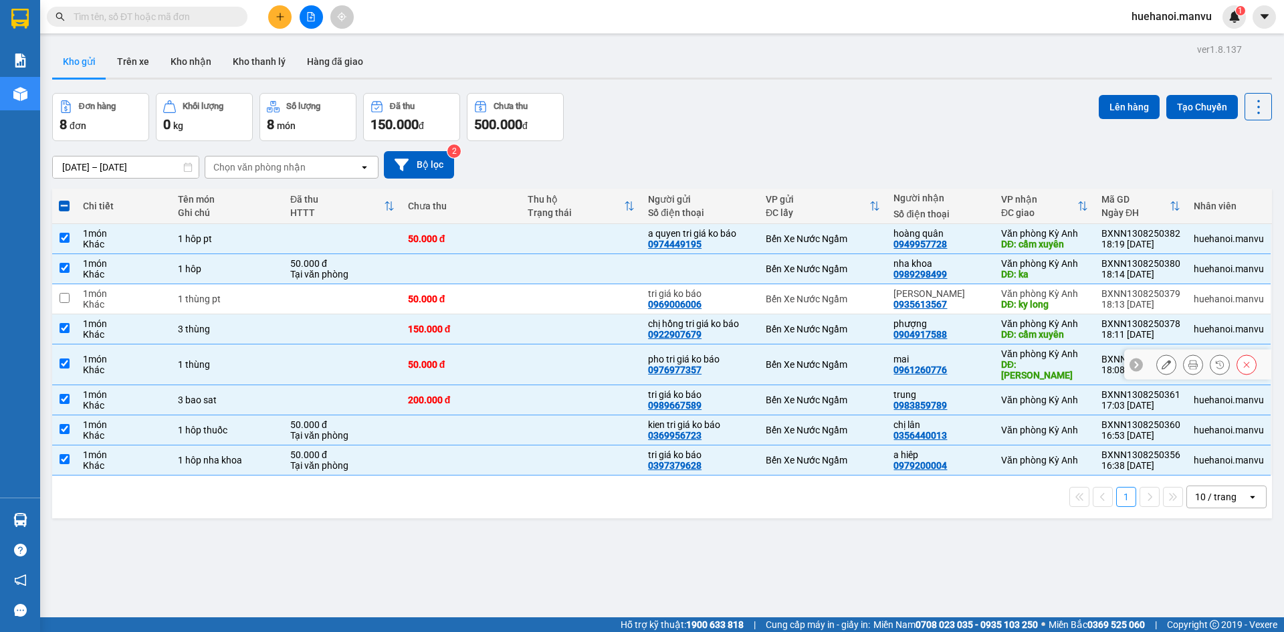
click at [93, 365] on div "Khác" at bounding box center [124, 370] width 82 height 11
checkbox input "false"
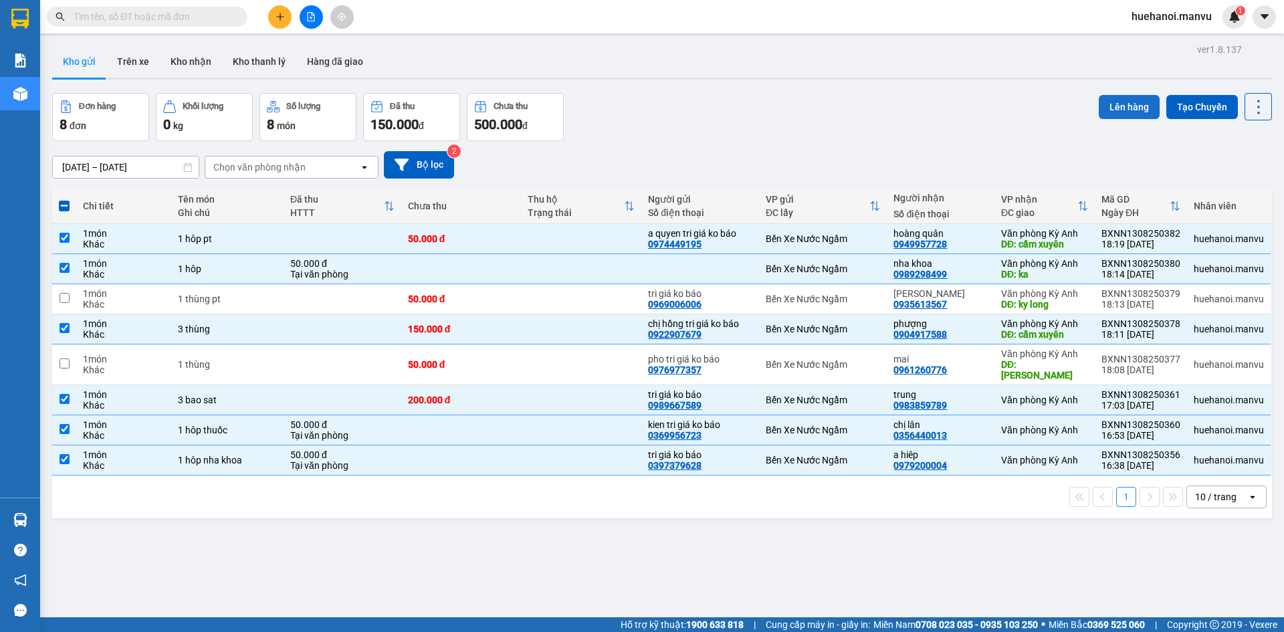
click at [1124, 110] on button "Lên hàng" at bounding box center [1129, 107] width 61 height 24
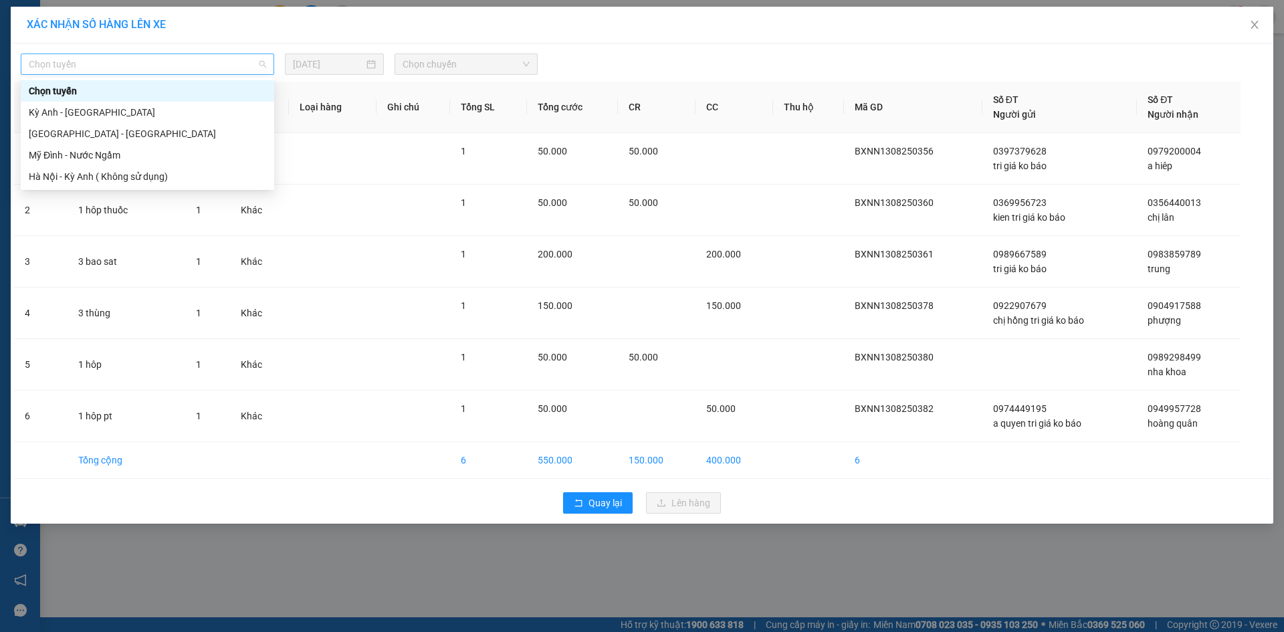
click at [59, 69] on span "Chọn tuyến" at bounding box center [147, 64] width 237 height 20
click at [61, 134] on div "[GEOGRAPHIC_DATA] - [GEOGRAPHIC_DATA]" at bounding box center [147, 133] width 237 height 15
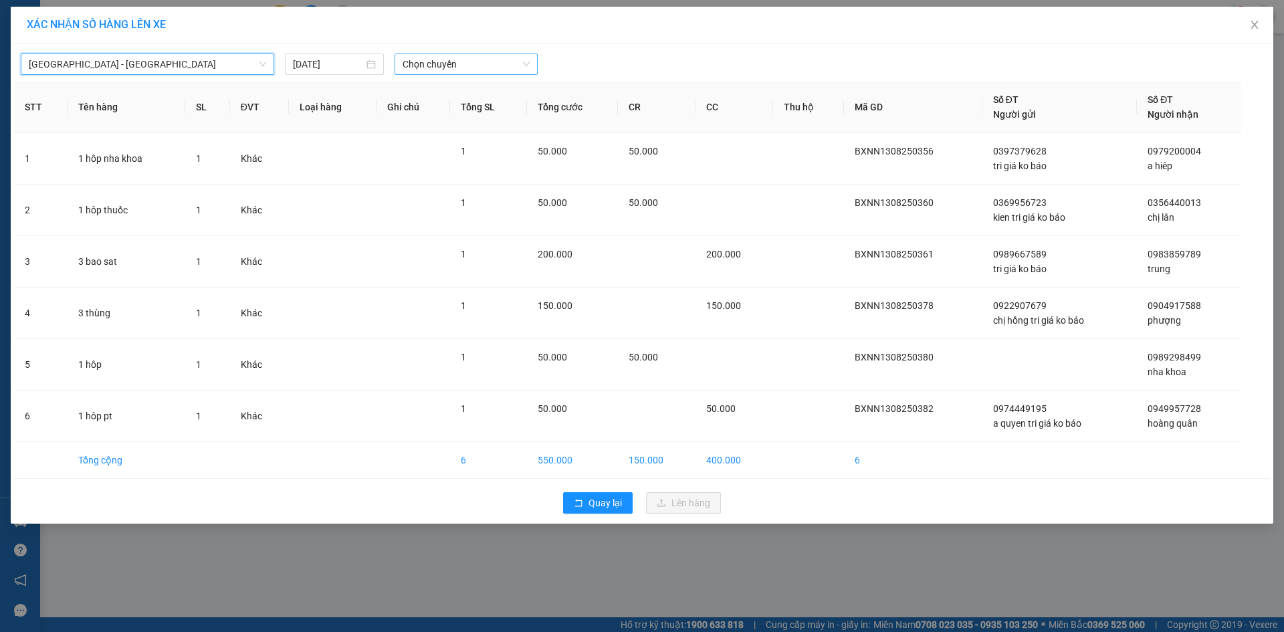
click at [443, 68] on span "Chọn chuyến" at bounding box center [466, 64] width 127 height 20
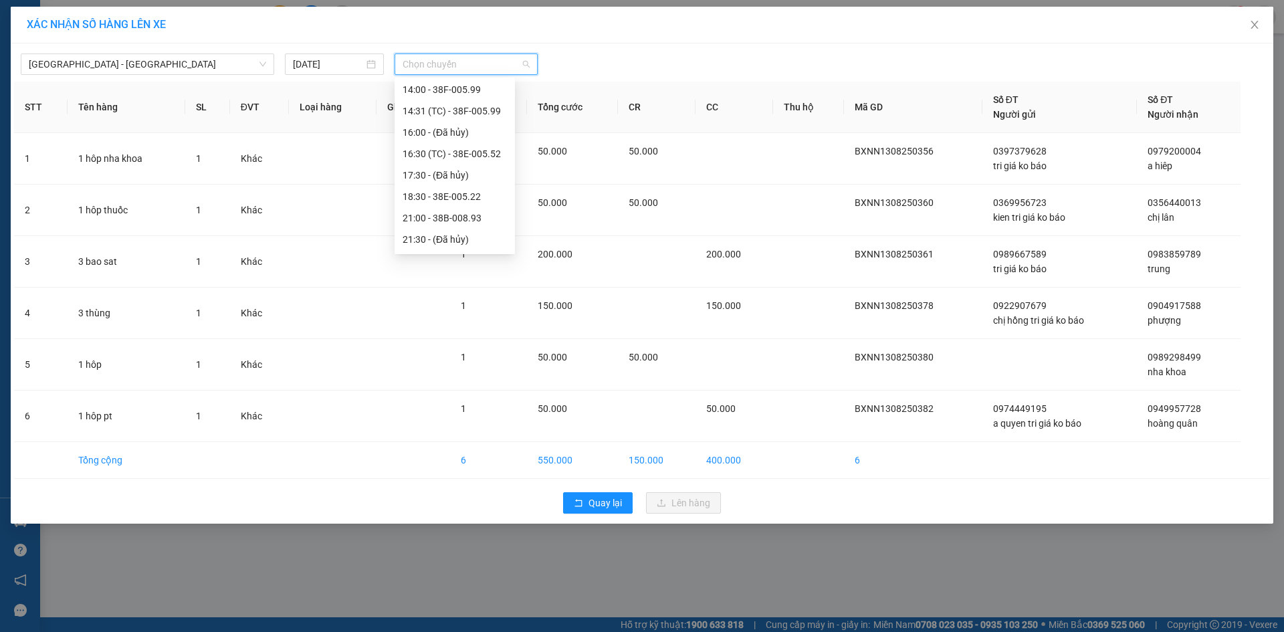
scroll to position [214, 0]
click at [450, 136] on div "18:30 - 38E-005.22" at bounding box center [455, 133] width 104 height 15
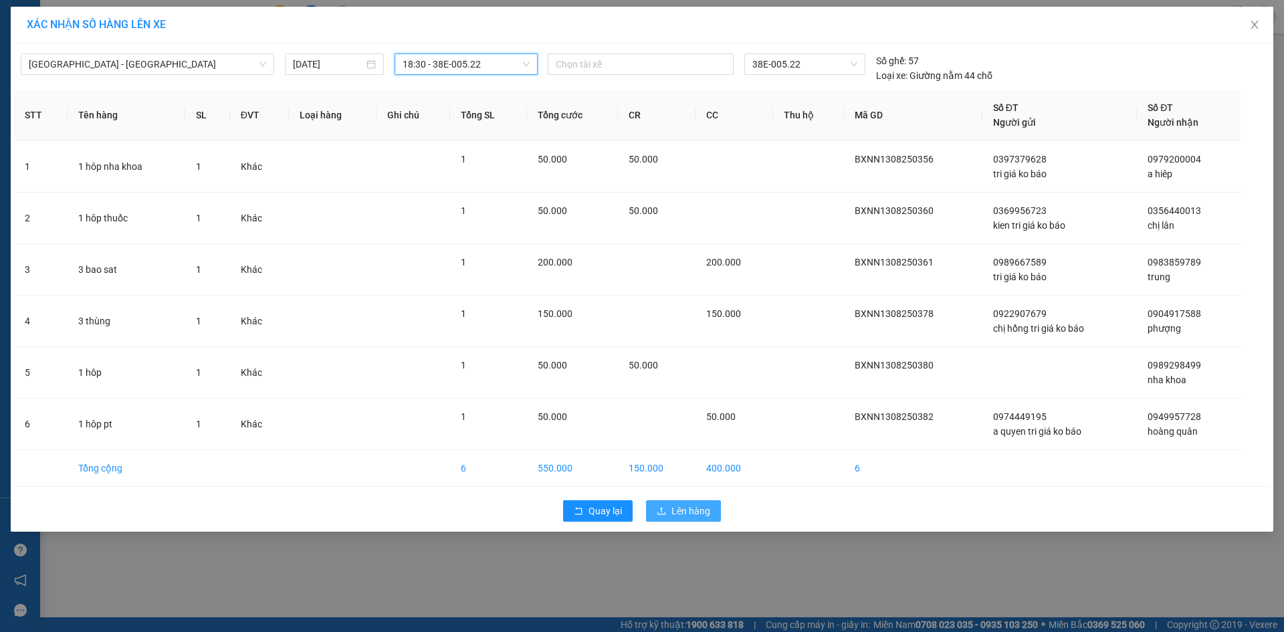
click at [660, 509] on icon "upload" at bounding box center [661, 510] width 9 height 9
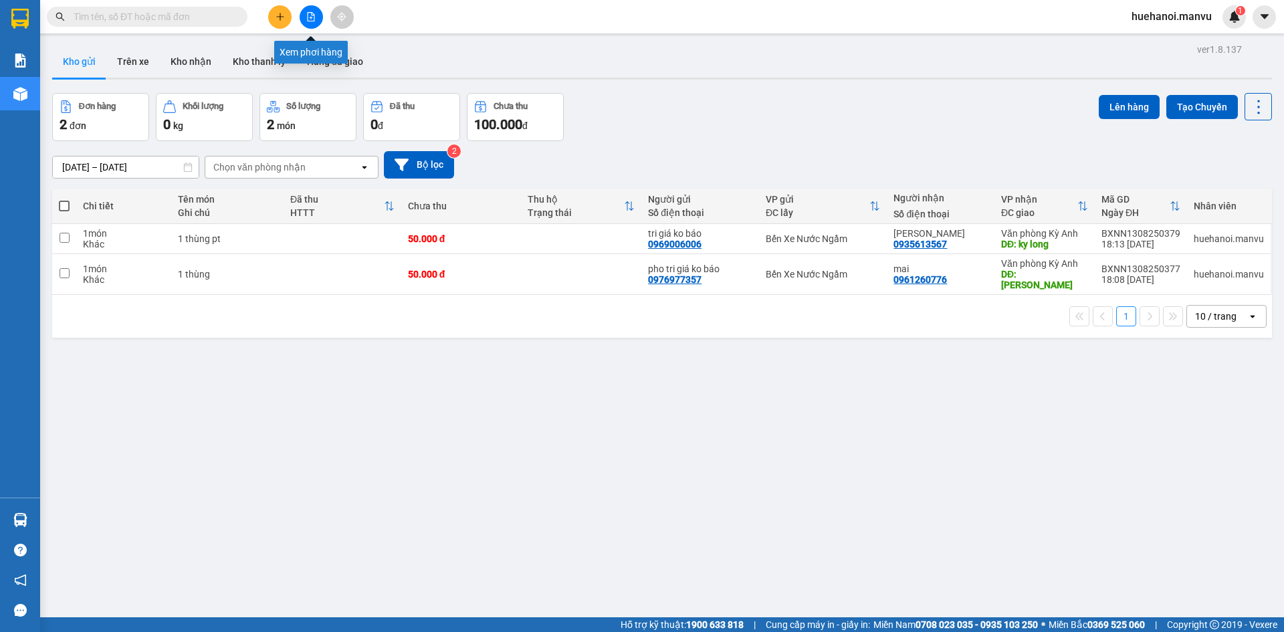
click at [305, 20] on button at bounding box center [311, 16] width 23 height 23
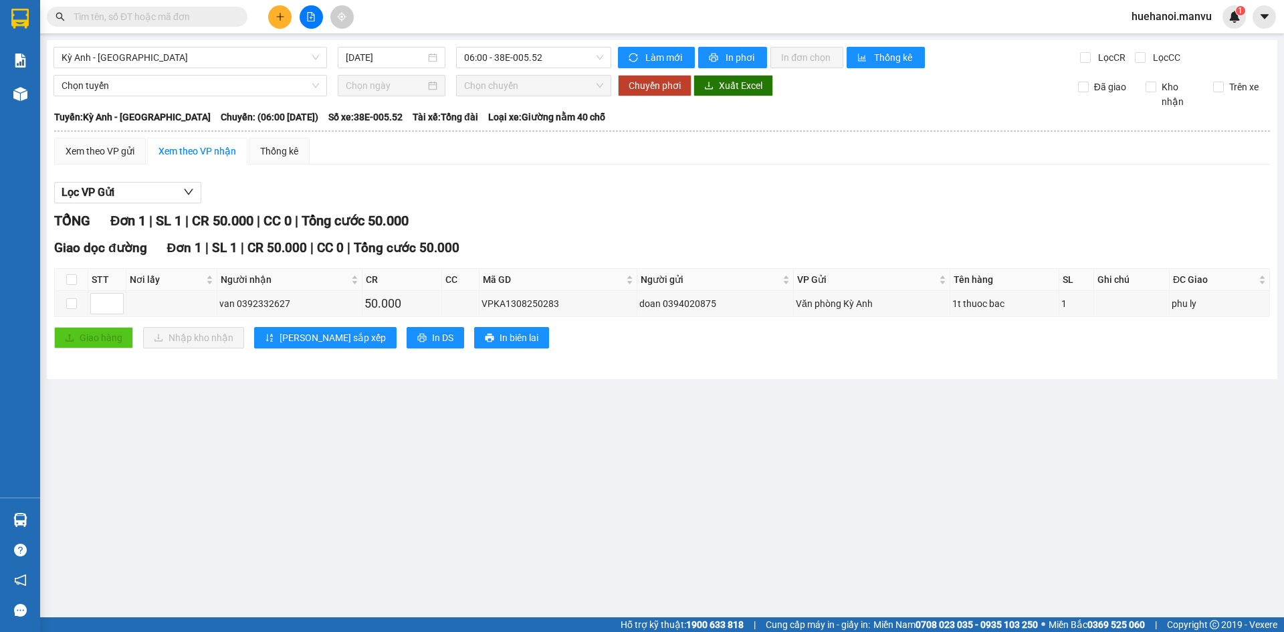
click at [178, 45] on div "Kỳ Anh - Hà Nội 13/08/2025 06:00 - 38E-005.52 Làm mới In phơi In đơn chọn Thống…" at bounding box center [662, 209] width 1231 height 339
click at [175, 52] on span "Kỳ Anh - [GEOGRAPHIC_DATA]" at bounding box center [191, 57] width 258 height 20
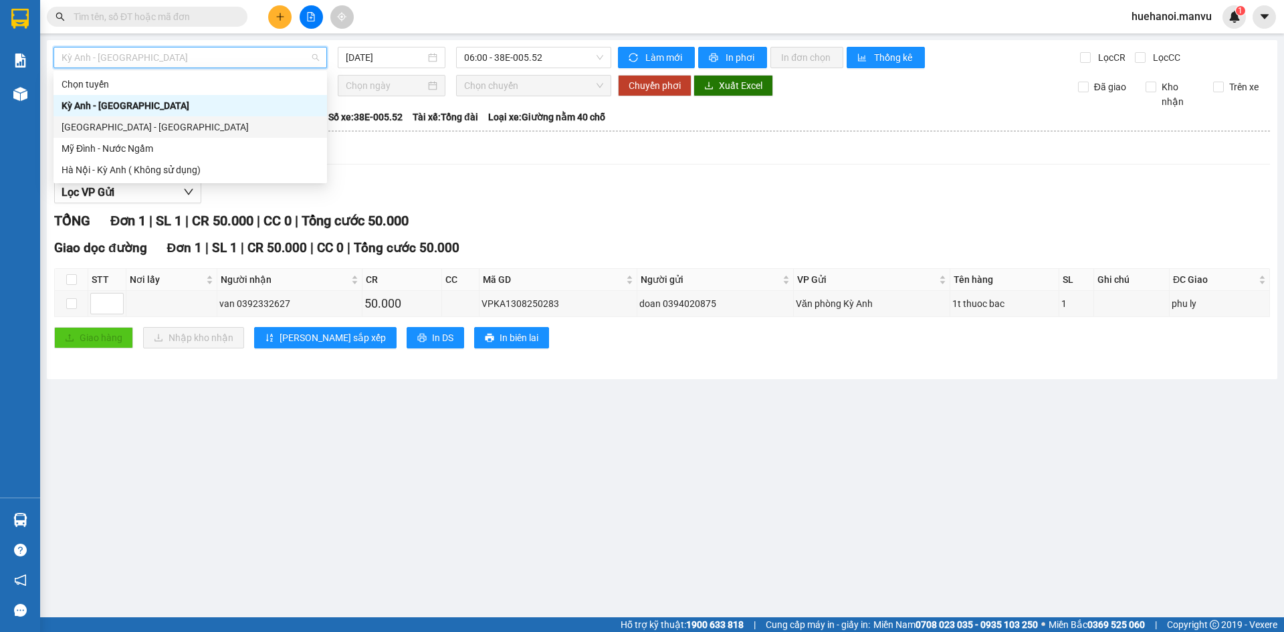
click at [112, 117] on div "[GEOGRAPHIC_DATA] - [GEOGRAPHIC_DATA]" at bounding box center [191, 126] width 274 height 21
type input "[DATE]"
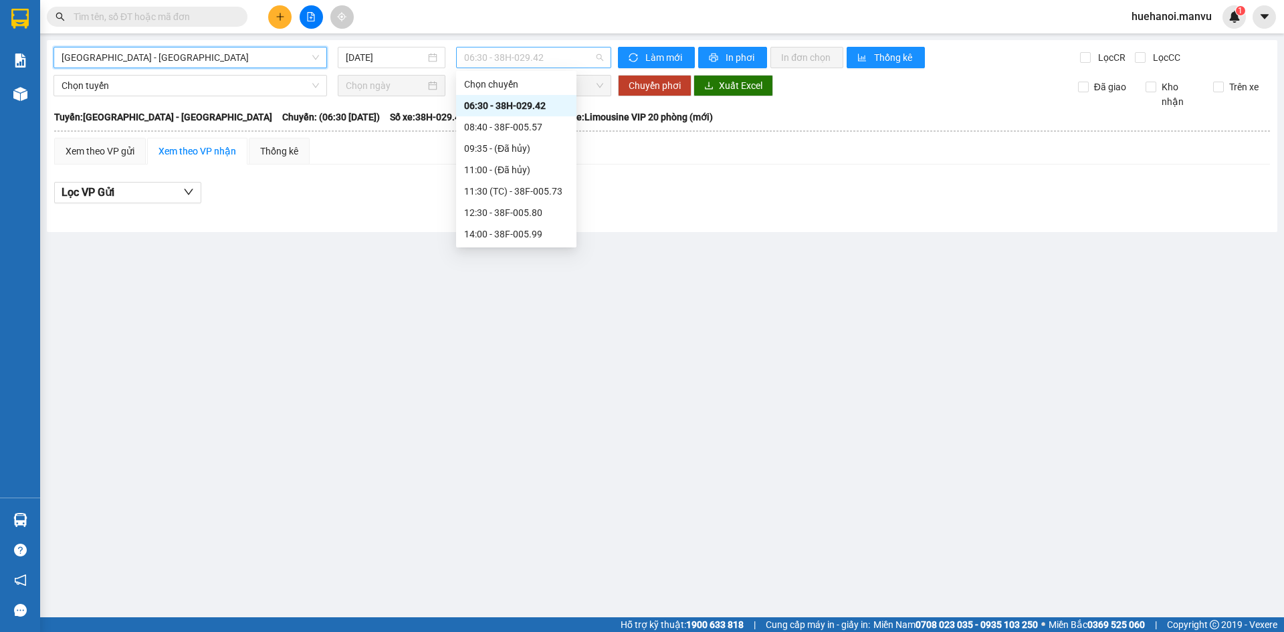
click at [534, 60] on span "06:30 - 38H-029.42" at bounding box center [533, 57] width 139 height 20
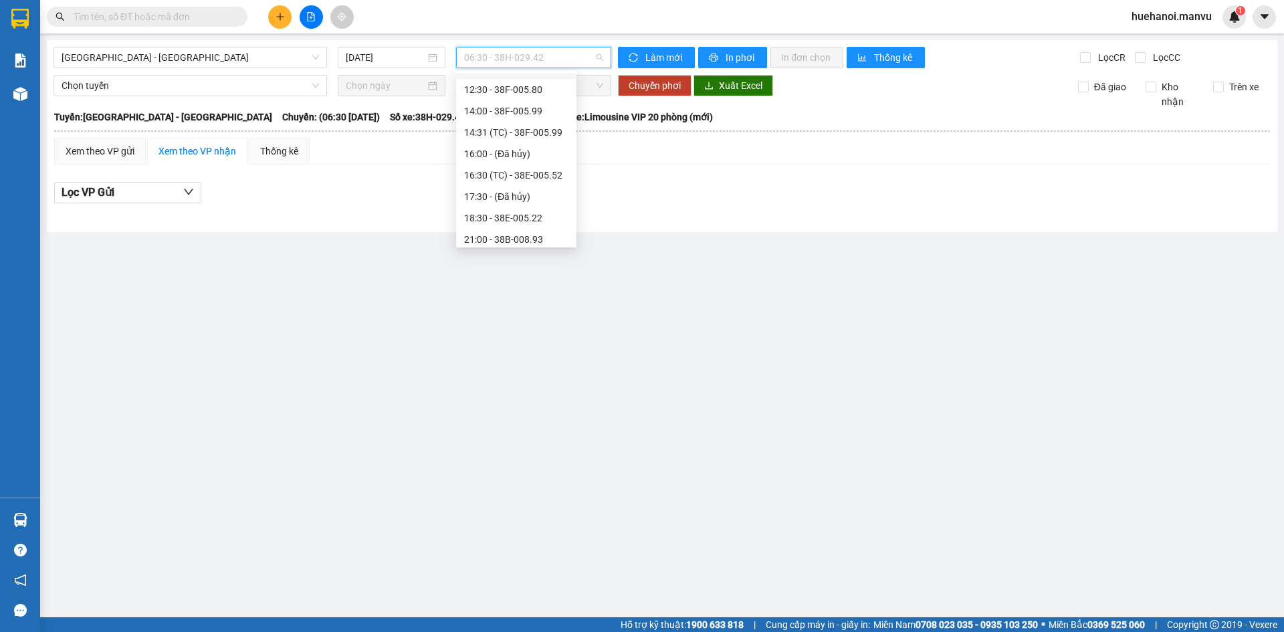
scroll to position [134, 0]
click at [500, 203] on div "18:30 - 38E-005.22" at bounding box center [516, 207] width 104 height 15
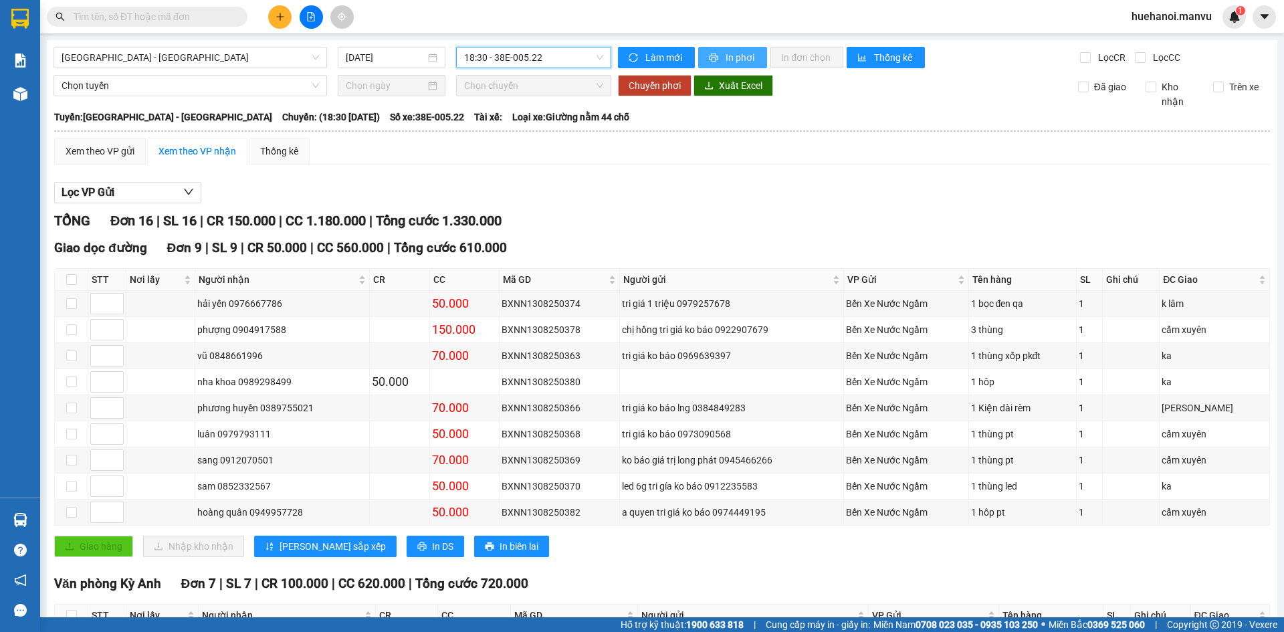
click at [737, 63] on span "In phơi" at bounding box center [741, 57] width 31 height 15
click at [734, 64] on span "In phơi" at bounding box center [741, 57] width 31 height 15
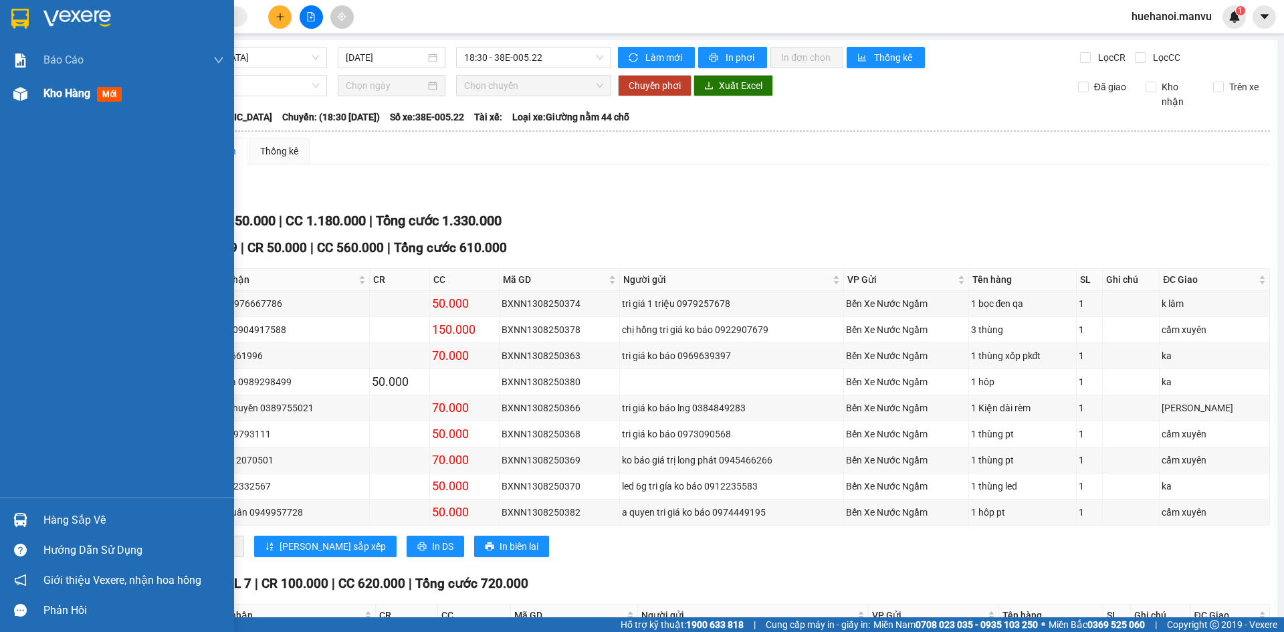
drag, startPoint x: 45, startPoint y: 89, endPoint x: 45, endPoint y: 99, distance: 10.0
click at [45, 99] on span "Kho hàng" at bounding box center [66, 93] width 47 height 13
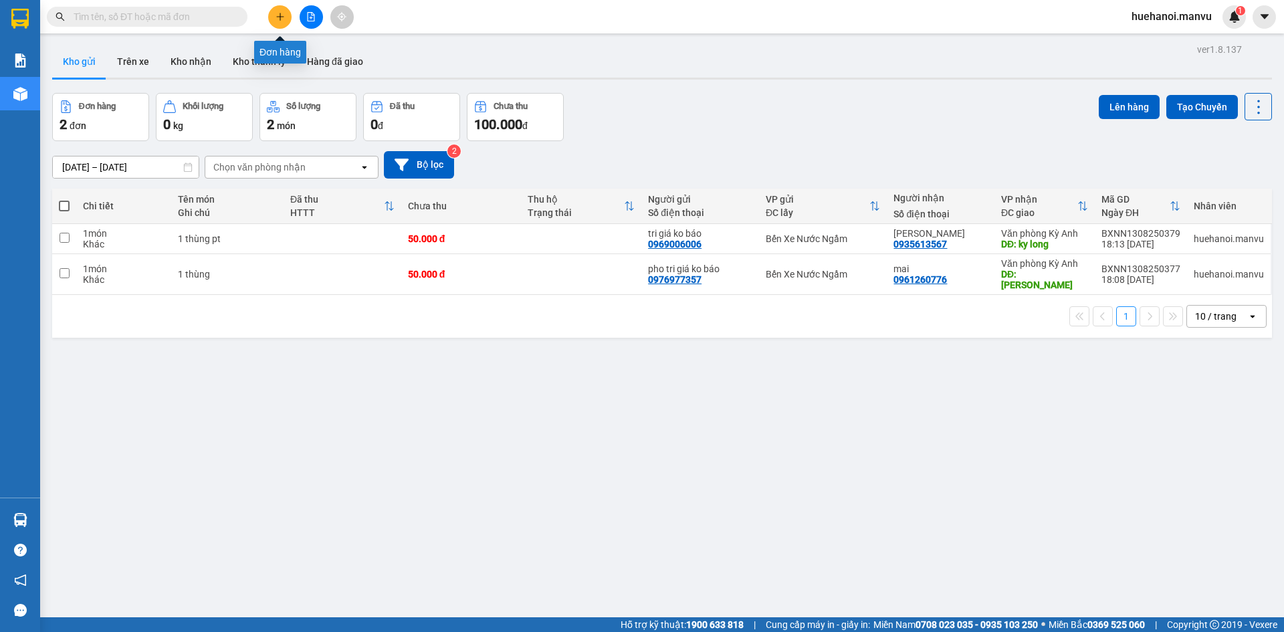
click at [279, 21] on icon "plus" at bounding box center [280, 16] width 9 height 9
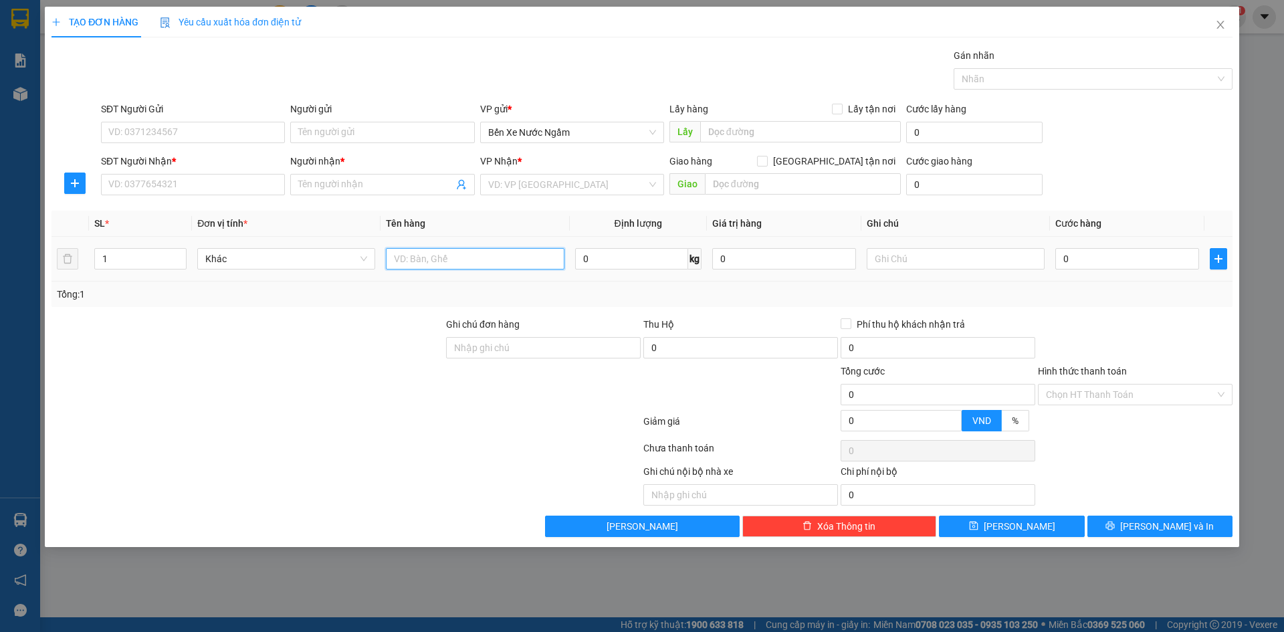
click at [427, 261] on input "text" at bounding box center [475, 258] width 178 height 21
click at [430, 262] on input "1 bọc đen pt" at bounding box center [475, 258] width 178 height 21
click at [462, 264] on input "1n pt" at bounding box center [475, 258] width 178 height 21
type input "1"
type input "1 bọc đen pt"
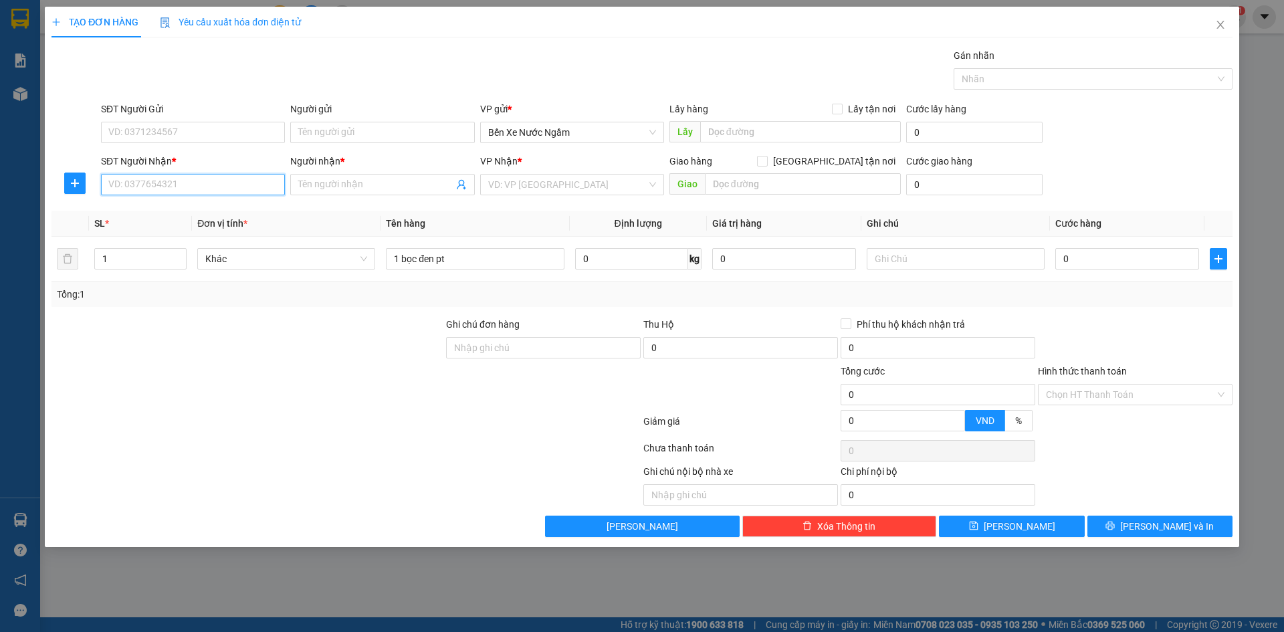
click at [232, 189] on input "SĐT Người Nhận *" at bounding box center [193, 184] width 184 height 21
click at [217, 182] on input "7577" at bounding box center [193, 184] width 184 height 21
click at [183, 209] on div "0982237577 - đức lam" at bounding box center [193, 211] width 168 height 15
type input "0982237577"
type input "đức lam"
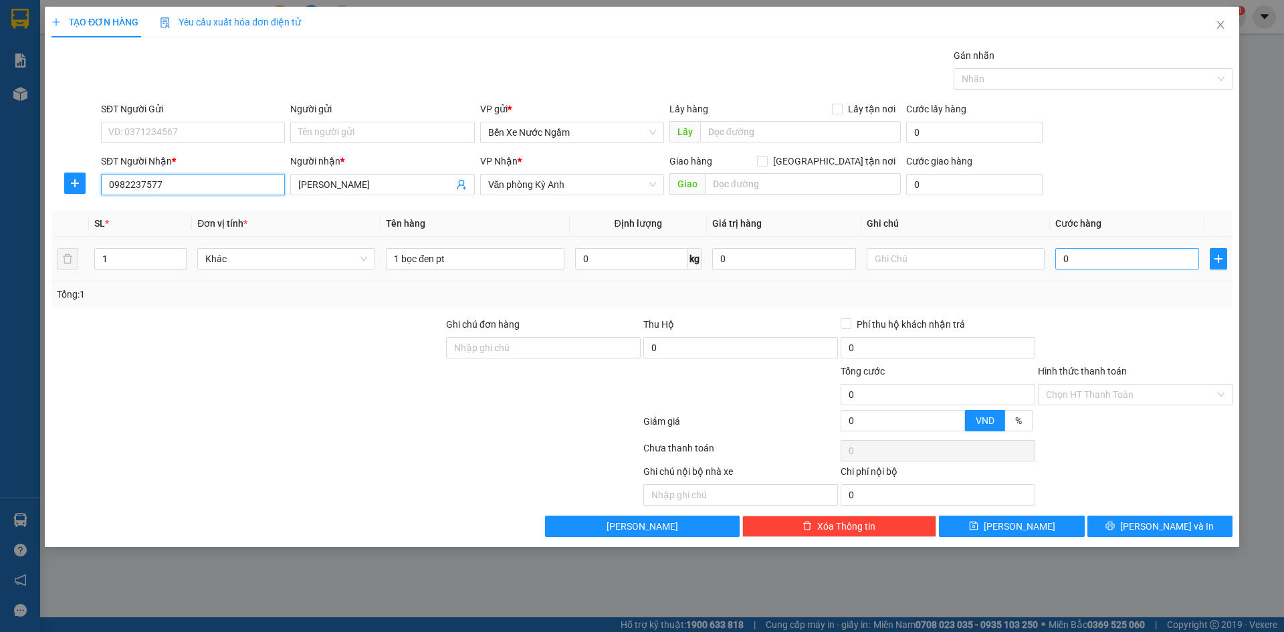
type input "0982237577"
click at [1131, 263] on input "0" at bounding box center [1128, 258] width 144 height 21
type input "5"
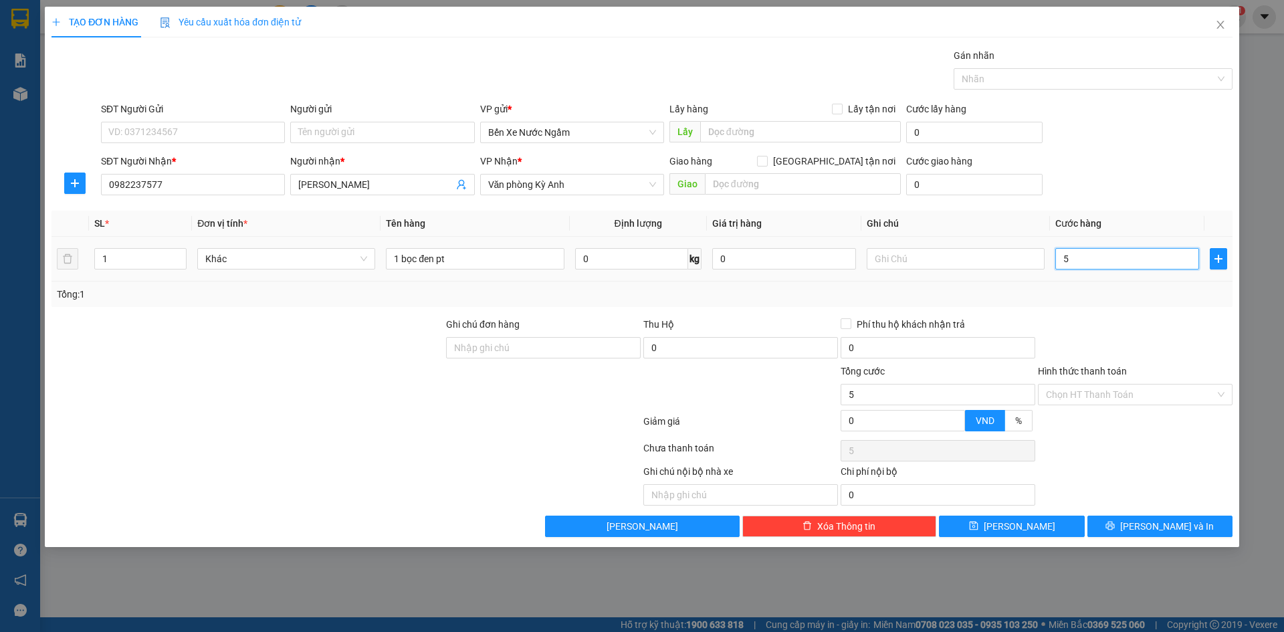
type input "50"
type input "500"
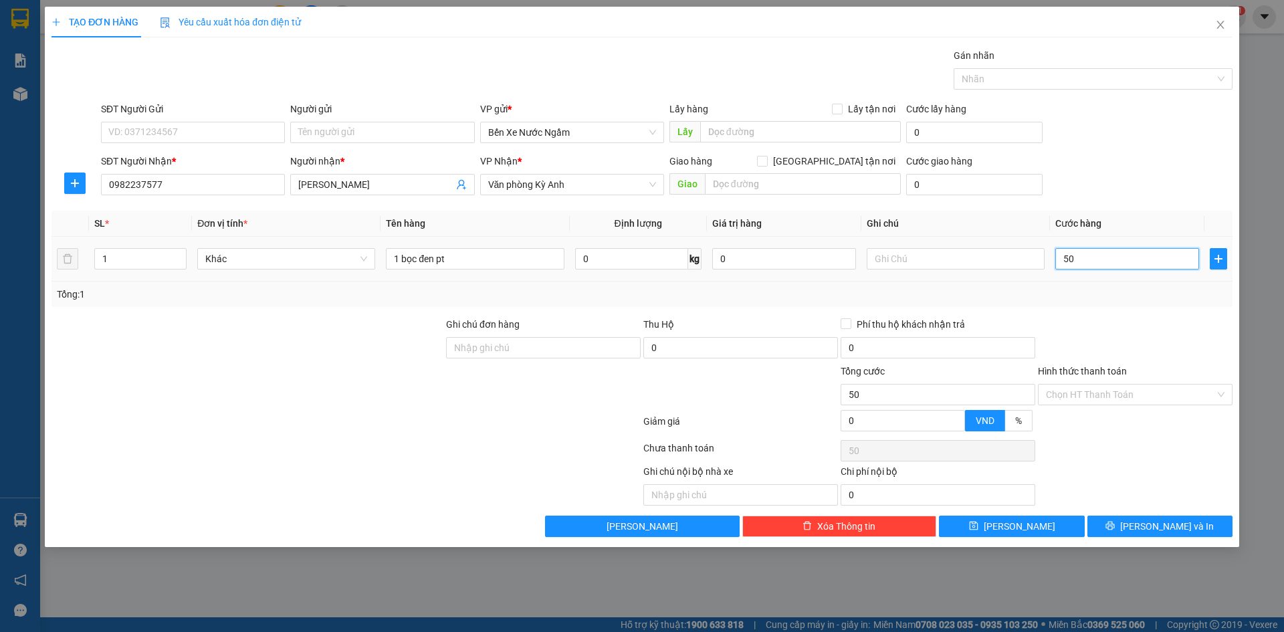
type input "500"
type input "5.000"
type input "50.000"
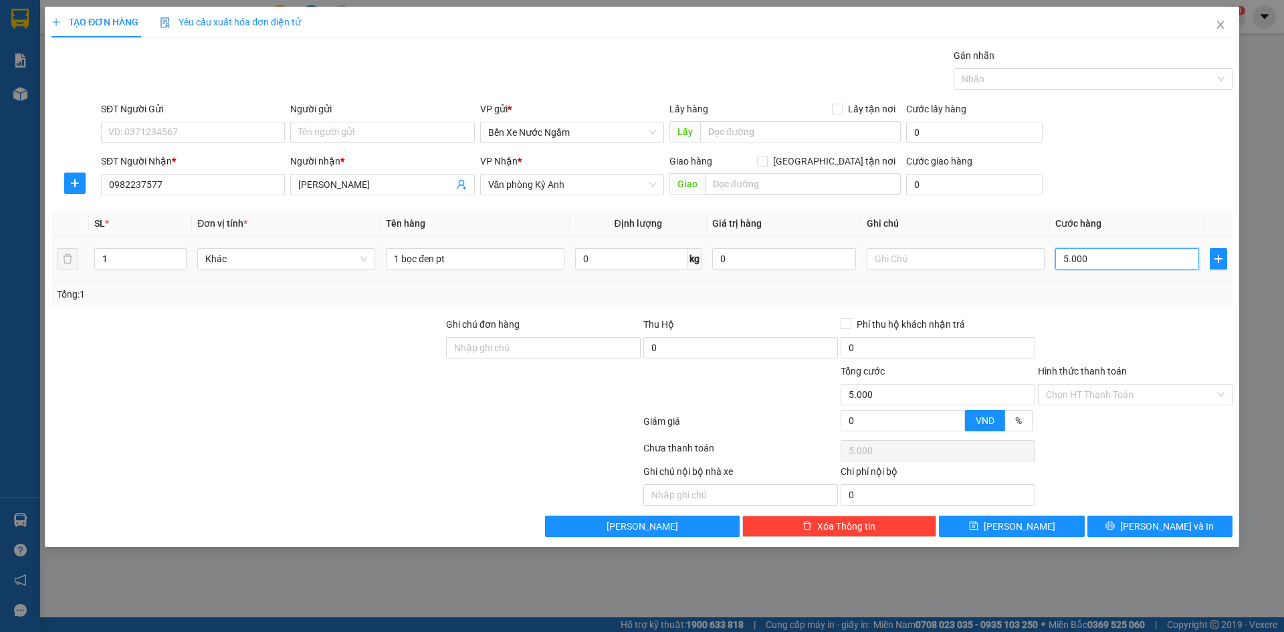
type input "50.000"
click at [1040, 528] on button "[PERSON_NAME]" at bounding box center [1011, 526] width 145 height 21
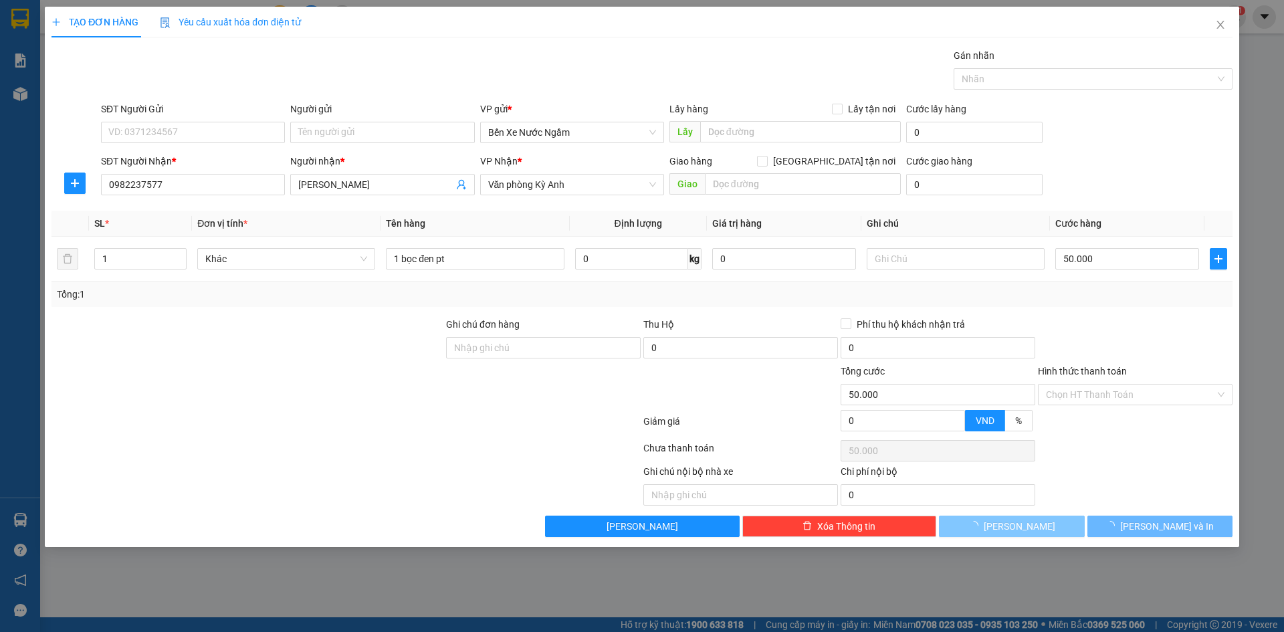
type input "0"
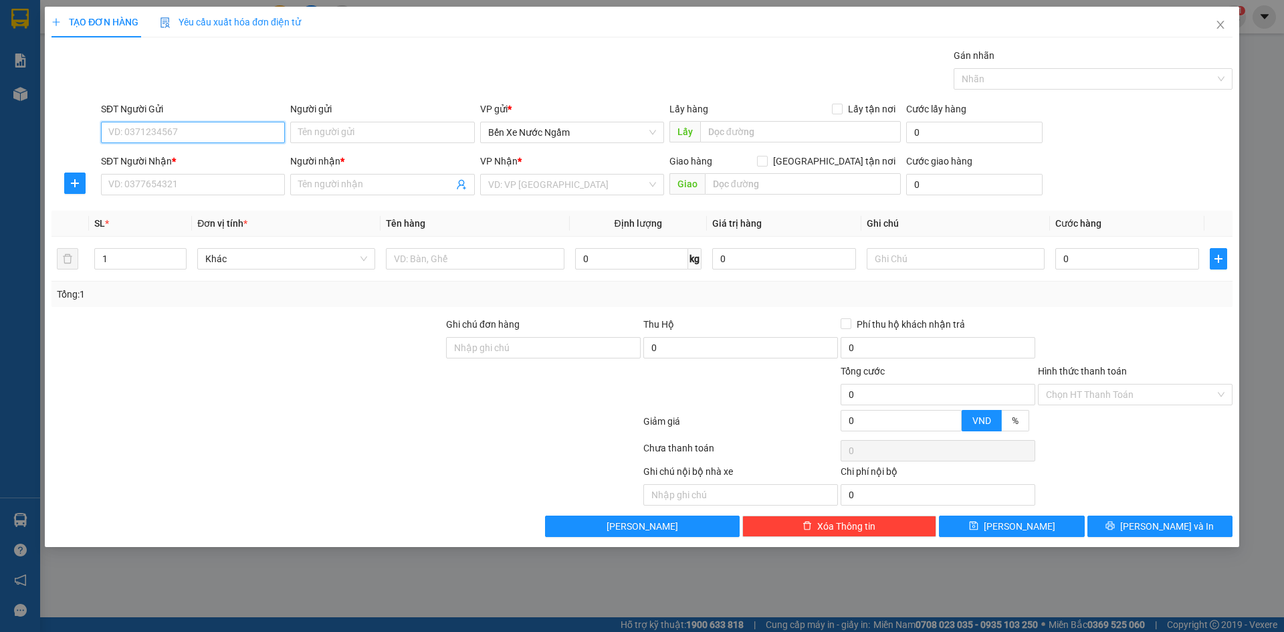
click at [181, 132] on input "SĐT Người Gửi" at bounding box center [193, 132] width 184 height 21
type input "0965392535"
click at [175, 162] on div "0965392535 - tri giá ko báo" at bounding box center [193, 159] width 168 height 15
type input "tri giá ko báo"
type input "0965392535"
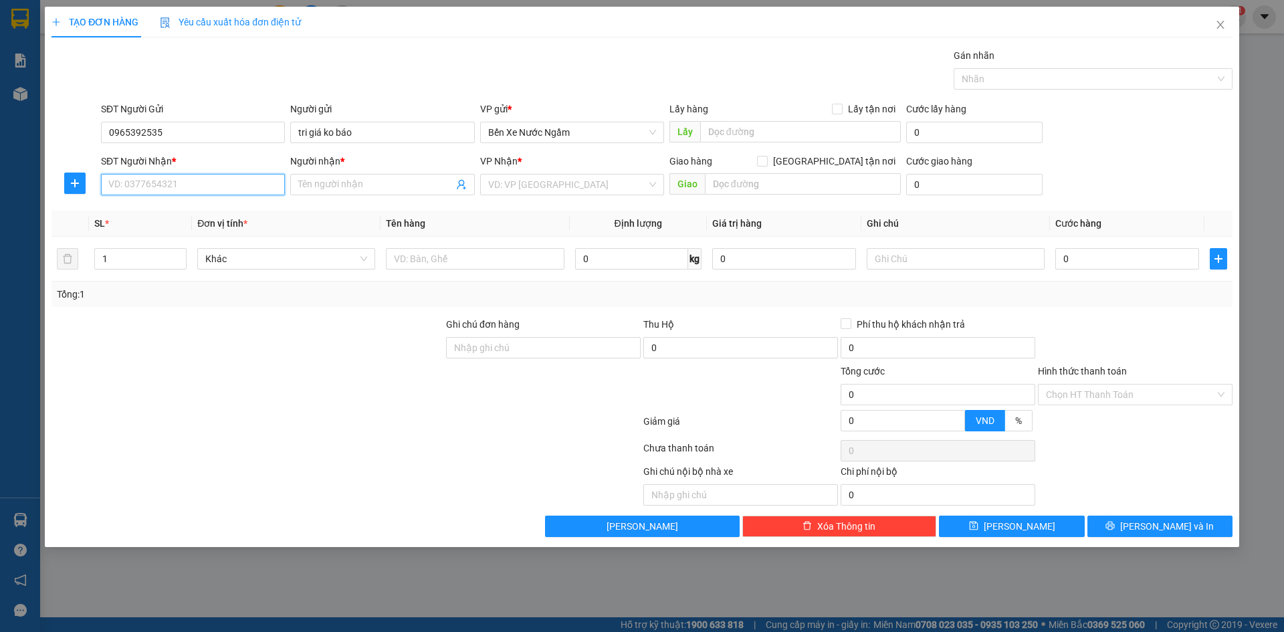
click at [197, 186] on input "SĐT Người Nhận *" at bounding box center [193, 184] width 184 height 21
click at [197, 185] on input "SĐT Người Nhận *" at bounding box center [193, 184] width 184 height 21
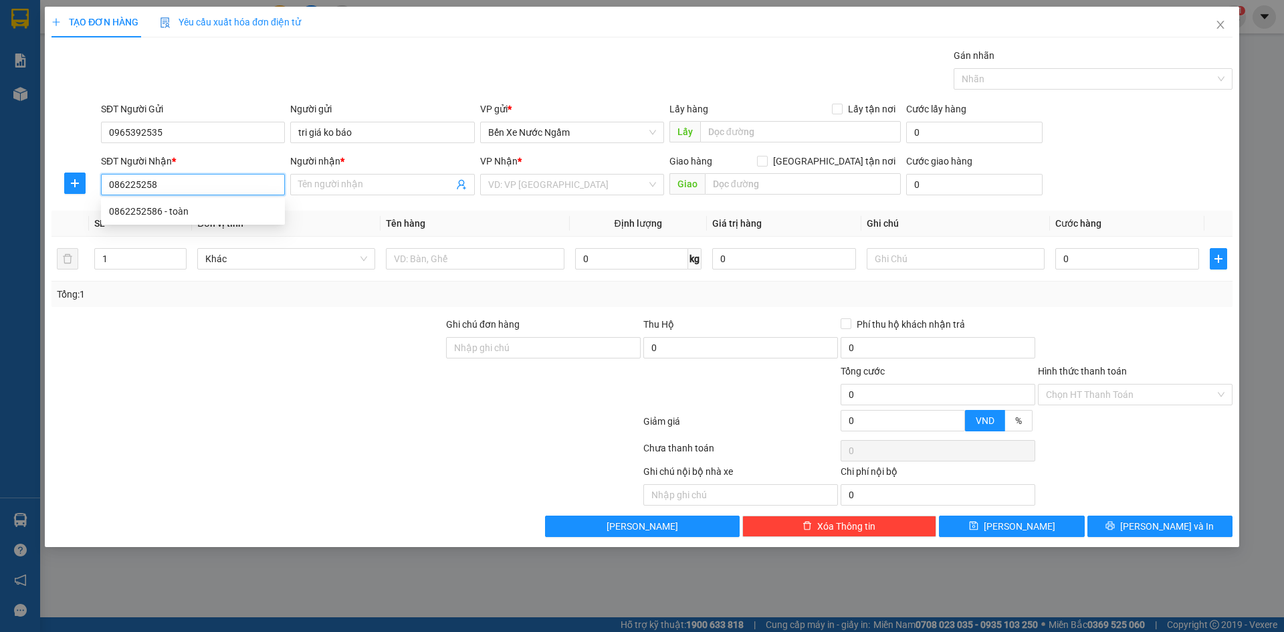
type input "0862252586"
click at [153, 210] on div "0862252586 - toàn" at bounding box center [193, 211] width 168 height 15
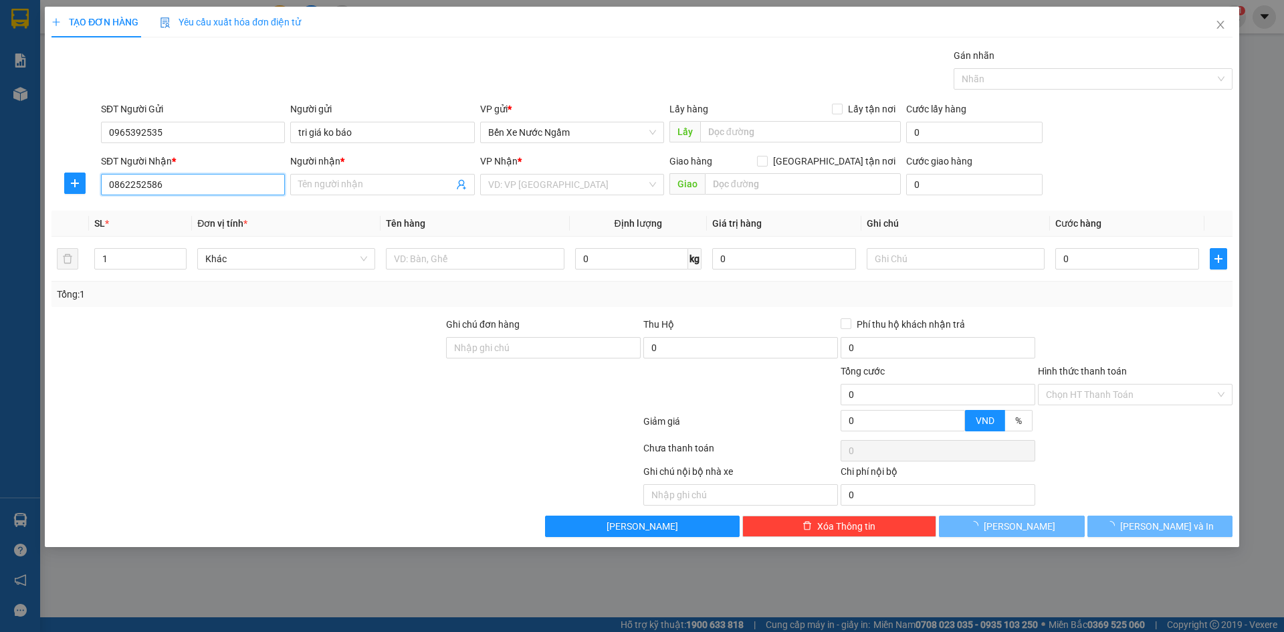
type input "toàn"
type input "kỳ liên"
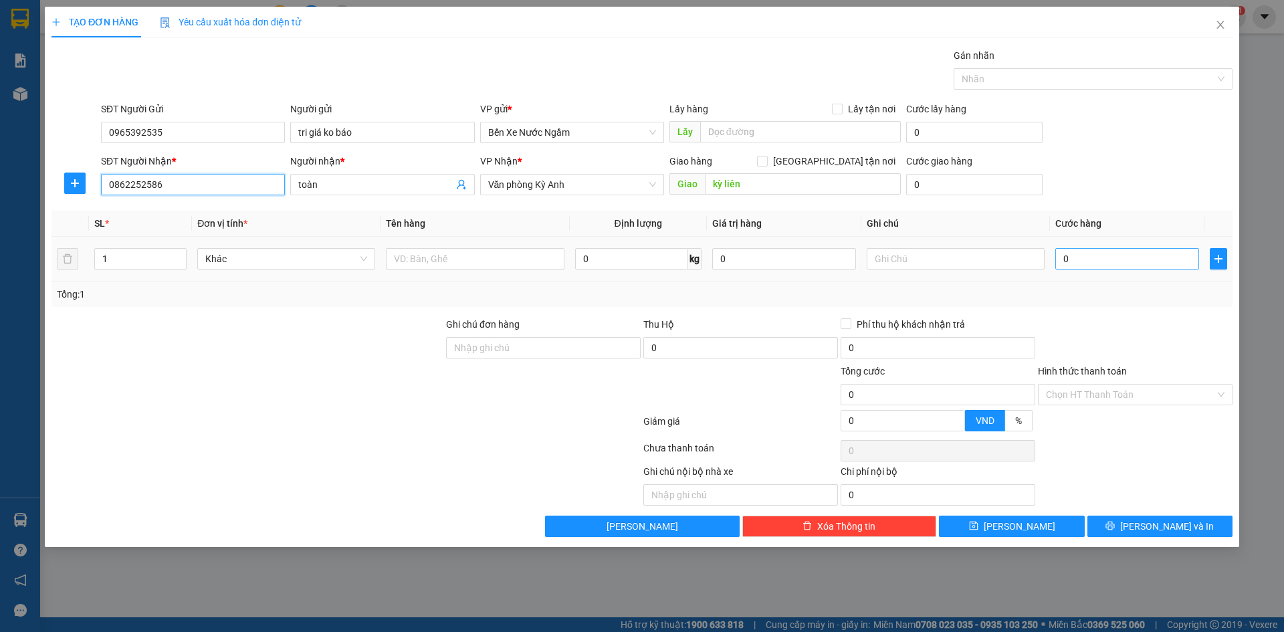
type input "0862252586"
click at [1085, 257] on input "0" at bounding box center [1128, 258] width 144 height 21
type input "5"
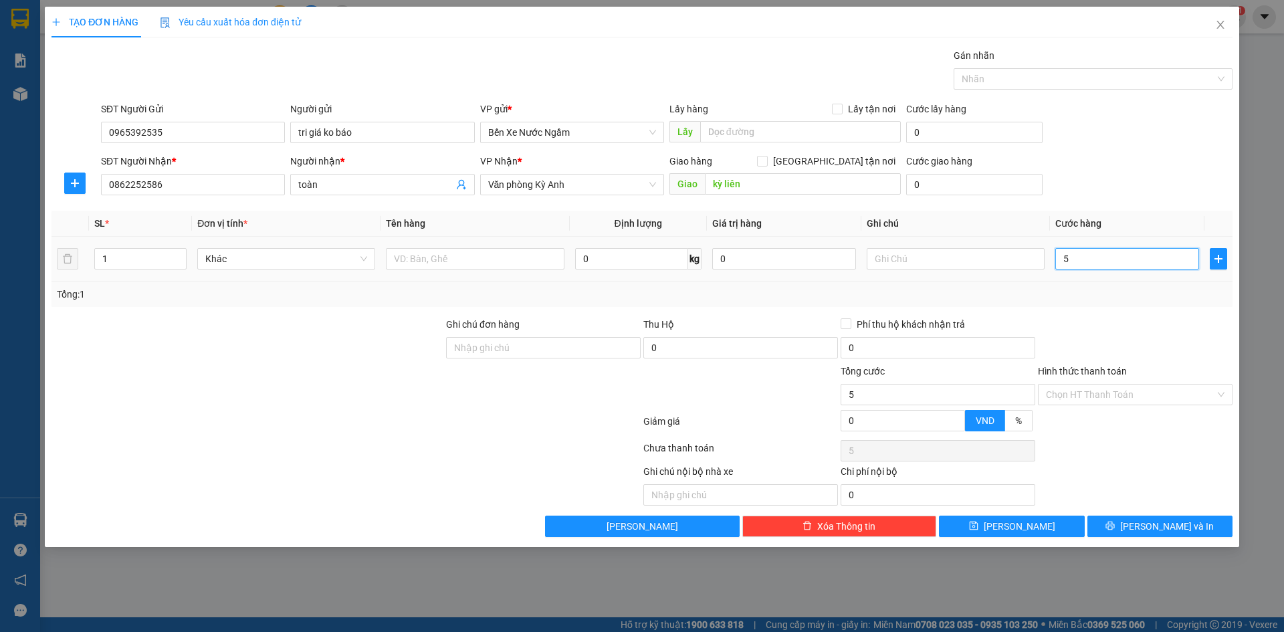
type input "50"
type input "500"
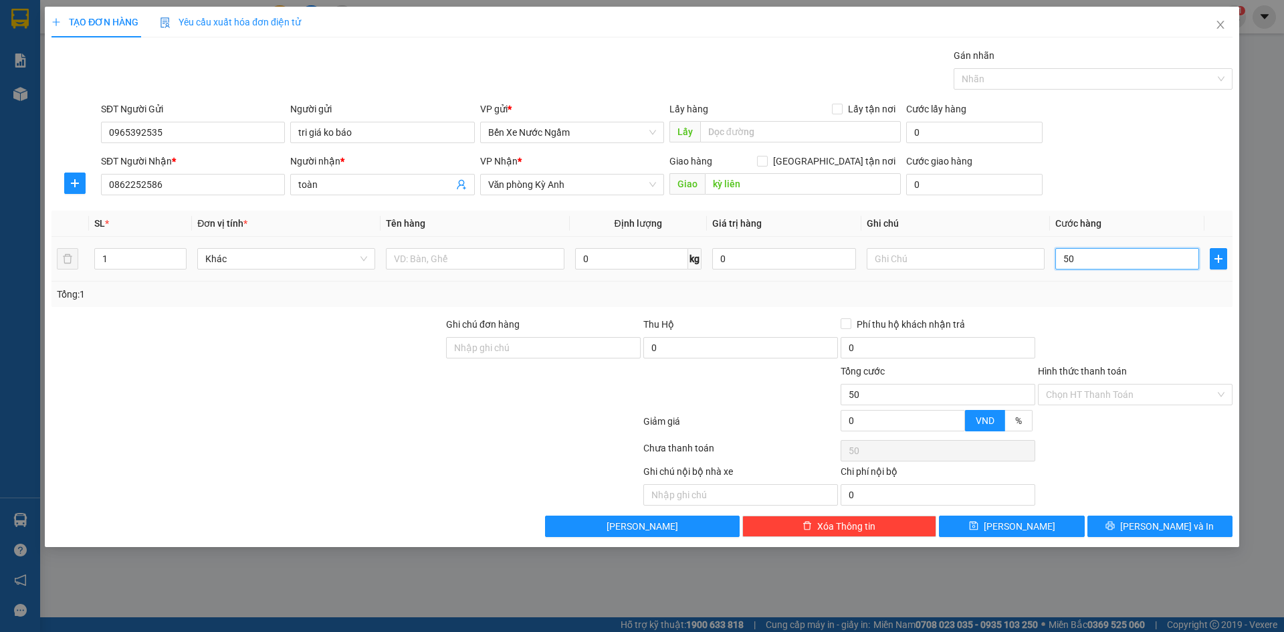
type input "500"
type input "5.000"
type input "50.000"
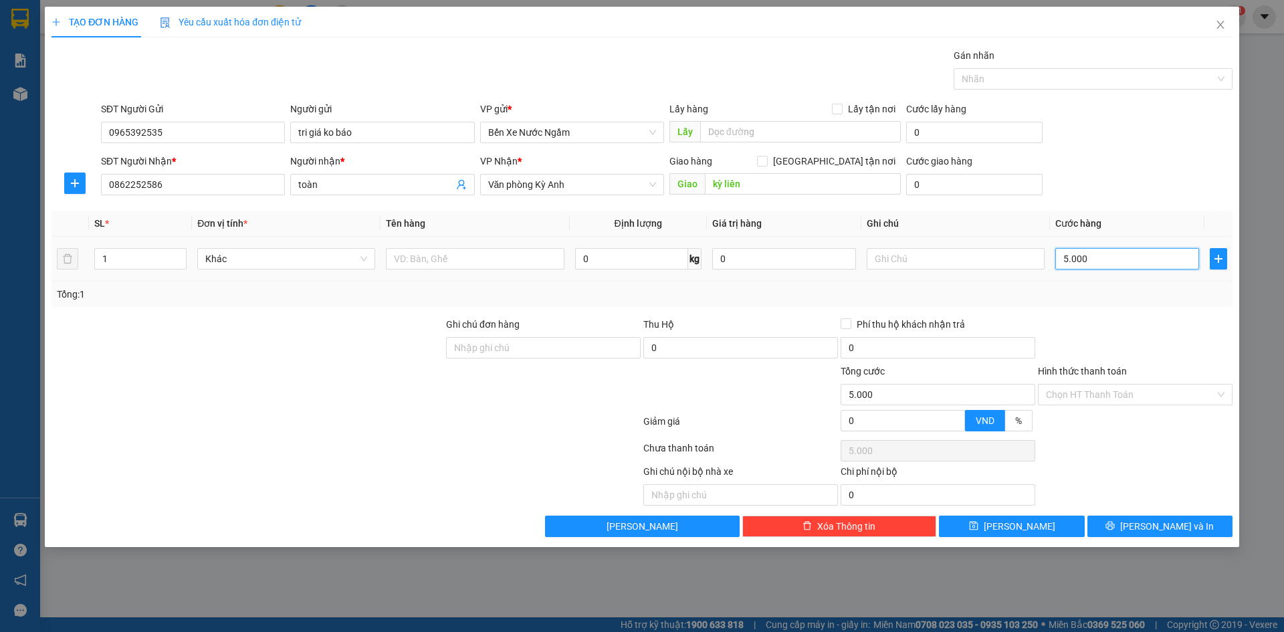
type input "50.000"
click at [485, 252] on input "text" at bounding box center [475, 258] width 178 height 21
type input "1 hôp đồng hôp điện"
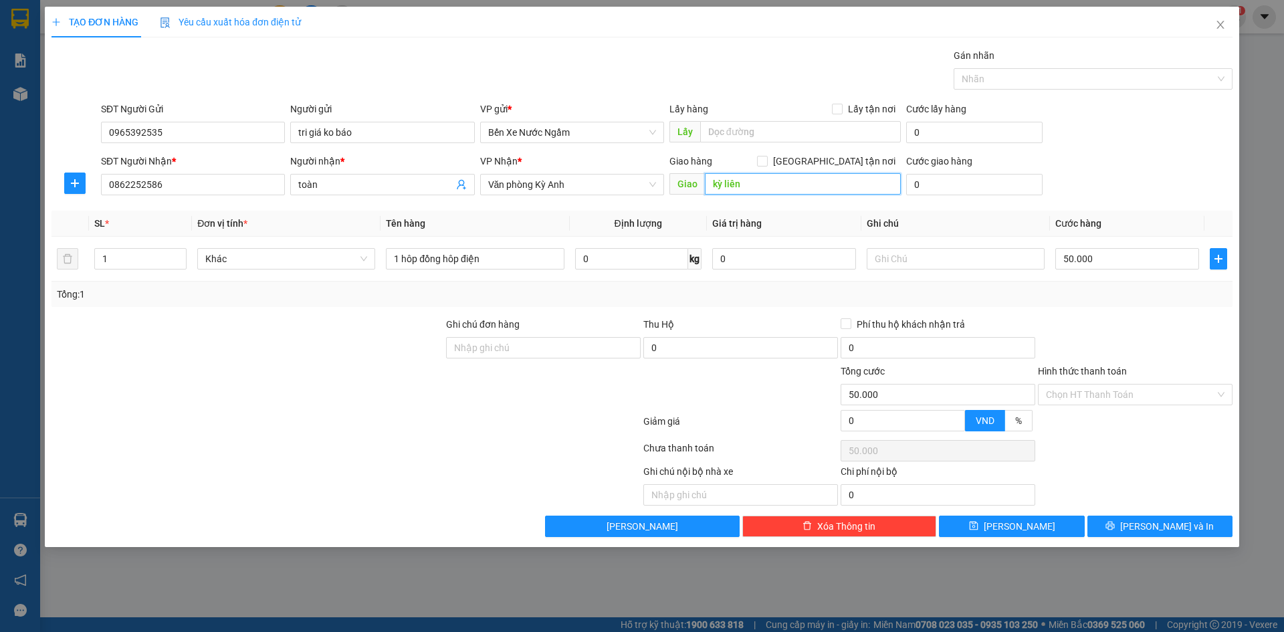
click at [774, 177] on input "kỳ liên" at bounding box center [803, 183] width 196 height 21
type input "fo"
click at [1131, 532] on button "[PERSON_NAME] và In" at bounding box center [1160, 526] width 145 height 21
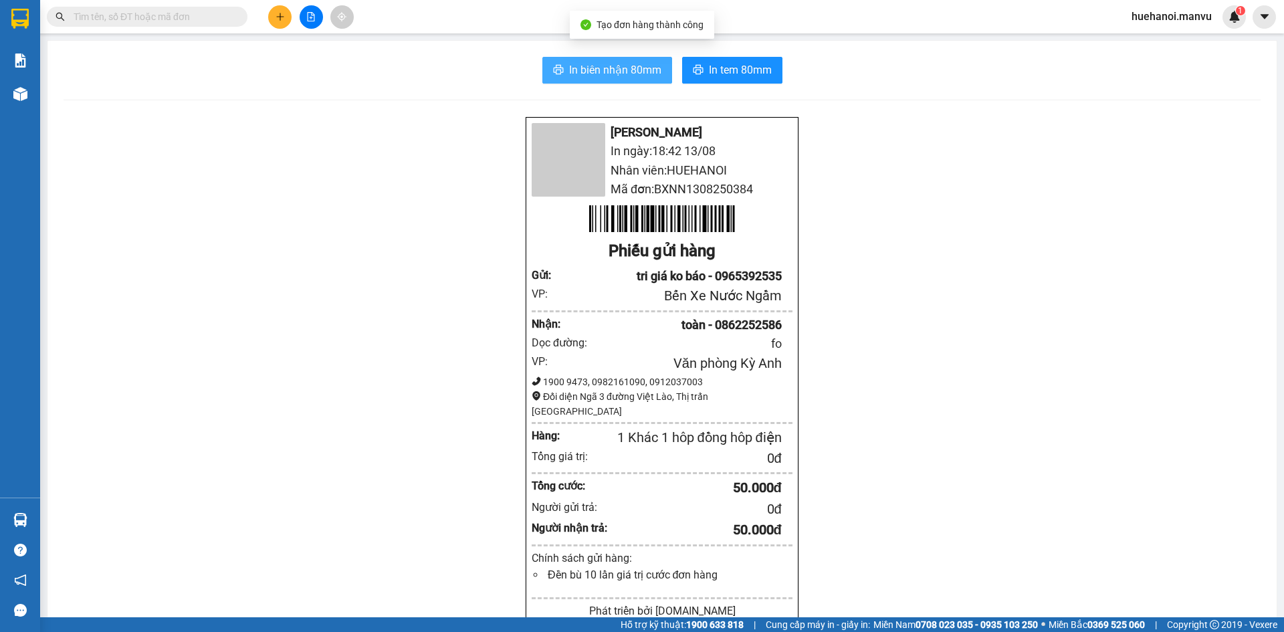
click at [617, 79] on button "In biên nhận 80mm" at bounding box center [608, 70] width 130 height 27
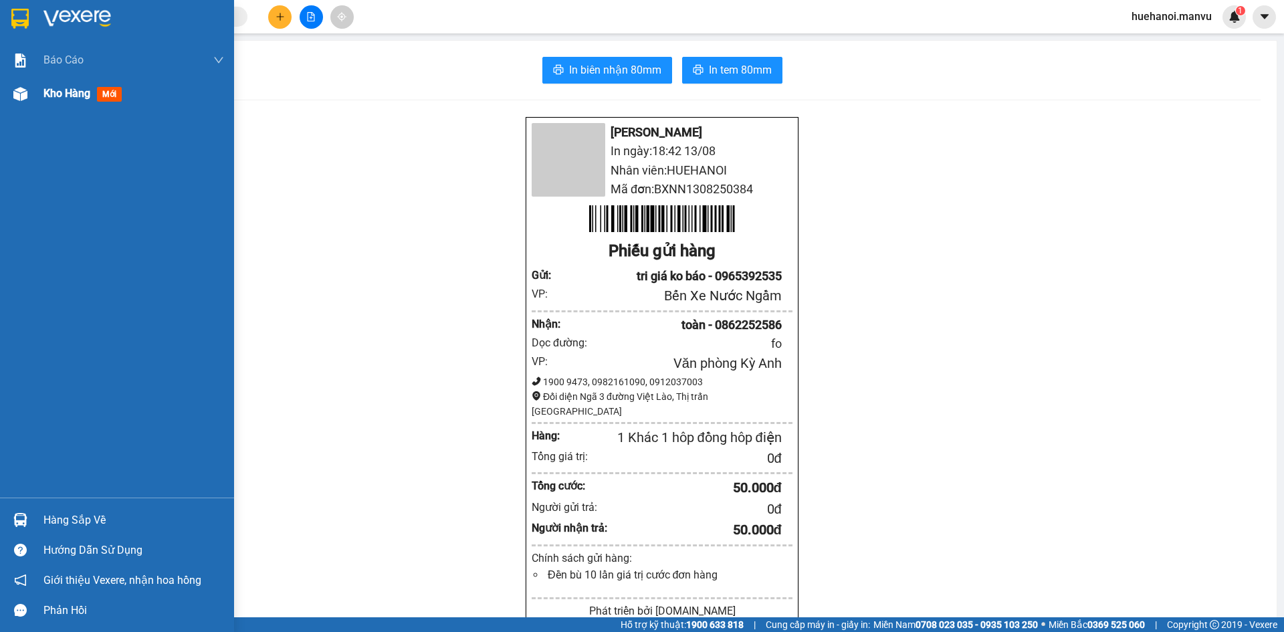
click at [47, 94] on span "Kho hàng" at bounding box center [66, 93] width 47 height 13
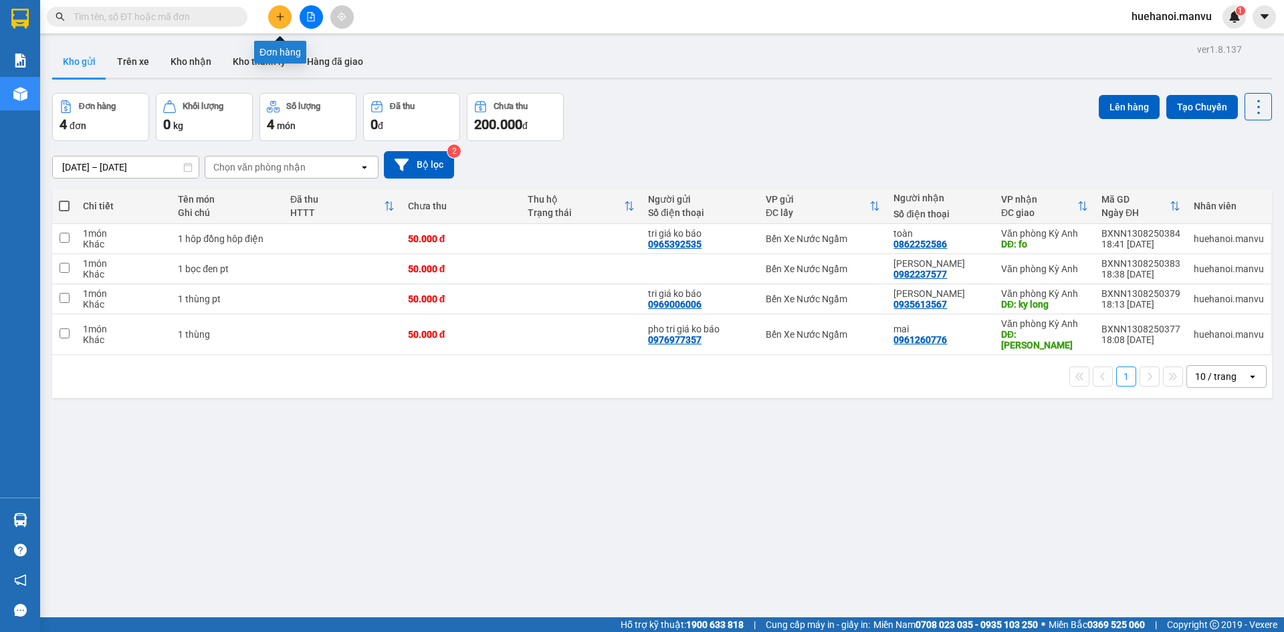
click at [272, 10] on button at bounding box center [279, 16] width 23 height 23
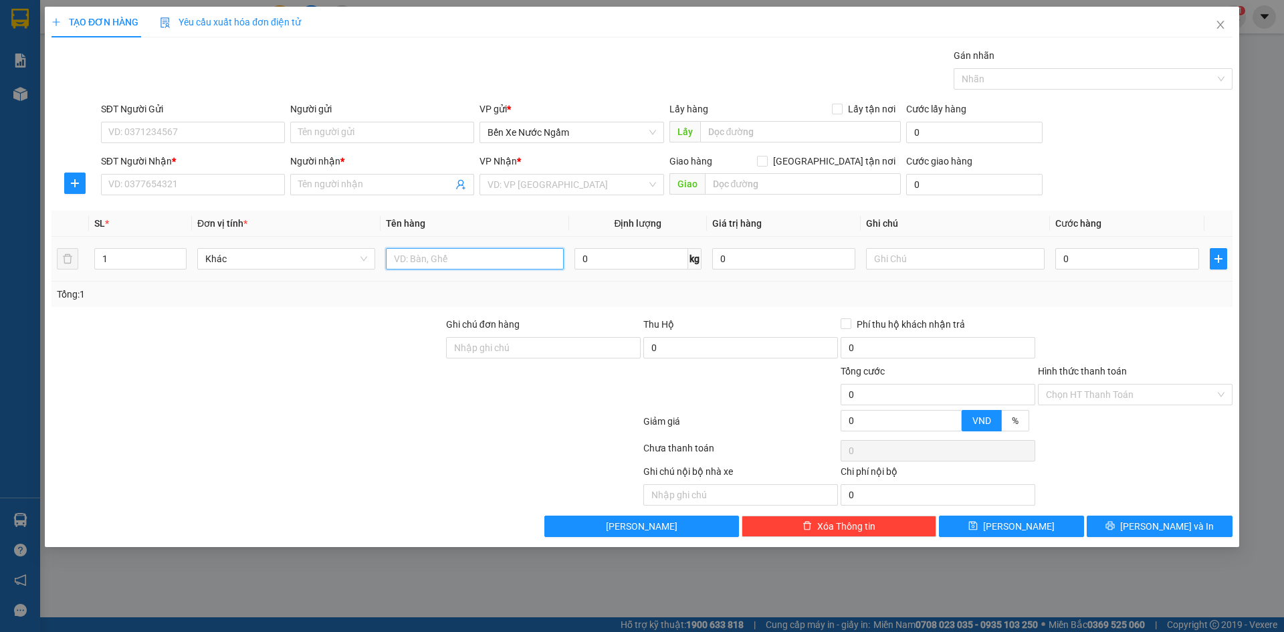
click at [423, 262] on input "text" at bounding box center [475, 258] width 178 height 21
type input "1 bọc đen pt"
click at [194, 124] on input "SĐT Người Gửi" at bounding box center [193, 132] width 184 height 21
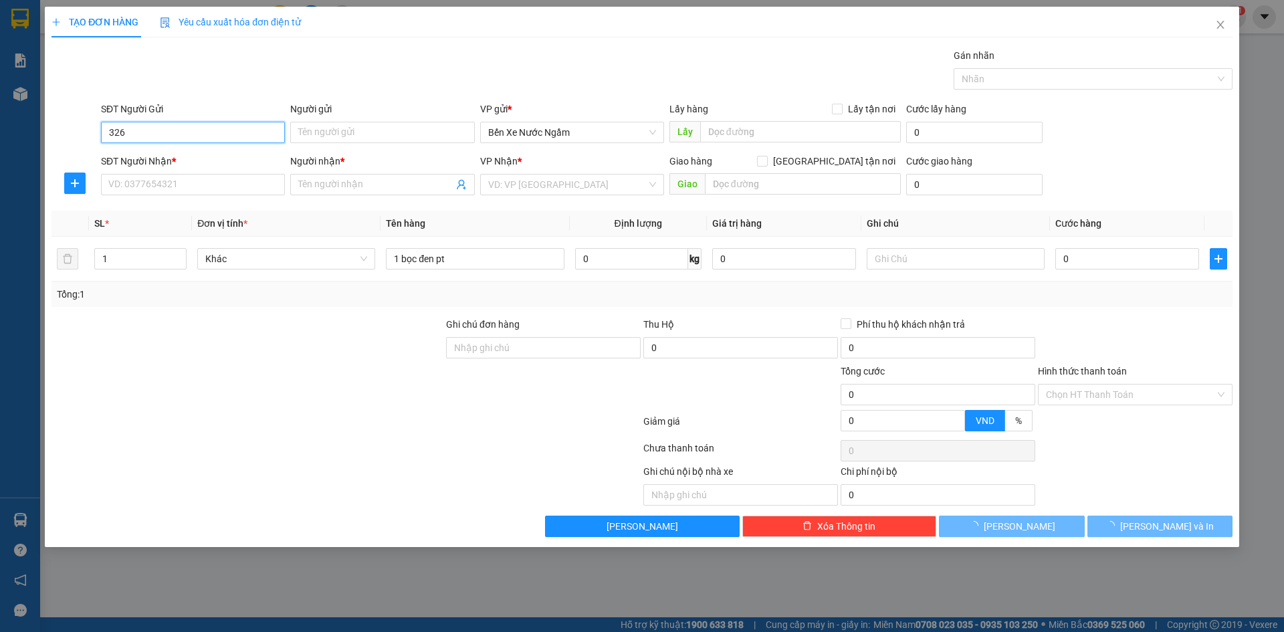
click at [195, 124] on input "326" at bounding box center [193, 132] width 184 height 21
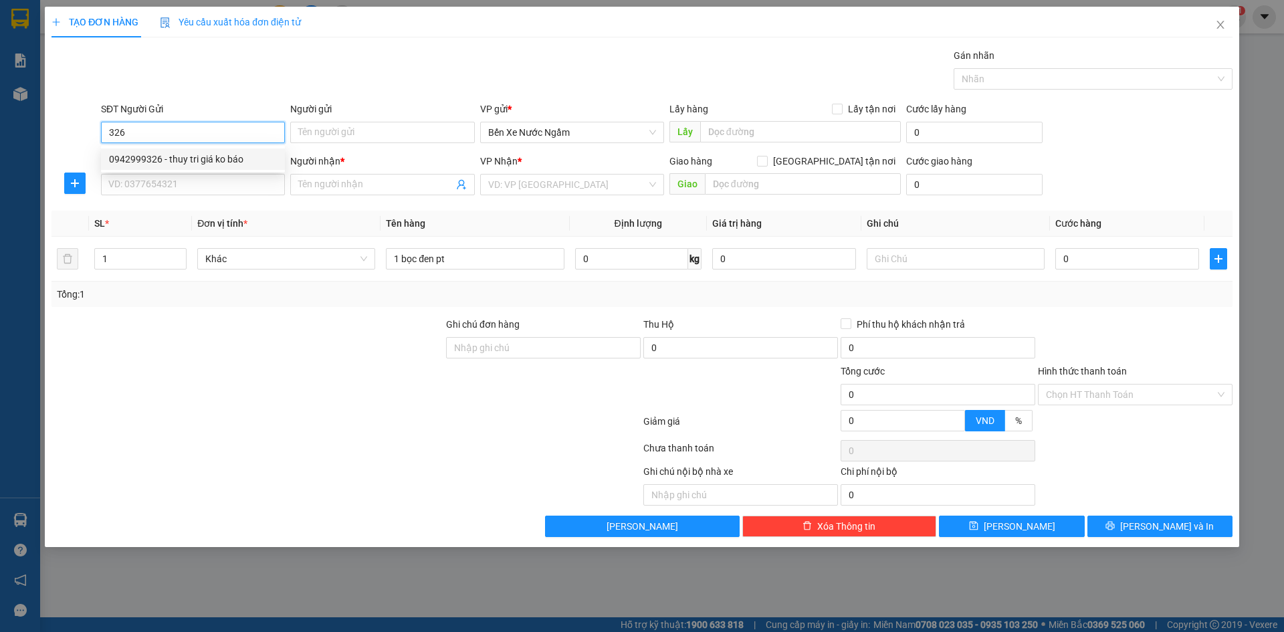
click at [193, 157] on div "0942999326 - thuy tri giá ko báo" at bounding box center [193, 159] width 168 height 15
type input "0942999326"
type input "thuy tri giá ko báo"
type input "0942999326"
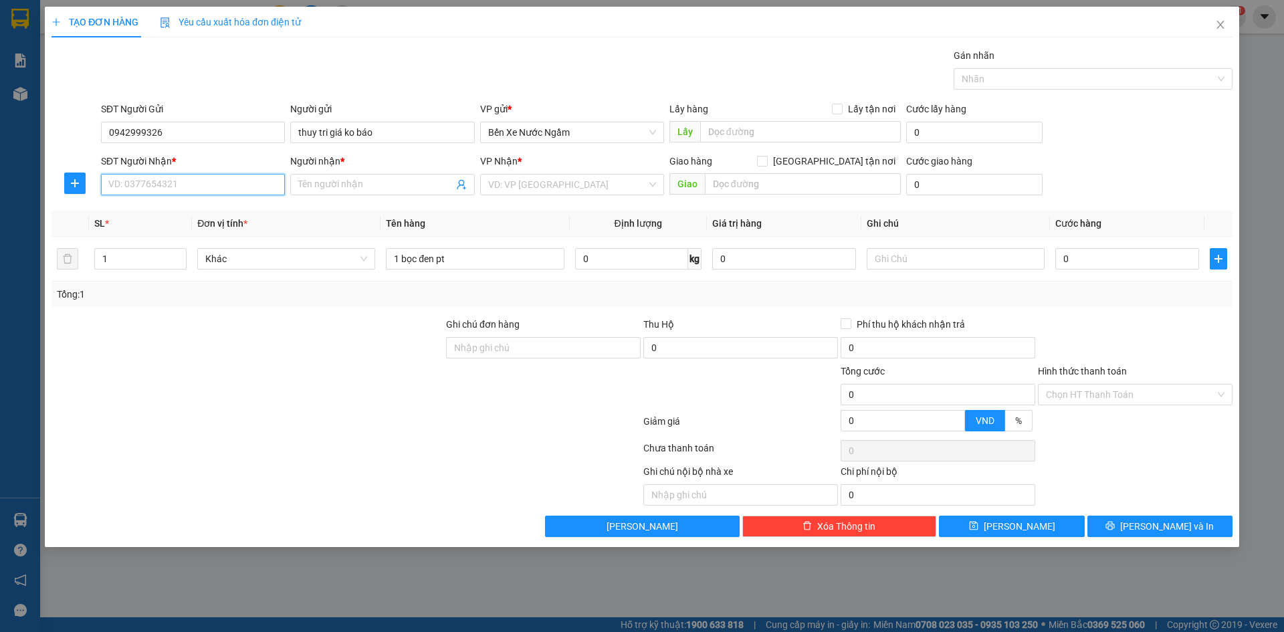
click at [191, 177] on input "SĐT Người Nhận *" at bounding box center [193, 184] width 184 height 21
click at [165, 210] on div "0967779674 - luân" at bounding box center [193, 211] width 168 height 15
type input "0967779674"
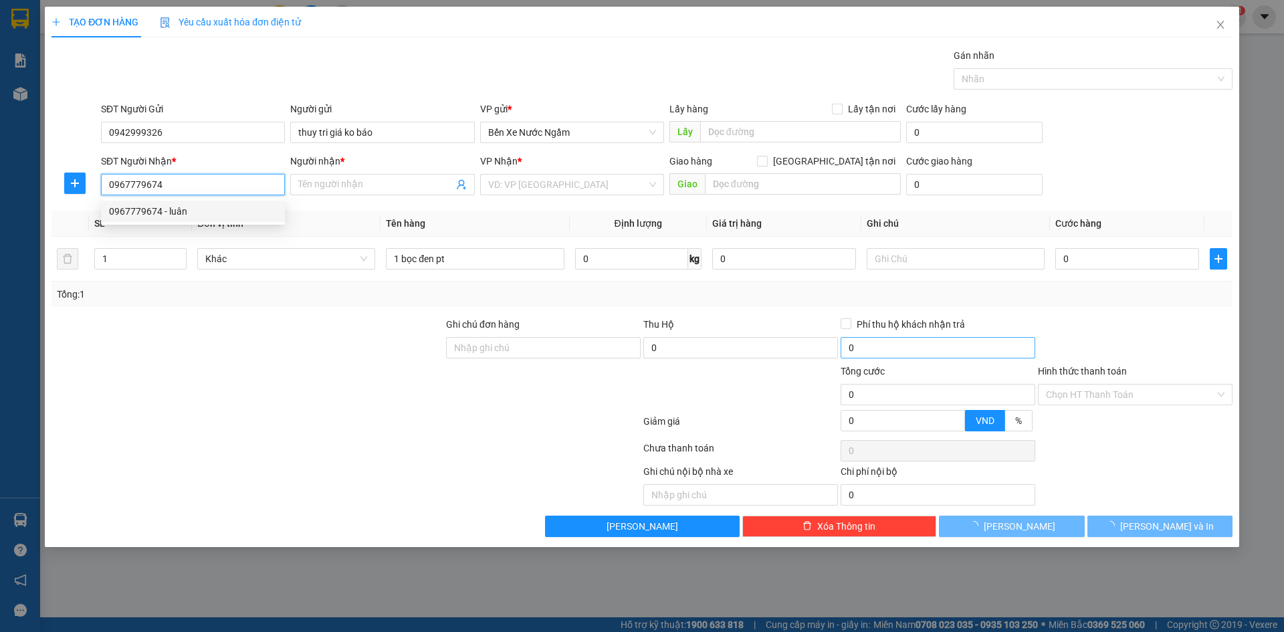
type input "luân"
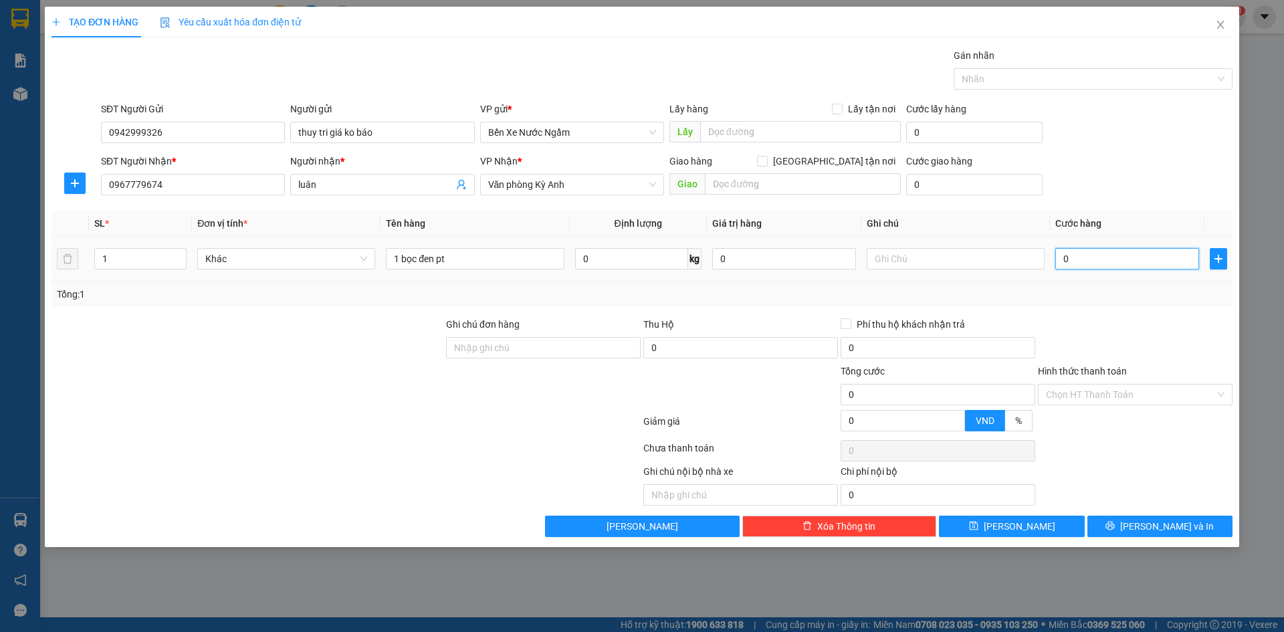
click at [1079, 268] on input "0" at bounding box center [1128, 258] width 144 height 21
type input "5"
type input "50"
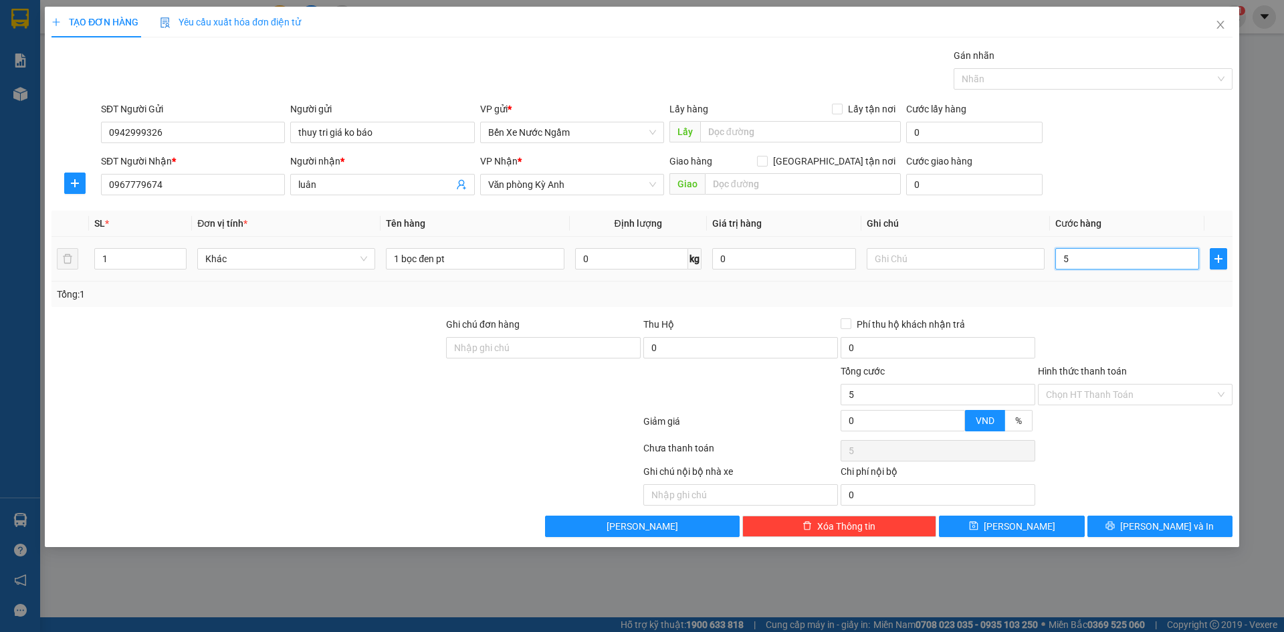
type input "50"
type input "500"
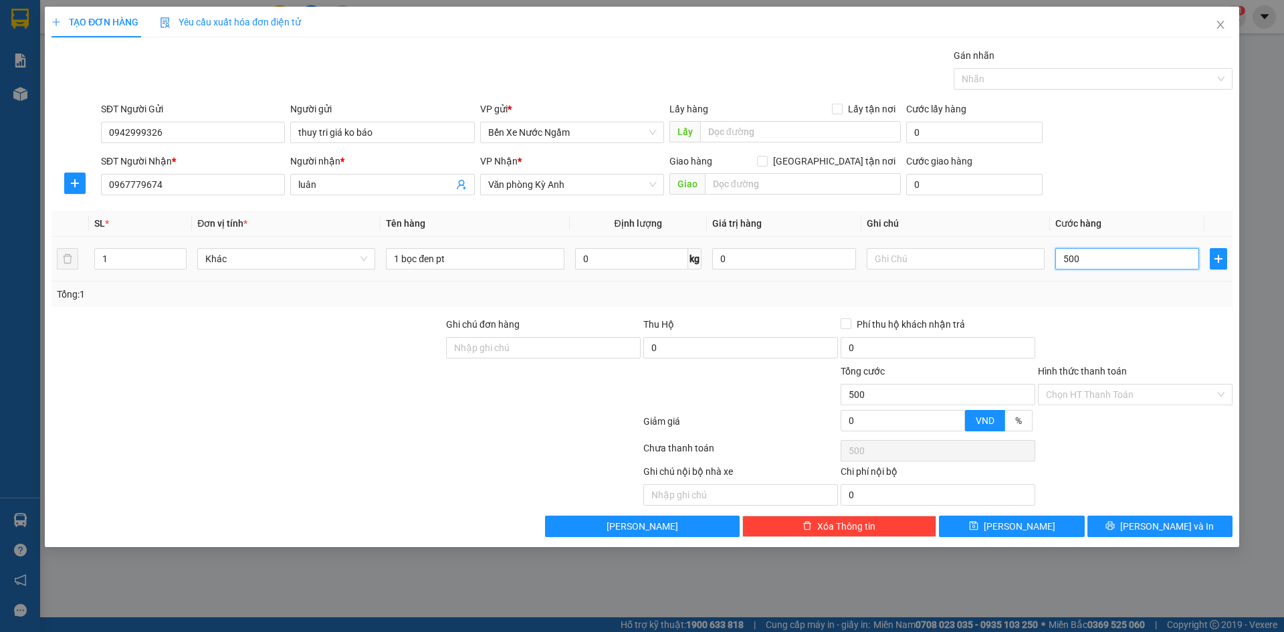
type input "5.000"
type input "50.000"
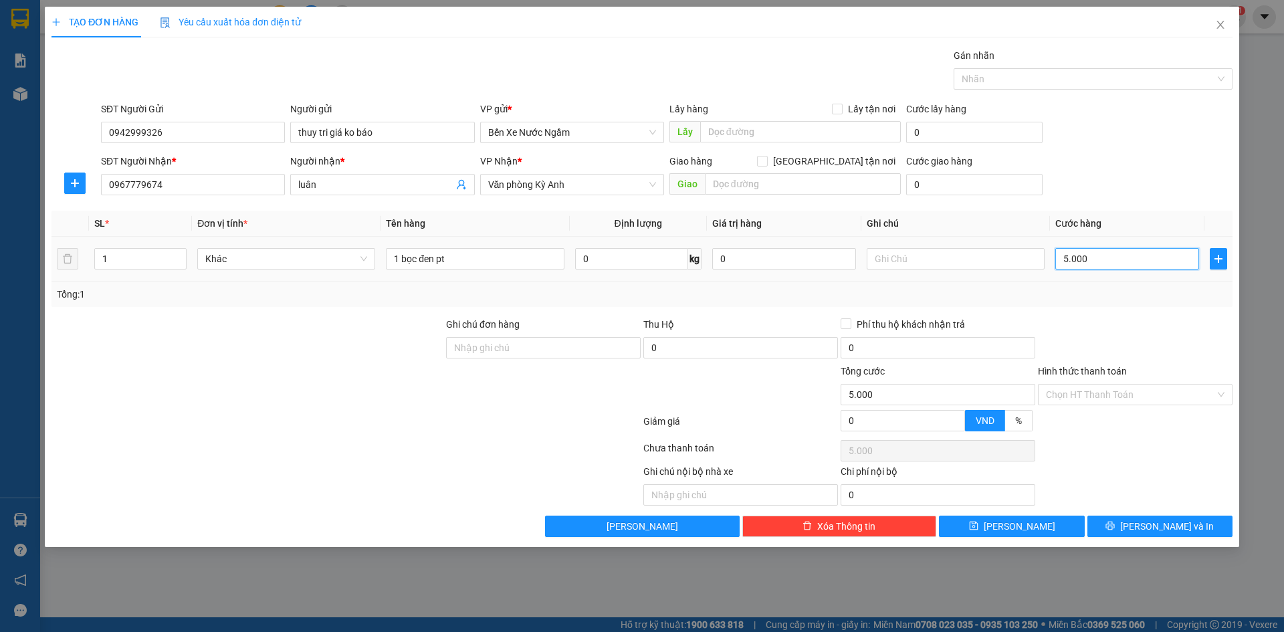
type input "50.000"
click at [991, 528] on button "[PERSON_NAME]" at bounding box center [1011, 526] width 145 height 21
type input "0"
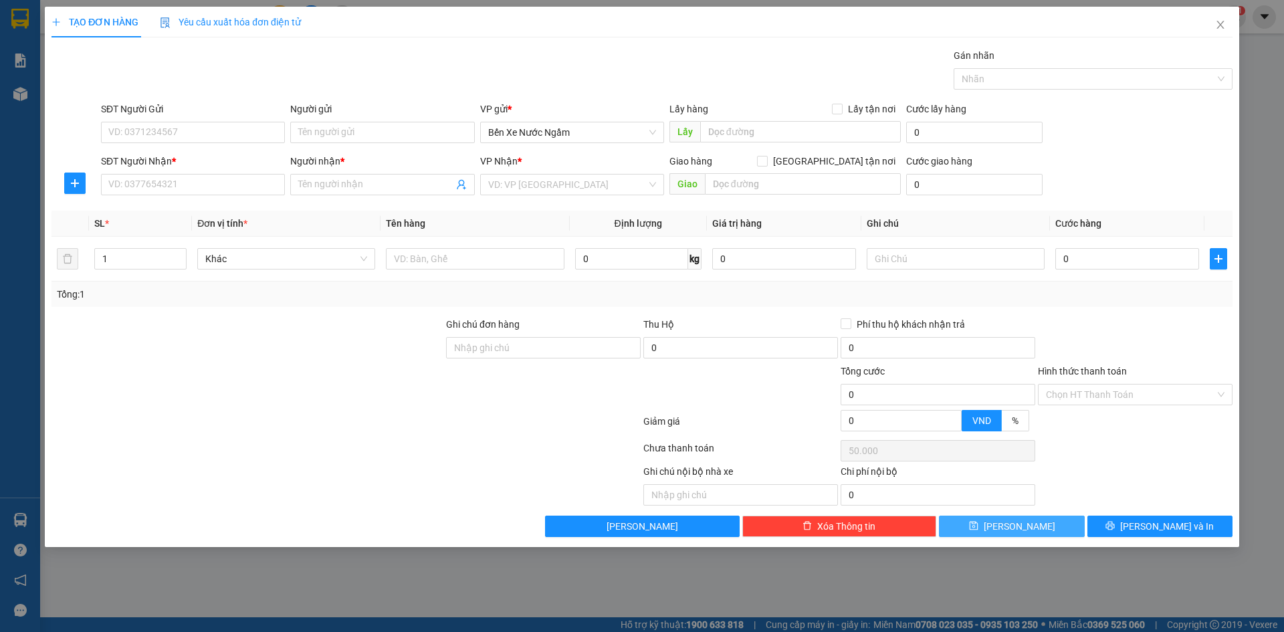
type input "0"
click at [444, 263] on input "text" at bounding box center [475, 258] width 178 height 21
click at [122, 178] on input "SĐT Người Nhận *" at bounding box center [193, 184] width 184 height 21
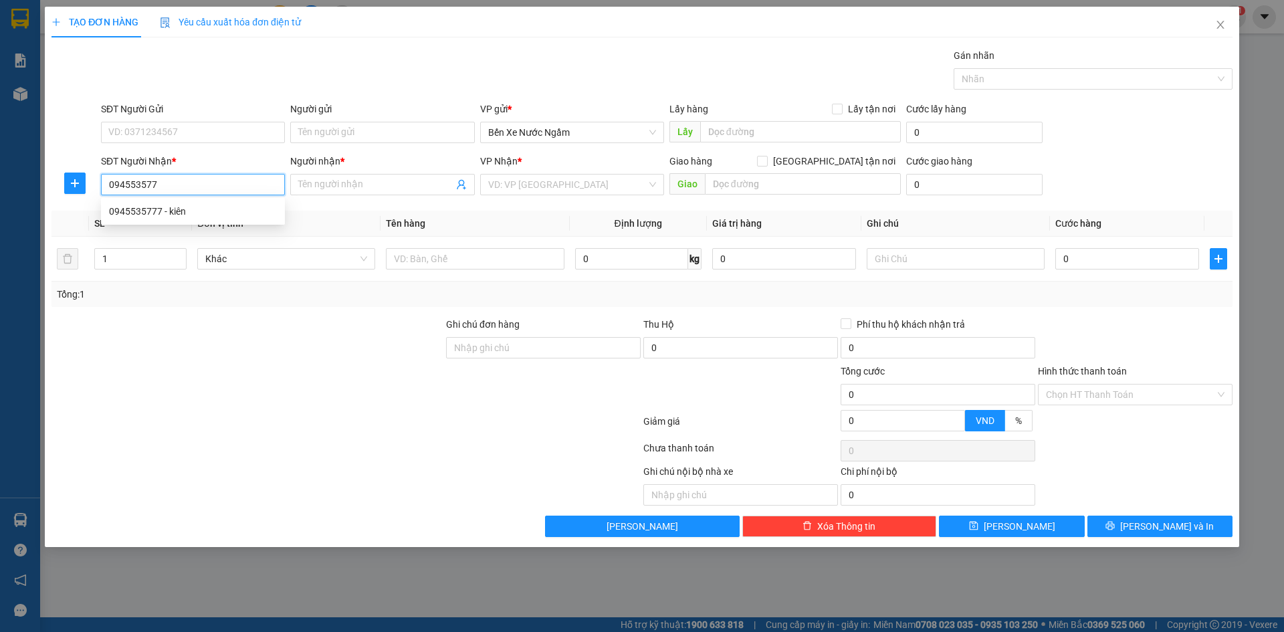
type input "0945535777"
click at [161, 218] on div "0945535777 - kiên" at bounding box center [193, 211] width 168 height 15
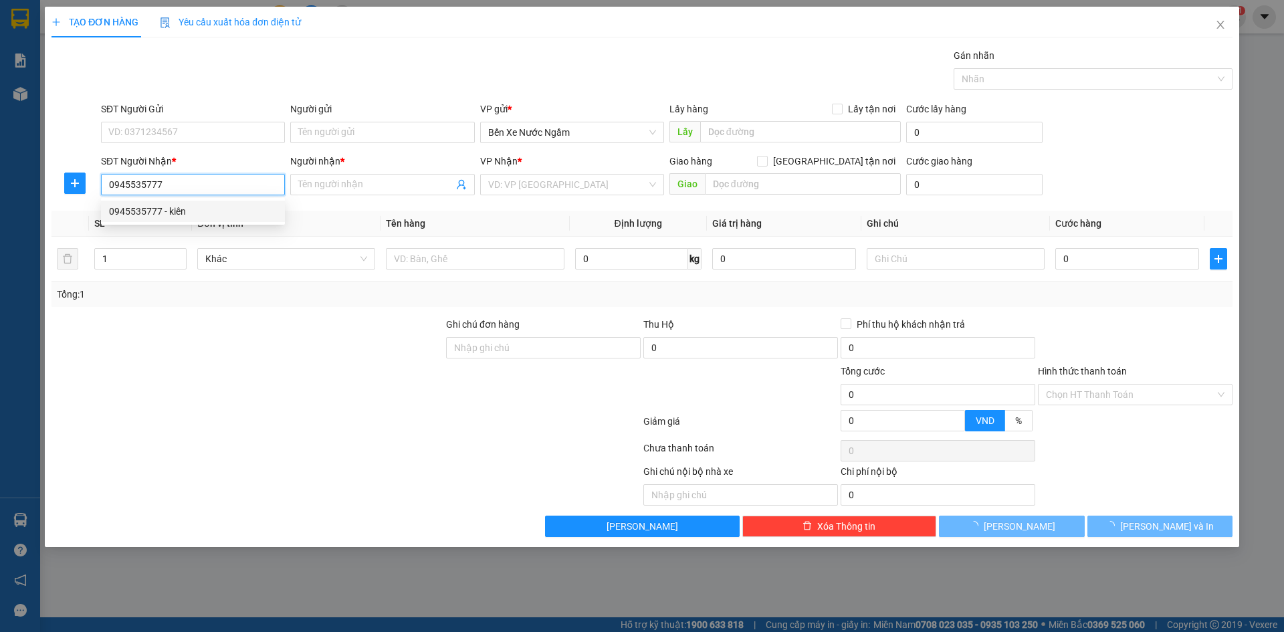
type input "kiên"
type input "cẩm xuyên"
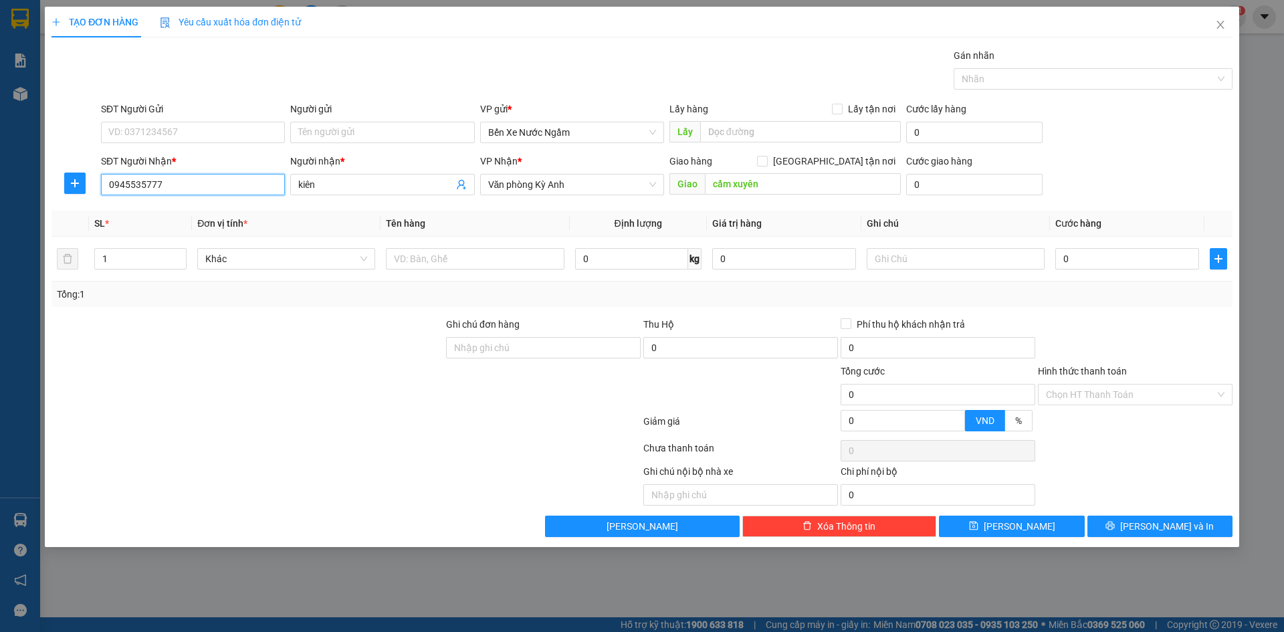
type input "0945535777"
click at [419, 264] on input "text" at bounding box center [475, 258] width 178 height 21
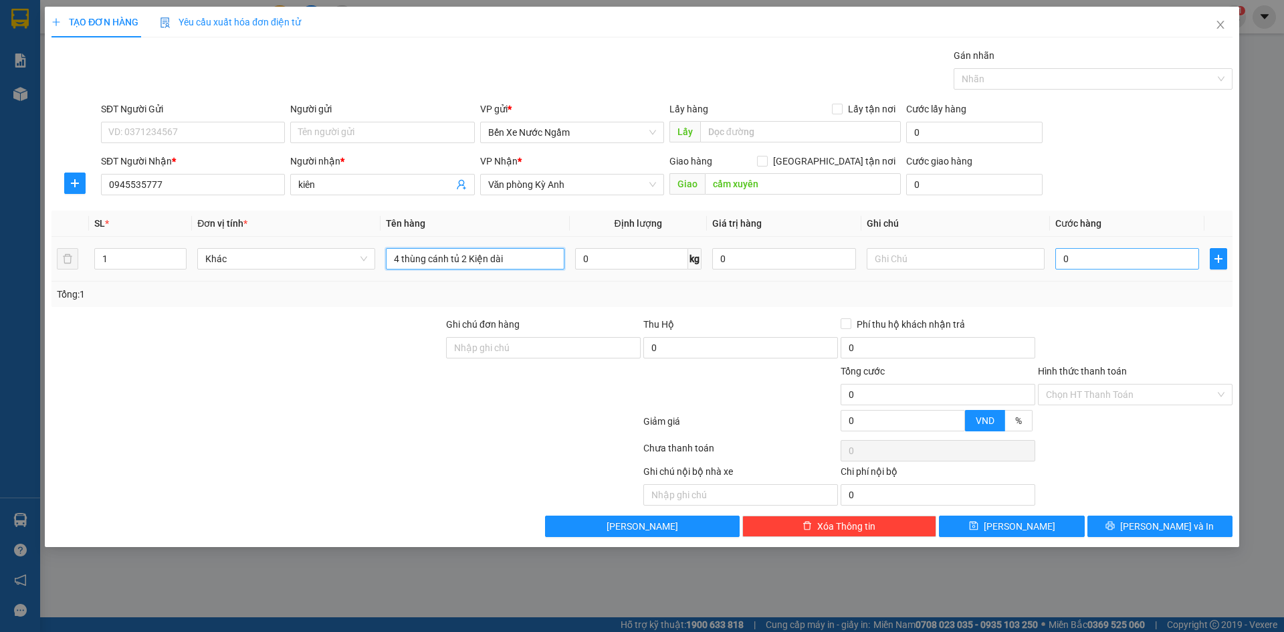
type input "4 thùng cánh tủ 2 Kiện dài"
click at [1112, 266] on input "0" at bounding box center [1128, 258] width 144 height 21
type input "4"
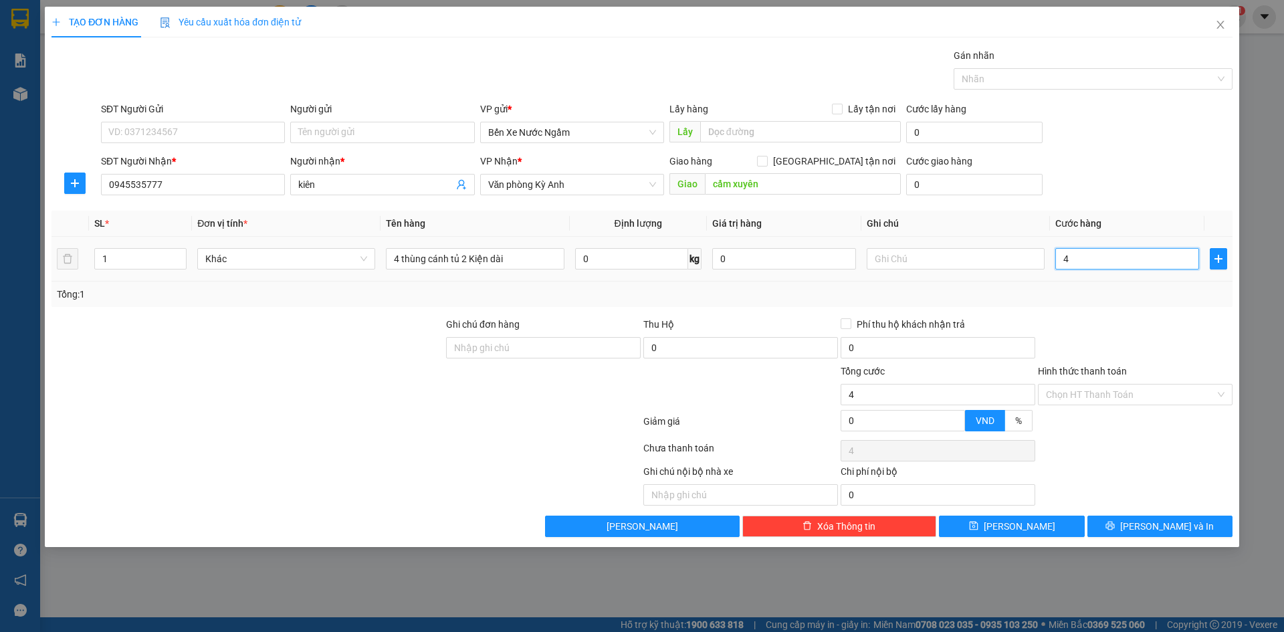
type input "40"
type input "400"
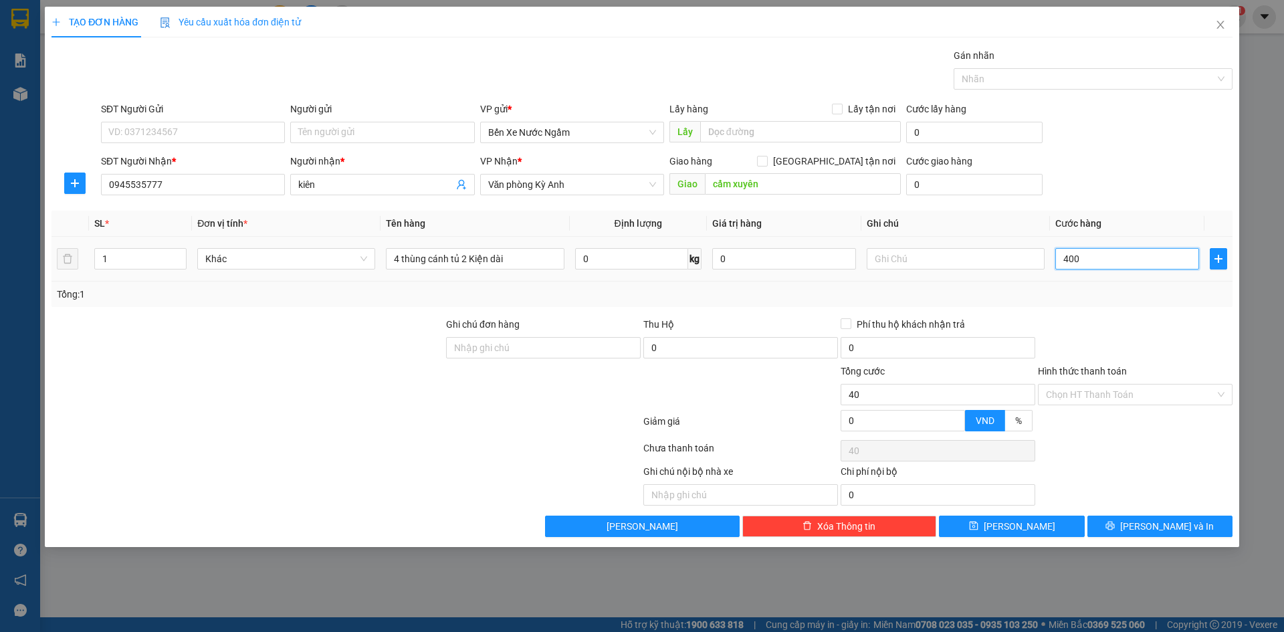
type input "400"
type input "4.000"
type input "40.000"
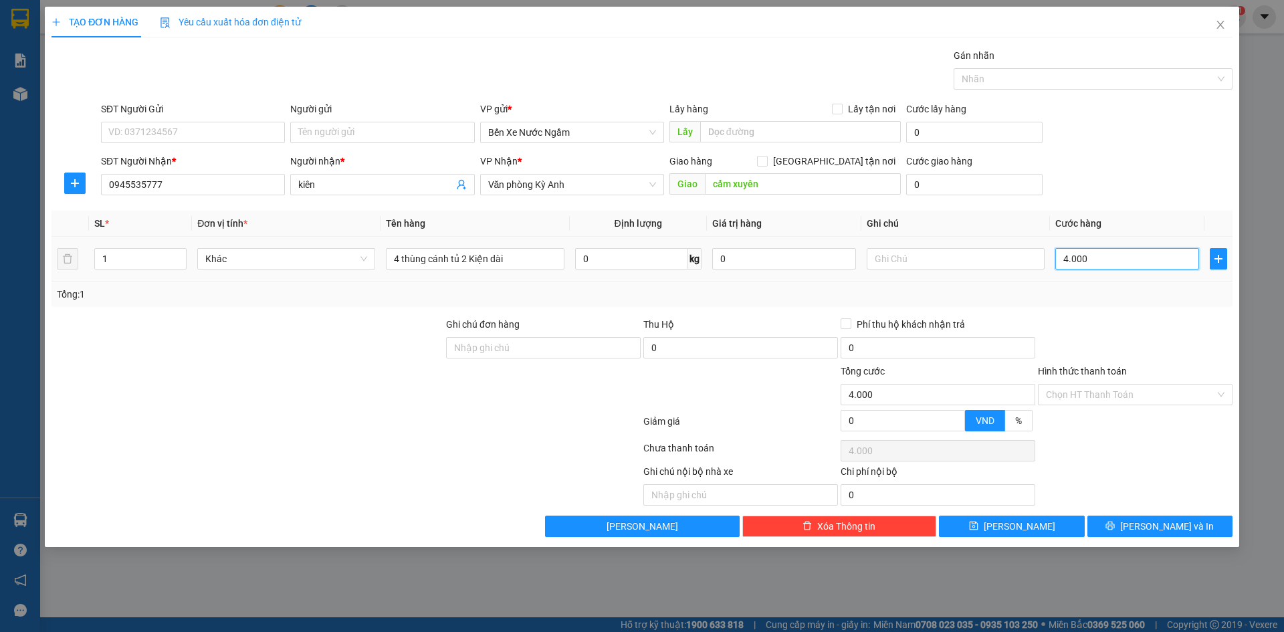
type input "40.000"
type input "400.000"
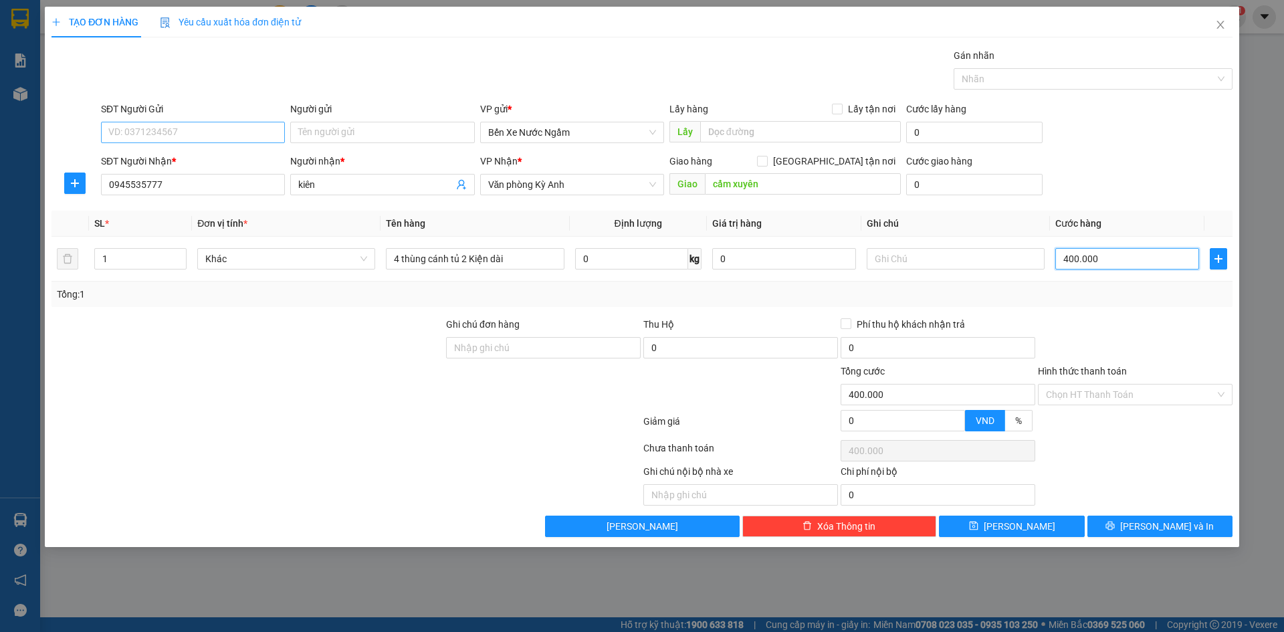
type input "400.000"
click at [244, 140] on input "SĐT Người Gửi" at bounding box center [193, 132] width 184 height 21
type input "0966212860"
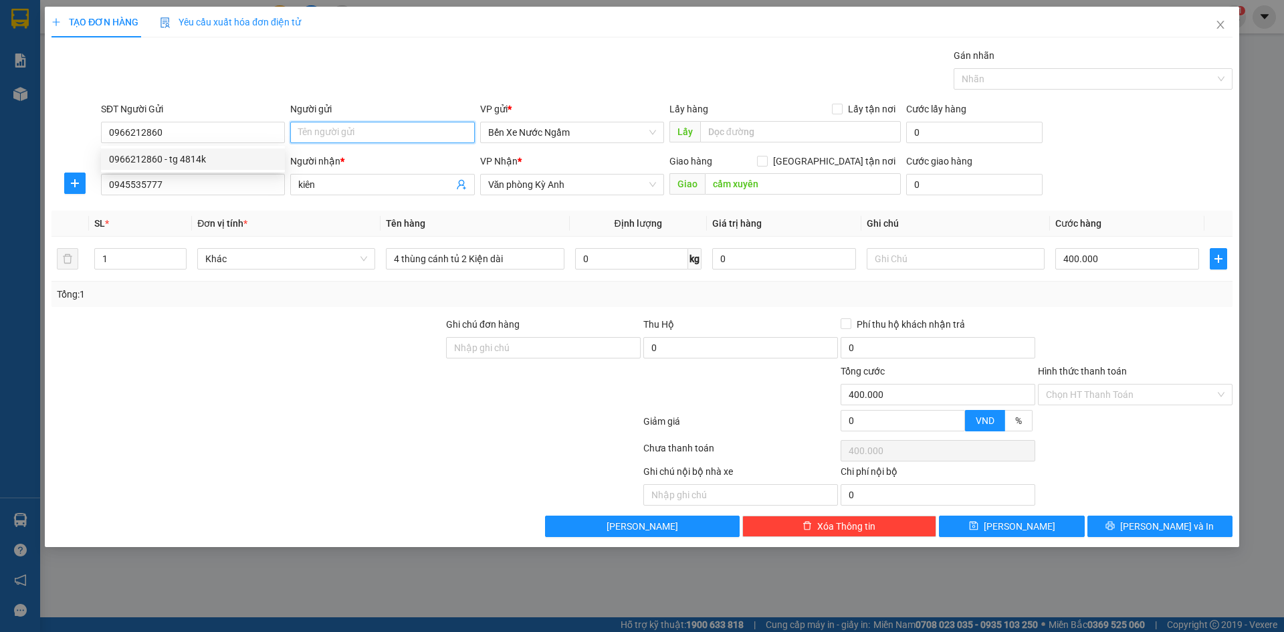
click at [338, 138] on input "Người gửi" at bounding box center [382, 132] width 184 height 21
type input "t"
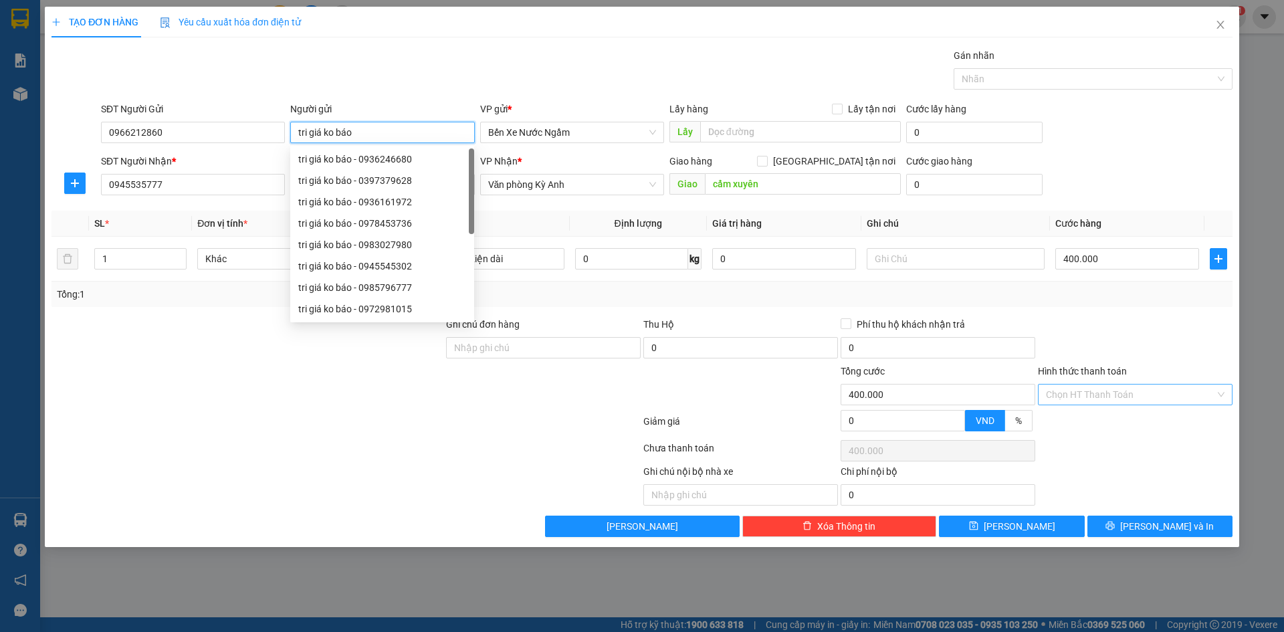
type input "tri giá ko báo"
click at [1145, 404] on input "Hình thức thanh toán" at bounding box center [1130, 395] width 169 height 20
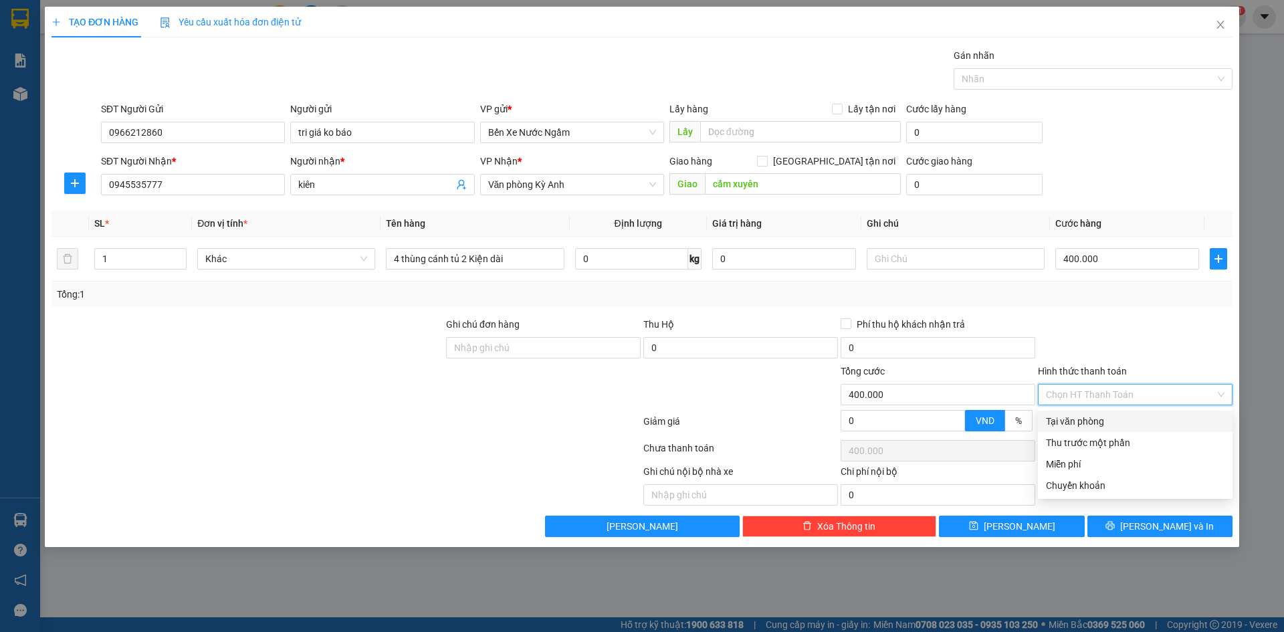
click at [1092, 417] on div "Tại văn phòng" at bounding box center [1135, 421] width 179 height 15
type input "0"
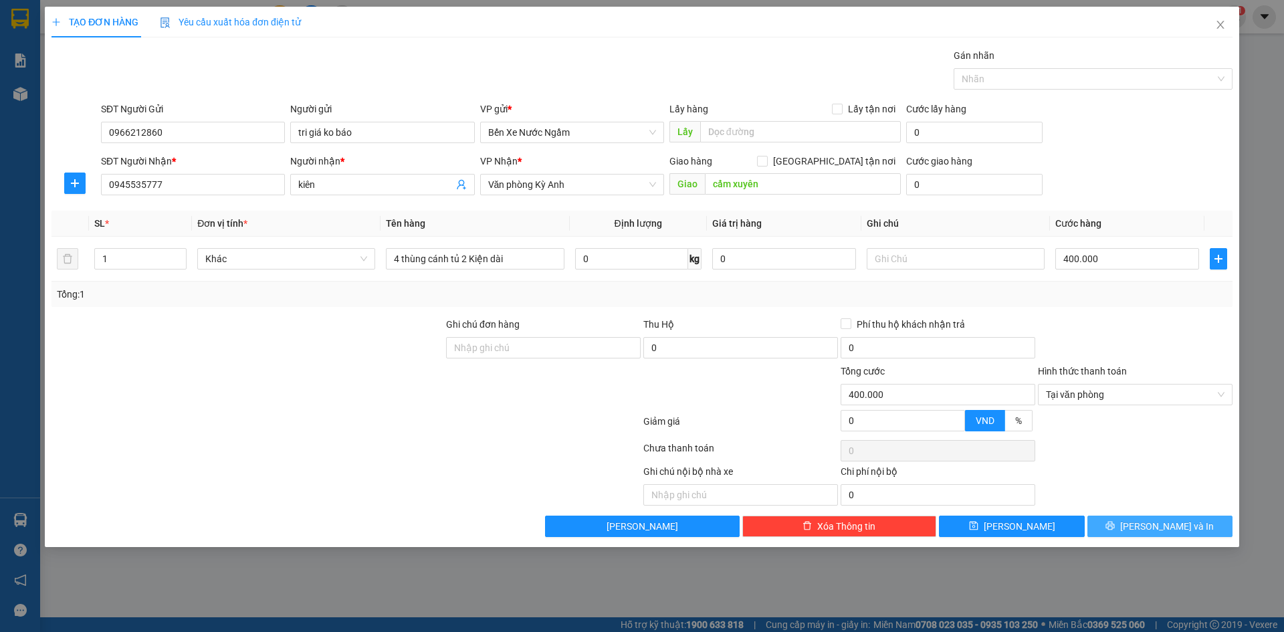
click at [1122, 532] on button "[PERSON_NAME] và In" at bounding box center [1160, 526] width 145 height 21
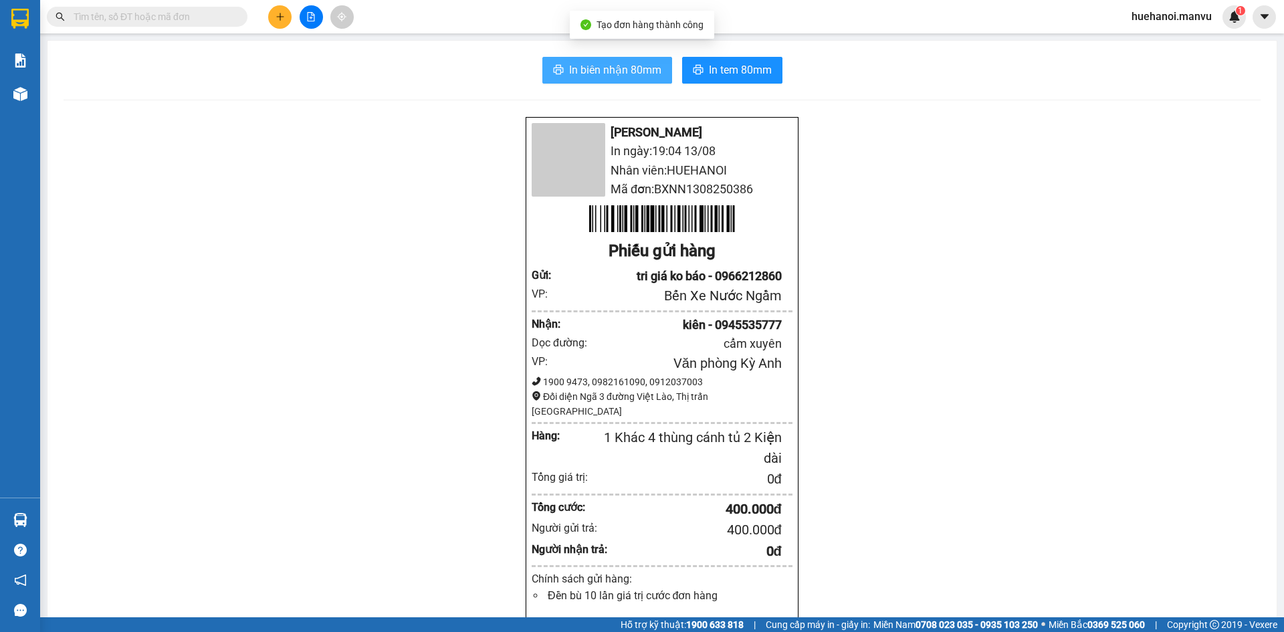
click at [613, 78] on span "In biên nhận 80mm" at bounding box center [615, 70] width 92 height 17
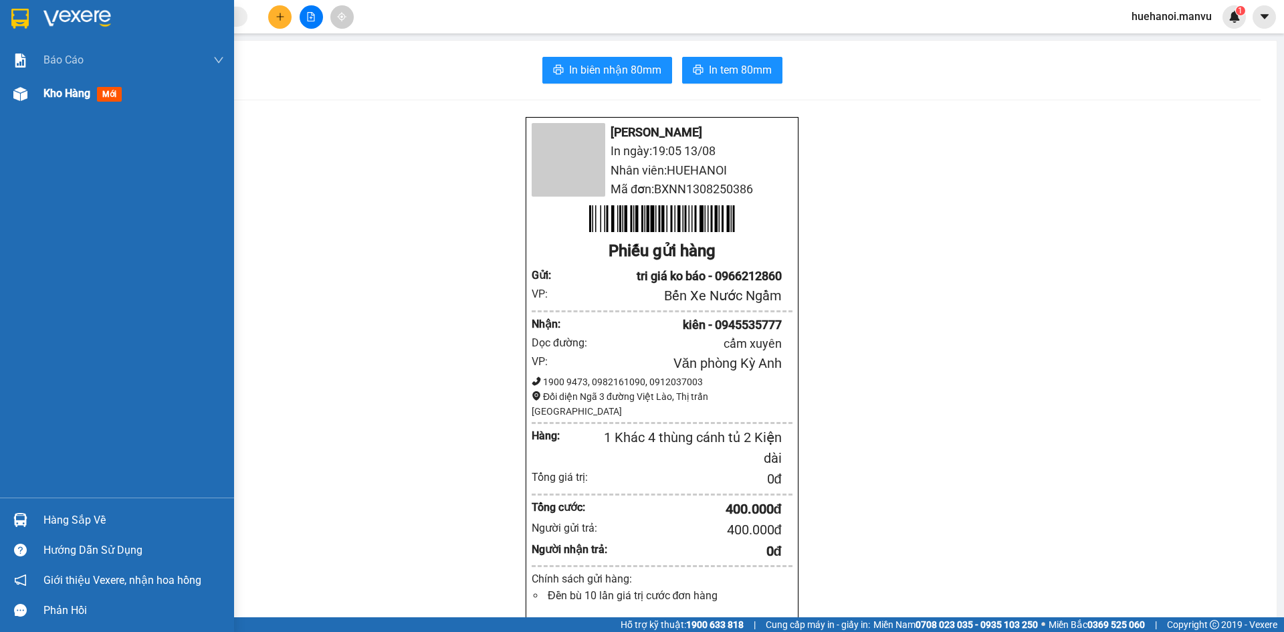
click at [52, 91] on span "Kho hàng" at bounding box center [66, 93] width 47 height 13
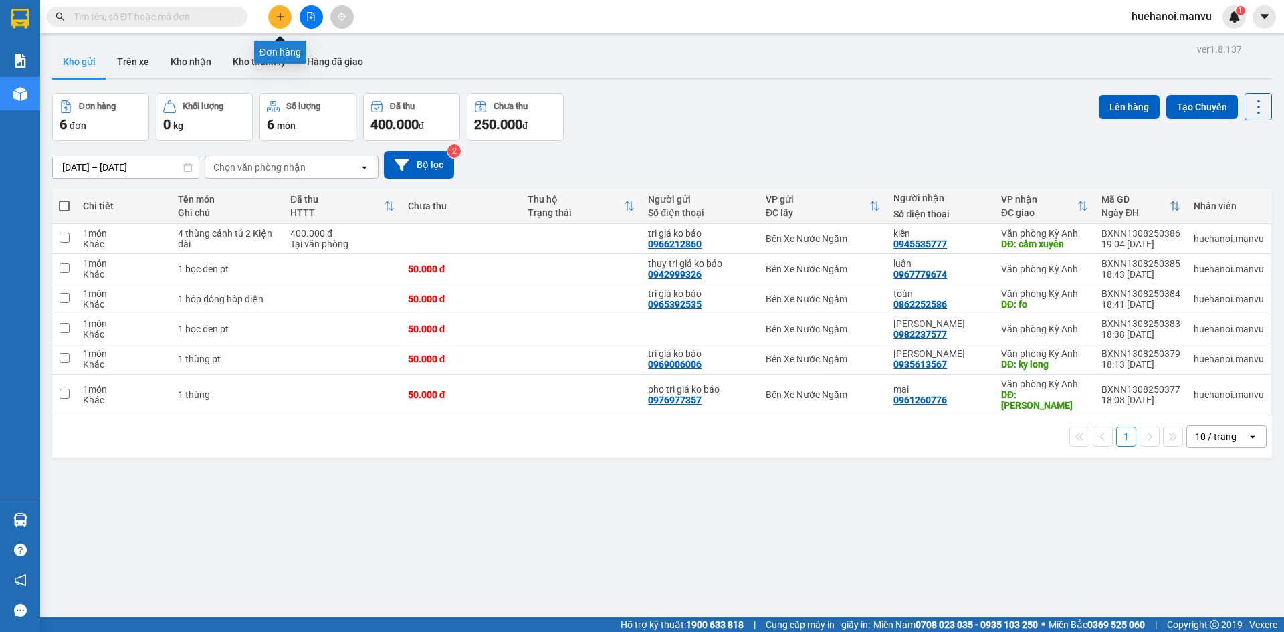
click at [282, 13] on icon "plus" at bounding box center [280, 16] width 9 height 9
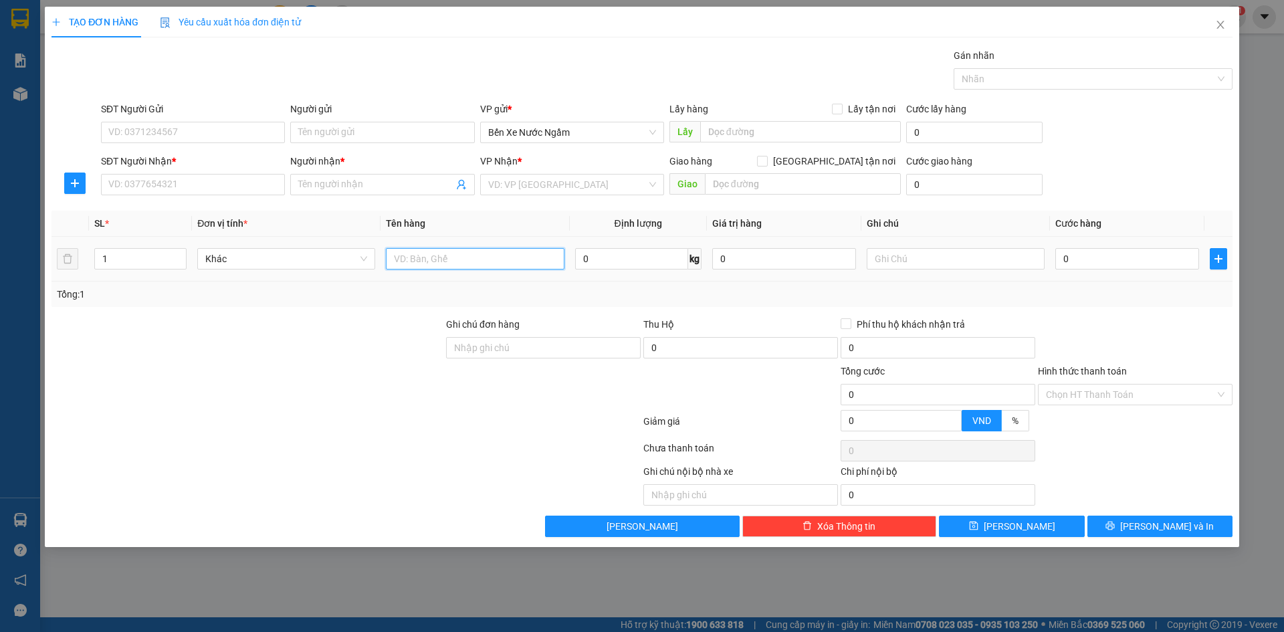
click at [432, 262] on input "text" at bounding box center [475, 258] width 178 height 21
type input "1 hôp"
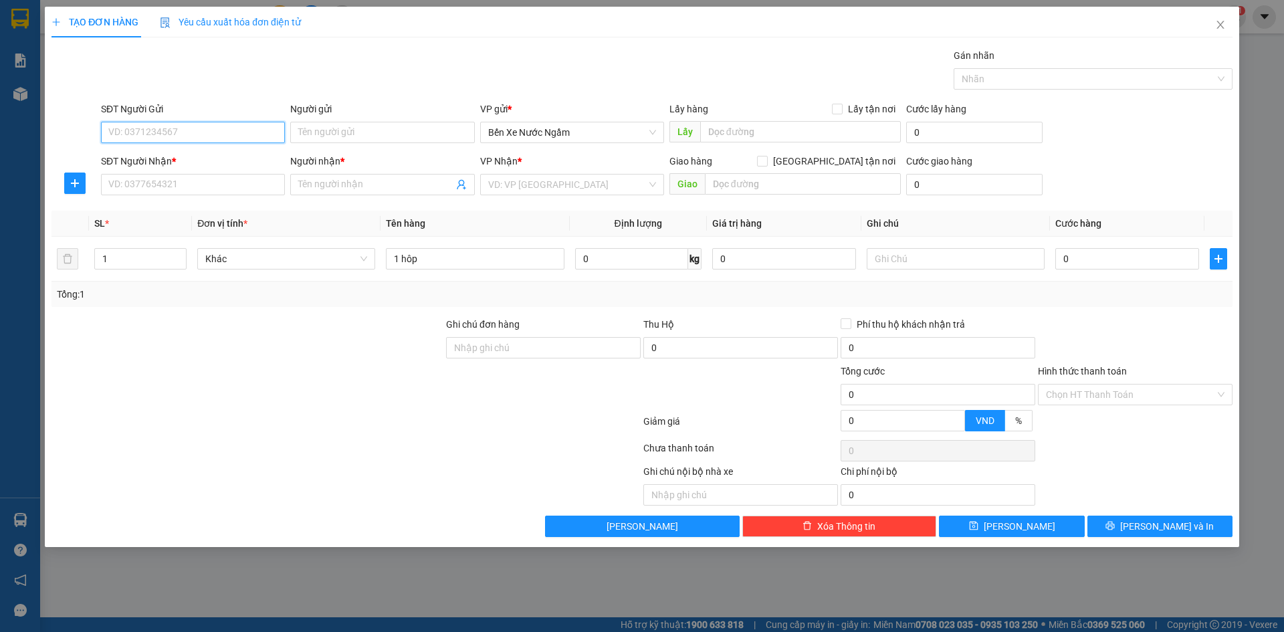
click at [164, 130] on input "SĐT Người Gửi" at bounding box center [193, 132] width 184 height 21
type input "0988421421"
click at [171, 155] on div "0988421421 - tri giá ko báo" at bounding box center [193, 159] width 168 height 15
type input "tri giá ko báo"
type input "0988421421"
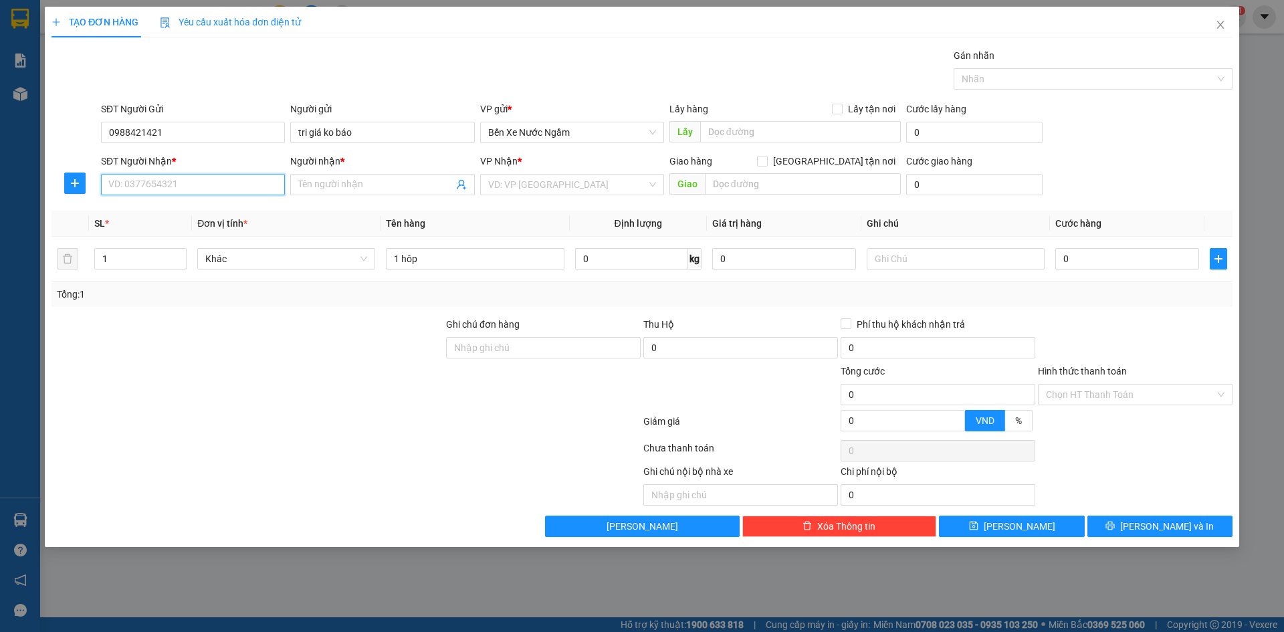
click at [174, 191] on input "SĐT Người Nhận *" at bounding box center [193, 184] width 184 height 21
click at [185, 204] on div "0979200004 - a hiêp" at bounding box center [193, 211] width 168 height 15
type input "0979200004"
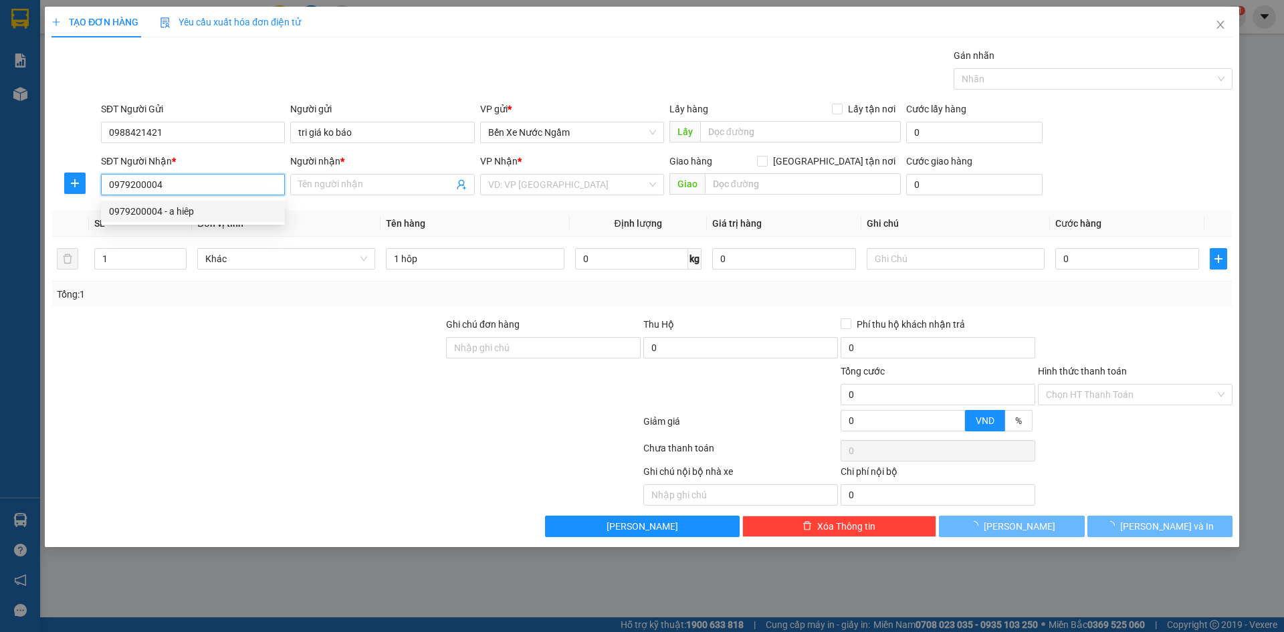
type input "a hiêp"
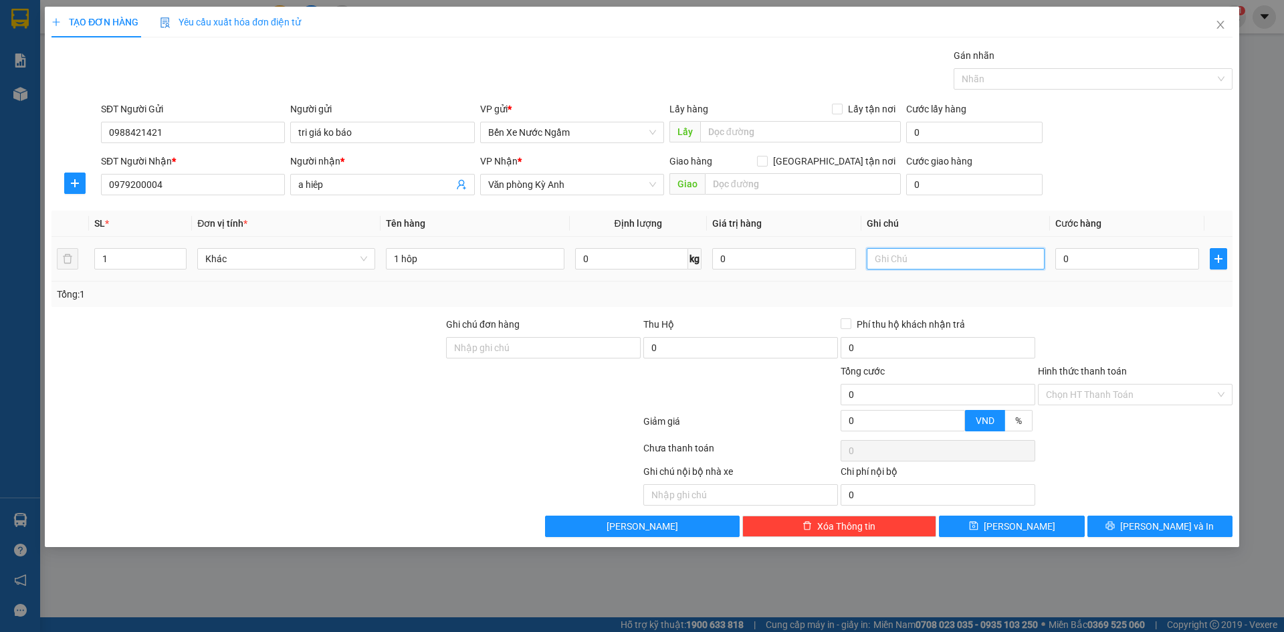
click at [1006, 256] on input "text" at bounding box center [956, 258] width 178 height 21
type input "cc"
click at [1137, 241] on td "0" at bounding box center [1127, 259] width 155 height 45
click at [1131, 252] on input "0" at bounding box center [1128, 258] width 144 height 21
type input "5"
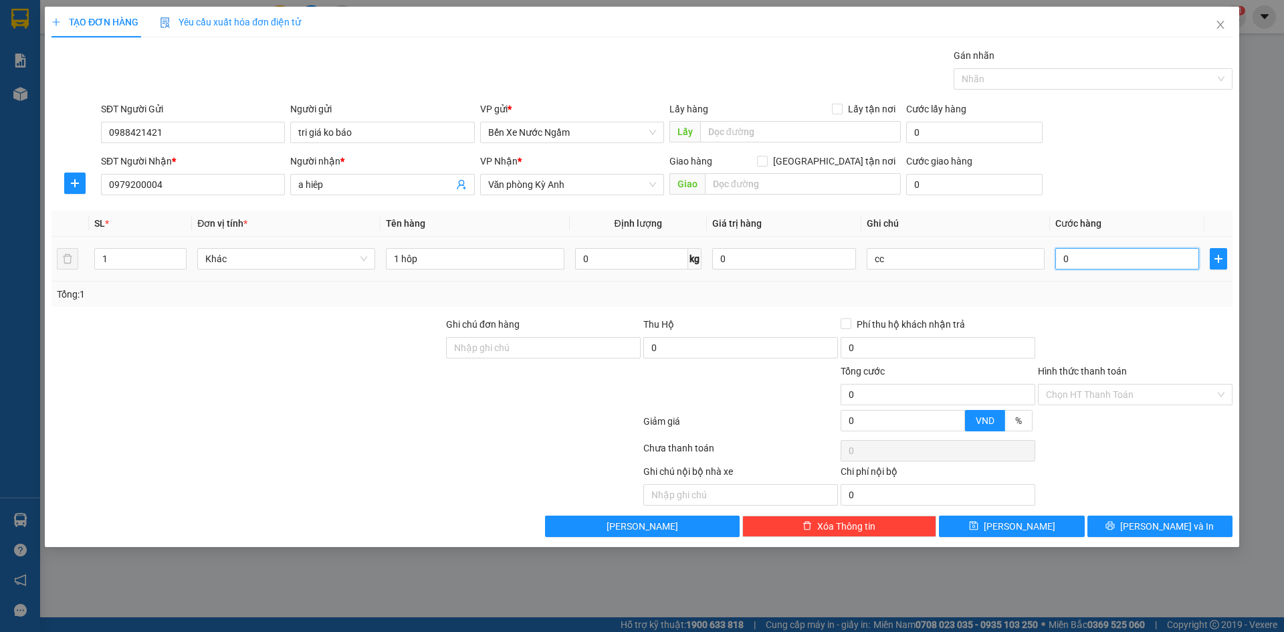
type input "5"
type input "50"
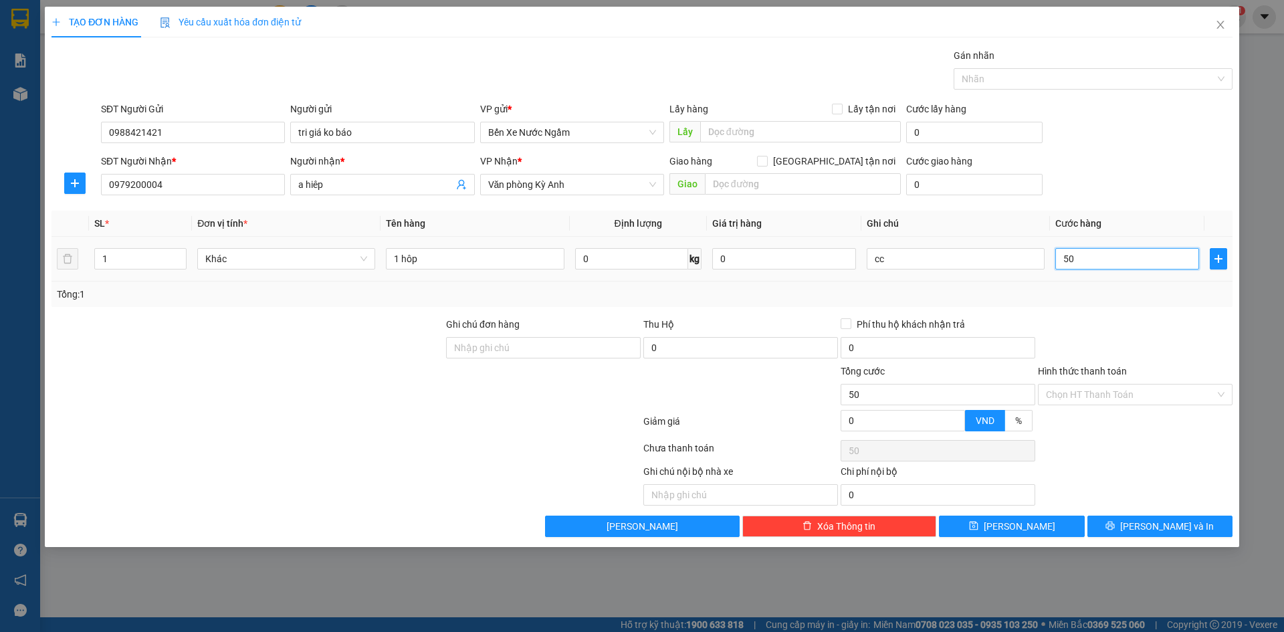
type input "500"
type input "5.000"
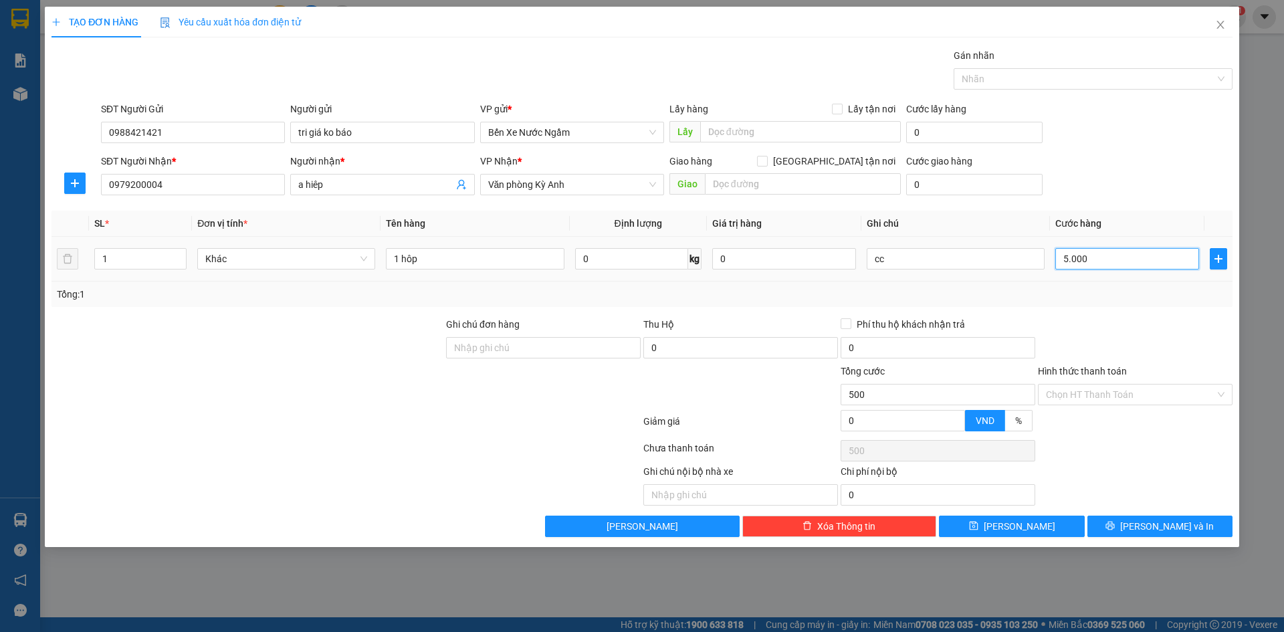
type input "5.000"
type input "50.000"
click at [1018, 520] on span "[PERSON_NAME]" at bounding box center [1020, 526] width 72 height 15
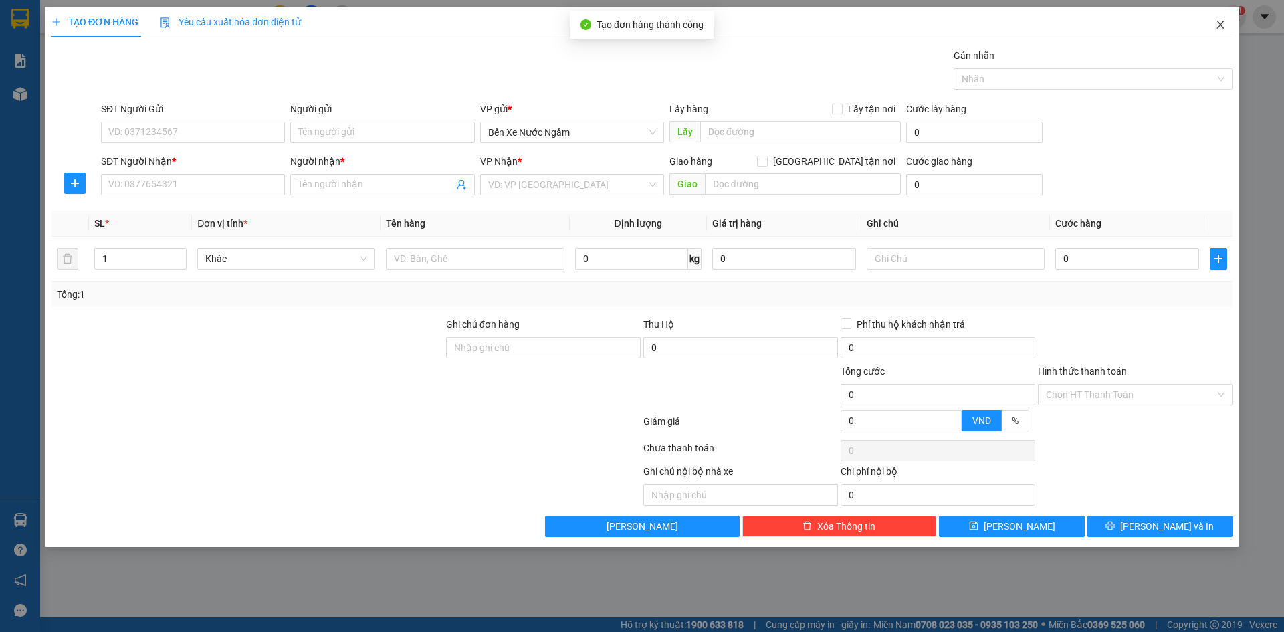
click at [1218, 18] on span "Close" at bounding box center [1220, 25] width 37 height 37
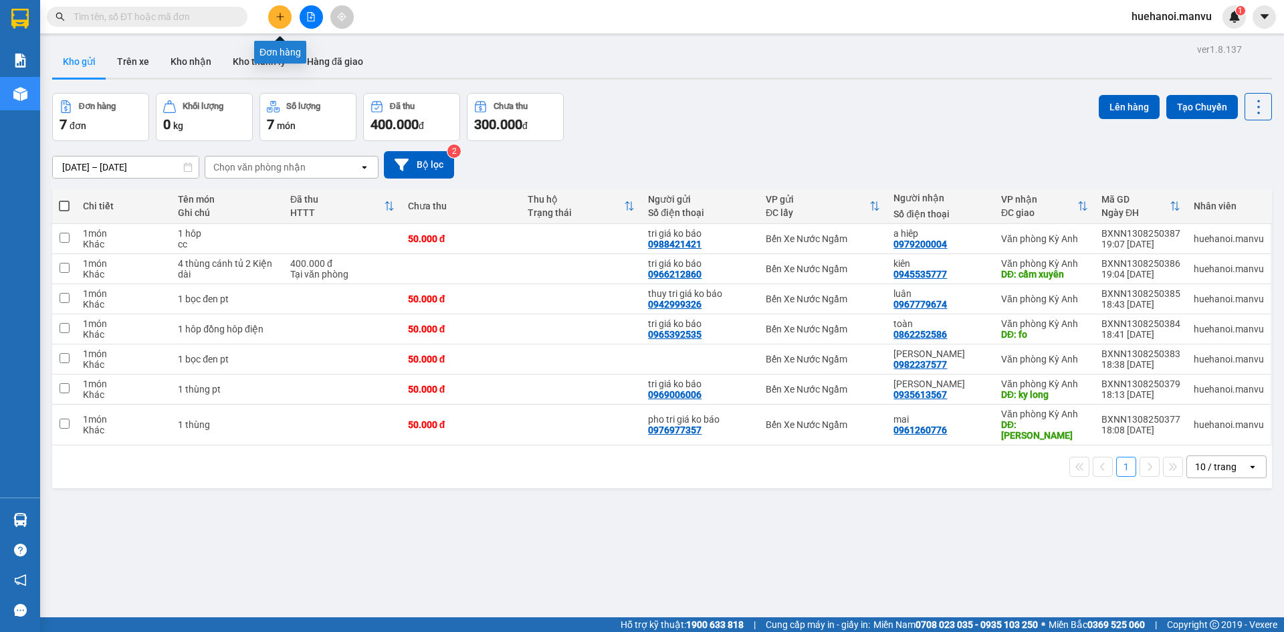
click at [278, 14] on icon "plus" at bounding box center [280, 16] width 9 height 9
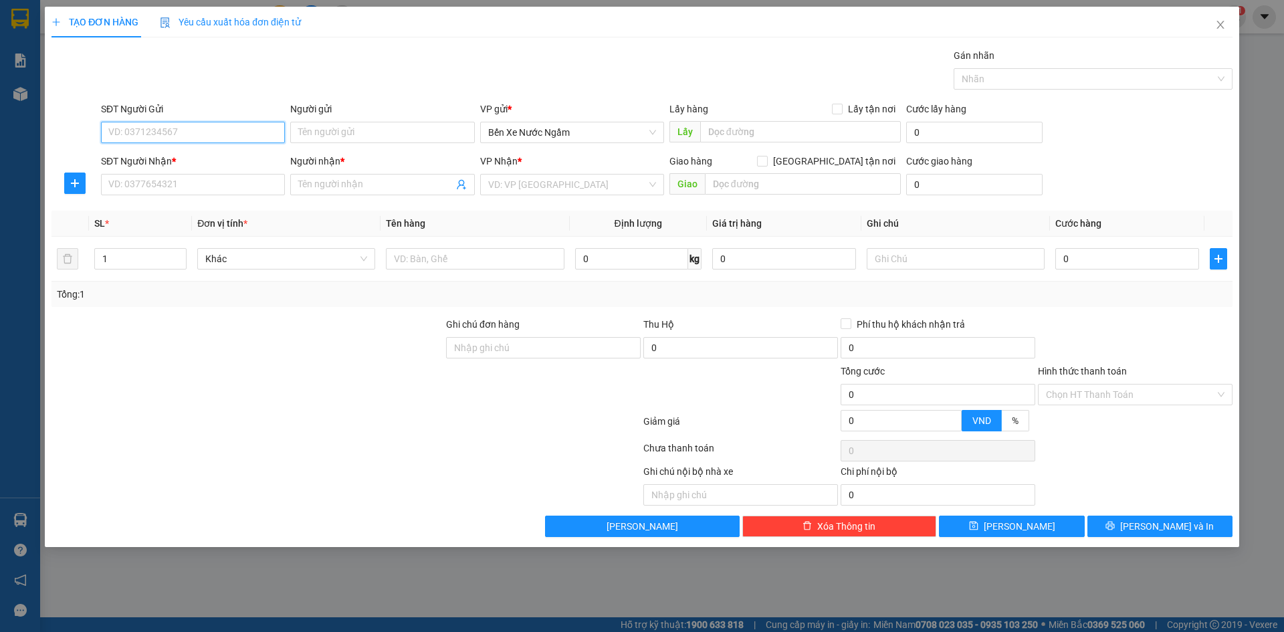
click at [232, 135] on input "SĐT Người Gửi" at bounding box center [193, 132] width 184 height 21
click at [466, 266] on input "text" at bounding box center [475, 258] width 178 height 21
click at [217, 136] on input "SĐT Người Gửi" at bounding box center [193, 132] width 184 height 21
click at [197, 163] on div "0969577283 - tri giá ko báo" at bounding box center [193, 159] width 168 height 15
click at [211, 184] on input "SĐT Người Nhận *" at bounding box center [193, 184] width 184 height 21
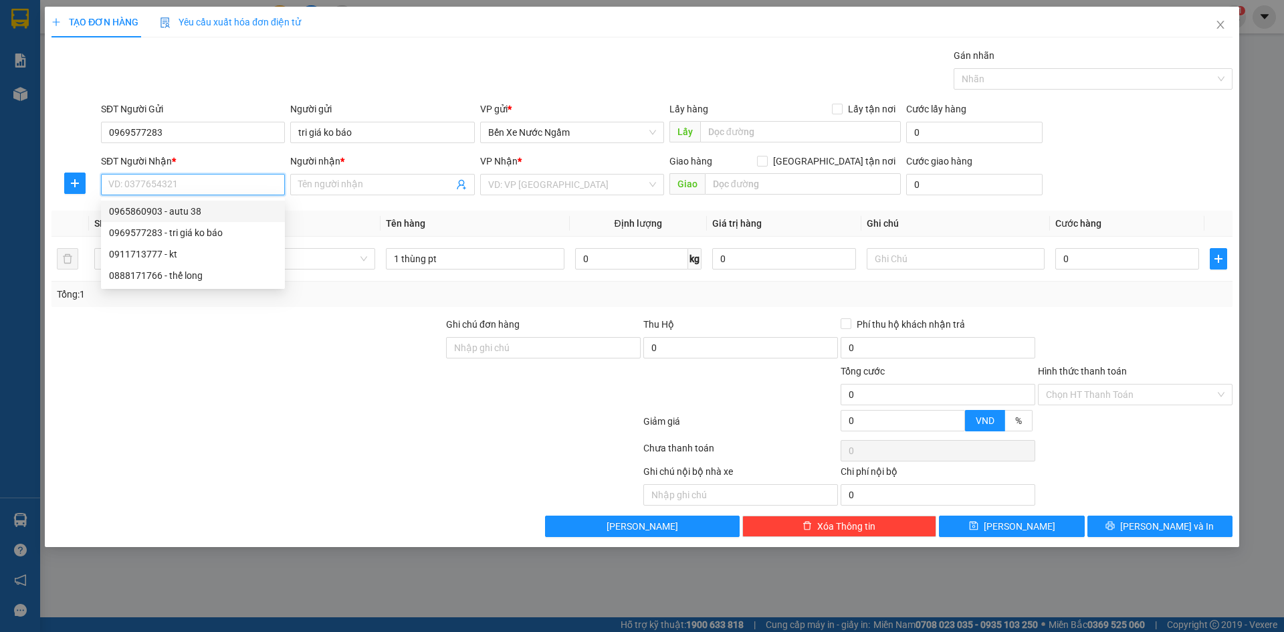
click at [185, 217] on div "0965860903 - autu 38" at bounding box center [193, 211] width 168 height 15
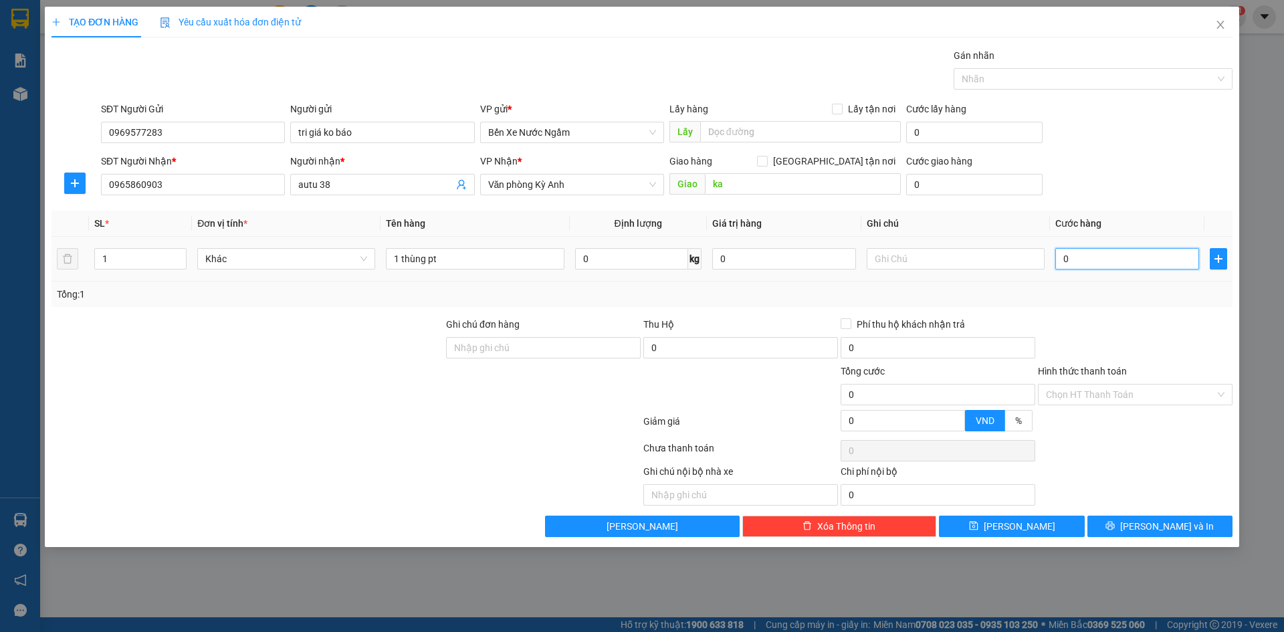
click at [1148, 268] on input "0" at bounding box center [1128, 258] width 144 height 21
click at [1153, 527] on span "[PERSON_NAME] và In" at bounding box center [1167, 526] width 94 height 15
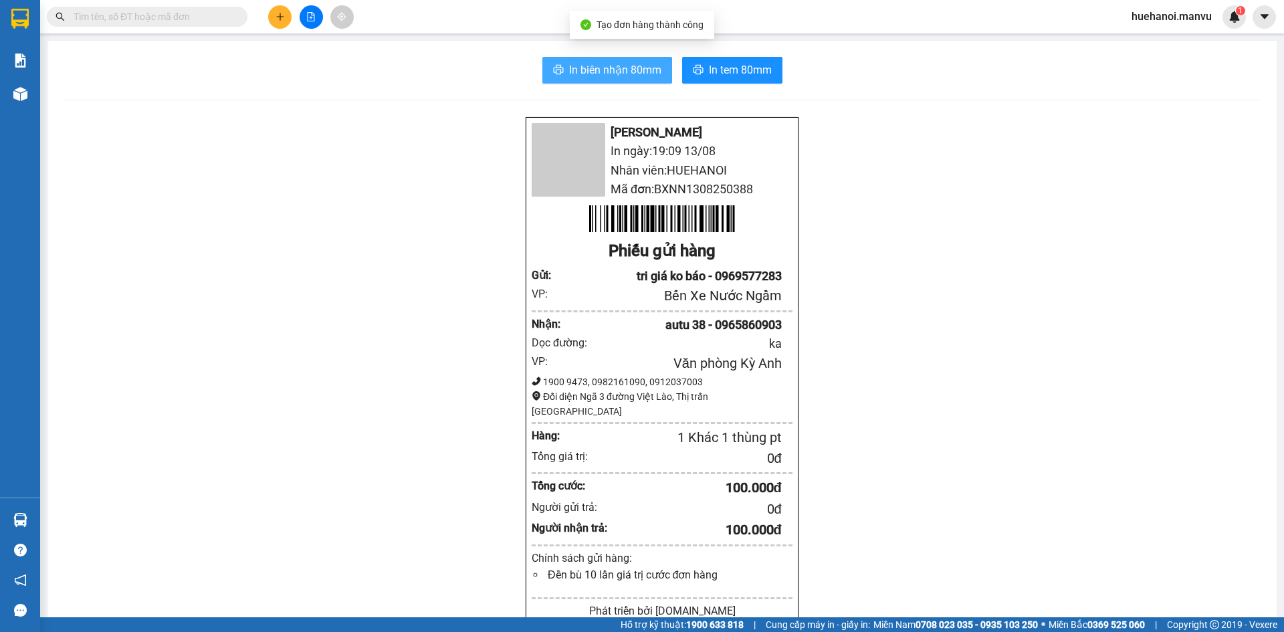
click at [623, 76] on span "In biên nhận 80mm" at bounding box center [615, 70] width 92 height 17
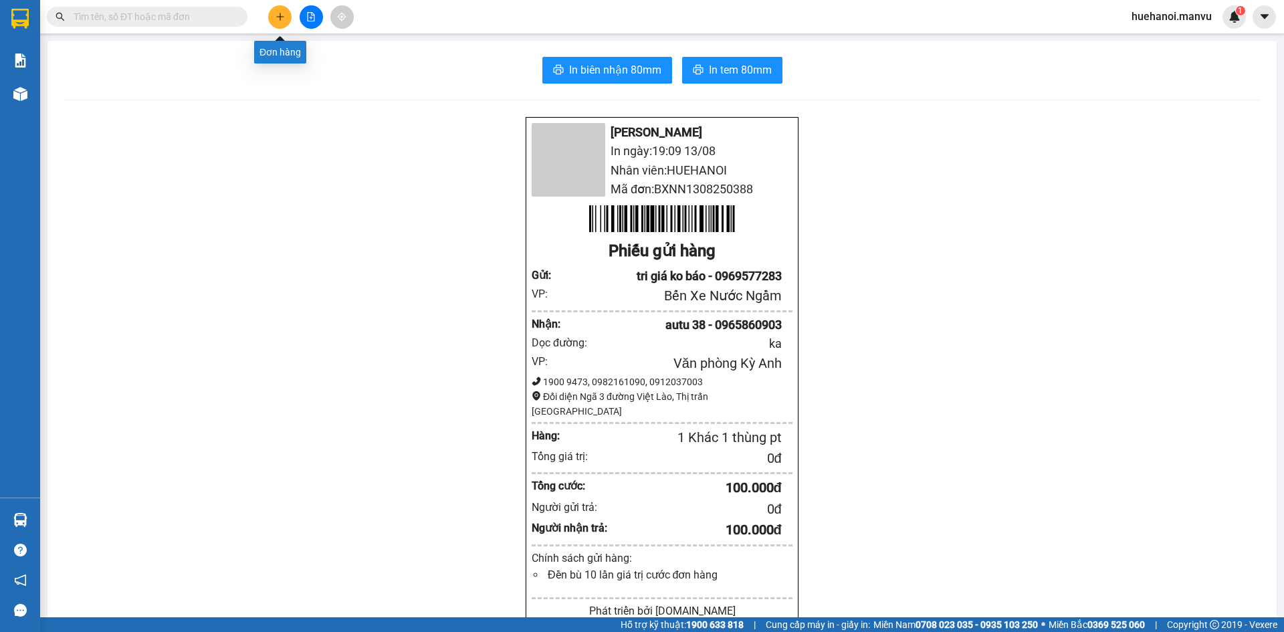
click at [277, 19] on icon "plus" at bounding box center [280, 16] width 9 height 9
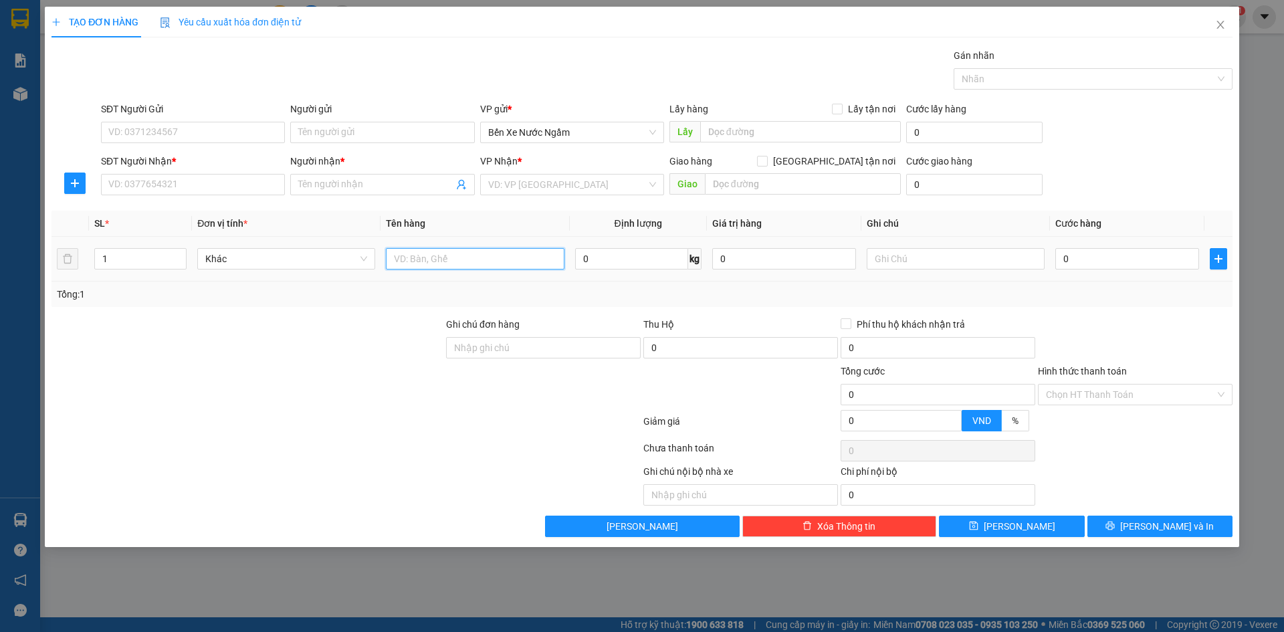
click at [472, 260] on input "text" at bounding box center [475, 258] width 178 height 21
click at [1156, 268] on input "0" at bounding box center [1128, 258] width 144 height 21
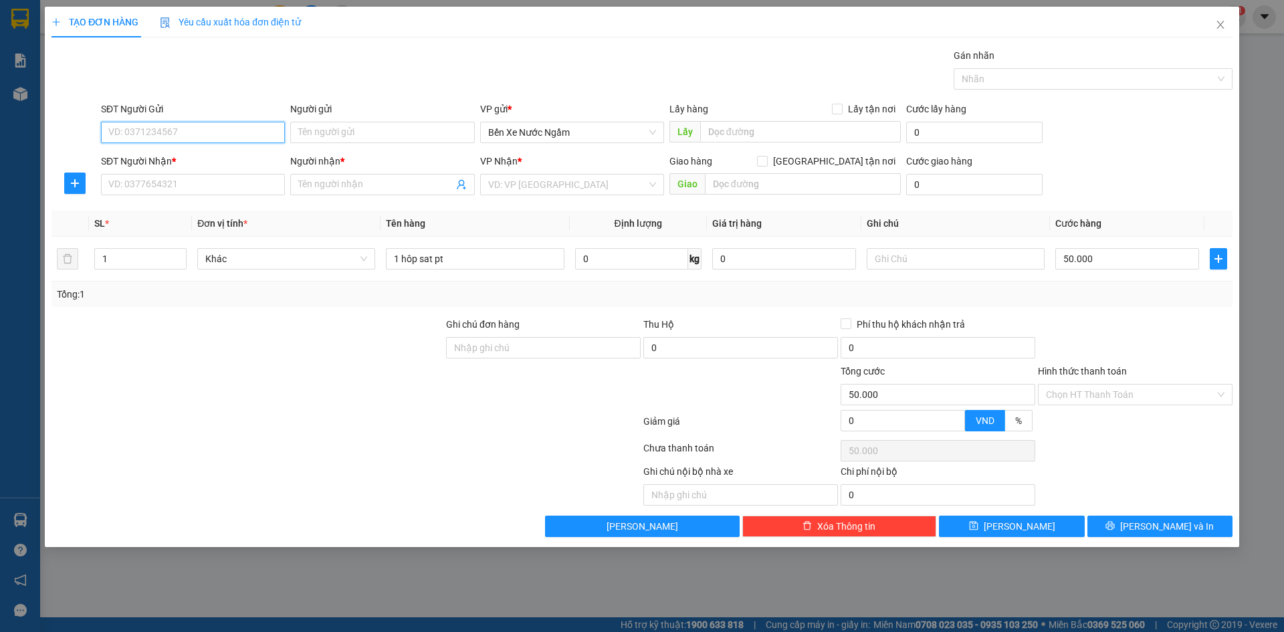
click at [159, 138] on input "SĐT Người Gửi" at bounding box center [193, 132] width 184 height 21
click at [160, 157] on div "0975975594 - QUYET tri giá ko báo" at bounding box center [193, 159] width 168 height 15
click at [185, 187] on input "SĐT Người Nhận *" at bounding box center [193, 184] width 184 height 21
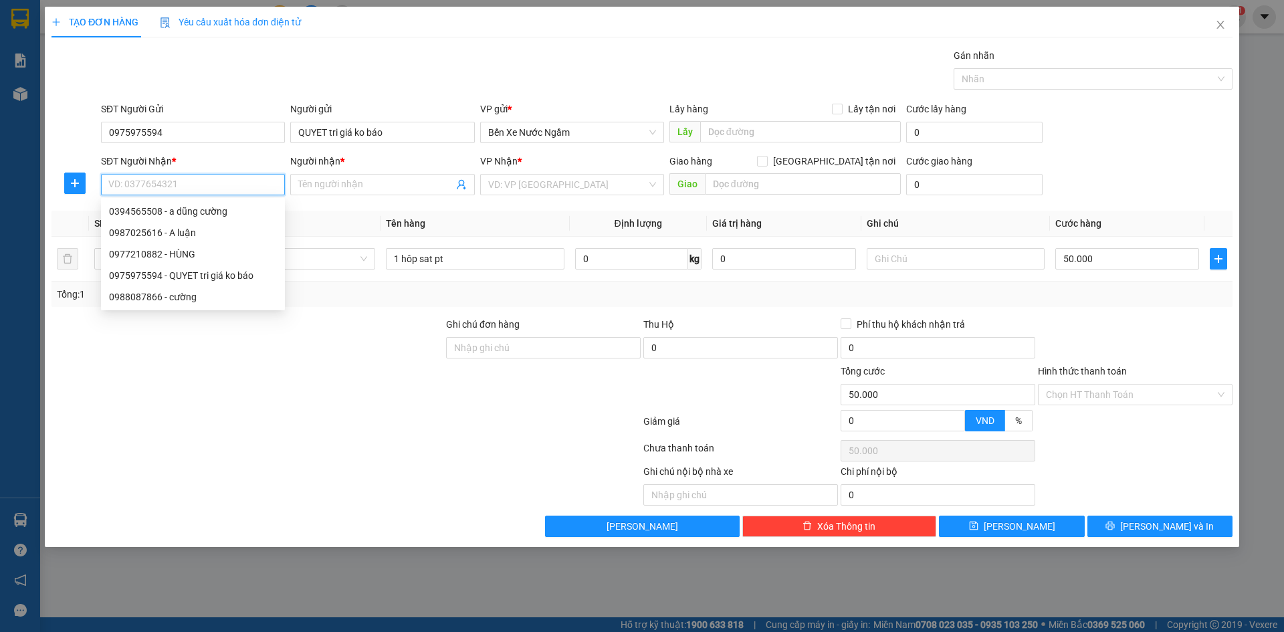
click at [184, 214] on div "0394565508 - a dũng cường" at bounding box center [193, 211] width 168 height 15
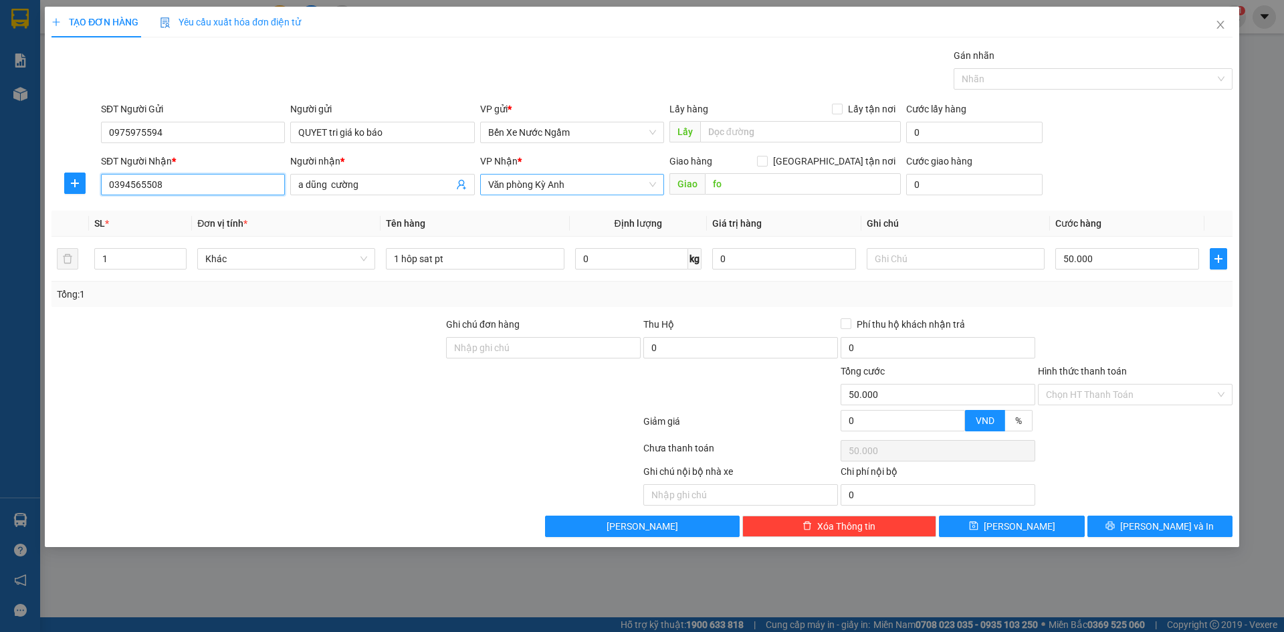
click at [551, 181] on span "Văn phòng Kỳ Anh" at bounding box center [572, 185] width 168 height 20
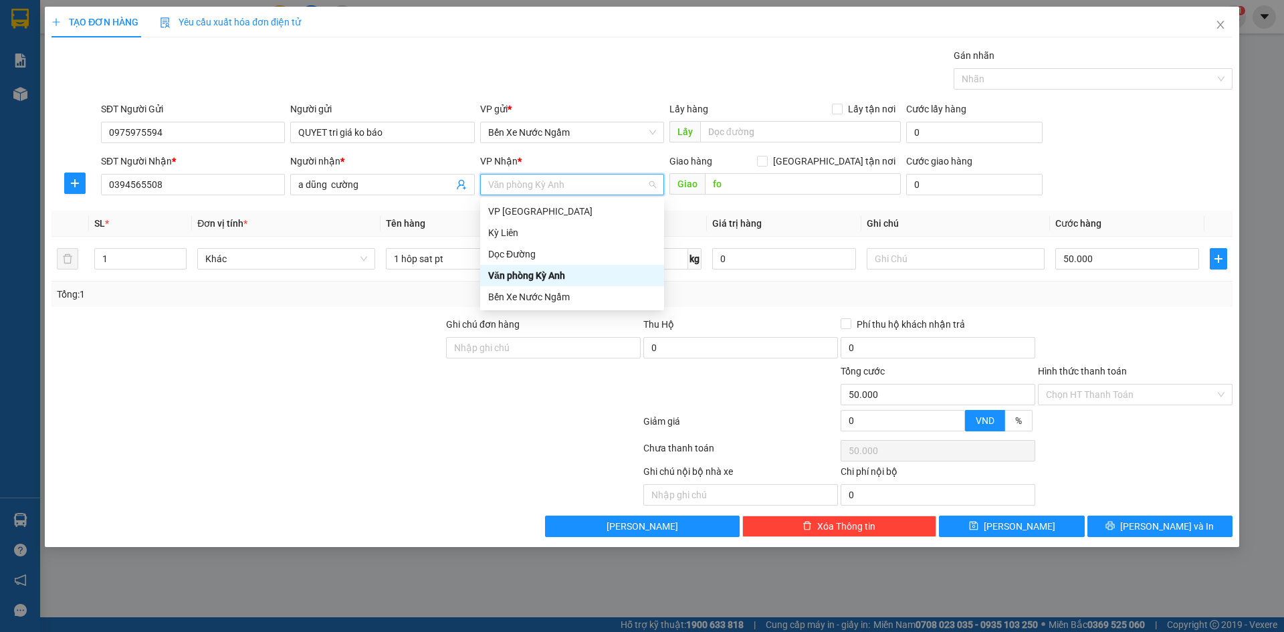
click at [546, 274] on div "Văn phòng Kỳ Anh" at bounding box center [572, 275] width 168 height 15
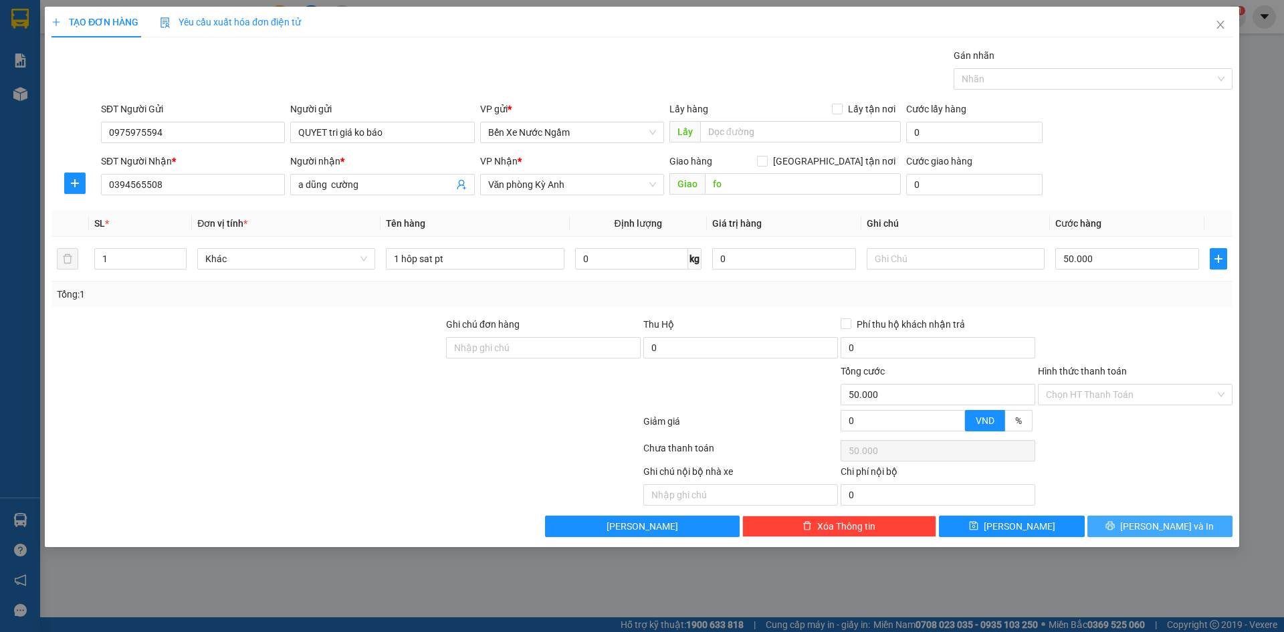
click at [1133, 531] on button "[PERSON_NAME] và In" at bounding box center [1160, 526] width 145 height 21
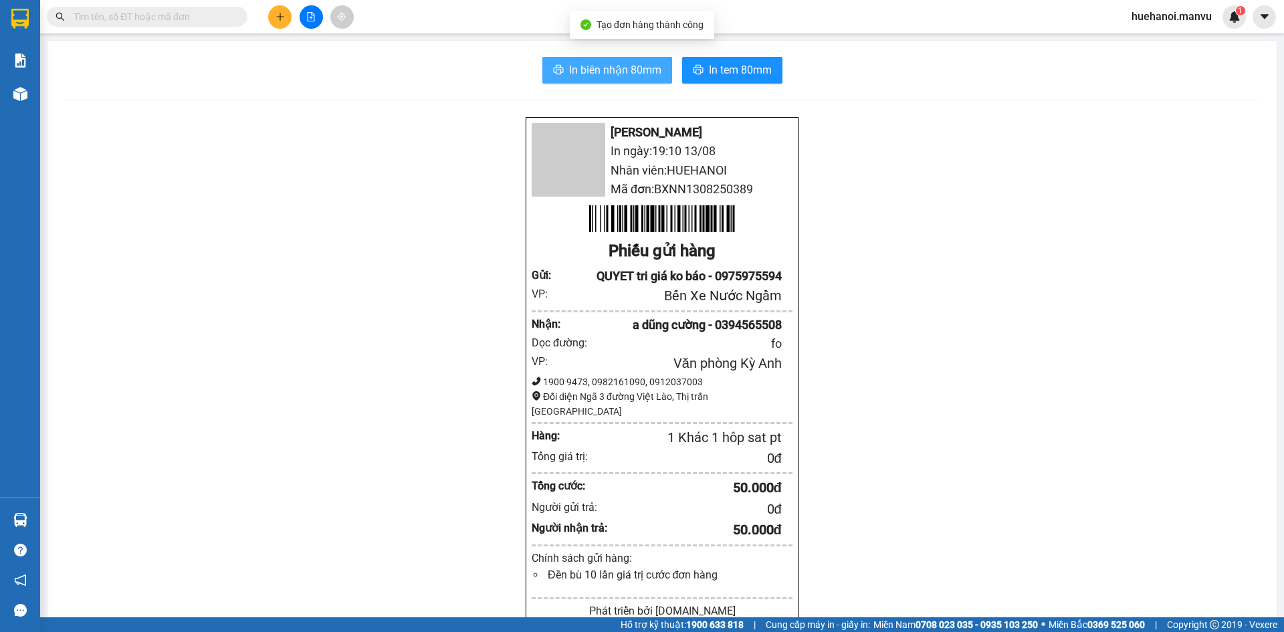
click at [609, 71] on span "In biên nhận 80mm" at bounding box center [615, 70] width 92 height 17
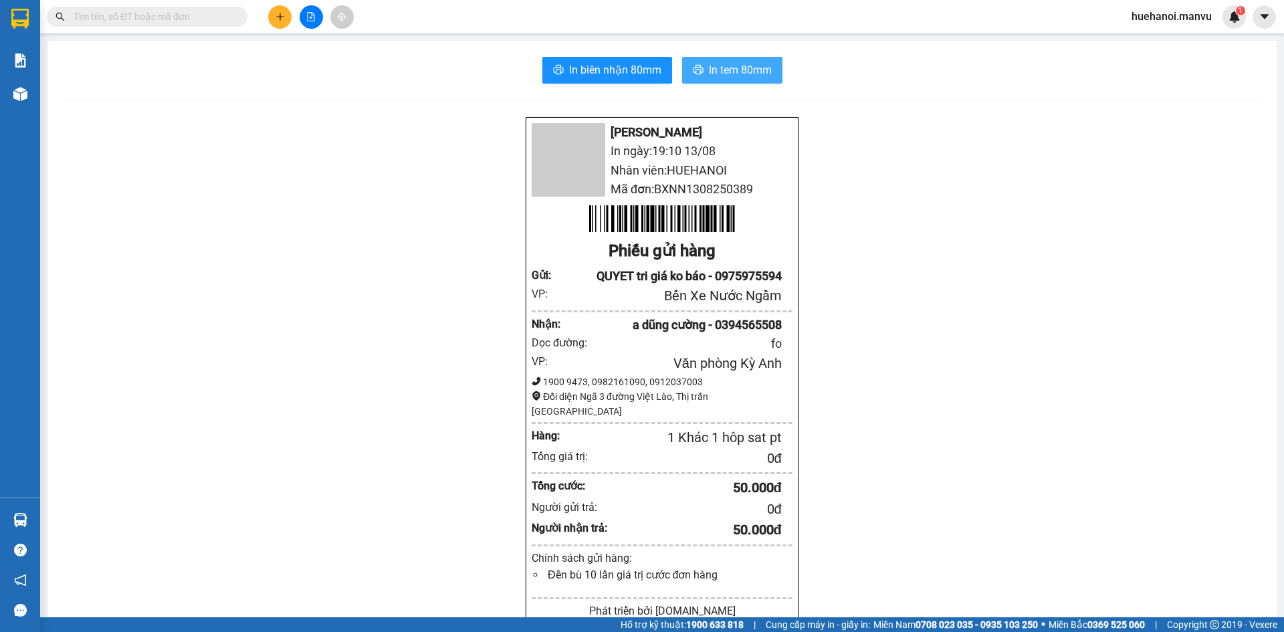
click at [720, 70] on span "In tem 80mm" at bounding box center [740, 70] width 63 height 17
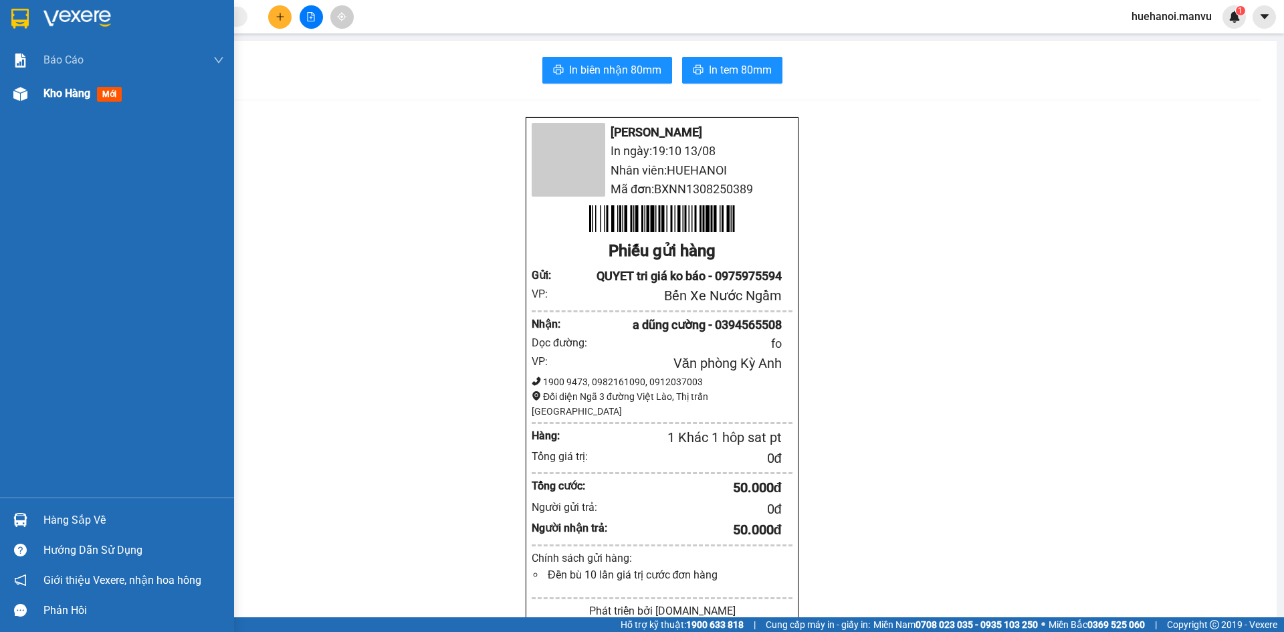
click at [80, 94] on span "Kho hàng" at bounding box center [66, 93] width 47 height 13
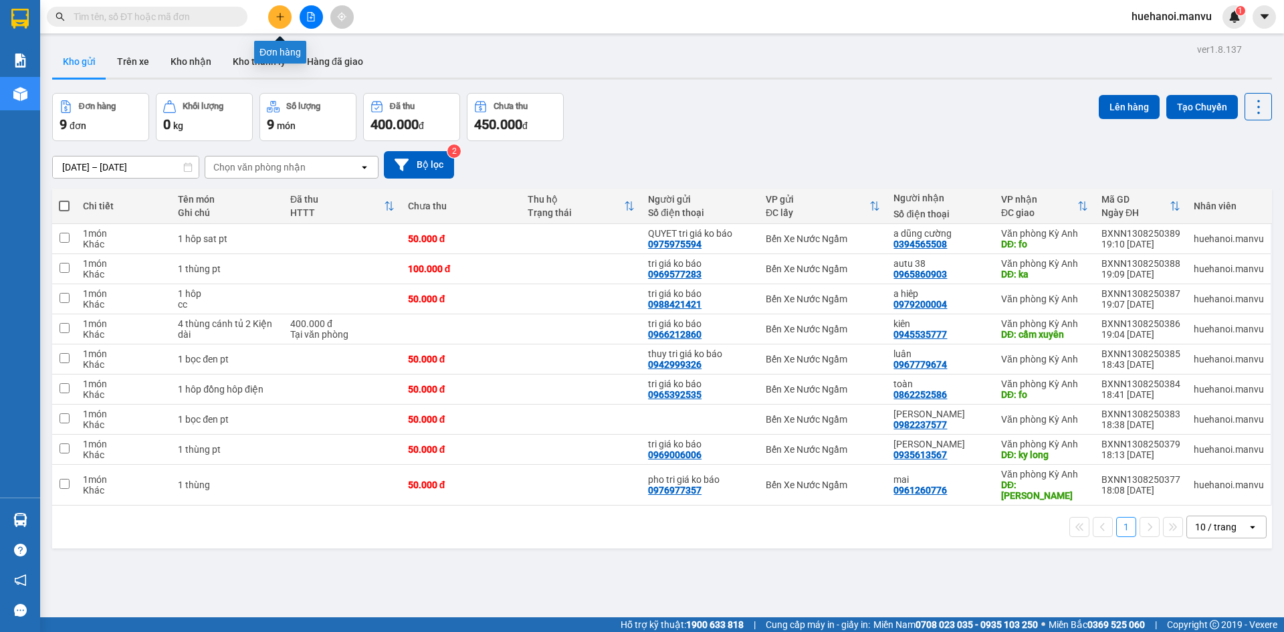
click at [283, 26] on button at bounding box center [279, 16] width 23 height 23
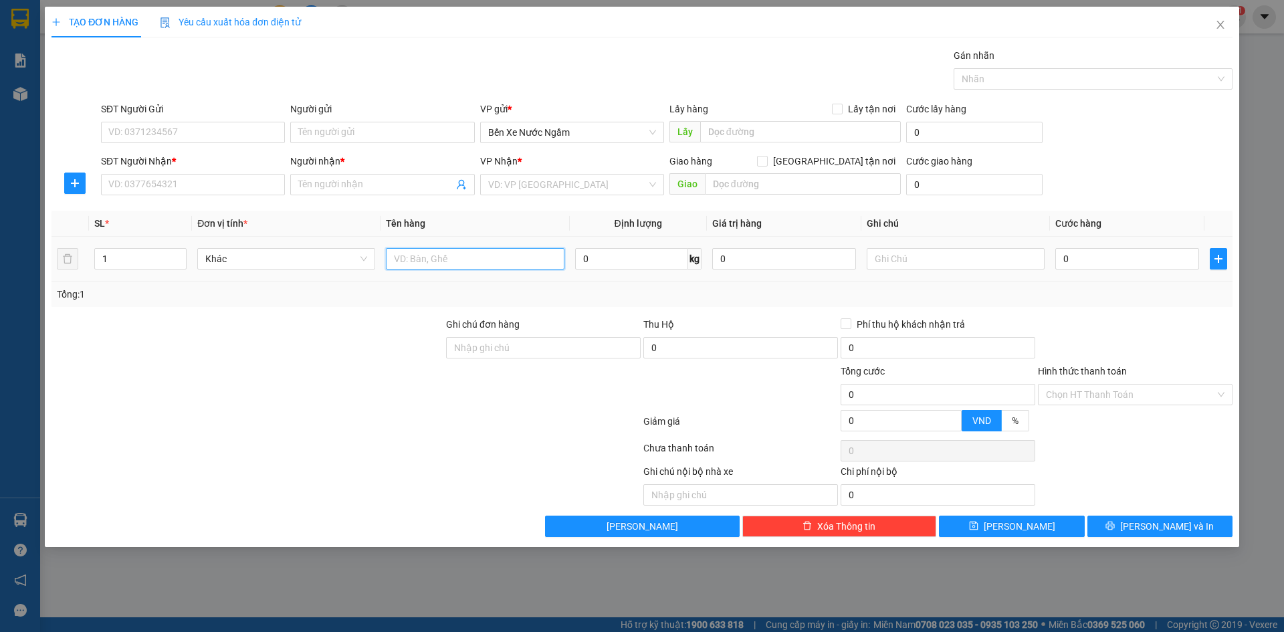
click at [481, 260] on input "text" at bounding box center [475, 258] width 178 height 21
click at [1072, 268] on input "0" at bounding box center [1128, 258] width 144 height 21
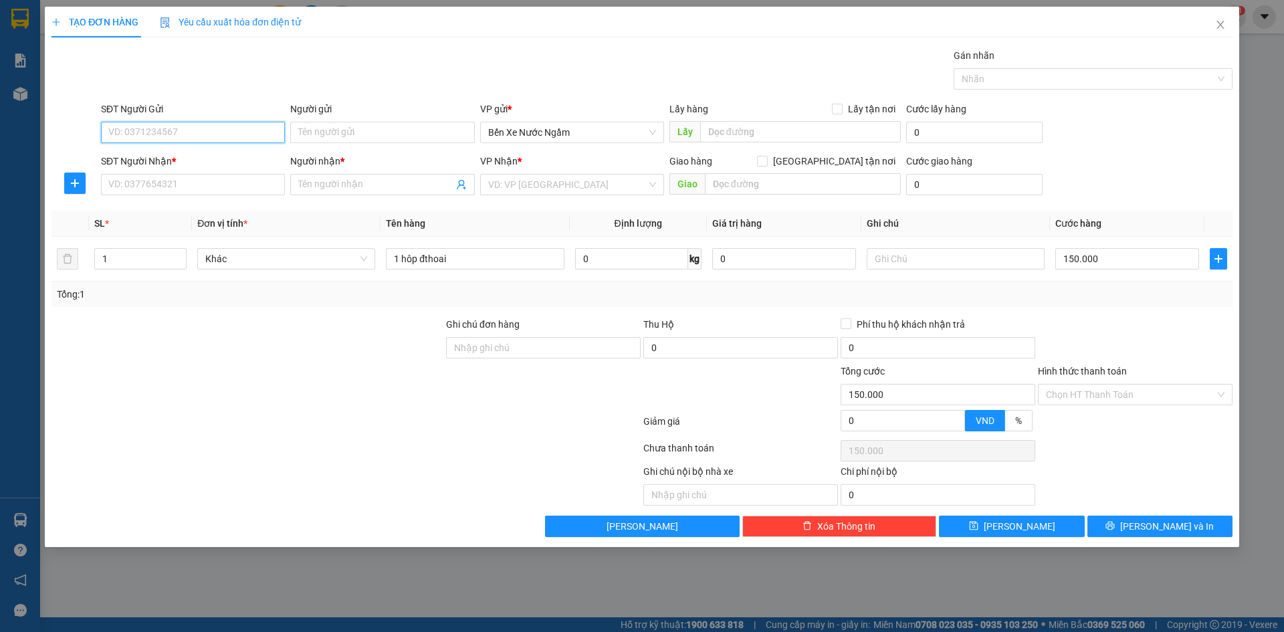
click at [157, 133] on input "SĐT Người Gửi" at bounding box center [193, 132] width 184 height 21
click at [157, 133] on input "5700" at bounding box center [193, 132] width 184 height 21
click at [182, 134] on input "5700" at bounding box center [193, 132] width 184 height 21
click at [211, 179] on div "0969105700 - tri giá 9950k" at bounding box center [193, 180] width 168 height 15
click at [363, 136] on input "tri giá 9950k" at bounding box center [382, 132] width 184 height 21
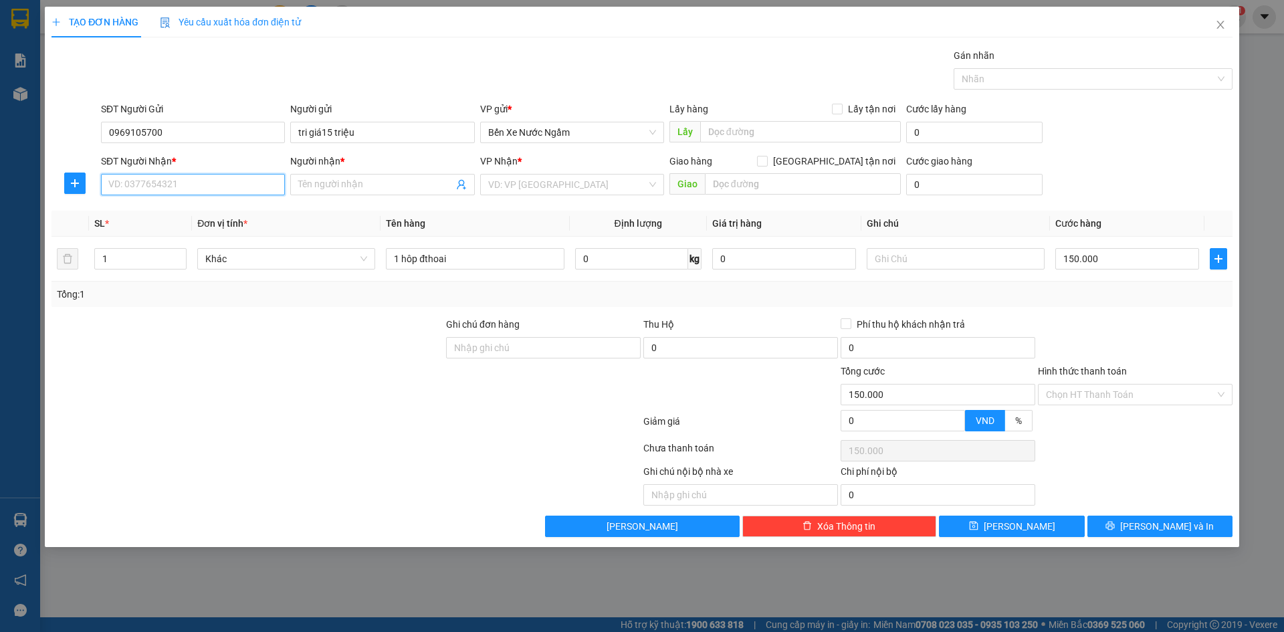
click at [177, 183] on input "SĐT Người Nhận *" at bounding box center [193, 184] width 184 height 21
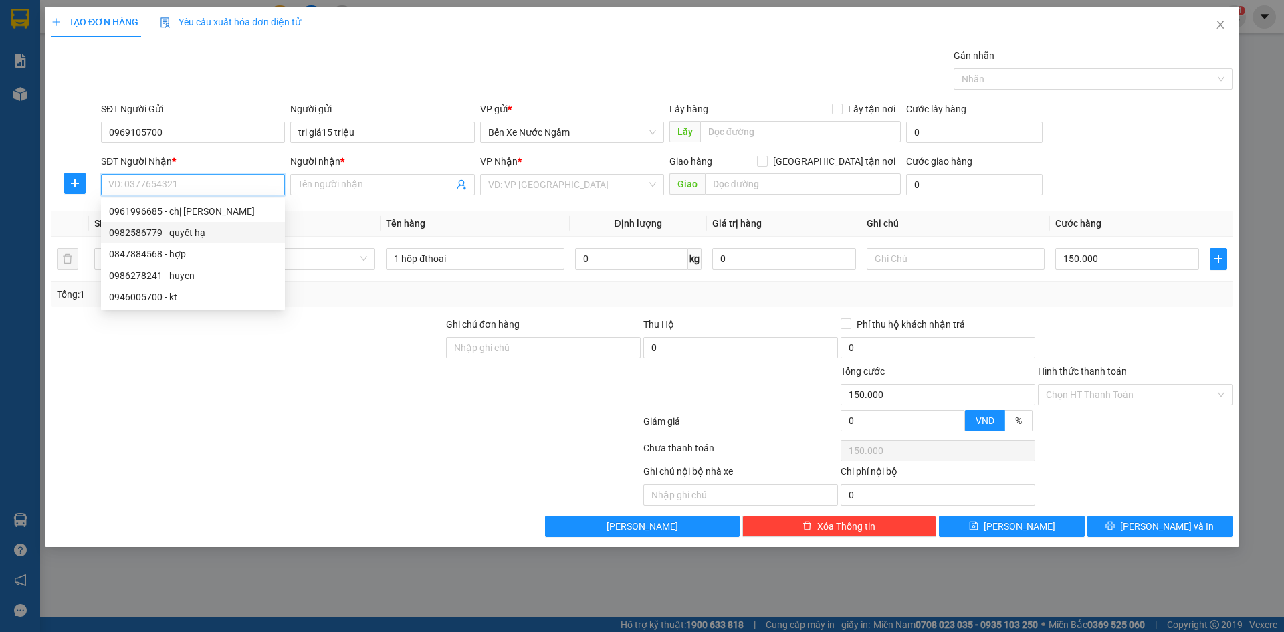
click at [179, 235] on div "0982586779 - quyết hạ" at bounding box center [193, 232] width 168 height 15
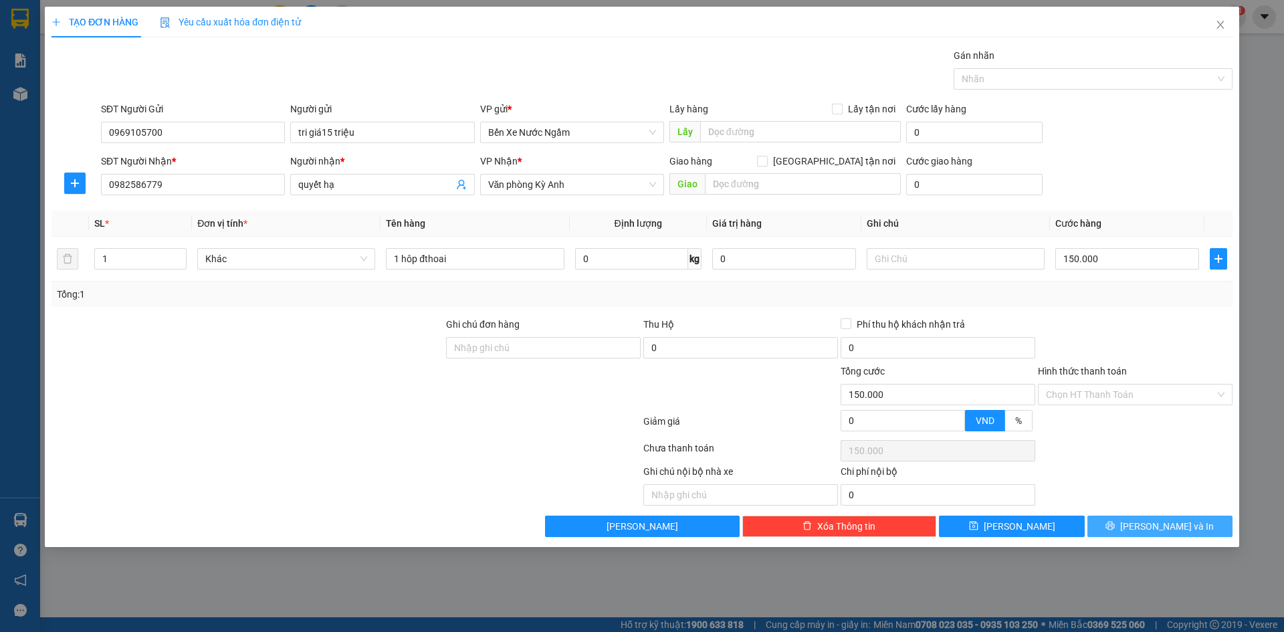
click at [1125, 526] on button "[PERSON_NAME] và In" at bounding box center [1160, 526] width 145 height 21
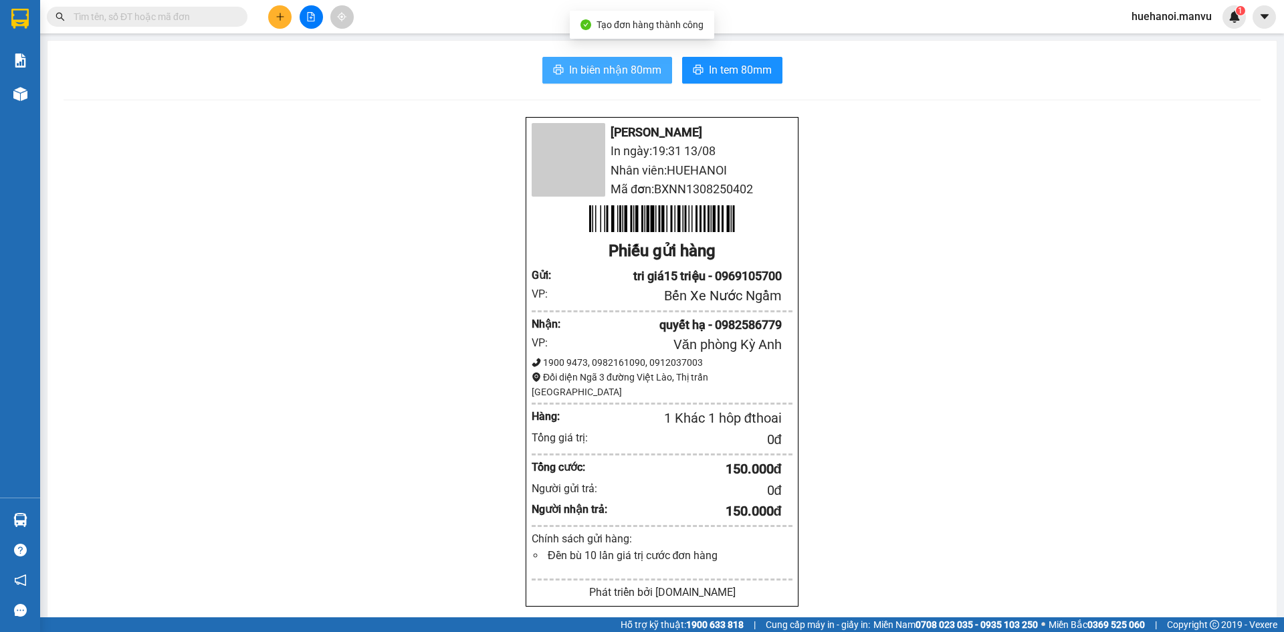
click at [587, 74] on span "In biên nhận 80mm" at bounding box center [615, 70] width 92 height 17
click at [592, 66] on span "In biên nhận 80mm" at bounding box center [615, 70] width 92 height 17
click at [583, 64] on span "In biên nhận 80mm" at bounding box center [615, 70] width 92 height 17
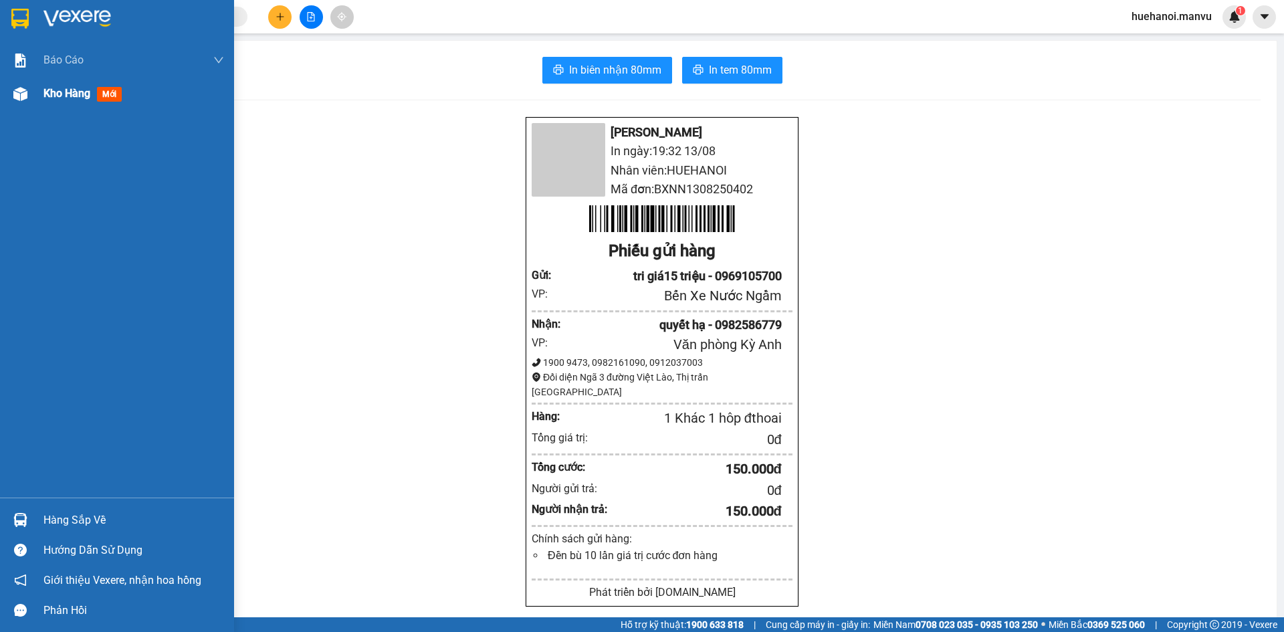
click at [74, 85] on div "Kho hàng mới" at bounding box center [85, 93] width 84 height 17
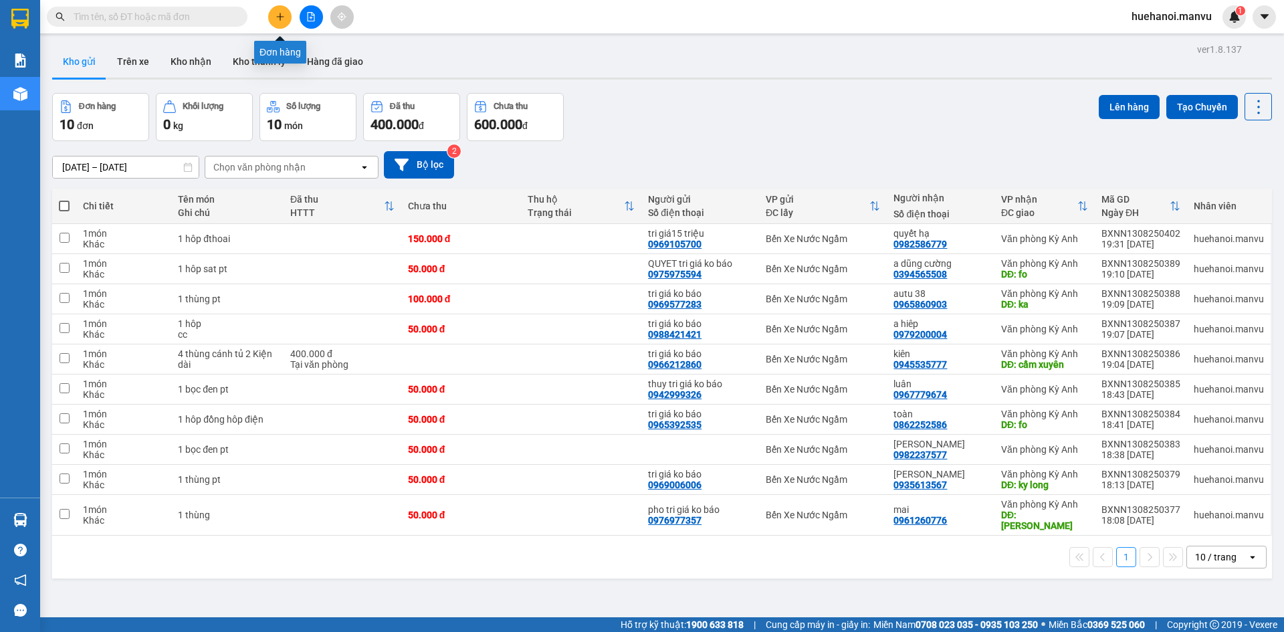
click at [271, 16] on button at bounding box center [279, 16] width 23 height 23
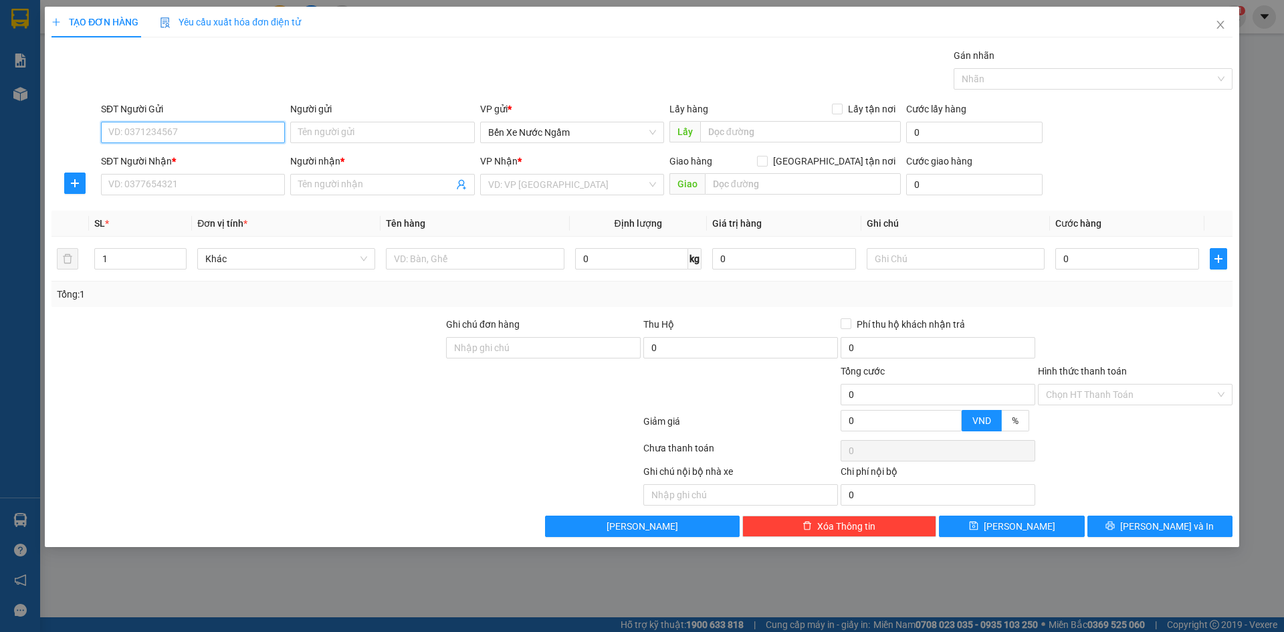
click at [223, 134] on input "SĐT Người Gửi" at bounding box center [193, 132] width 184 height 21
click at [472, 263] on input "text" at bounding box center [475, 258] width 178 height 21
click at [182, 134] on input "SĐT Người Gửi" at bounding box center [193, 132] width 184 height 21
click at [185, 185] on input "SĐT Người Nhận *" at bounding box center [193, 184] width 184 height 21
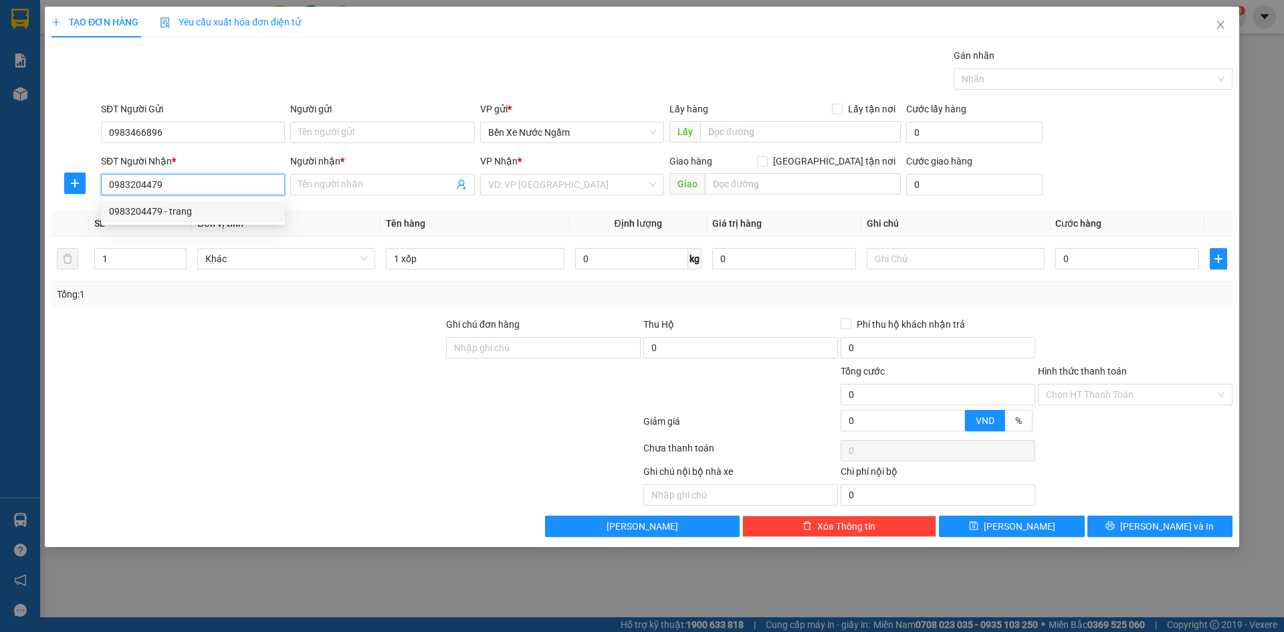
click at [157, 207] on div "0983204479 - trang" at bounding box center [193, 211] width 168 height 15
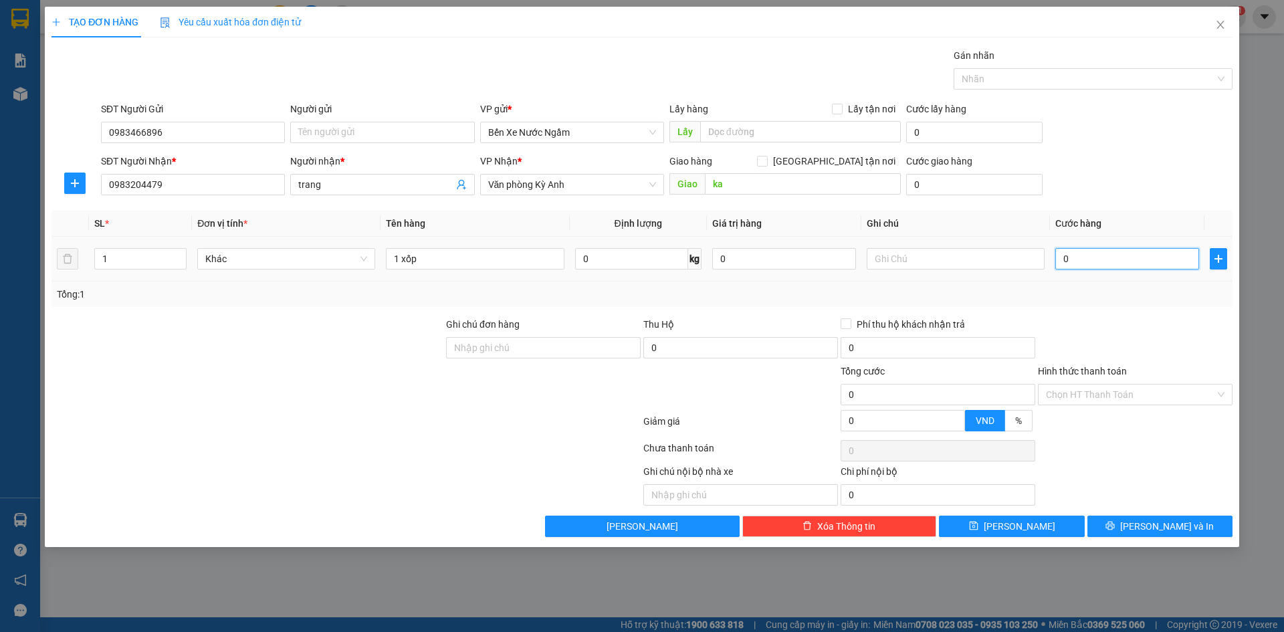
click at [1123, 269] on input "0" at bounding box center [1128, 258] width 144 height 21
click at [1131, 533] on button "[PERSON_NAME] và In" at bounding box center [1160, 526] width 145 height 21
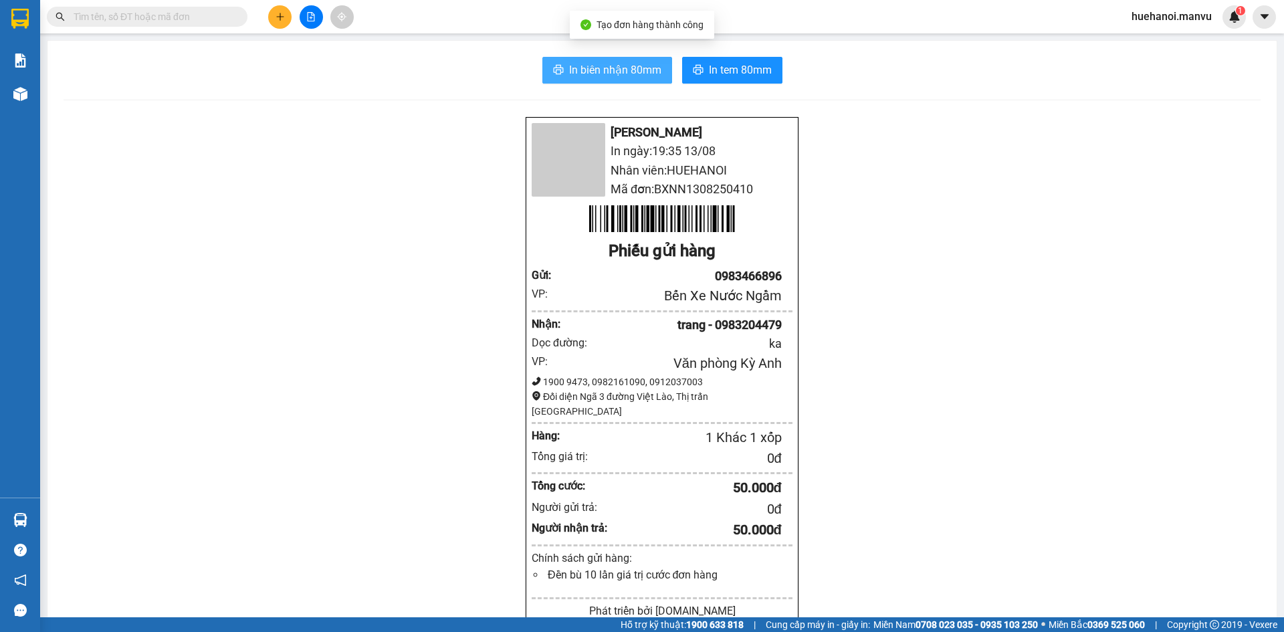
click at [592, 73] on span "In biên nhận 80mm" at bounding box center [615, 70] width 92 height 17
click at [616, 74] on span "In biên nhận 80mm" at bounding box center [615, 70] width 92 height 17
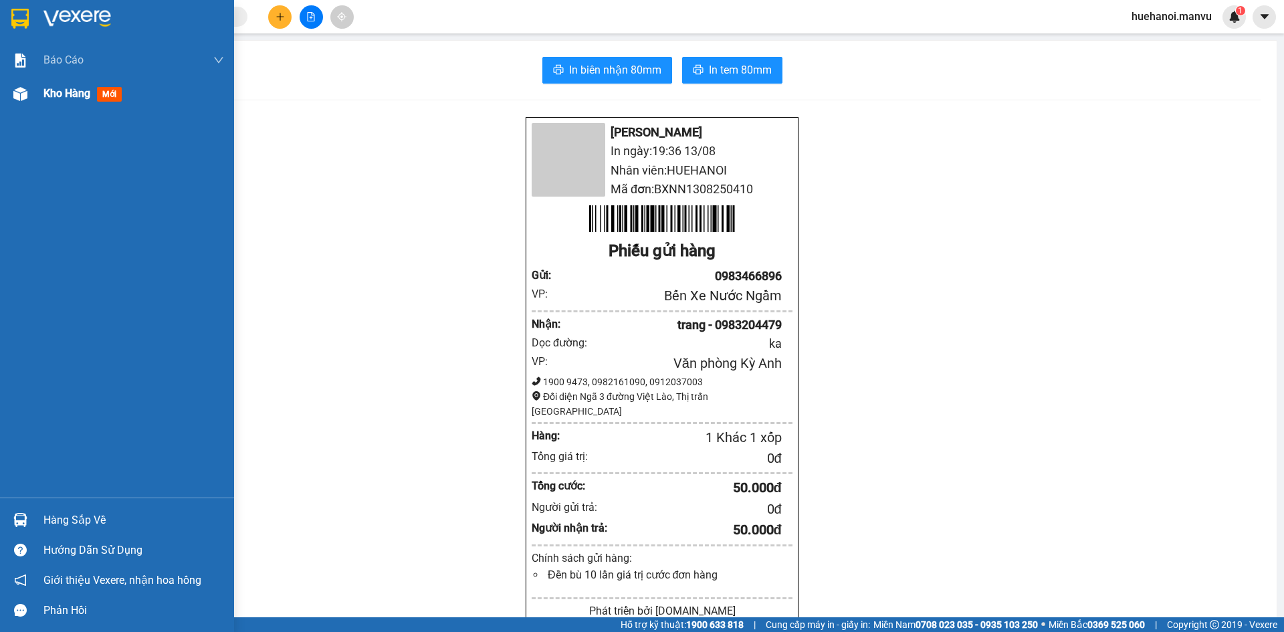
click at [59, 91] on span "Kho hàng" at bounding box center [66, 93] width 47 height 13
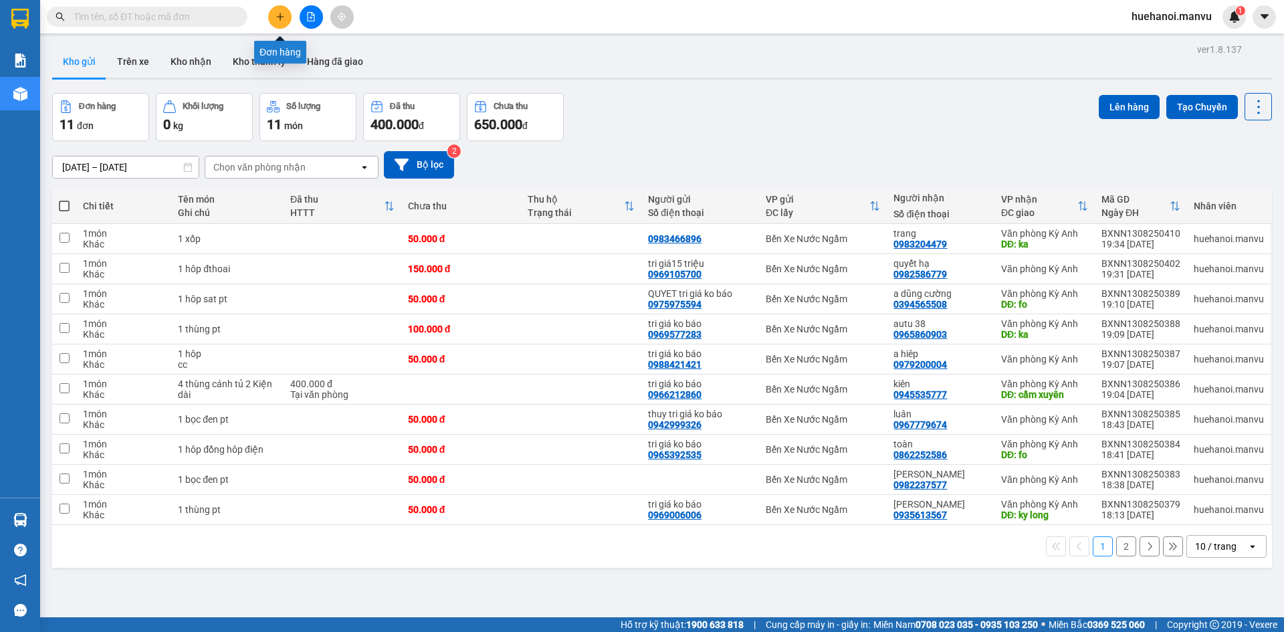
click at [286, 19] on button at bounding box center [279, 16] width 23 height 23
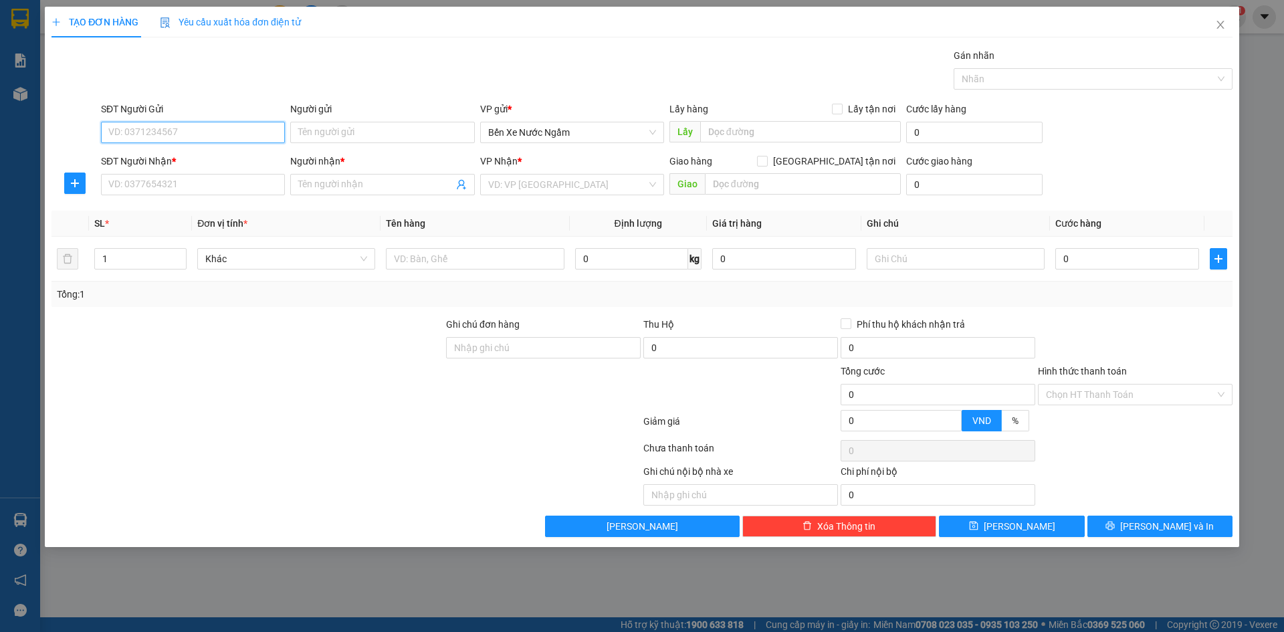
click at [244, 130] on input "SĐT Người Gửi" at bounding box center [193, 132] width 184 height 21
click at [237, 134] on input "0968666234" at bounding box center [193, 132] width 184 height 21
click at [211, 159] on div "0968666234 - tri giá ko báo" at bounding box center [193, 159] width 168 height 15
click at [209, 188] on input "SĐT Người Nhận *" at bounding box center [193, 184] width 184 height 21
click at [209, 188] on input "0971522789" at bounding box center [193, 184] width 184 height 21
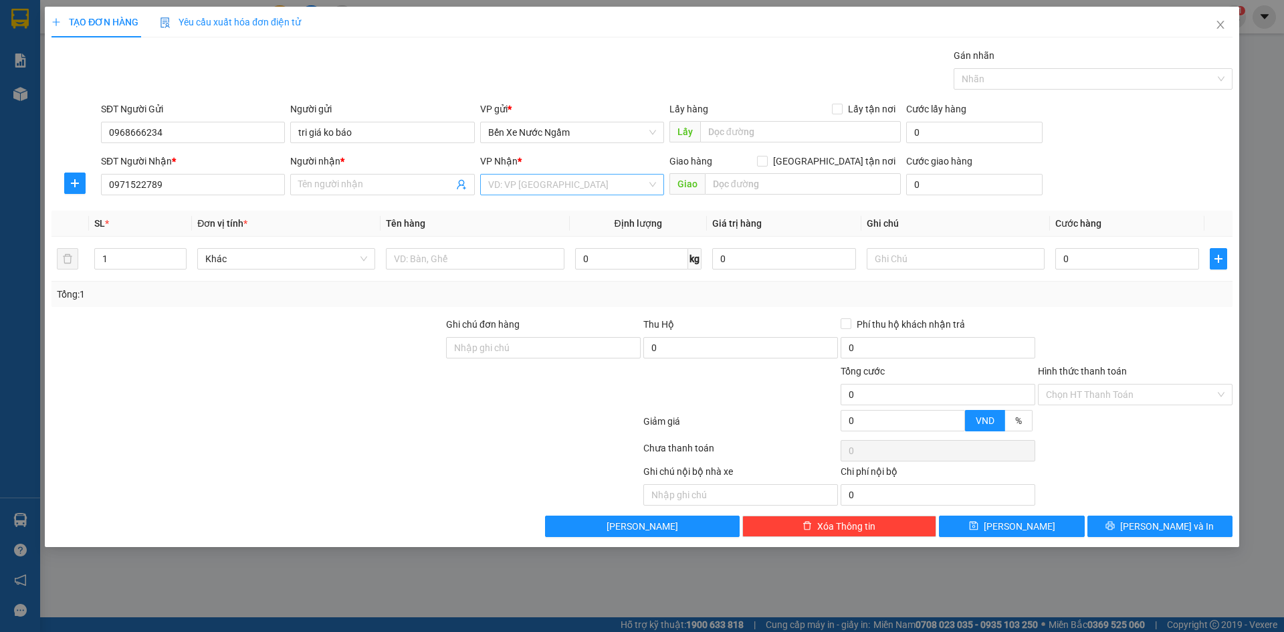
click at [593, 189] on input "search" at bounding box center [567, 185] width 159 height 20
click at [559, 273] on div "Văn phòng Kỳ Anh" at bounding box center [572, 275] width 168 height 15
click at [464, 260] on input "text" at bounding box center [475, 258] width 178 height 21
click at [311, 184] on input "Người nhận *" at bounding box center [375, 184] width 155 height 15
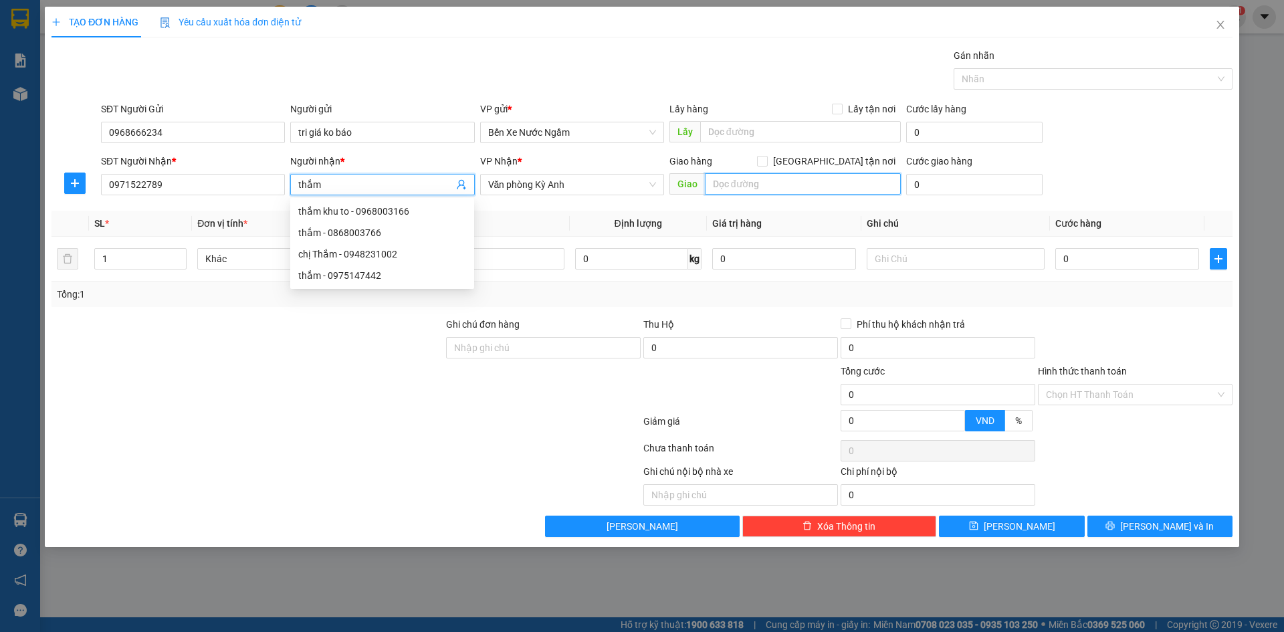
click at [816, 193] on input "text" at bounding box center [803, 183] width 196 height 21
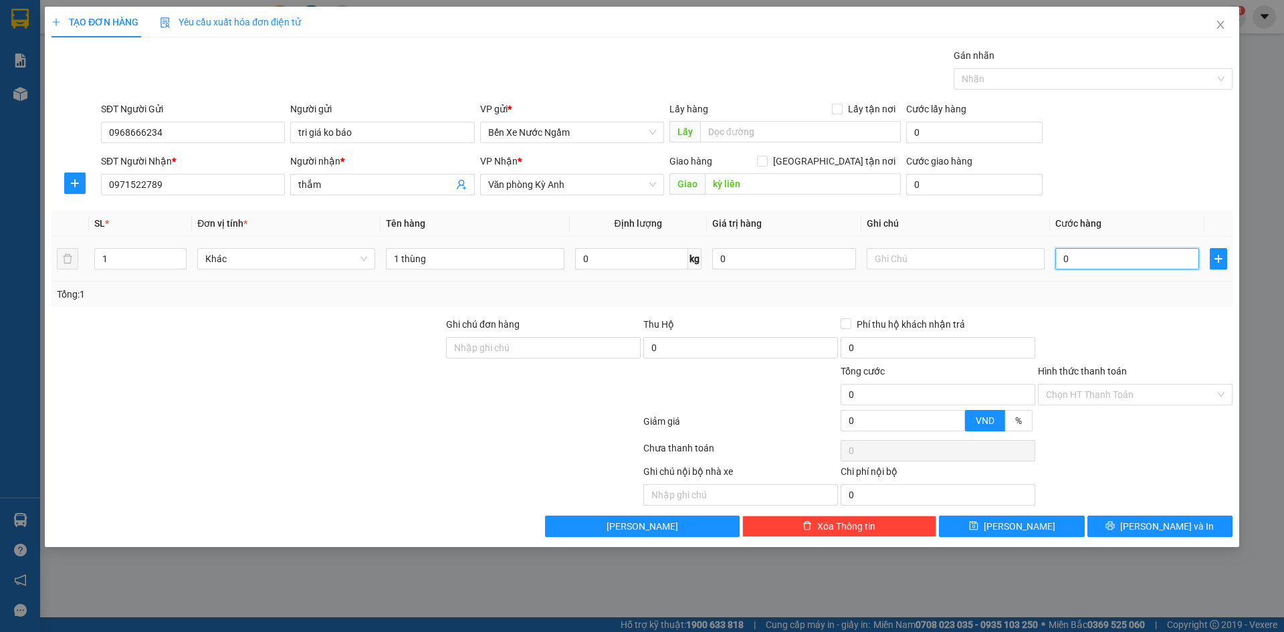
click at [1098, 256] on input "0" at bounding box center [1128, 258] width 144 height 21
click at [366, 140] on input "tri giá ko báo" at bounding box center [382, 132] width 184 height 21
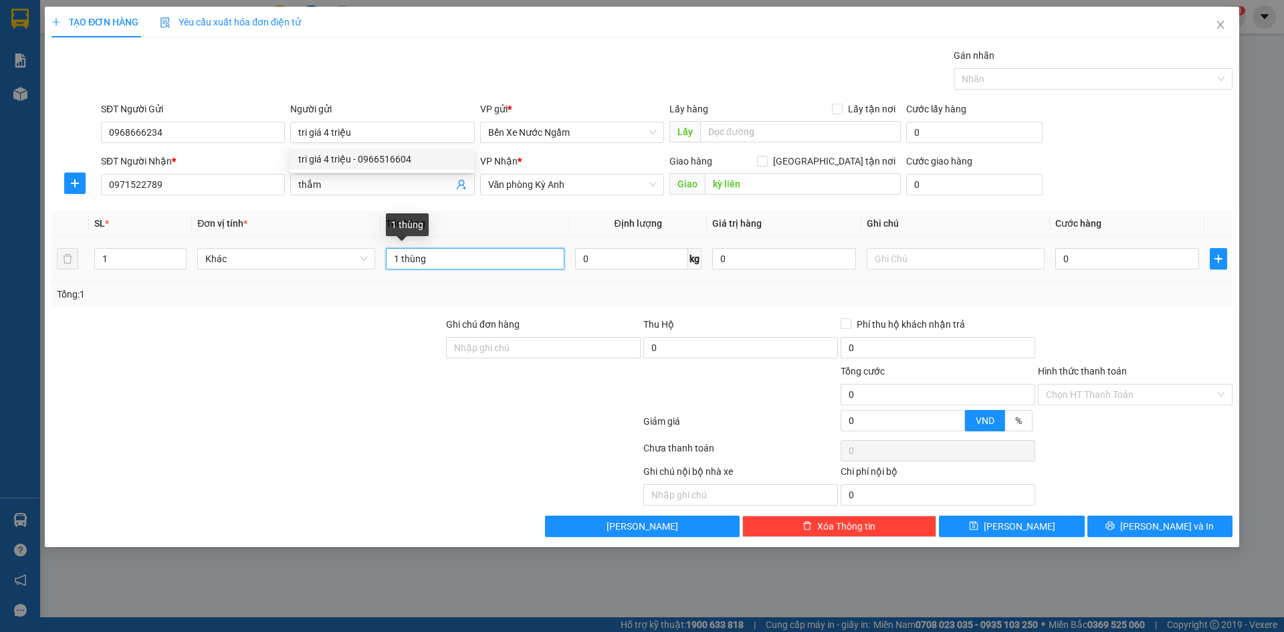
click at [449, 268] on input "1 thùng" at bounding box center [475, 258] width 178 height 21
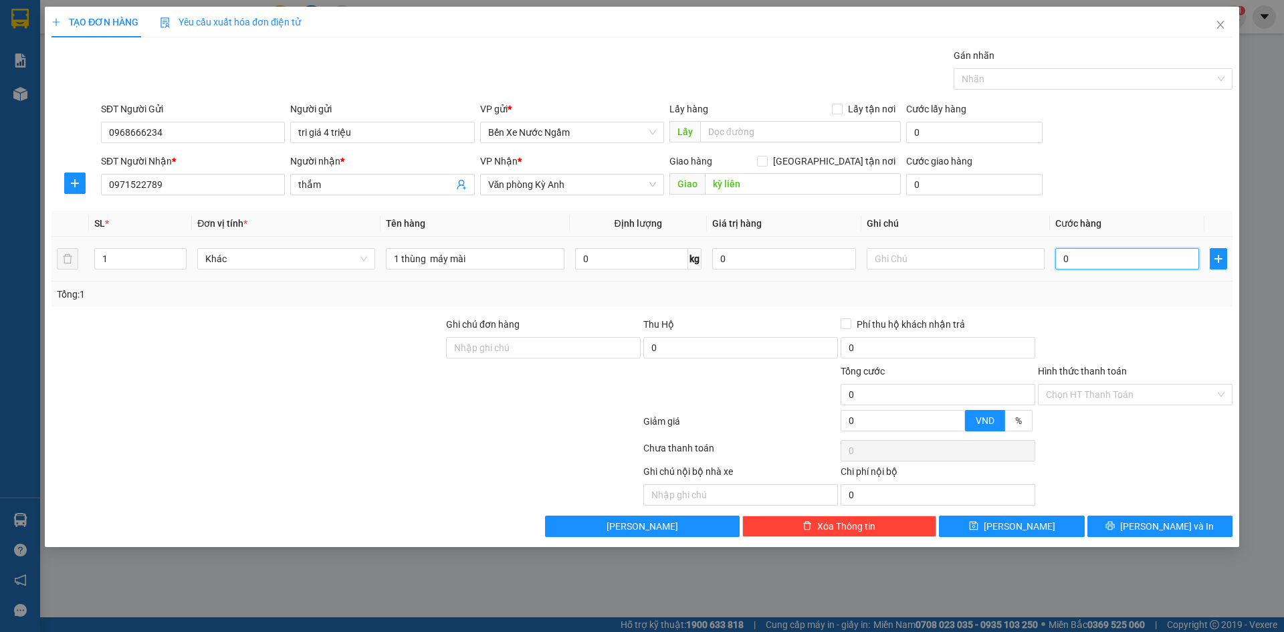
click at [1076, 252] on input "0" at bounding box center [1128, 258] width 144 height 21
click at [1098, 394] on input "Hình thức thanh toán" at bounding box center [1130, 395] width 169 height 20
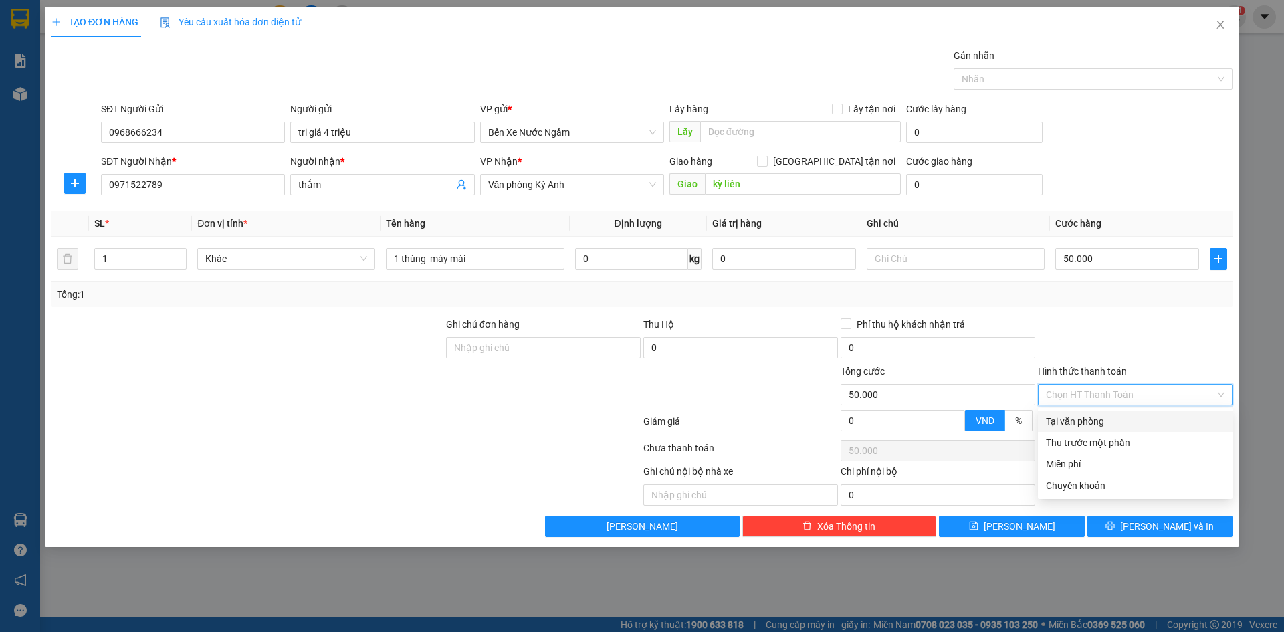
click at [1093, 423] on div "Tại văn phòng" at bounding box center [1135, 421] width 179 height 15
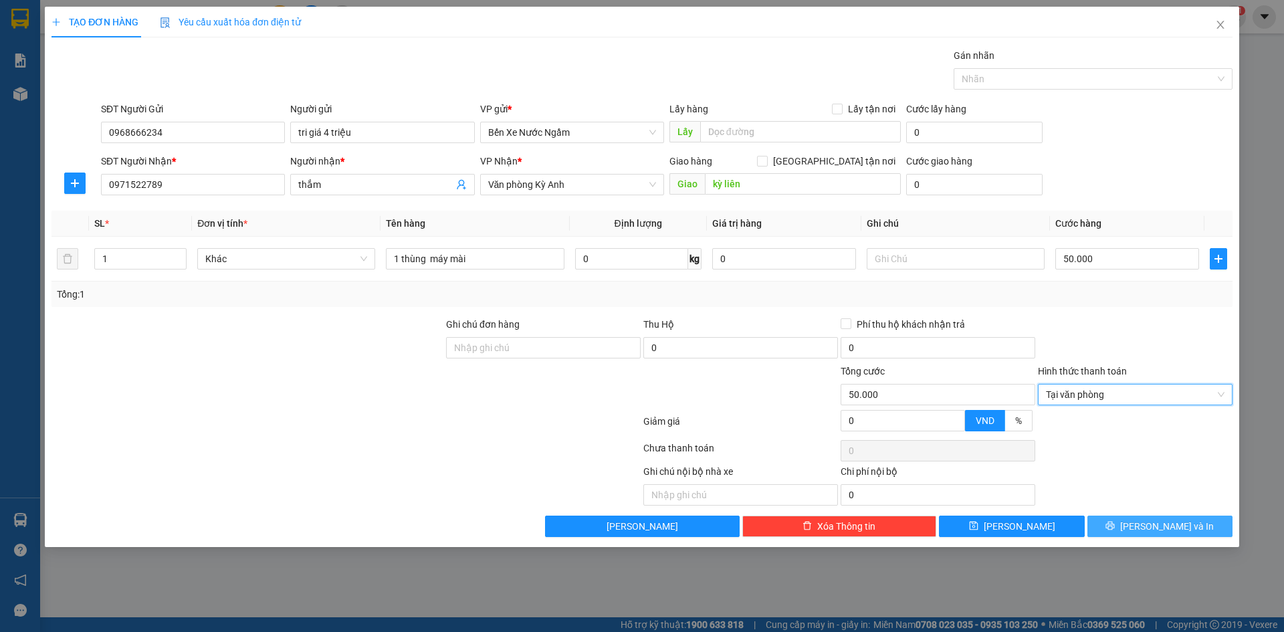
click at [1102, 518] on button "[PERSON_NAME] và In" at bounding box center [1160, 526] width 145 height 21
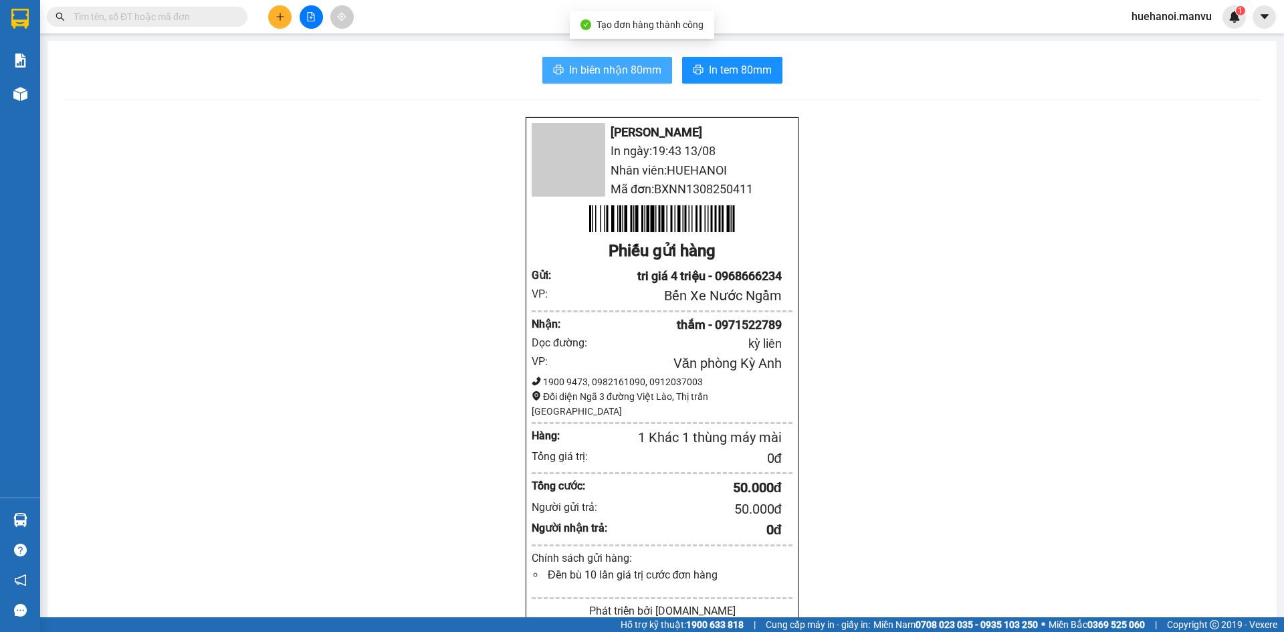
click at [592, 76] on span "In biên nhận 80mm" at bounding box center [615, 70] width 92 height 17
click at [589, 69] on span "In biên nhận 80mm" at bounding box center [615, 70] width 92 height 17
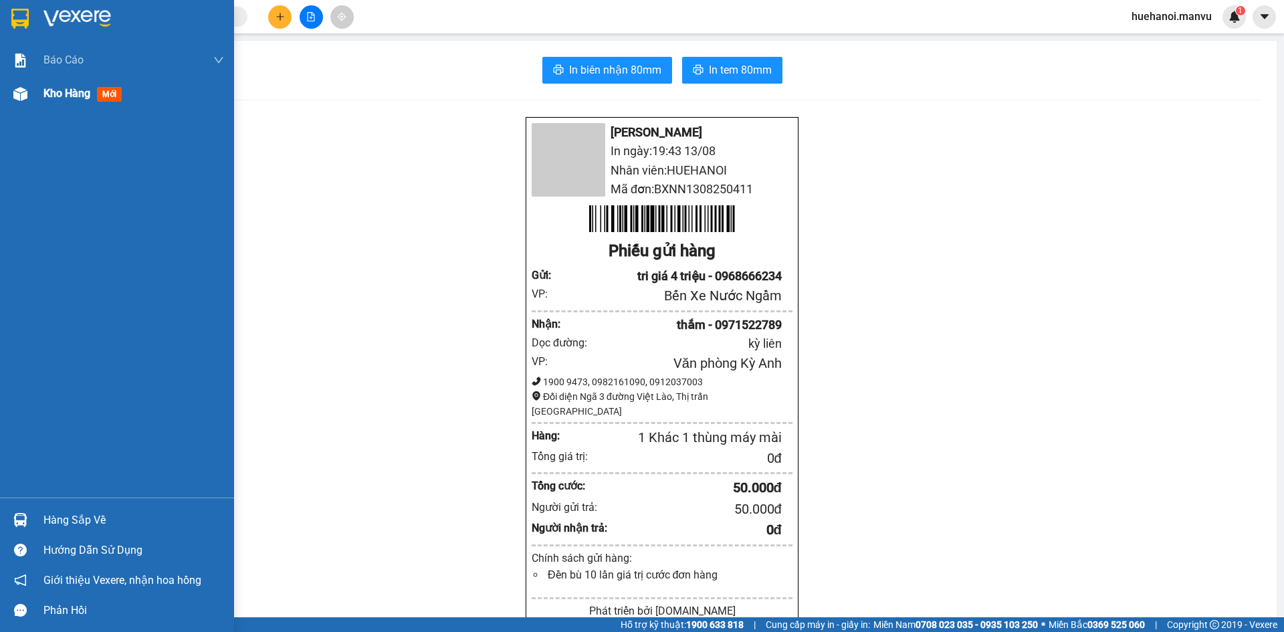
click at [65, 87] on span "Kho hàng" at bounding box center [66, 93] width 47 height 13
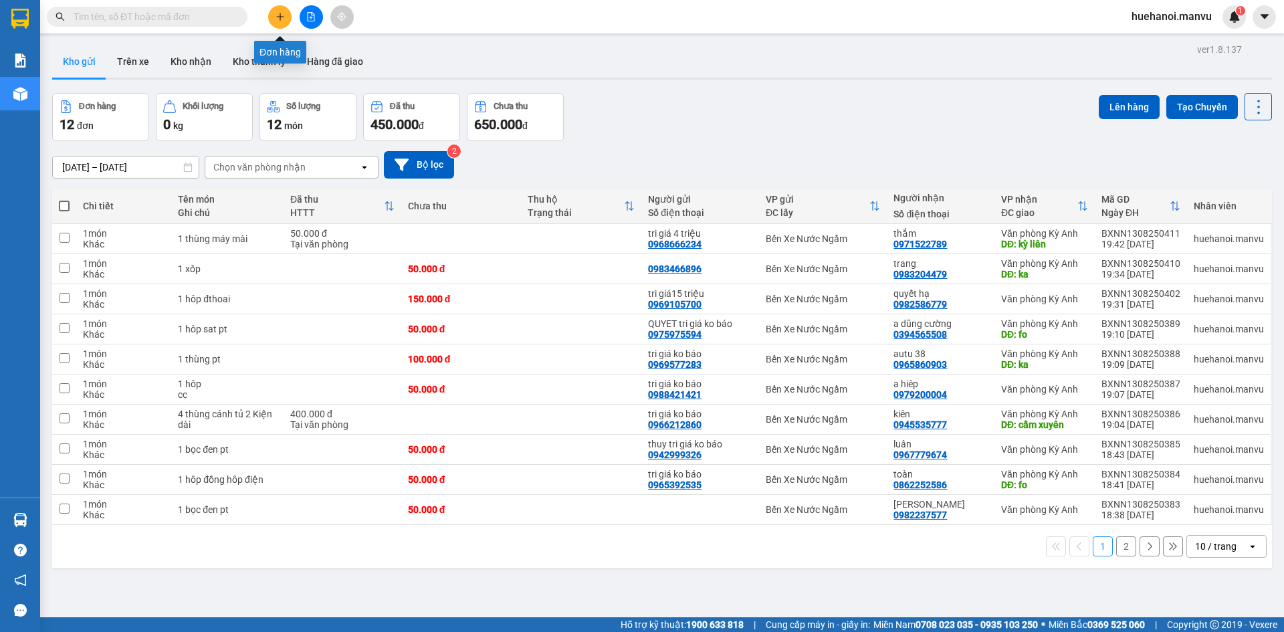
click at [276, 17] on icon "plus" at bounding box center [280, 16] width 9 height 9
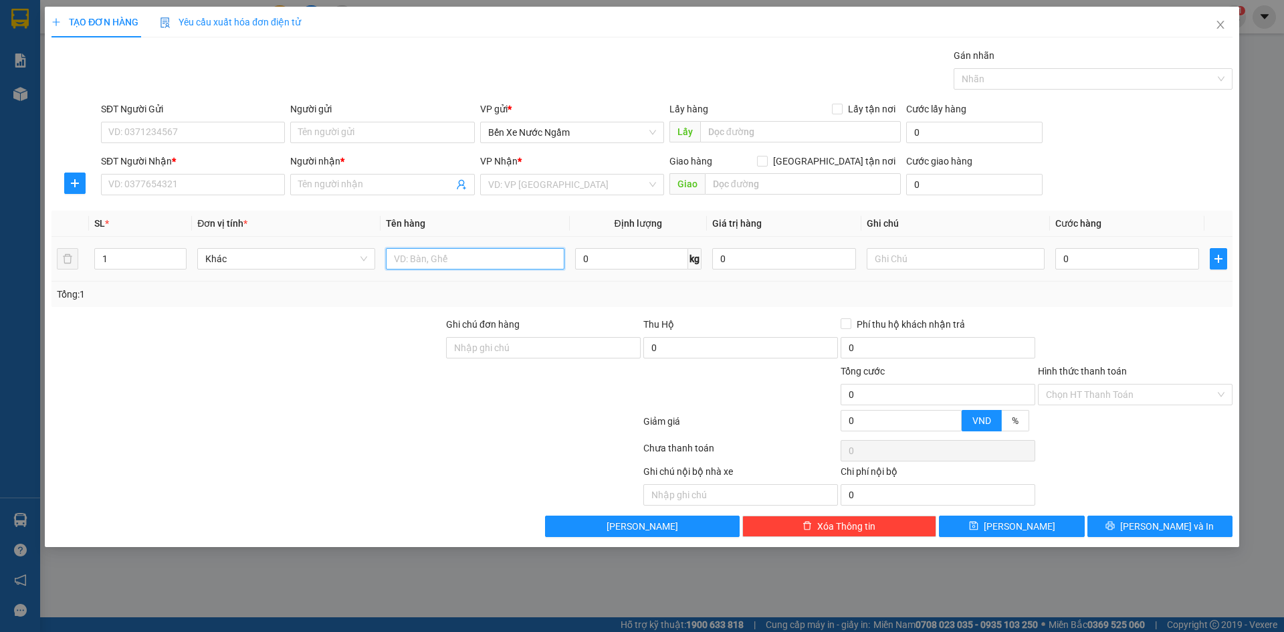
click at [526, 255] on input "text" at bounding box center [475, 258] width 178 height 21
click at [200, 188] on input "SĐT Người Nhận *" at bounding box center [193, 184] width 184 height 21
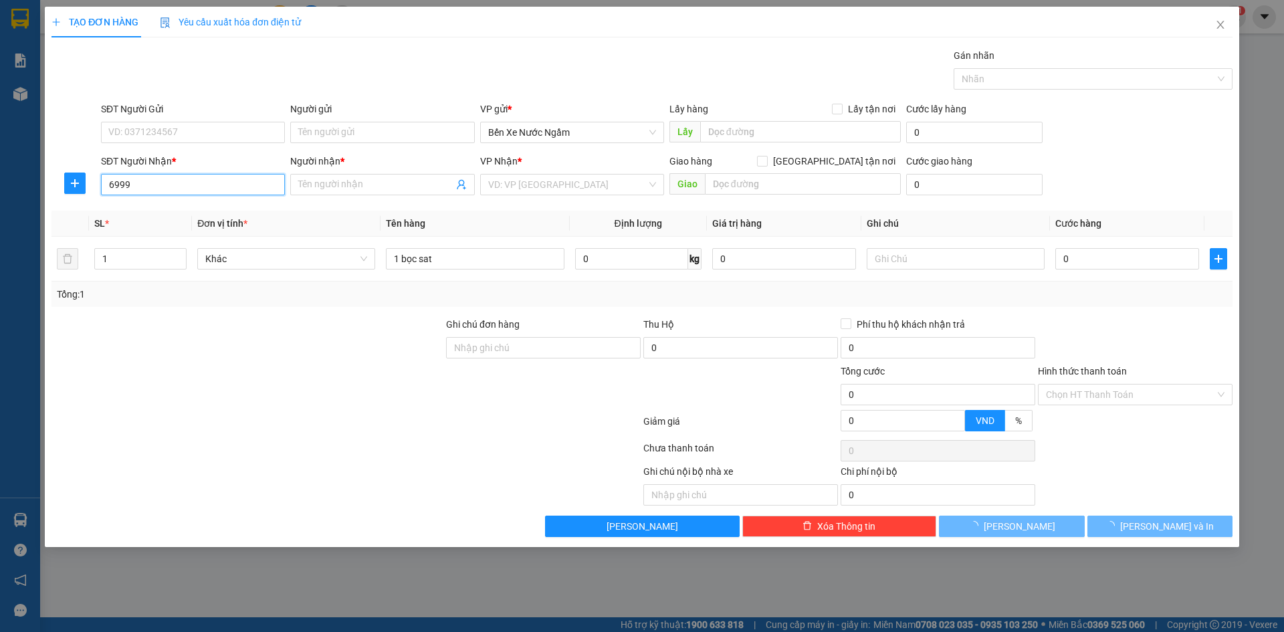
click at [199, 188] on input "6999" at bounding box center [193, 184] width 184 height 21
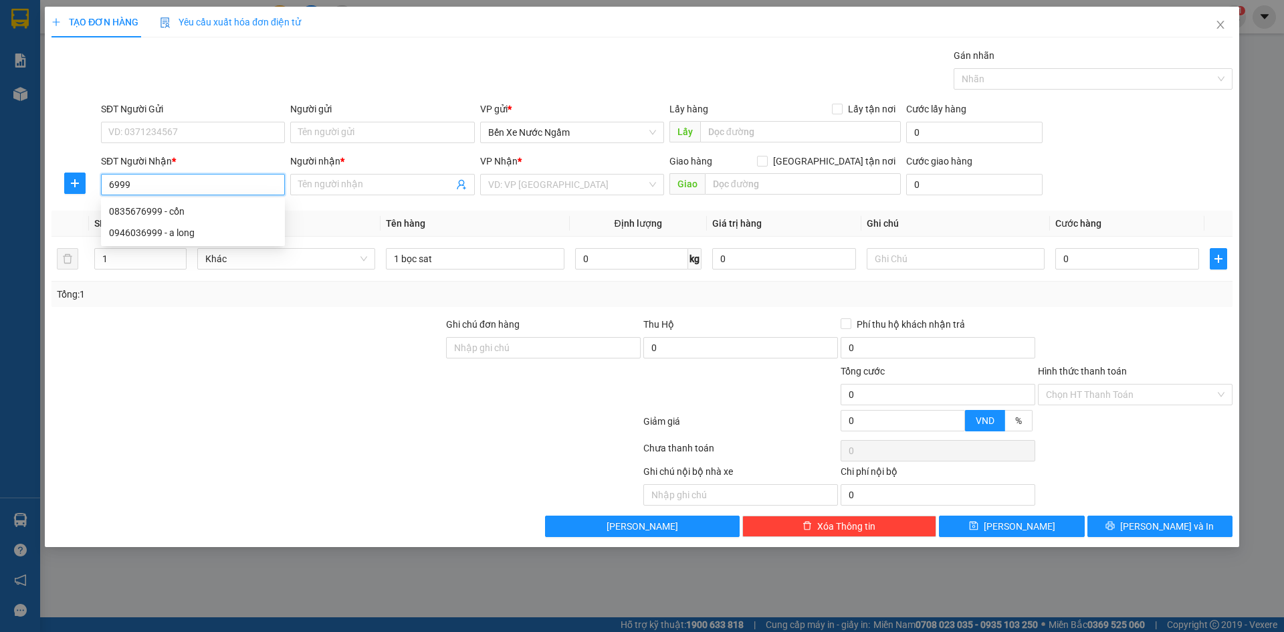
click at [199, 188] on input "6999" at bounding box center [193, 184] width 184 height 21
click at [179, 205] on div "0835676999 - cổn" at bounding box center [193, 211] width 168 height 15
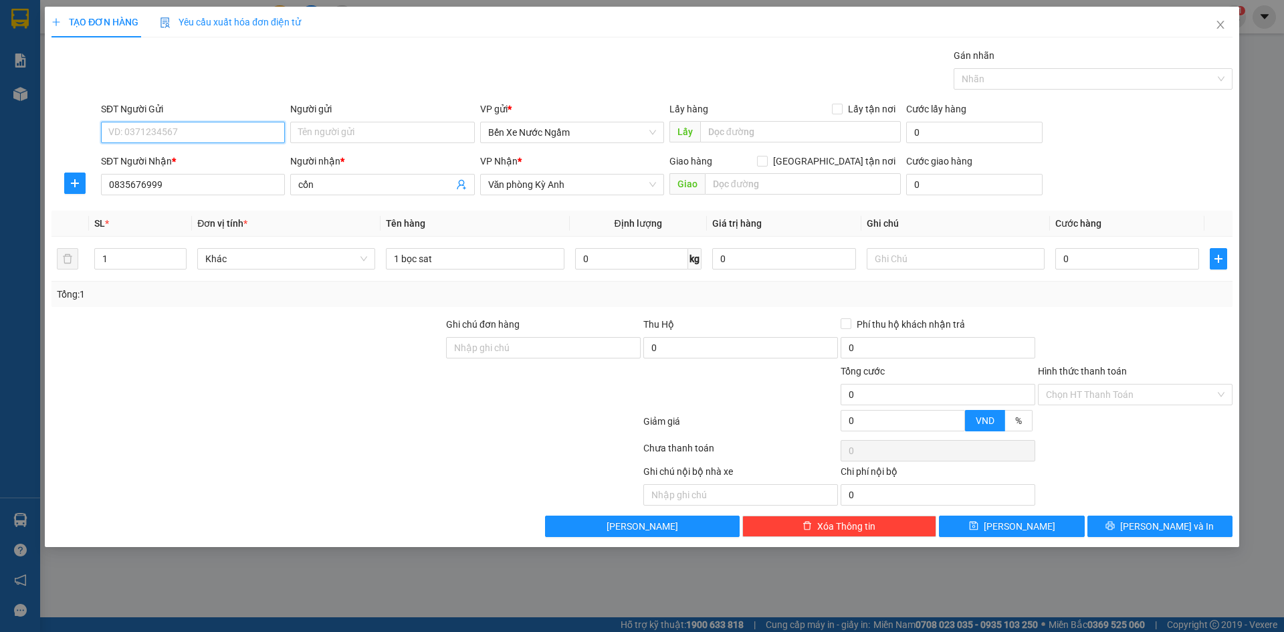
click at [180, 129] on input "SĐT Người Gửi" at bounding box center [193, 132] width 184 height 21
click at [187, 157] on div "0356791721 - thành đạt tri giá ko báo" at bounding box center [193, 159] width 168 height 15
click at [1096, 272] on div "0" at bounding box center [1128, 259] width 144 height 27
click at [1096, 255] on input "0" at bounding box center [1128, 258] width 144 height 21
click at [1115, 532] on span "printer" at bounding box center [1110, 526] width 9 height 11
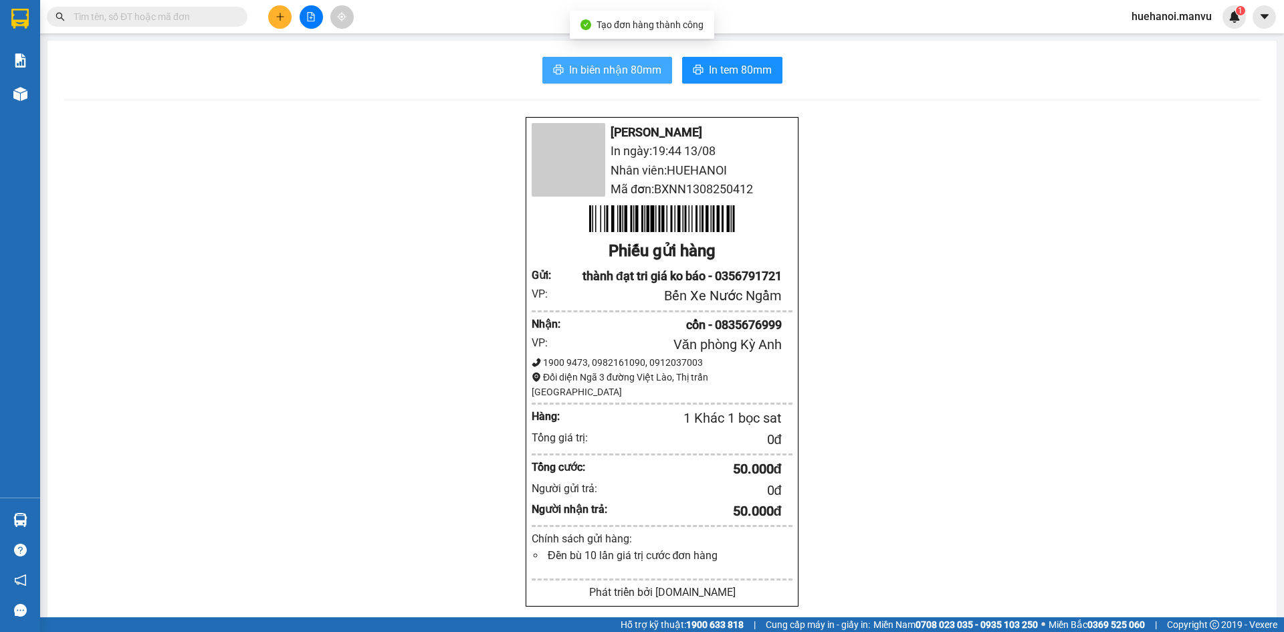
drag, startPoint x: 589, startPoint y: 86, endPoint x: 592, endPoint y: 77, distance: 9.7
click at [591, 80] on div "In biên nhận 80mm In tem 80mm Mận Vũ In ngày: 19:44 13/08 Nhân viên: HUEHANOI M…" at bounding box center [662, 507] width 1230 height 933
click at [593, 75] on span "In biên nhận 80mm" at bounding box center [615, 70] width 92 height 17
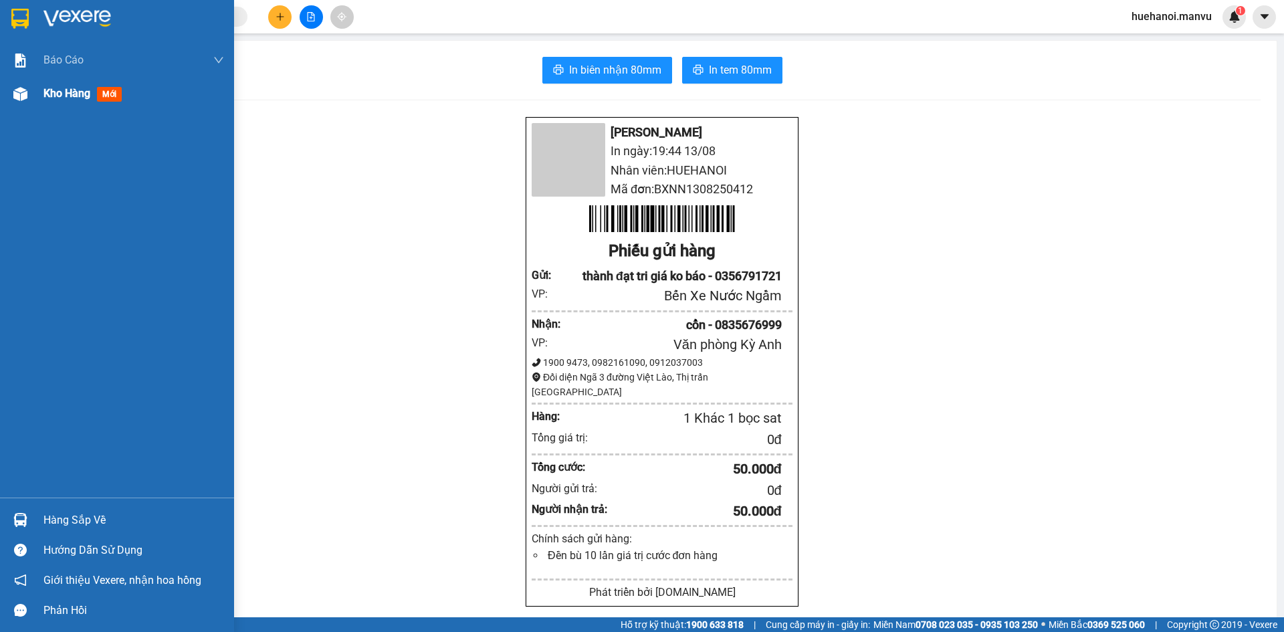
click at [74, 98] on span "Kho hàng" at bounding box center [66, 93] width 47 height 13
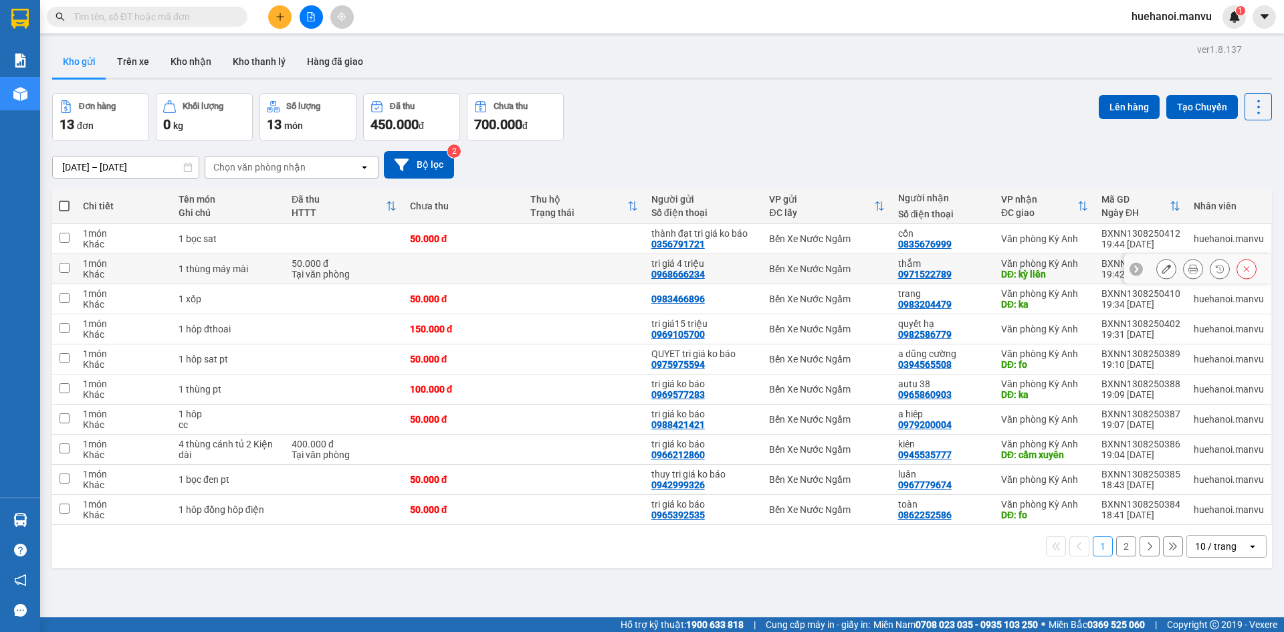
click at [69, 270] on input "checkbox" at bounding box center [65, 268] width 10 height 10
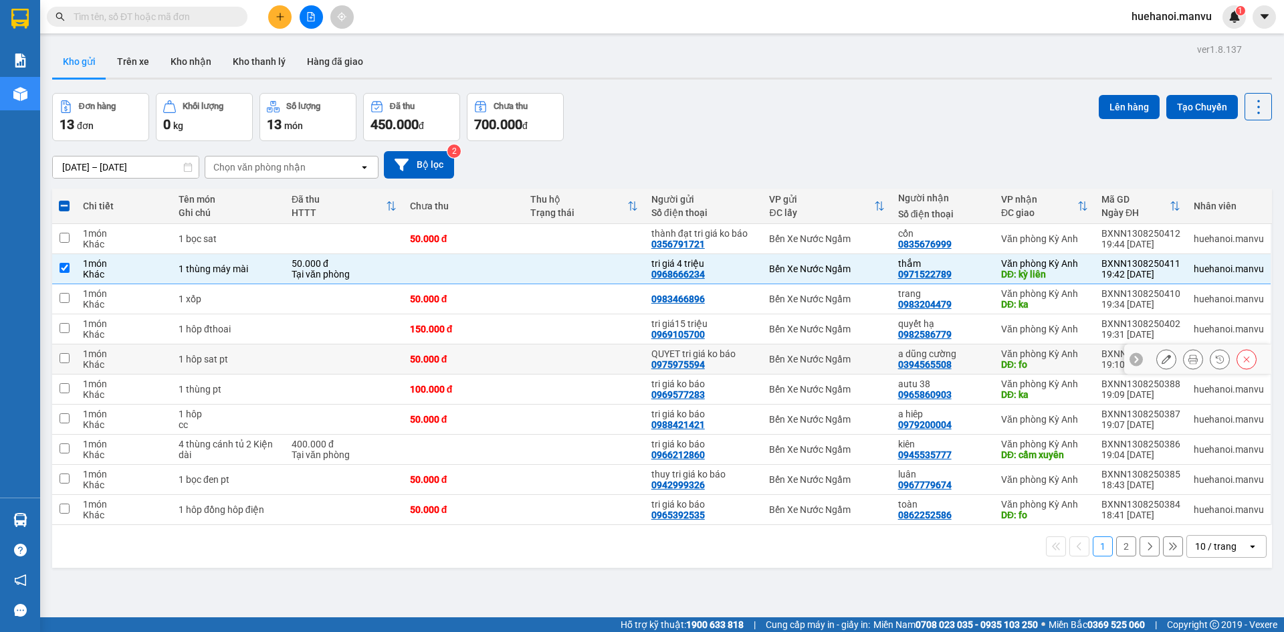
click at [79, 365] on td "1 món Khác" at bounding box center [124, 360] width 96 height 30
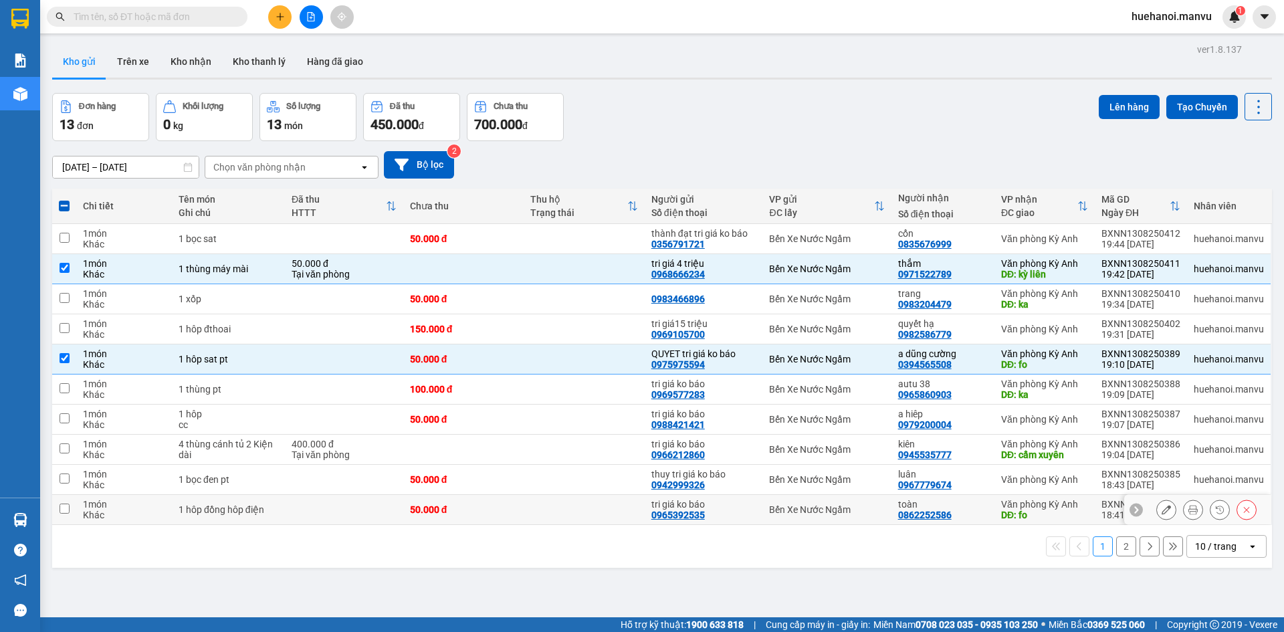
click at [70, 508] on td at bounding box center [64, 510] width 24 height 30
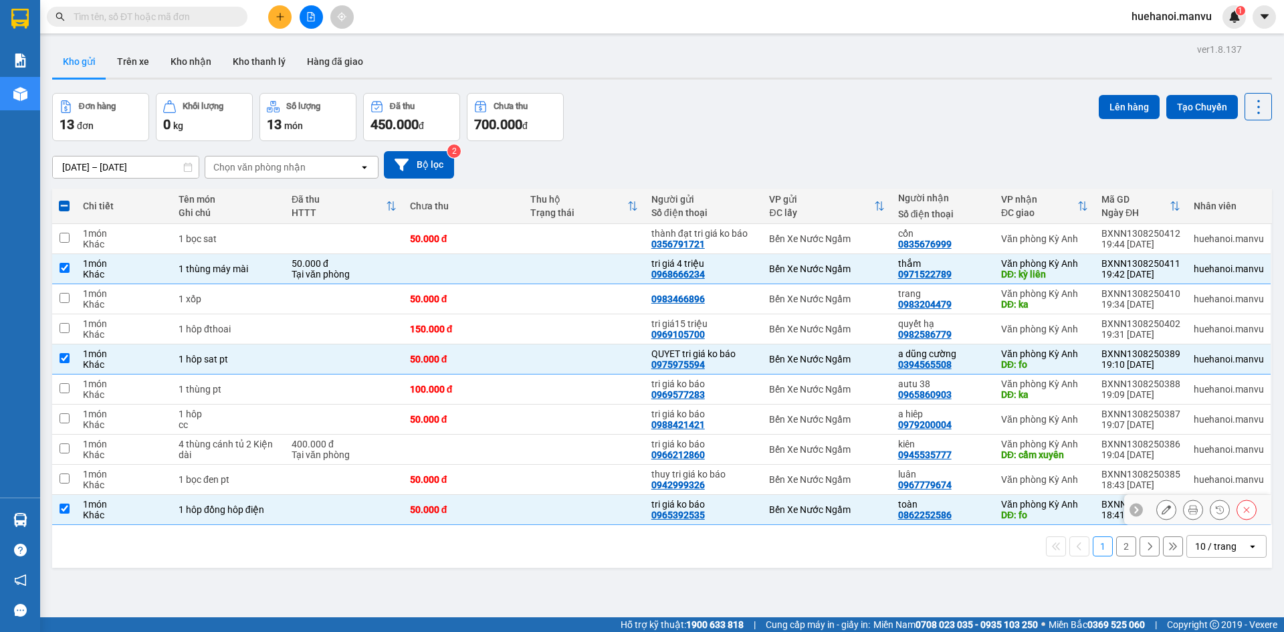
click at [70, 507] on td at bounding box center [64, 510] width 24 height 30
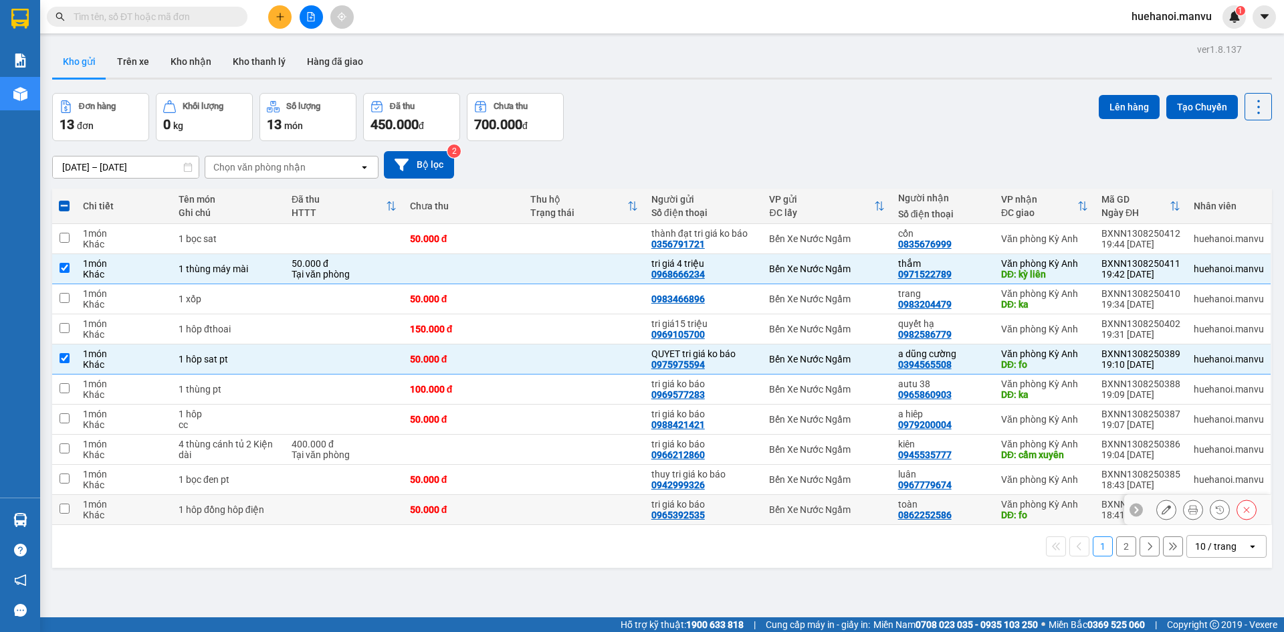
click at [58, 508] on td at bounding box center [64, 510] width 24 height 30
click at [57, 508] on td at bounding box center [64, 510] width 24 height 30
click at [62, 508] on input "checkbox" at bounding box center [65, 509] width 10 height 10
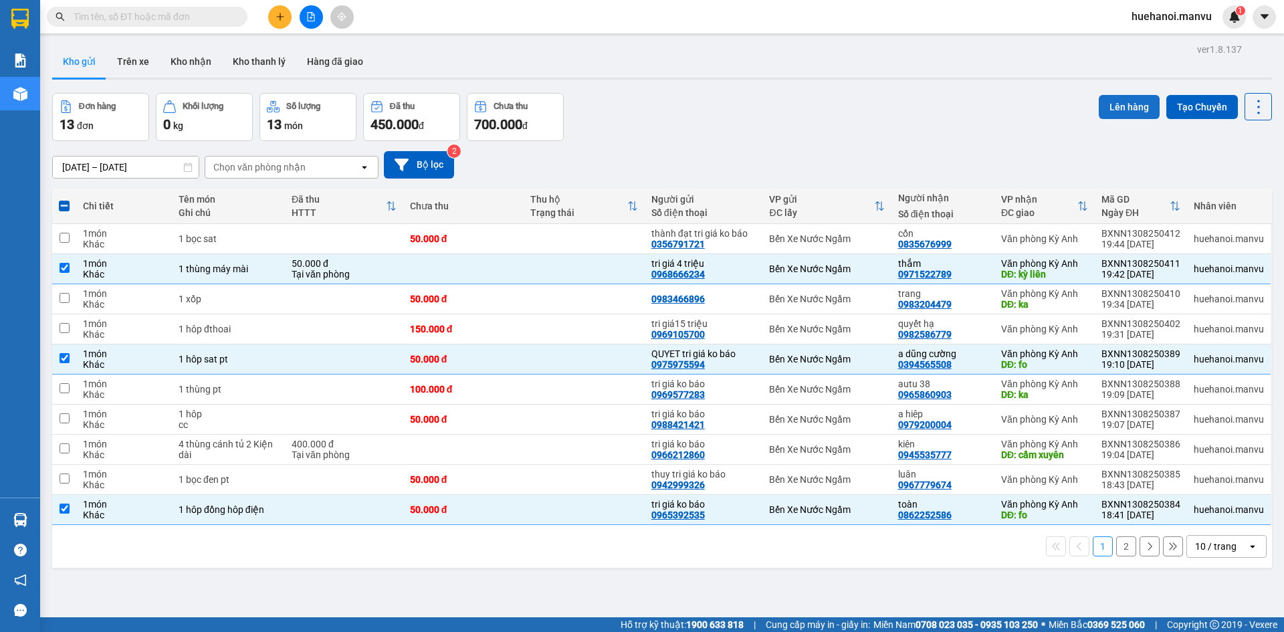
click at [1133, 97] on button "Lên hàng" at bounding box center [1129, 107] width 61 height 24
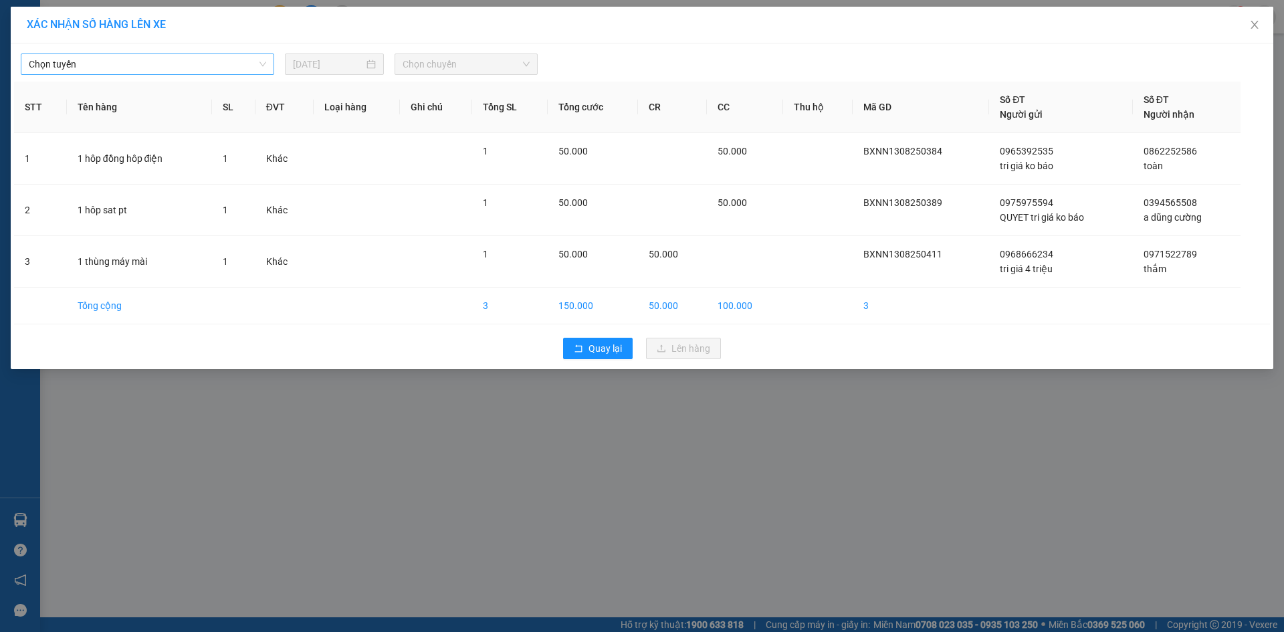
click at [106, 64] on span "Chọn tuyến" at bounding box center [147, 64] width 237 height 20
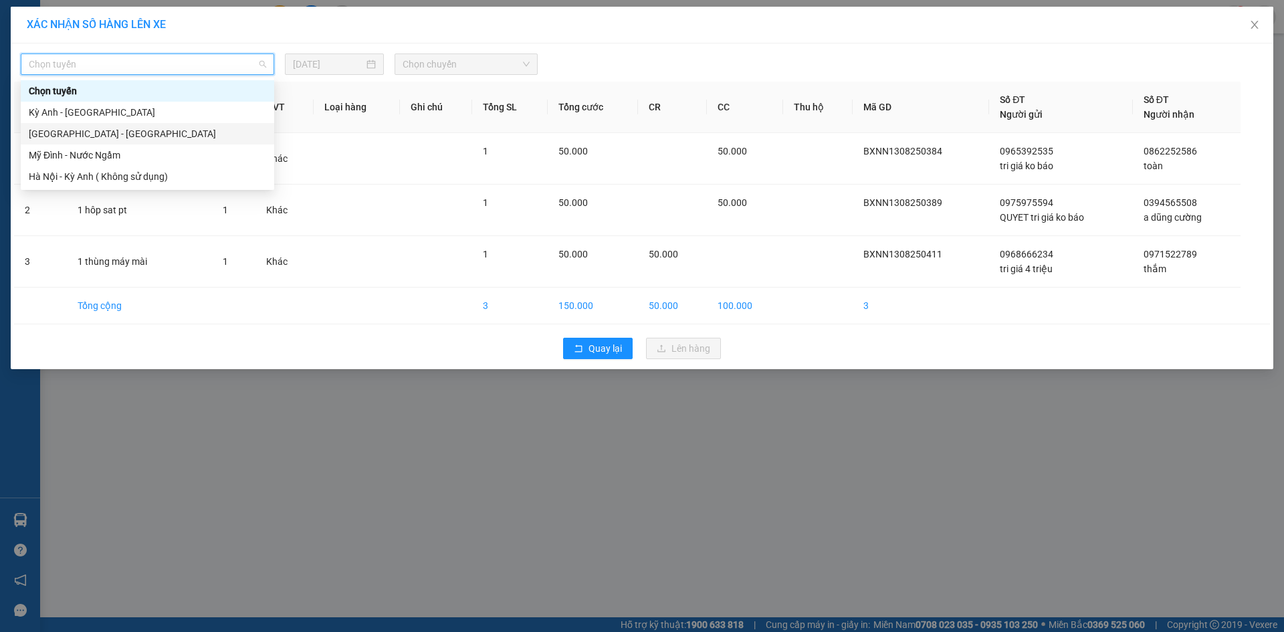
click at [80, 142] on div "[GEOGRAPHIC_DATA] - [GEOGRAPHIC_DATA]" at bounding box center [148, 133] width 254 height 21
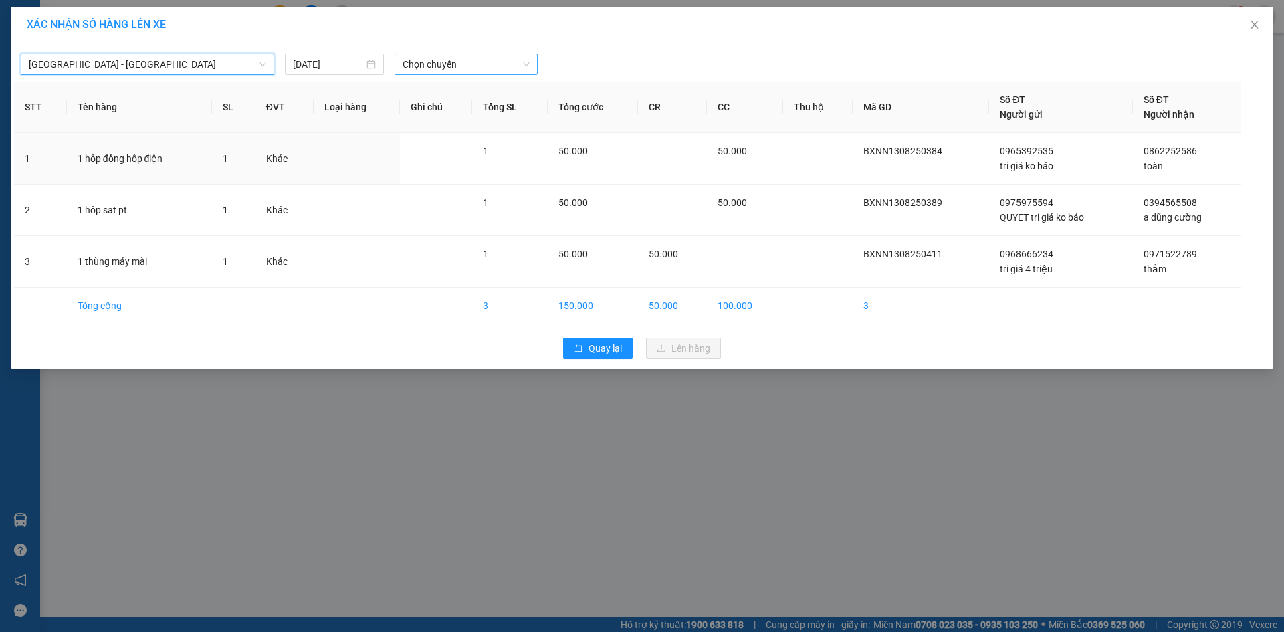
click at [453, 62] on span "Chọn chuyến" at bounding box center [466, 64] width 127 height 20
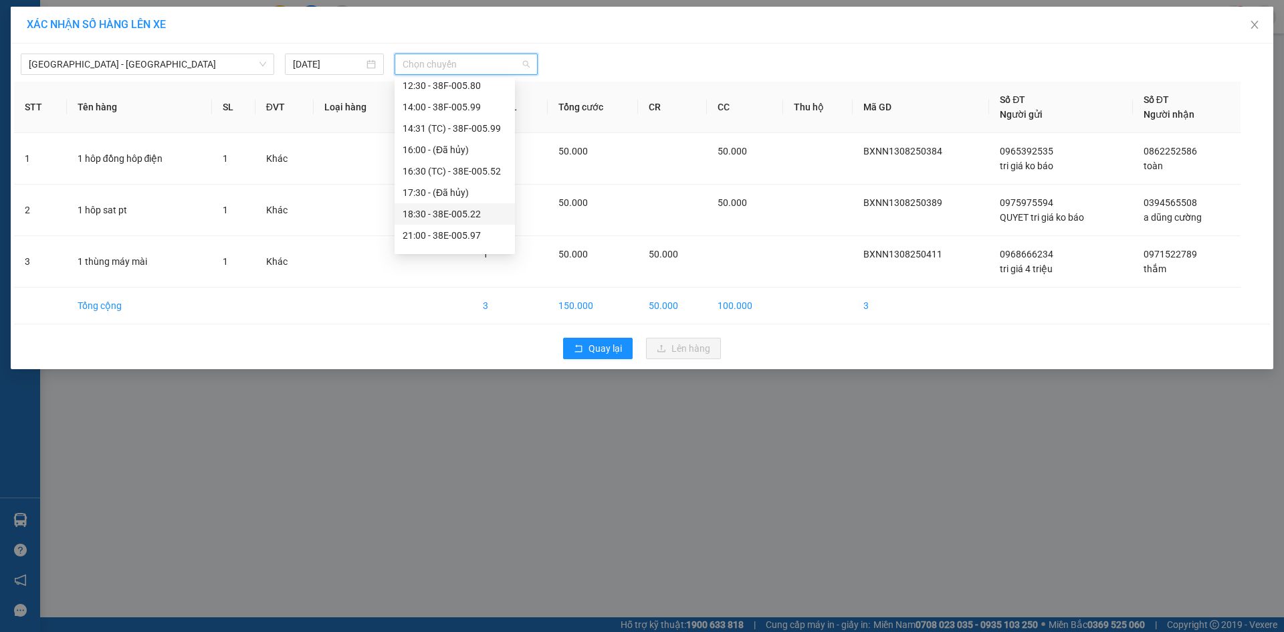
scroll to position [201, 0]
click at [464, 166] on div "21:00 - 38E-005.97" at bounding box center [455, 168] width 104 height 15
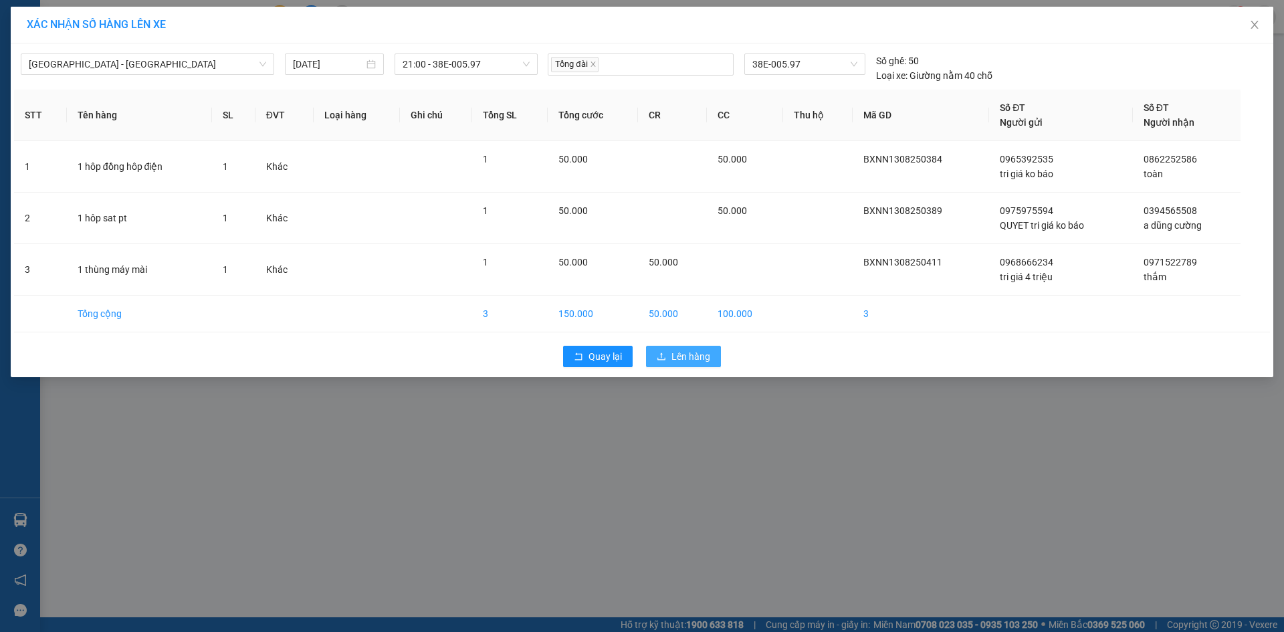
click at [671, 350] on button "Lên hàng" at bounding box center [683, 356] width 75 height 21
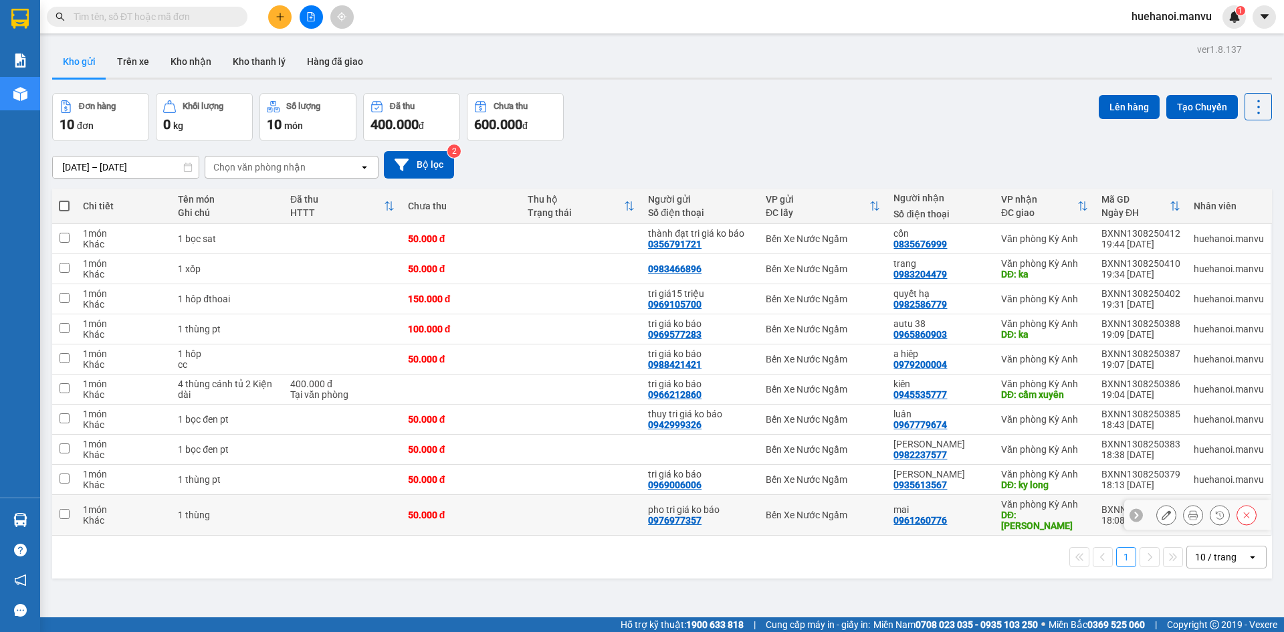
click at [88, 515] on div "Khác" at bounding box center [124, 520] width 82 height 11
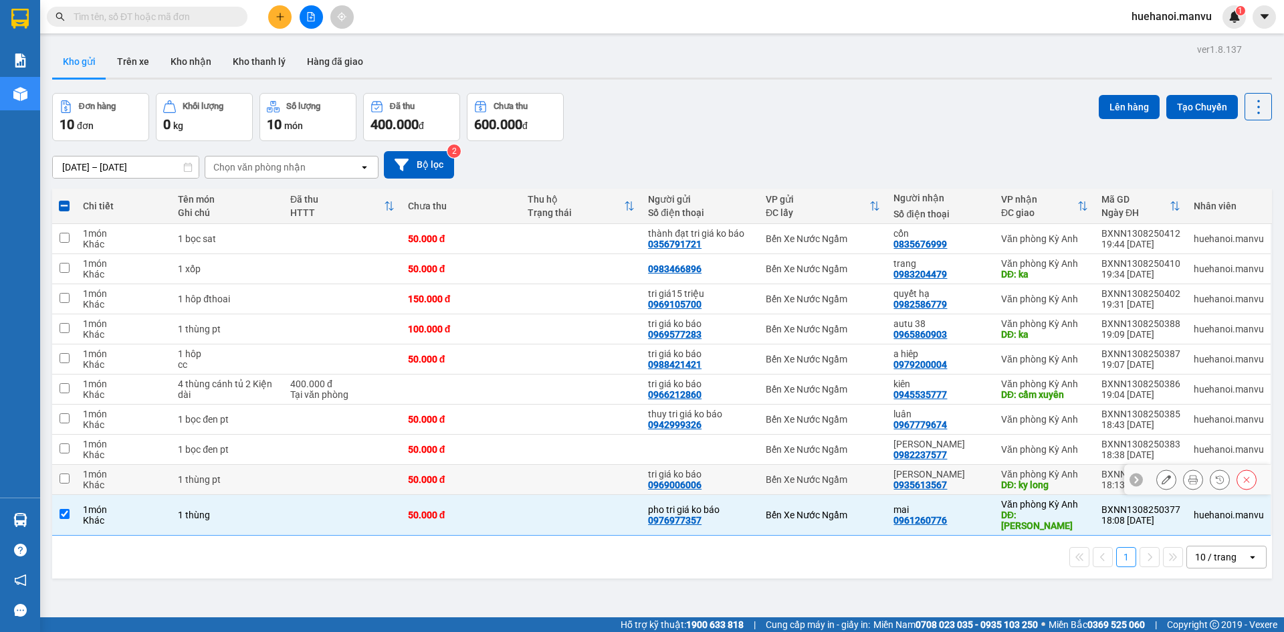
click at [84, 476] on div "1 món" at bounding box center [124, 474] width 82 height 11
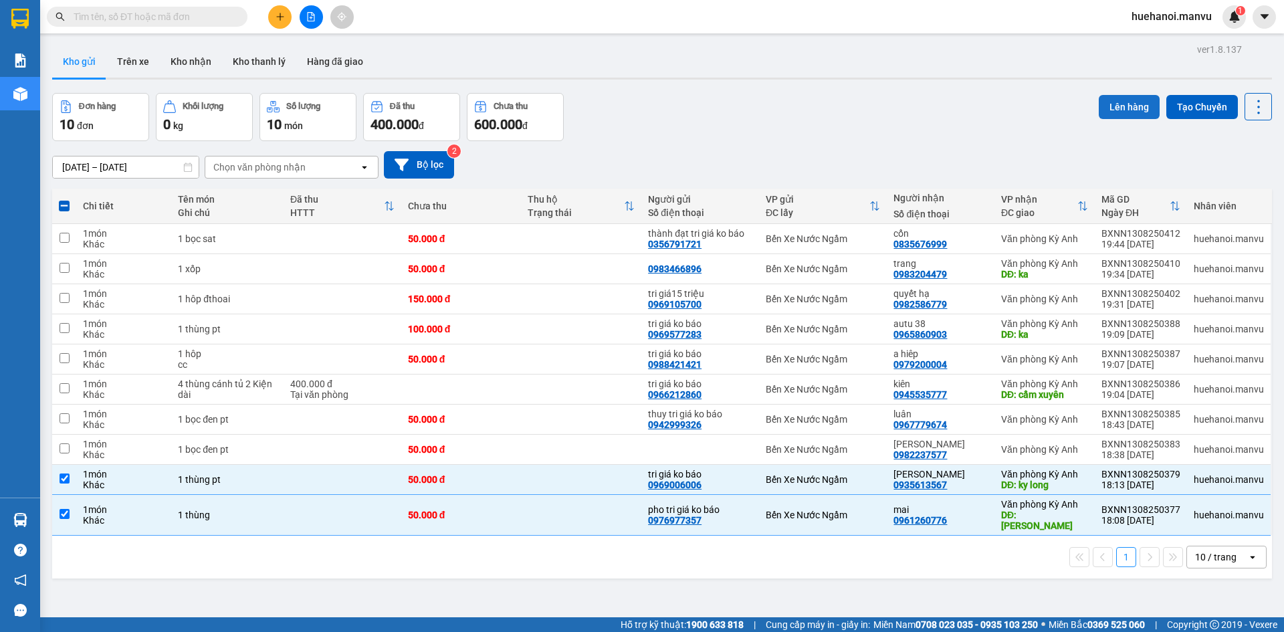
click at [1122, 115] on button "Lên hàng" at bounding box center [1129, 107] width 61 height 24
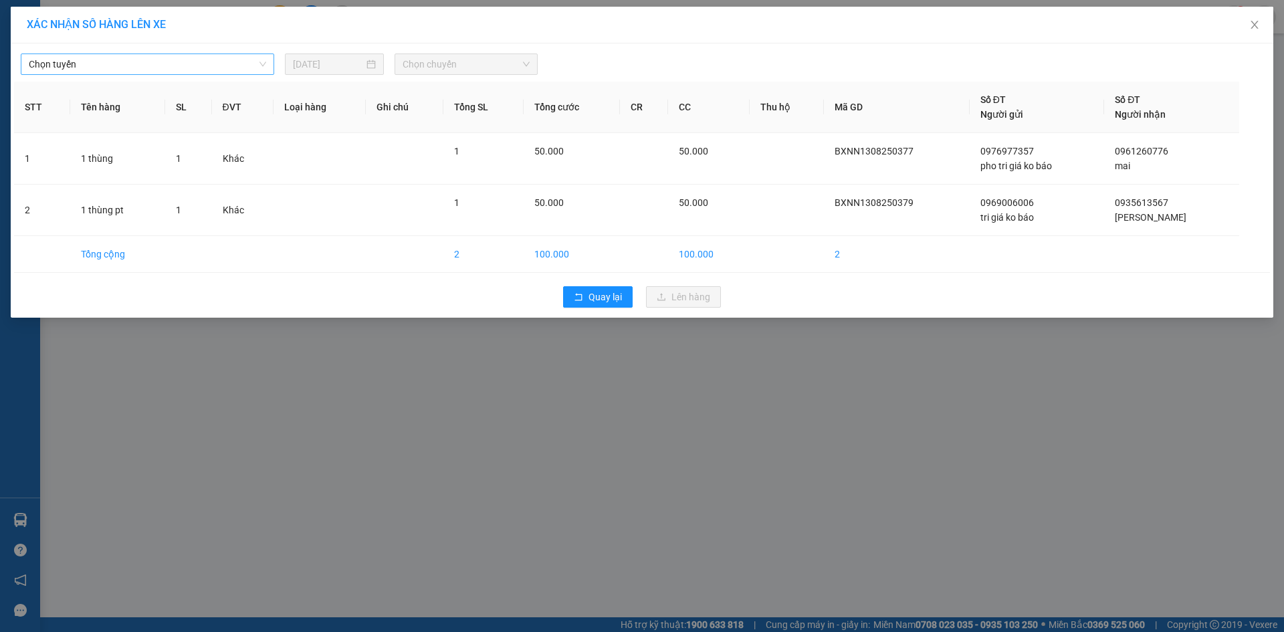
click at [90, 55] on span "Chọn tuyến" at bounding box center [147, 64] width 237 height 20
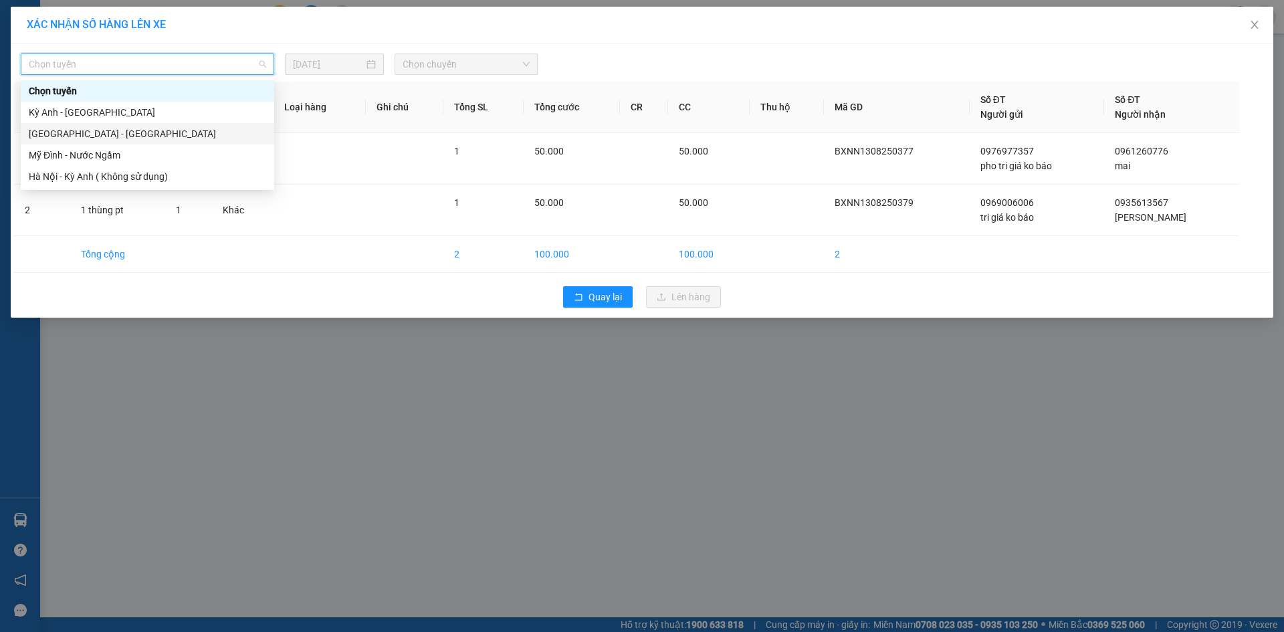
click at [74, 132] on div "[GEOGRAPHIC_DATA] - [GEOGRAPHIC_DATA]" at bounding box center [147, 133] width 237 height 15
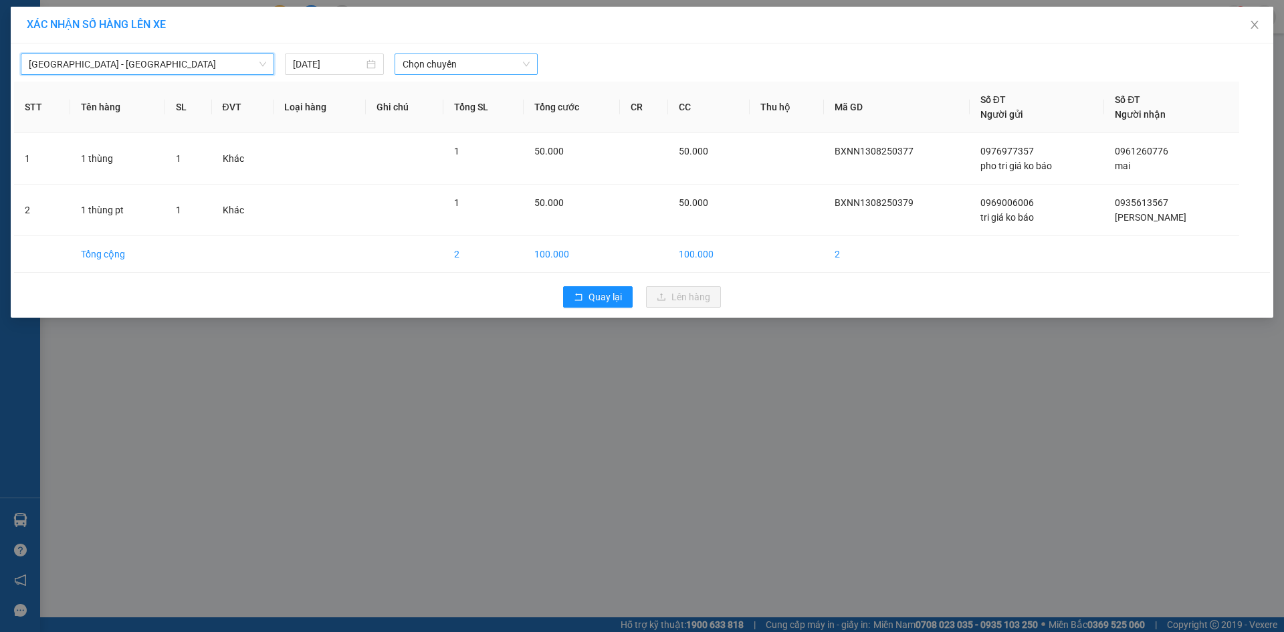
click at [456, 69] on span "Chọn chuyến" at bounding box center [466, 64] width 127 height 20
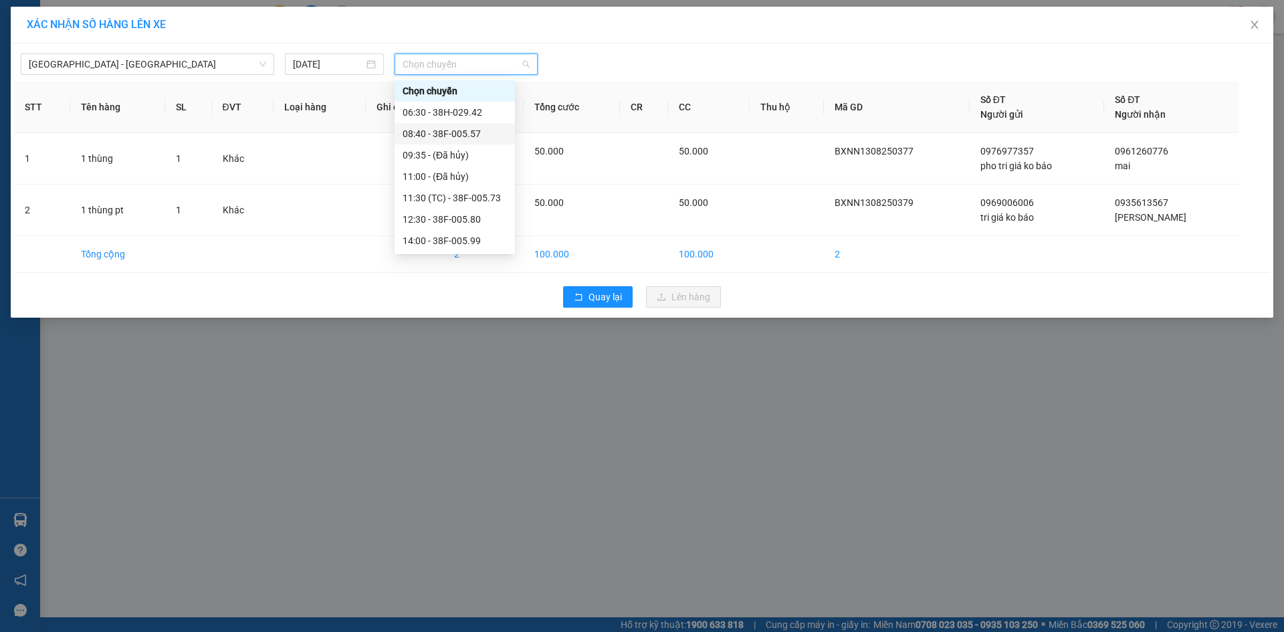
scroll to position [214, 0]
click at [440, 155] on div "21:00 - 38E-005.97" at bounding box center [455, 155] width 104 height 15
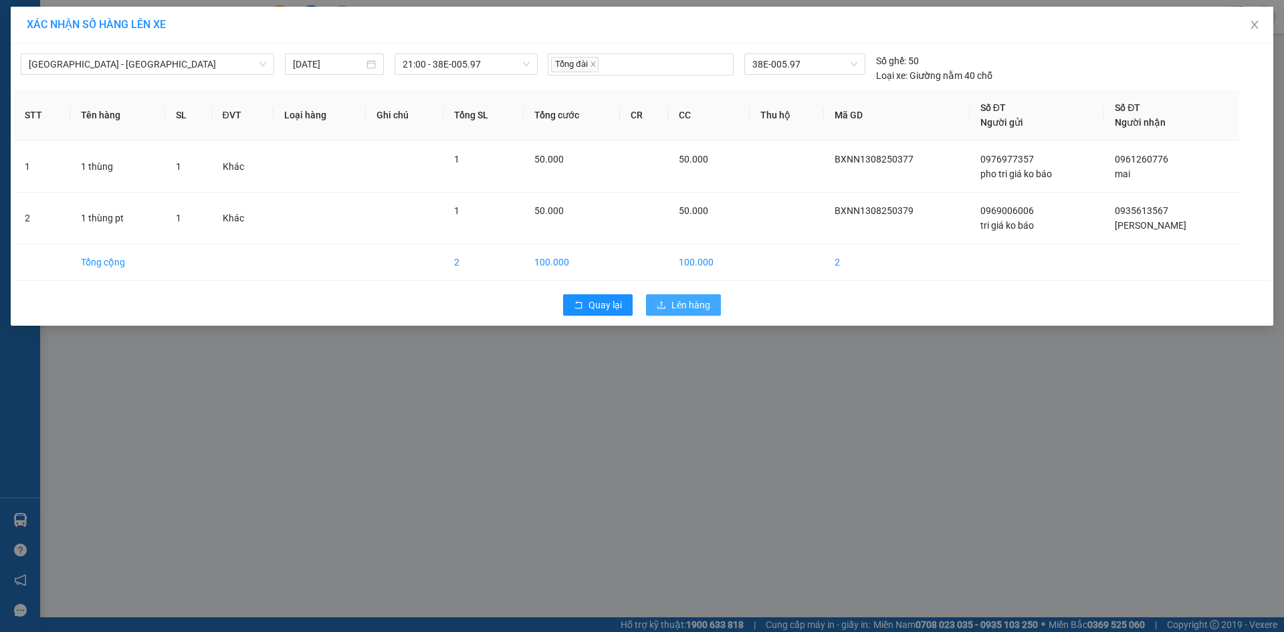
click at [672, 310] on span "Lên hàng" at bounding box center [691, 305] width 39 height 15
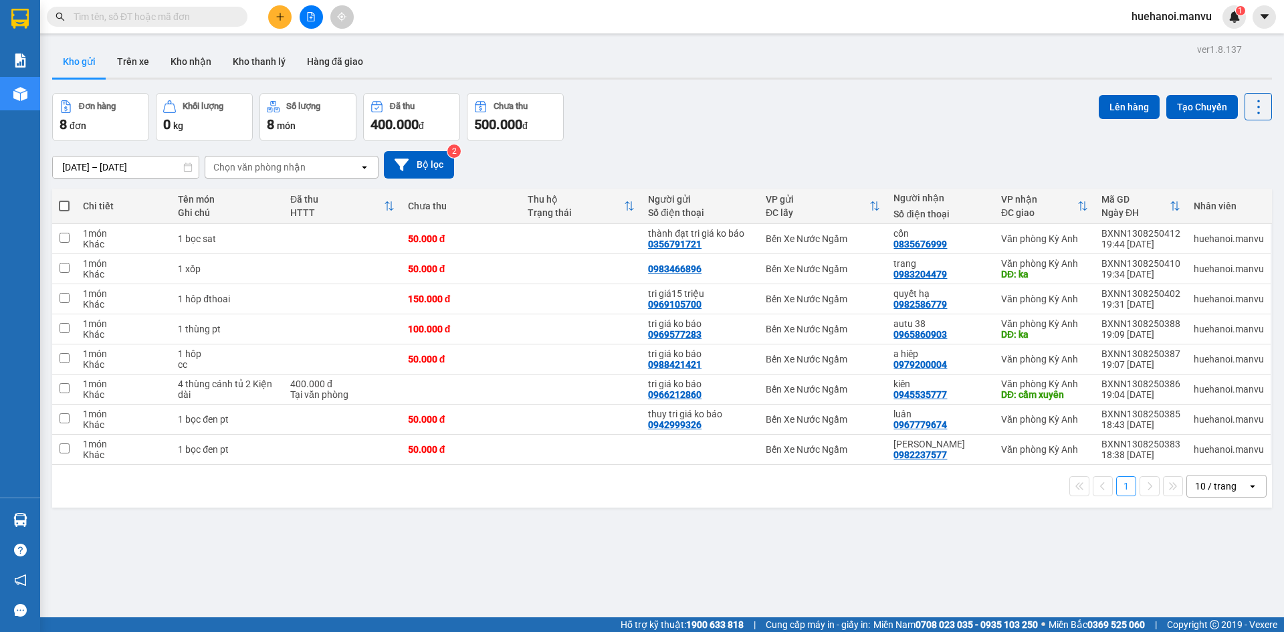
click at [312, 24] on button at bounding box center [311, 16] width 23 height 23
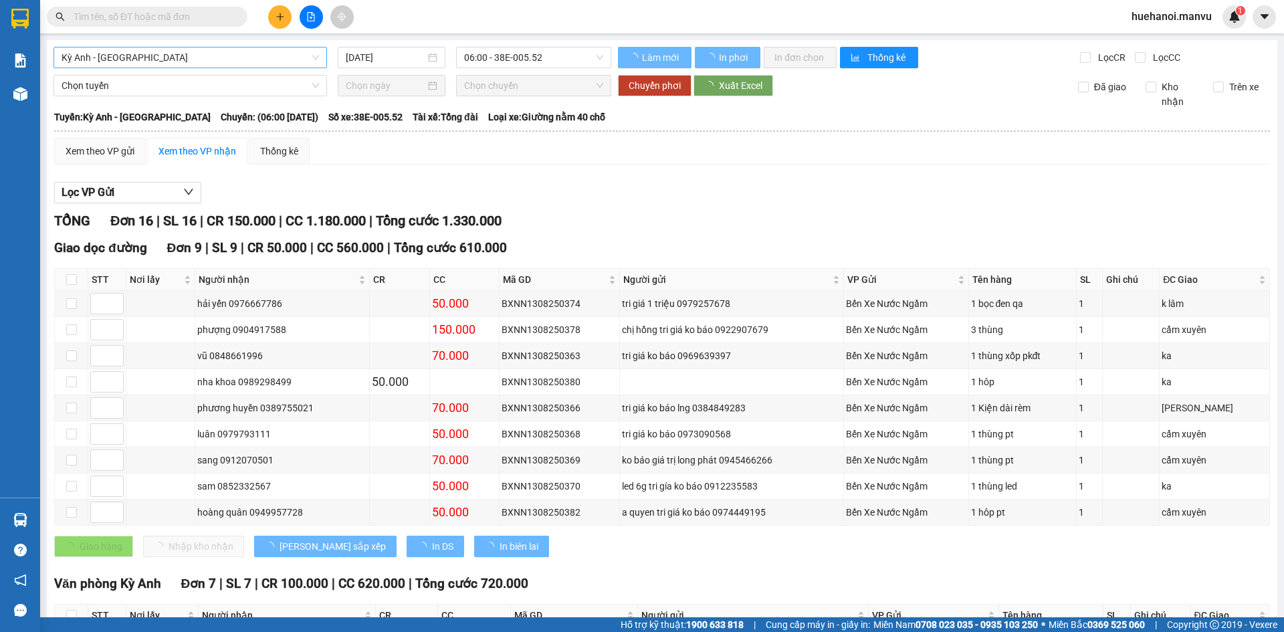
click at [149, 57] on span "Kỳ Anh - [GEOGRAPHIC_DATA]" at bounding box center [191, 57] width 258 height 20
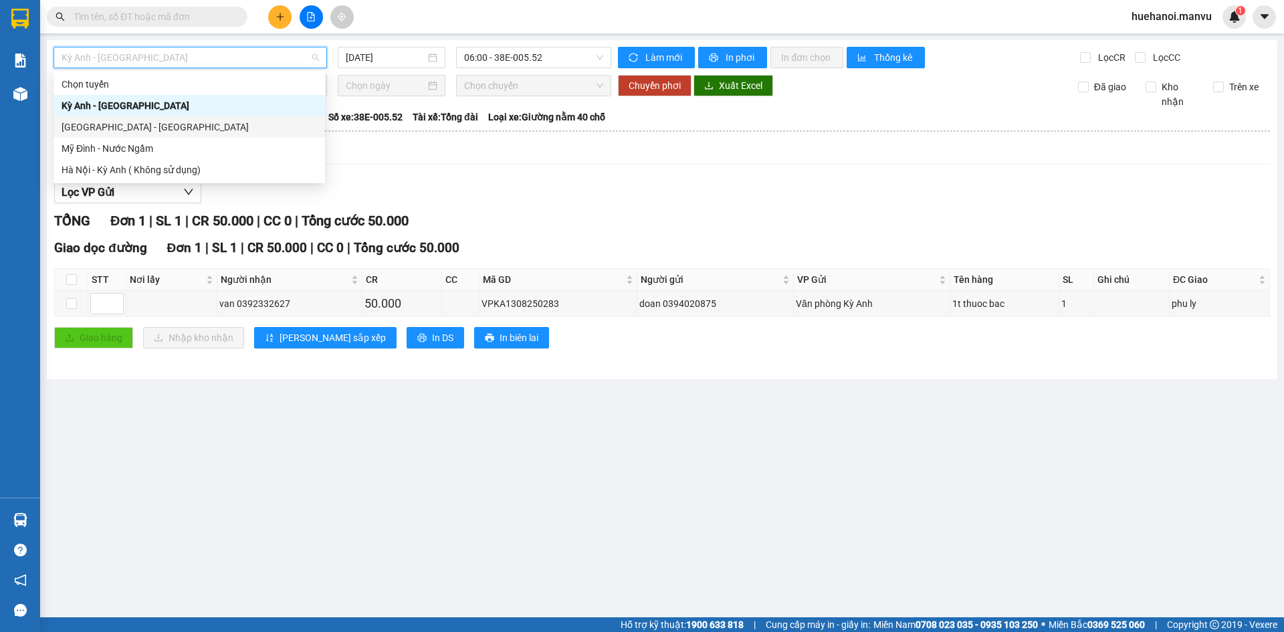
click at [135, 130] on div "[GEOGRAPHIC_DATA] - [GEOGRAPHIC_DATA]" at bounding box center [190, 127] width 256 height 15
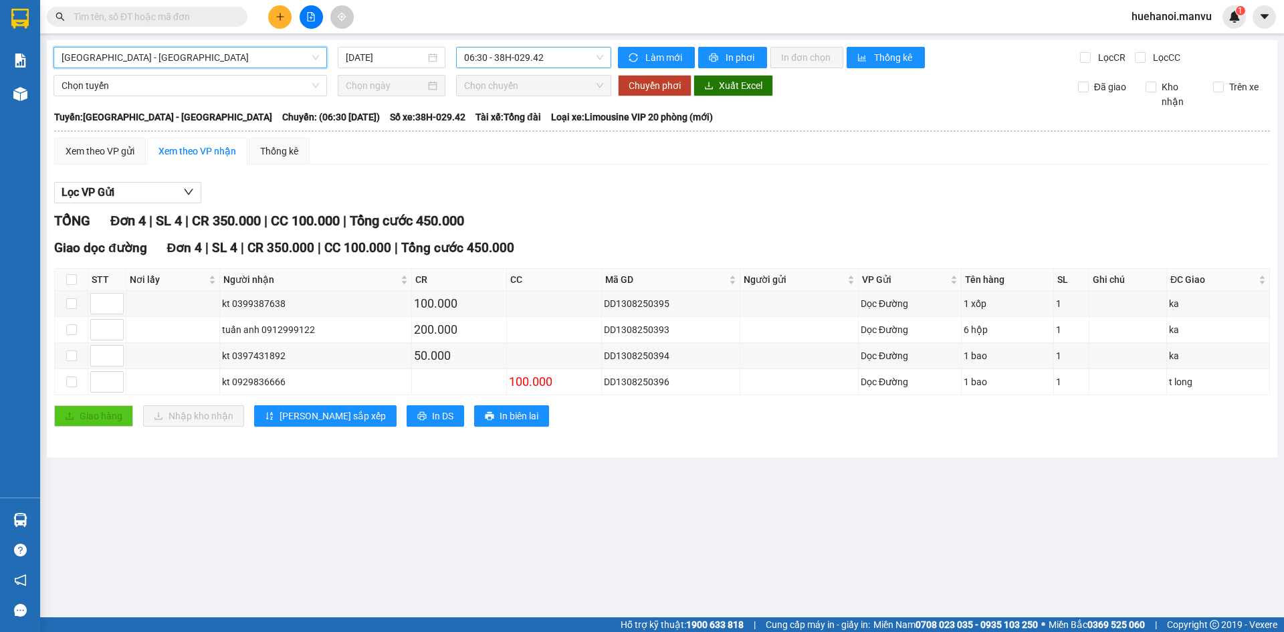
click at [487, 60] on span "06:30 - 38H-029.42" at bounding box center [533, 57] width 139 height 20
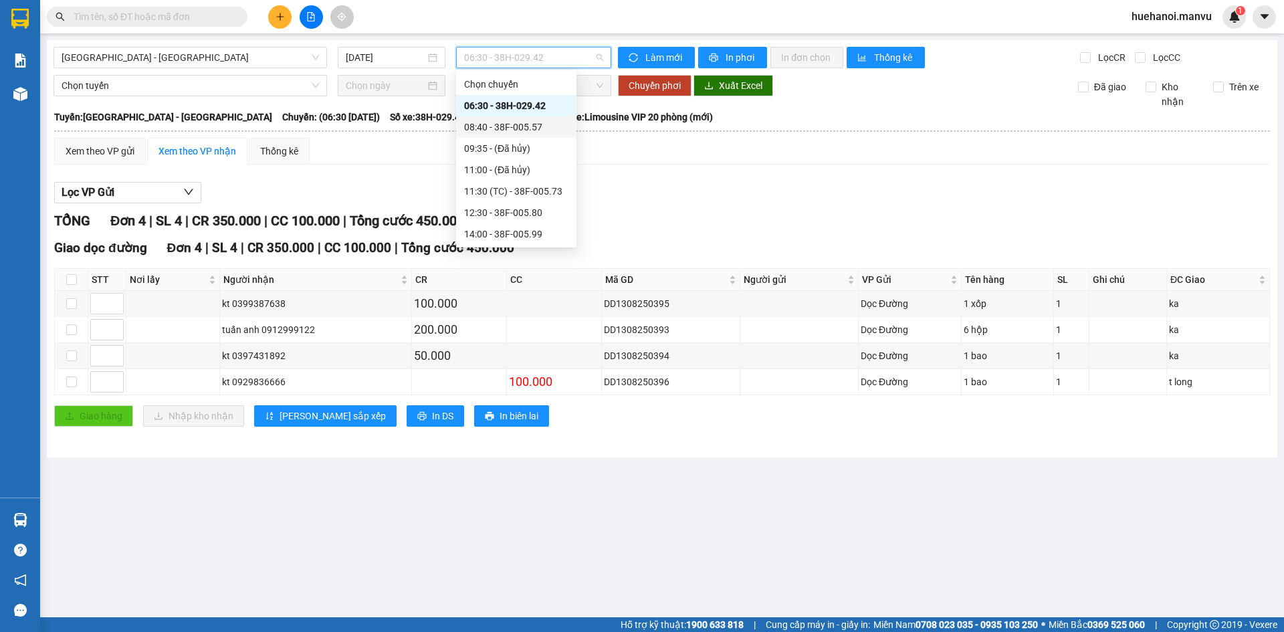
scroll to position [214, 0]
click at [518, 149] on div "21:00 - 38E-005.97" at bounding box center [516, 148] width 104 height 15
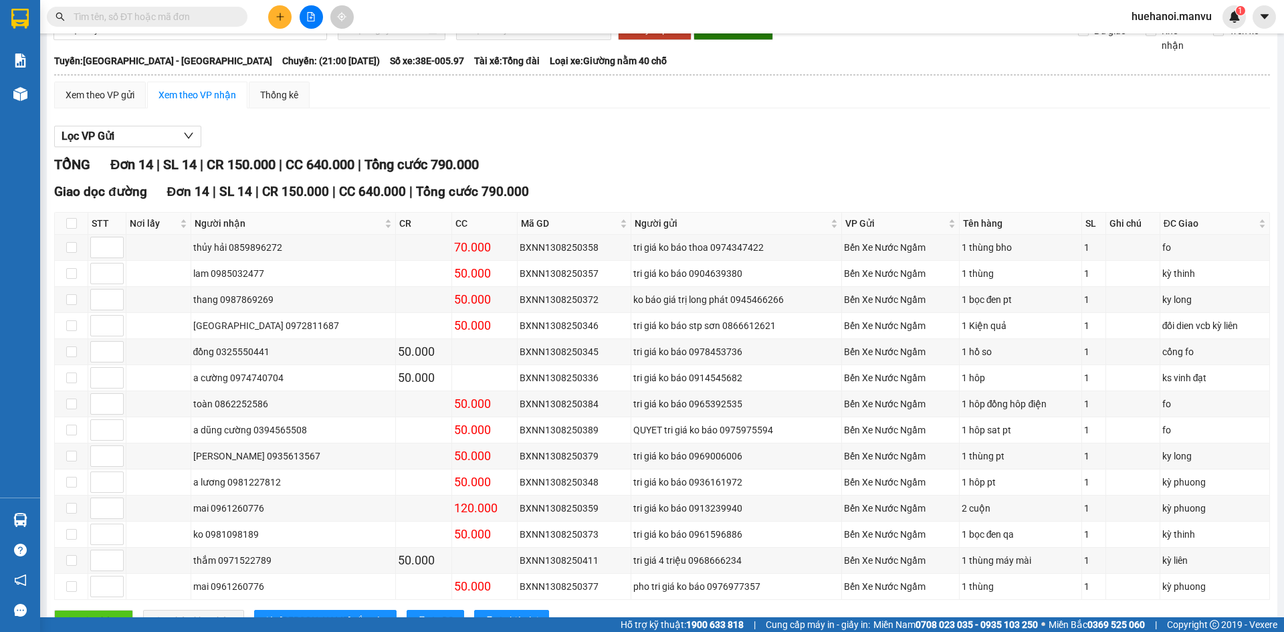
scroll to position [108, 0]
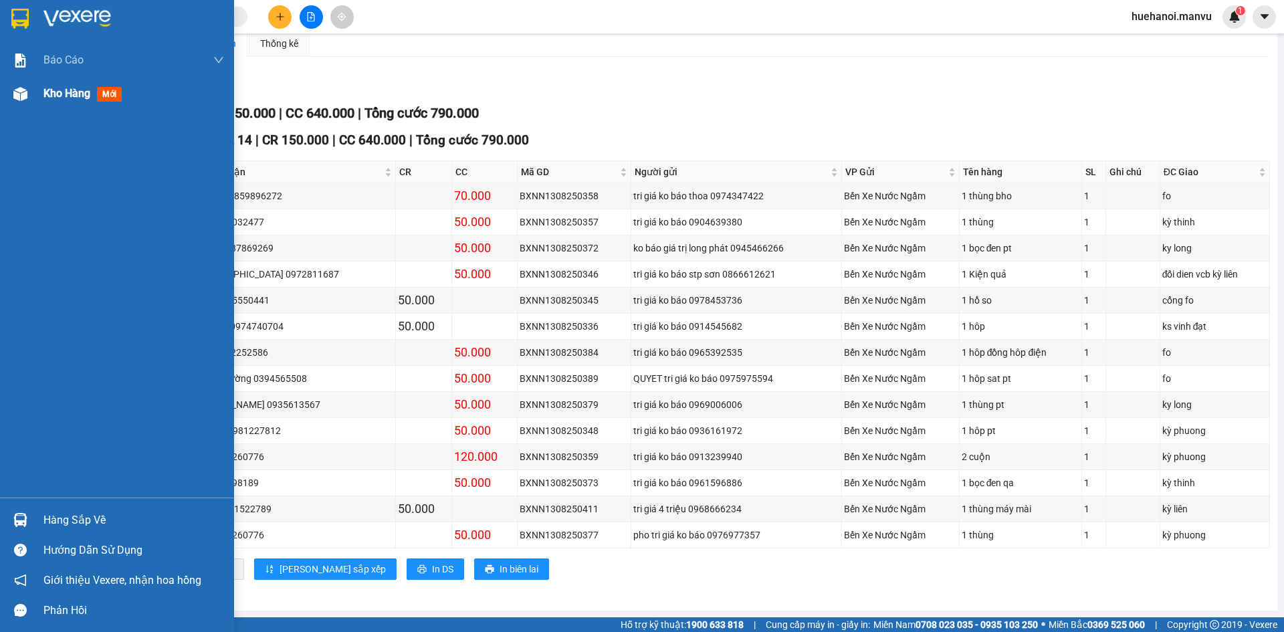
drag, startPoint x: 62, startPoint y: 84, endPoint x: 1284, endPoint y: 373, distance: 1255.9
click at [62, 83] on div "Kho hàng mới" at bounding box center [133, 93] width 181 height 33
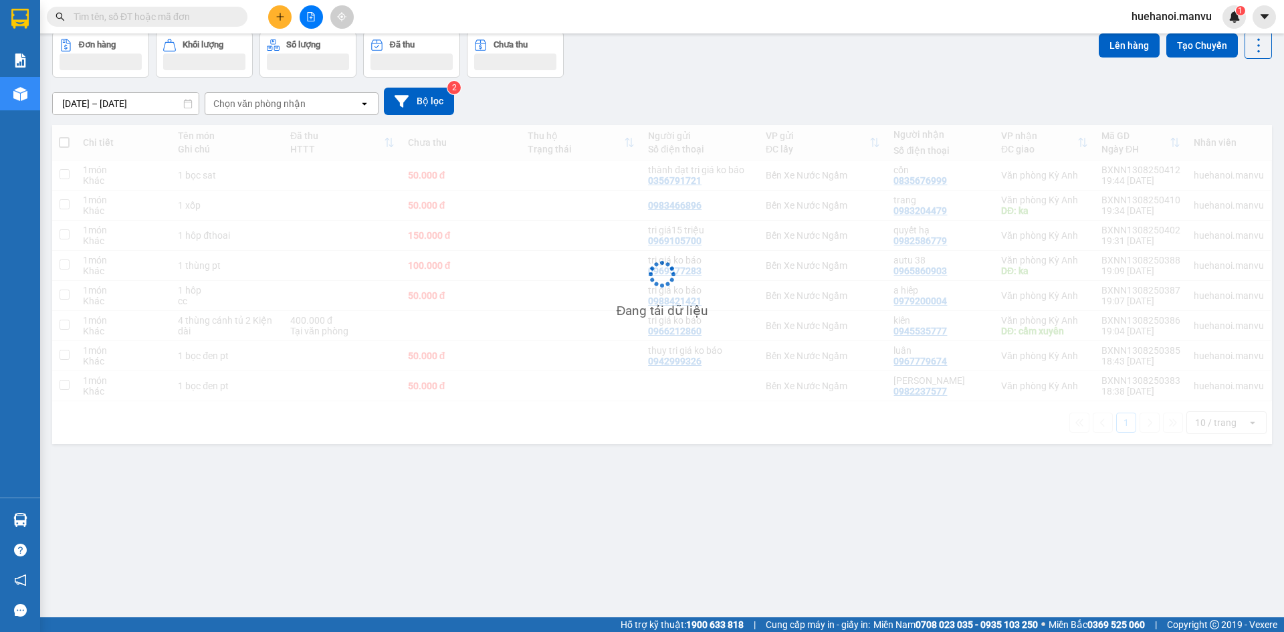
scroll to position [62, 0]
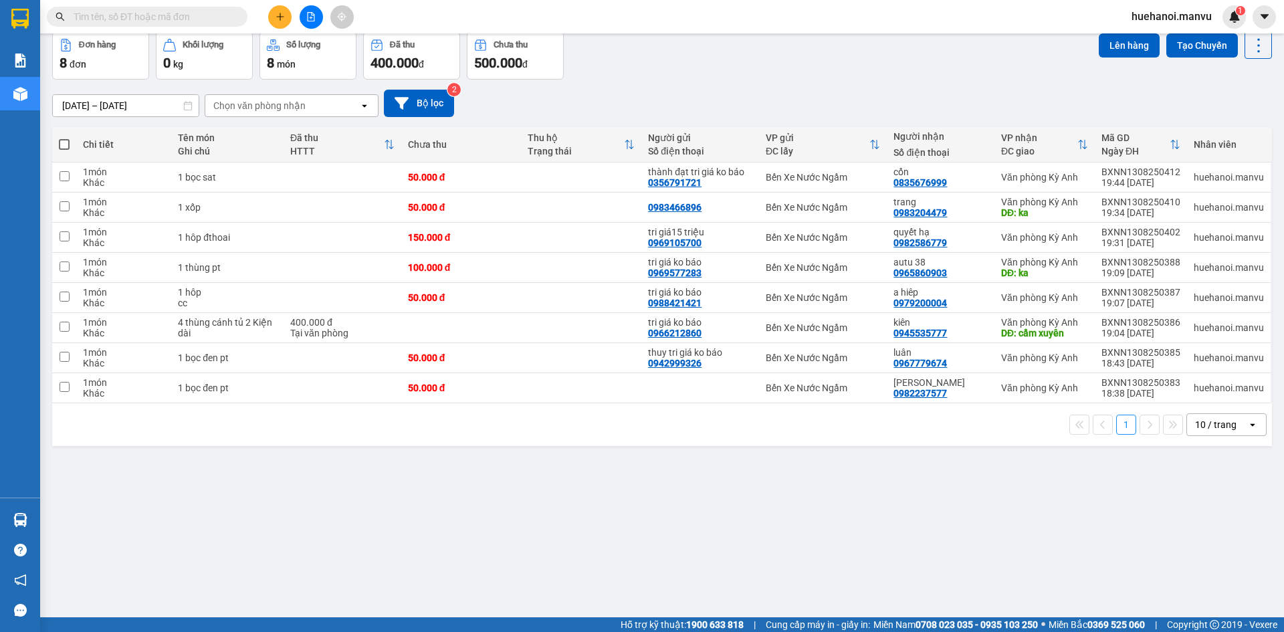
click at [310, 19] on icon "file-add" at bounding box center [310, 16] width 9 height 9
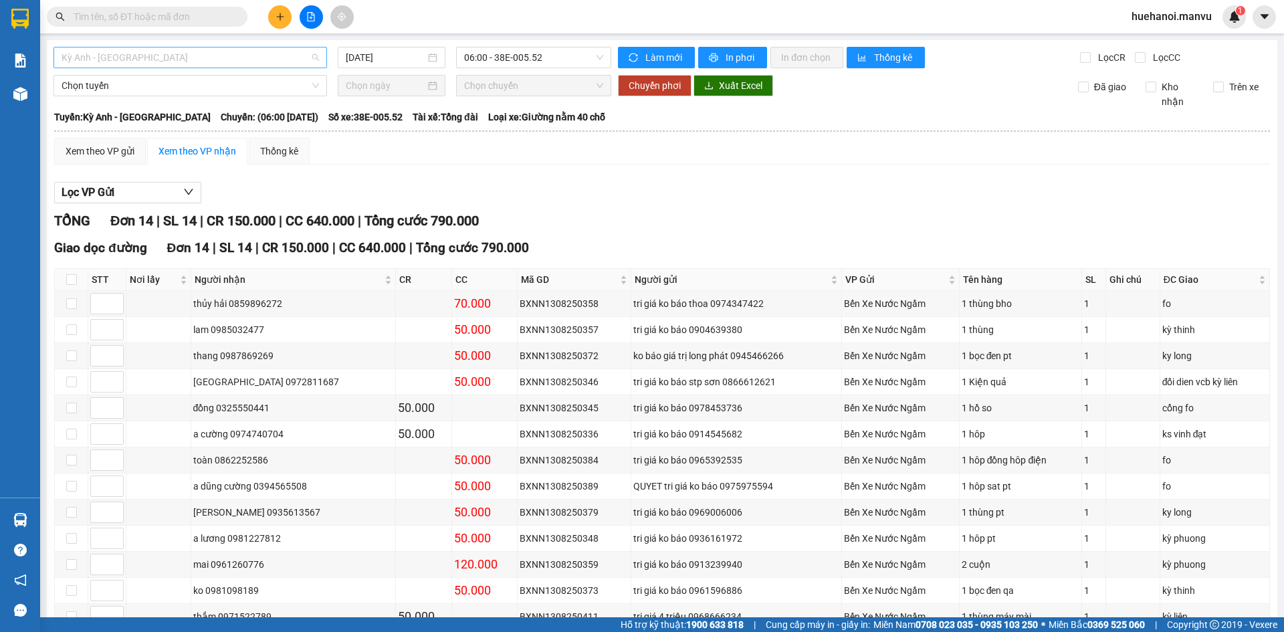
click at [160, 53] on span "Kỳ Anh - [GEOGRAPHIC_DATA]" at bounding box center [191, 57] width 258 height 20
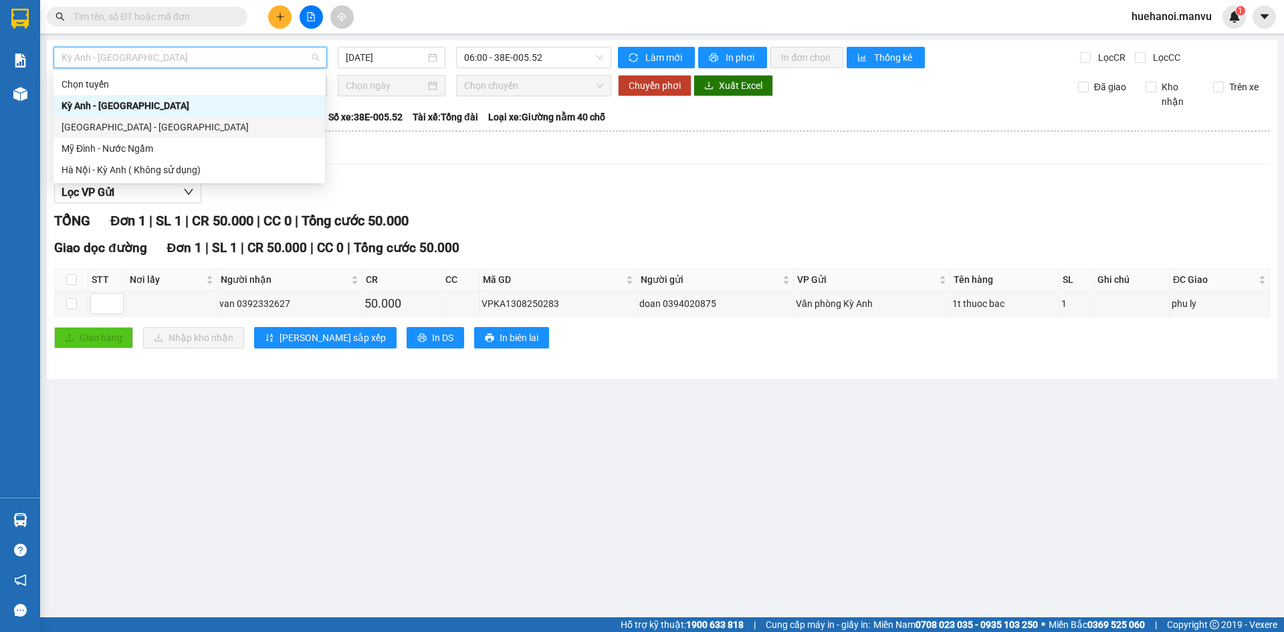
click at [132, 128] on div "[GEOGRAPHIC_DATA] - [GEOGRAPHIC_DATA]" at bounding box center [190, 127] width 256 height 15
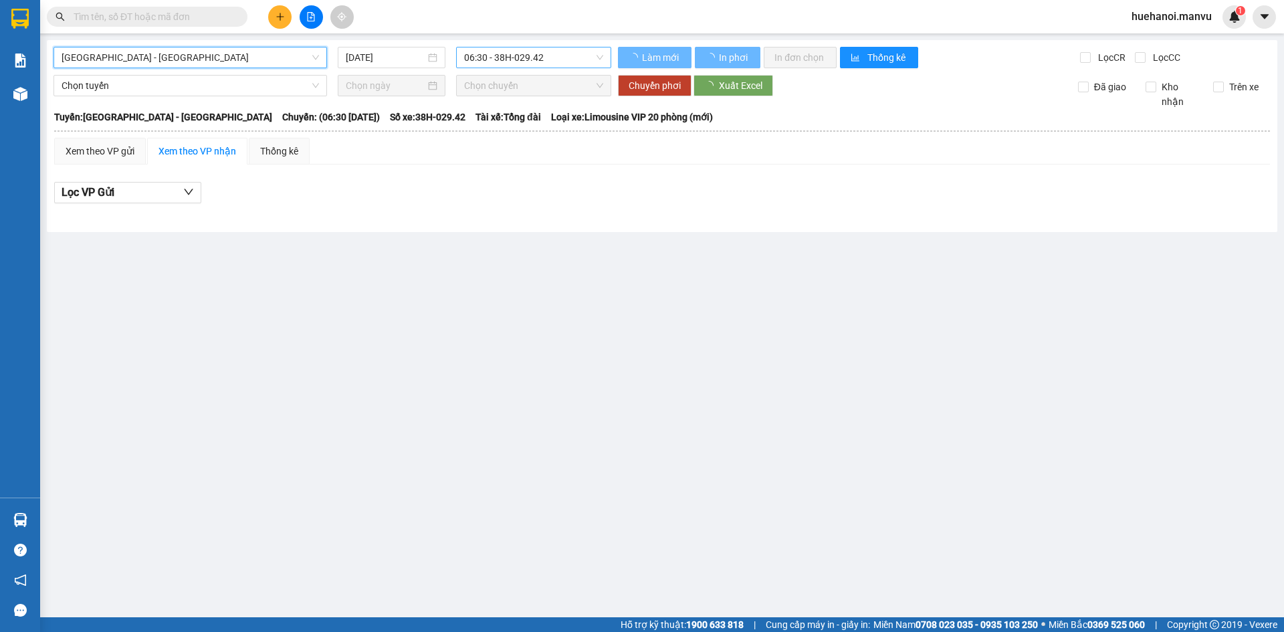
click at [486, 58] on span "06:30 - 38H-029.42" at bounding box center [533, 57] width 139 height 20
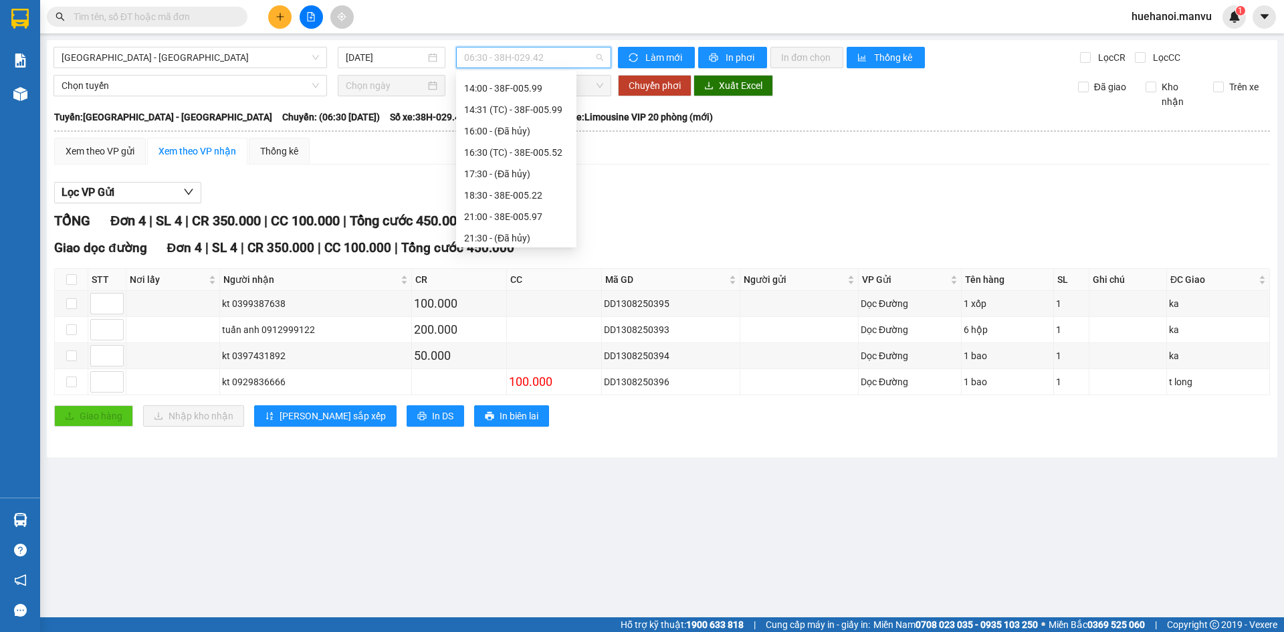
scroll to position [214, 0]
click at [510, 130] on div "18:30 - 38E-005.22" at bounding box center [516, 127] width 104 height 15
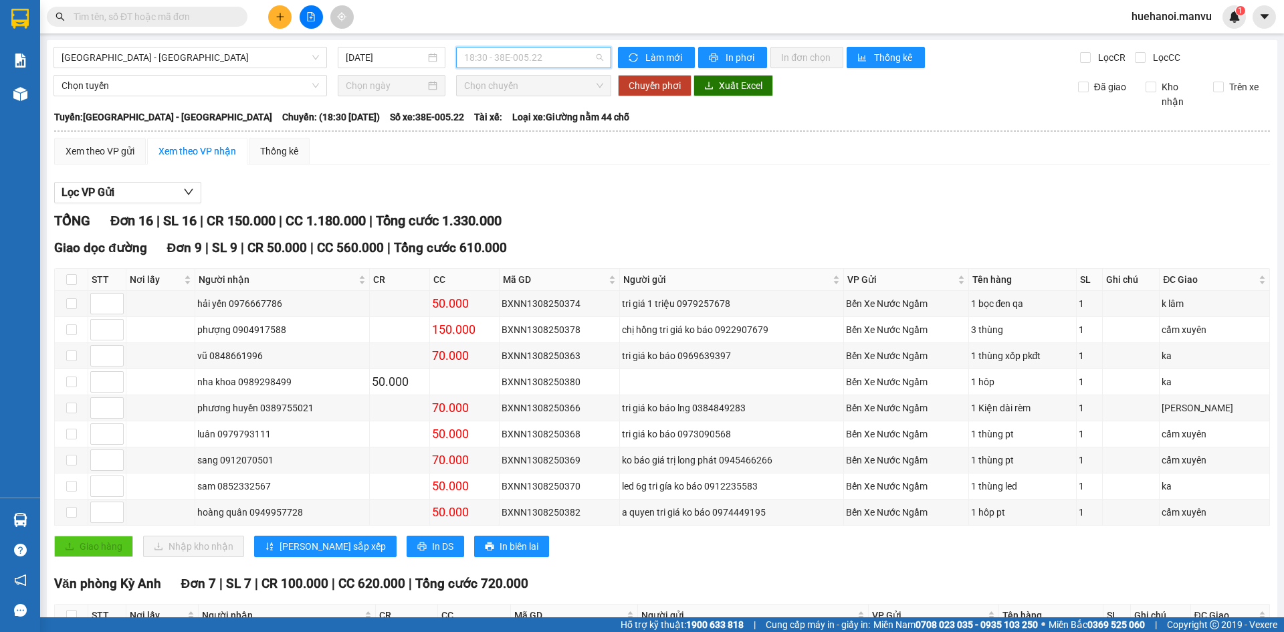
click at [547, 65] on span "18:30 - 38E-005.22" at bounding box center [533, 57] width 139 height 20
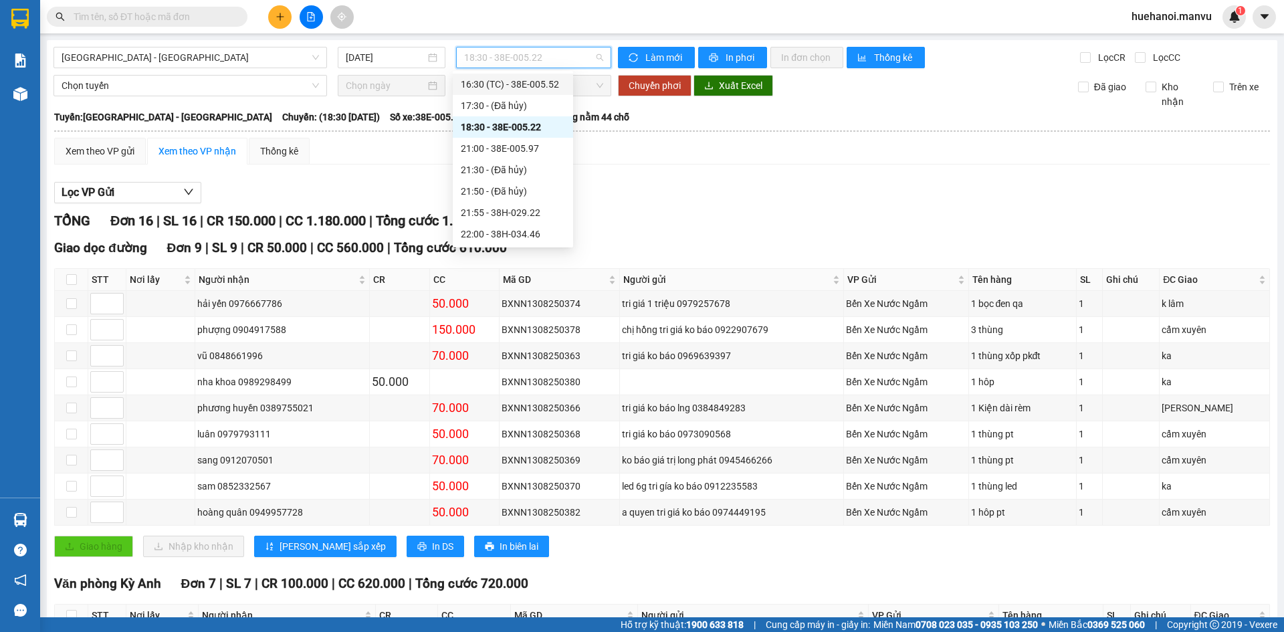
click at [534, 90] on div "16:30 (TC) - 38E-005.52" at bounding box center [513, 84] width 104 height 15
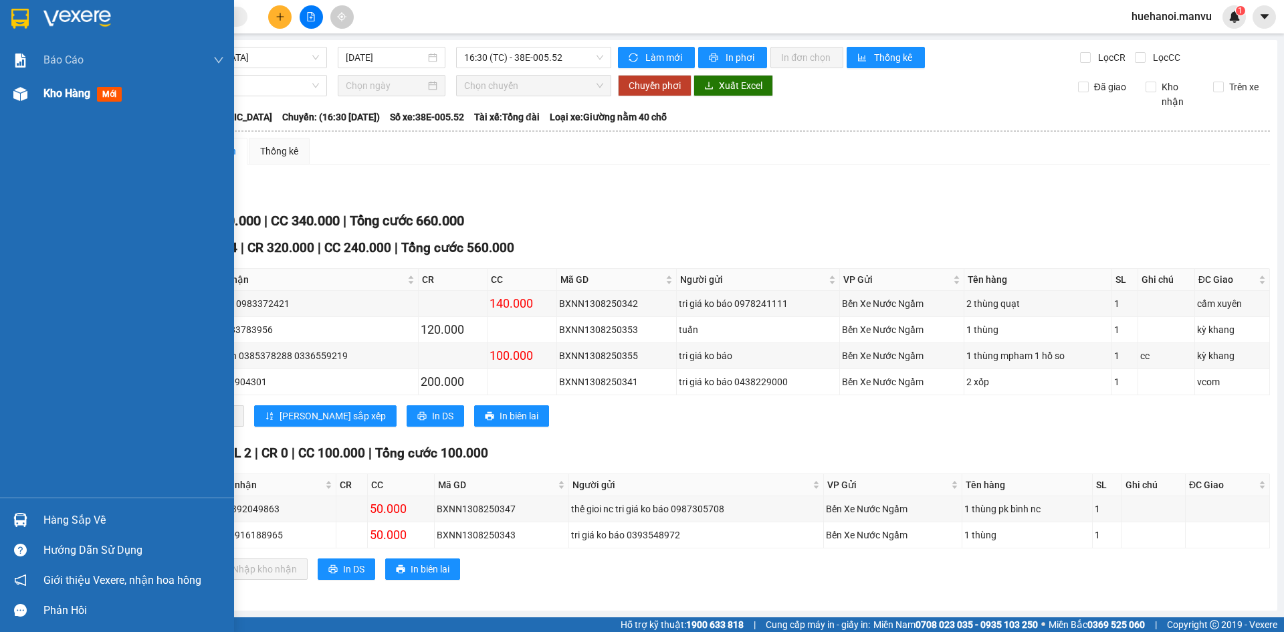
click at [43, 95] on div "Kho hàng mới" at bounding box center [117, 93] width 234 height 33
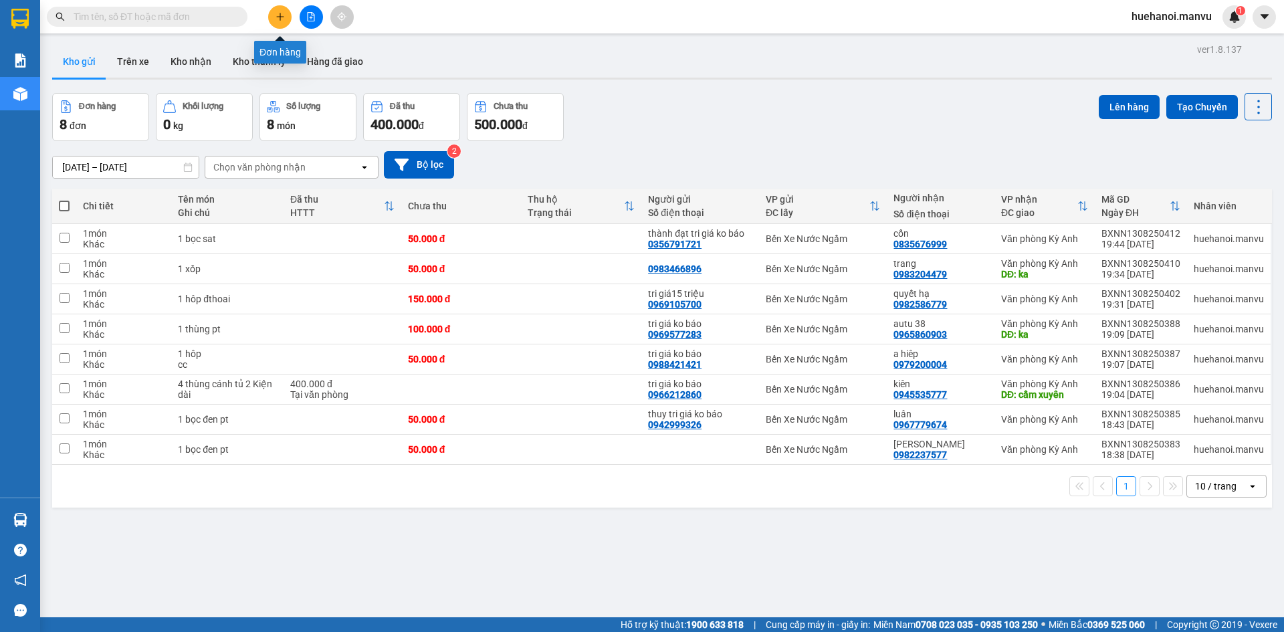
click at [280, 16] on icon "plus" at bounding box center [280, 16] width 9 height 9
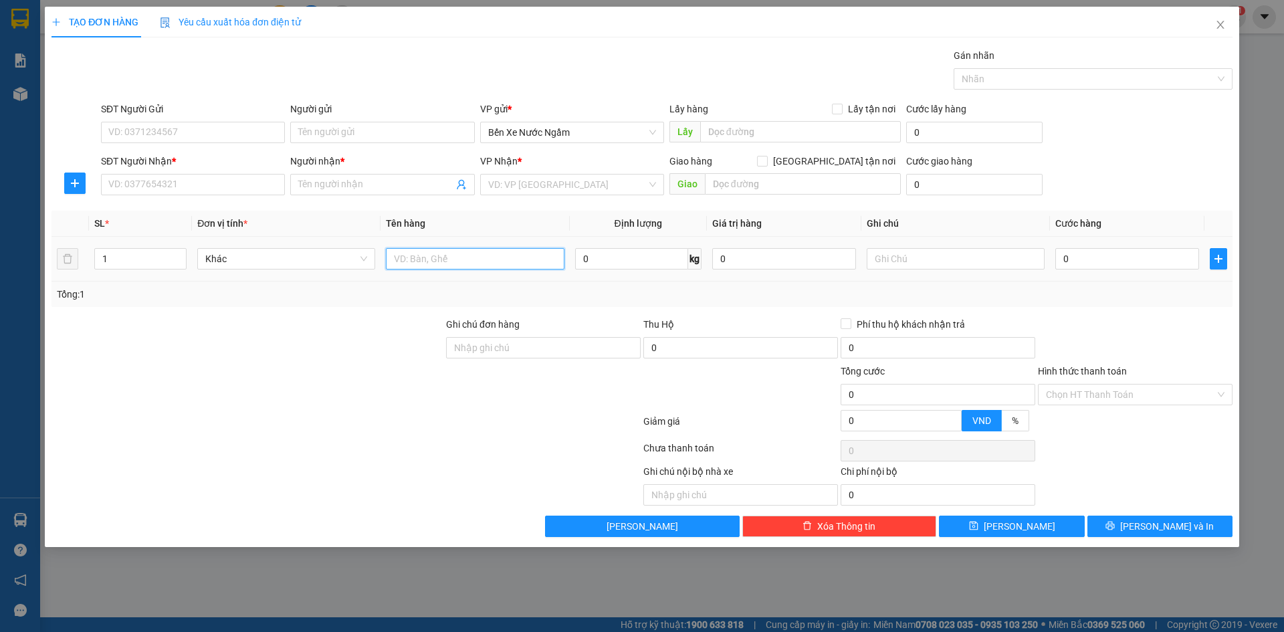
click at [425, 263] on input "text" at bounding box center [475, 258] width 178 height 21
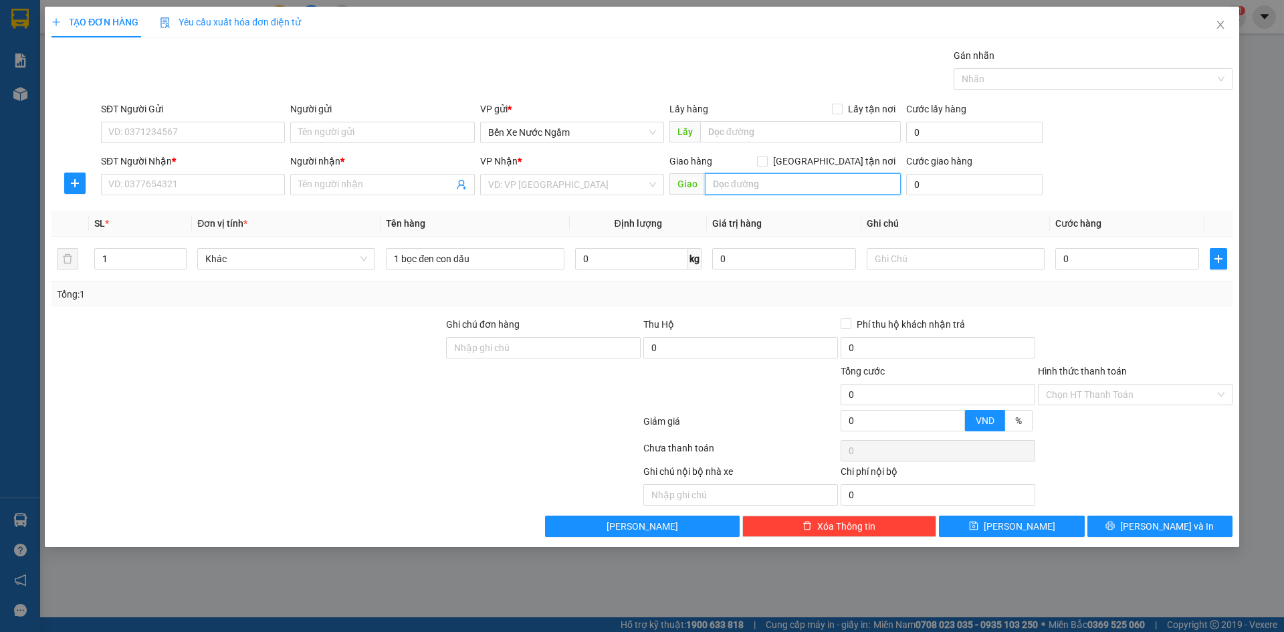
click at [747, 189] on input "text" at bounding box center [803, 183] width 196 height 21
click at [203, 177] on input "SĐT Người Nhận *" at bounding box center [193, 184] width 184 height 21
click at [537, 183] on input "search" at bounding box center [567, 185] width 159 height 20
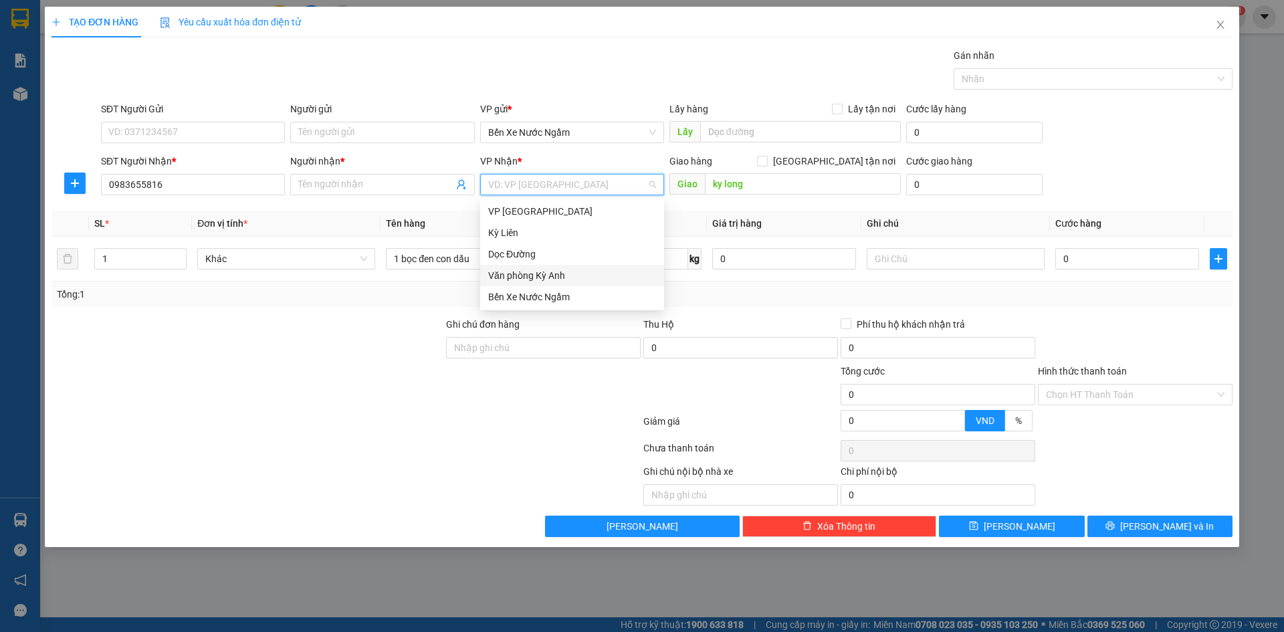
click at [564, 267] on div "Văn phòng Kỳ Anh" at bounding box center [572, 275] width 184 height 21
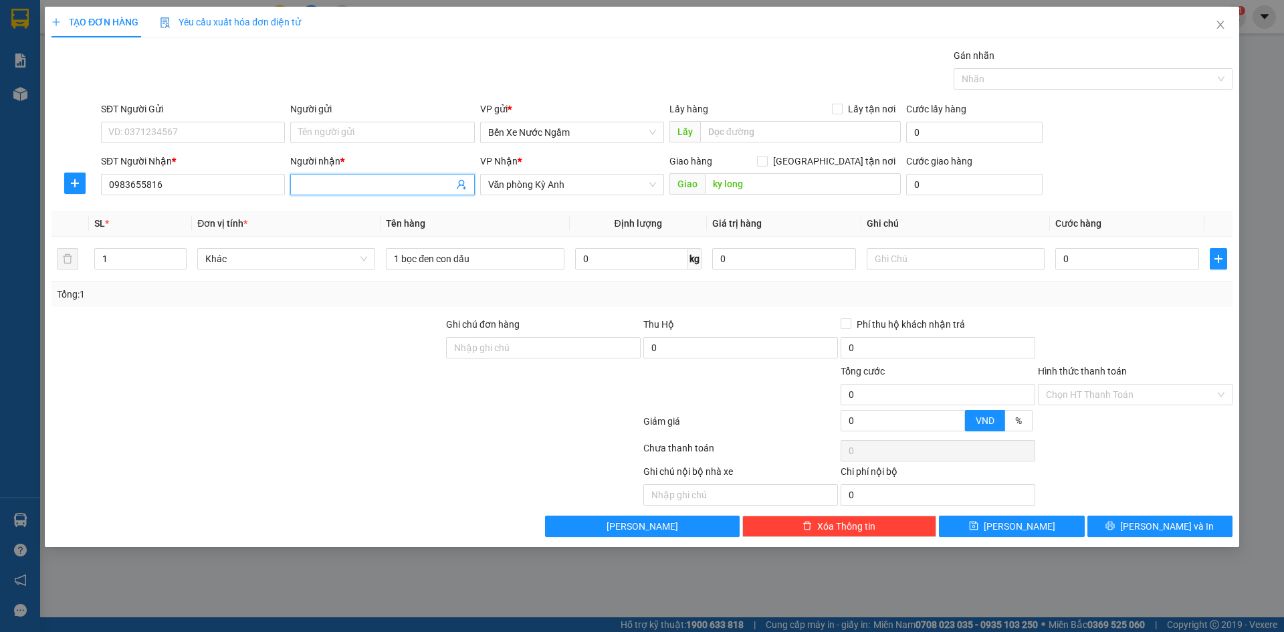
click at [328, 189] on input "Người nhận *" at bounding box center [375, 184] width 155 height 15
click at [1116, 256] on input "0" at bounding box center [1128, 258] width 144 height 21
click at [345, 190] on input "Người nhận *" at bounding box center [375, 184] width 155 height 15
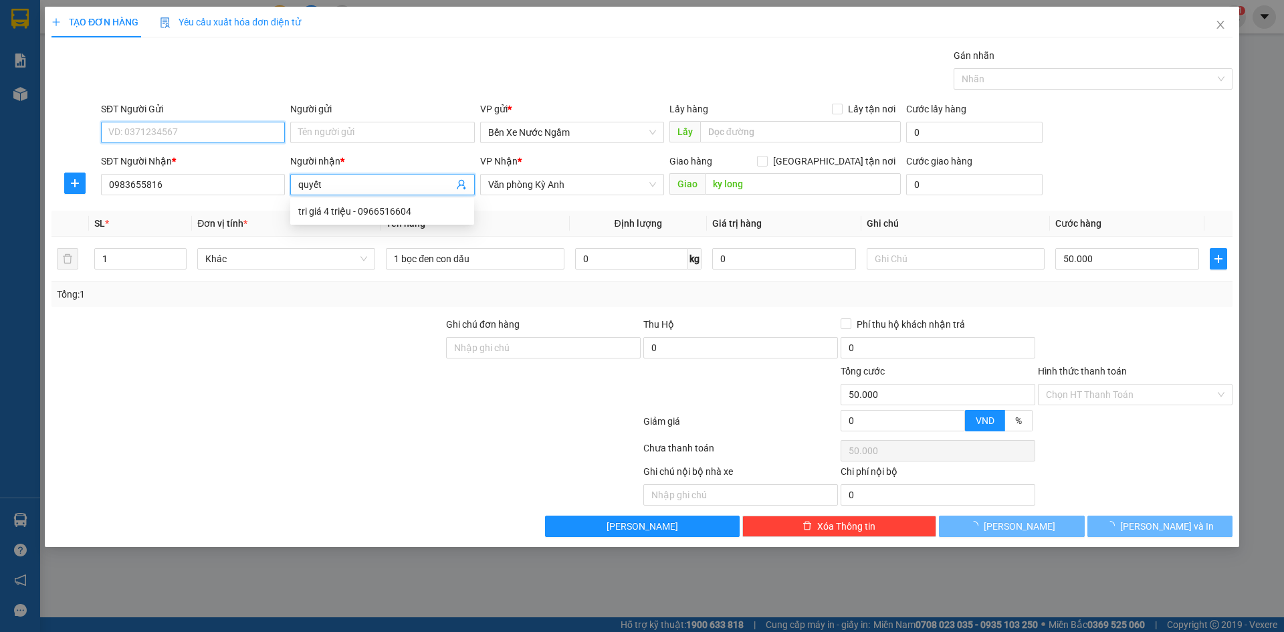
click at [144, 129] on input "SĐT Người Gửi" at bounding box center [193, 132] width 184 height 21
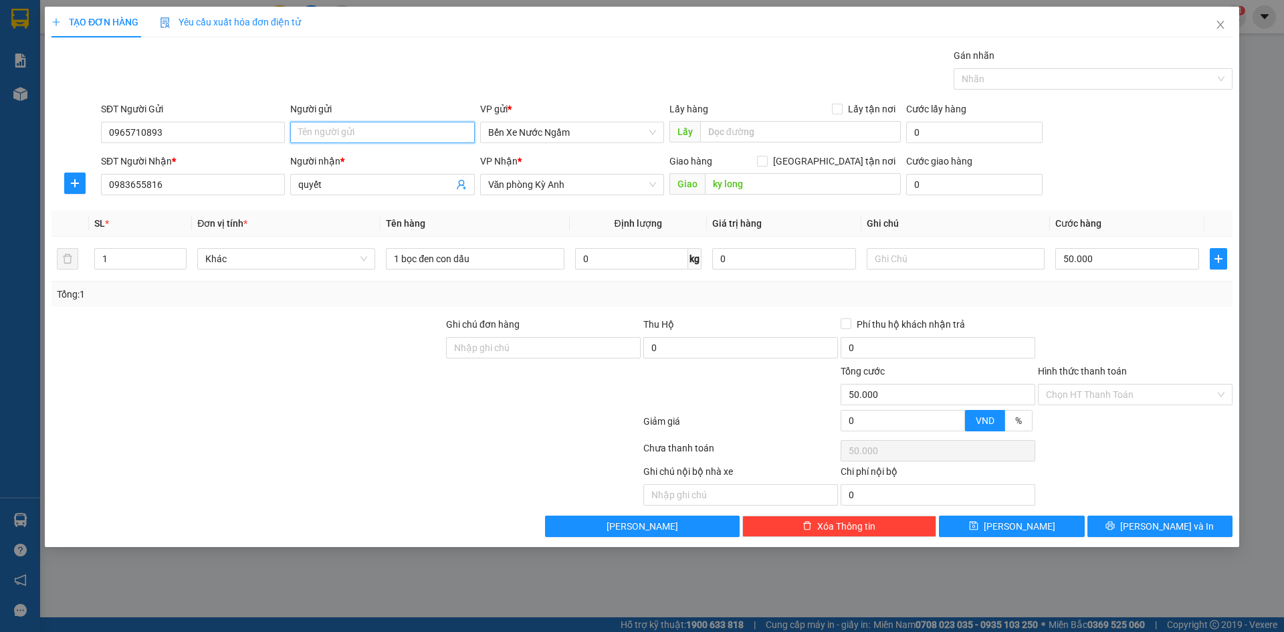
click at [317, 130] on input "Người gửi" at bounding box center [382, 132] width 184 height 21
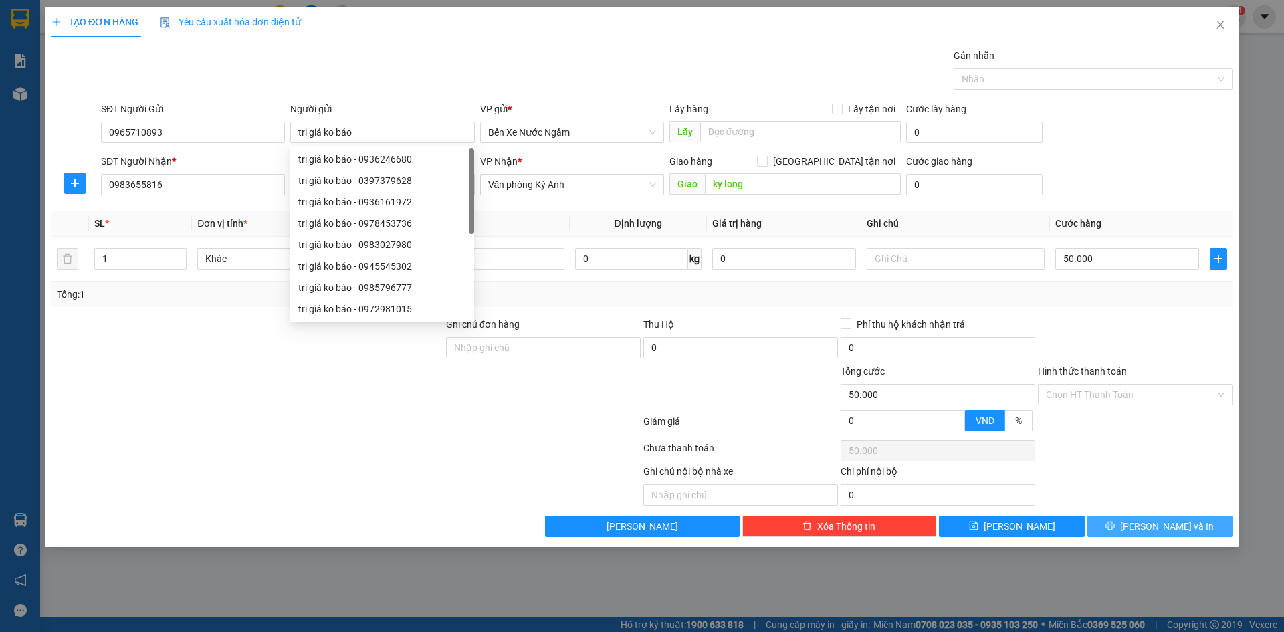
click at [1121, 532] on button "[PERSON_NAME] và In" at bounding box center [1160, 526] width 145 height 21
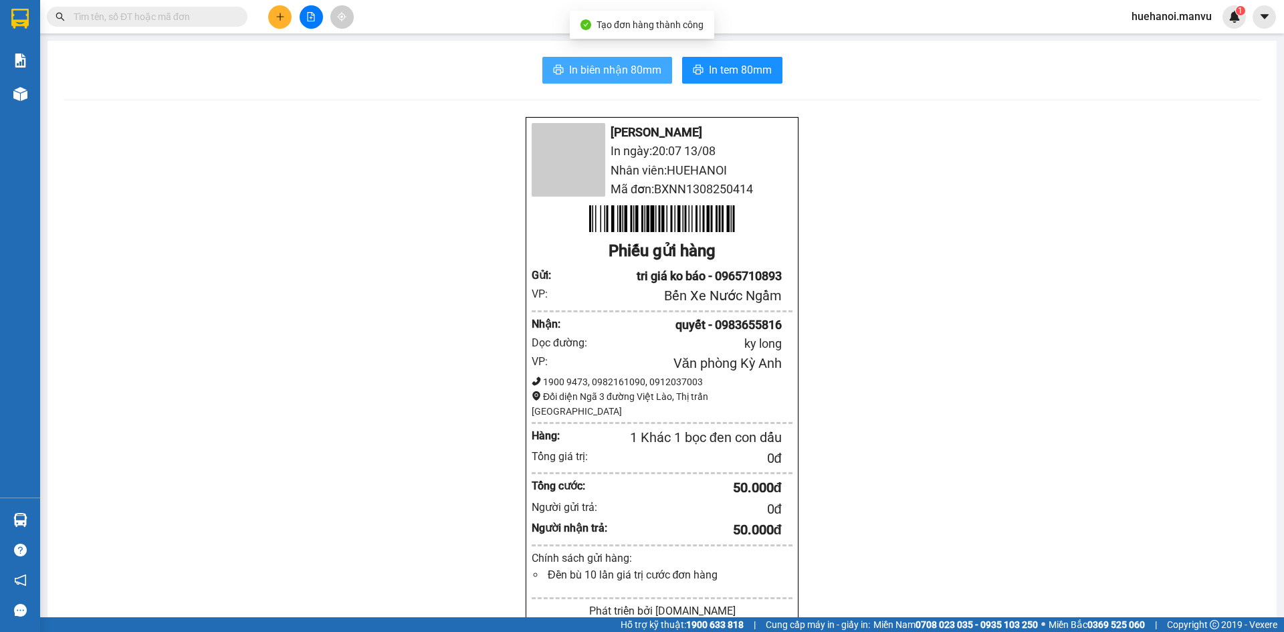
click at [616, 80] on button "In biên nhận 80mm" at bounding box center [608, 70] width 130 height 27
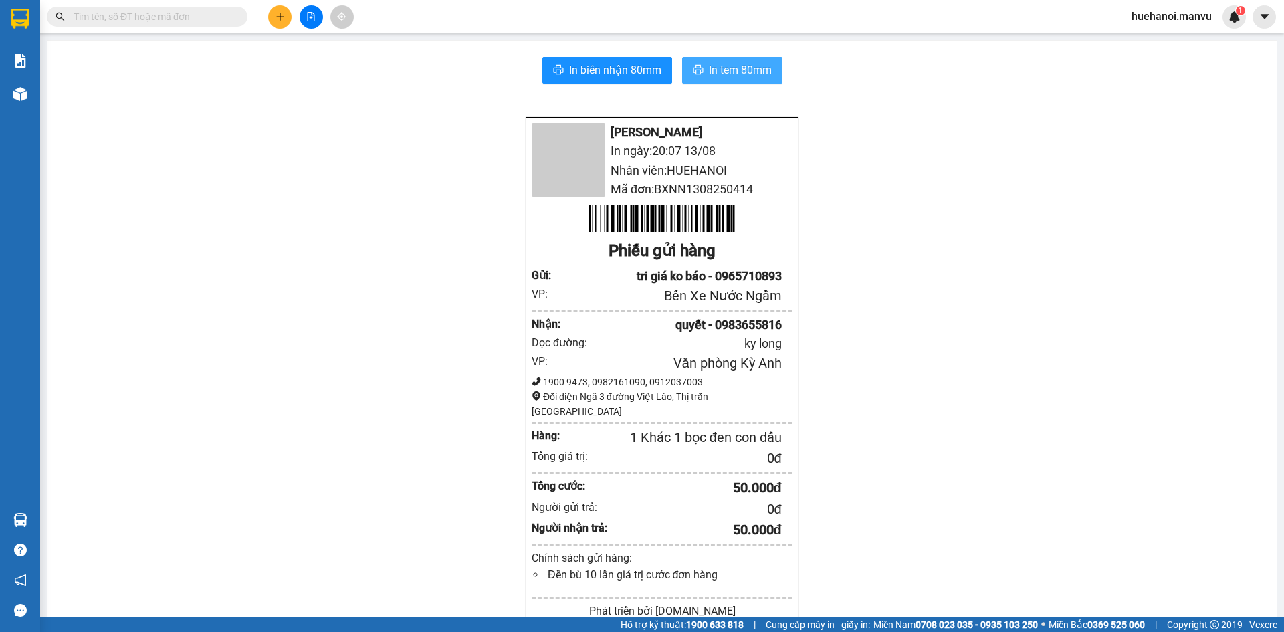
click at [757, 80] on button "In tem 80mm" at bounding box center [732, 70] width 100 height 27
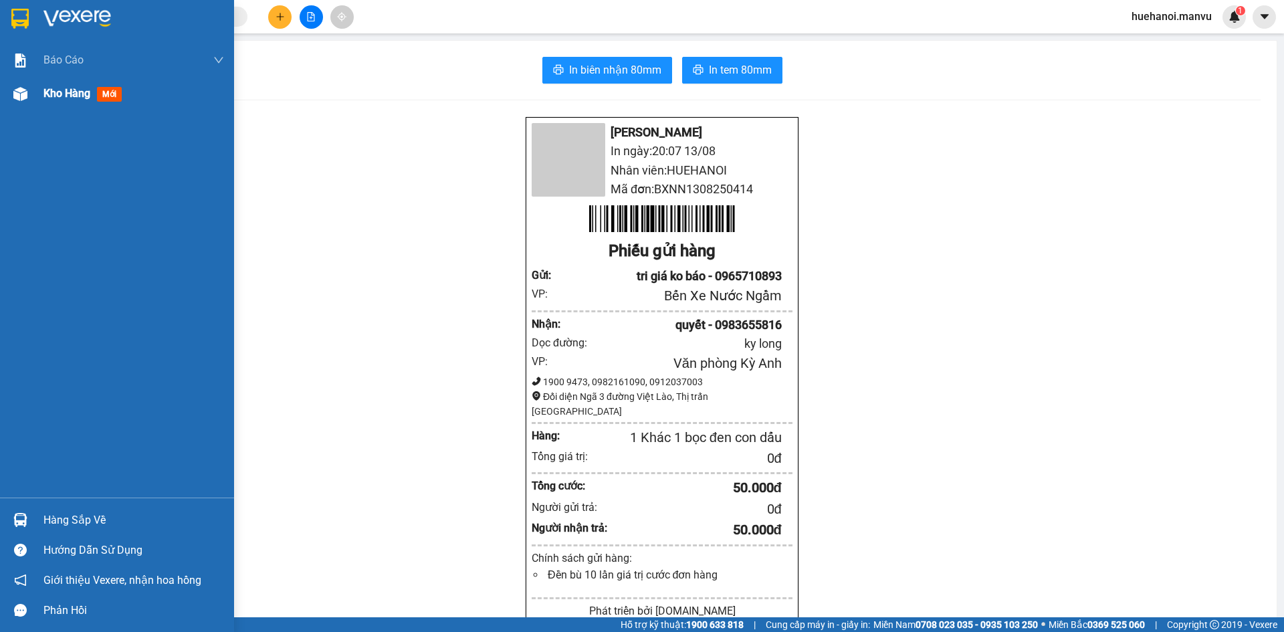
click at [62, 91] on span "Kho hàng" at bounding box center [66, 93] width 47 height 13
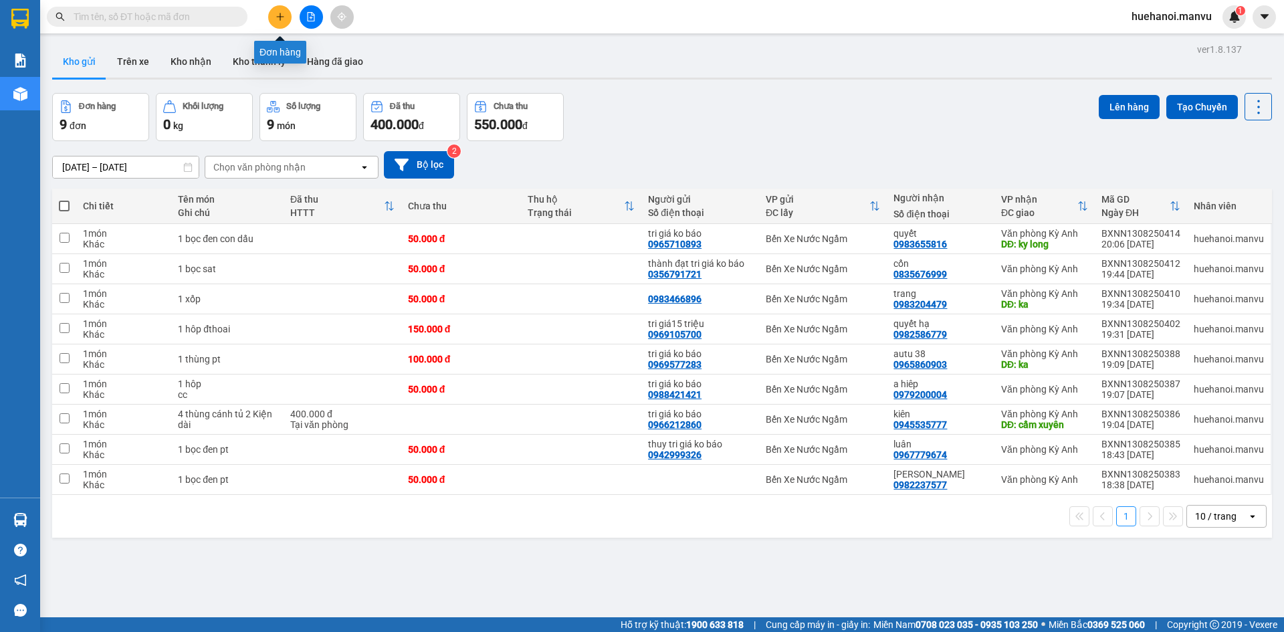
click at [280, 8] on button at bounding box center [279, 16] width 23 height 23
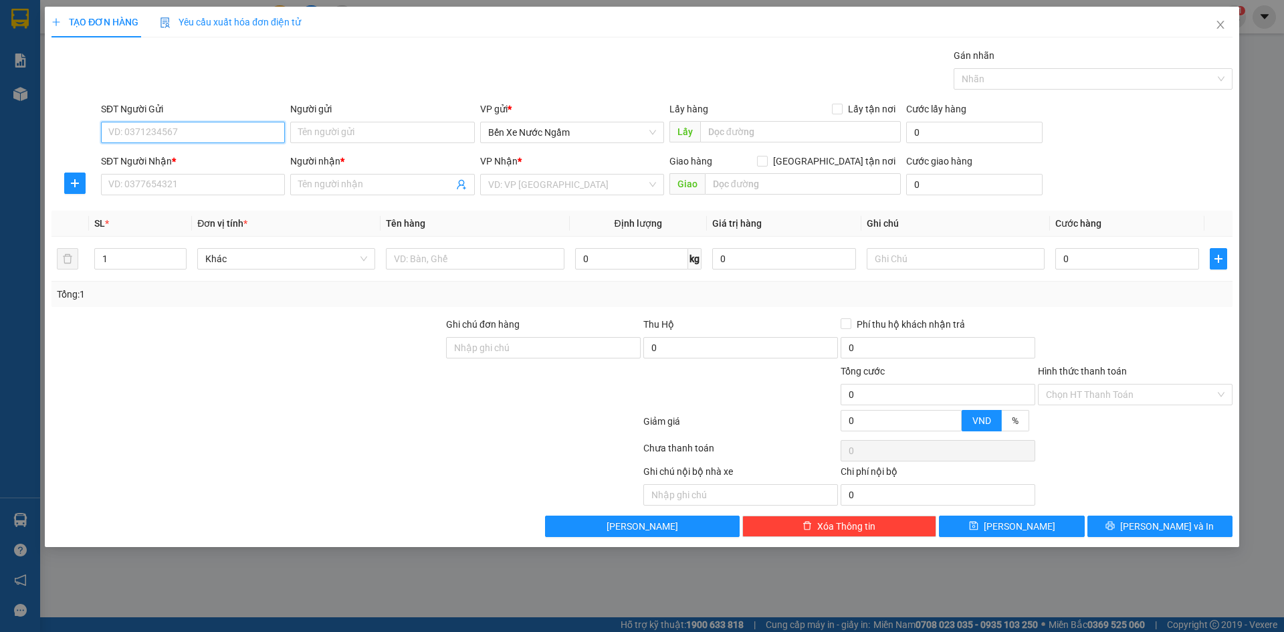
click at [213, 136] on input "SĐT Người Gửi" at bounding box center [193, 132] width 184 height 21
click at [213, 136] on input "093" at bounding box center [193, 132] width 184 height 21
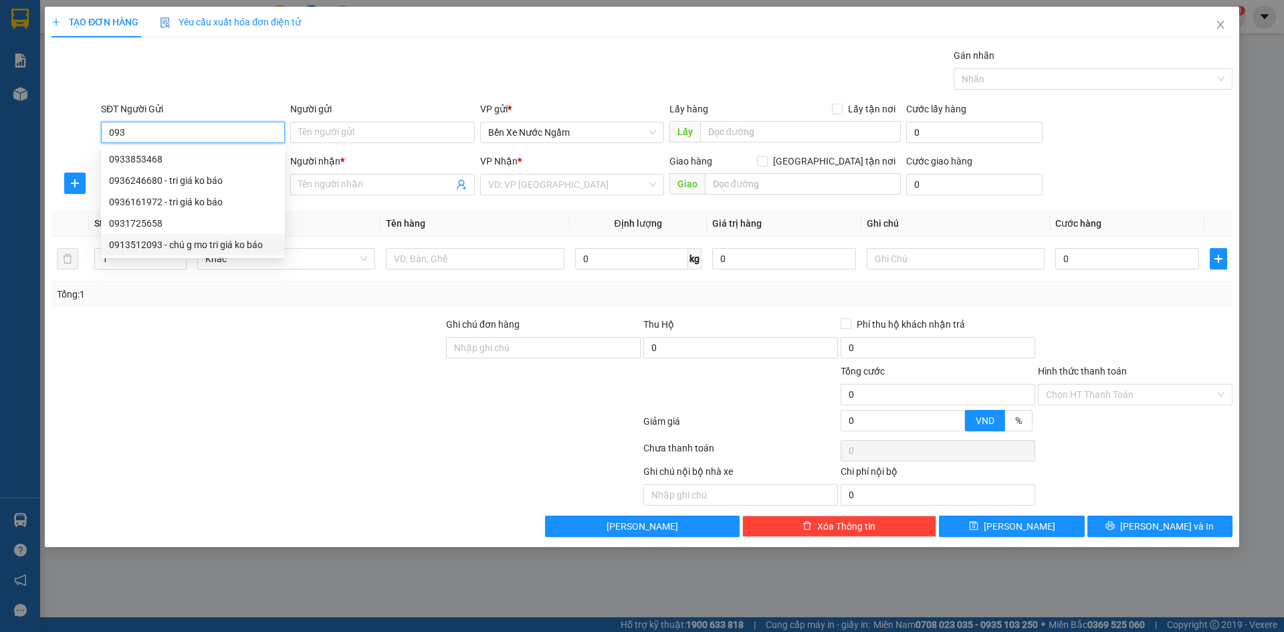
click at [222, 250] on div "0913512093 - chú g mo tri giá ko báo" at bounding box center [193, 244] width 168 height 15
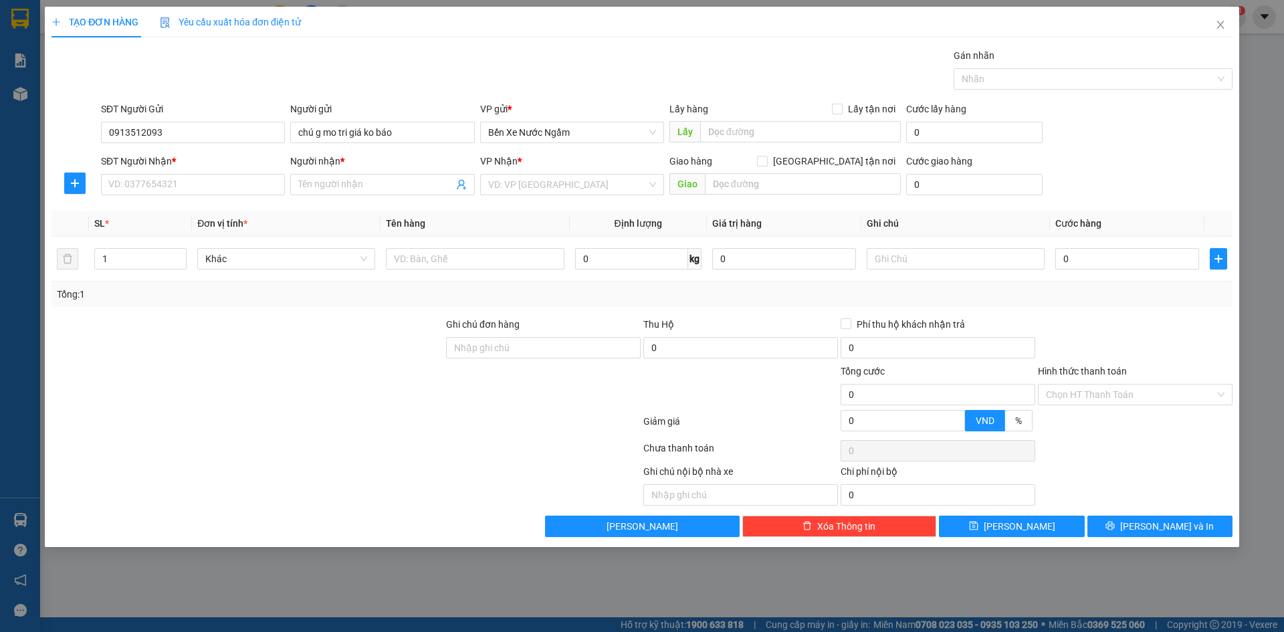
click at [231, 200] on div "SĐT Người Nhận * VD: 0377654321" at bounding box center [193, 177] width 184 height 47
click at [231, 190] on input "SĐT Người Nhận *" at bounding box center [193, 184] width 184 height 21
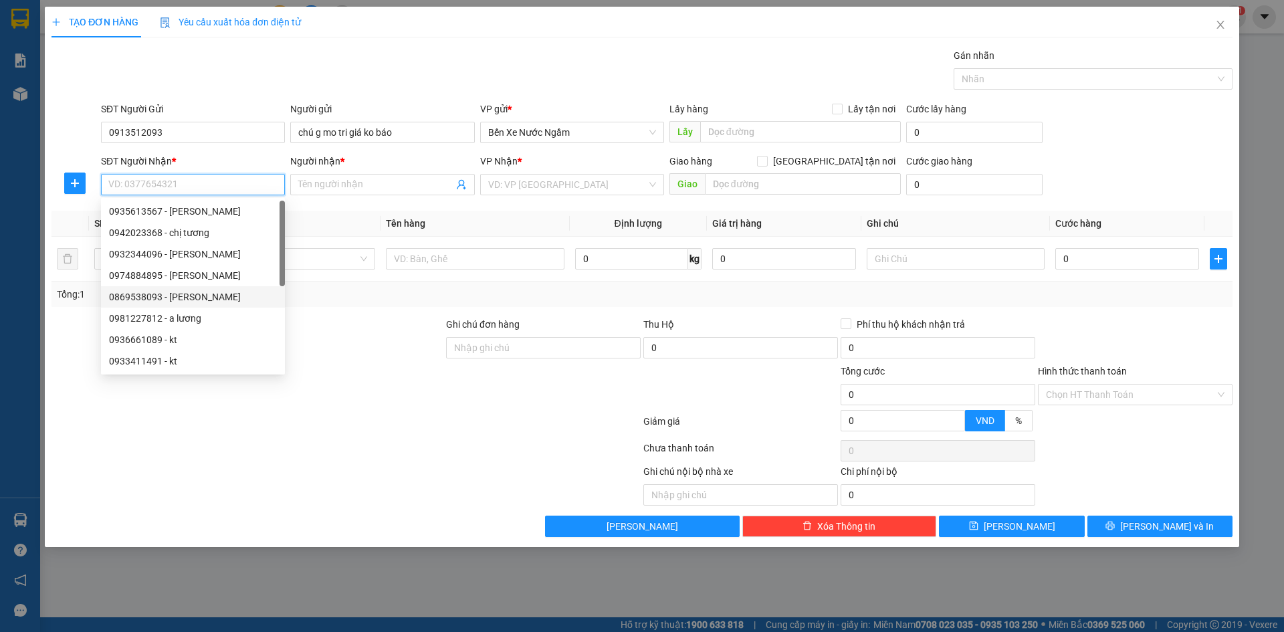
click at [159, 293] on div "0869538093 - chin gu" at bounding box center [193, 297] width 168 height 15
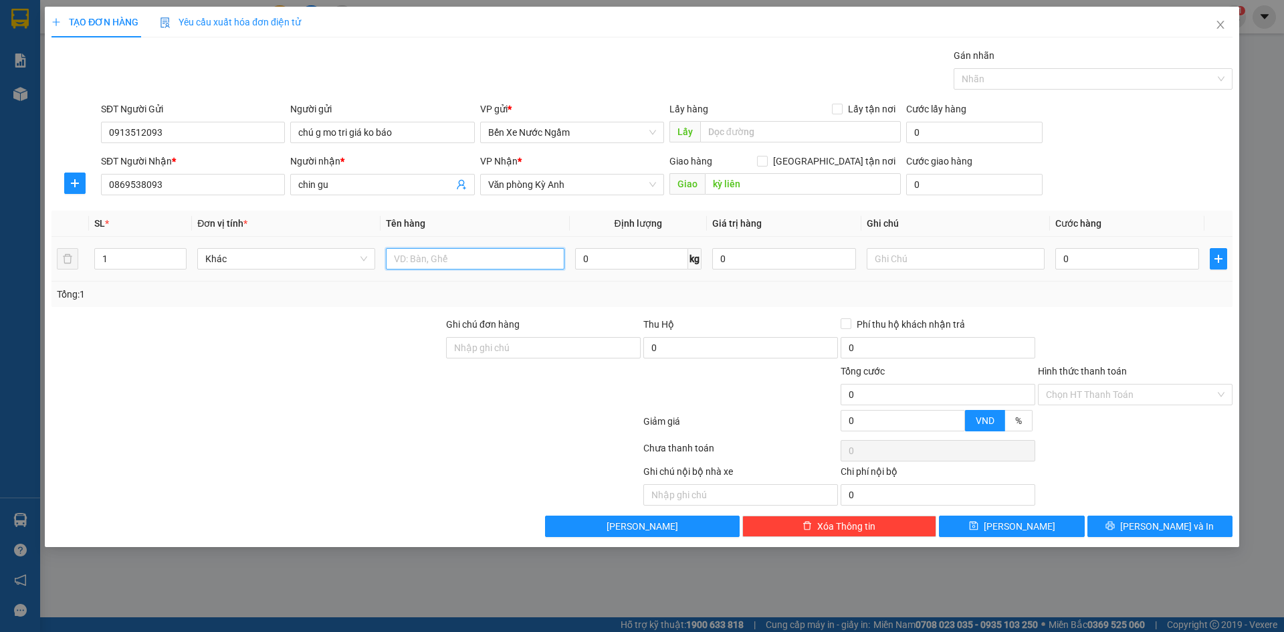
click at [427, 269] on input "text" at bounding box center [475, 258] width 178 height 21
click at [1118, 256] on input "0" at bounding box center [1128, 258] width 144 height 21
click at [978, 528] on icon "save" at bounding box center [973, 526] width 9 height 9
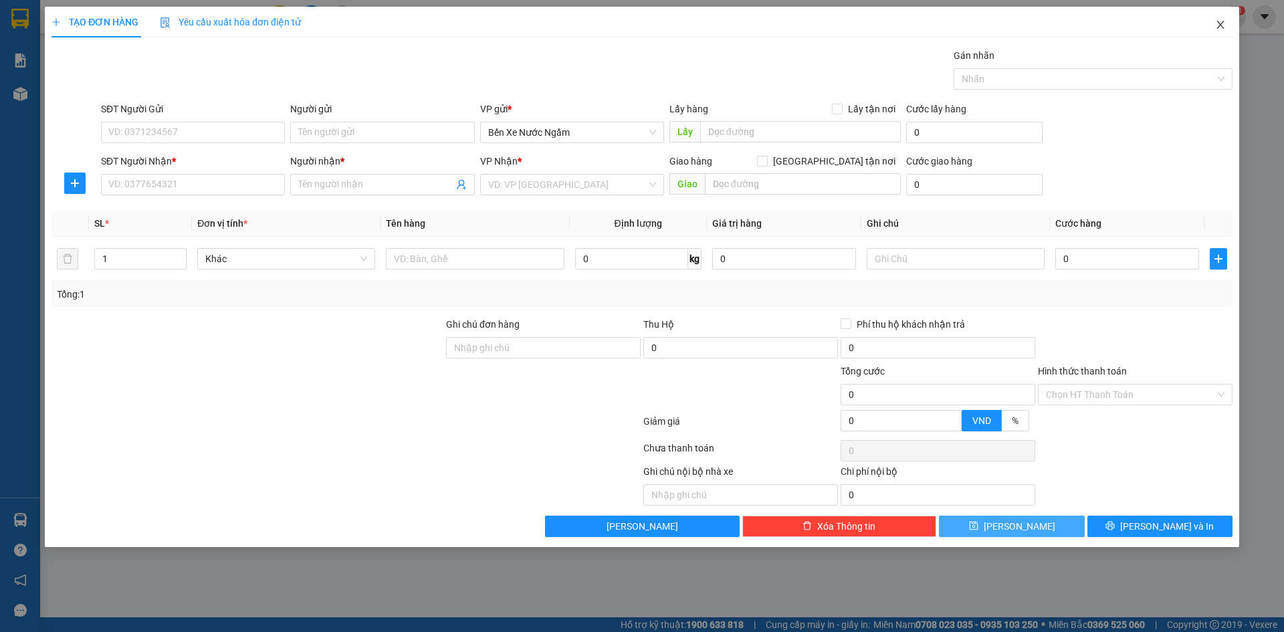
click at [1223, 20] on icon "close" at bounding box center [1220, 24] width 11 height 11
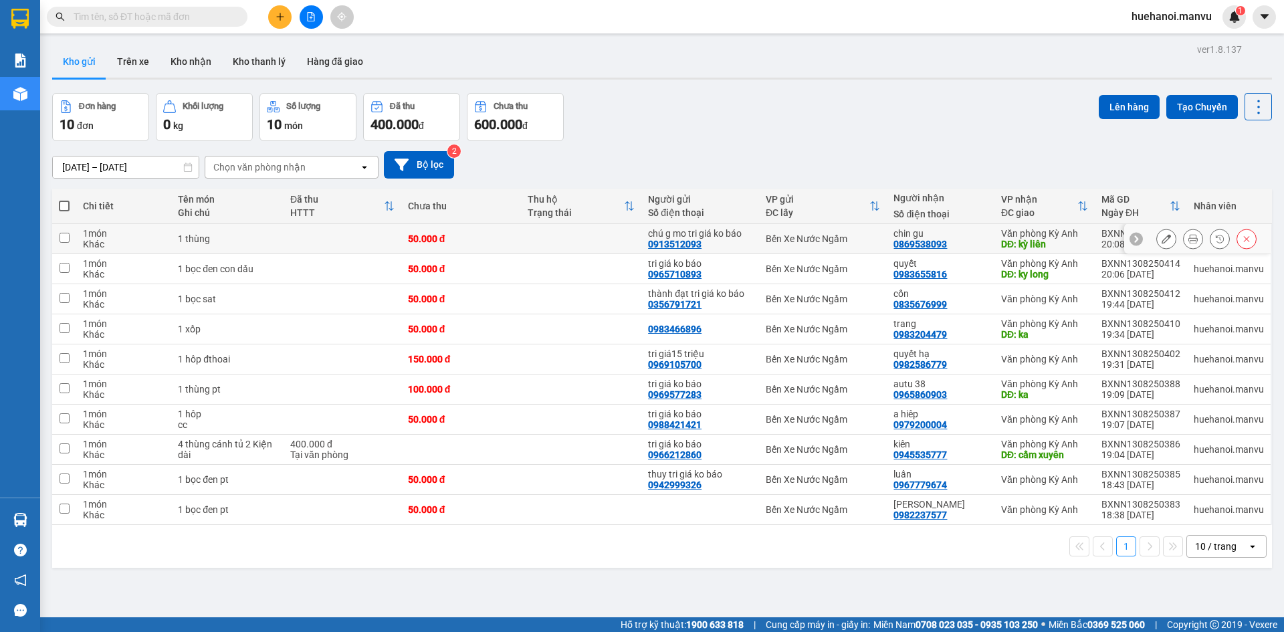
click at [64, 238] on input "checkbox" at bounding box center [65, 238] width 10 height 10
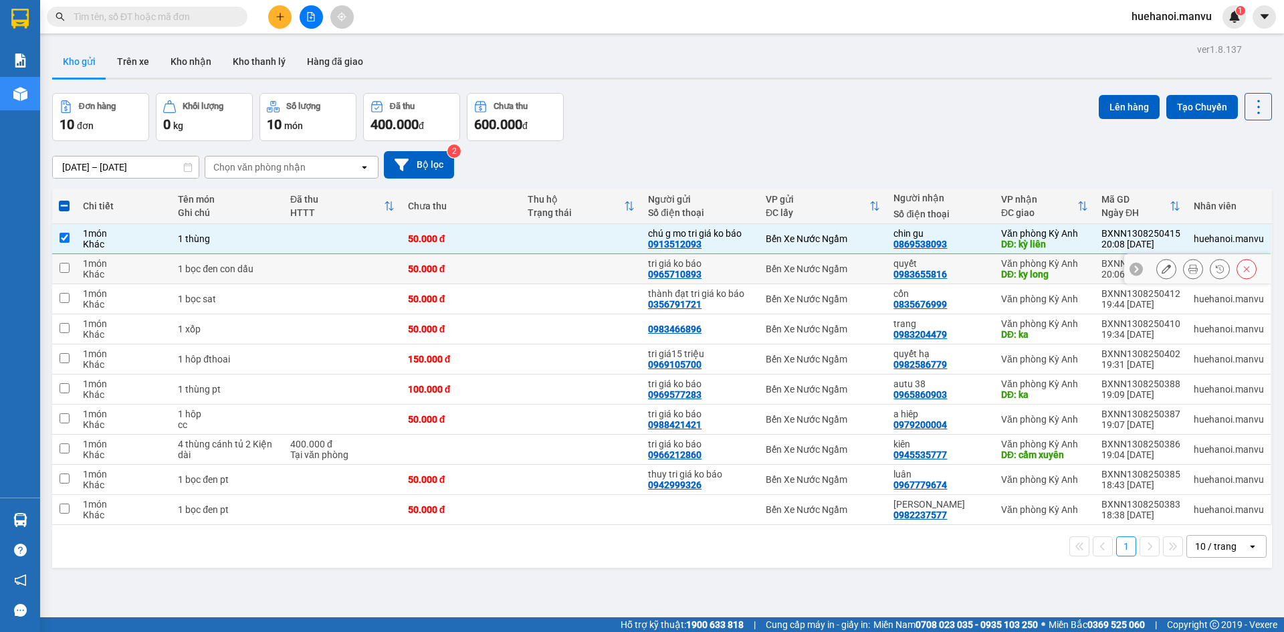
click at [59, 261] on td at bounding box center [64, 269] width 24 height 30
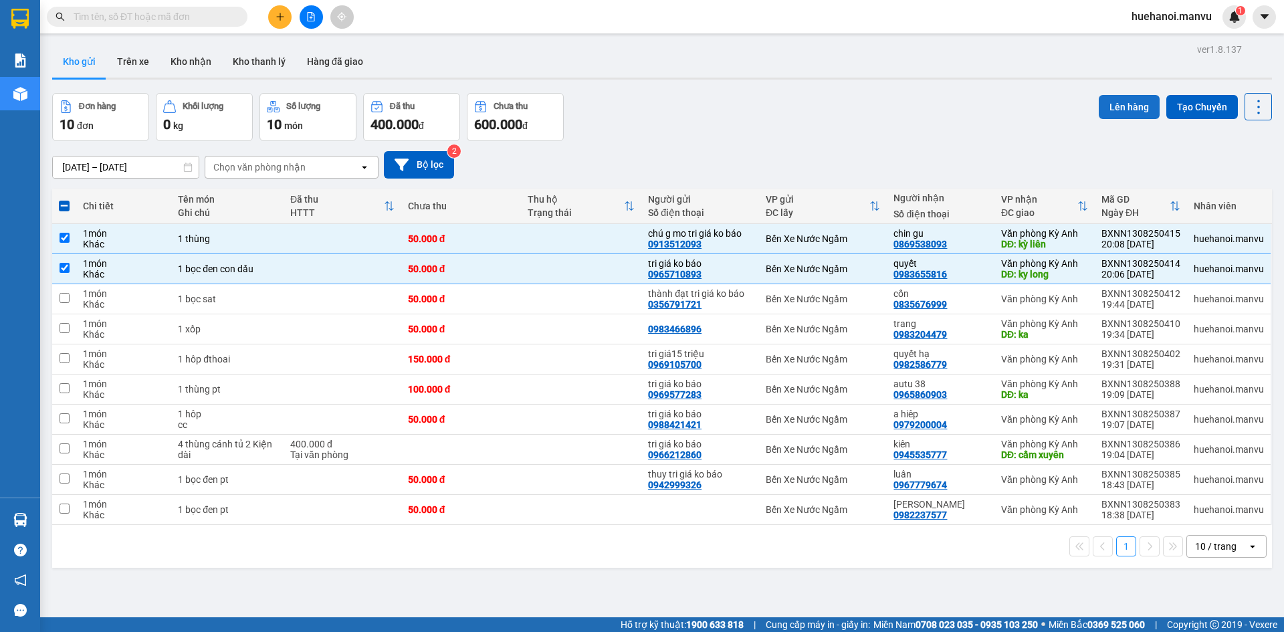
click at [1109, 109] on button "Lên hàng" at bounding box center [1129, 107] width 61 height 24
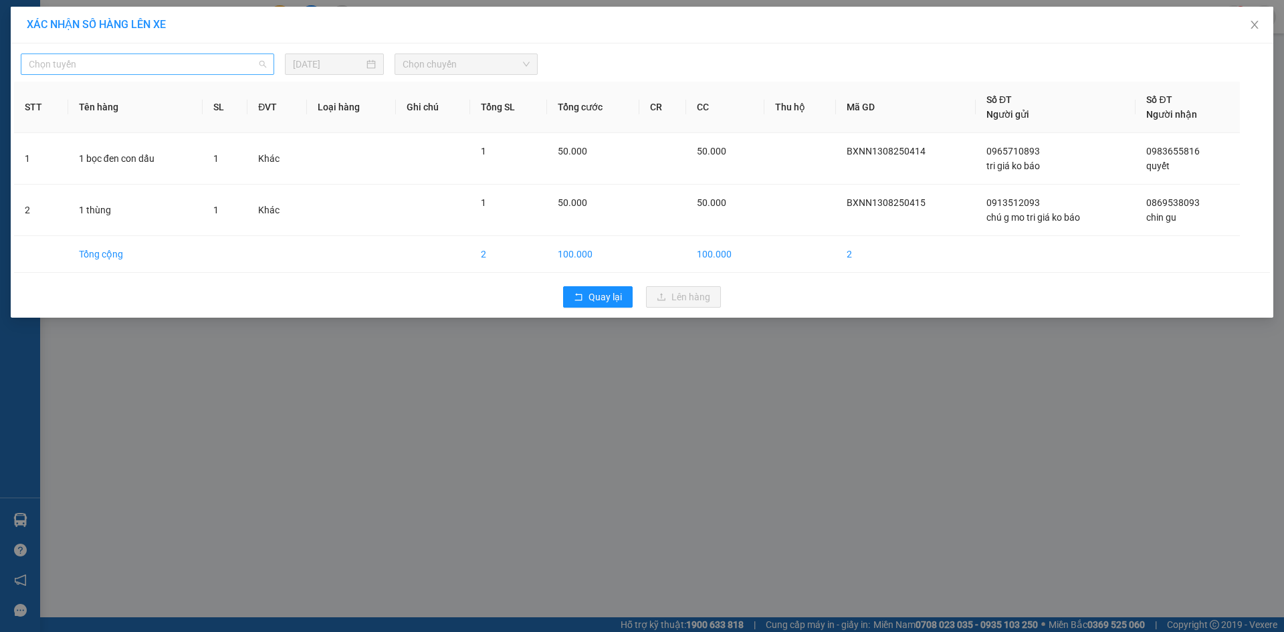
click at [72, 72] on span "Chọn tuyến" at bounding box center [147, 64] width 237 height 20
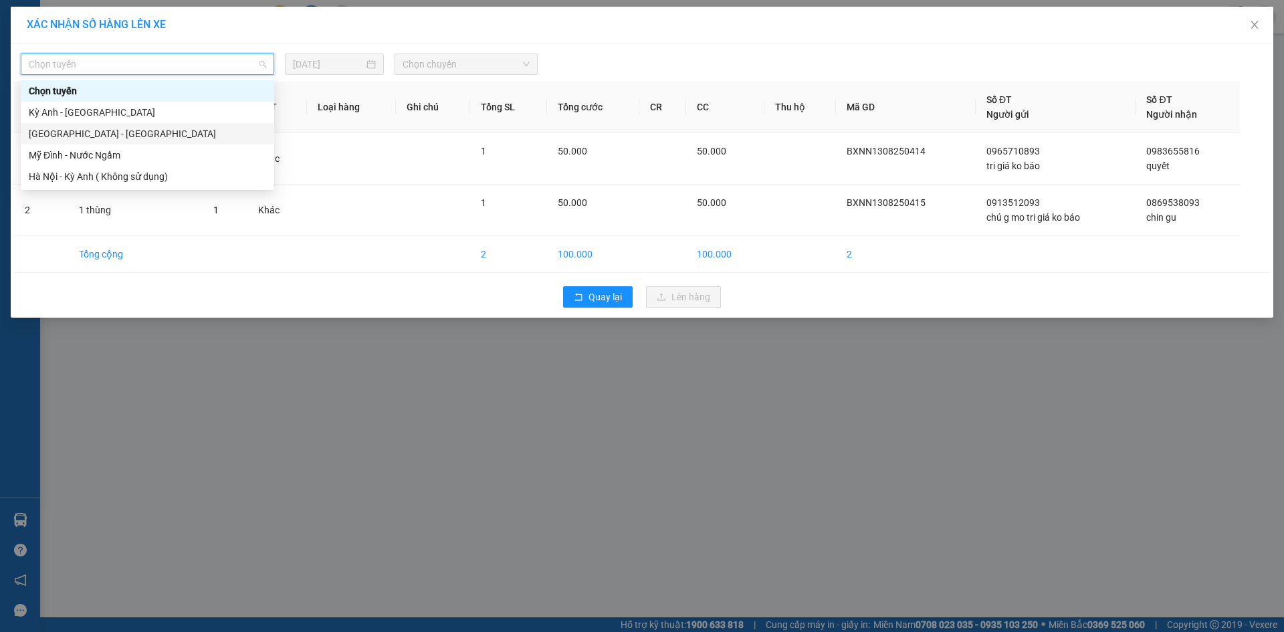
click at [78, 132] on div "[GEOGRAPHIC_DATA] - [GEOGRAPHIC_DATA]" at bounding box center [147, 133] width 237 height 15
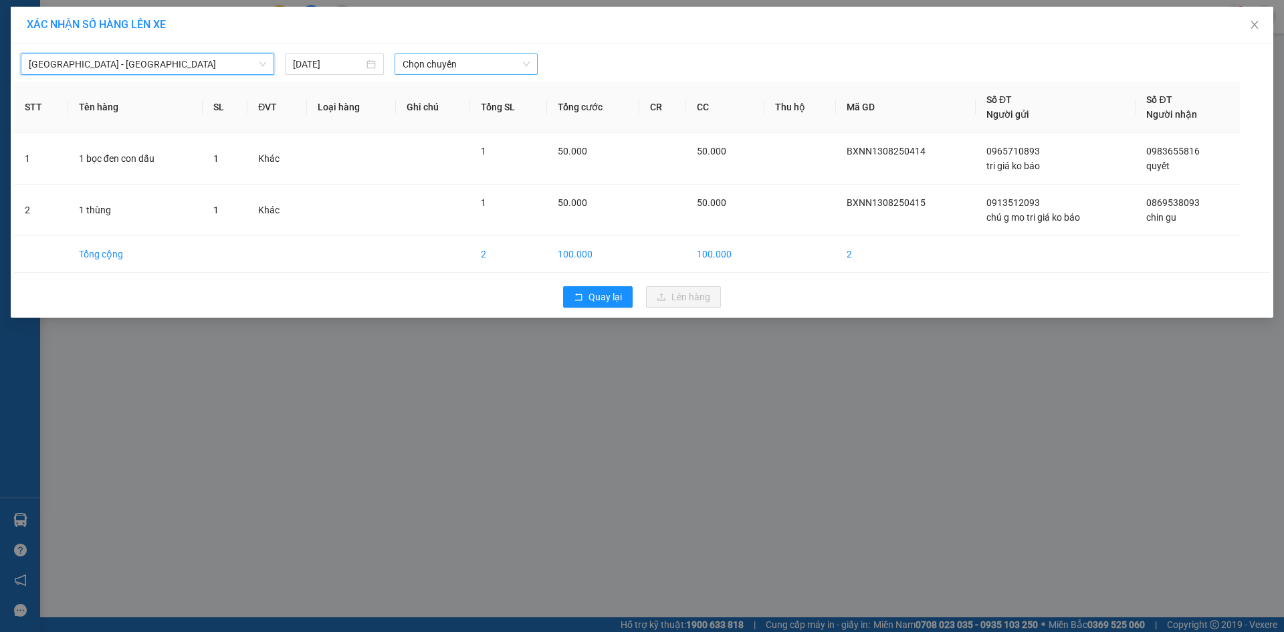
click at [412, 58] on span "Chọn chuyến" at bounding box center [466, 64] width 127 height 20
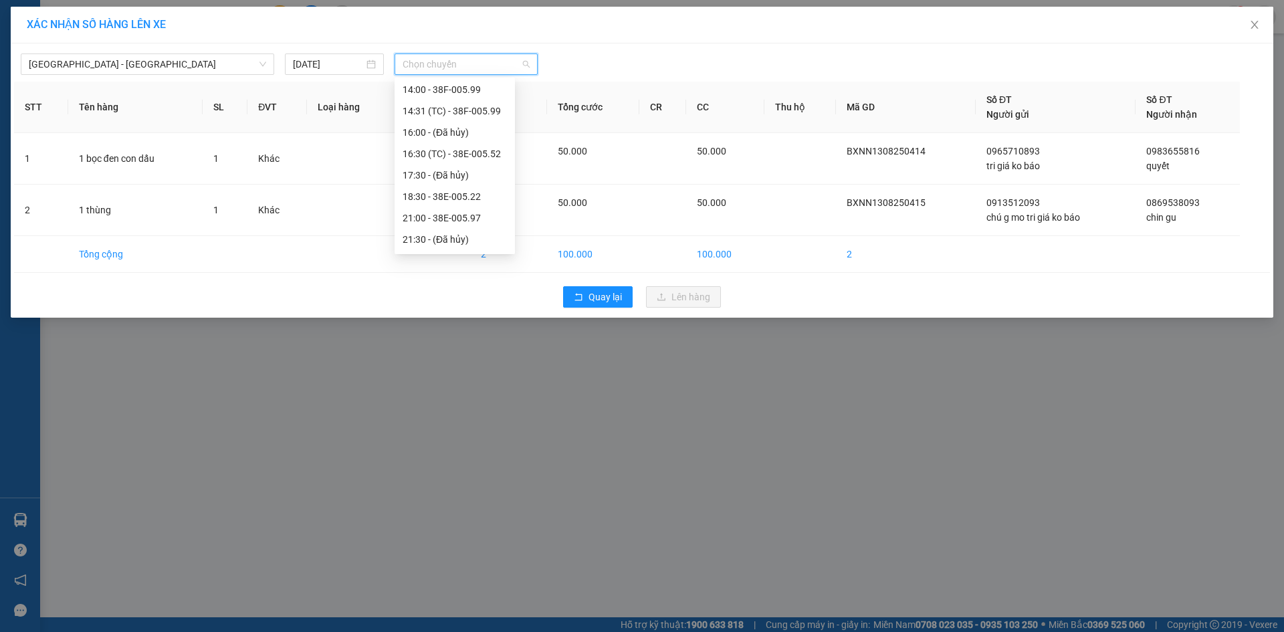
scroll to position [214, 0]
click at [441, 157] on div "21:00 - 38E-005.97" at bounding box center [455, 155] width 104 height 15
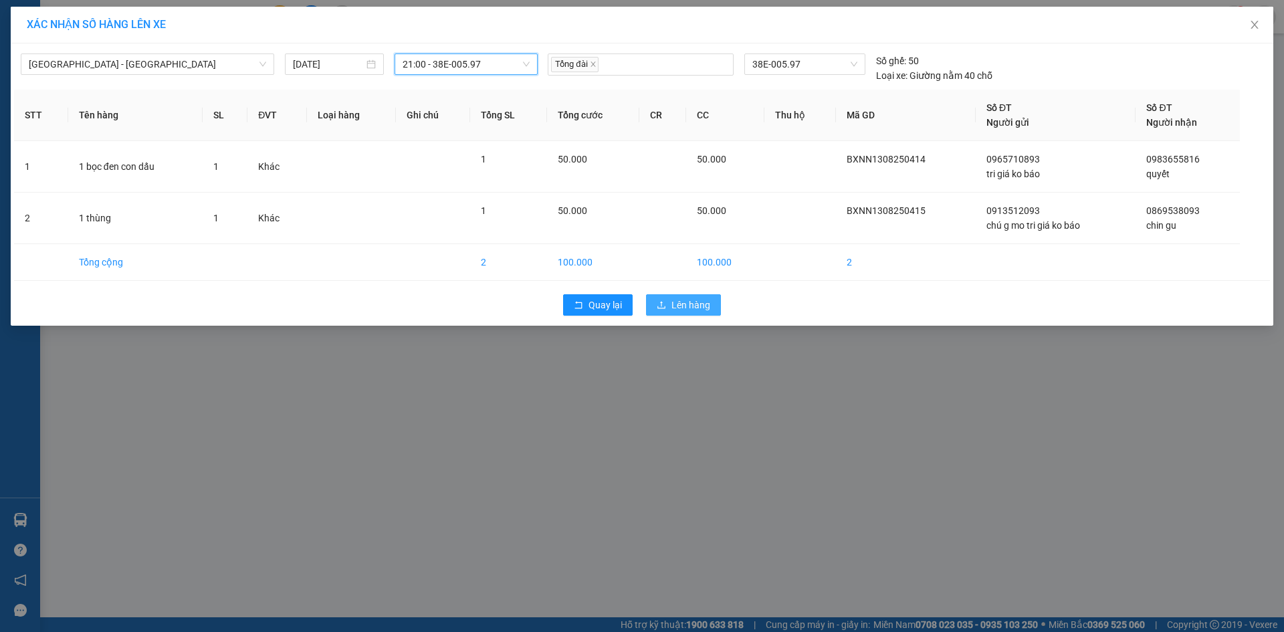
click at [701, 304] on span "Lên hàng" at bounding box center [691, 305] width 39 height 15
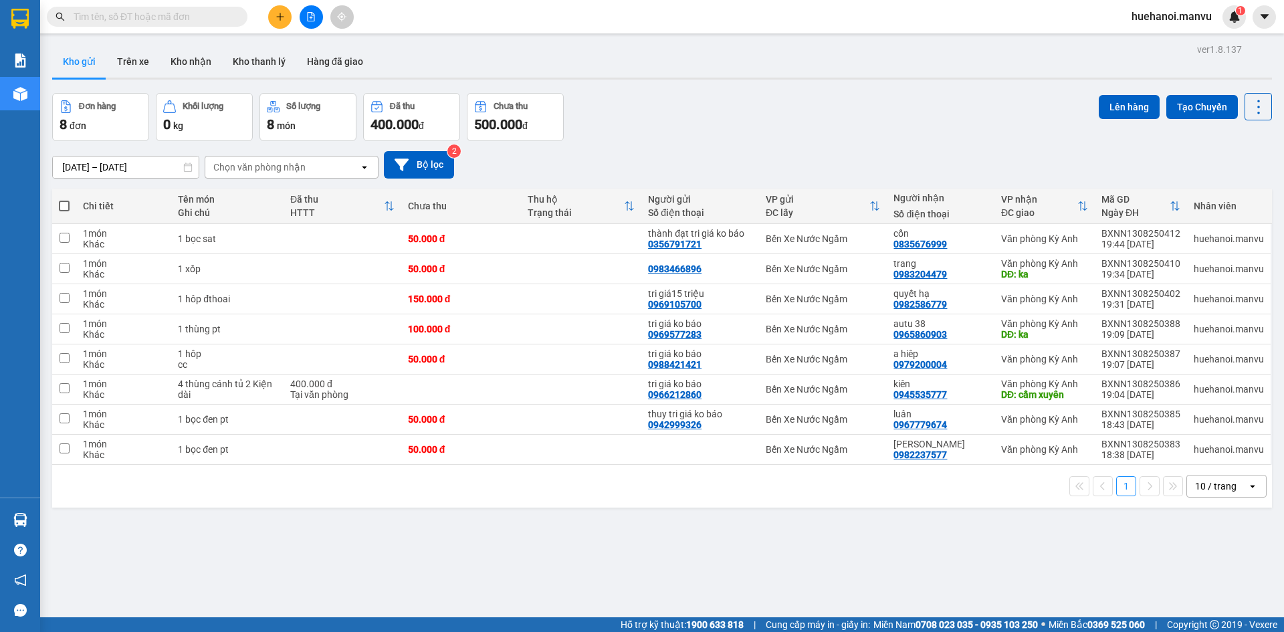
click at [64, 203] on span at bounding box center [64, 206] width 11 height 11
click at [64, 199] on input "checkbox" at bounding box center [64, 199] width 0 height 0
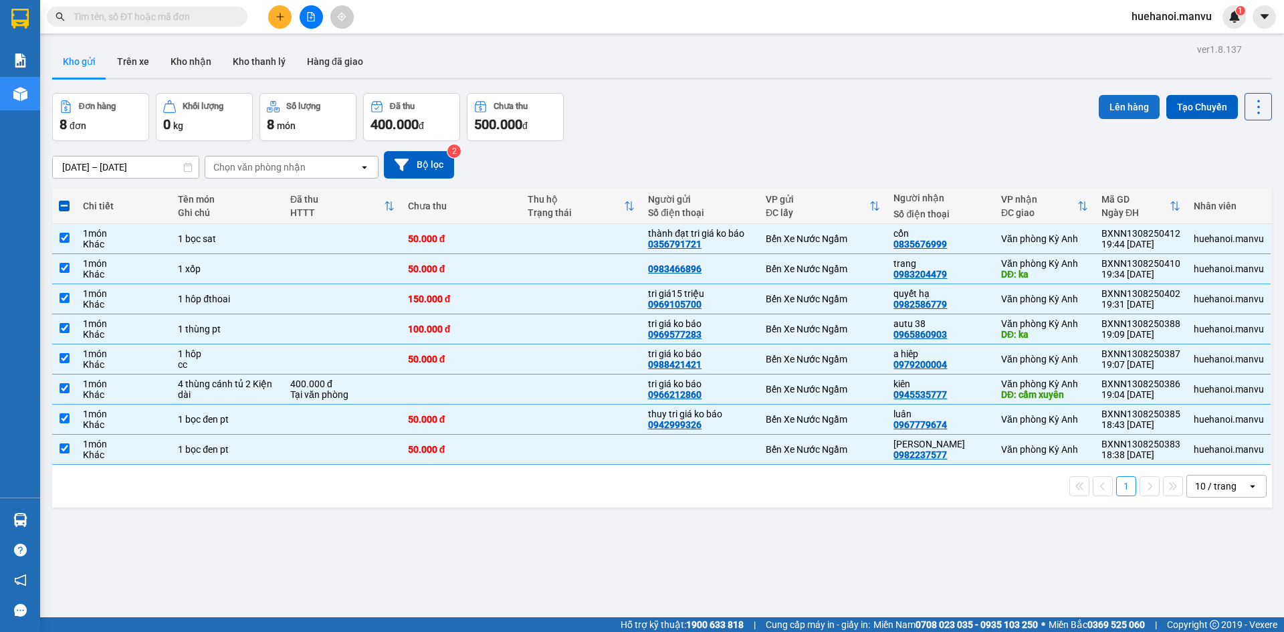
click at [1115, 111] on button "Lên hàng" at bounding box center [1129, 107] width 61 height 24
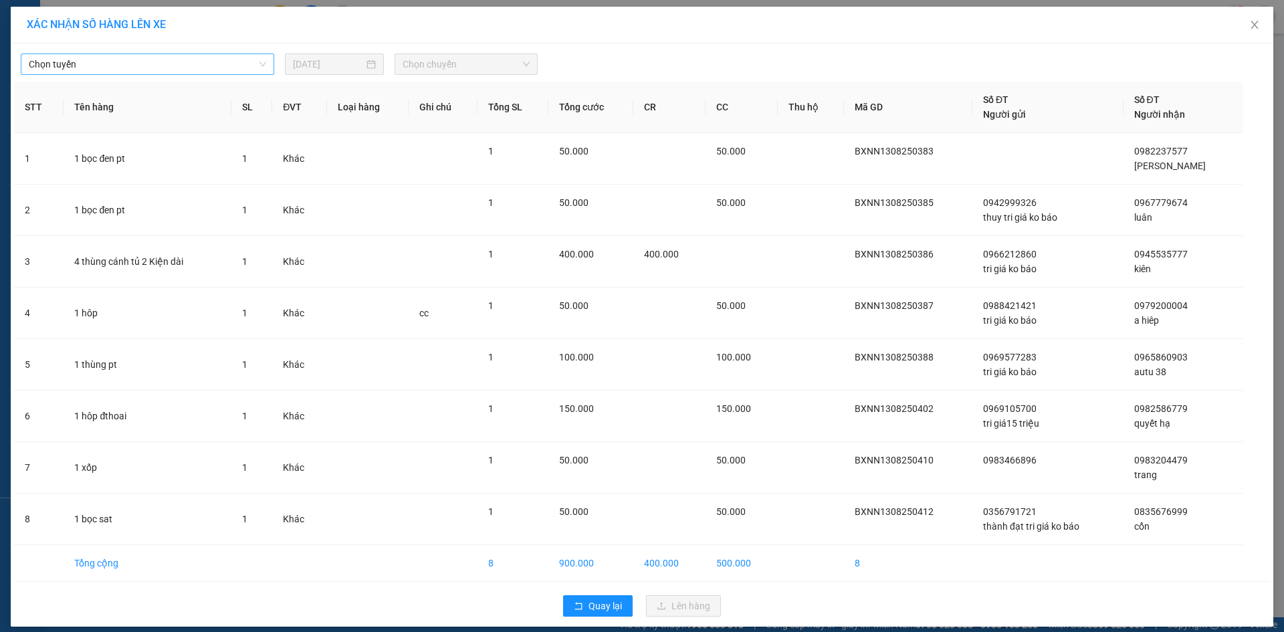
click at [144, 66] on span "Chọn tuyến" at bounding box center [147, 64] width 237 height 20
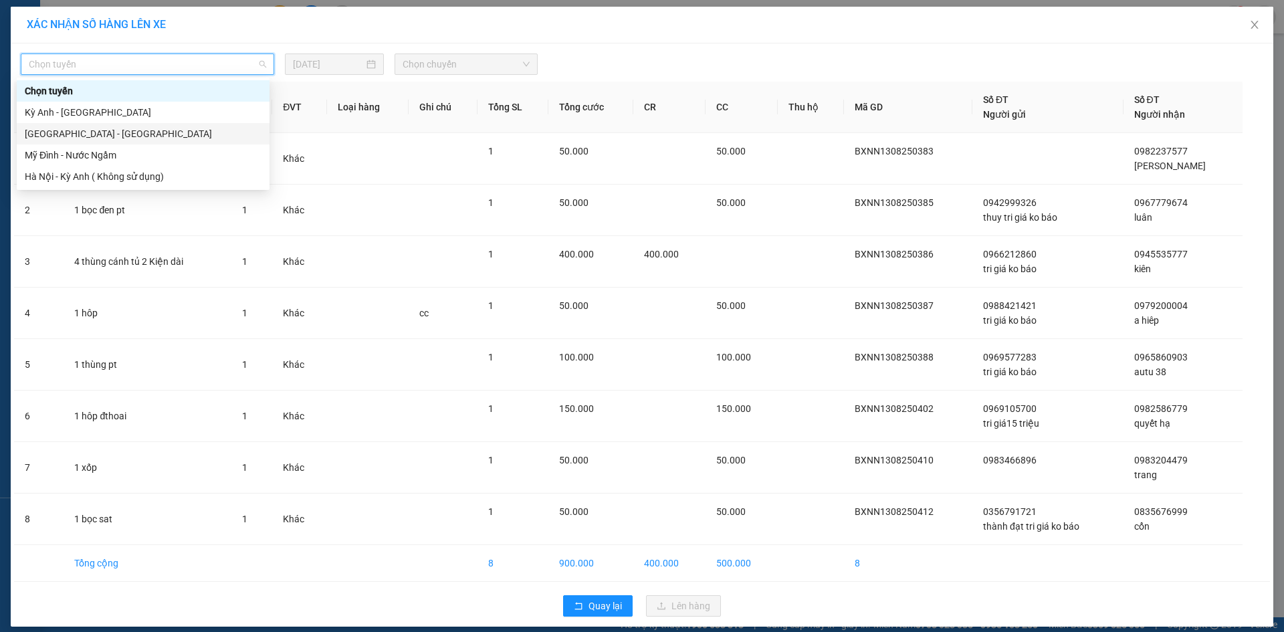
click at [113, 130] on div "[GEOGRAPHIC_DATA] - [GEOGRAPHIC_DATA]" at bounding box center [143, 133] width 237 height 15
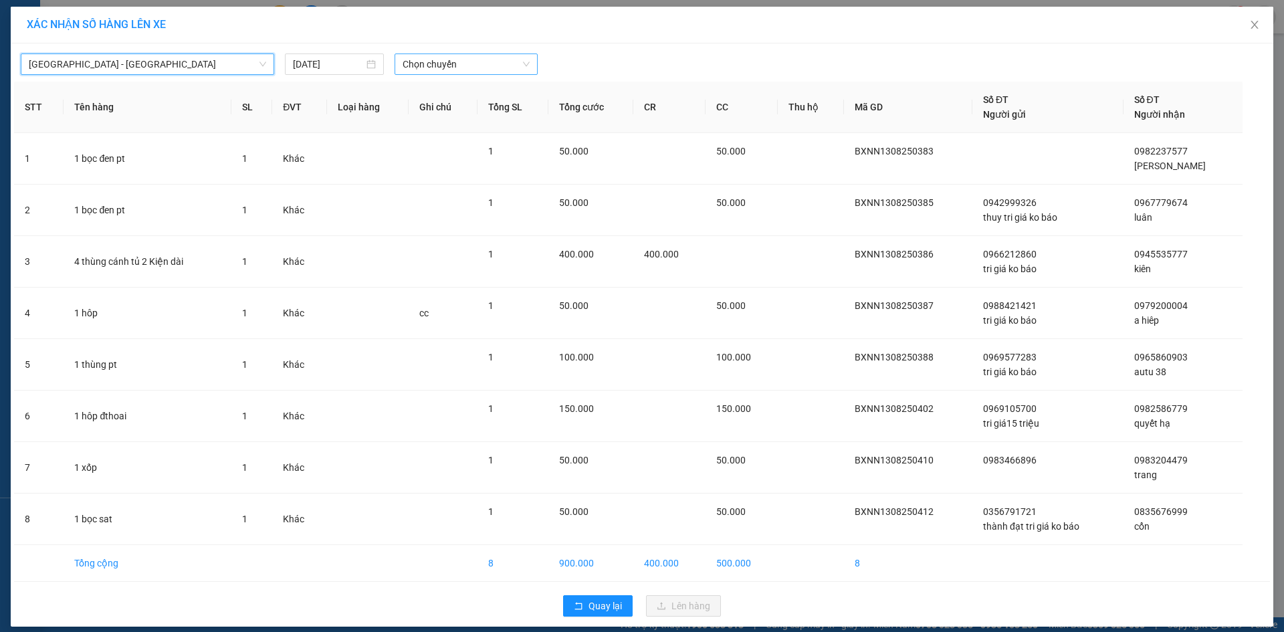
click at [437, 67] on span "Chọn chuyến" at bounding box center [466, 64] width 127 height 20
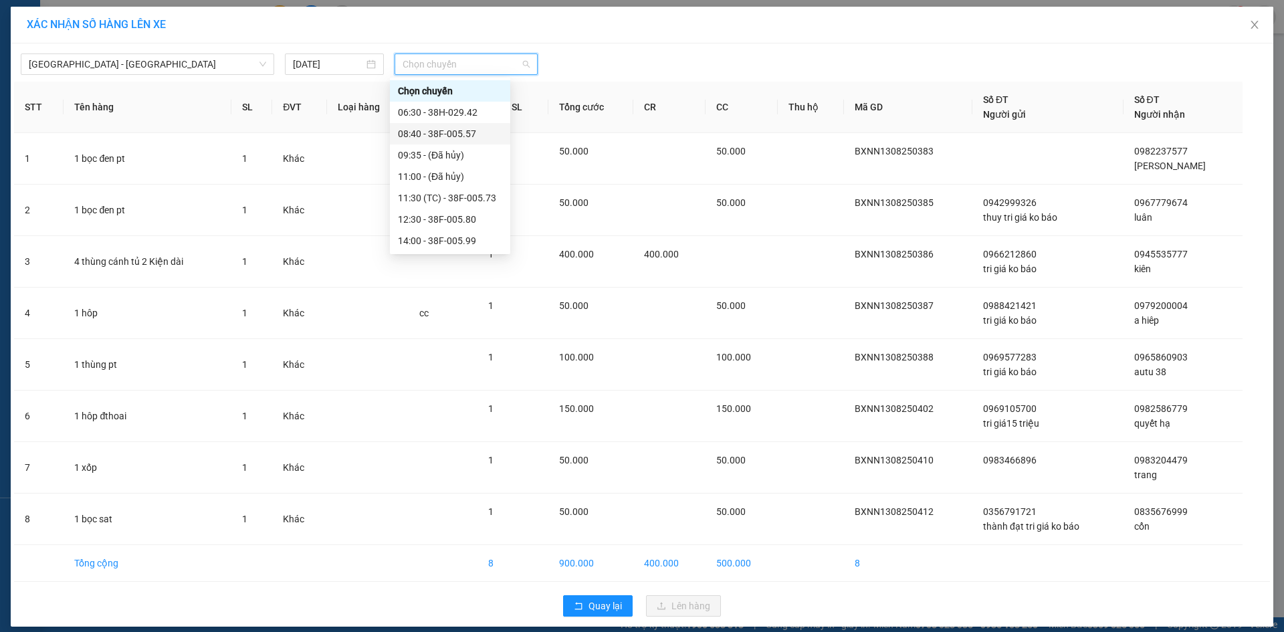
scroll to position [214, 0]
click at [449, 240] on div "22:00 - 38H-034.46" at bounding box center [450, 240] width 104 height 15
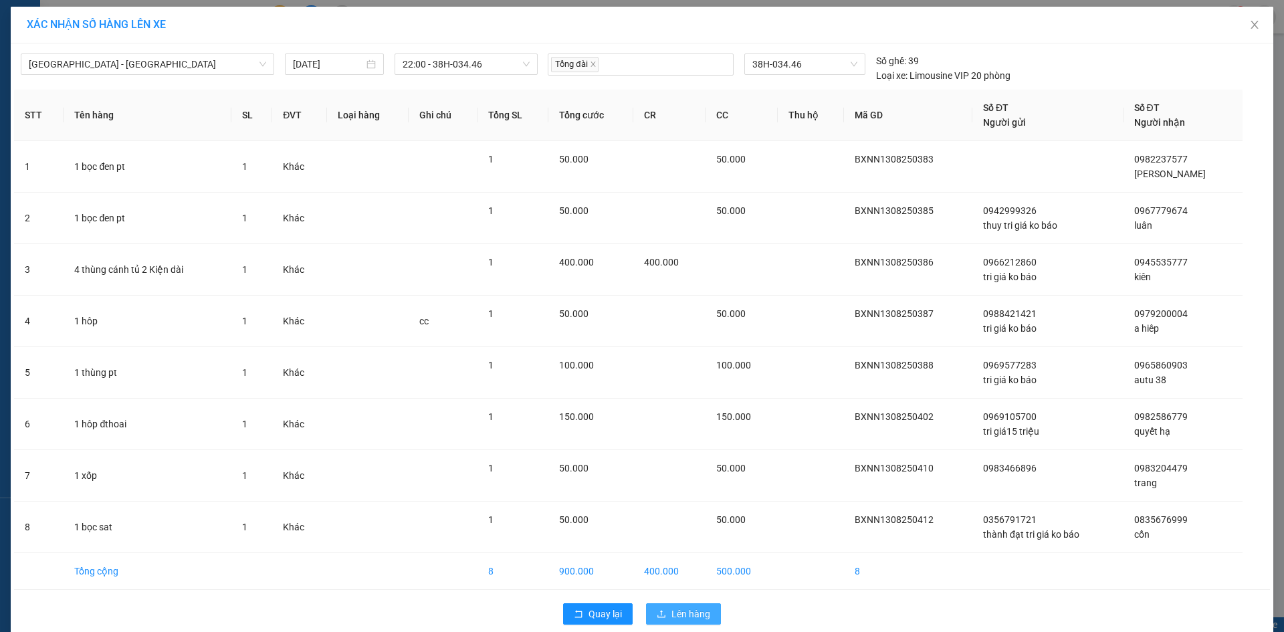
click at [680, 617] on span "Lên hàng" at bounding box center [691, 614] width 39 height 15
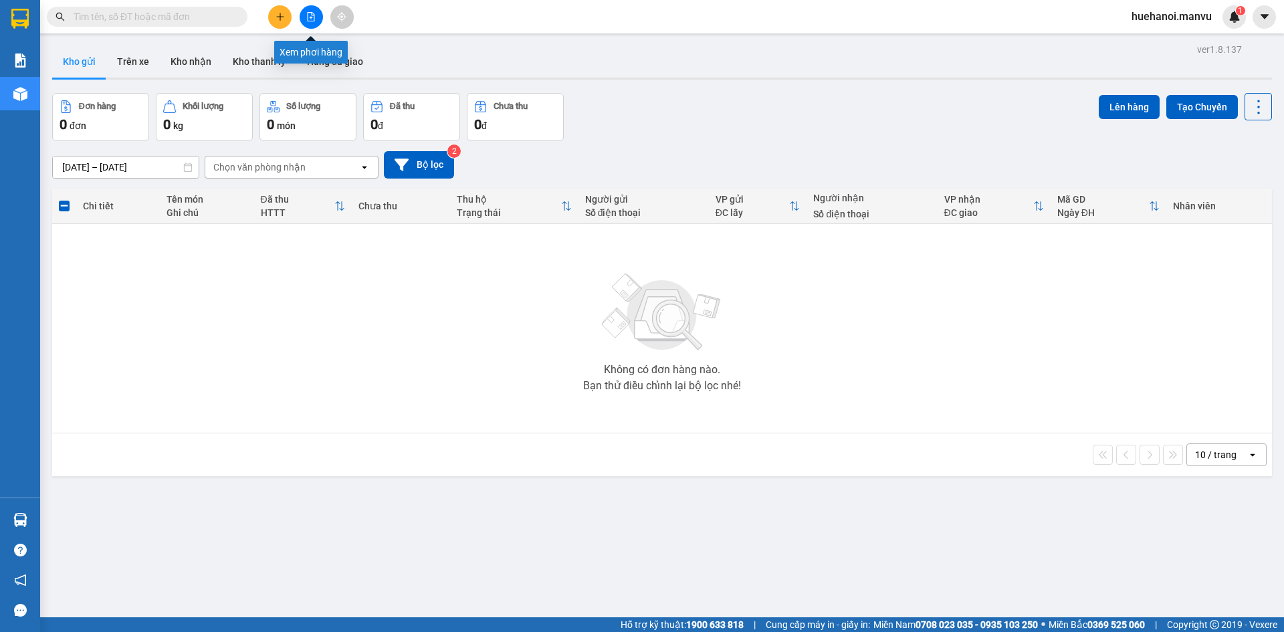
click at [306, 21] on button at bounding box center [311, 16] width 23 height 23
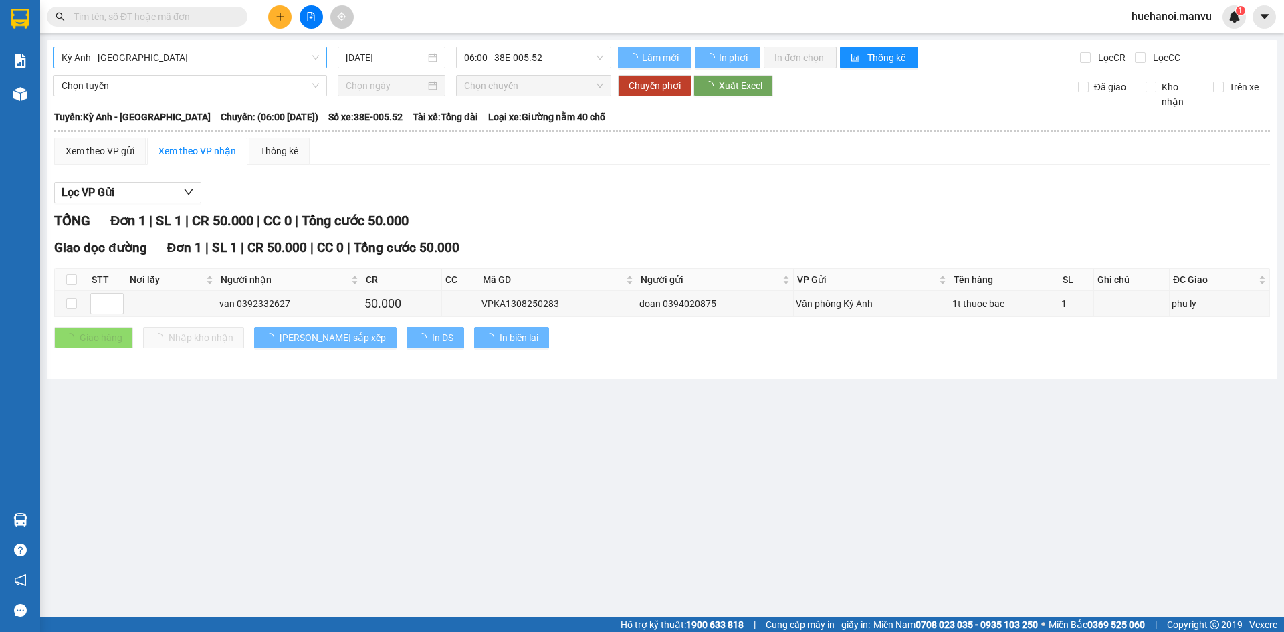
click at [94, 61] on span "Kỳ Anh - [GEOGRAPHIC_DATA]" at bounding box center [191, 57] width 258 height 20
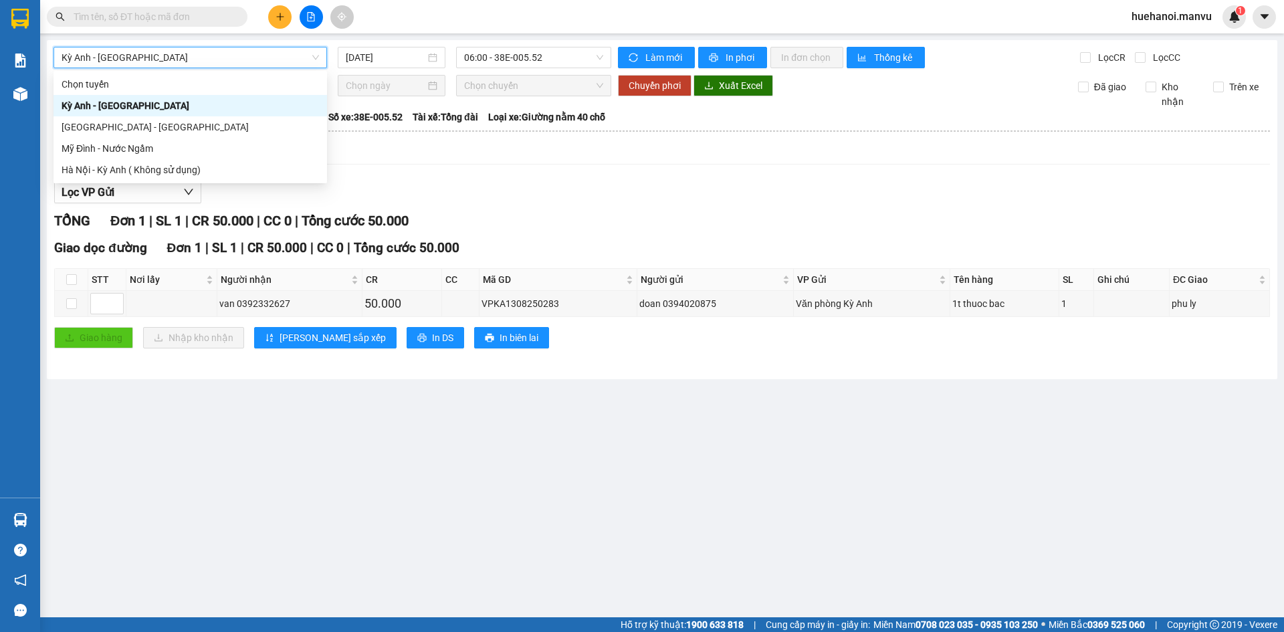
click at [95, 64] on span "Kỳ Anh - [GEOGRAPHIC_DATA]" at bounding box center [191, 57] width 258 height 20
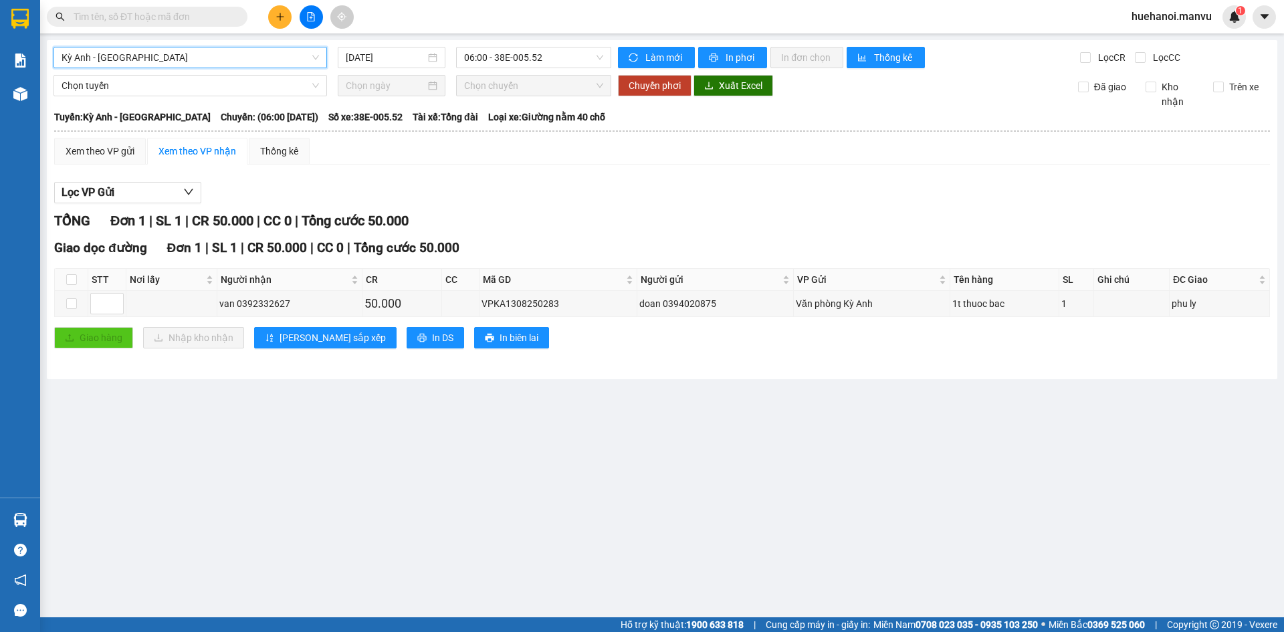
click at [96, 61] on span "Kỳ Anh - [GEOGRAPHIC_DATA]" at bounding box center [191, 57] width 258 height 20
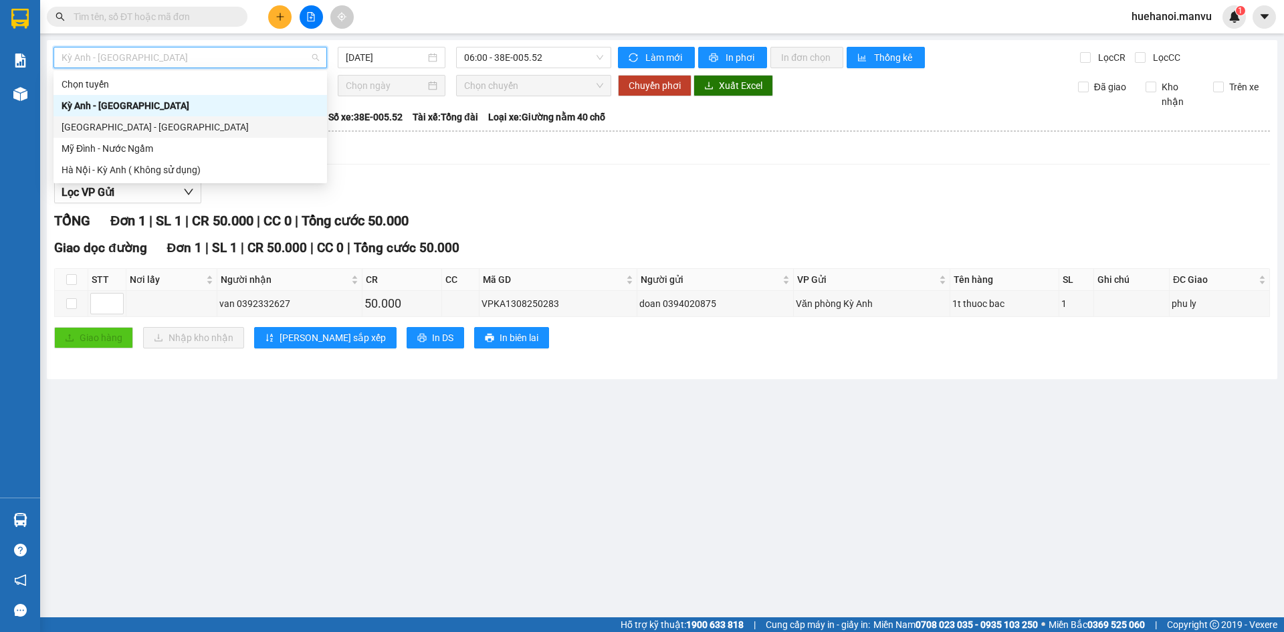
click at [99, 124] on div "[GEOGRAPHIC_DATA] - [GEOGRAPHIC_DATA]" at bounding box center [191, 127] width 258 height 15
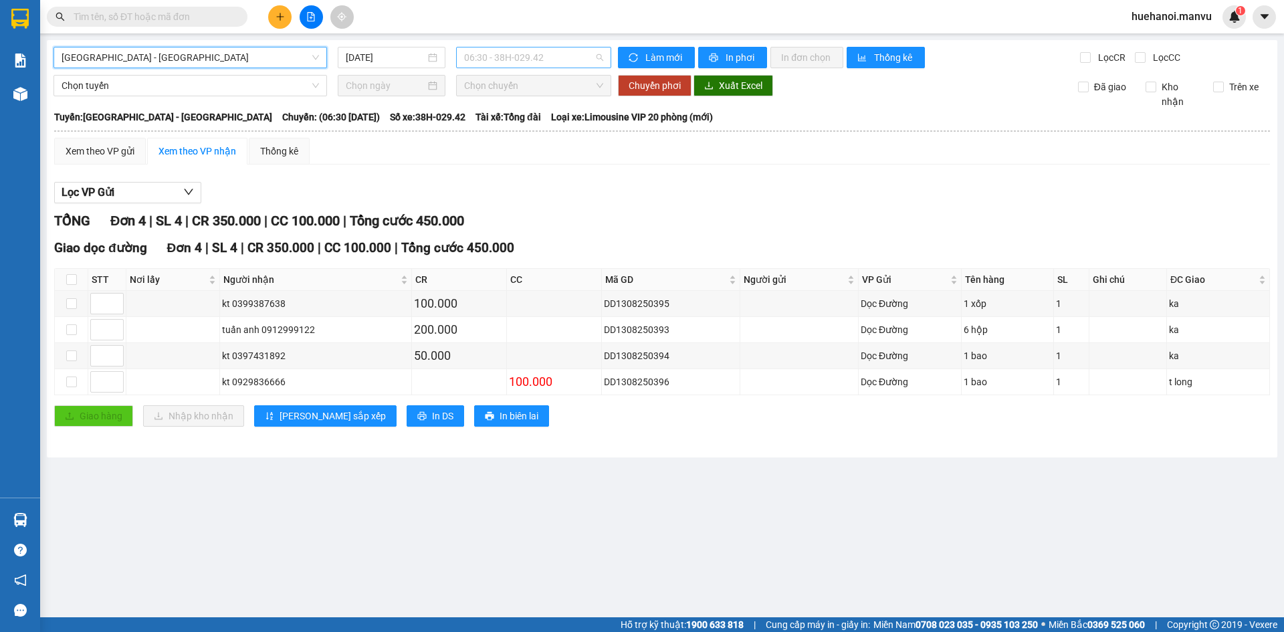
click at [486, 55] on span "06:30 - 38H-029.42" at bounding box center [533, 57] width 139 height 20
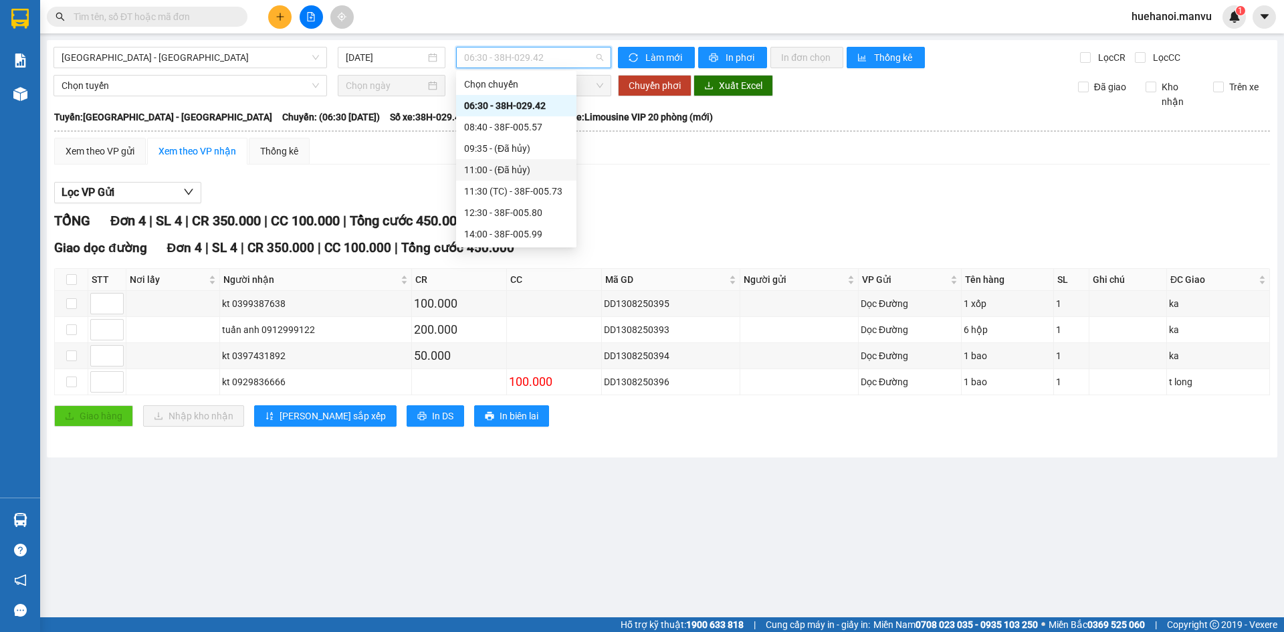
scroll to position [214, 0]
click at [518, 151] on div "21:00 - 38E-005.97" at bounding box center [516, 148] width 104 height 15
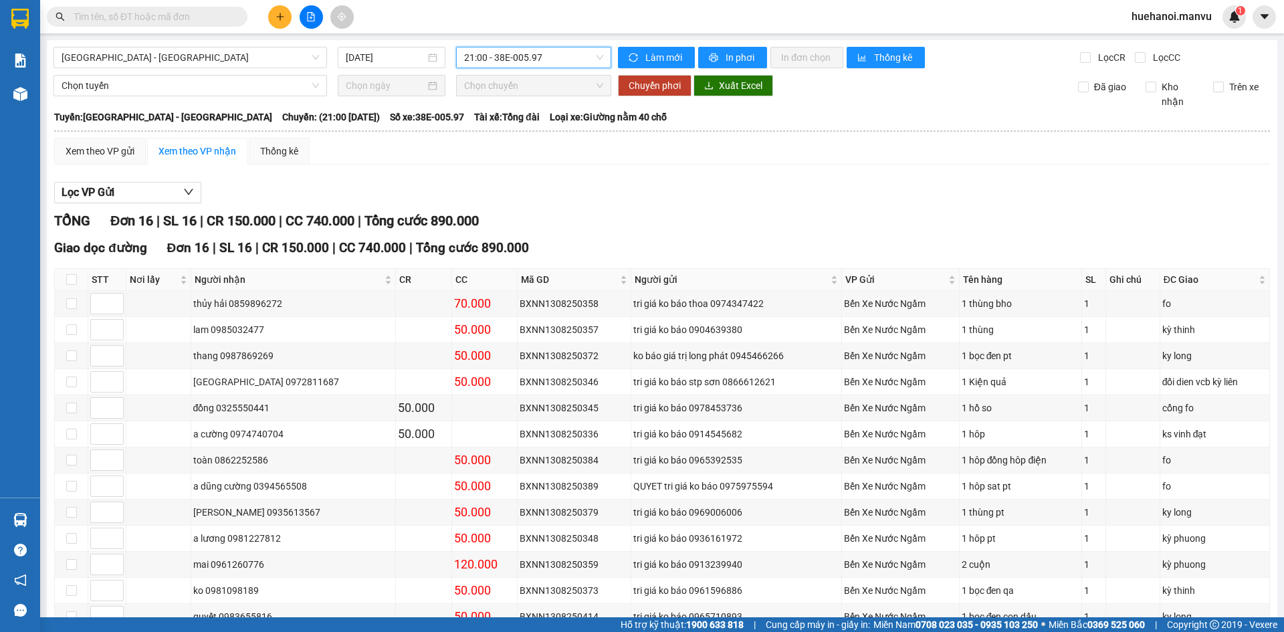
click at [544, 54] on span "21:00 - 38E-005.97" at bounding box center [533, 57] width 139 height 20
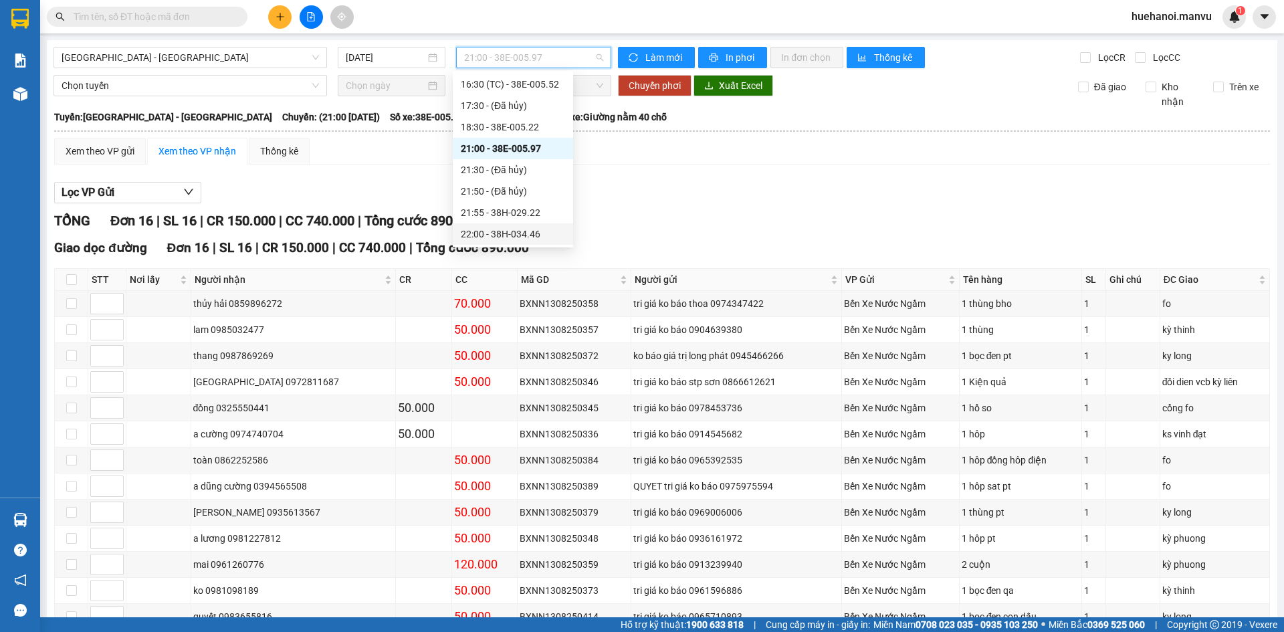
click at [528, 231] on div "22:00 - 38H-034.46" at bounding box center [513, 234] width 104 height 15
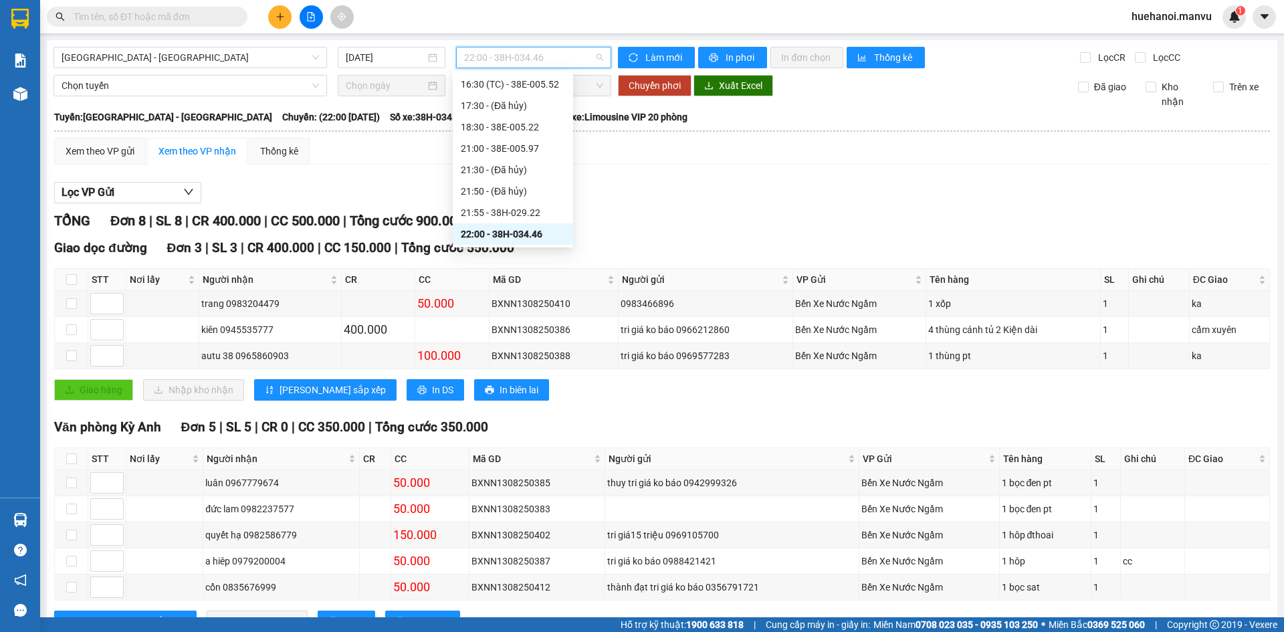
click at [571, 59] on span "22:00 - 38H-034.46" at bounding box center [533, 57] width 139 height 20
click at [530, 147] on div "21:00 - 38E-005.97" at bounding box center [513, 148] width 104 height 15
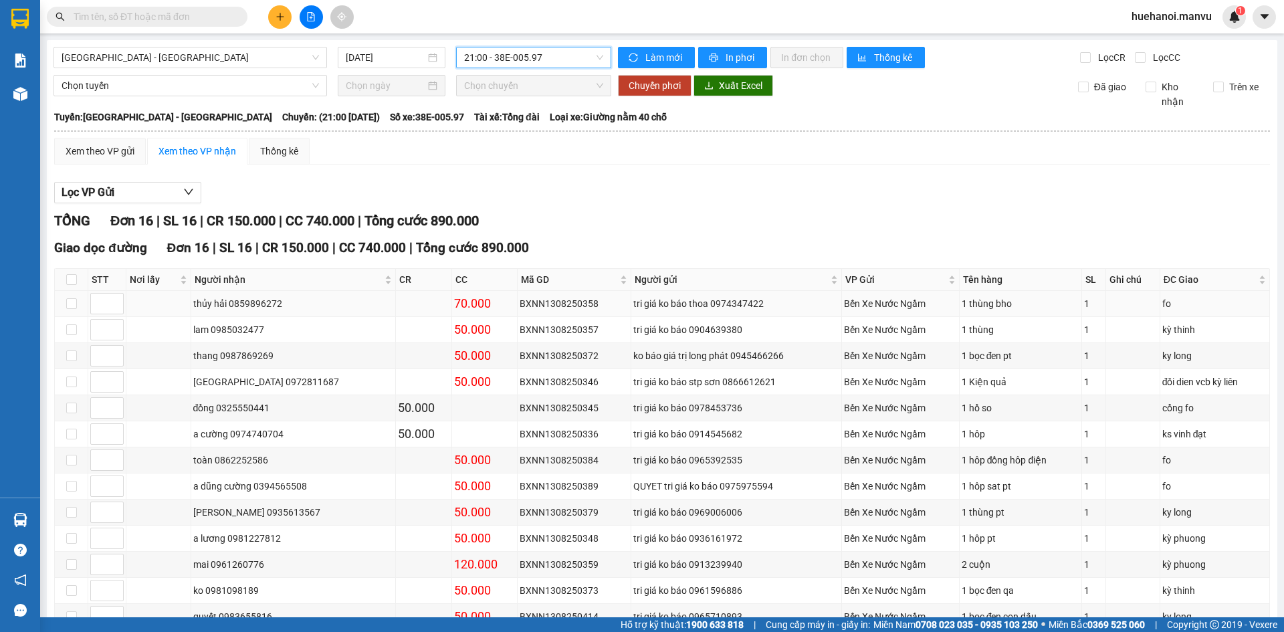
scroll to position [152, 0]
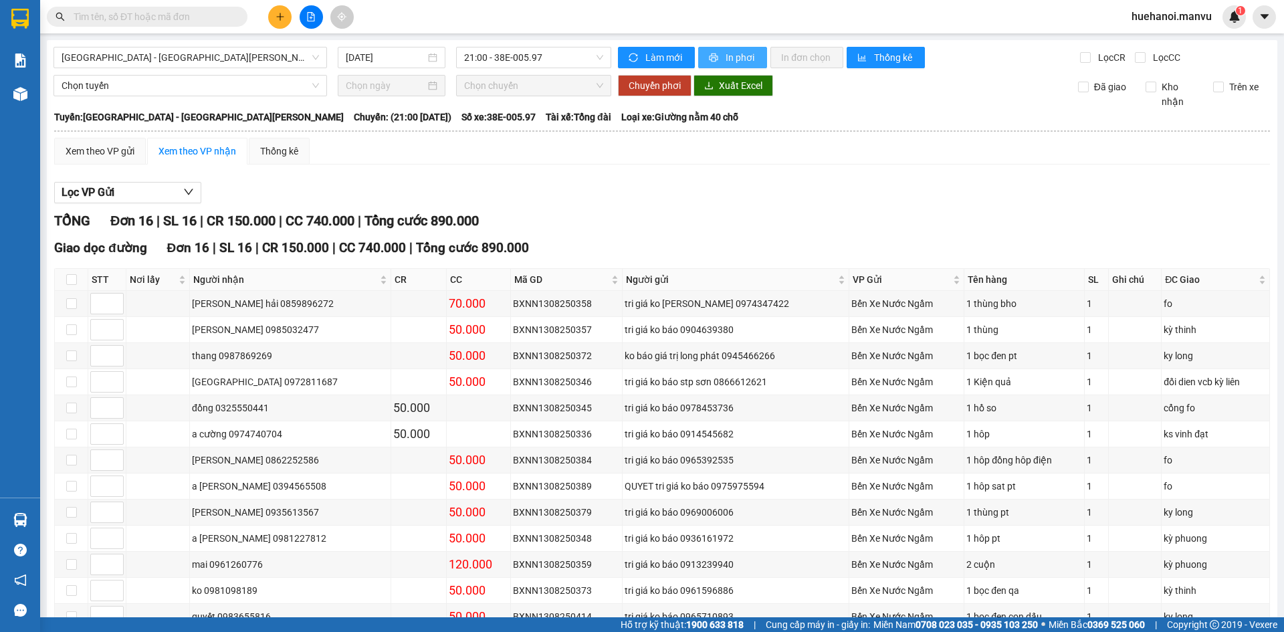
click at [728, 62] on span "In phơi" at bounding box center [741, 57] width 31 height 15
click at [557, 52] on span "21:00 - 38E-005.97" at bounding box center [533, 57] width 139 height 20
click at [547, 62] on span "21:00 - 38E-005.97" at bounding box center [533, 57] width 139 height 20
click at [547, 54] on span "21:00 - 38E-005.97" at bounding box center [533, 57] width 139 height 20
click at [525, 68] on div "21:00 - 38E-005.97" at bounding box center [533, 57] width 155 height 21
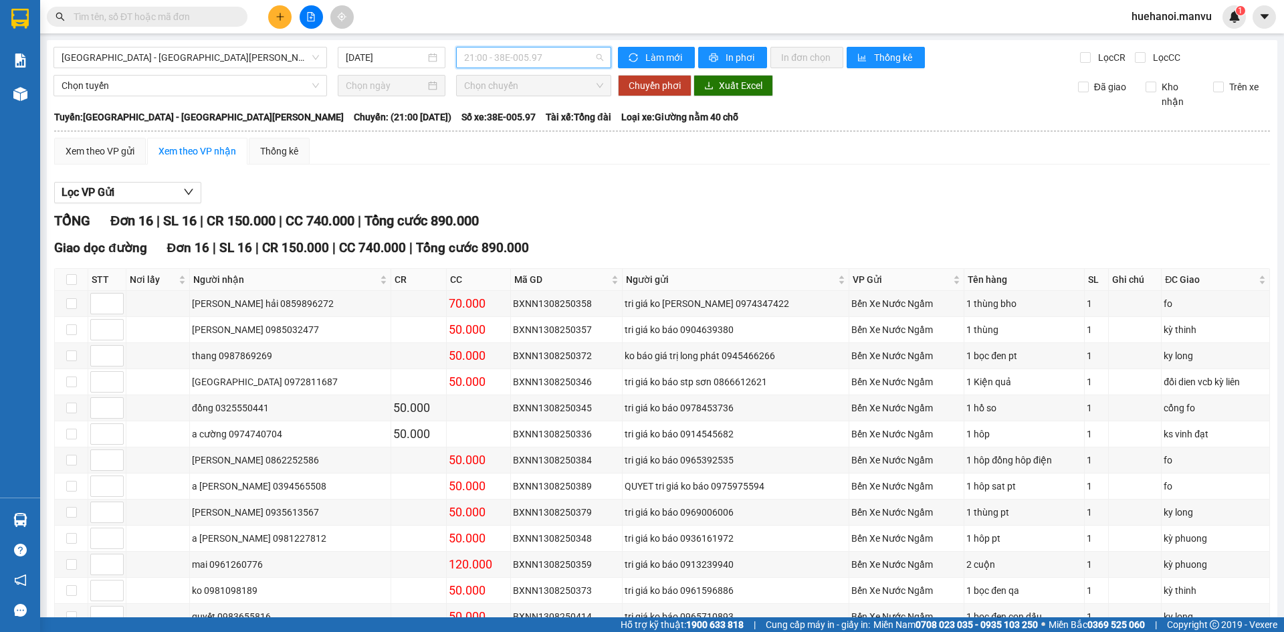
click at [525, 58] on span "21:00 - 38E-005.97" at bounding box center [533, 57] width 139 height 20
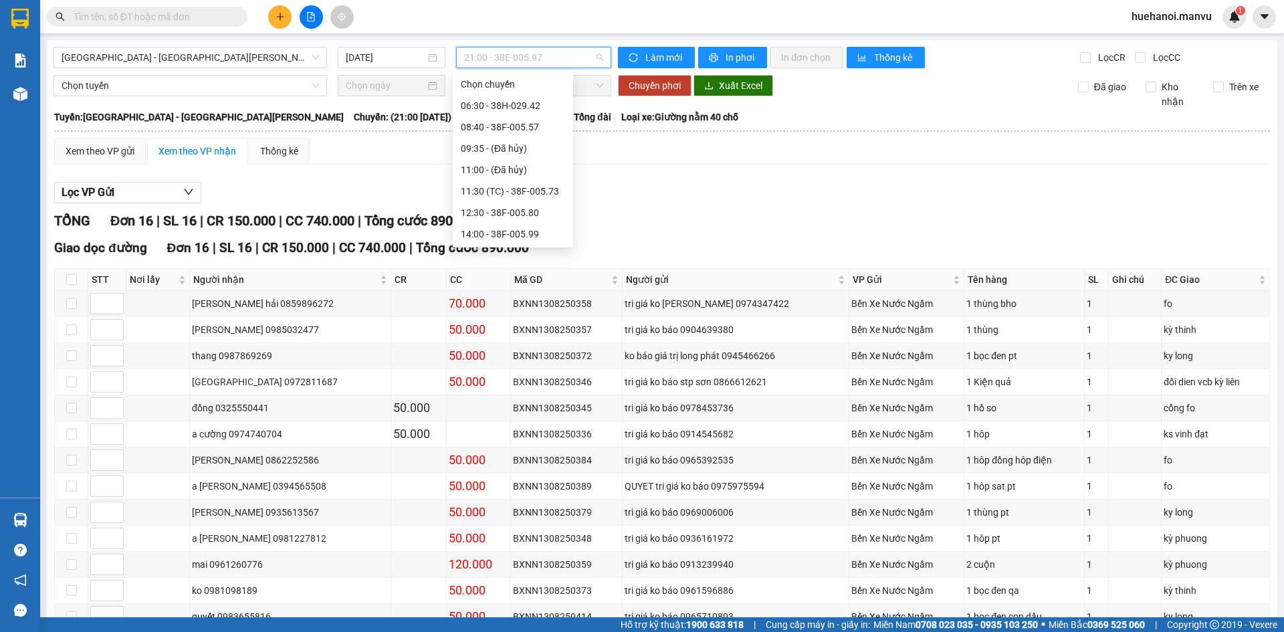
click at [525, 58] on span "21:00 - 38E-005.97" at bounding box center [533, 57] width 139 height 20
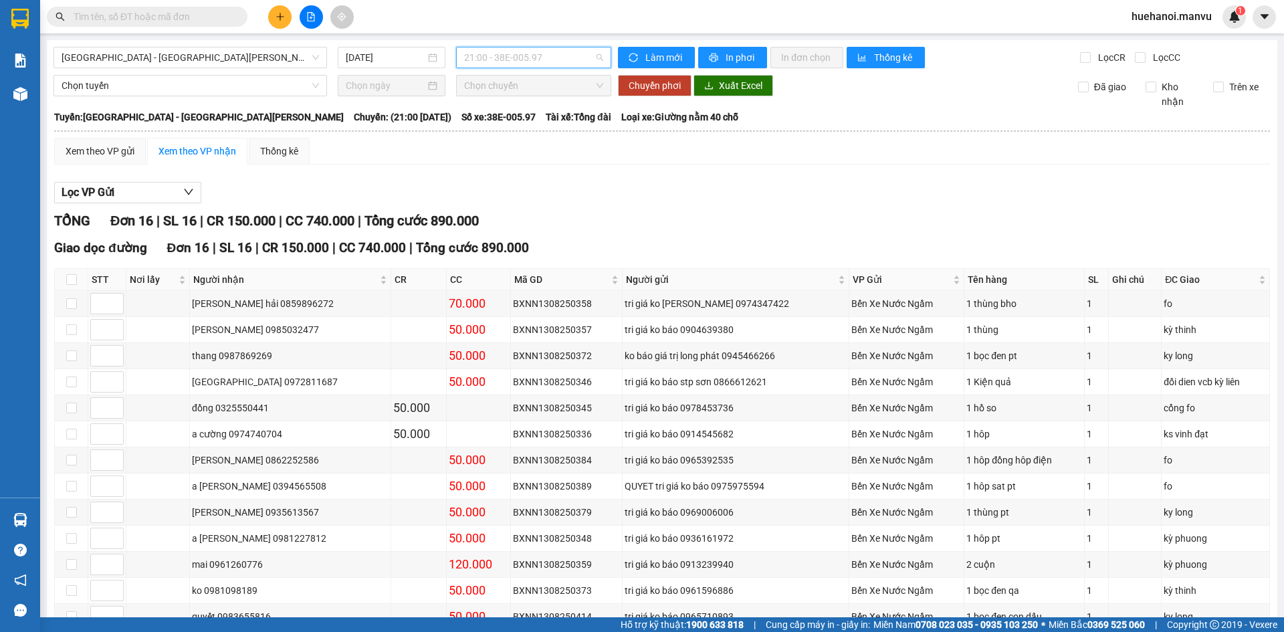
click at [525, 58] on span "21:00 - 38E-005.97" at bounding box center [533, 57] width 139 height 20
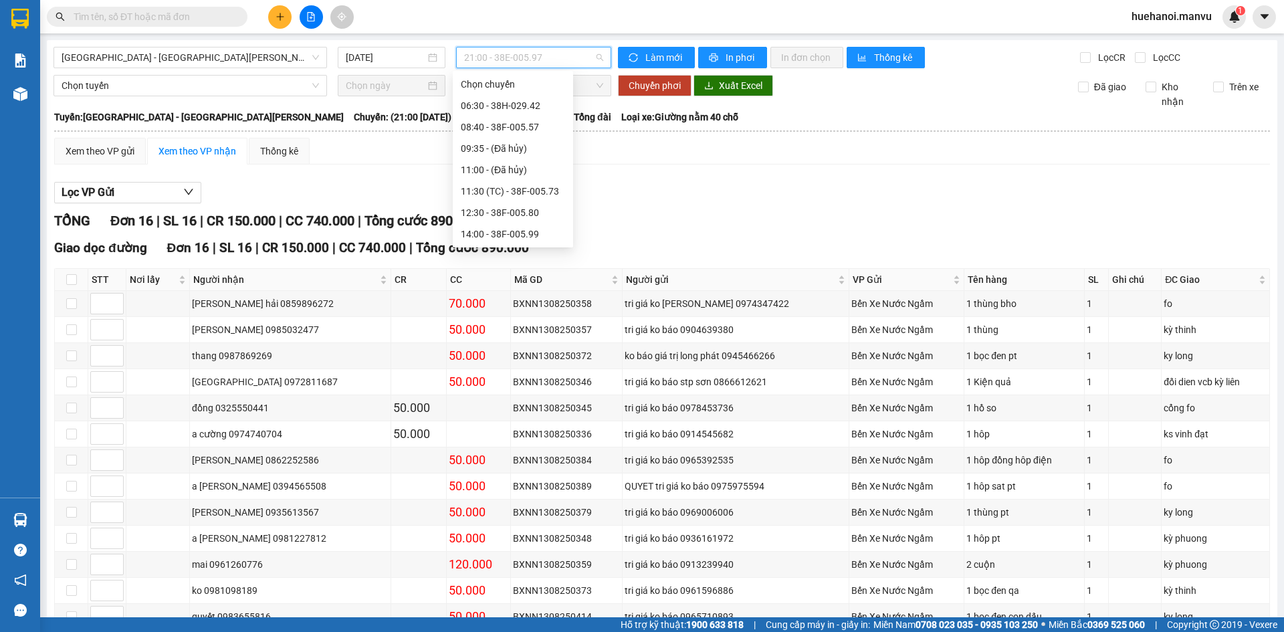
click at [500, 441] on div "22:00 - 38H-034.46" at bounding box center [513, 448] width 104 height 15
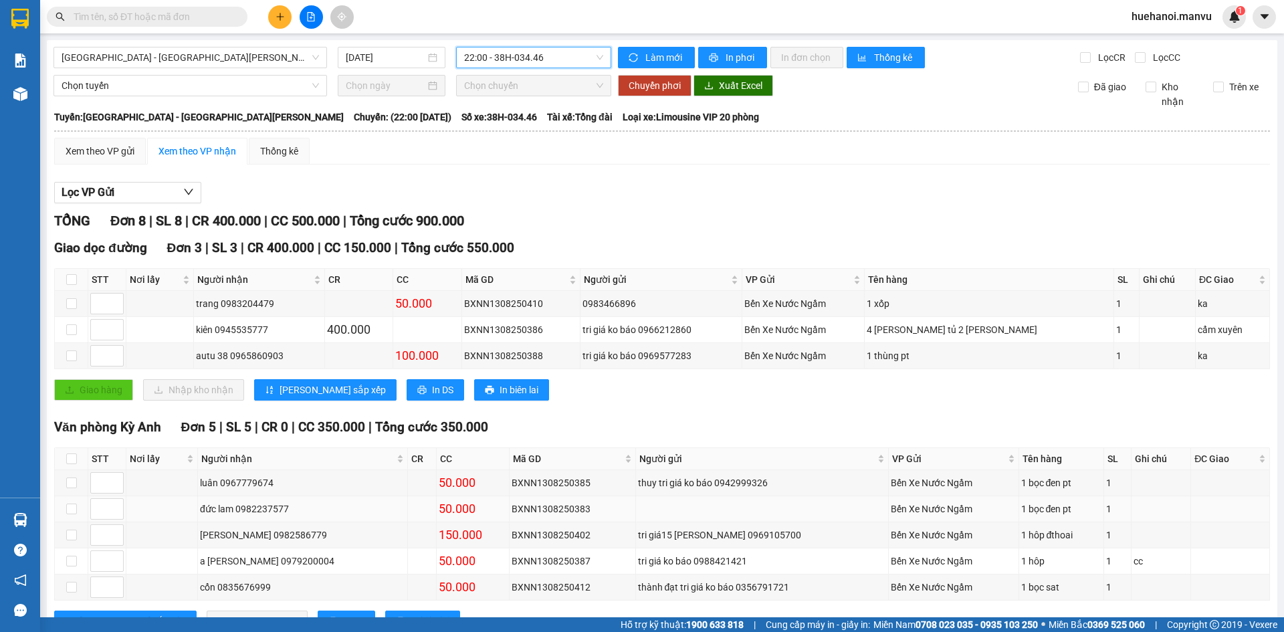
scroll to position [52, 0]
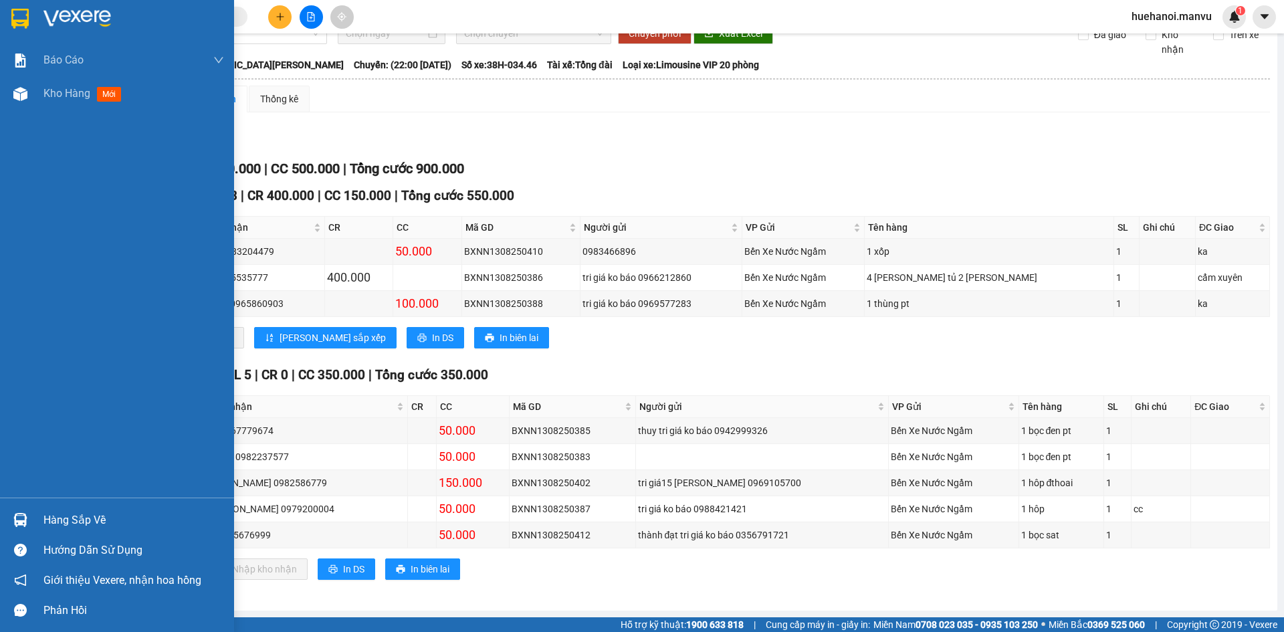
click at [7, 205] on div "Báo cáo 1. Chi tiết đơn hàng toàn nhà xe 2. Báo cáo doanh thu các văn phòng ( k…" at bounding box center [117, 270] width 234 height 454
click at [81, 98] on span "Kho hàng" at bounding box center [66, 93] width 47 height 13
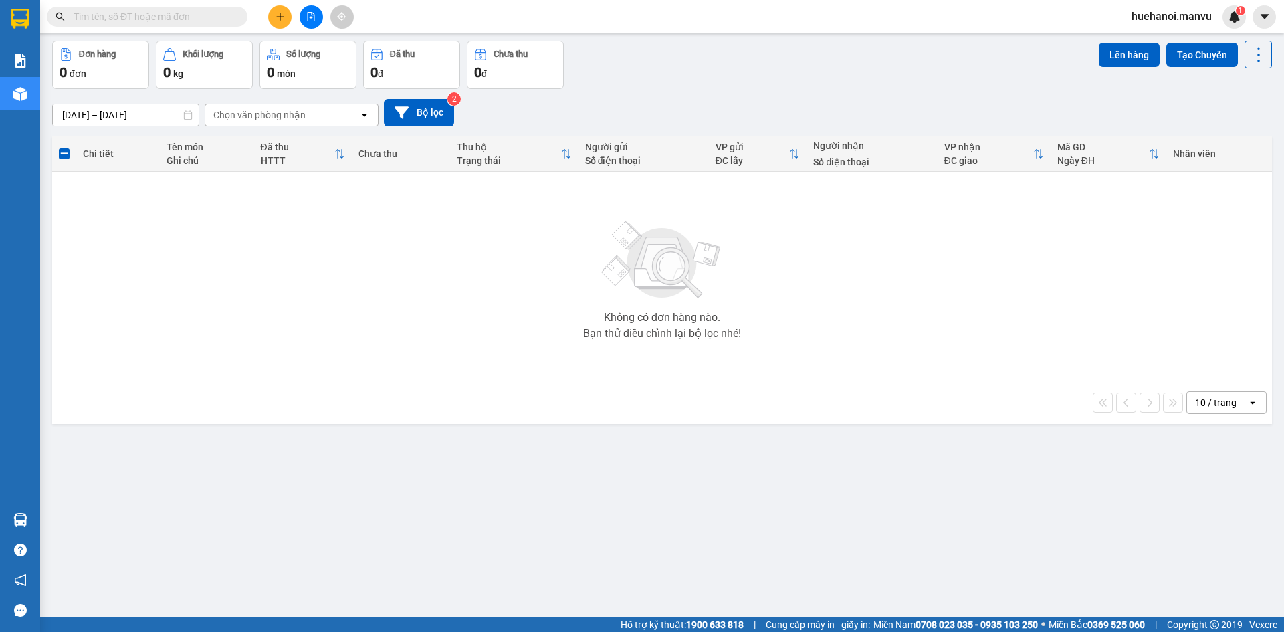
click at [311, 20] on icon "file-add" at bounding box center [310, 16] width 9 height 9
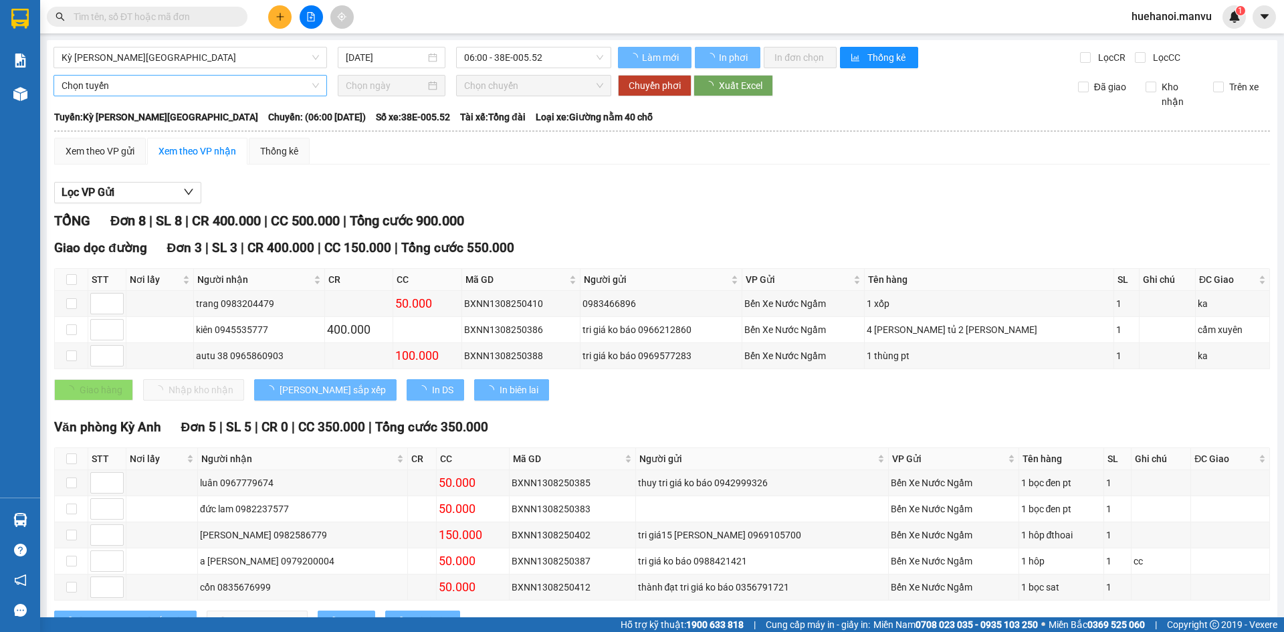
click at [122, 58] on span "Kỳ Anh - [GEOGRAPHIC_DATA]" at bounding box center [191, 57] width 258 height 20
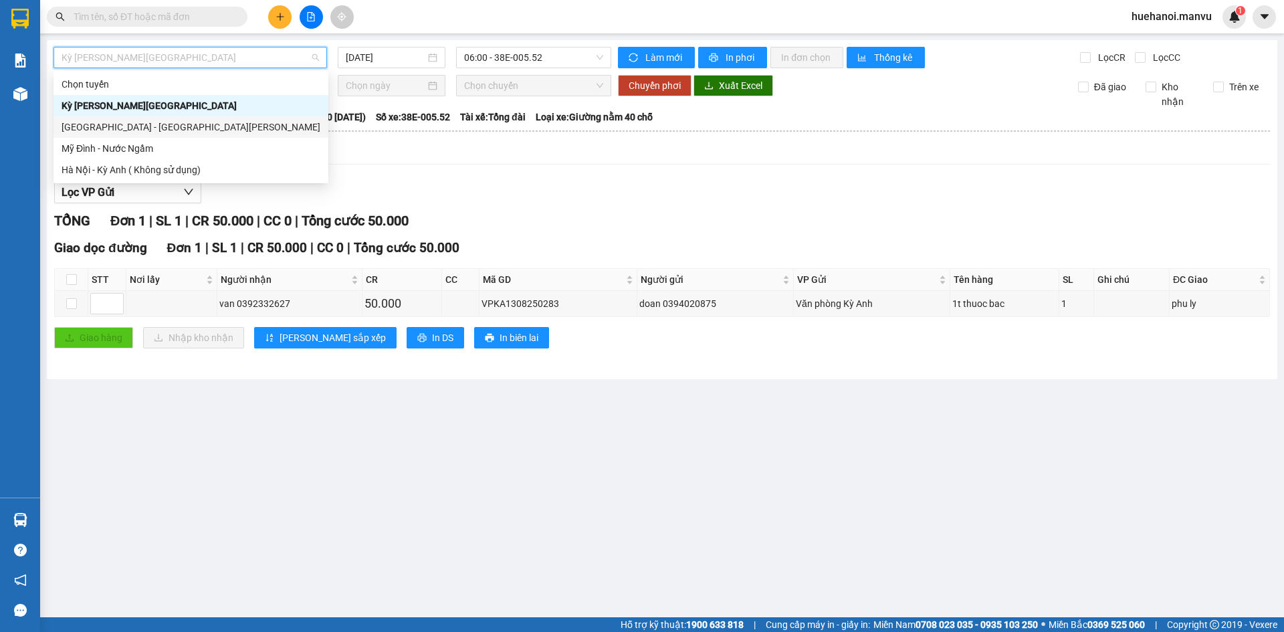
click at [115, 126] on div "[GEOGRAPHIC_DATA] - [GEOGRAPHIC_DATA]" at bounding box center [191, 127] width 259 height 15
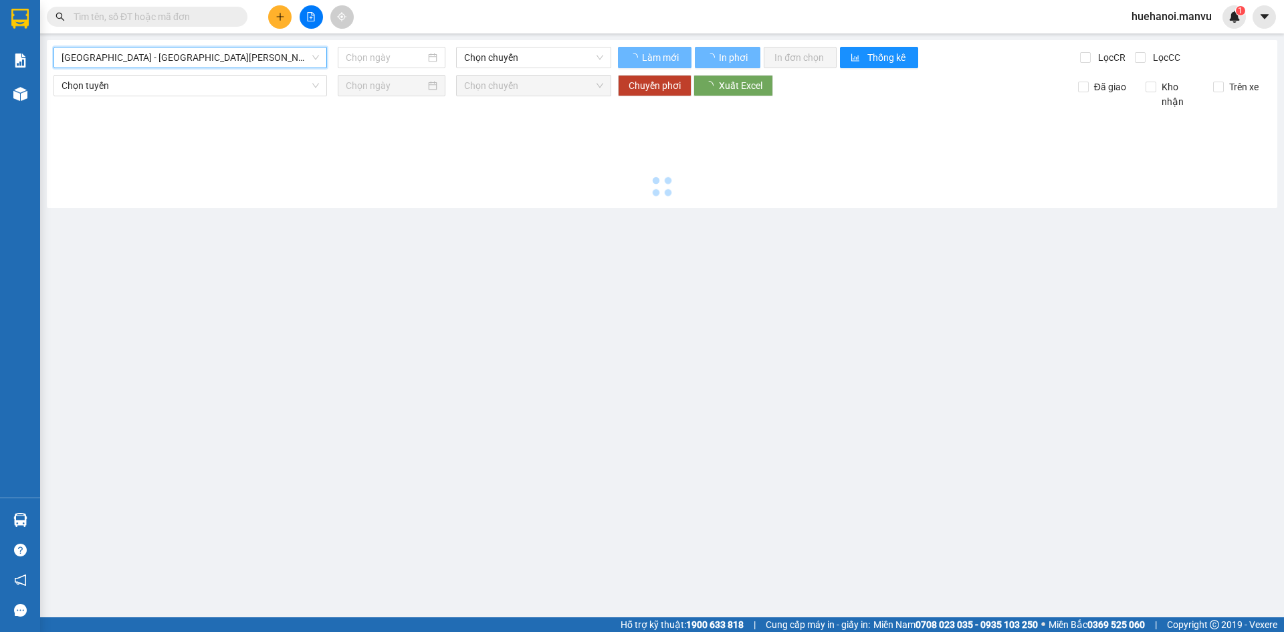
type input "[DATE]"
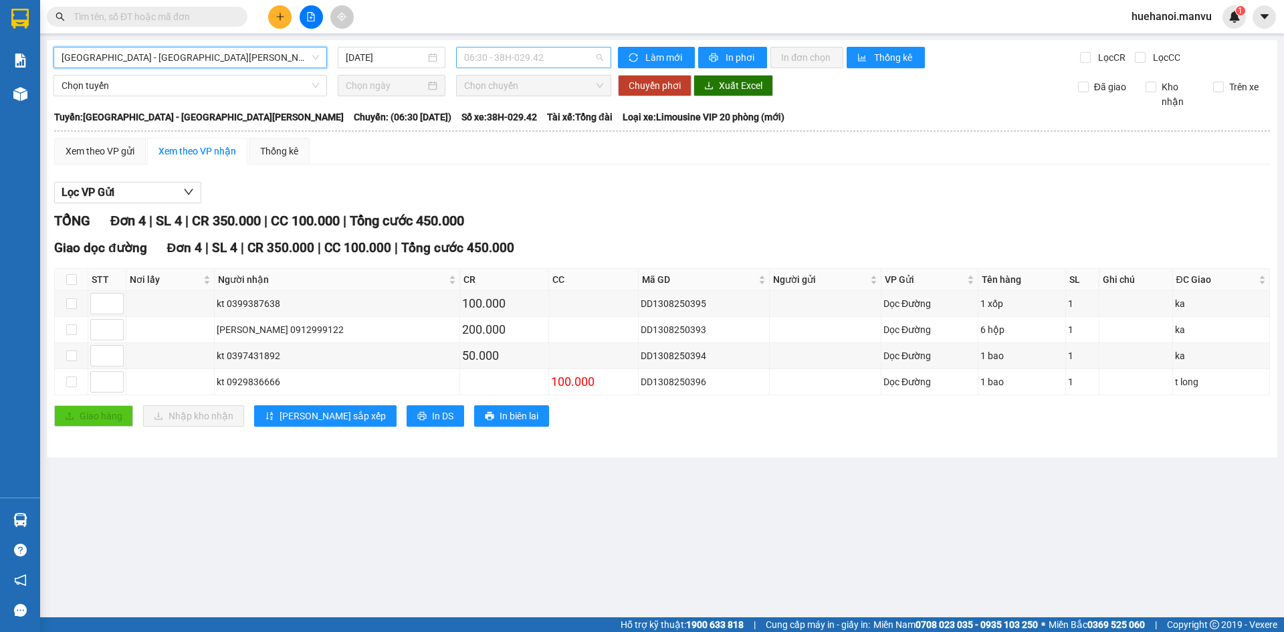
click at [529, 58] on span "06:30 - 38H-029.42" at bounding box center [533, 57] width 139 height 20
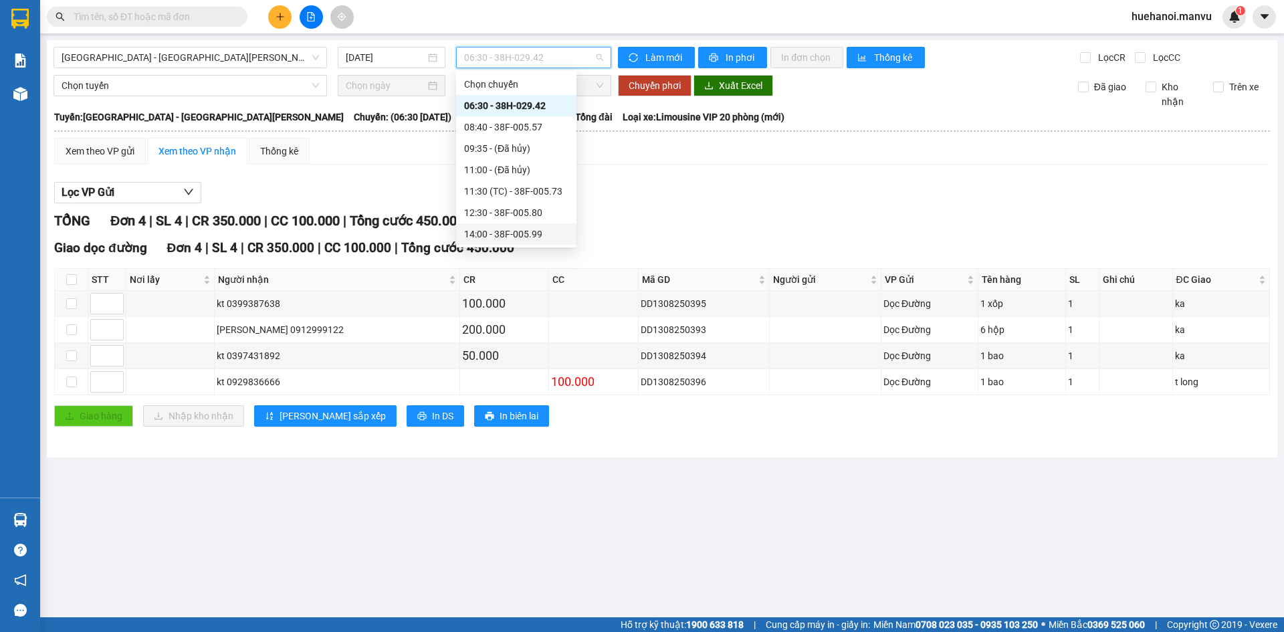
scroll to position [214, 0]
click at [526, 236] on div "22:00 - 38H-034.46" at bounding box center [516, 234] width 104 height 15
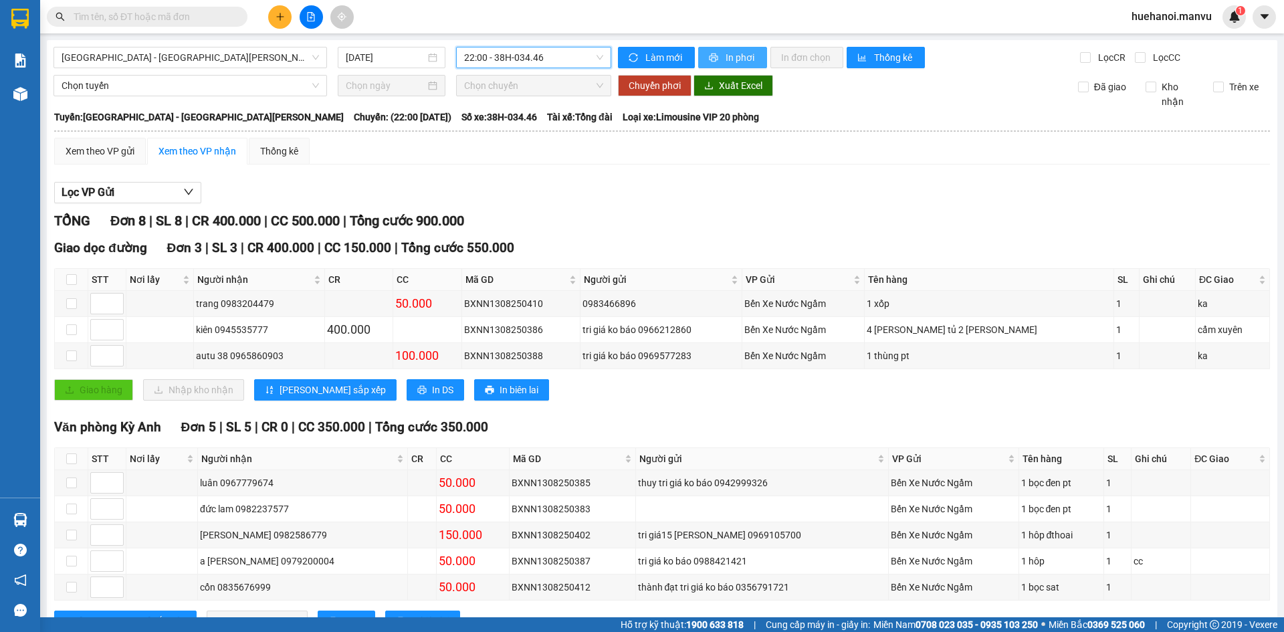
click at [732, 58] on span "In phơi" at bounding box center [741, 57] width 31 height 15
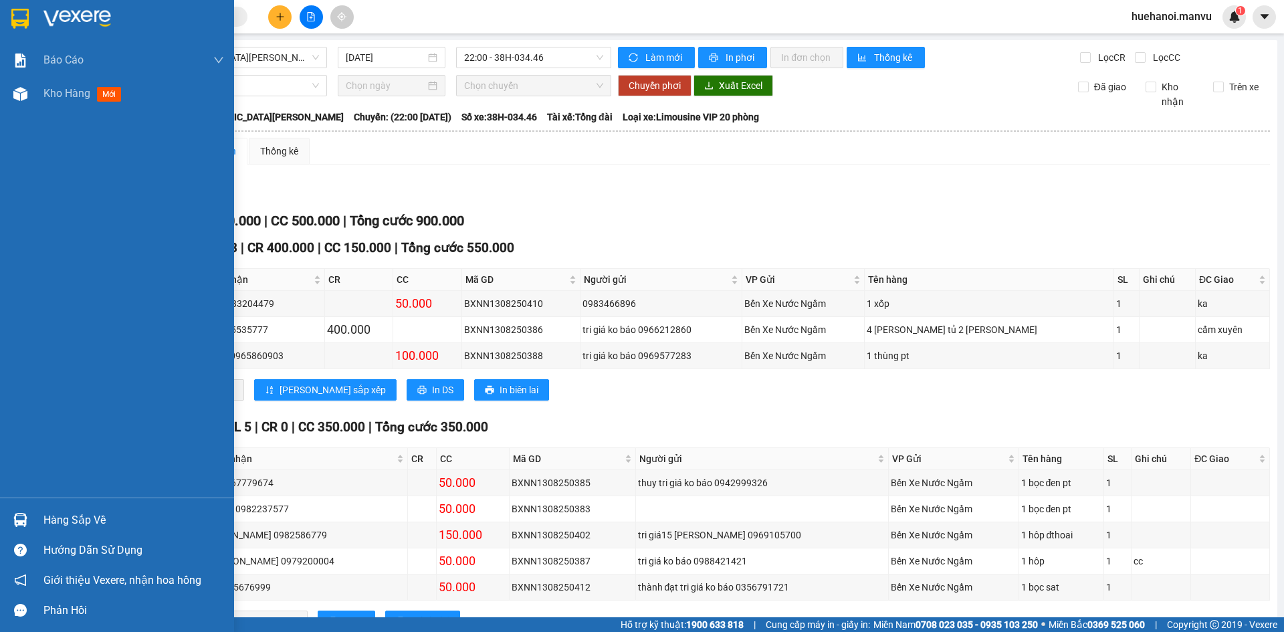
click at [80, 518] on div "Hàng sắp về" at bounding box center [133, 520] width 181 height 20
